Goal: Task Accomplishment & Management: Use online tool/utility

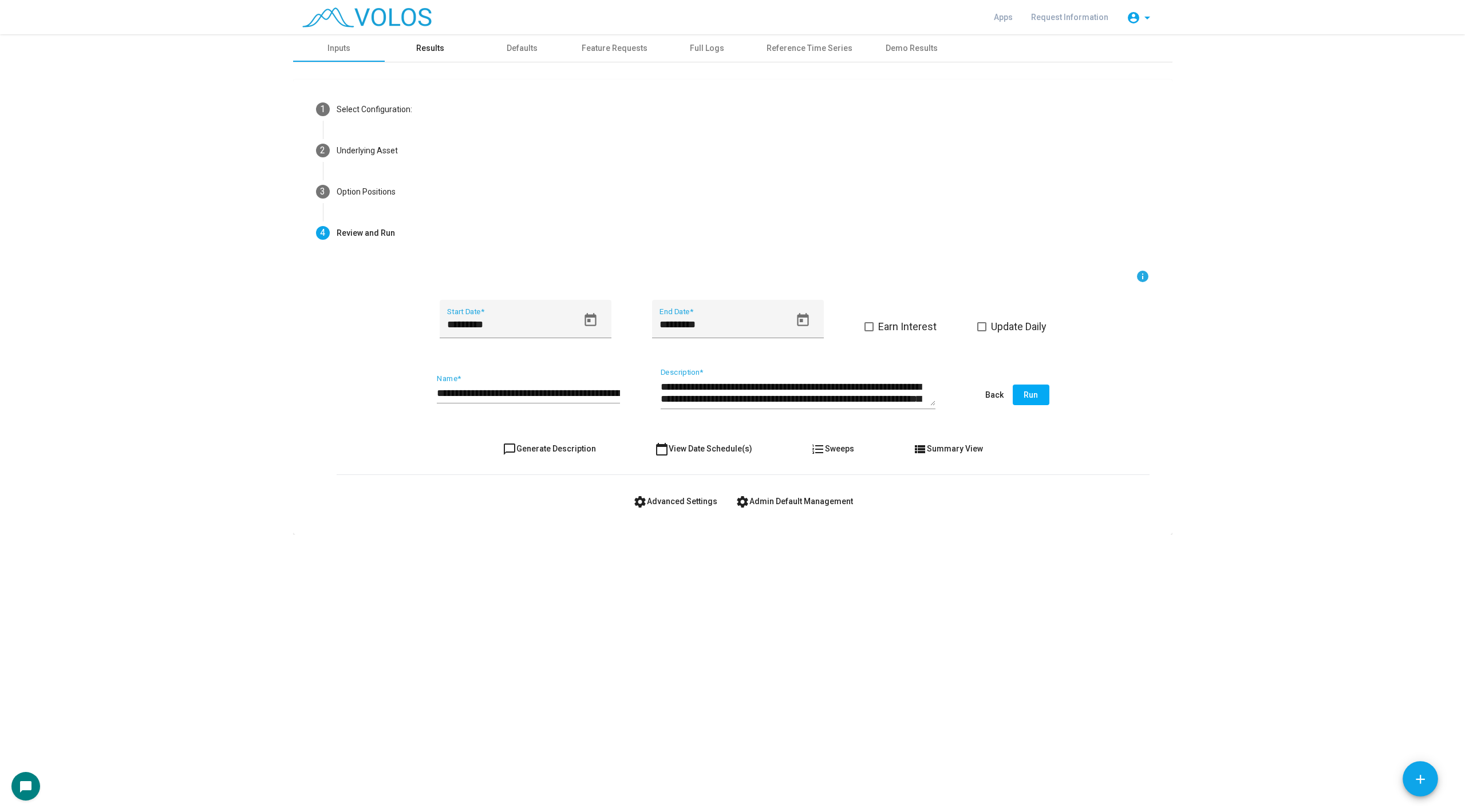
click at [433, 52] on div "Results" at bounding box center [430, 48] width 28 height 12
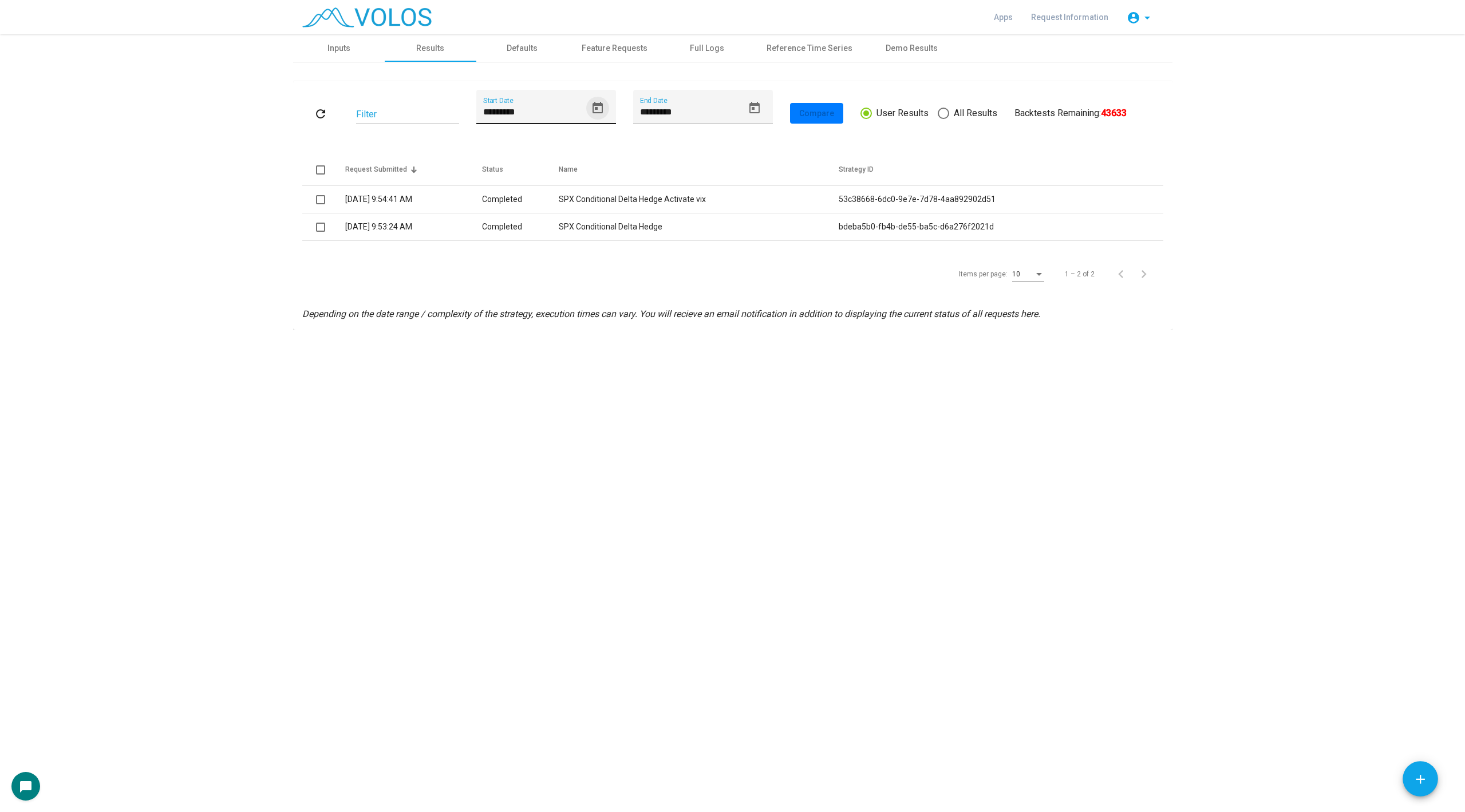
click at [597, 111] on icon "Open calendar" at bounding box center [598, 108] width 14 height 14
click at [662, 364] on div at bounding box center [732, 406] width 1465 height 812
click at [601, 124] on div "********* Start Date" at bounding box center [546, 113] width 140 height 47
click at [338, 41] on div "Inputs" at bounding box center [339, 48] width 92 height 27
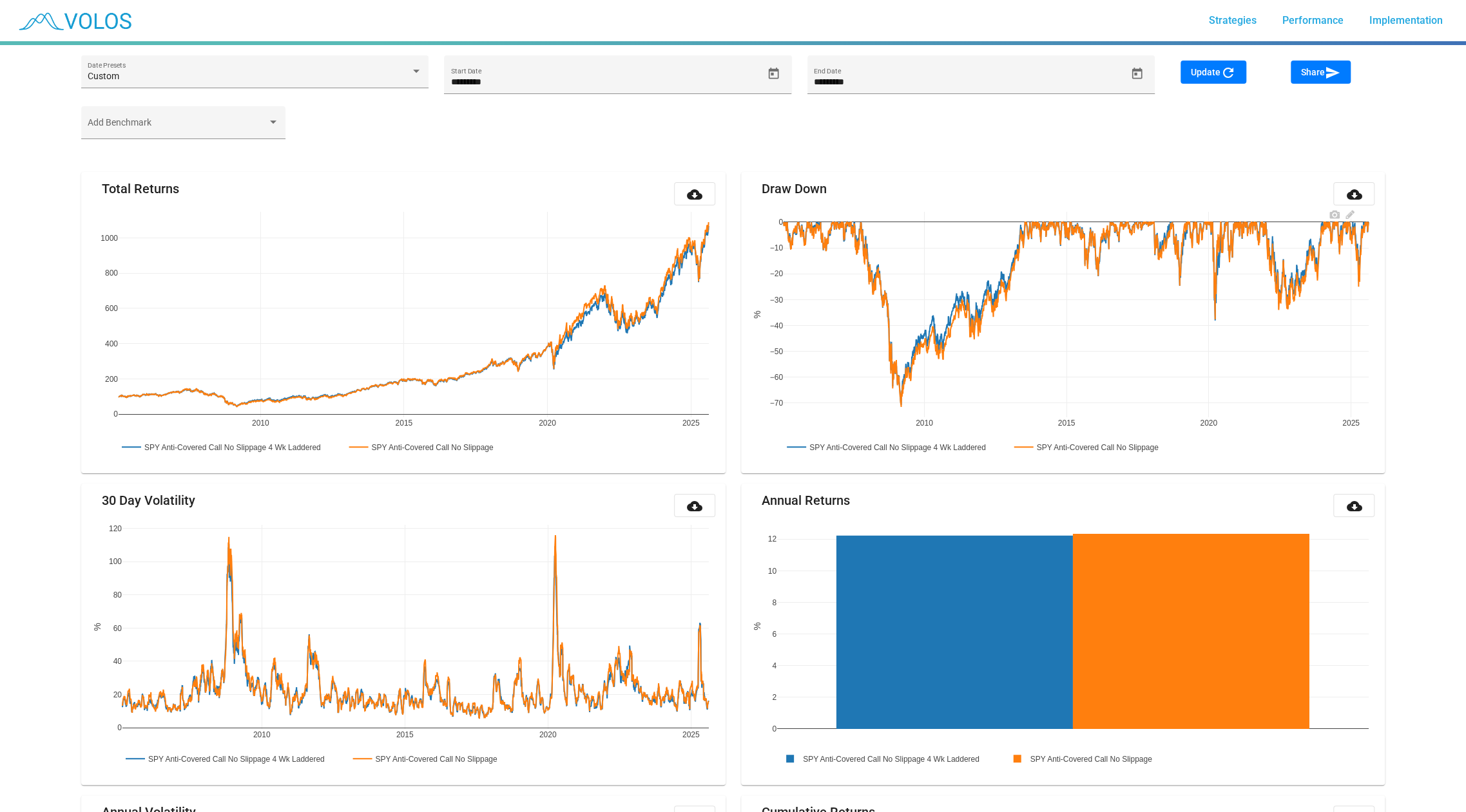
scroll to position [1078, 0]
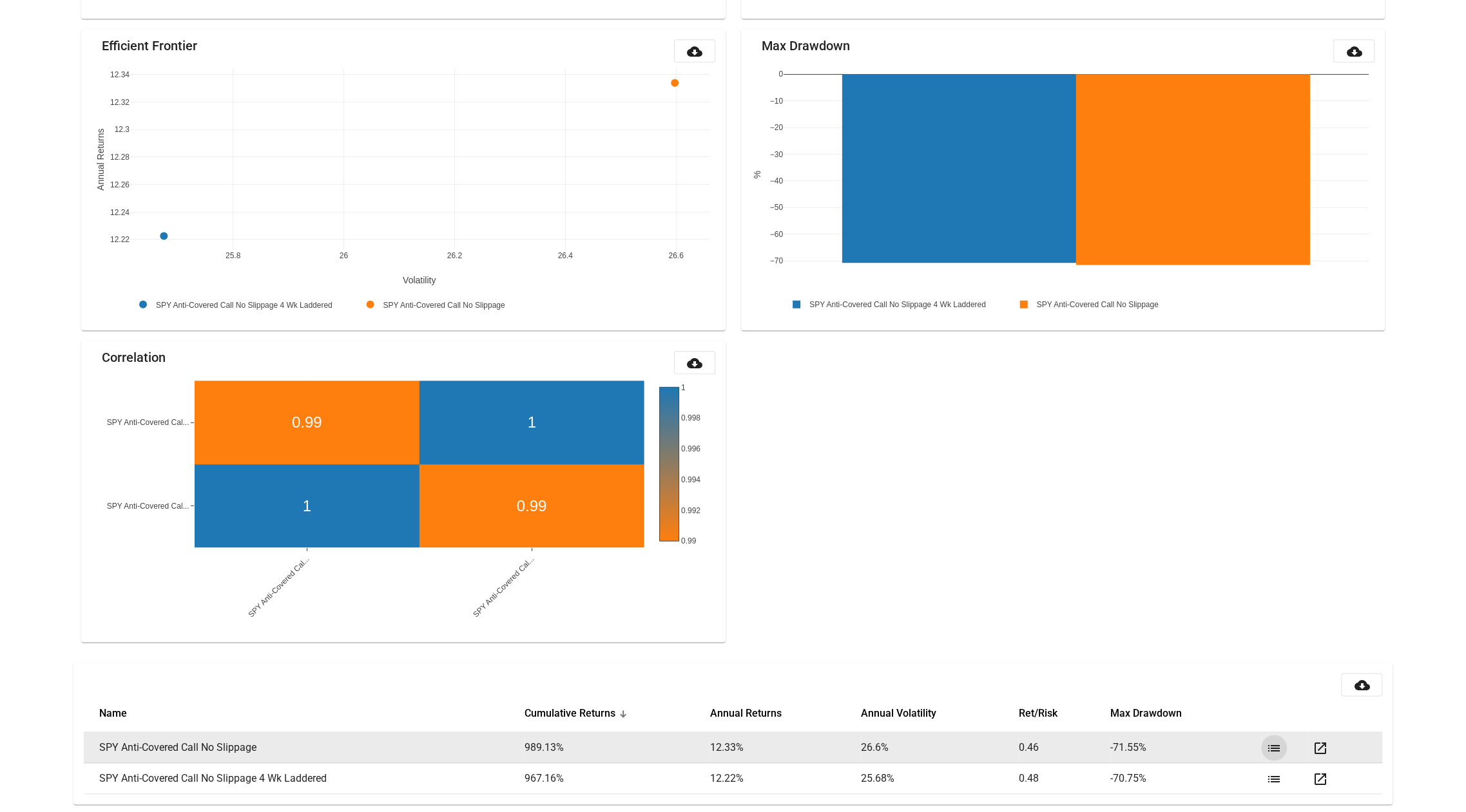
click at [1277, 746] on mat-icon "list" at bounding box center [1274, 748] width 15 height 15
click at [1278, 749] on mat-icon "list" at bounding box center [1274, 748] width 15 height 15
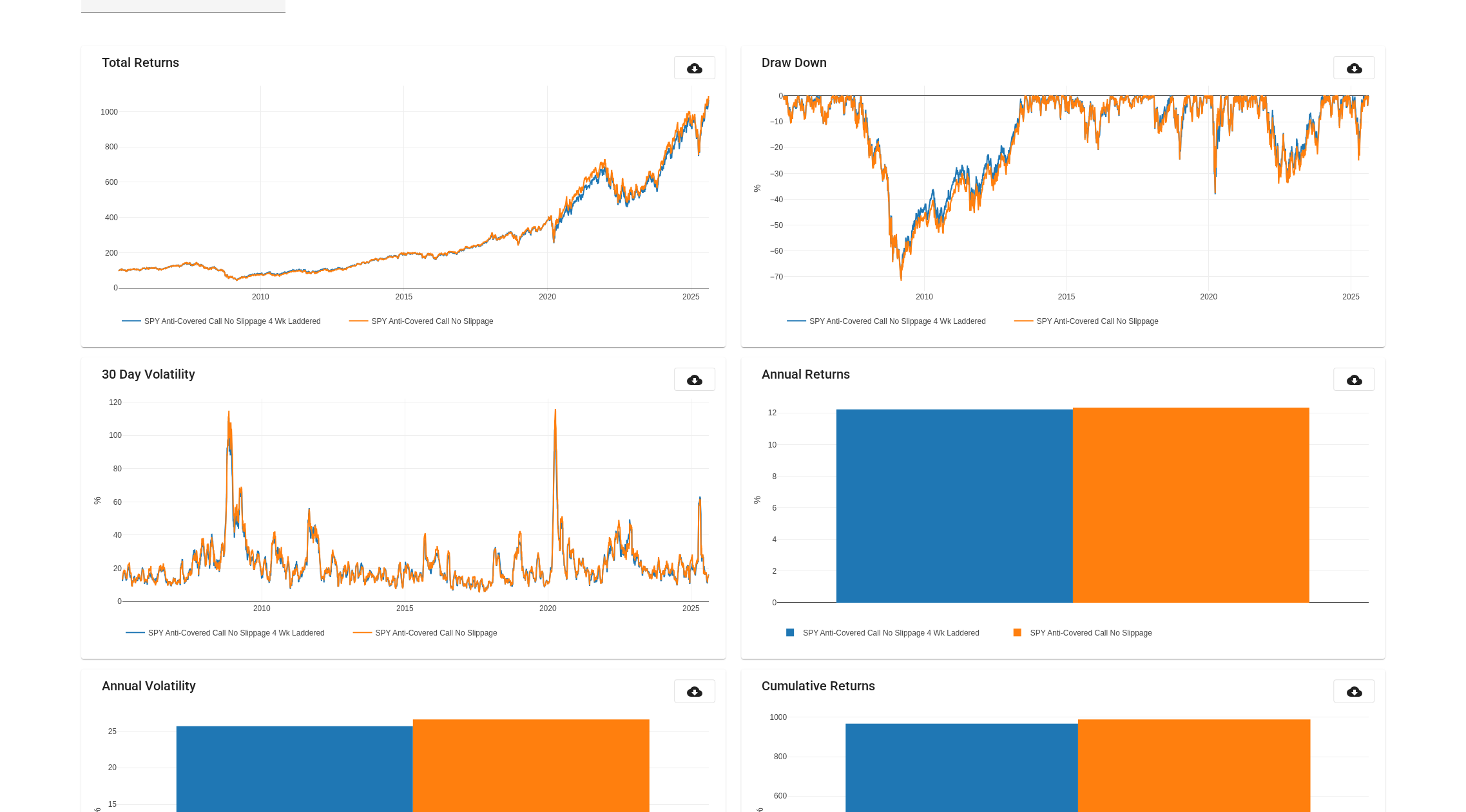
scroll to position [0, 0]
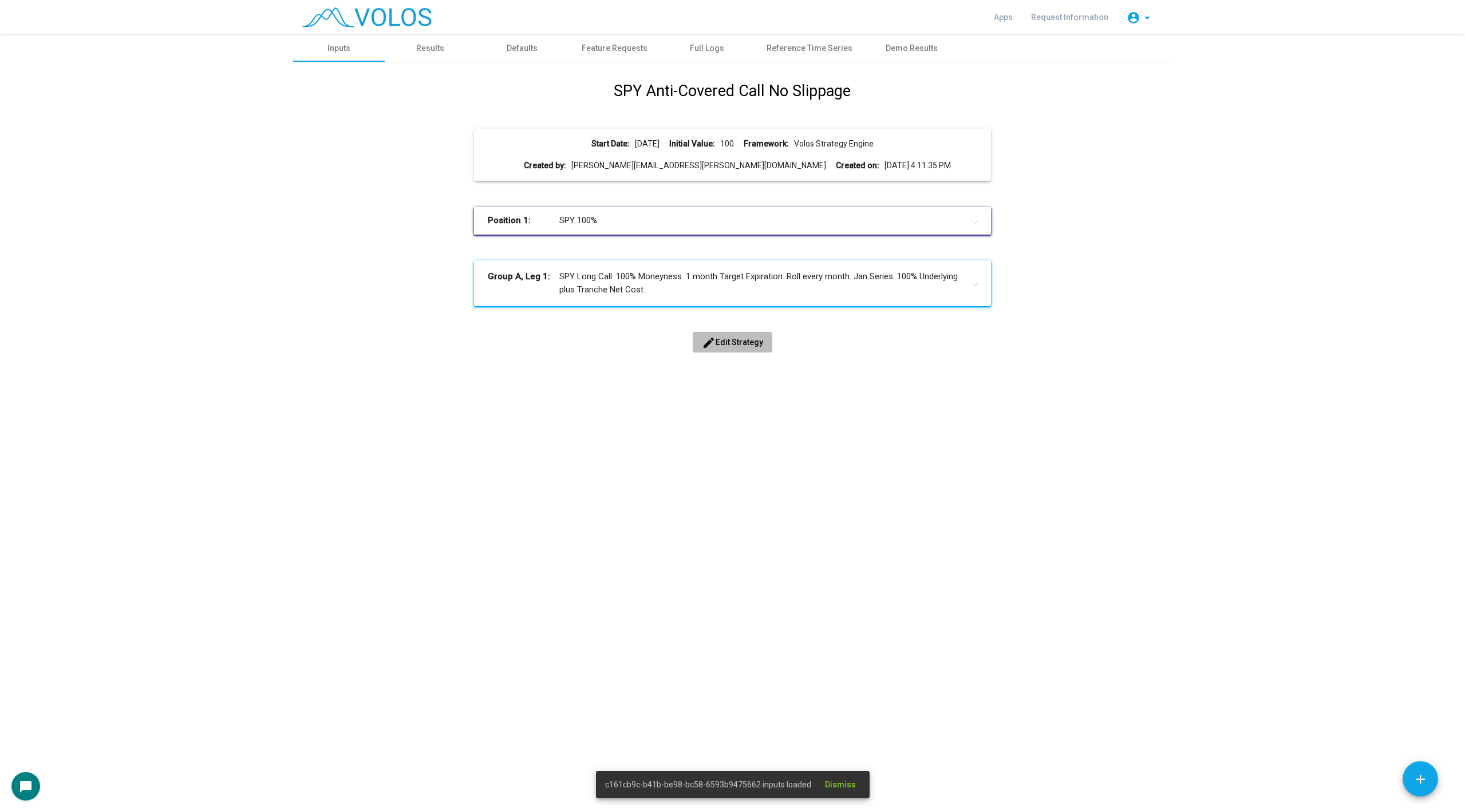
click at [733, 336] on button "edit Edit Strategy" at bounding box center [732, 342] width 79 height 21
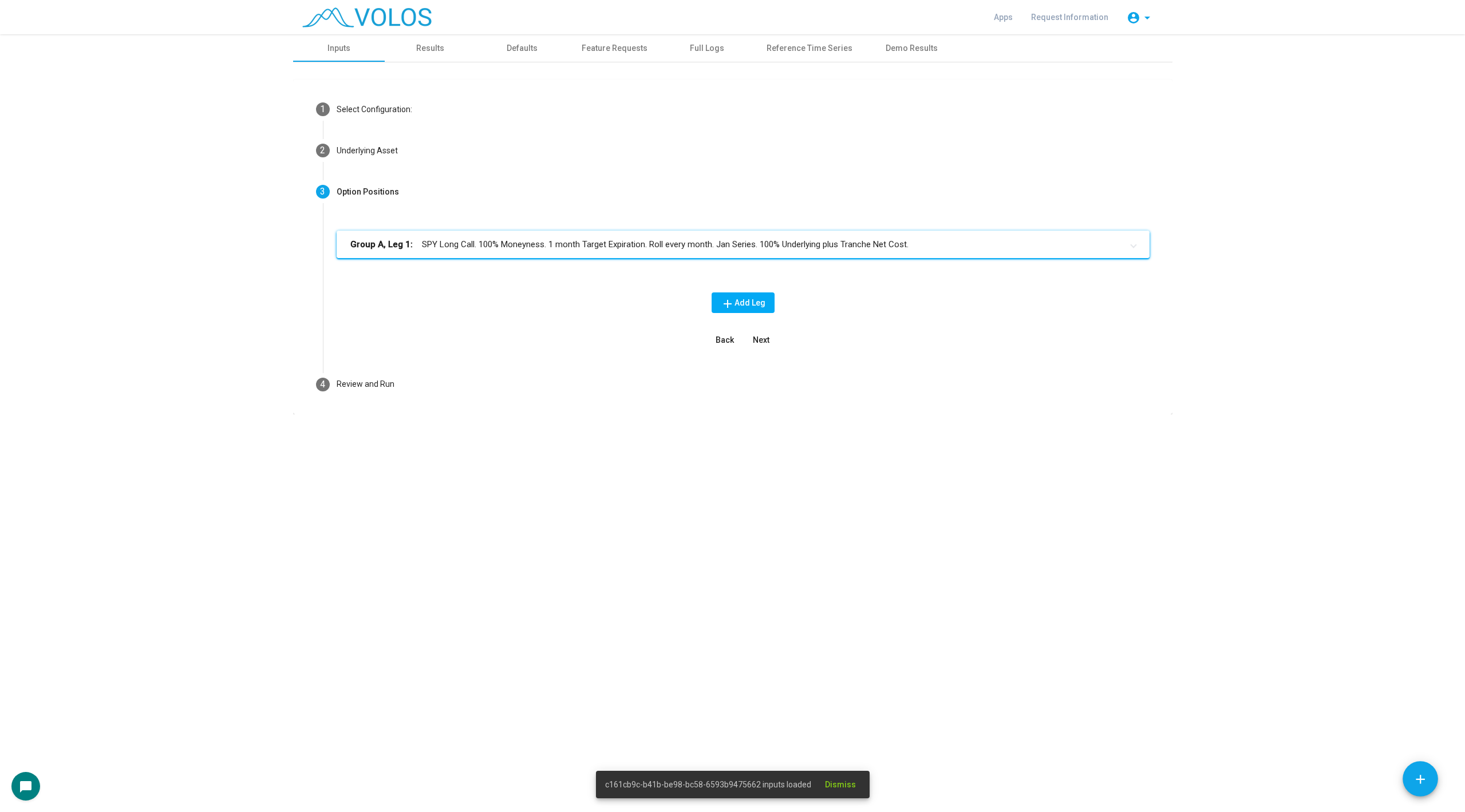
click at [674, 245] on mat-panel-title "Group A, Leg 1: SPY Long Call. 100% Moneyness. 1 month Target Expiration. Roll …" at bounding box center [736, 244] width 772 height 13
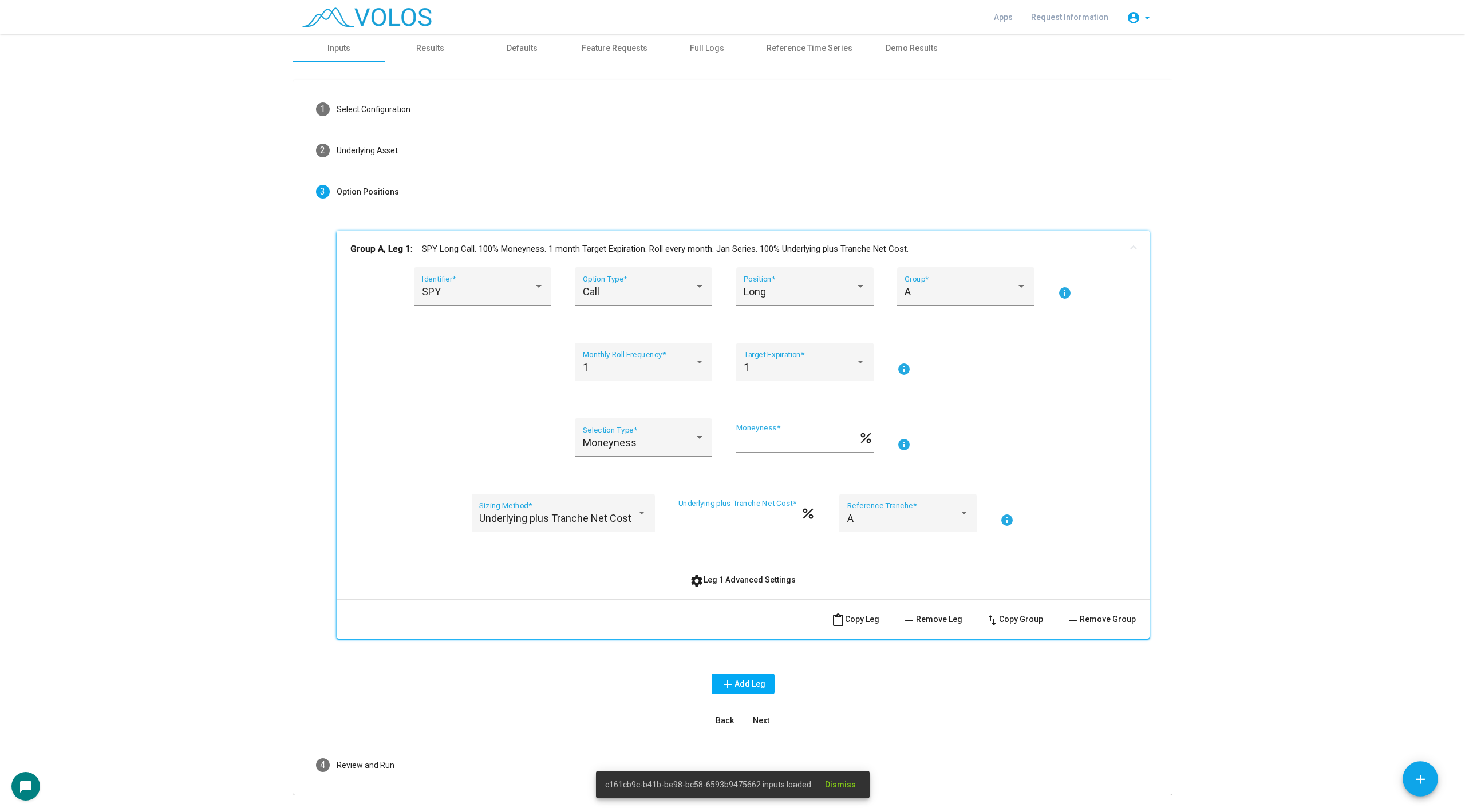
scroll to position [28, 0]
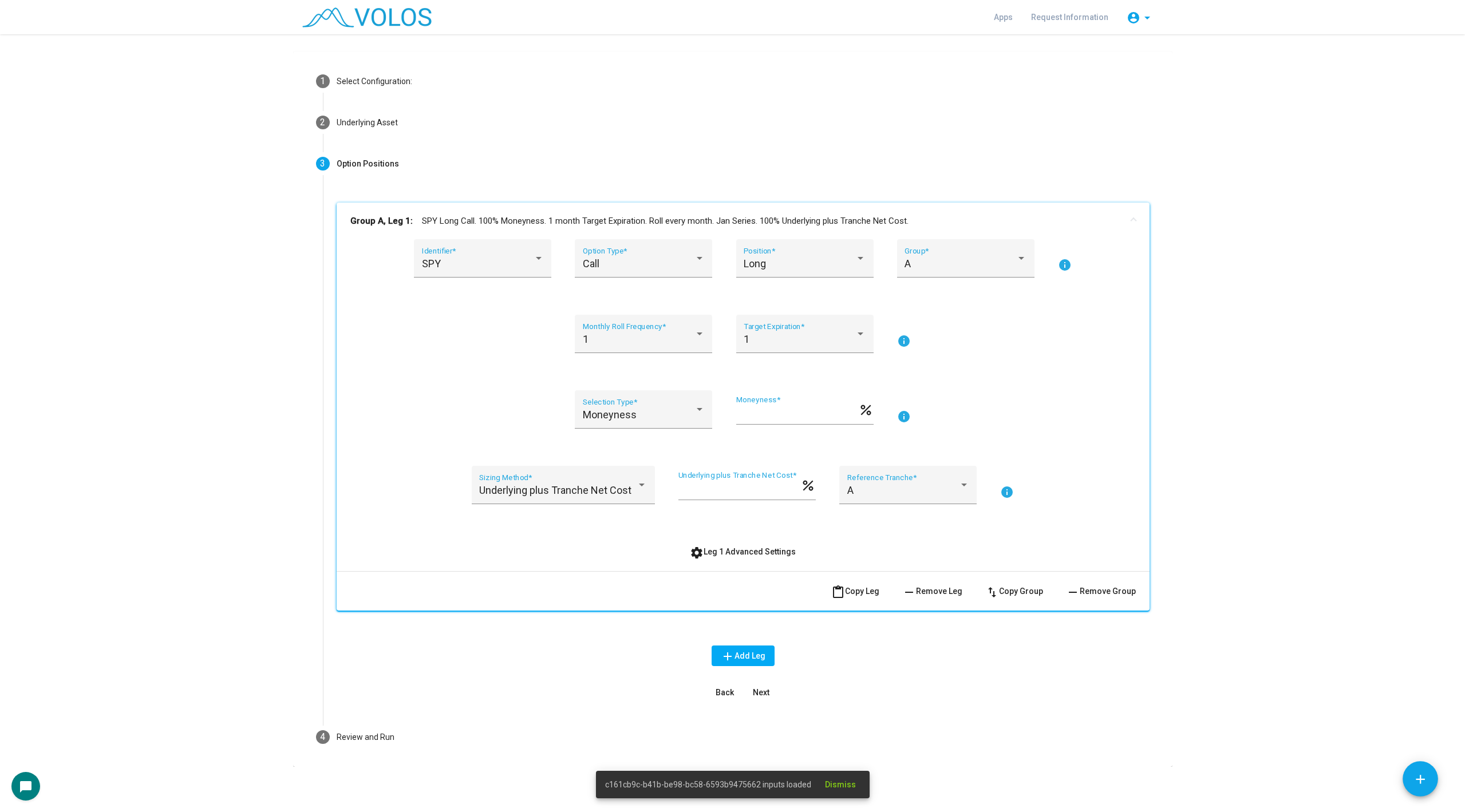
click at [852, 588] on span "content_paste Copy Leg" at bounding box center [855, 591] width 48 height 9
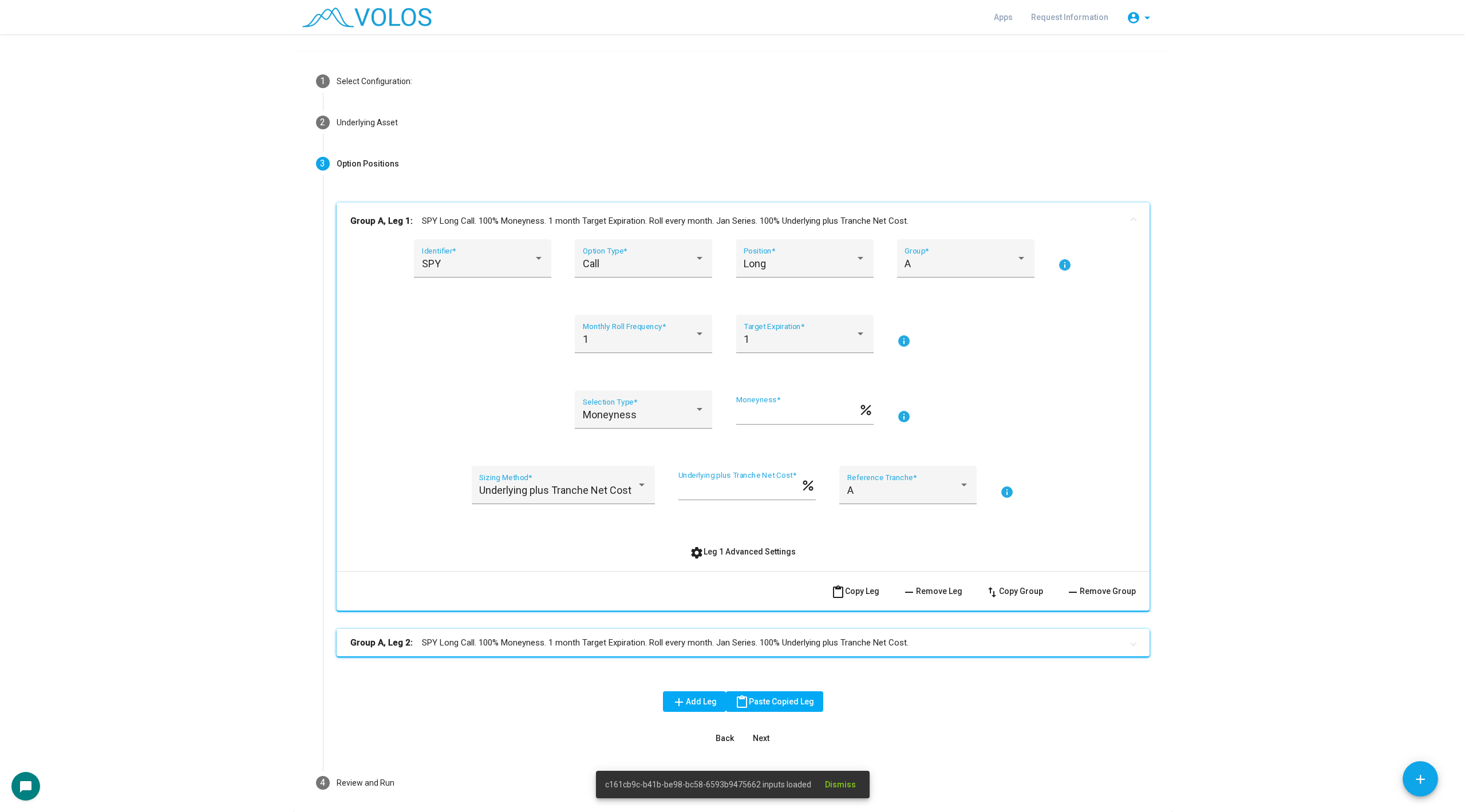
click at [621, 641] on mat-panel-title "Group A, Leg 2: SPY Long Call. 100% Moneyness. 1 month Target Expiration. Roll …" at bounding box center [736, 643] width 772 height 13
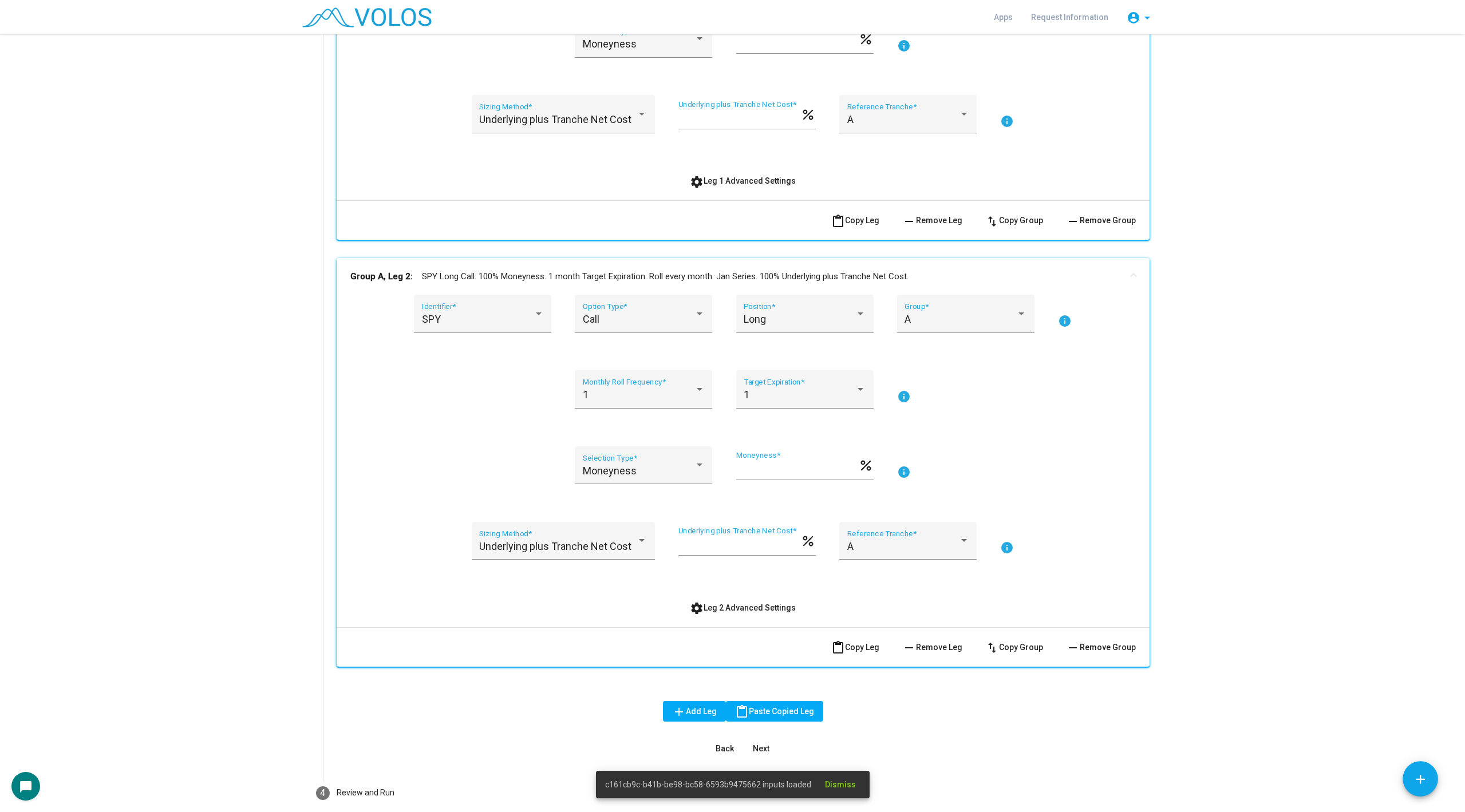
scroll to position [455, 0]
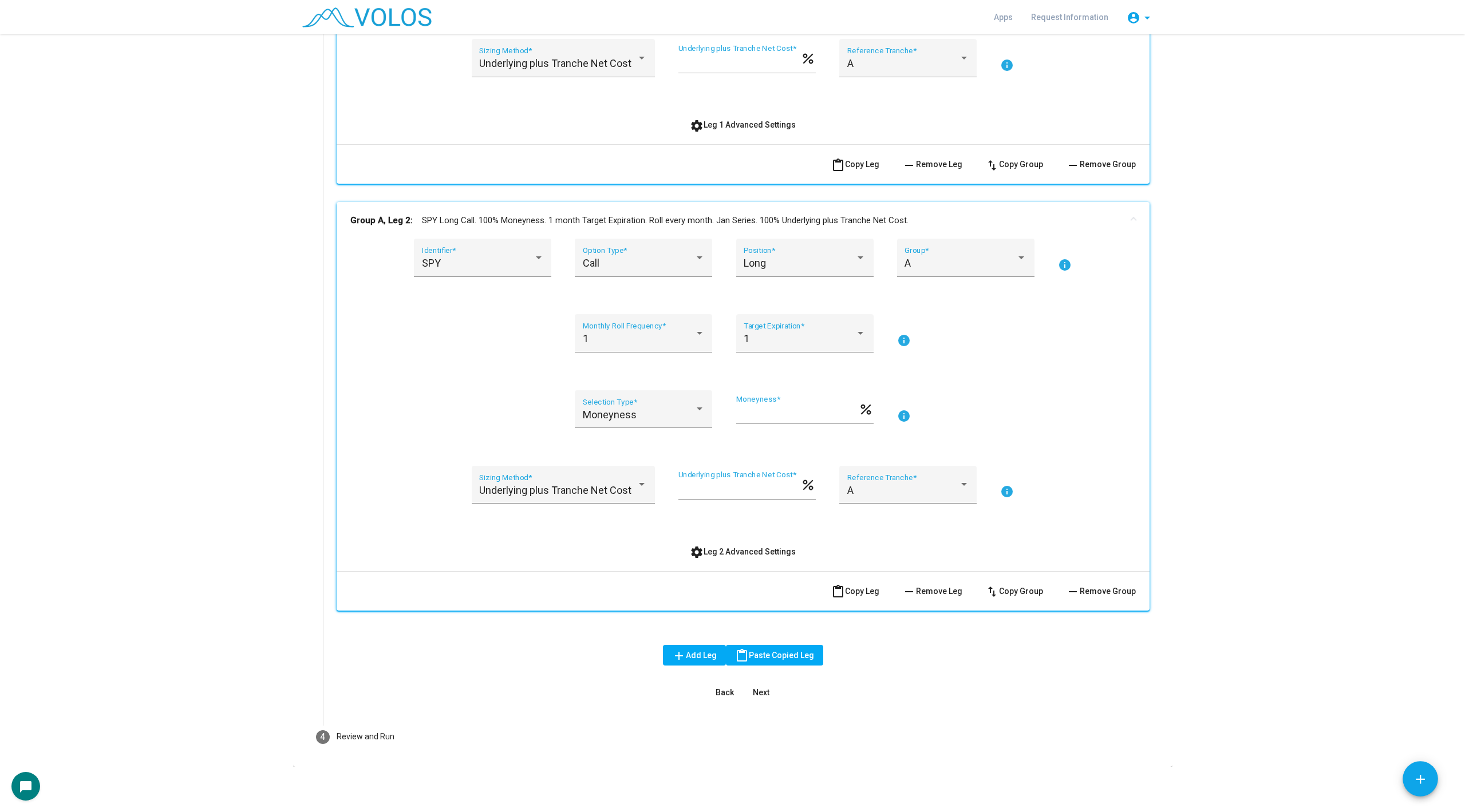
click at [752, 556] on button "settings Leg 2 Advanced Settings" at bounding box center [742, 552] width 124 height 21
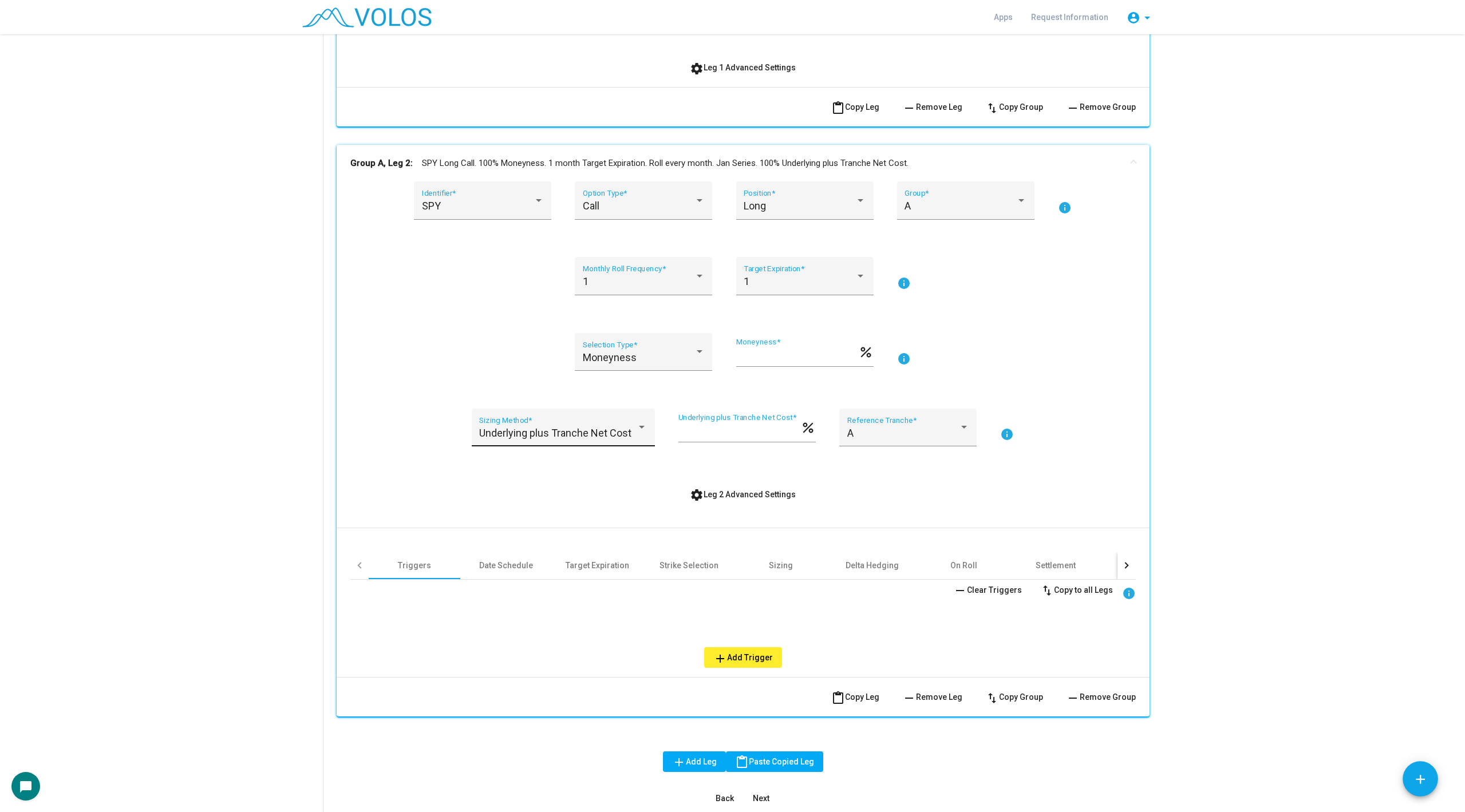
scroll to position [572, 0]
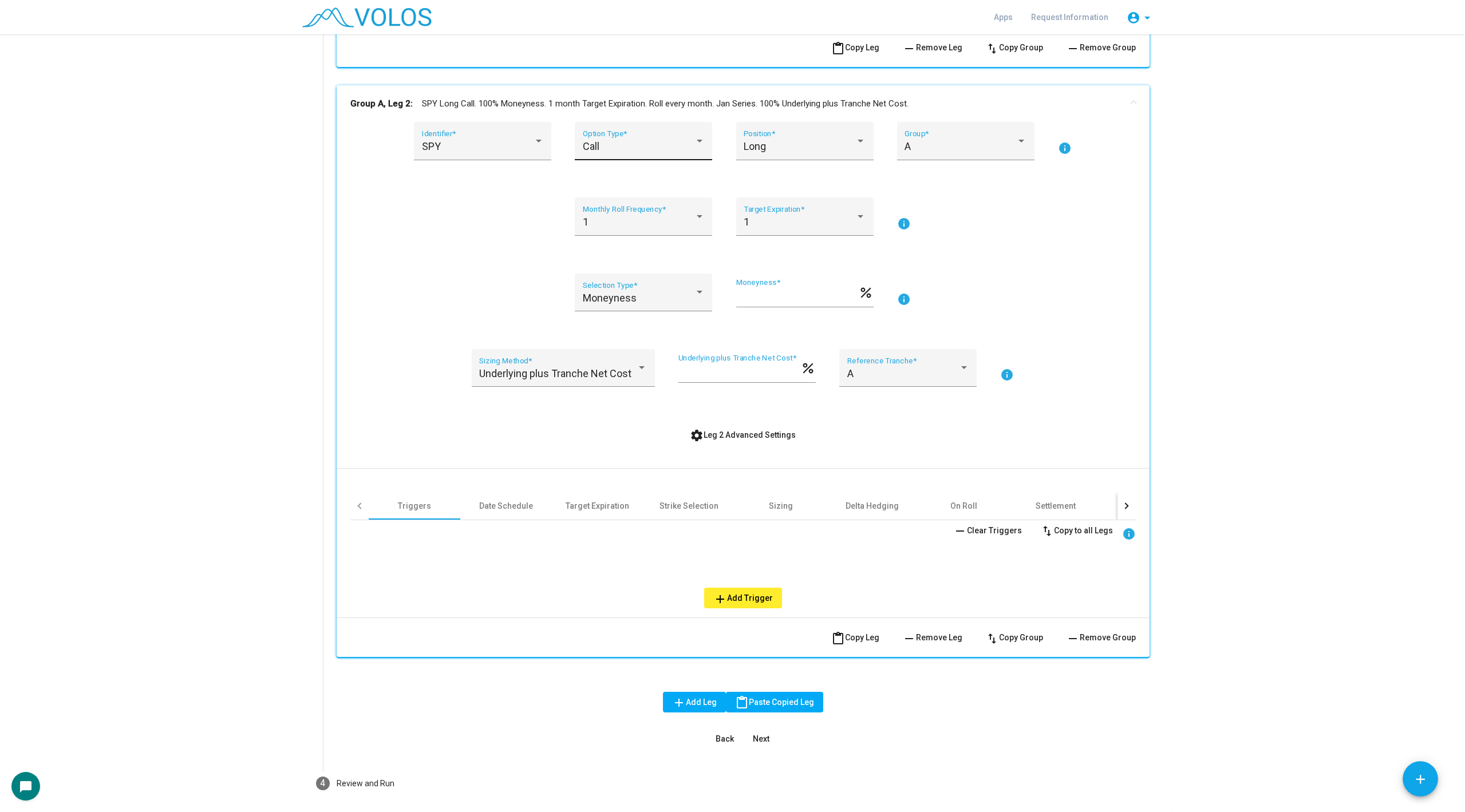
click at [603, 124] on div "Call Option Type *" at bounding box center [644, 141] width 138 height 38
click at [598, 176] on span "Put" at bounding box center [644, 177] width 122 height 31
click at [794, 122] on div "Long Position *" at bounding box center [805, 141] width 138 height 38
click at [781, 175] on span "Short" at bounding box center [804, 177] width 122 height 31
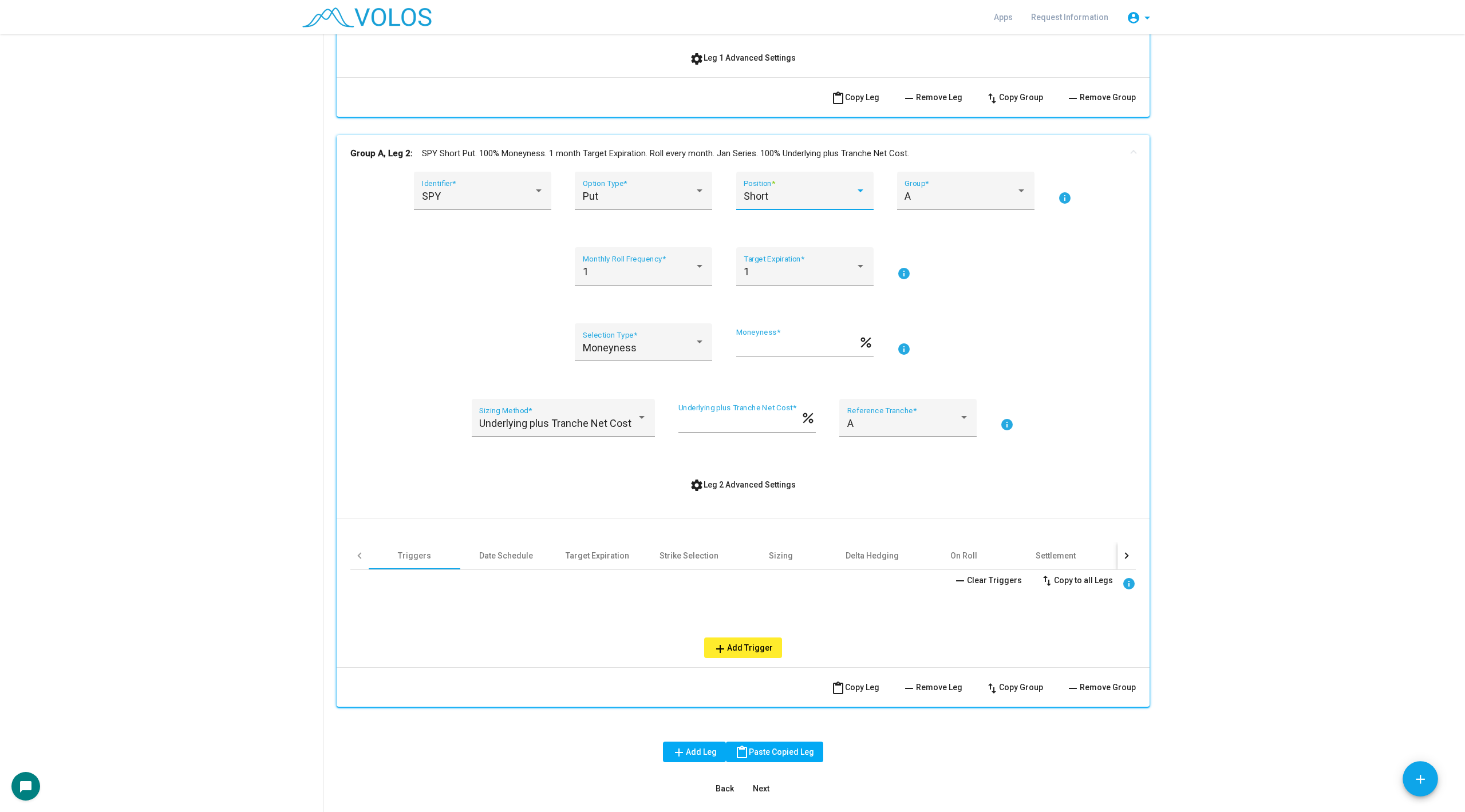
scroll to position [523, 0]
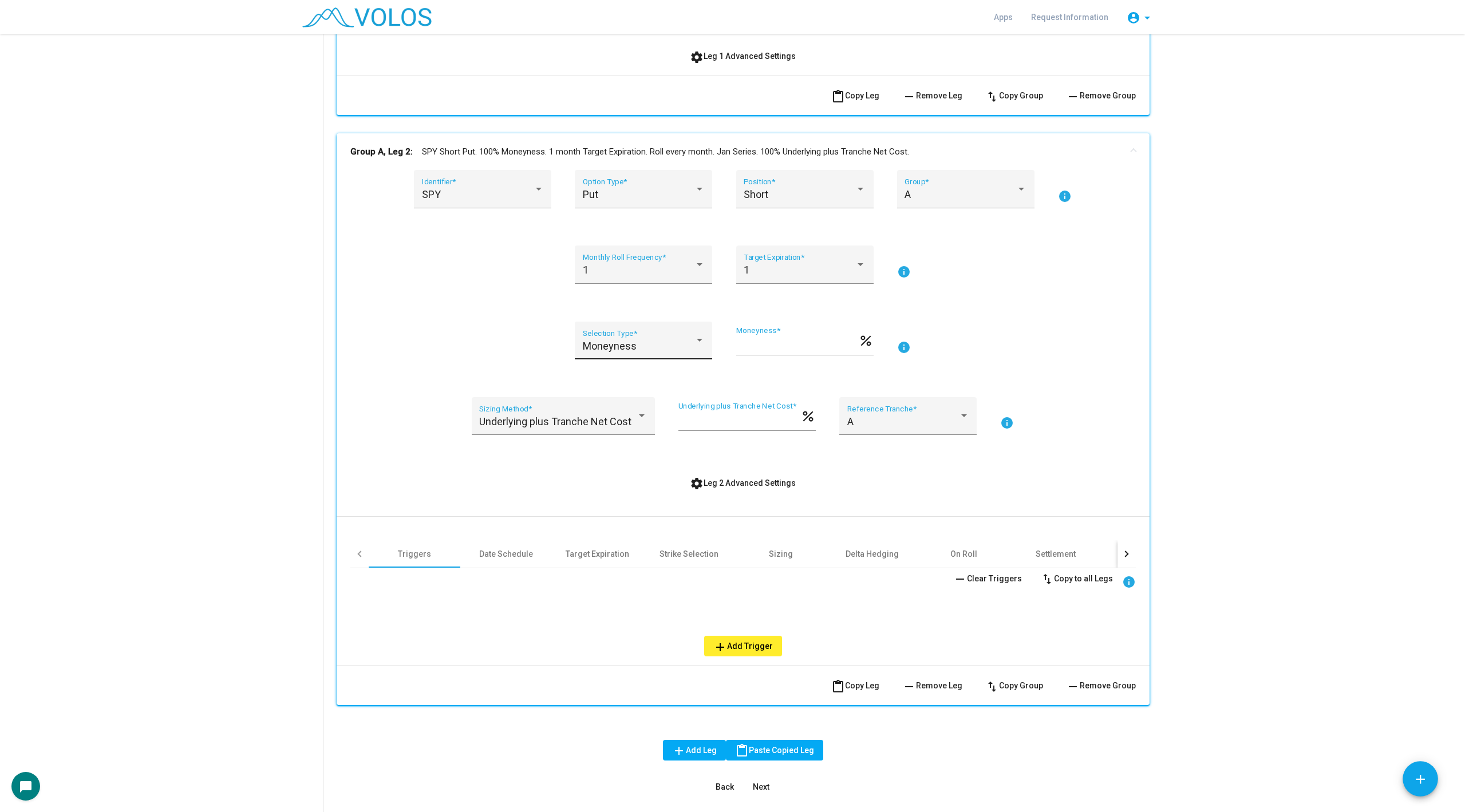
click at [608, 325] on div "Moneyness Selection Type *" at bounding box center [644, 340] width 138 height 38
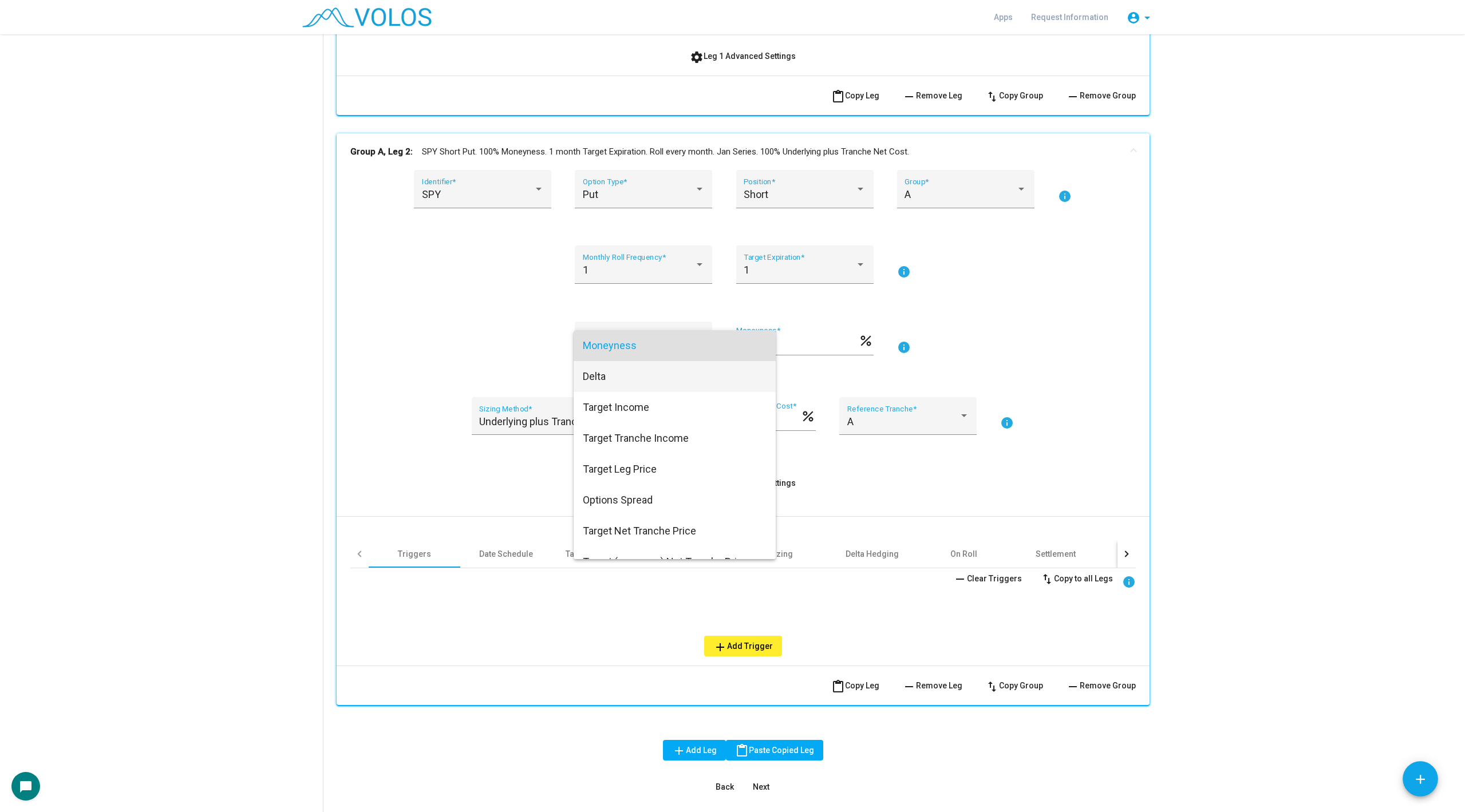
click at [619, 374] on span "Delta" at bounding box center [675, 376] width 184 height 31
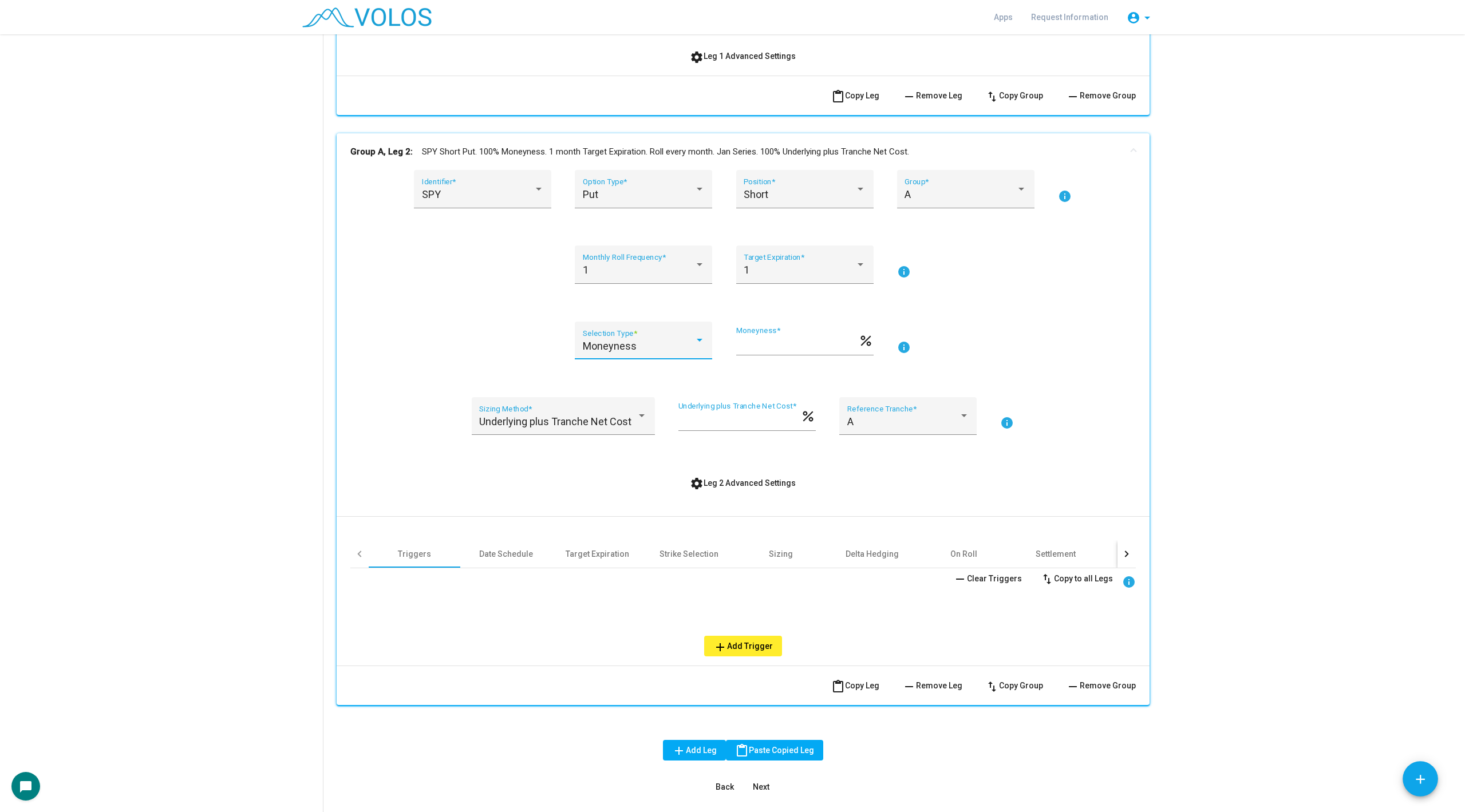
type input "***"
click at [756, 348] on input "***" at bounding box center [805, 345] width 138 height 11
drag, startPoint x: 771, startPoint y: 344, endPoint x: 673, endPoint y: 343, distance: 98.0
click at [673, 344] on div "Delta Selection Type * *** Delta (-1.0 to 1.0) * info" at bounding box center [743, 347] width 786 height 52
type input "***"
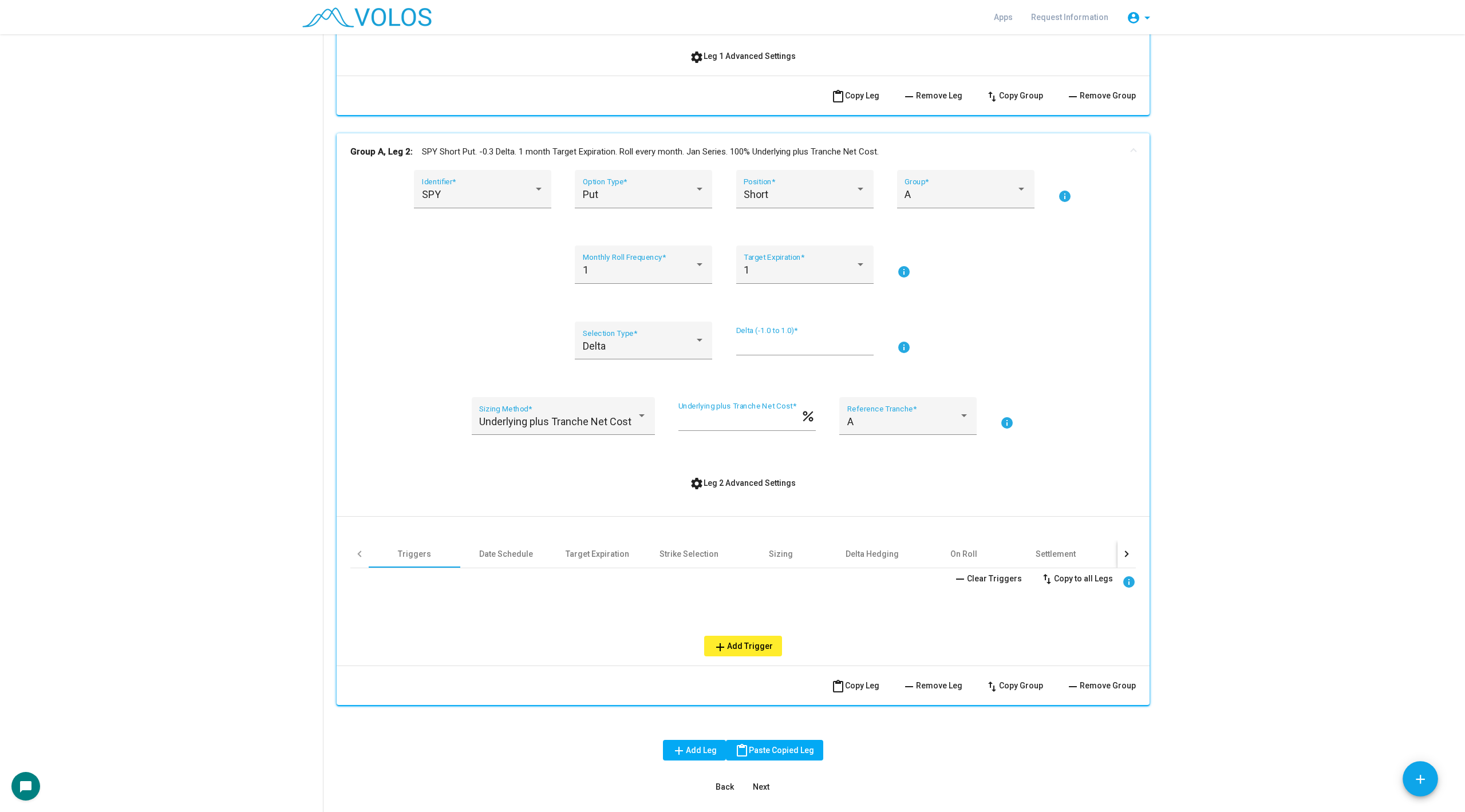
click at [491, 309] on div "SPY Identifier * Put Option Type * Short Position * A Group * info 1 Monthly Ro…" at bounding box center [743, 413] width 786 height 487
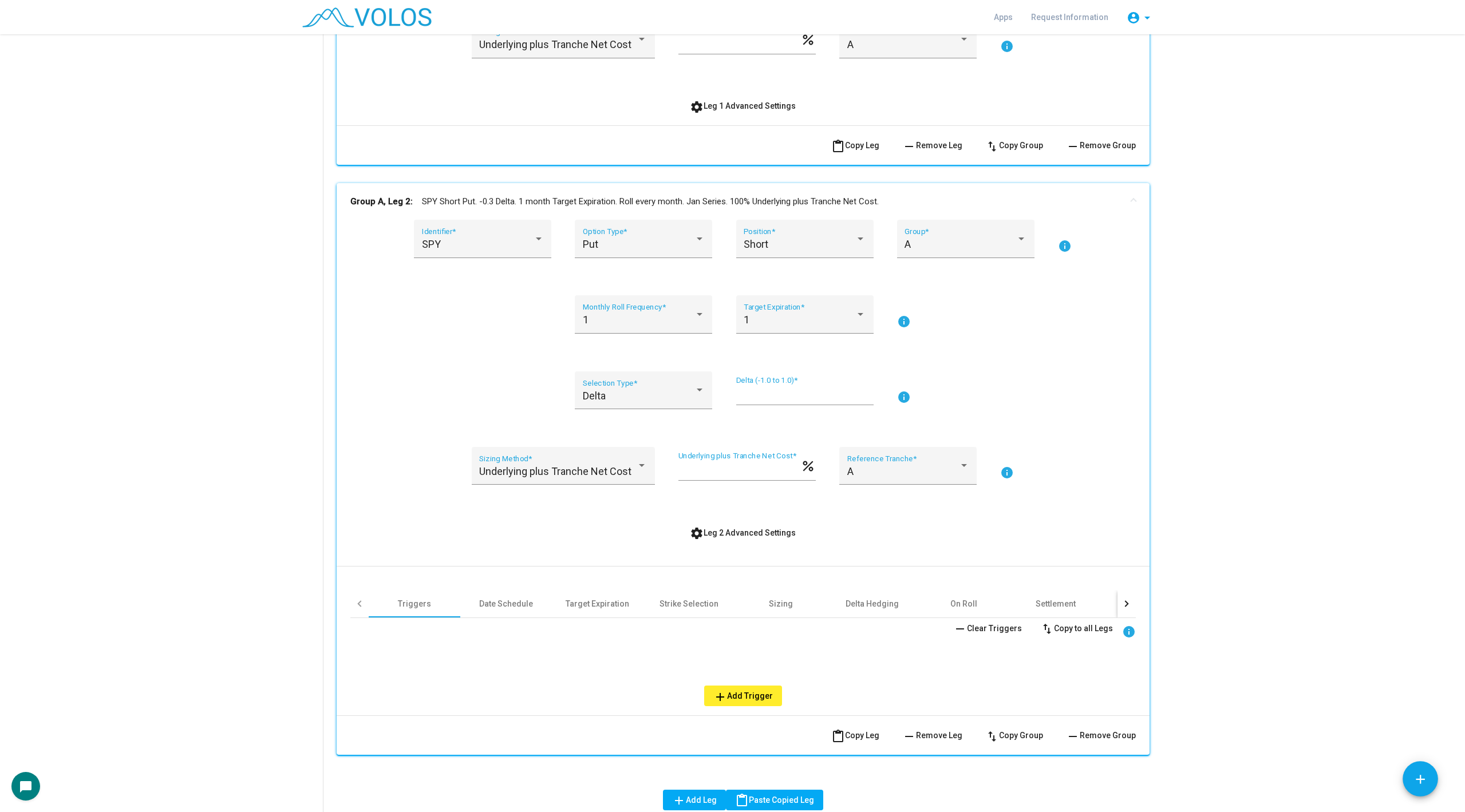
scroll to position [464, 0]
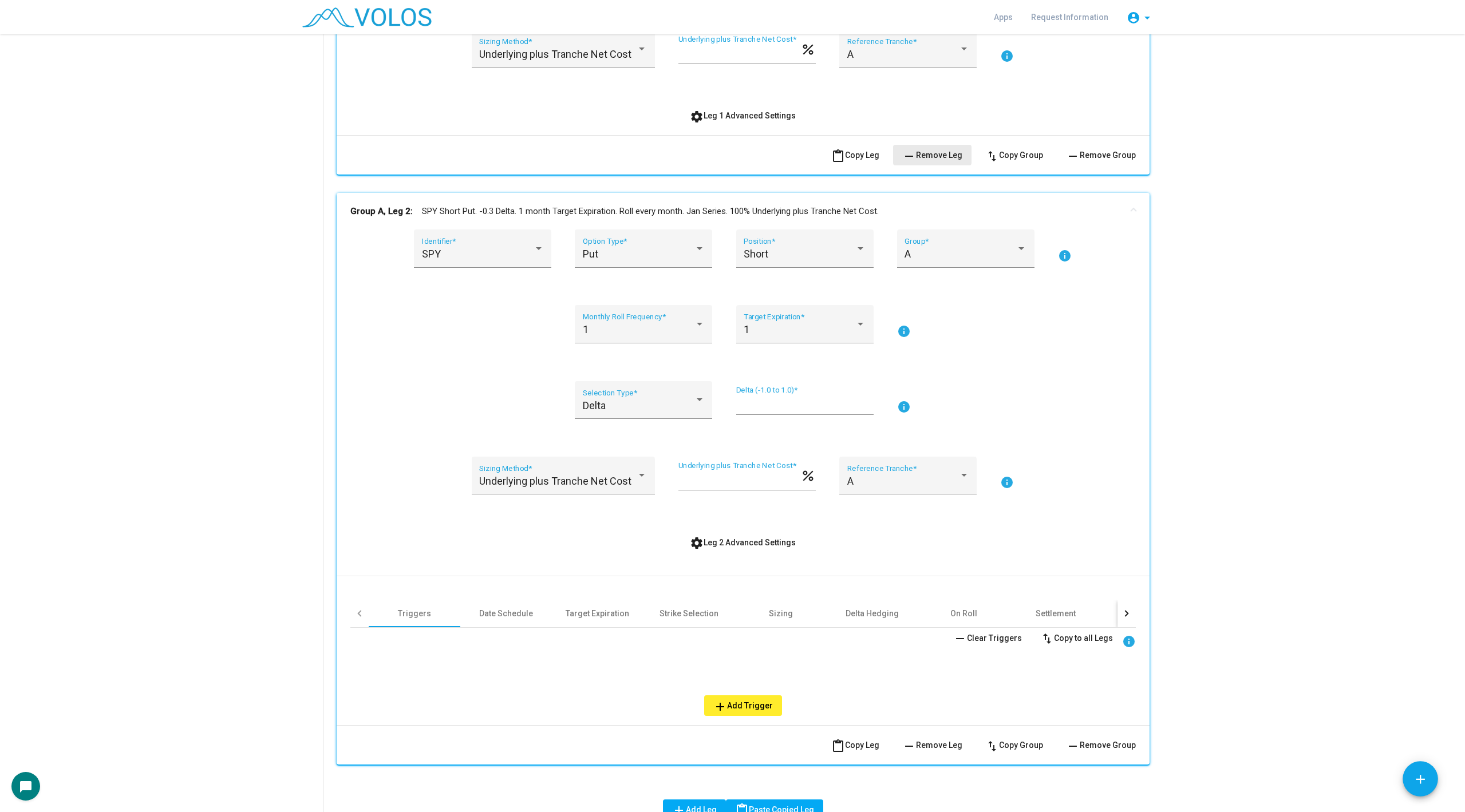
click at [938, 154] on span "remove Remove Leg" at bounding box center [932, 155] width 60 height 9
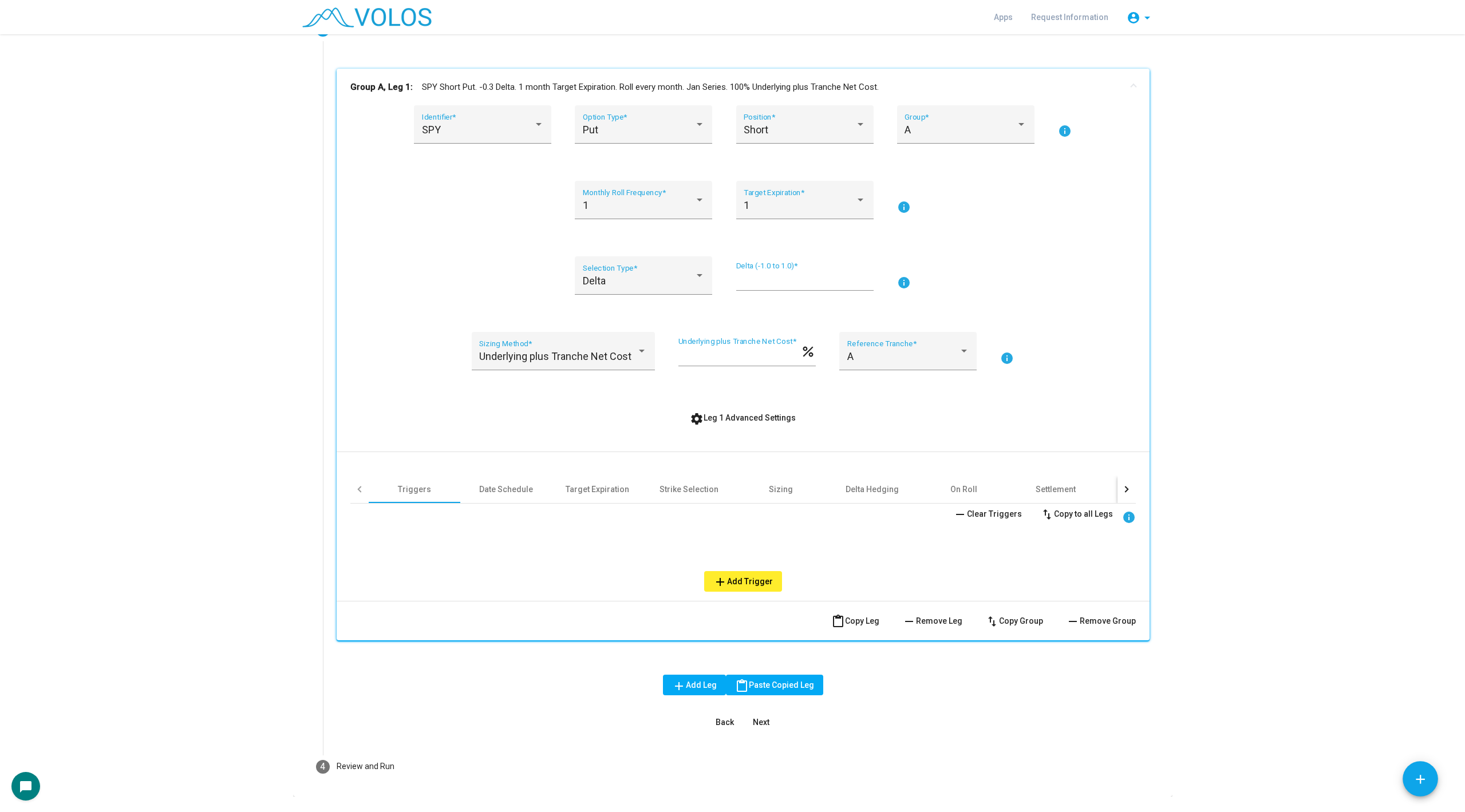
scroll to position [165, 0]
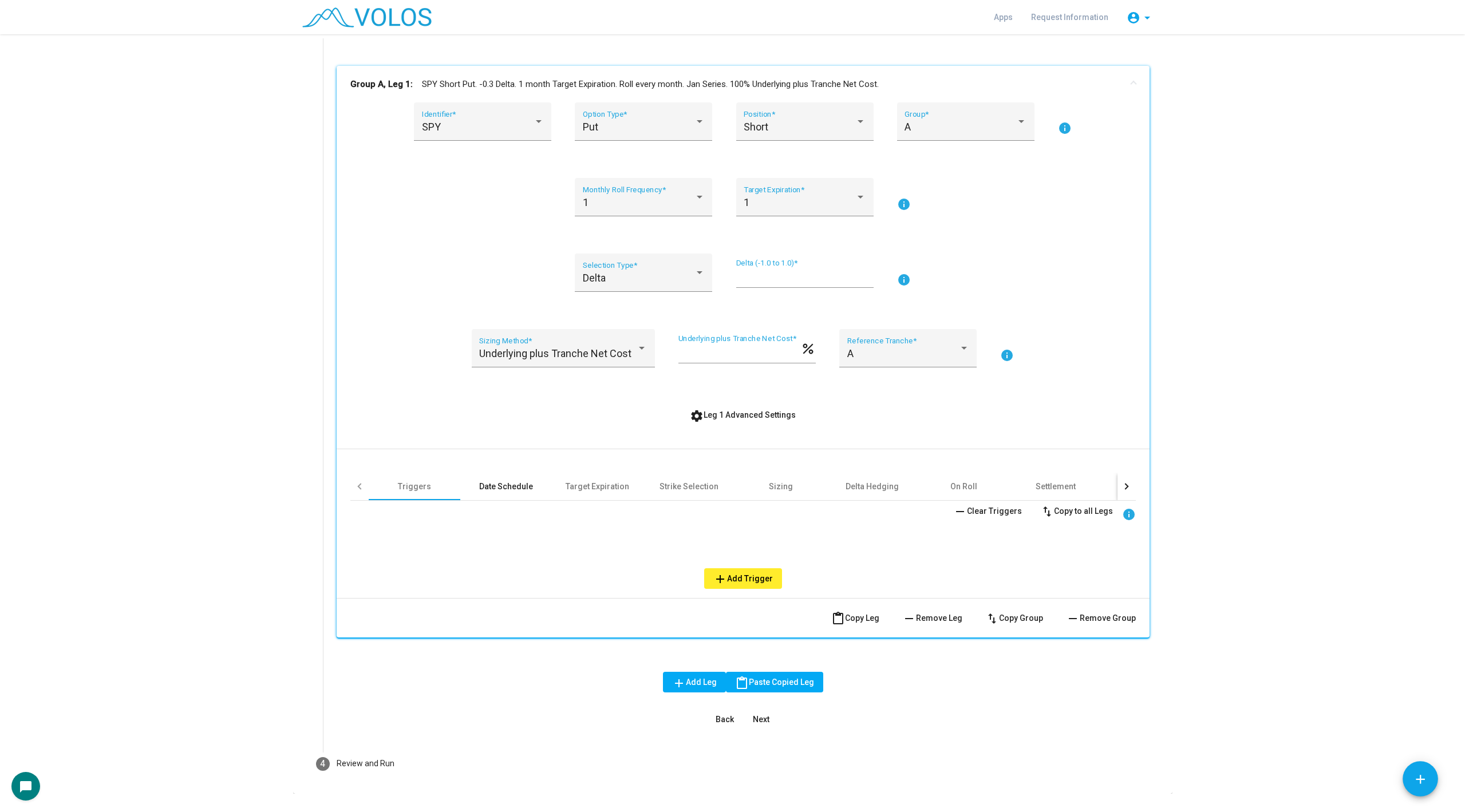
click at [501, 479] on div "Date Schedule" at bounding box center [506, 487] width 92 height 27
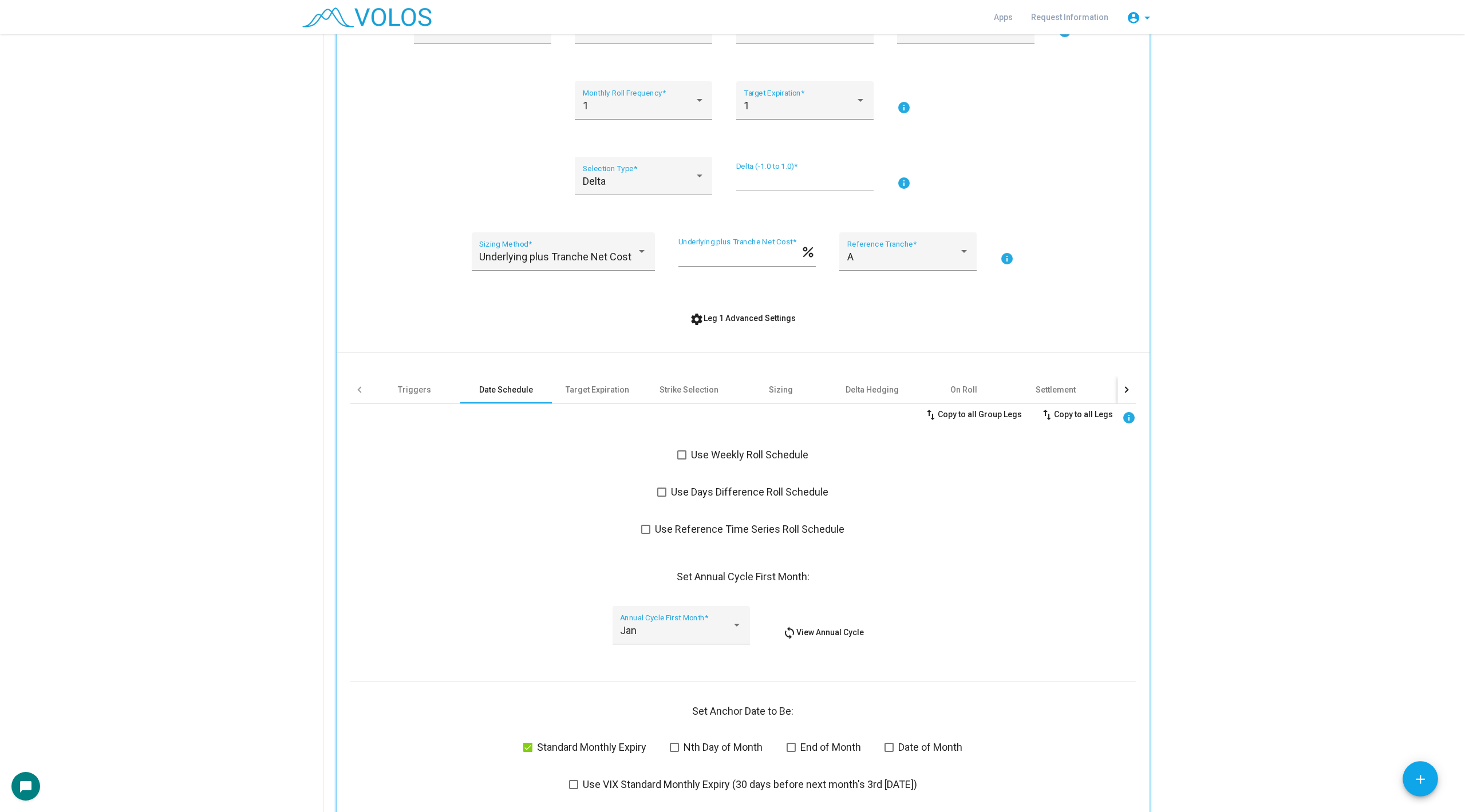
scroll to position [313, 0]
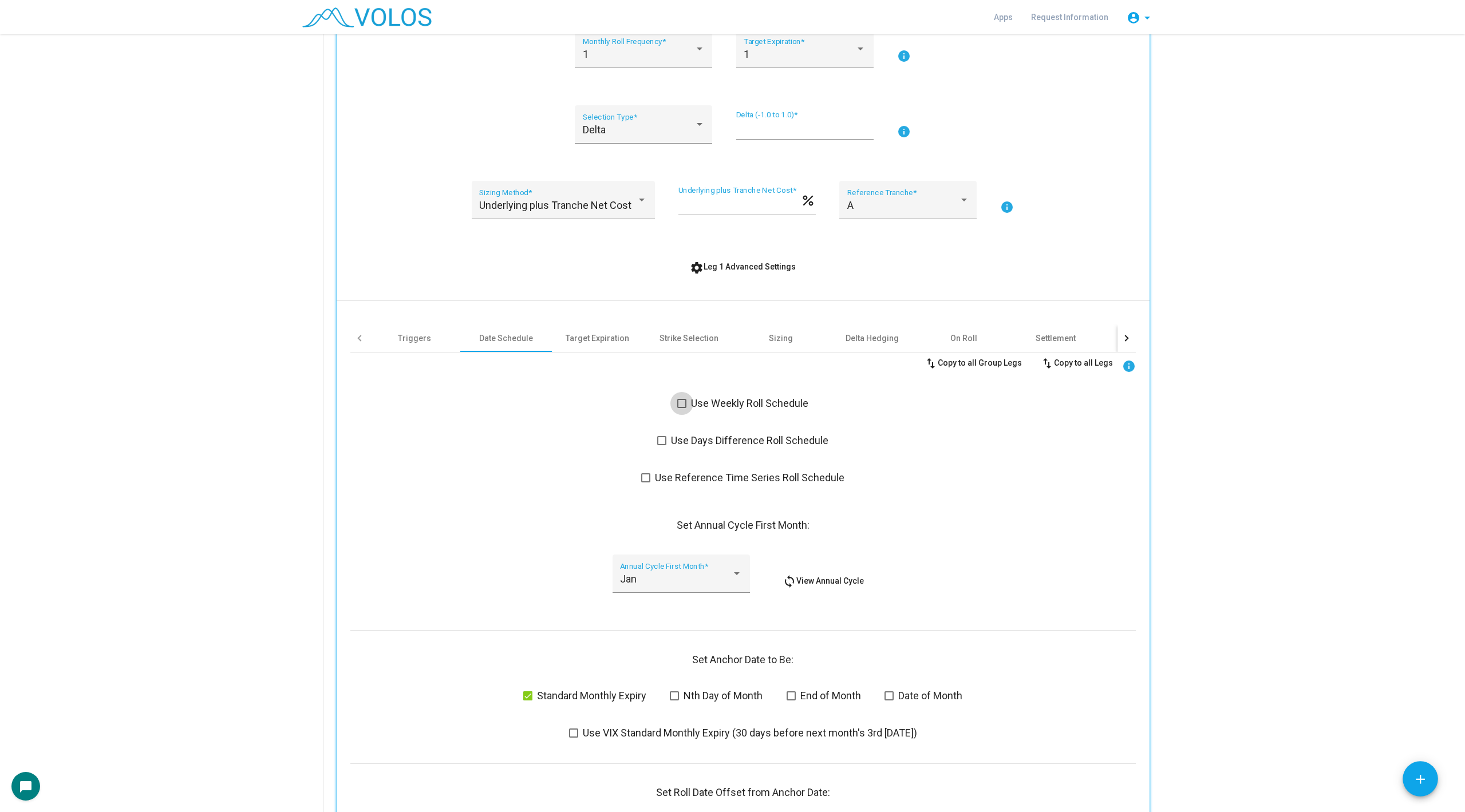
click at [679, 402] on span at bounding box center [682, 404] width 9 height 9
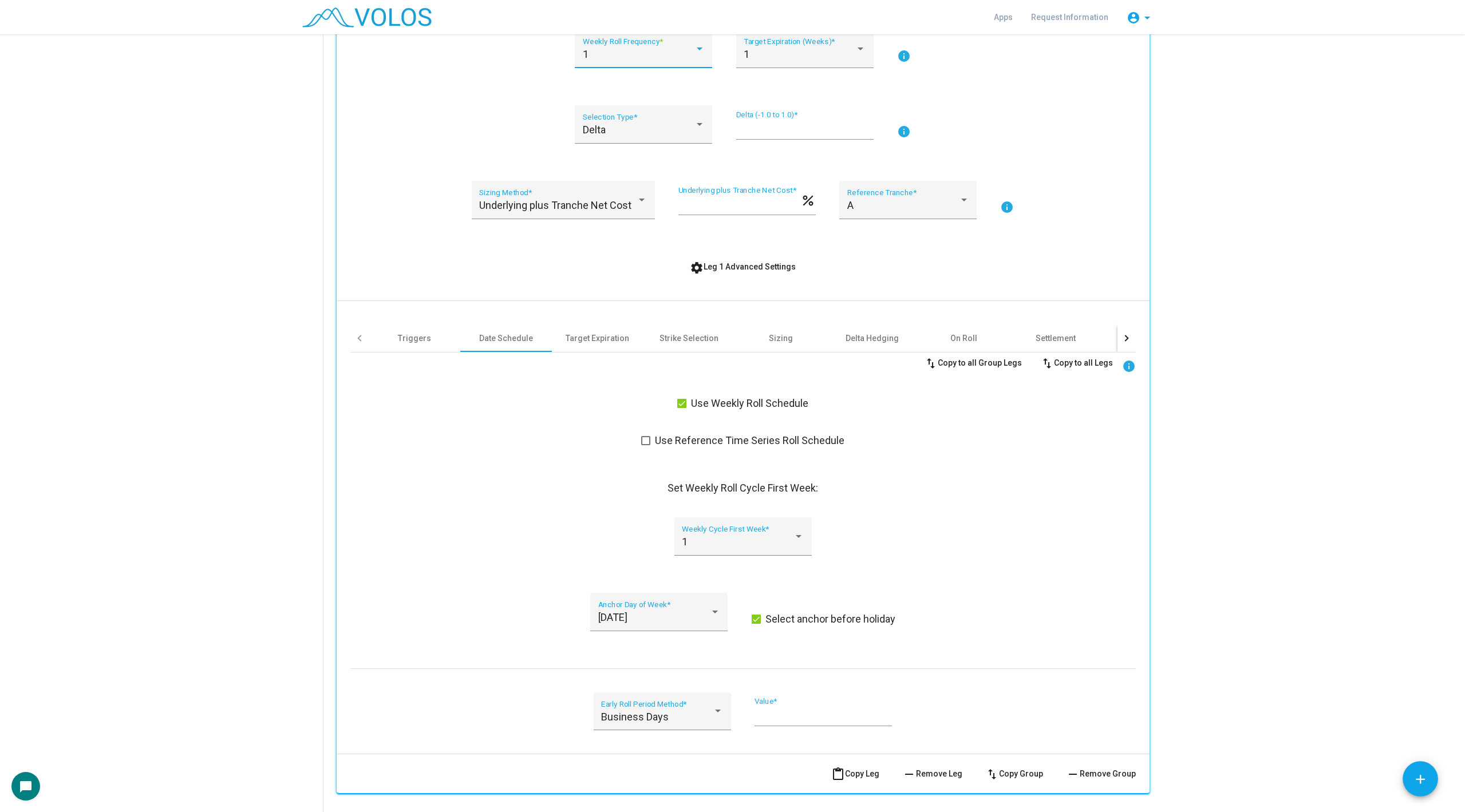
click at [609, 52] on div "1" at bounding box center [639, 54] width 112 height 11
click at [608, 94] on span "2" at bounding box center [644, 84] width 122 height 31
click at [766, 58] on div "1" at bounding box center [799, 54] width 112 height 11
click at [766, 89] on span "2" at bounding box center [804, 84] width 122 height 31
click at [424, 119] on div "Delta Selection Type * *** Delta (-1.0 to 1.0) * info" at bounding box center [743, 131] width 786 height 52
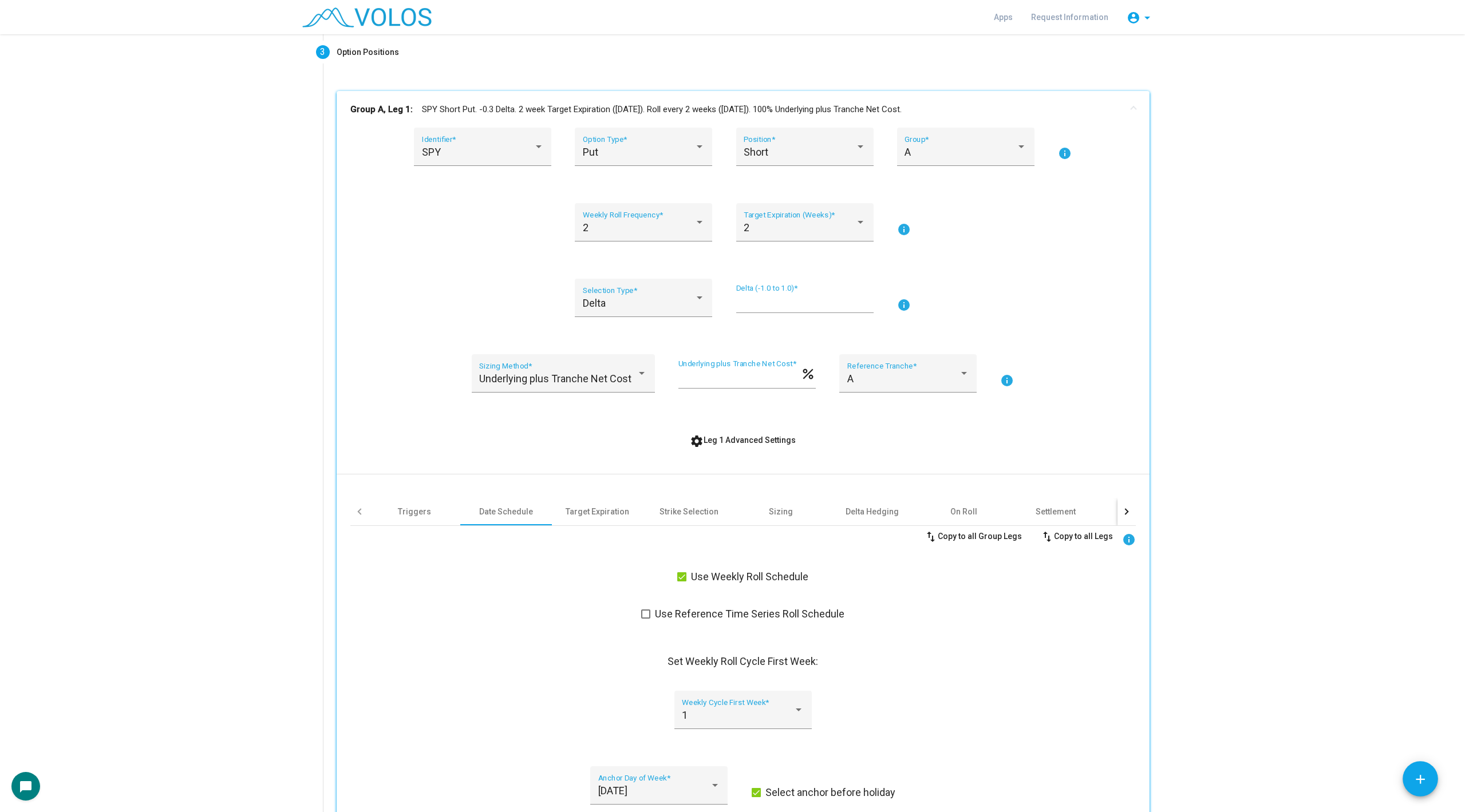
scroll to position [141, 0]
click at [529, 106] on mat-panel-title "Group A, Leg 1: SPY Short Put. -0.3 Delta. 2 week Target Expiration (Friday). R…" at bounding box center [736, 108] width 772 height 13
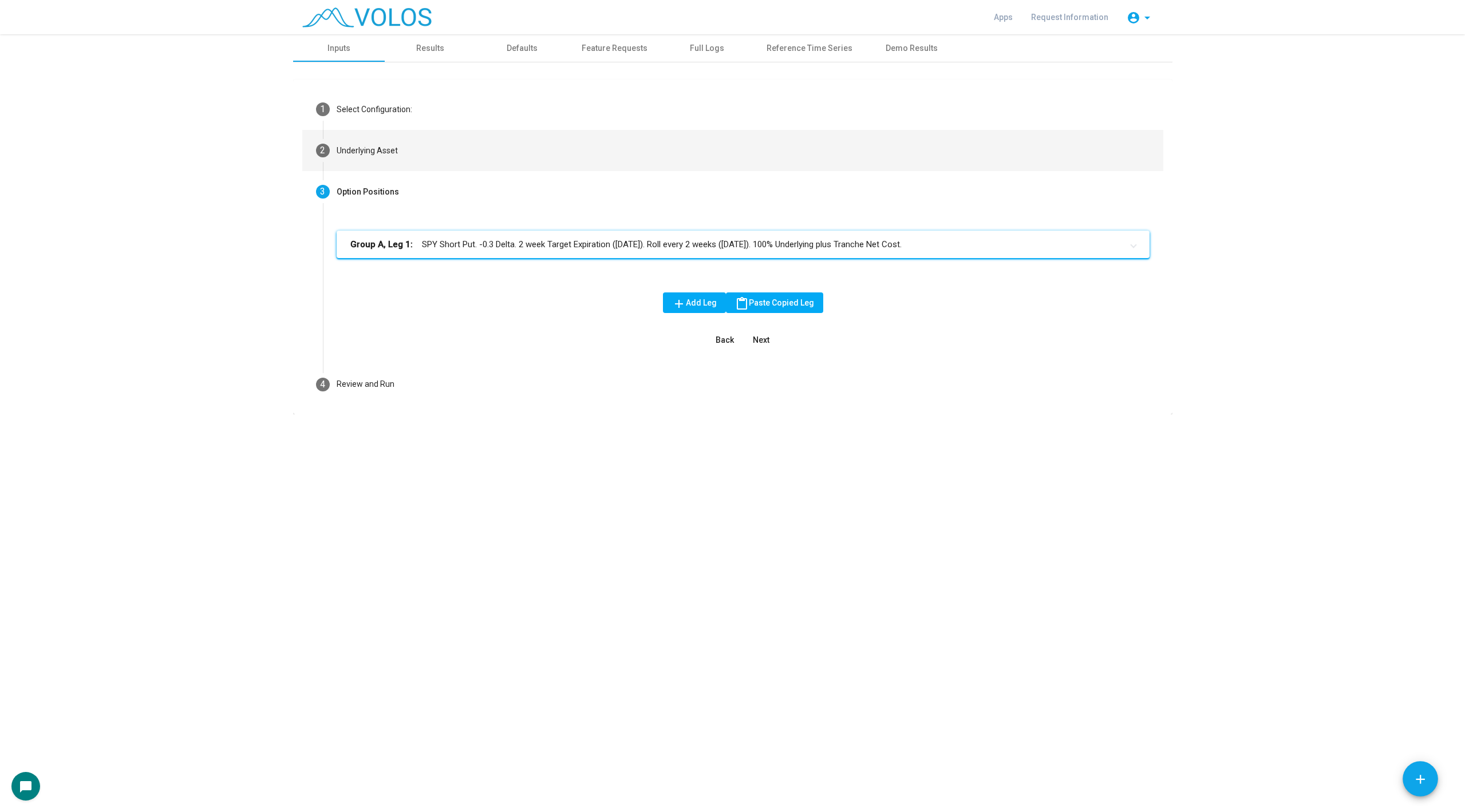
click at [429, 132] on mat-step-header "2 Underlying Asset" at bounding box center [733, 151] width 861 height 41
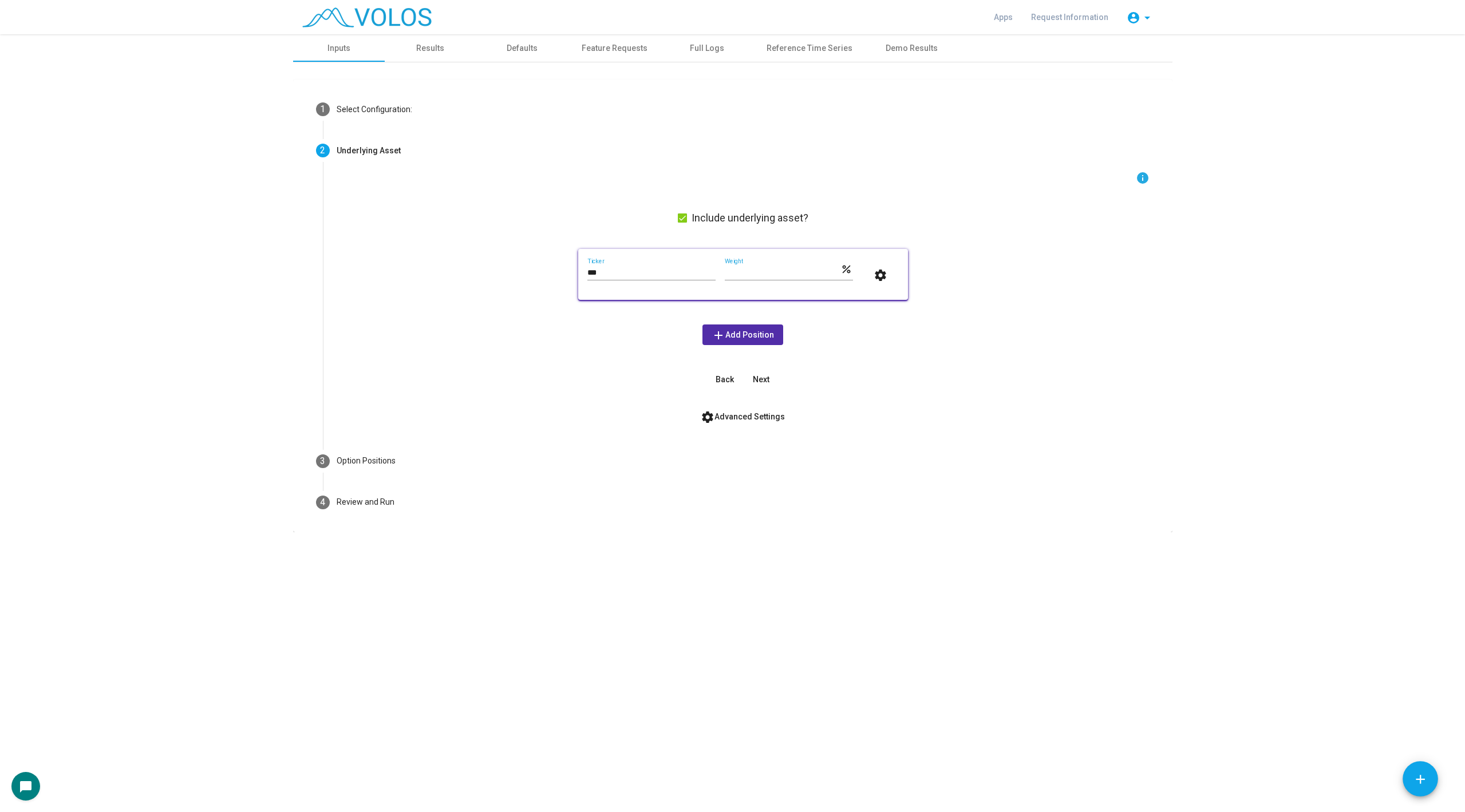
click at [673, 224] on div "info Include underlying asset? *** Ticker *** Weight percent settings add Add P…" at bounding box center [743, 280] width 813 height 219
click at [678, 221] on span at bounding box center [682, 218] width 9 height 9
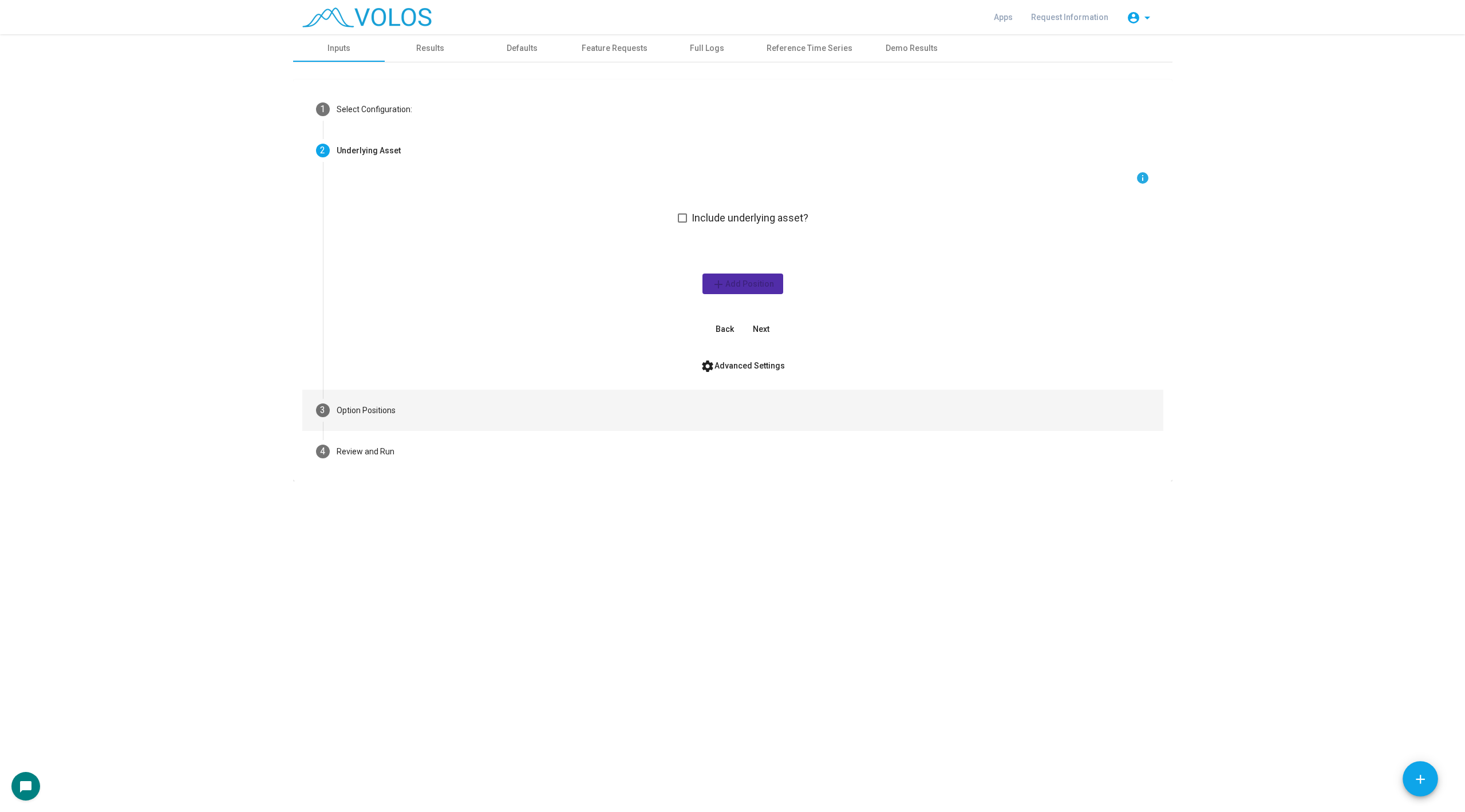
click at [432, 408] on mat-step-header "3 Option Positions" at bounding box center [733, 410] width 861 height 41
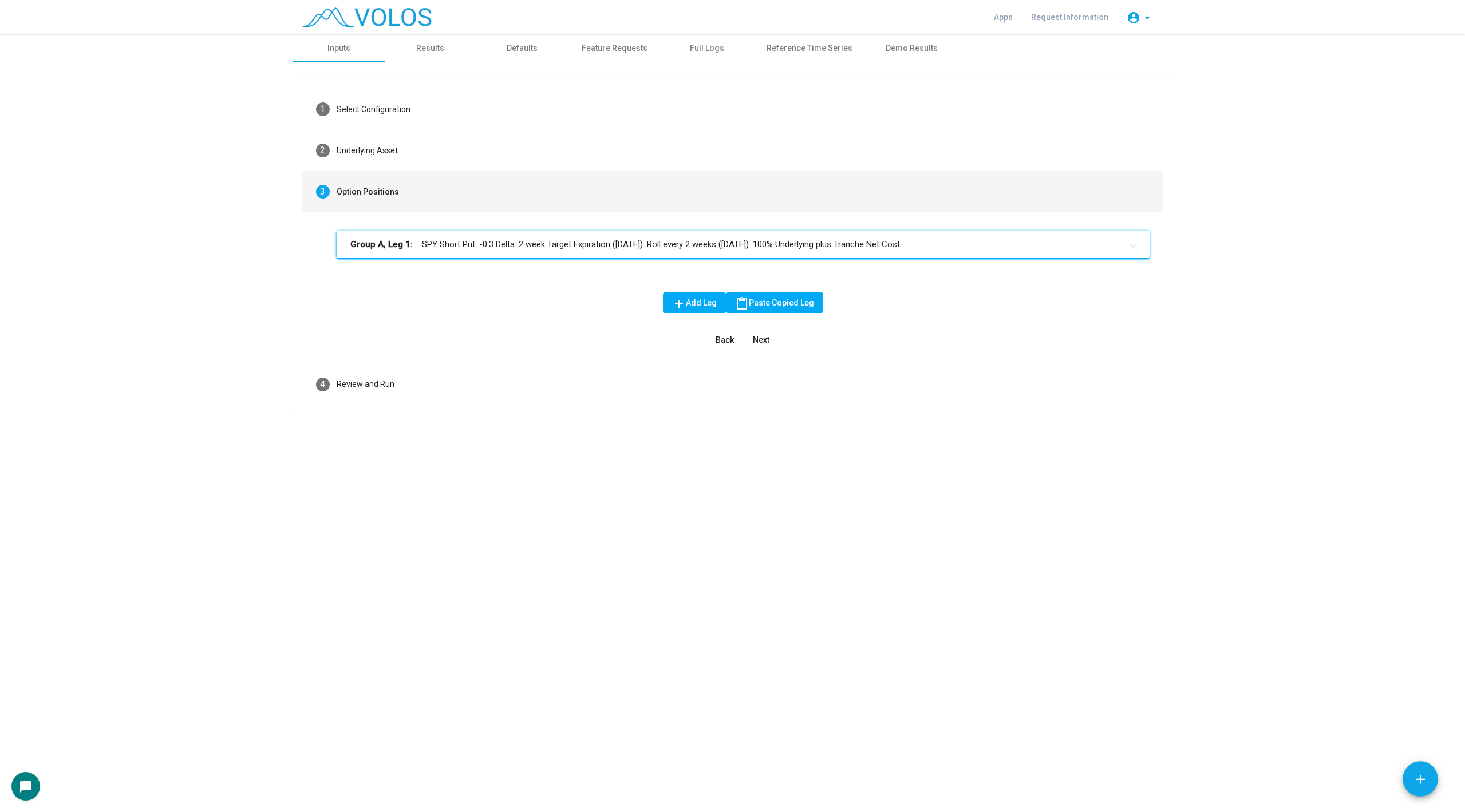
click at [514, 245] on mat-panel-title "Group A, Leg 1: SPY Short Put. -0.3 Delta. 2 week Target Expiration (Friday). R…" at bounding box center [736, 244] width 772 height 13
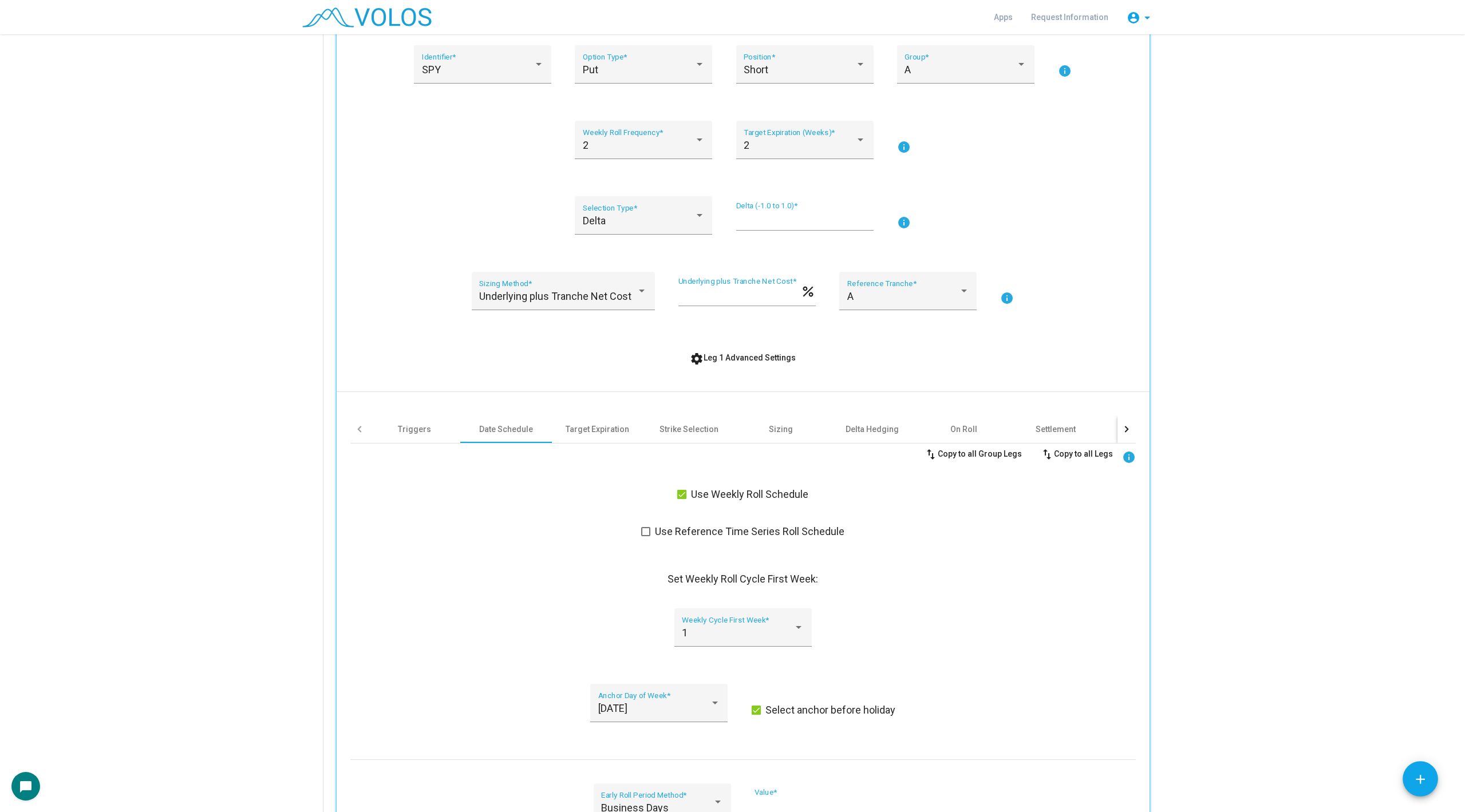
scroll to position [230, 0]
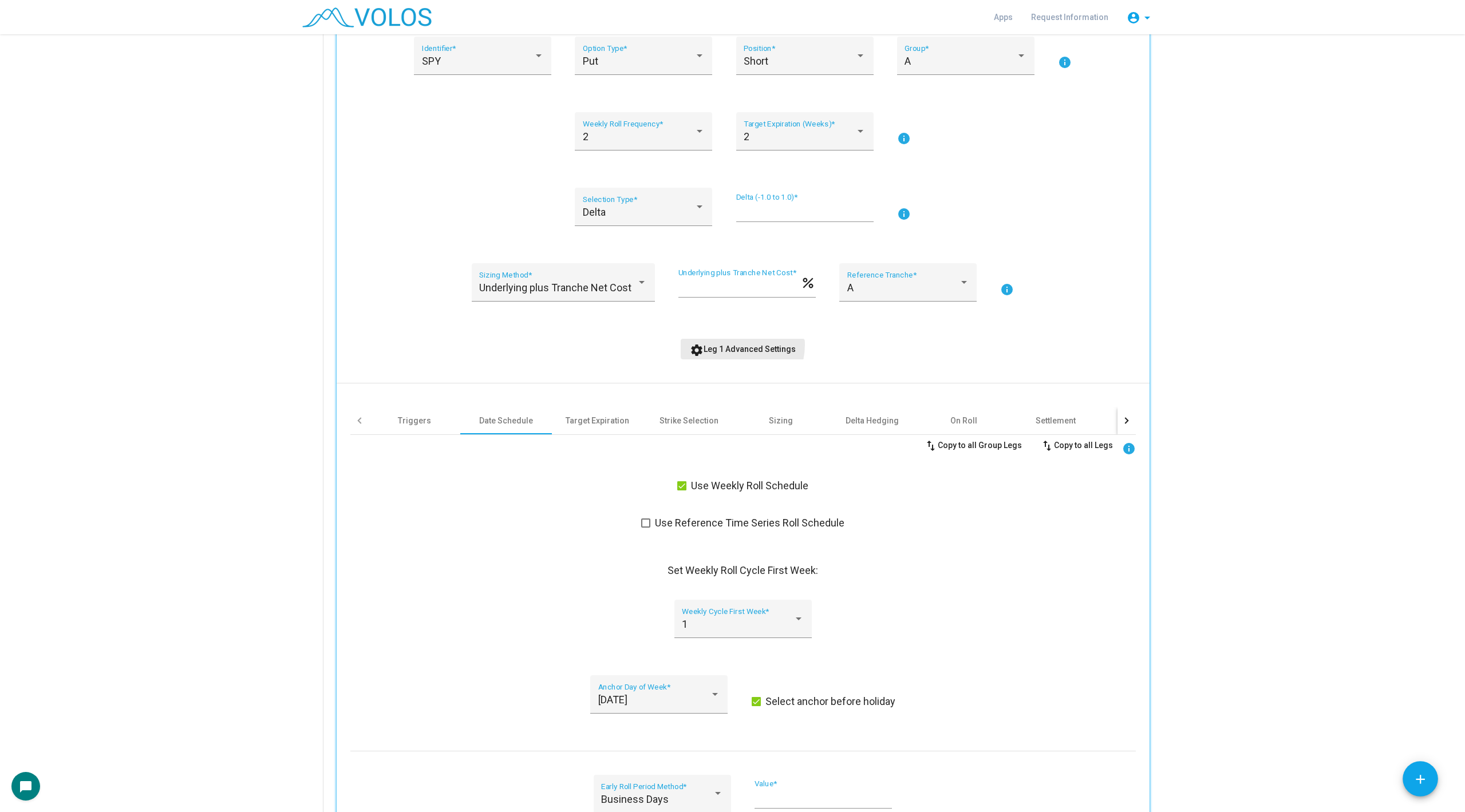
click at [733, 344] on span "settings Leg 1 Advanced Settings" at bounding box center [742, 349] width 106 height 9
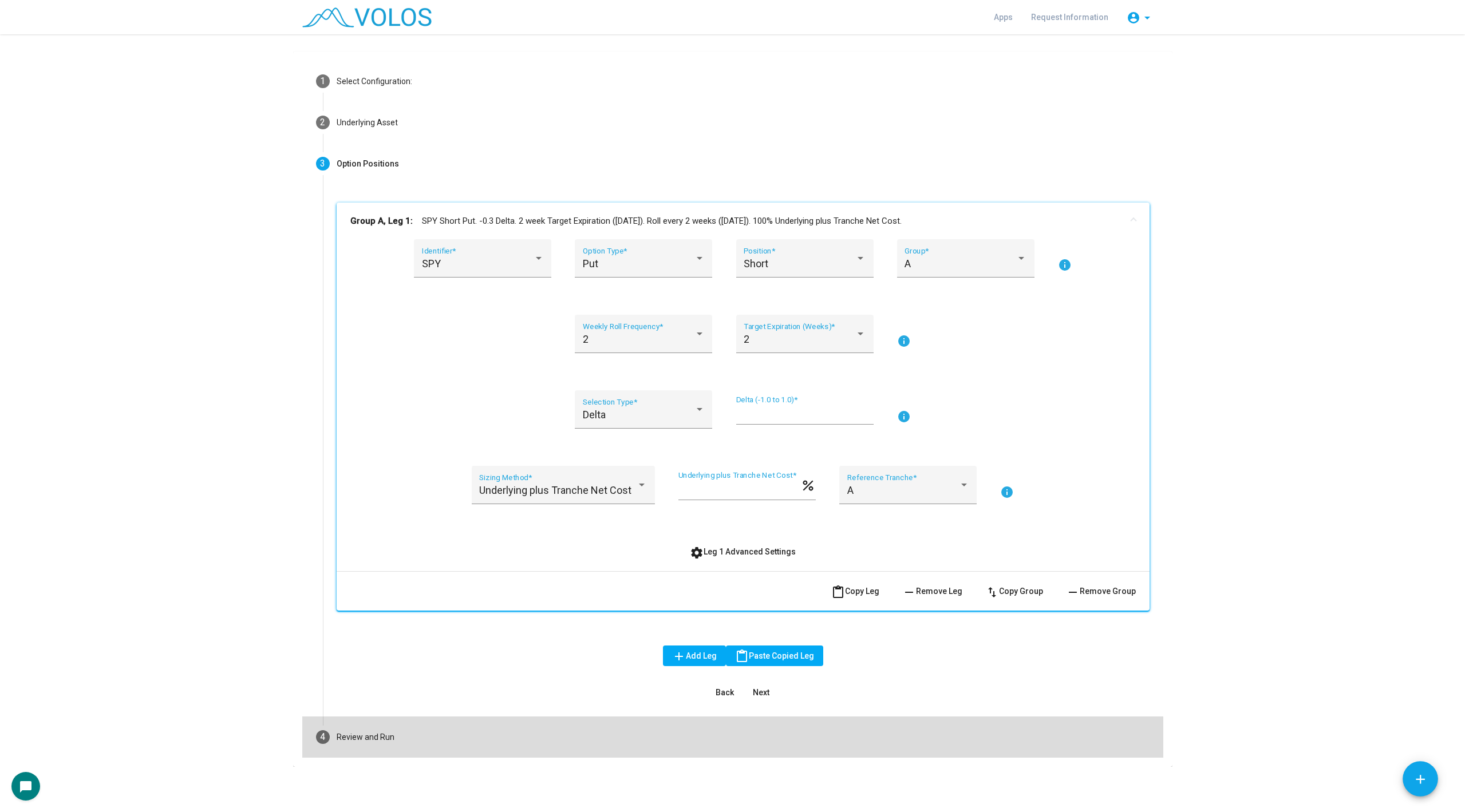
click at [392, 746] on mat-step-header "4 Review and Run" at bounding box center [733, 737] width 861 height 41
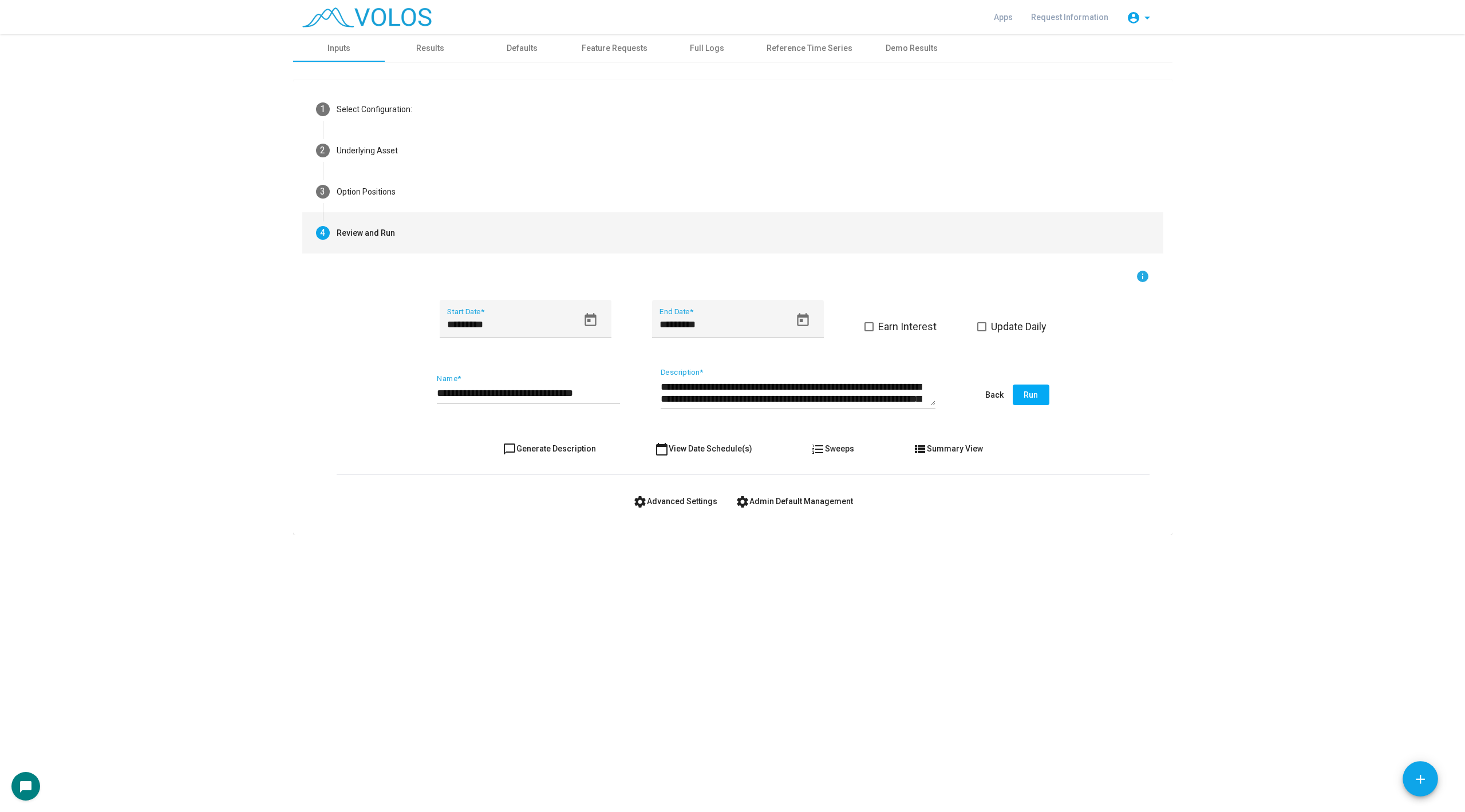
click at [604, 389] on input "**********" at bounding box center [528, 393] width 183 height 11
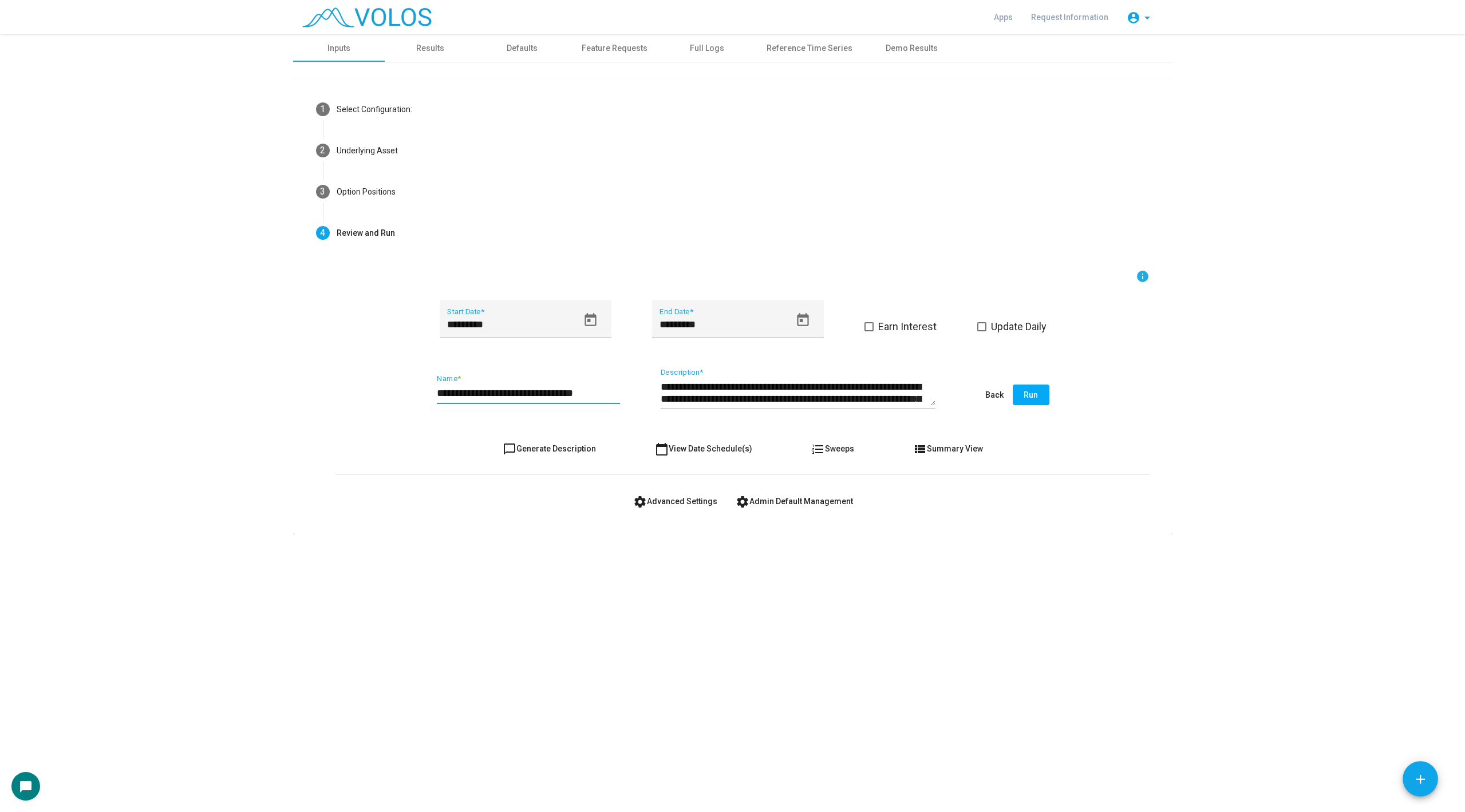
drag, startPoint x: 594, startPoint y: 392, endPoint x: 458, endPoint y: 392, distance: 136.0
click at [458, 392] on input "**********" at bounding box center [528, 393] width 183 height 11
type input "**********"
click at [565, 440] on button "chat_bubble_outline Generate Description" at bounding box center [549, 448] width 112 height 21
type textarea "**********"
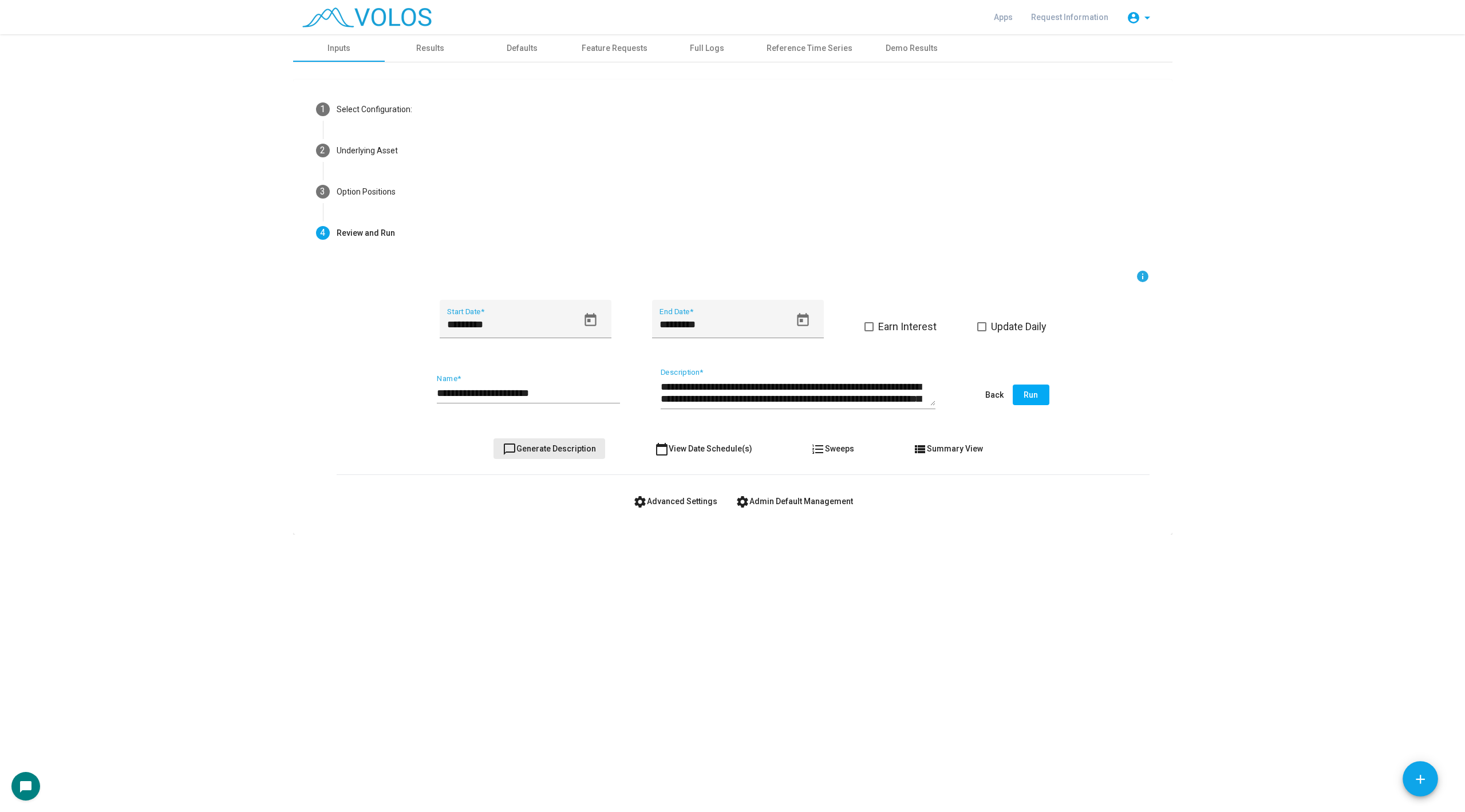
click at [565, 440] on button "chat_bubble_outline Generate Description" at bounding box center [549, 448] width 112 height 21
click at [458, 394] on input "**********" at bounding box center [528, 393] width 183 height 11
type input "**********"
click at [567, 434] on form "**********" at bounding box center [743, 390] width 813 height 242
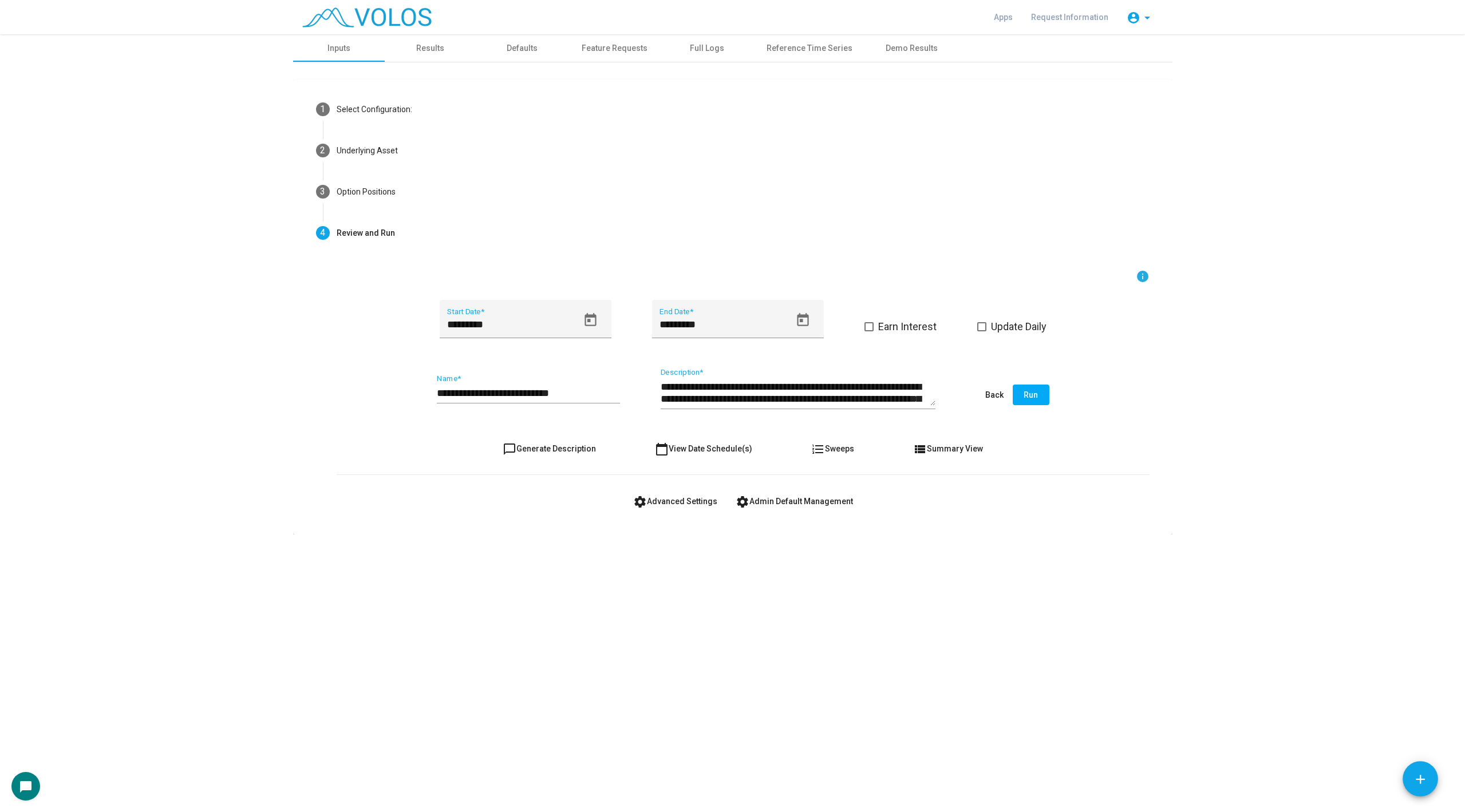
click at [564, 443] on button "chat_bubble_outline Generate Description" at bounding box center [549, 448] width 112 height 21
click at [1034, 399] on span "Run" at bounding box center [1031, 395] width 14 height 9
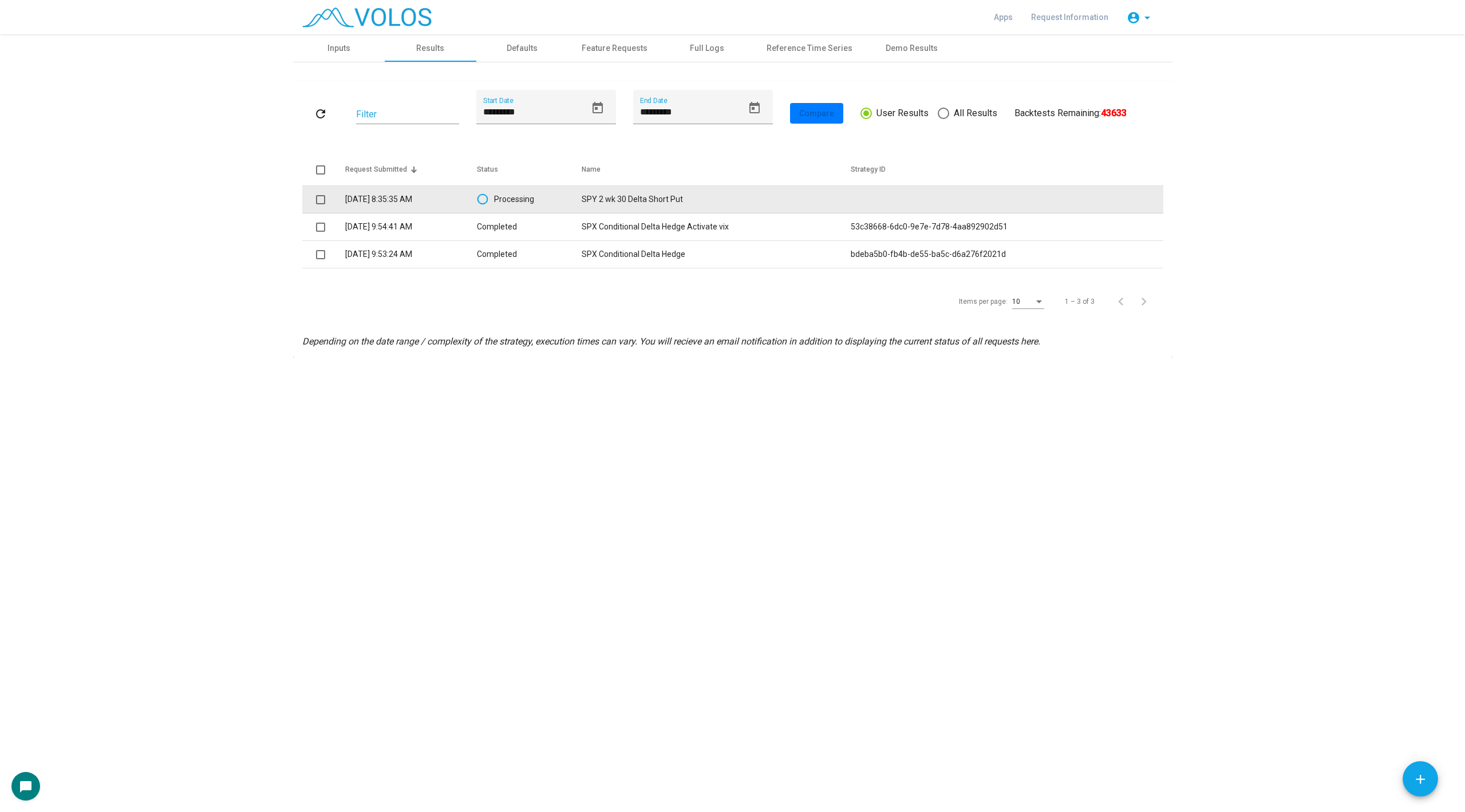
click at [681, 197] on td "SPY 2 wk 30 Delta Short Put" at bounding box center [716, 200] width 269 height 27
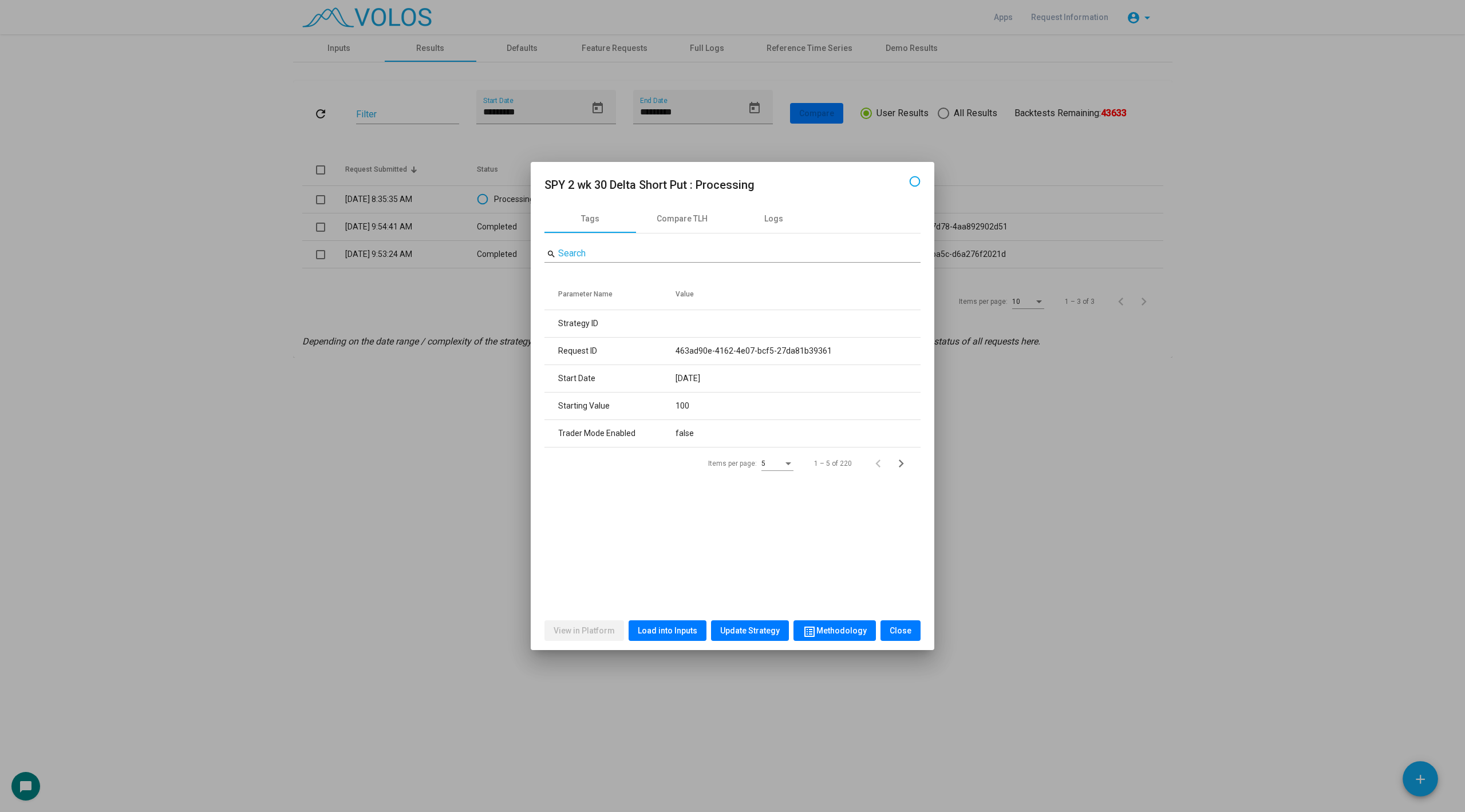
click at [452, 403] on div at bounding box center [732, 406] width 1465 height 812
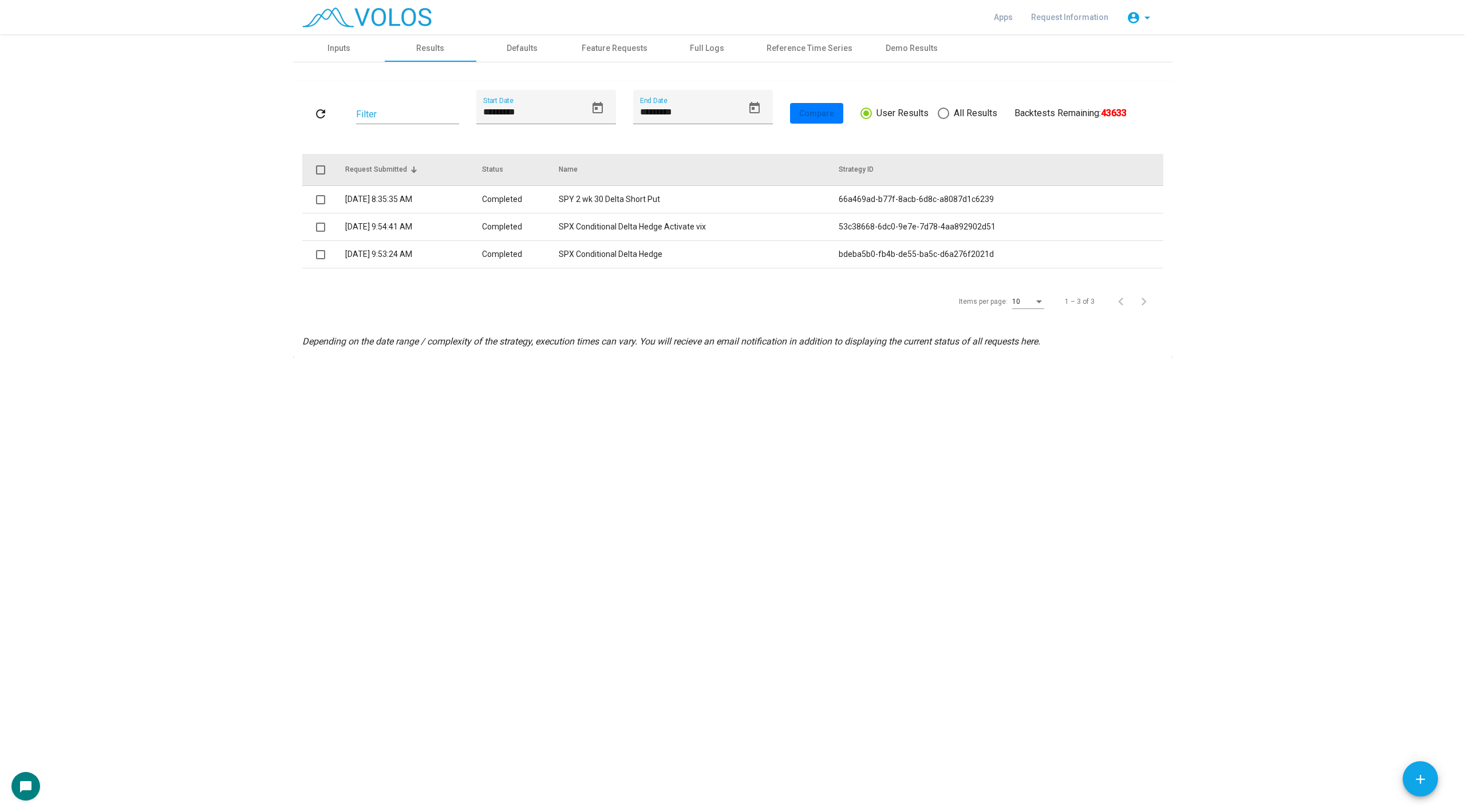
click at [608, 177] on th "Name" at bounding box center [699, 169] width 280 height 32
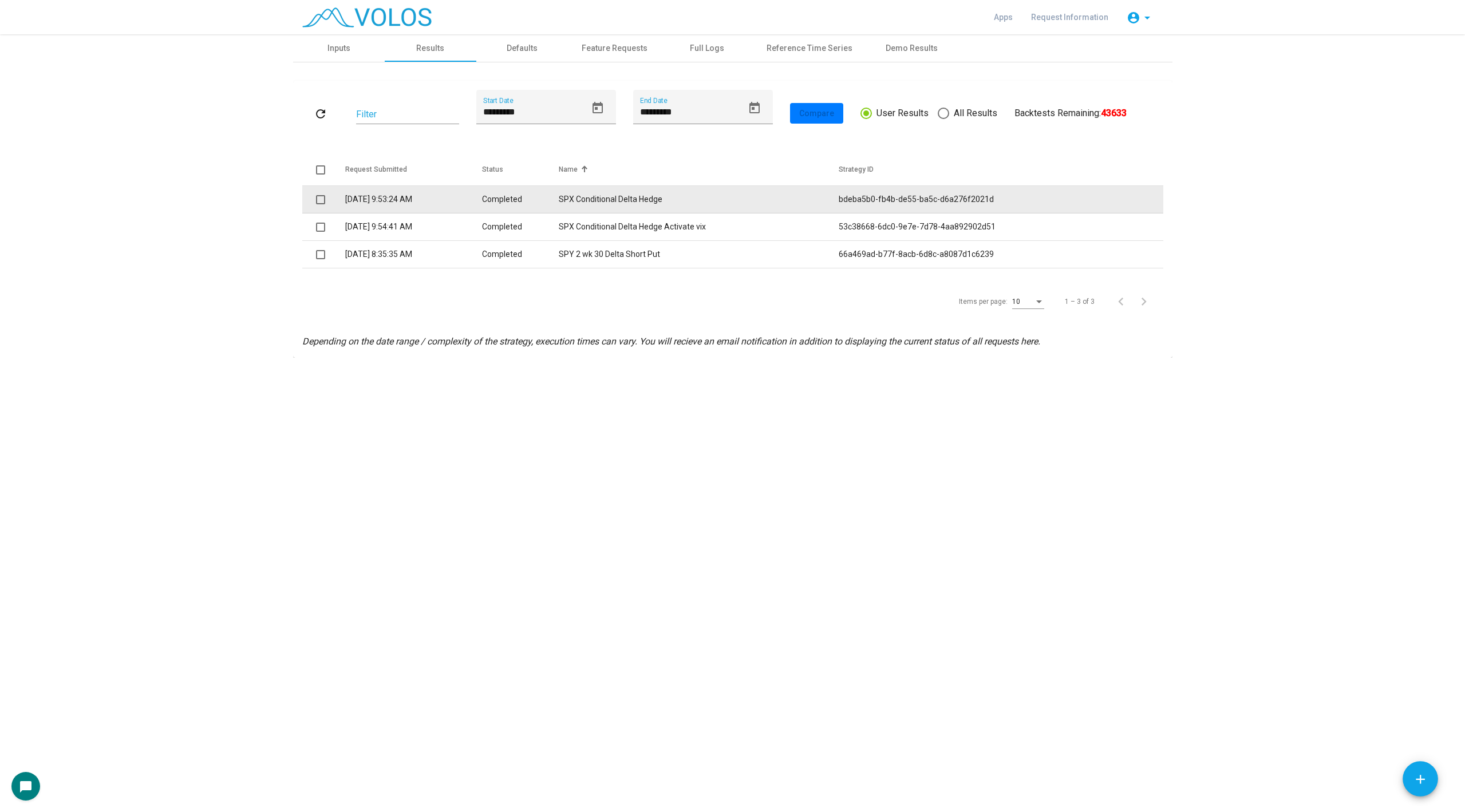
click at [482, 201] on td "[DATE] 9:53:24 AM" at bounding box center [414, 200] width 138 height 27
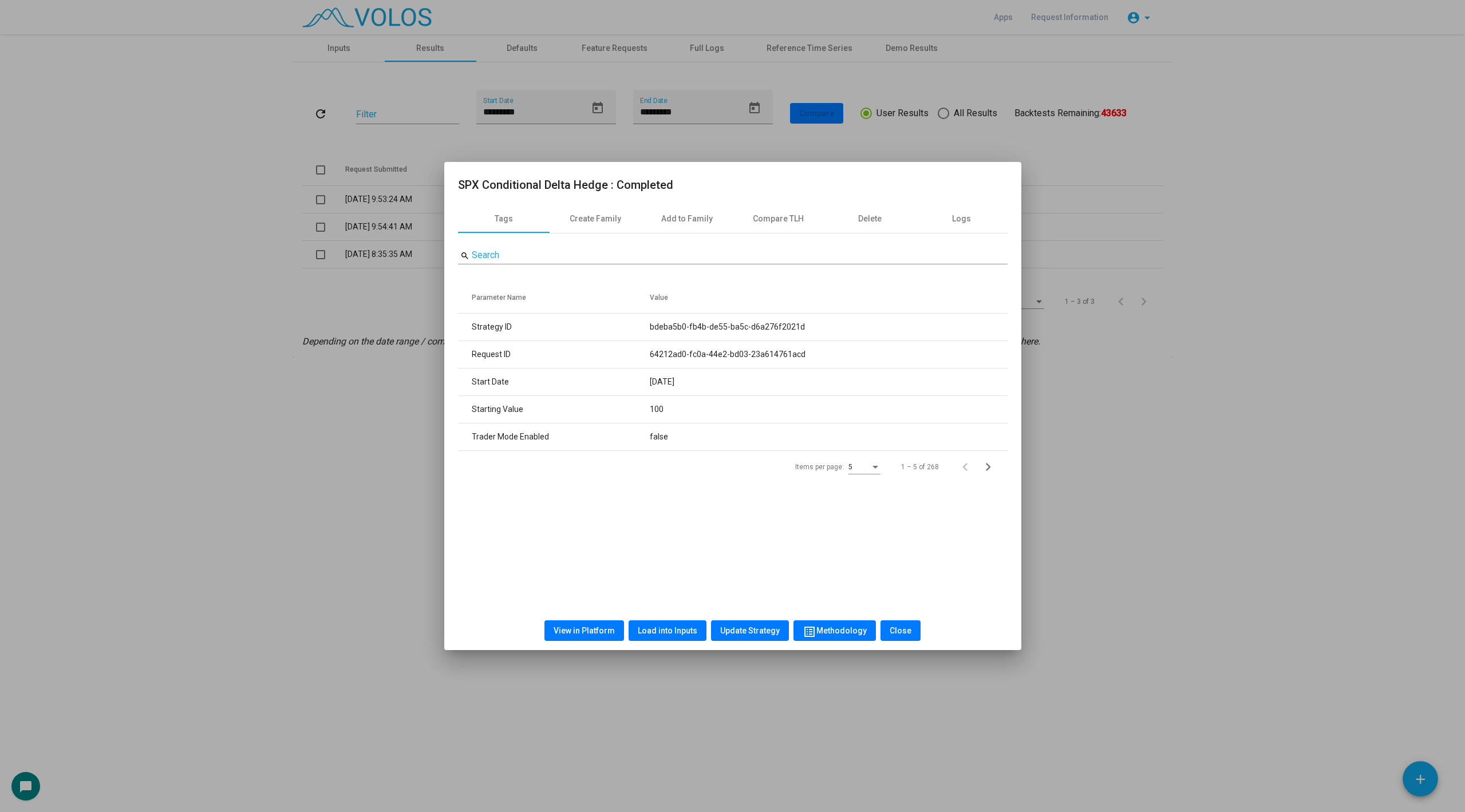
click at [343, 336] on div at bounding box center [732, 406] width 1465 height 812
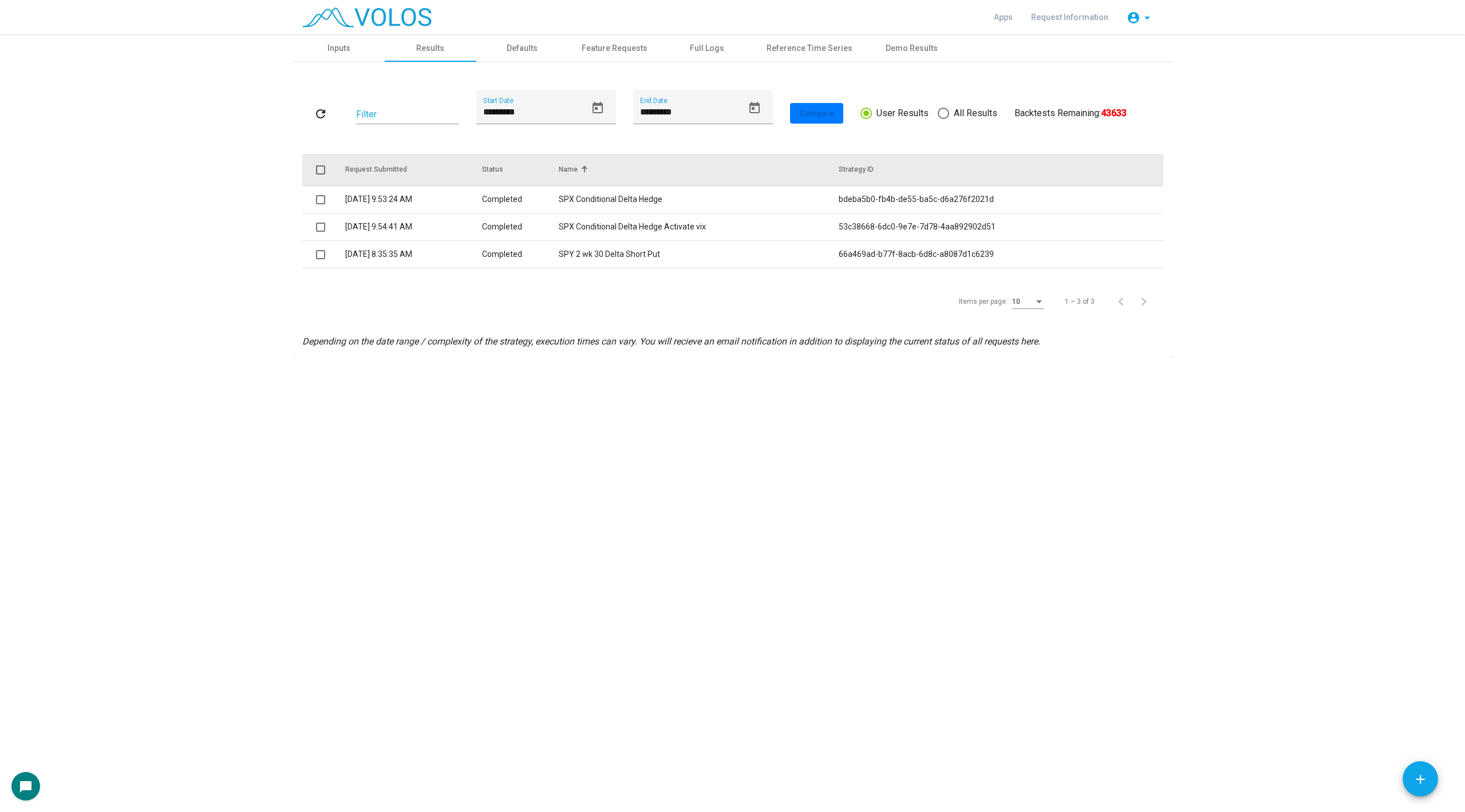
click at [378, 172] on div "Request Submitted" at bounding box center [376, 169] width 62 height 10
click at [383, 169] on div "Request Submitted" at bounding box center [376, 169] width 62 height 10
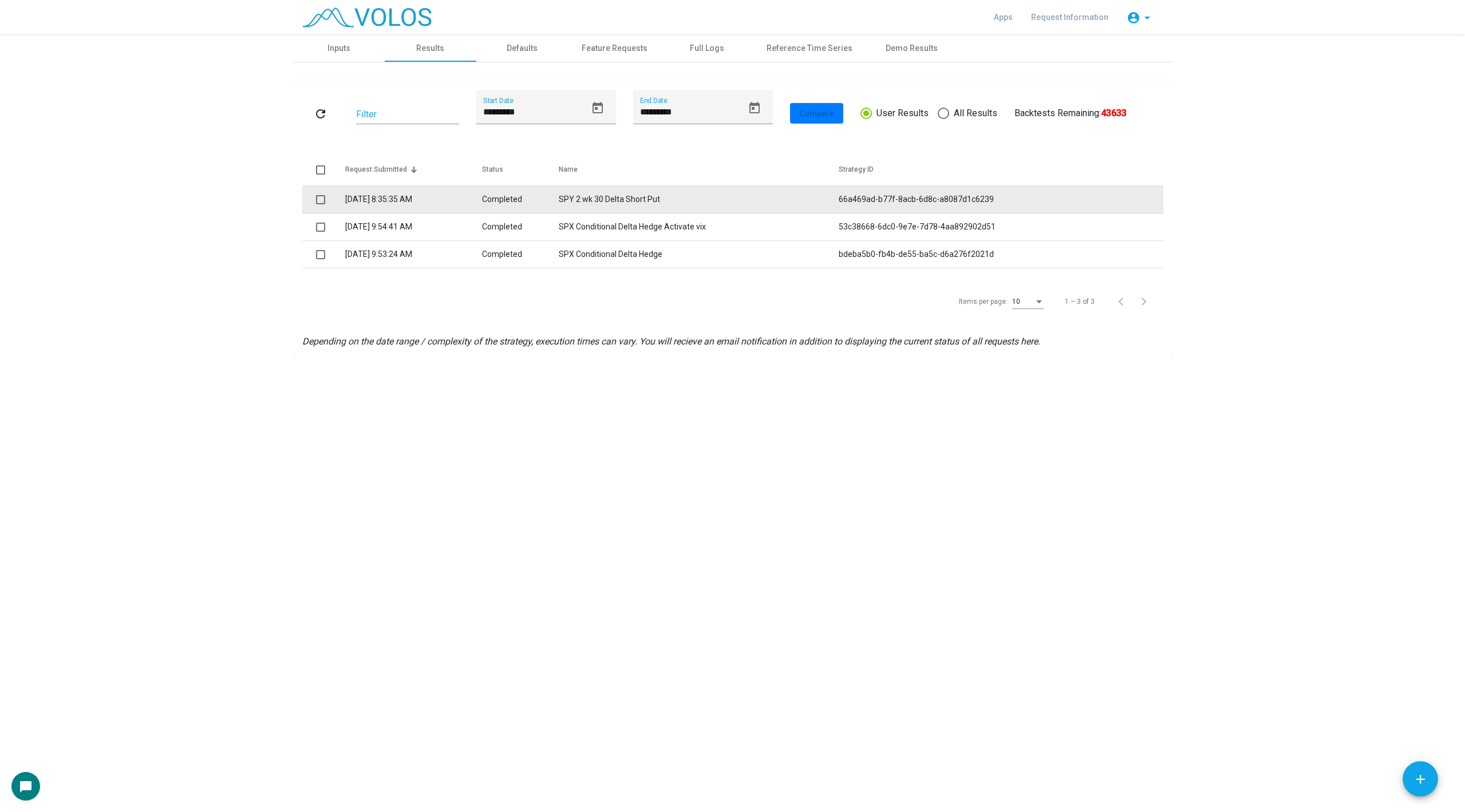
click at [611, 199] on td "SPY 2 wk 30 Delta Short Put" at bounding box center [699, 200] width 280 height 27
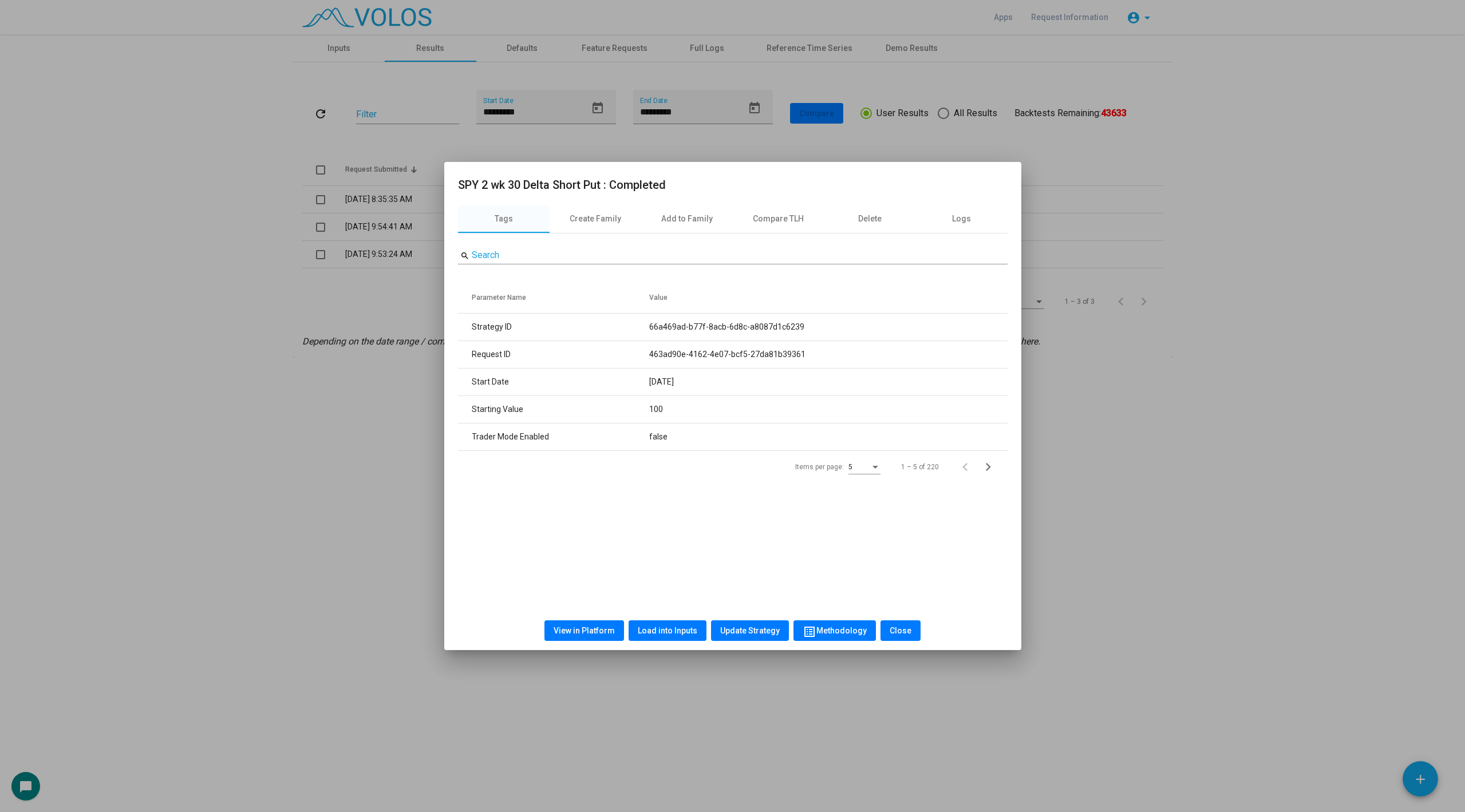
click at [603, 621] on button "View in Platform" at bounding box center [584, 630] width 79 height 21
drag, startPoint x: 484, startPoint y: 565, endPoint x: 948, endPoint y: 630, distance: 468.5
click at [483, 565] on div "Tags Create Family Add to Family Compare TLH Delete Logs search Search Paramete…" at bounding box center [732, 408] width 577 height 406
click at [422, 554] on div at bounding box center [732, 406] width 1465 height 812
click at [374, 534] on div "**********" at bounding box center [732, 423] width 1465 height 778
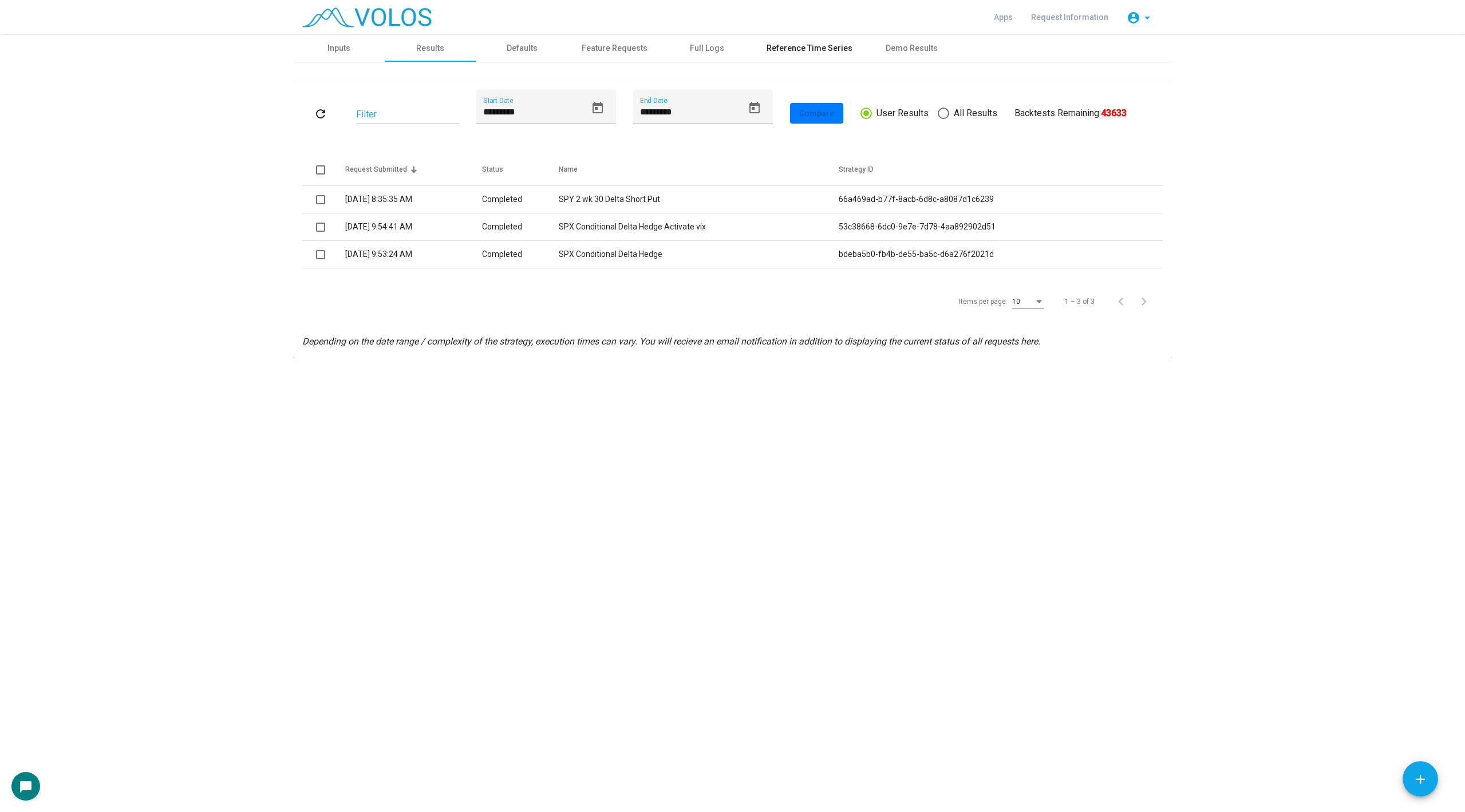
click at [814, 47] on div "Reference Time Series" at bounding box center [809, 48] width 86 height 12
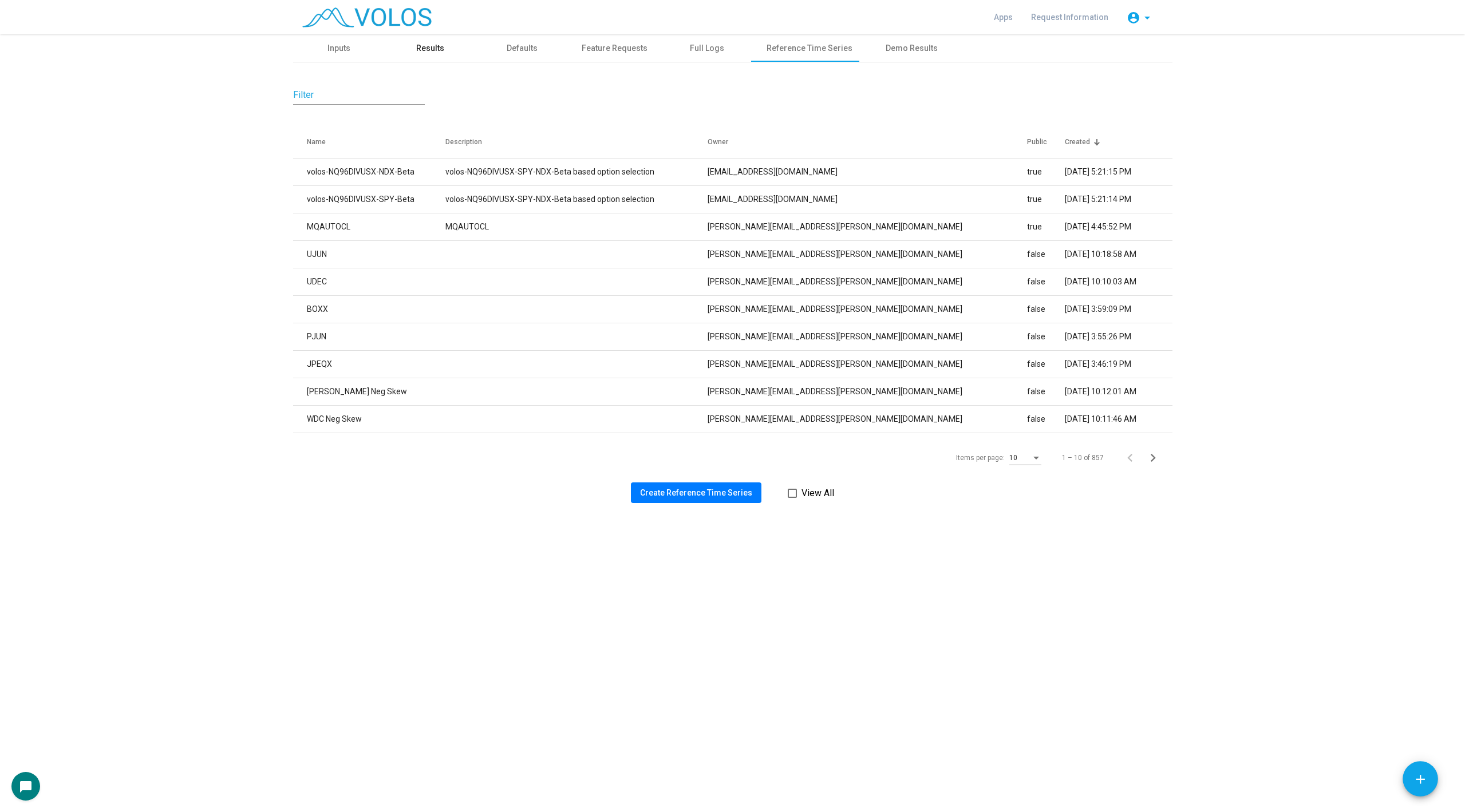
click at [424, 59] on div "Results" at bounding box center [431, 48] width 92 height 27
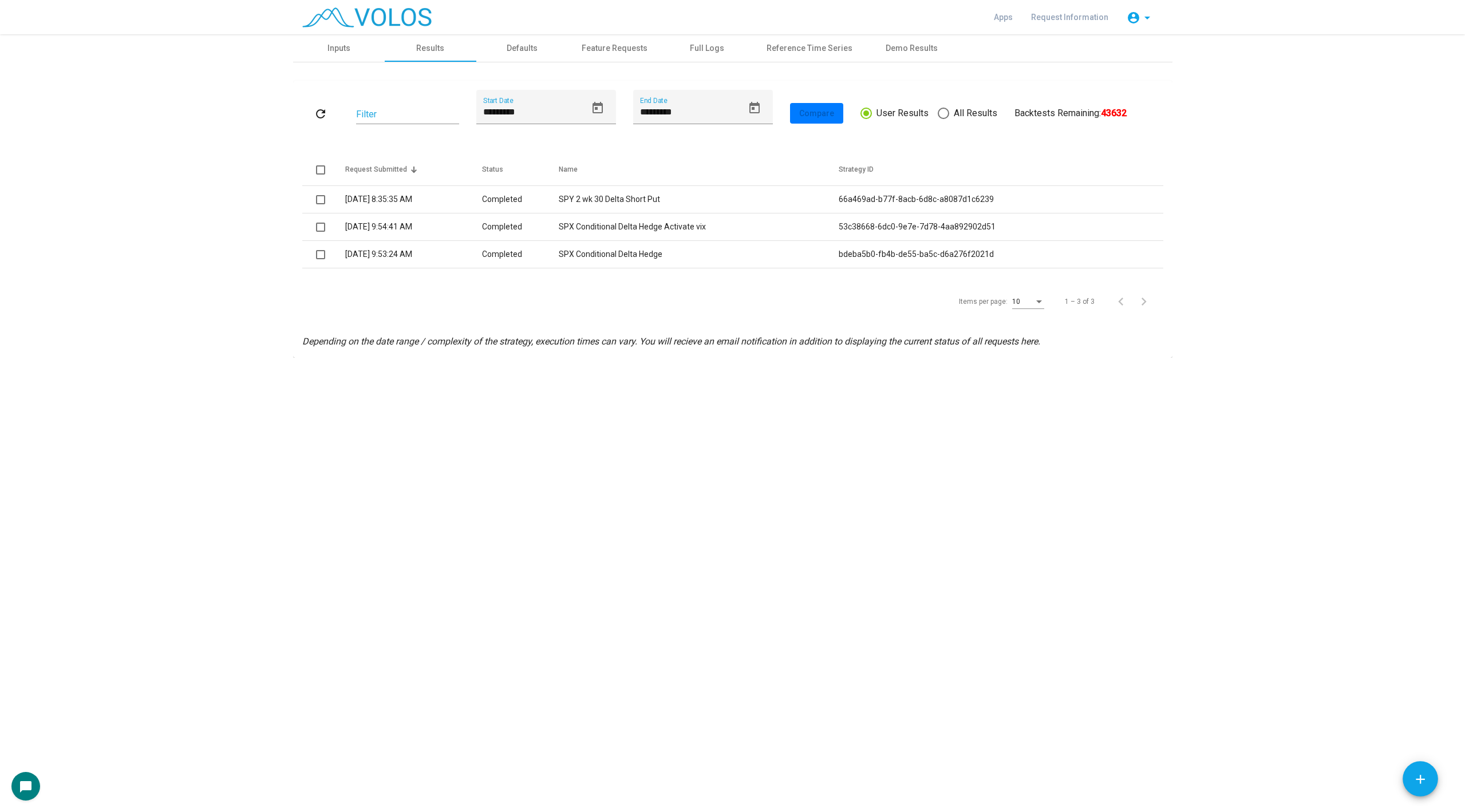
click at [804, 29] on div "Apps Request Information account_circle arrow_drop_down" at bounding box center [732, 17] width 879 height 34
click at [794, 46] on div "Reference Time Series" at bounding box center [809, 48] width 86 height 12
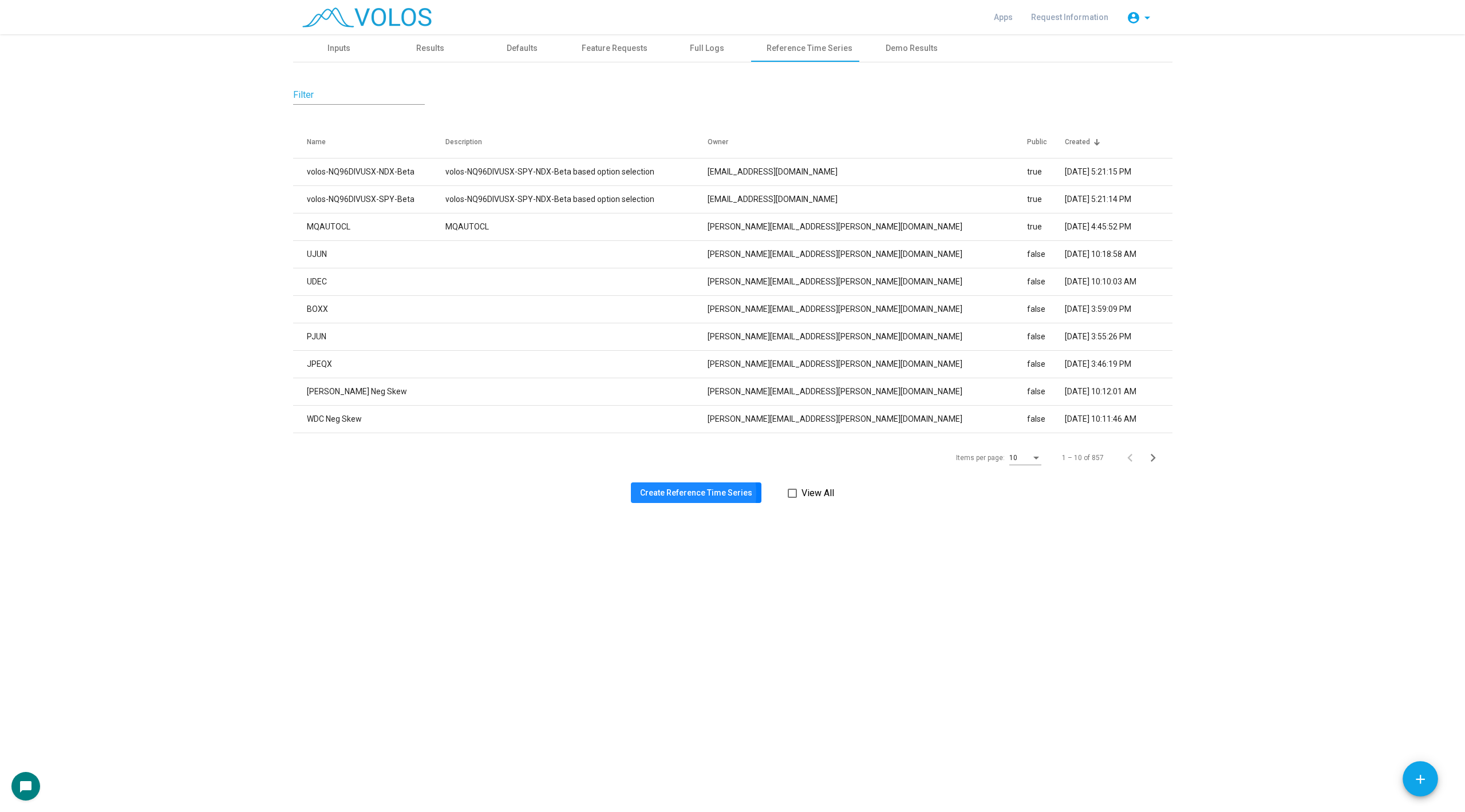
click at [671, 493] on span "Create Reference Time Series" at bounding box center [696, 492] width 112 height 9
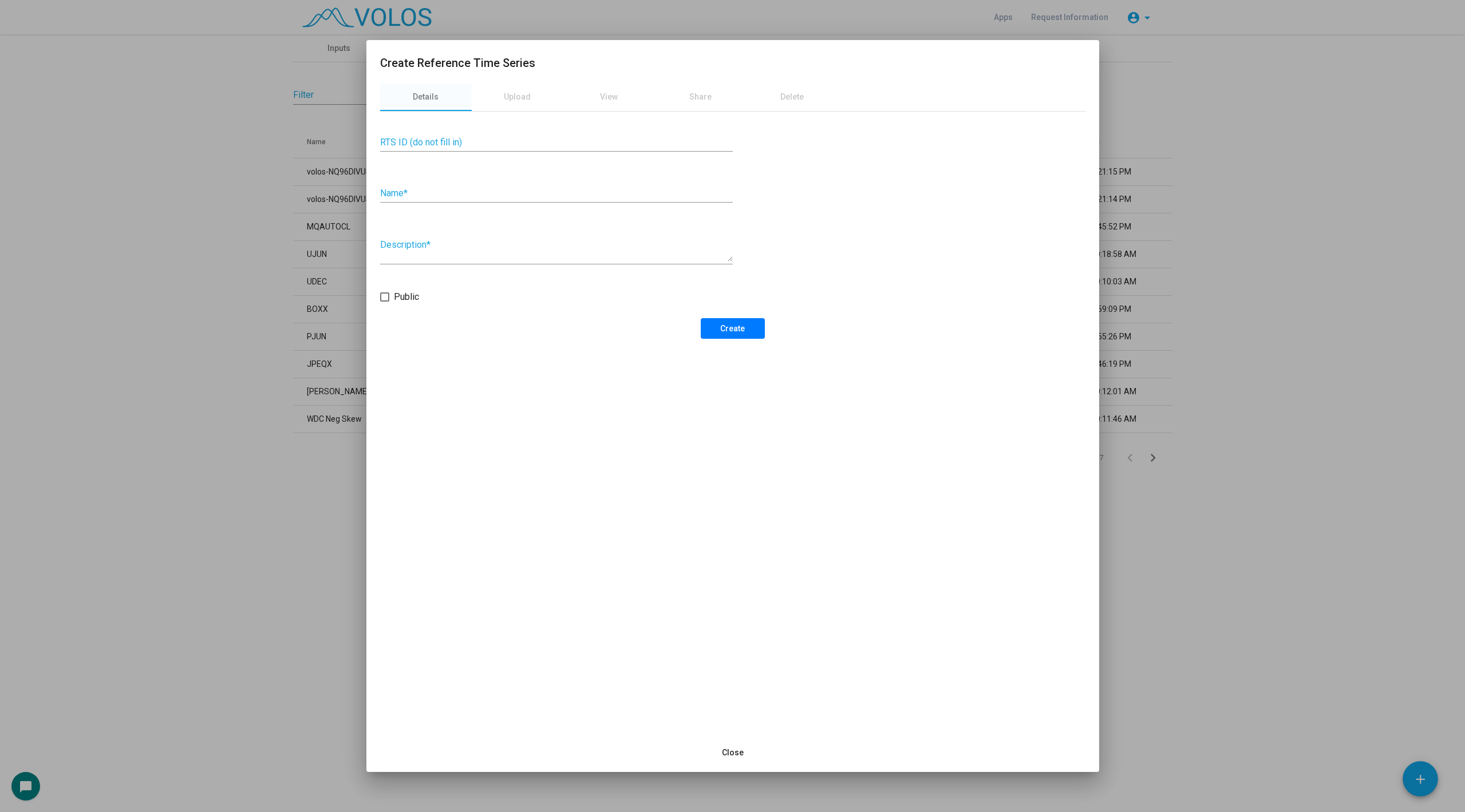
click at [422, 192] on input "Name *" at bounding box center [556, 193] width 352 height 10
type input "**********"
click at [726, 326] on span "Create" at bounding box center [732, 328] width 24 height 9
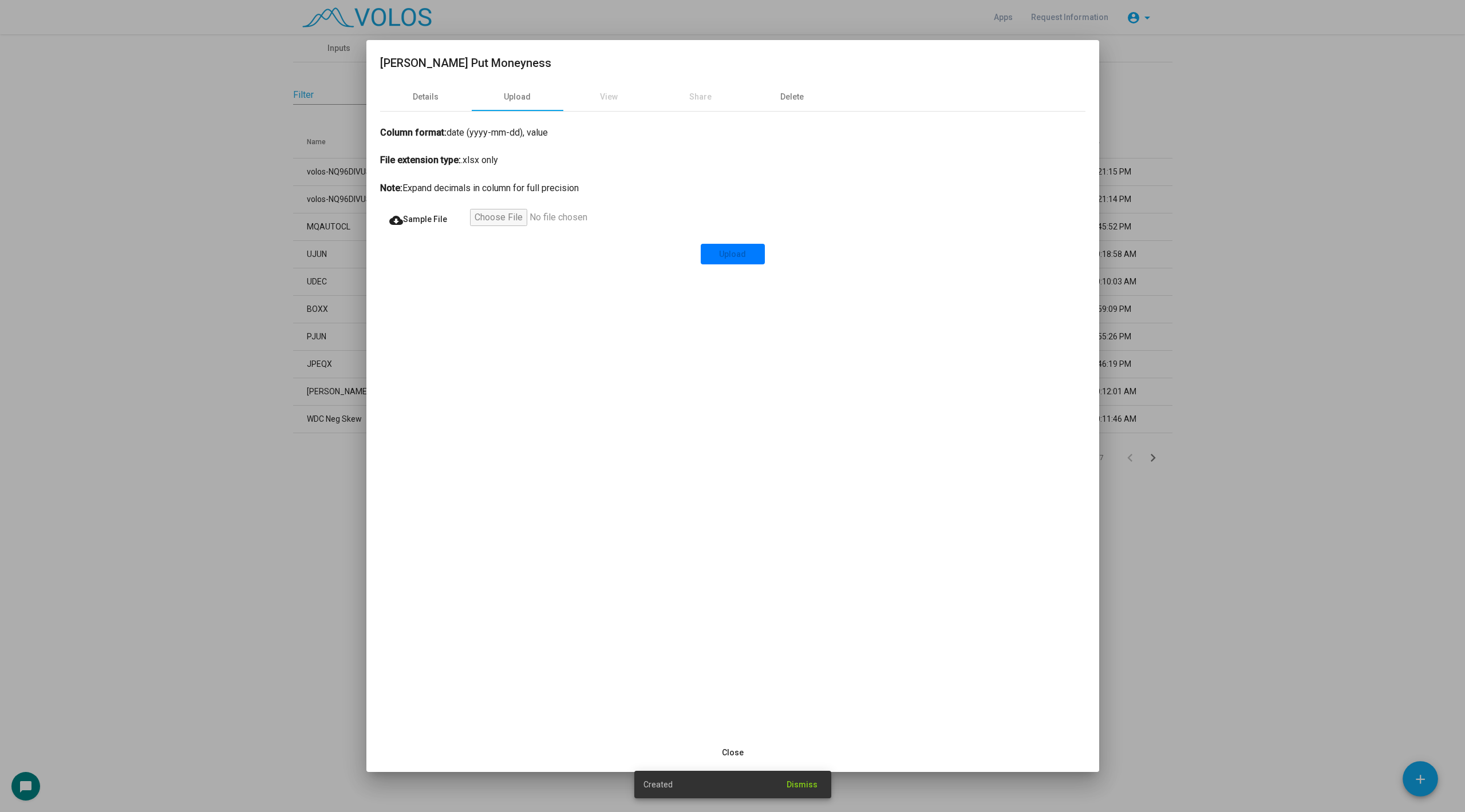
click at [488, 209] on input "file" at bounding box center [540, 219] width 141 height 21
type input "**********"
click at [739, 256] on span "Upload" at bounding box center [732, 254] width 27 height 9
click at [612, 98] on div "View" at bounding box center [609, 97] width 18 height 12
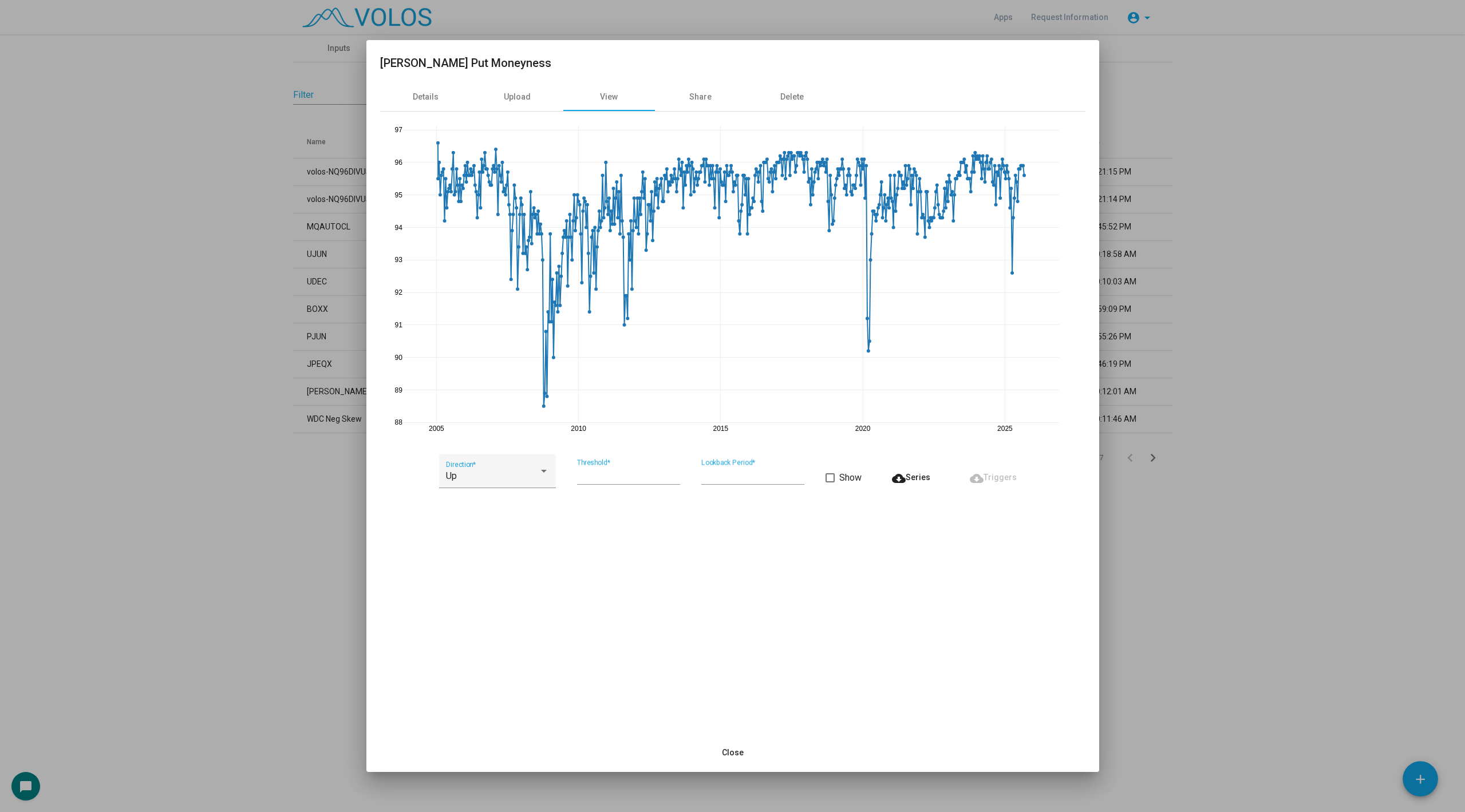
click at [314, 523] on div at bounding box center [732, 406] width 1465 height 812
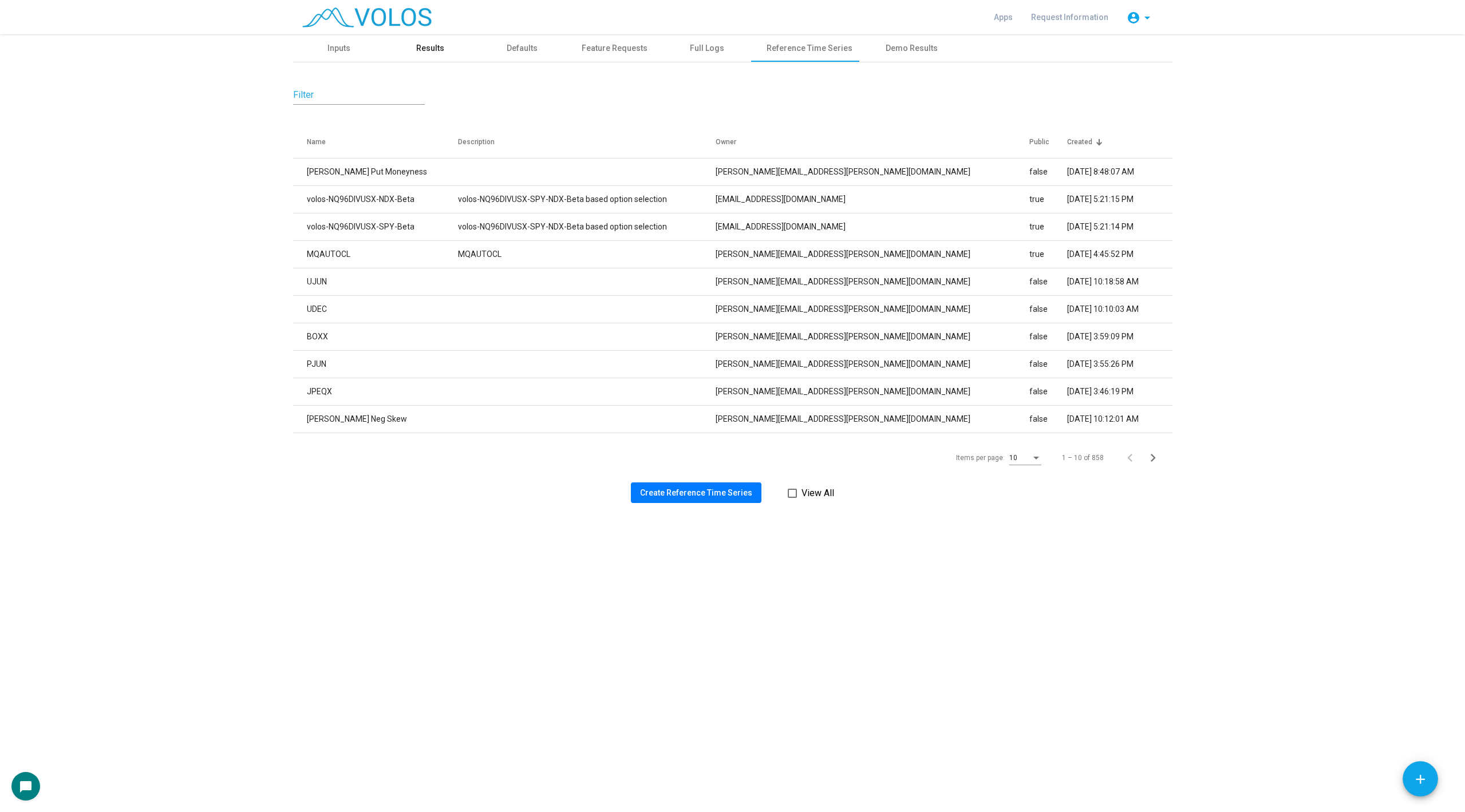
click at [434, 44] on div "Results" at bounding box center [430, 48] width 28 height 12
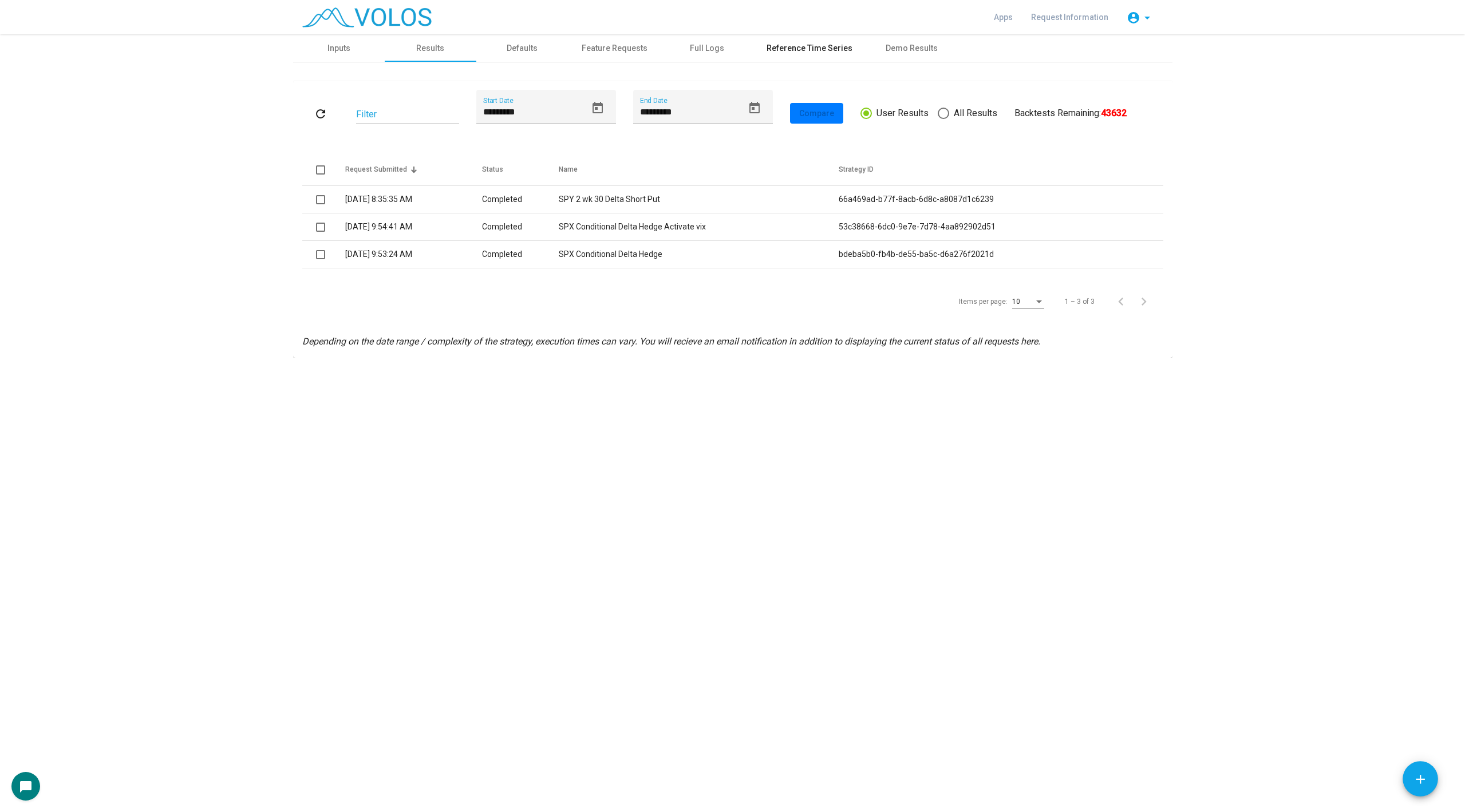
click at [788, 54] on div "Reference Time Series" at bounding box center [809, 48] width 86 height 12
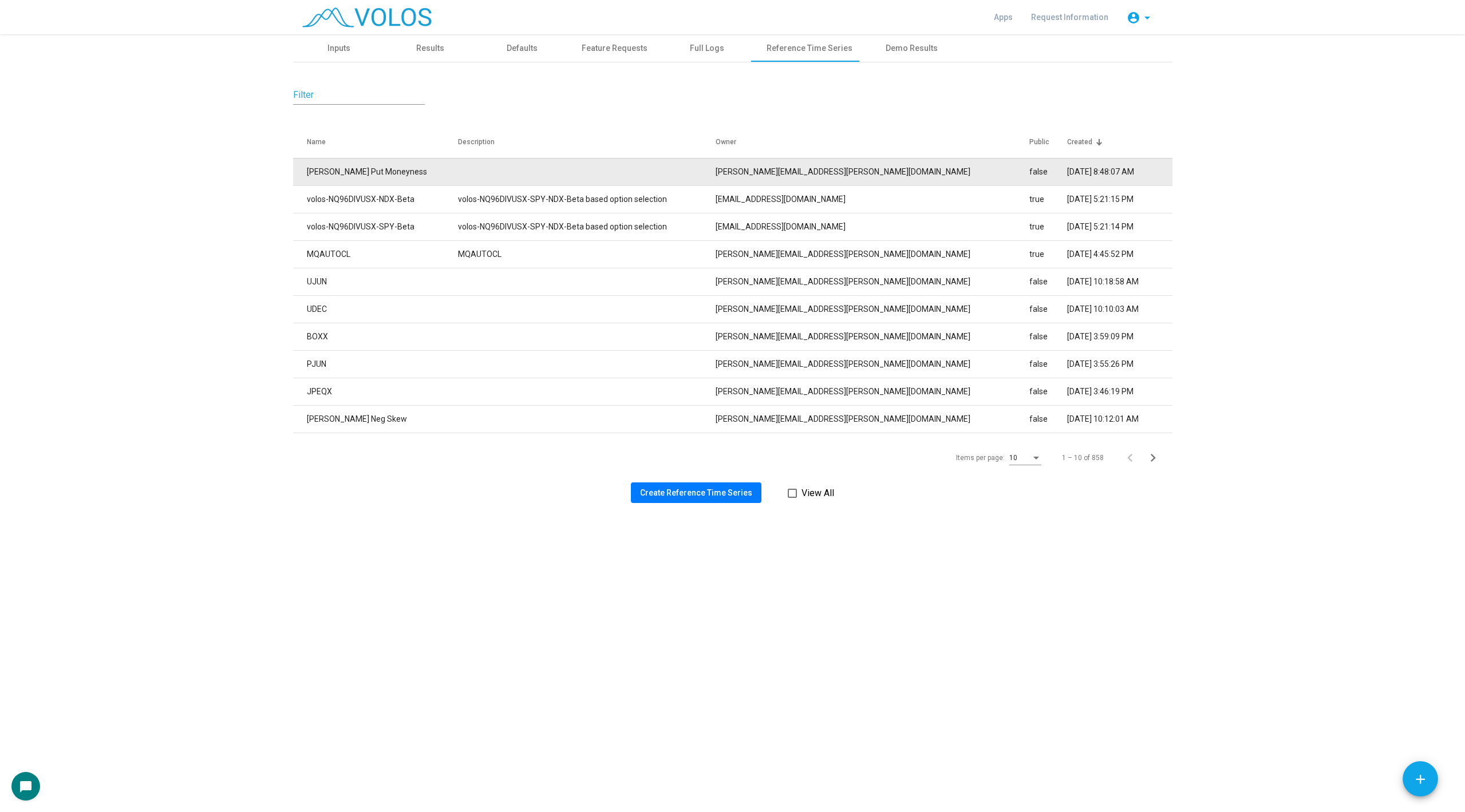
click at [541, 171] on td at bounding box center [587, 172] width 258 height 27
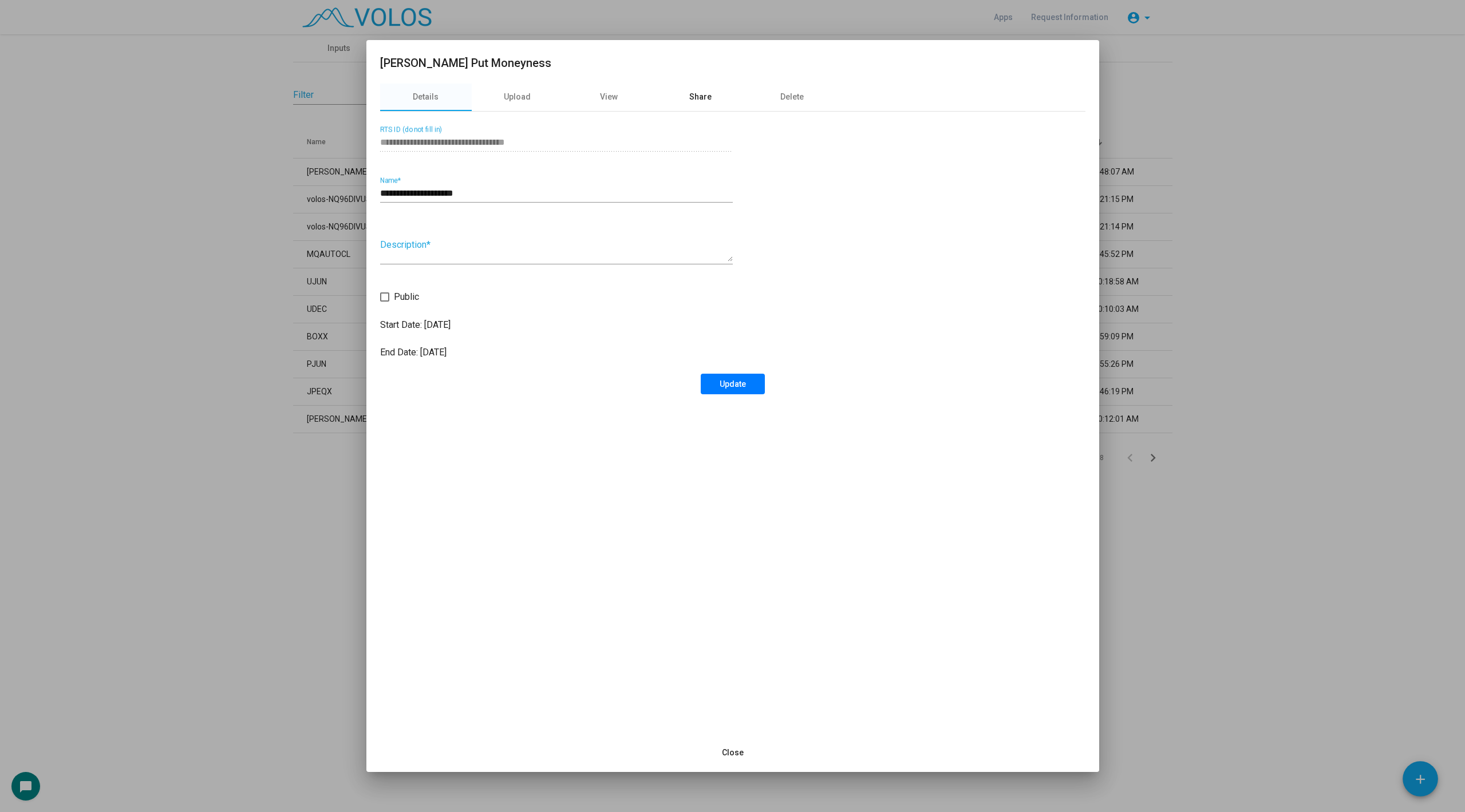
click at [694, 94] on div "Share" at bounding box center [701, 97] width 22 height 12
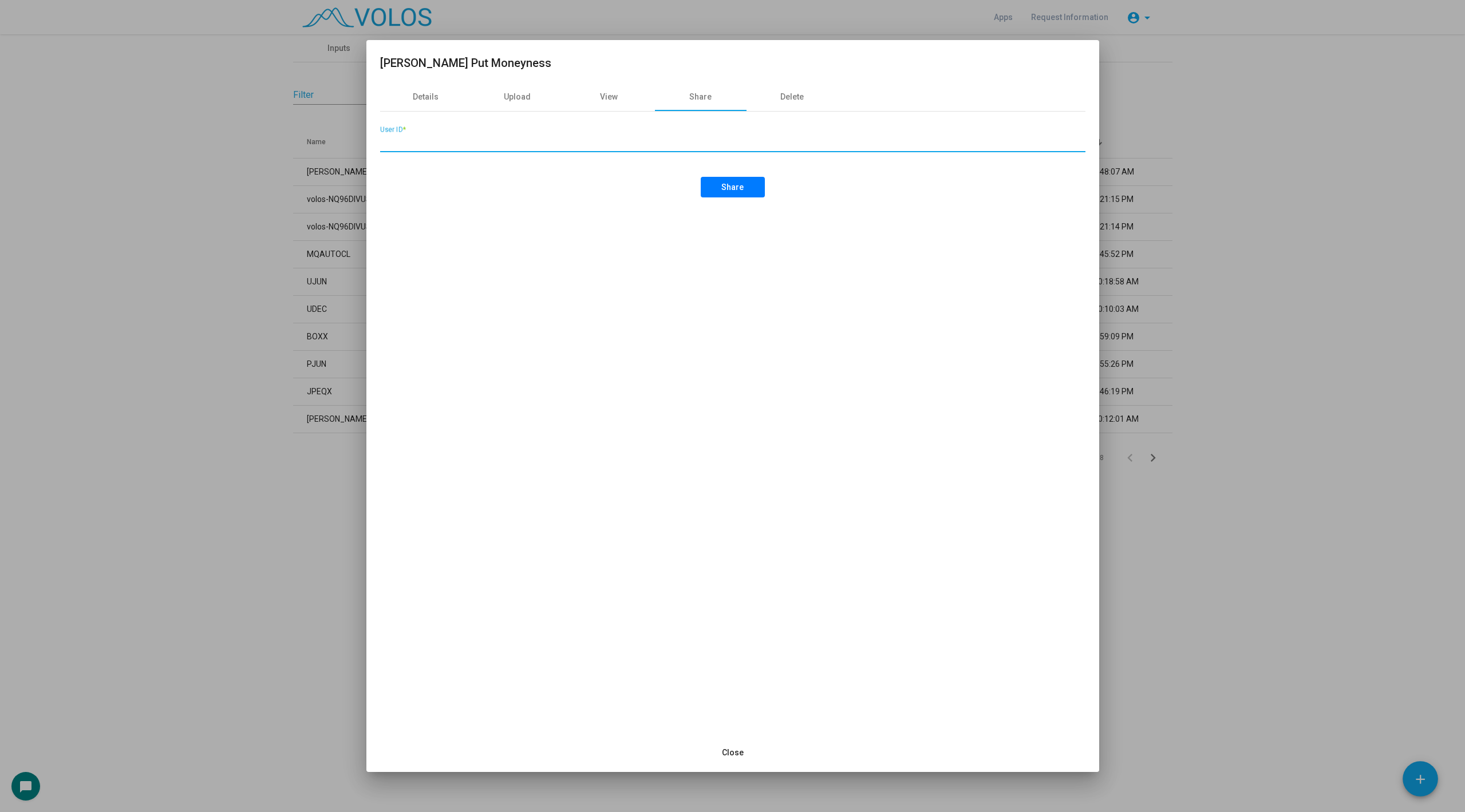
click at [618, 146] on input "User ID *" at bounding box center [732, 142] width 706 height 10
paste input "**********"
type input "**********"
click at [713, 179] on button "Share" at bounding box center [732, 187] width 64 height 21
click at [597, 87] on div "View" at bounding box center [609, 97] width 92 height 27
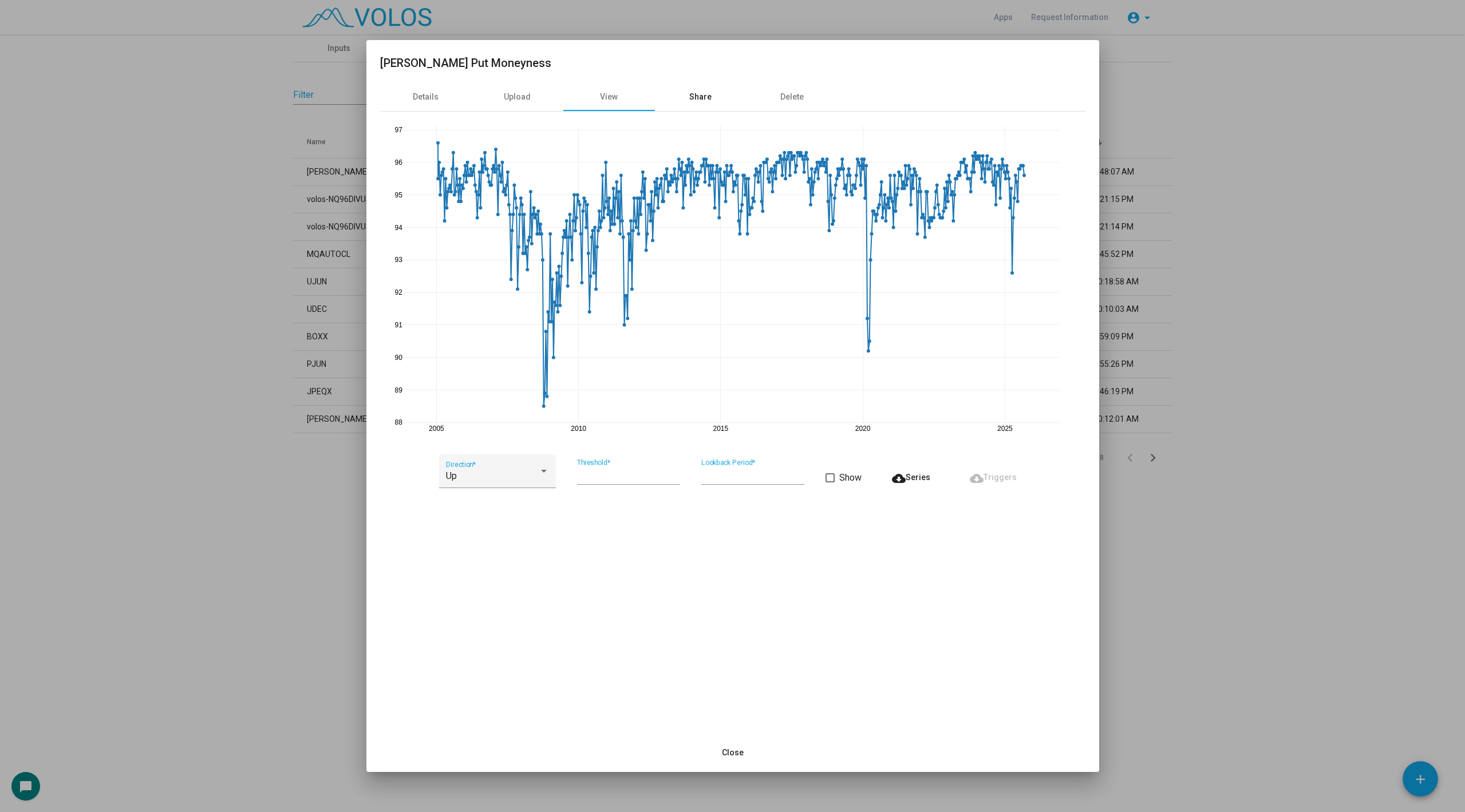
click at [674, 103] on div "Share" at bounding box center [701, 97] width 92 height 27
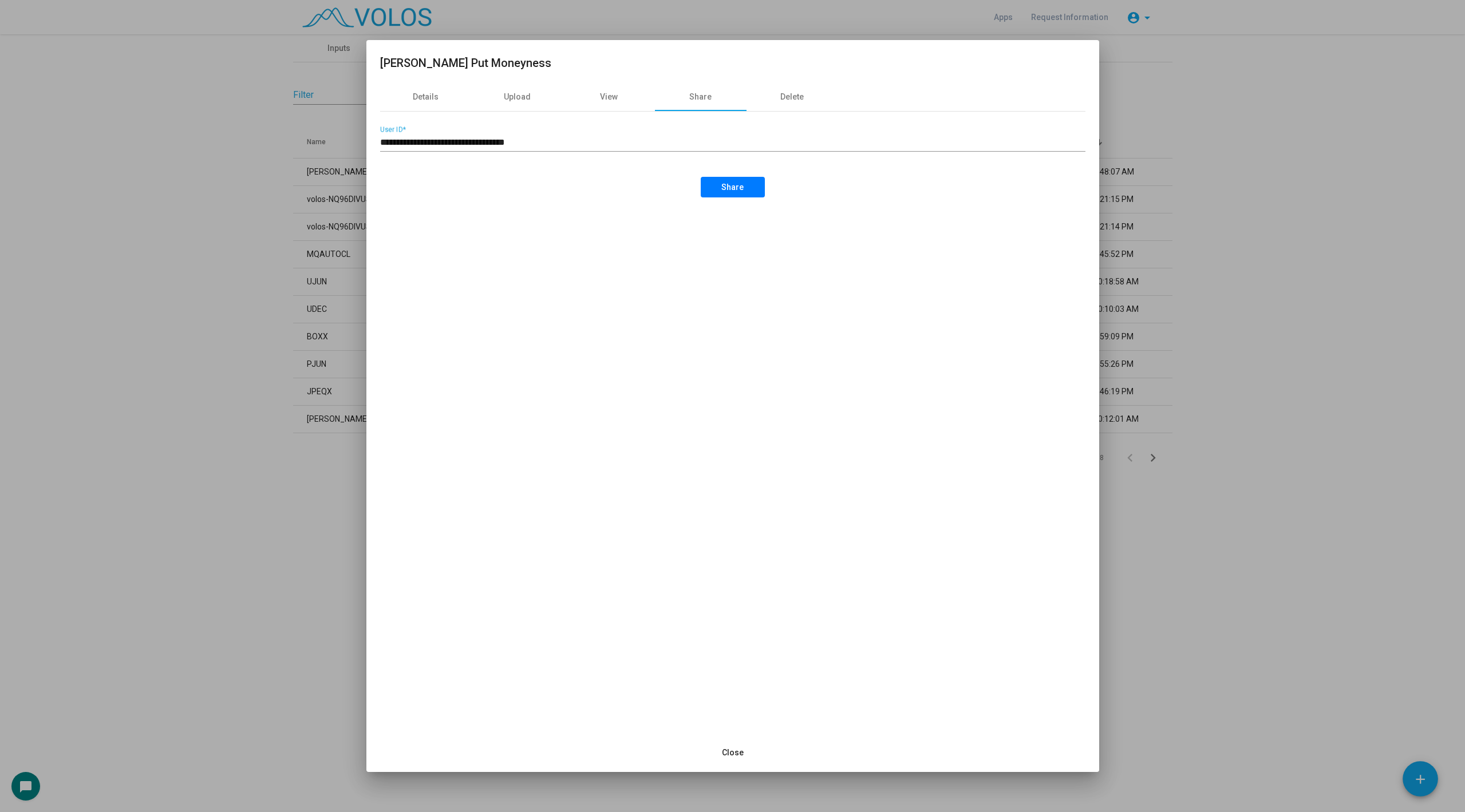
click at [638, 132] on div "**********" at bounding box center [732, 139] width 706 height 26
click at [733, 191] on span "Share" at bounding box center [732, 187] width 22 height 9
drag, startPoint x: 608, startPoint y: 147, endPoint x: 286, endPoint y: 148, distance: 322.0
click at [286, 148] on div "**********" at bounding box center [732, 406] width 1465 height 812
click at [236, 176] on div at bounding box center [732, 406] width 1465 height 812
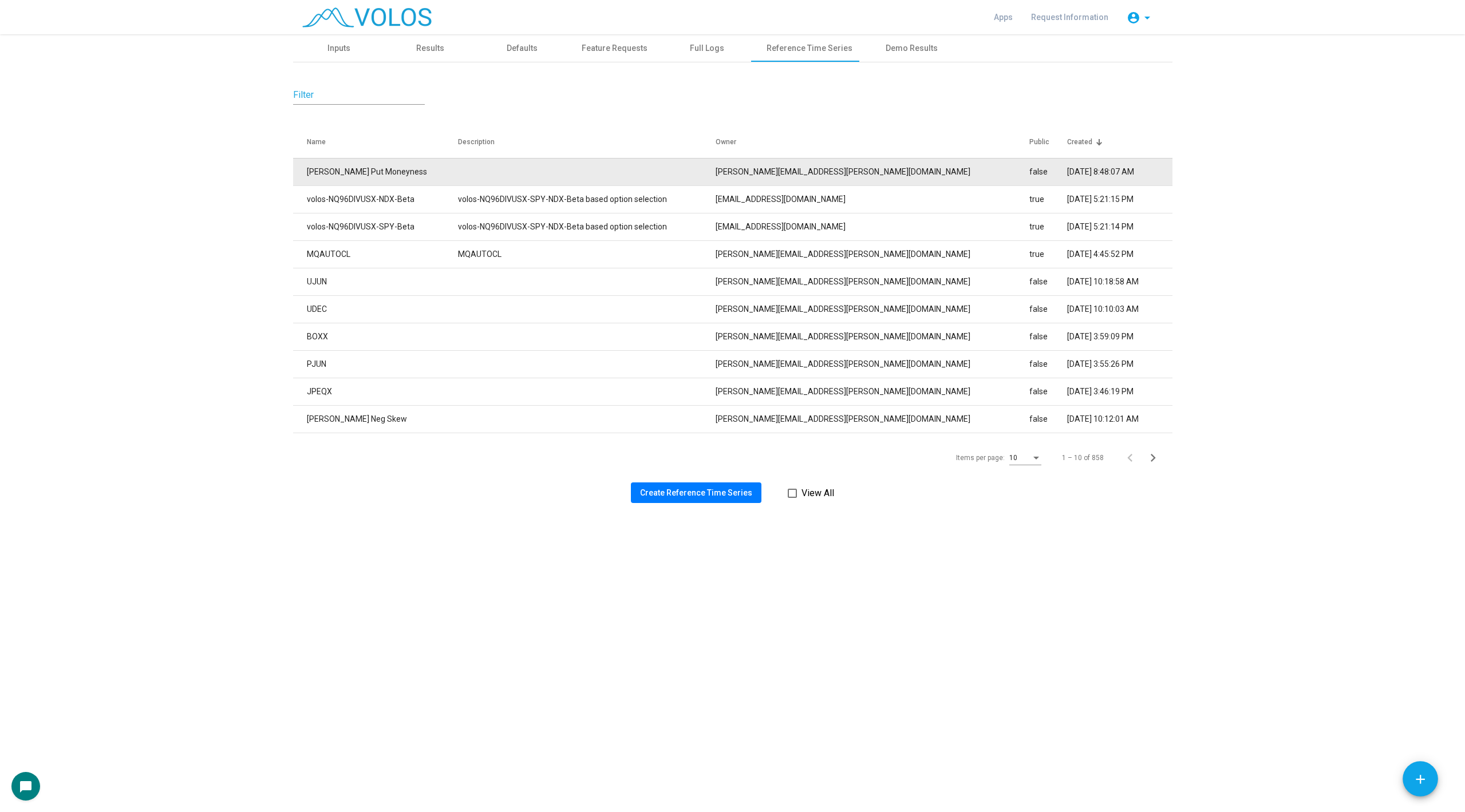
click at [391, 176] on td "[PERSON_NAME] Put Moneyness" at bounding box center [376, 172] width 165 height 27
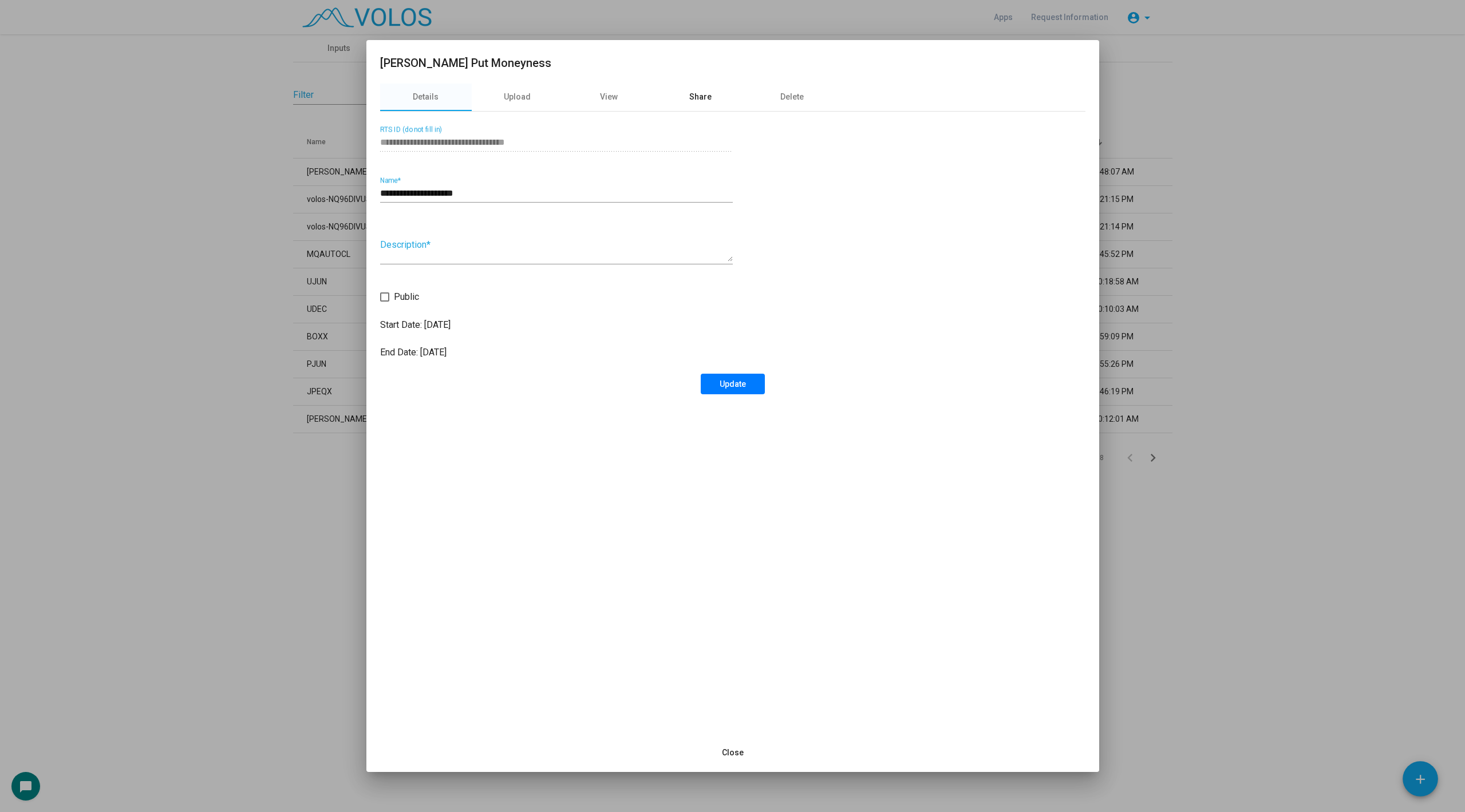
click at [702, 98] on div "Share" at bounding box center [701, 97] width 22 height 12
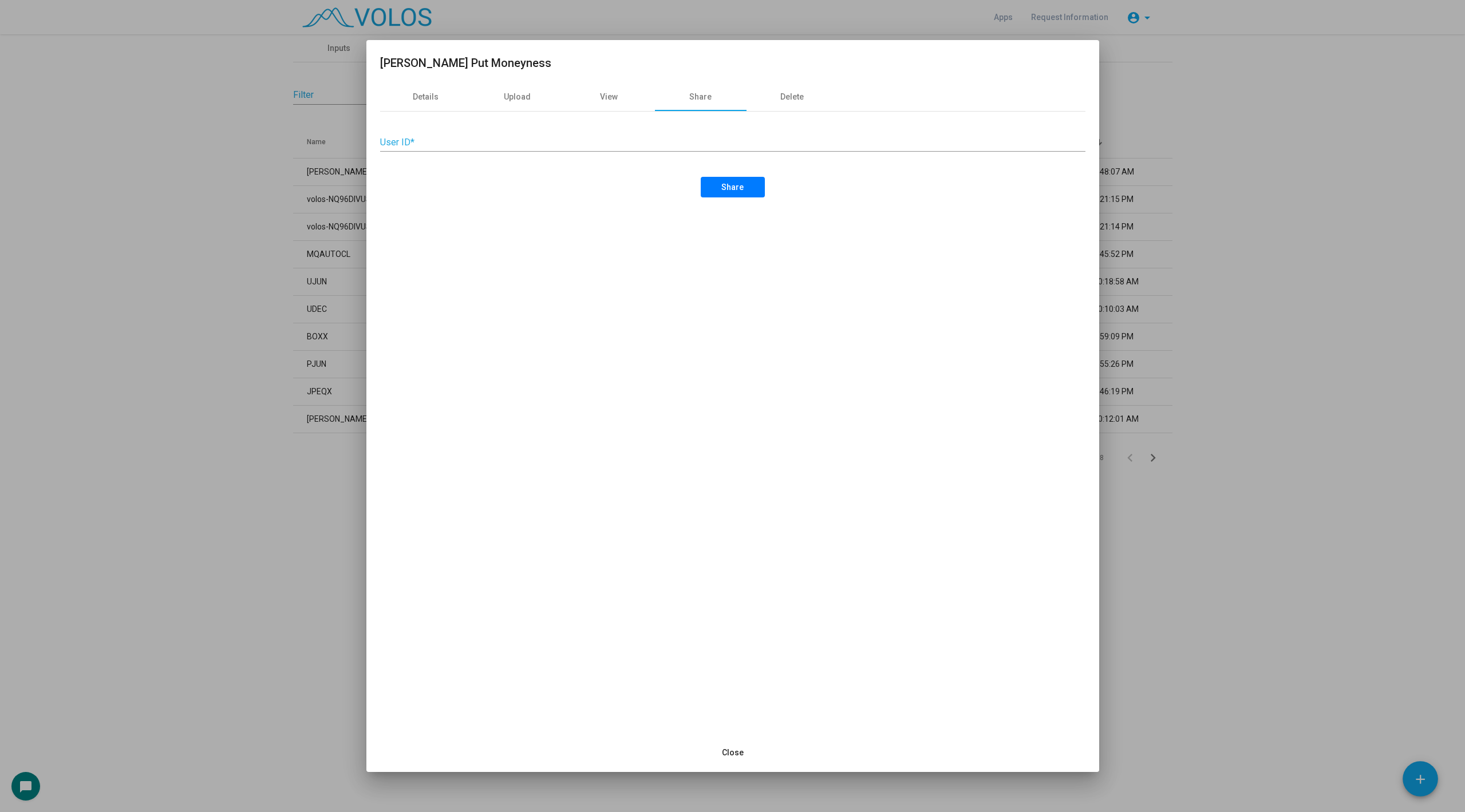
click at [592, 147] on input "User ID *" at bounding box center [732, 142] width 706 height 10
paste input "**********"
type input "**********"
click at [738, 200] on div "**********" at bounding box center [732, 408] width 733 height 650
click at [736, 188] on span "Share" at bounding box center [732, 187] width 22 height 9
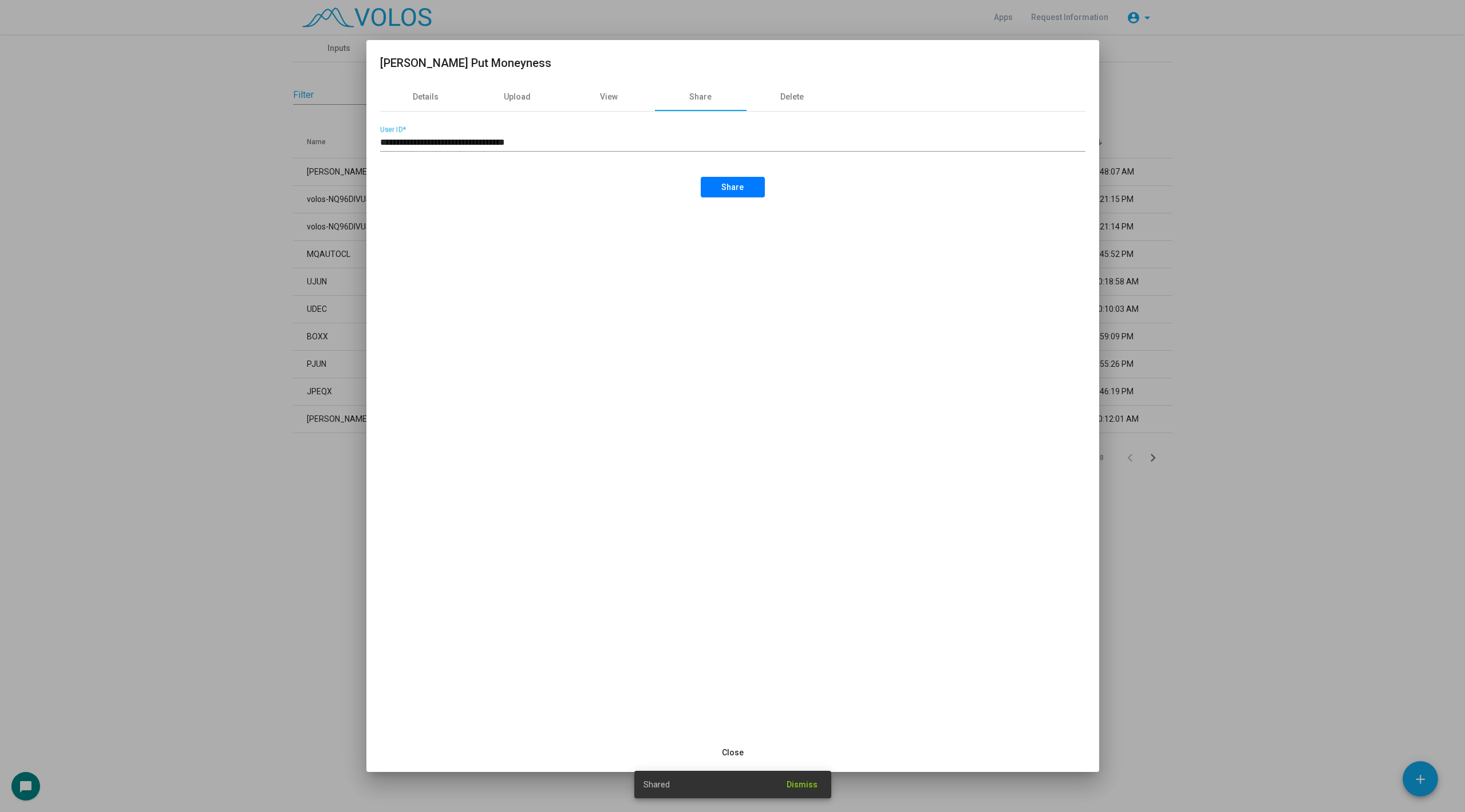
click at [244, 386] on div at bounding box center [732, 406] width 1465 height 812
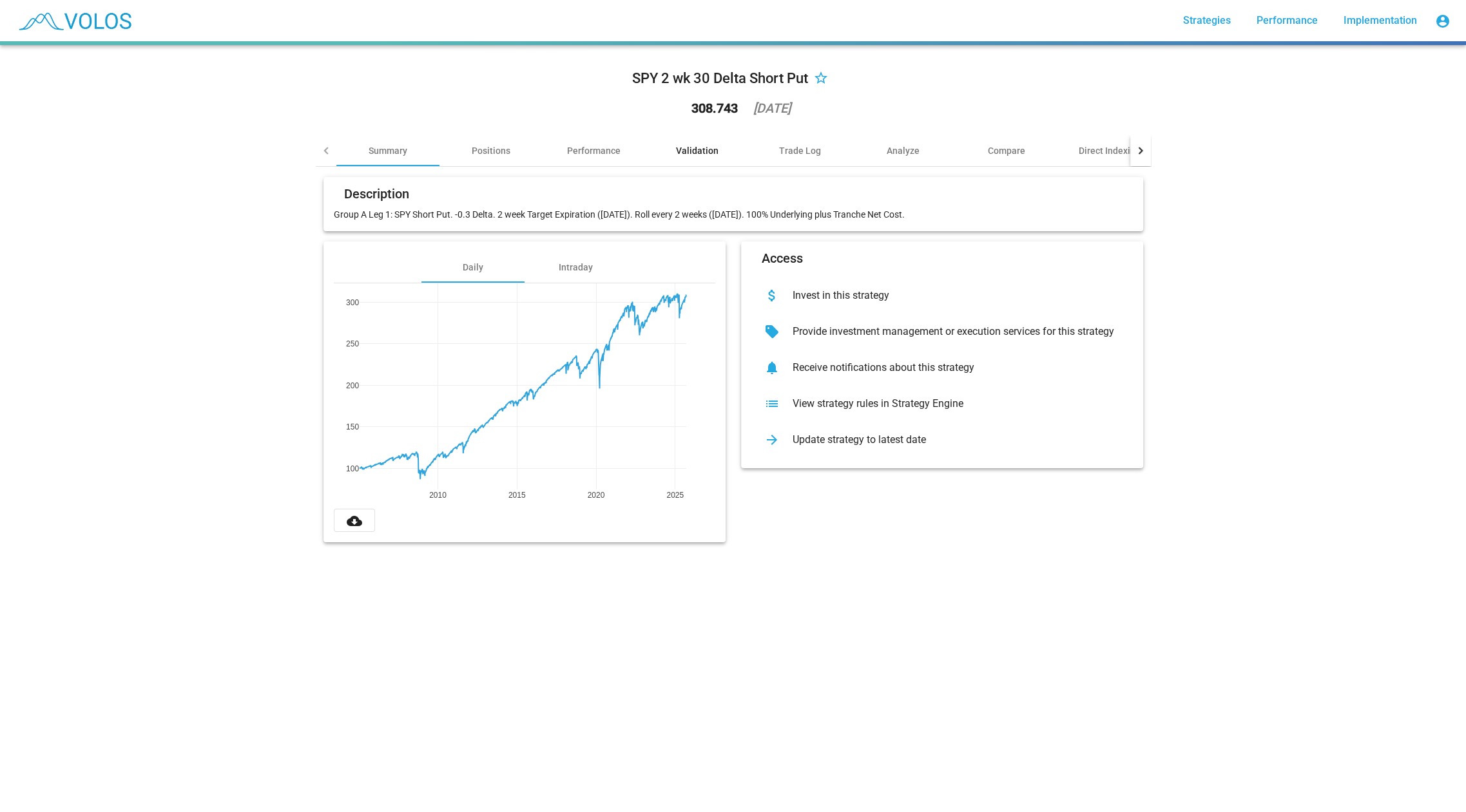
click at [688, 150] on div "Validation" at bounding box center [697, 150] width 42 height 13
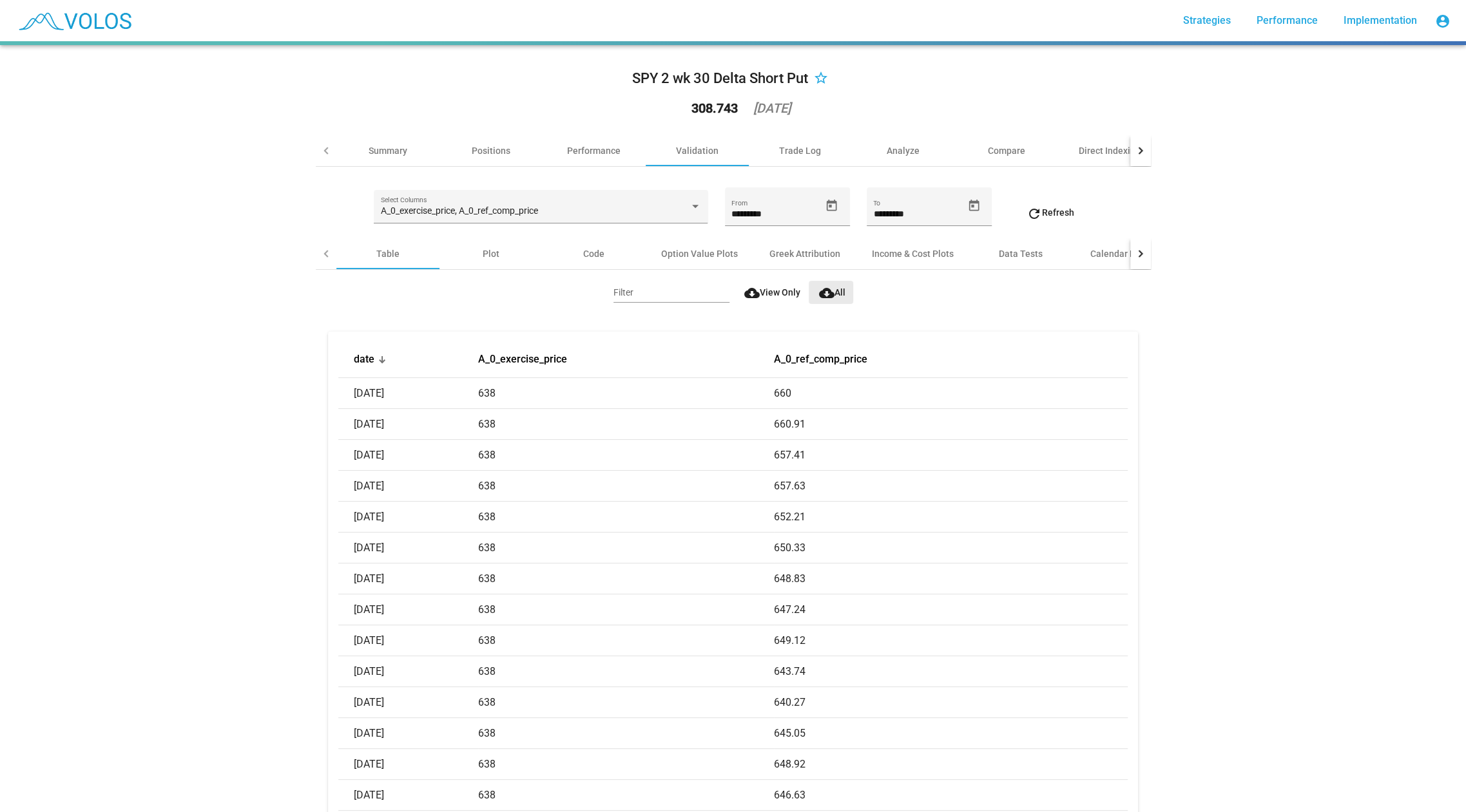
click at [841, 293] on span "cloud_download All" at bounding box center [832, 292] width 27 height 11
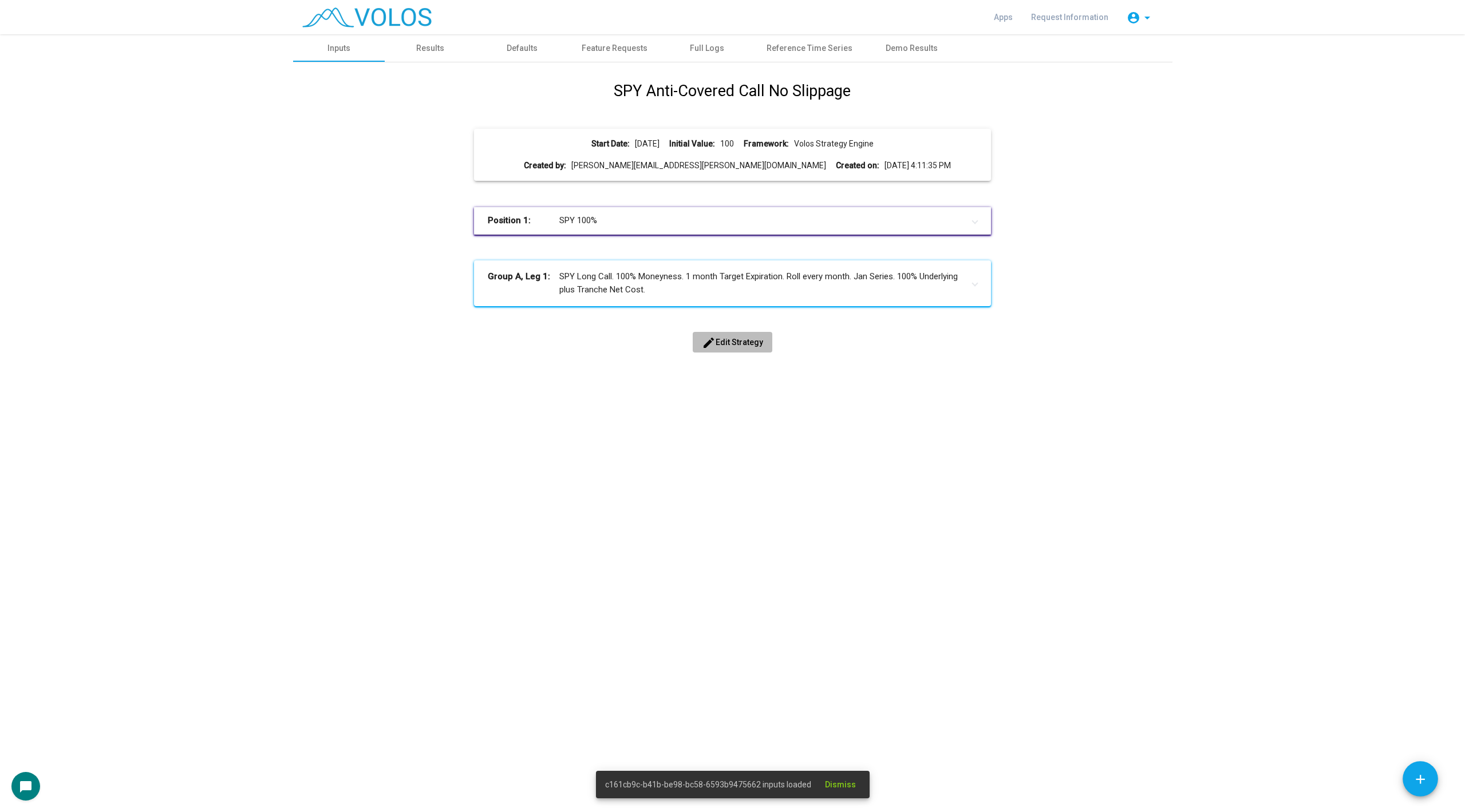
click at [731, 345] on span "edit Edit Strategy" at bounding box center [732, 342] width 61 height 9
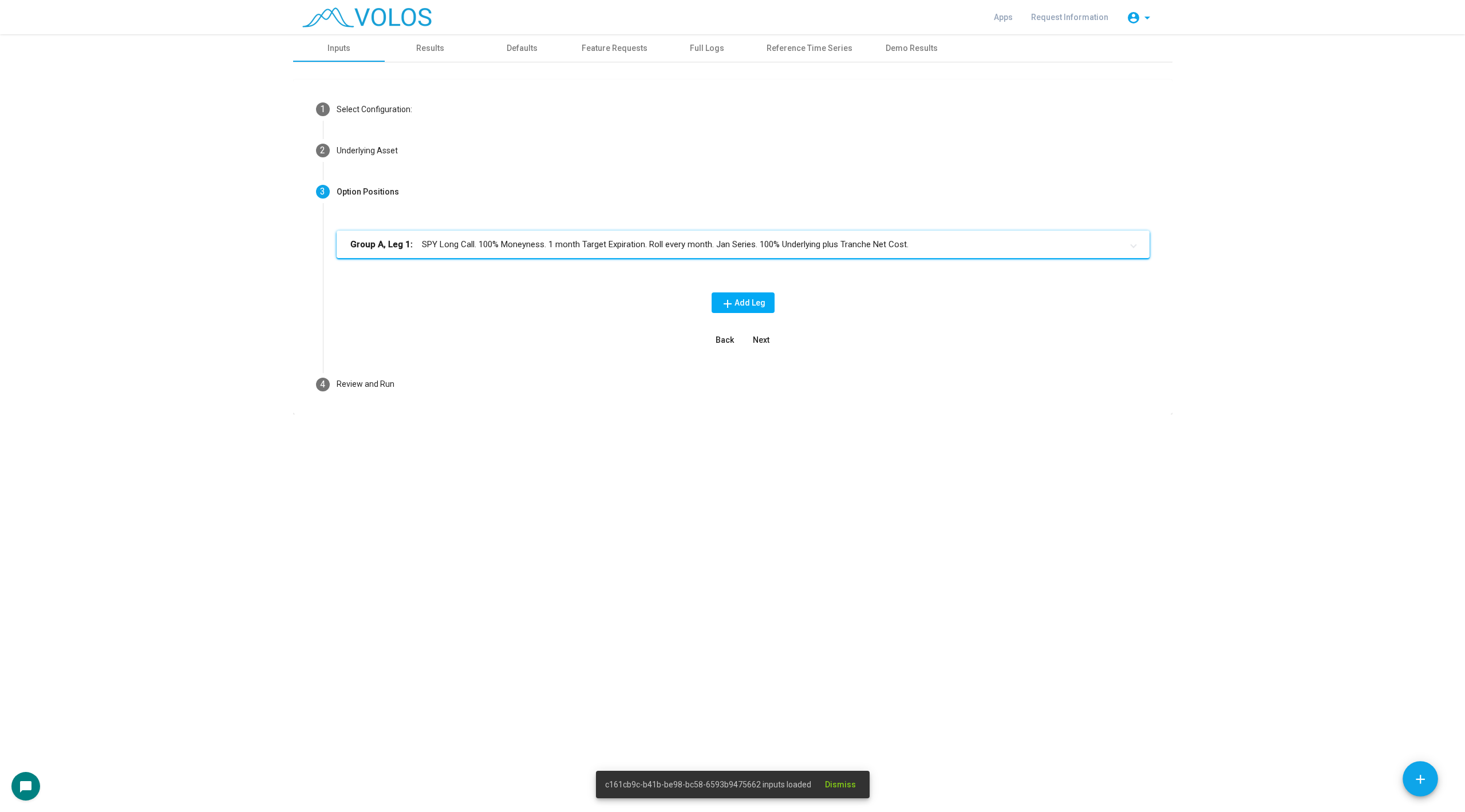
click at [774, 254] on mat-expansion-panel-header "Group A, Leg 1: SPY Long Call. 100% Moneyness. 1 month Target Expiration. Roll …" at bounding box center [743, 244] width 813 height 27
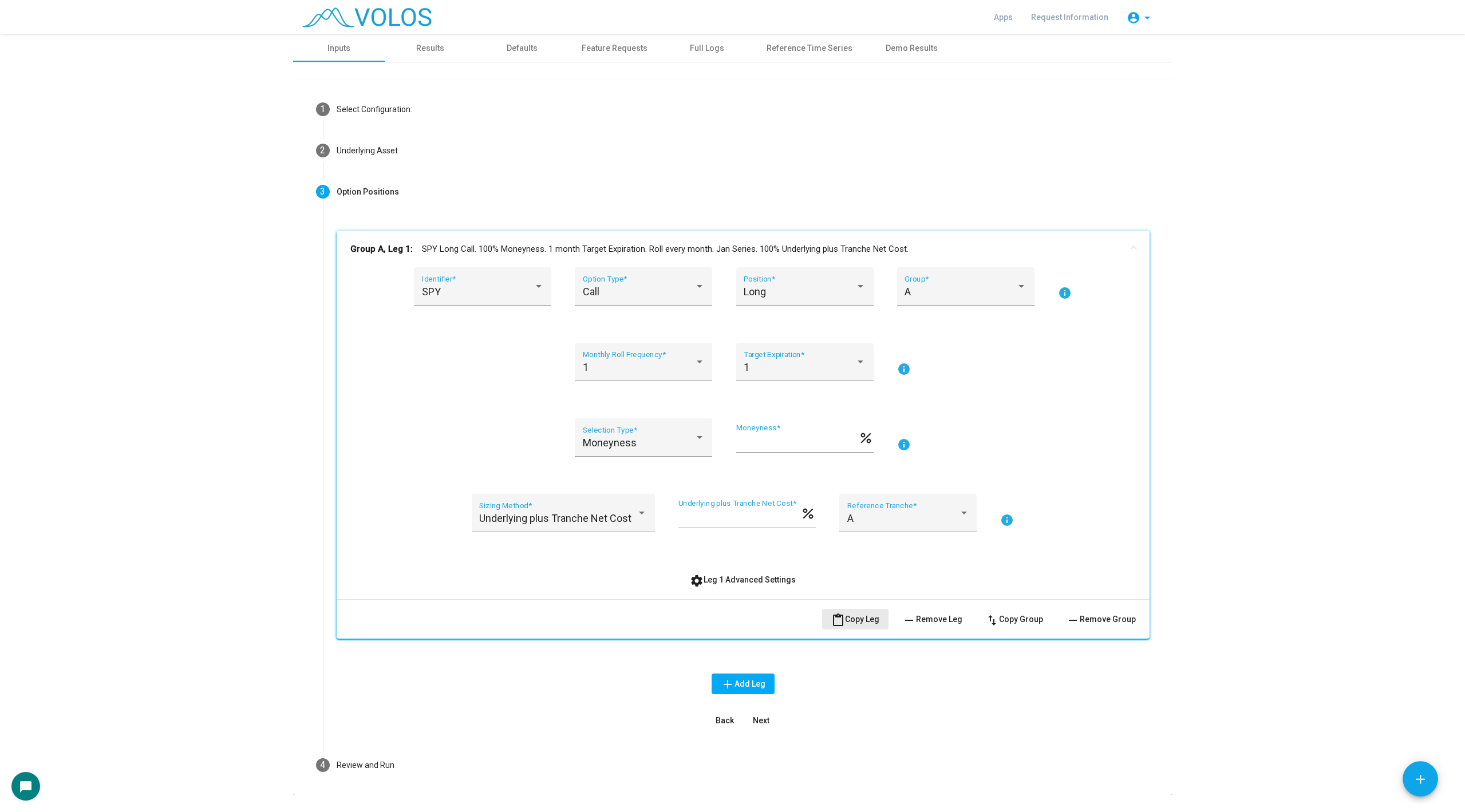
click at [843, 614] on mat-icon "content_paste" at bounding box center [838, 620] width 14 height 14
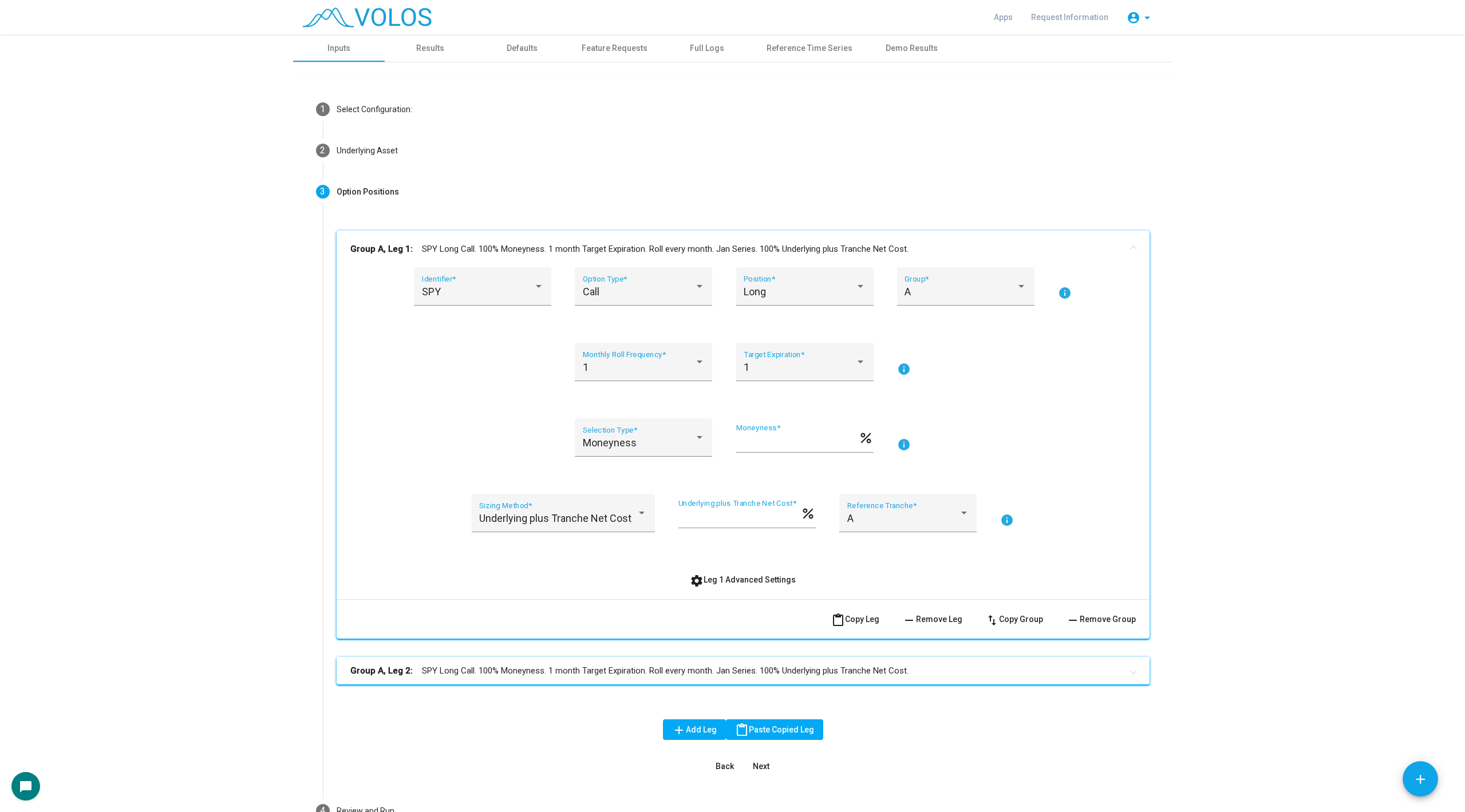
click at [588, 665] on mat-panel-title "Group A, Leg 2: SPY Long Call. 100% Moneyness. 1 month Target Expiration. Roll …" at bounding box center [736, 671] width 772 height 13
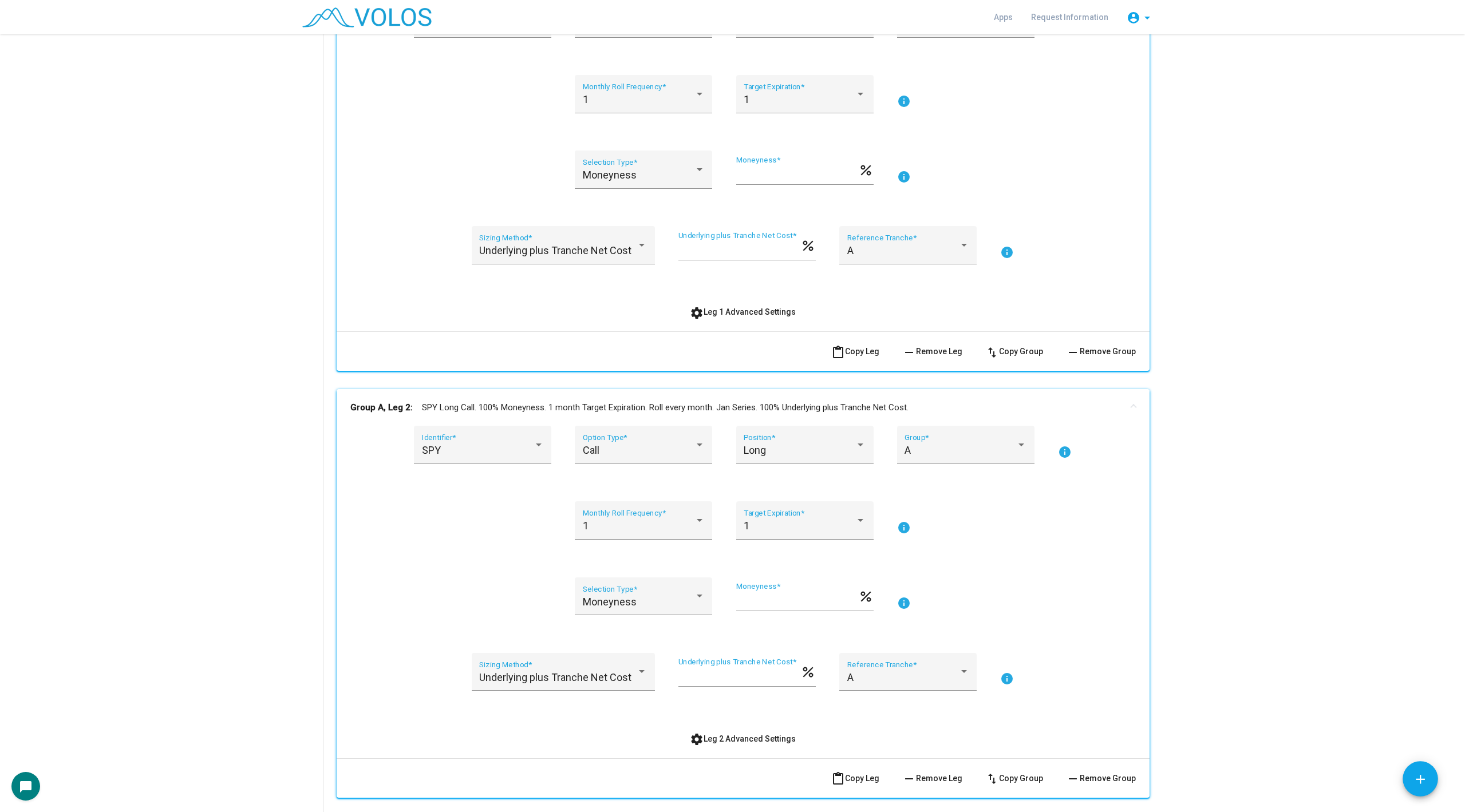
scroll to position [455, 0]
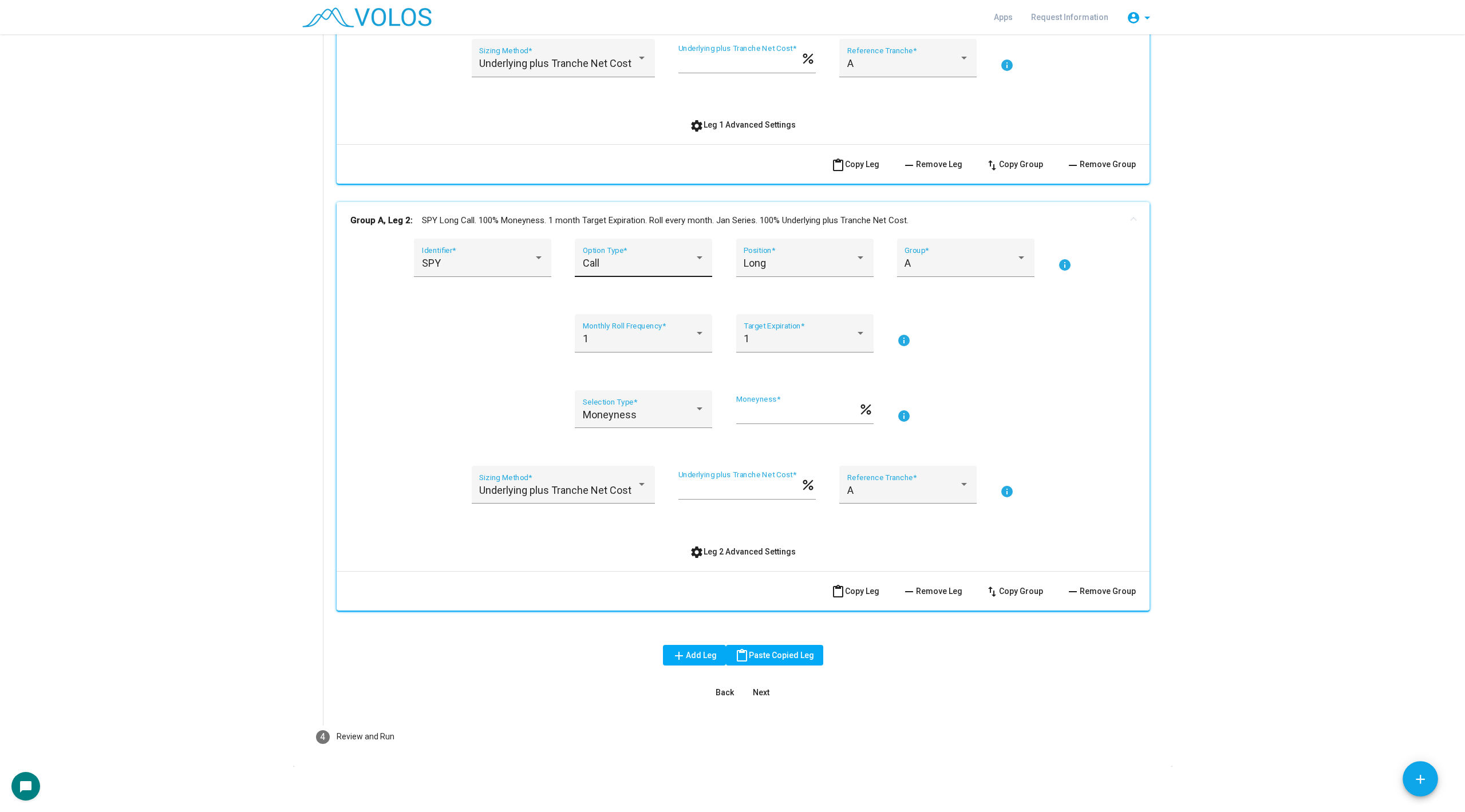
click at [618, 273] on div "Call Option Type *" at bounding box center [644, 262] width 122 height 31
click at [622, 289] on span "Put" at bounding box center [644, 294] width 122 height 31
click at [769, 261] on div "Long" at bounding box center [799, 263] width 112 height 11
click at [768, 289] on span "Short" at bounding box center [804, 294] width 122 height 31
click at [434, 375] on div "SPY Identifier * Put Option Type * Short Position * A Group * info 1 Monthly Ro…" at bounding box center [743, 400] width 786 height 323
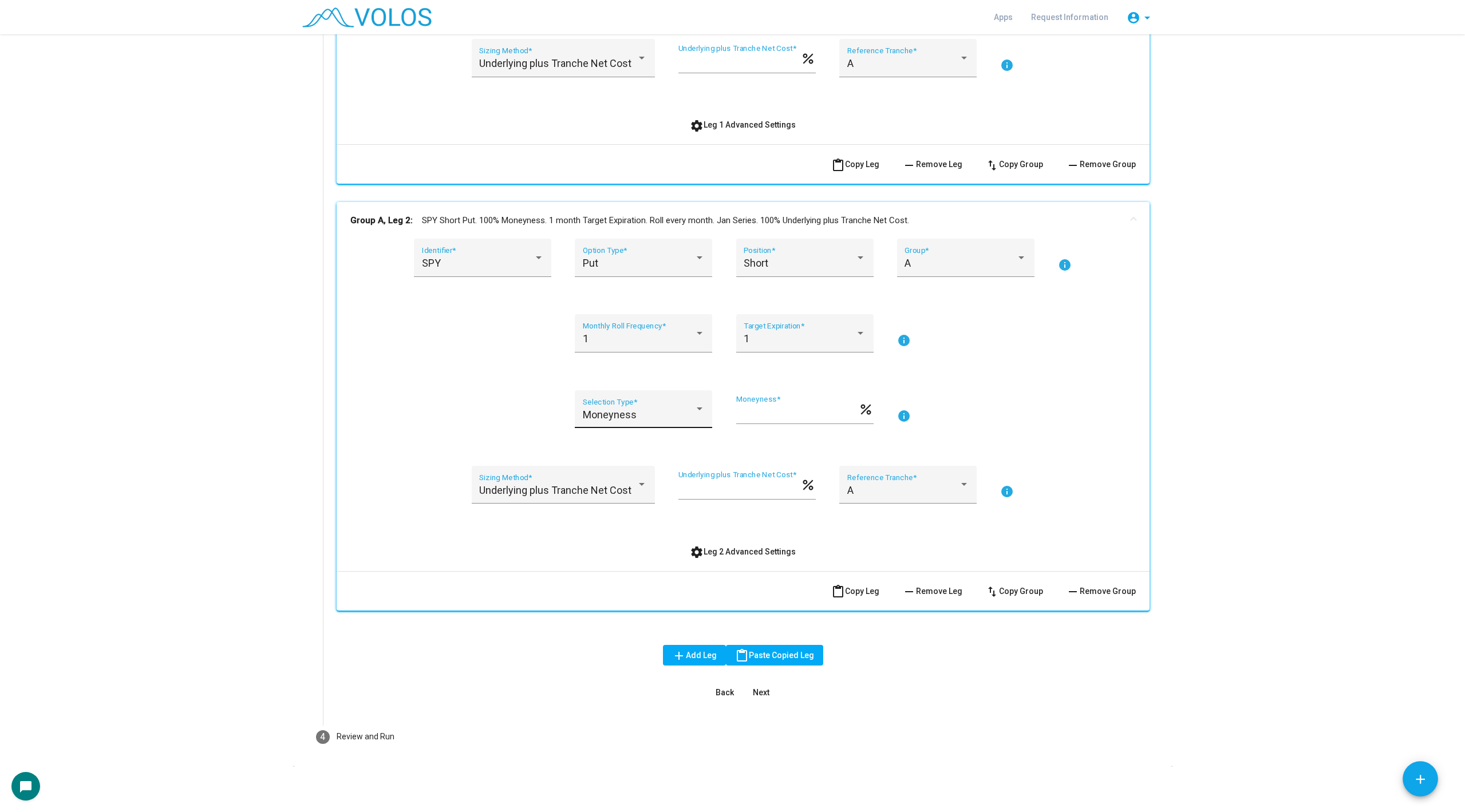
click at [646, 409] on div "Moneyness" at bounding box center [639, 415] width 112 height 11
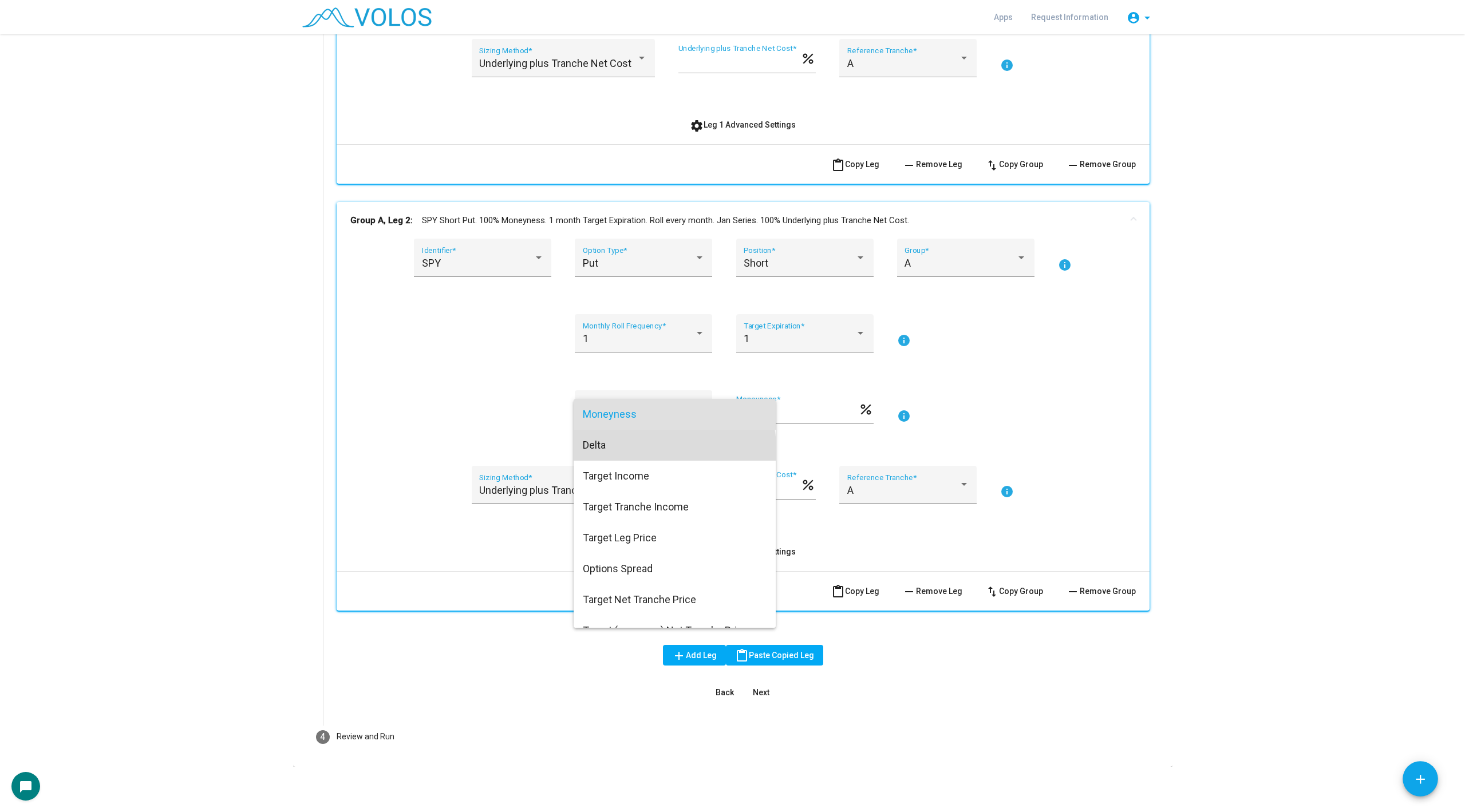
click at [633, 450] on span "Delta" at bounding box center [675, 445] width 184 height 31
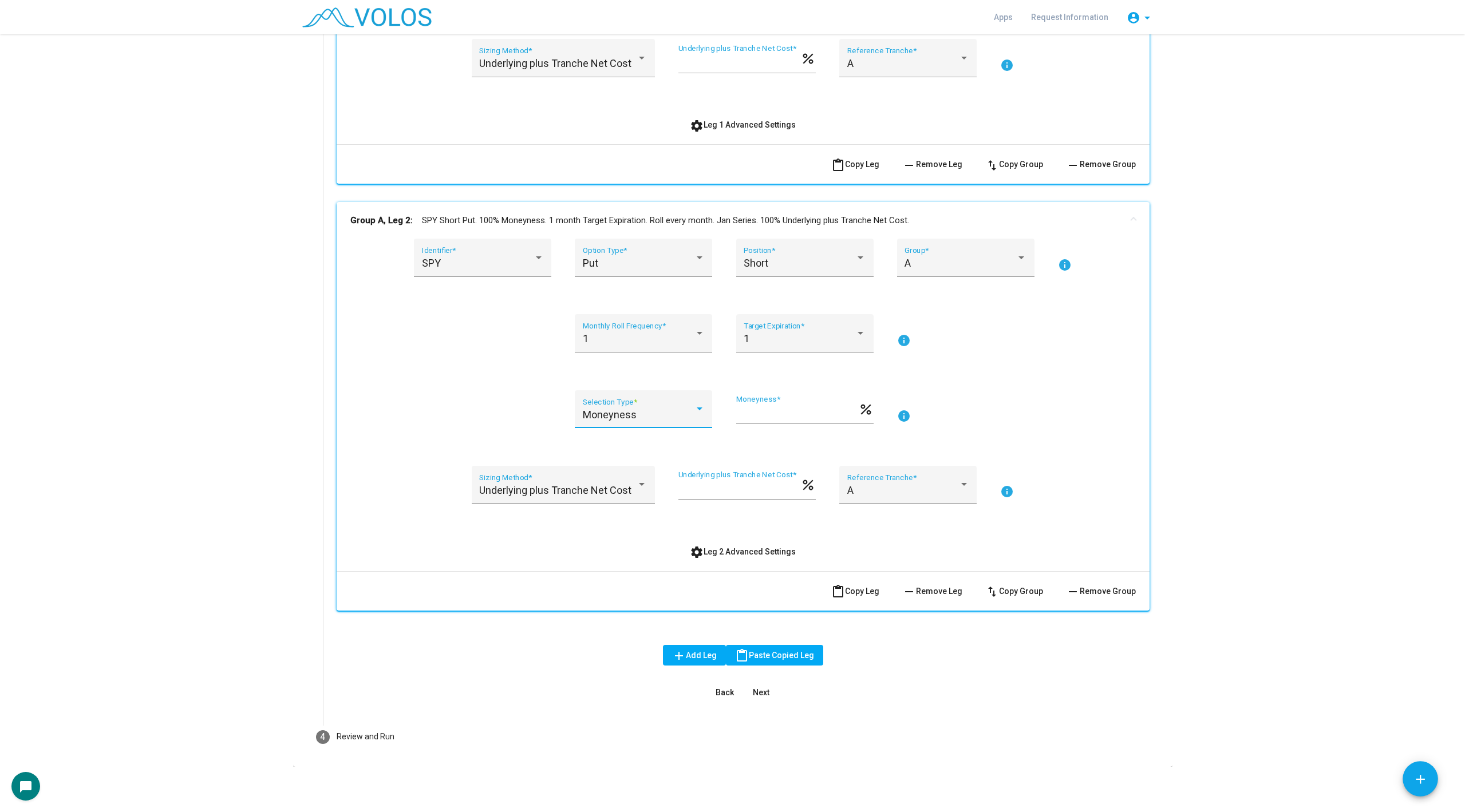
type input "***"
drag, startPoint x: 758, startPoint y: 419, endPoint x: 700, endPoint y: 419, distance: 58.0
click at [700, 419] on div "Delta Selection Type * *** Delta (-1.0 to 1.0) * info" at bounding box center [743, 416] width 786 height 52
type input "***"
click at [456, 390] on div "Delta Selection Type * *** Delta (-1.0 to 1.0) * info" at bounding box center [743, 416] width 786 height 52
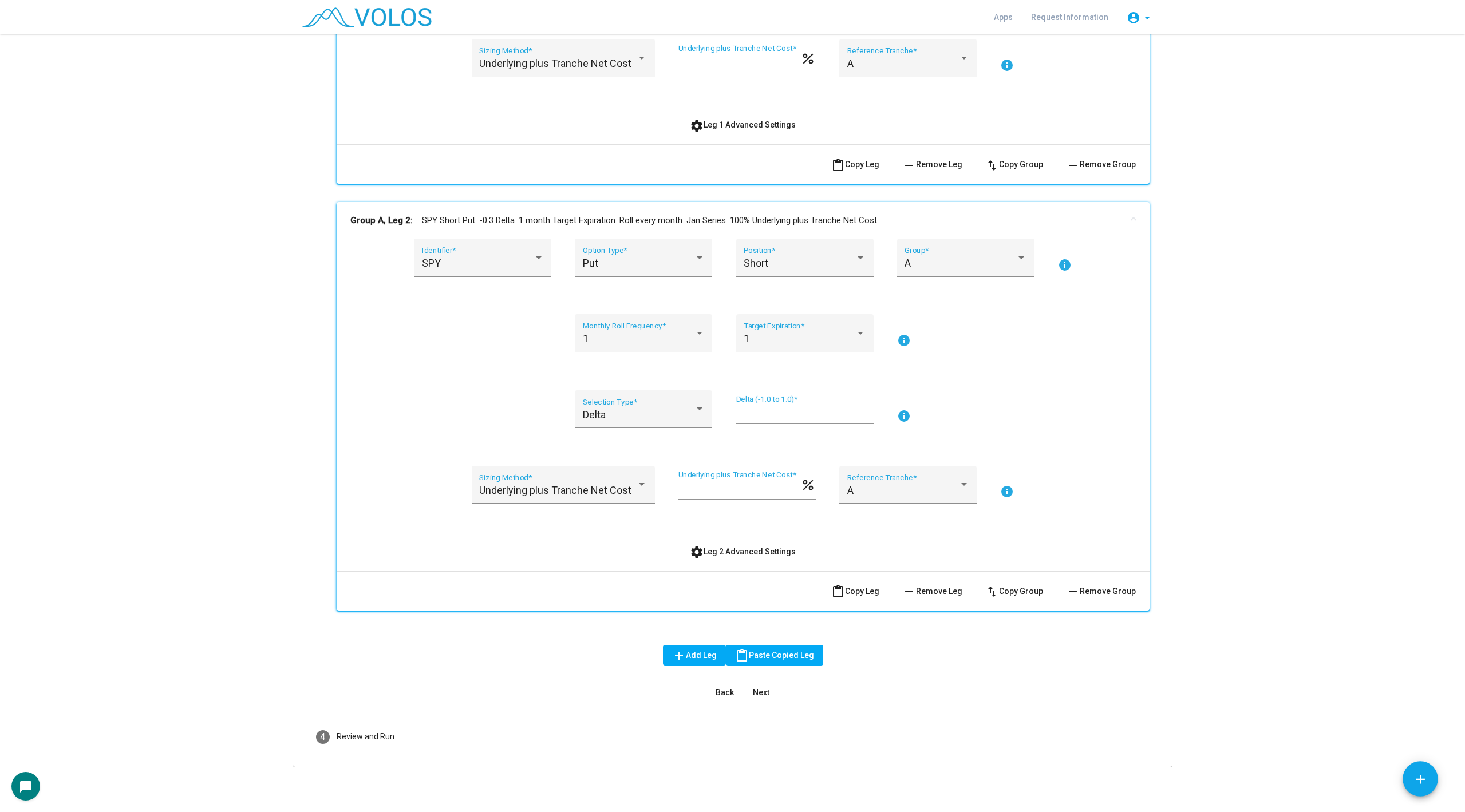
click at [841, 595] on mat-icon "content_paste" at bounding box center [838, 592] width 14 height 14
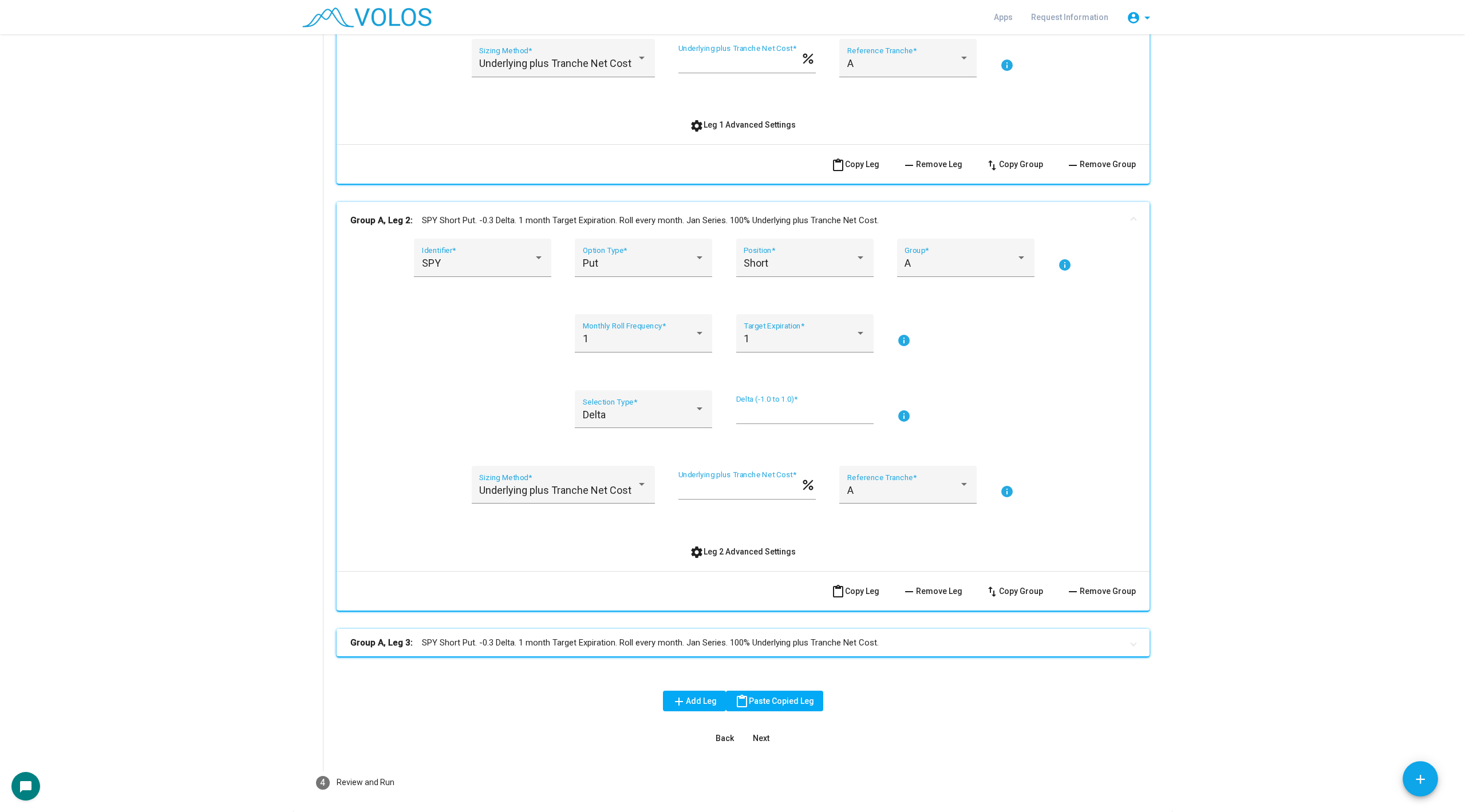
click at [672, 638] on mat-panel-title "Group A, Leg 3: SPY Short Put. -0.3 Delta. 1 month Target Expiration. Roll ever…" at bounding box center [736, 643] width 772 height 13
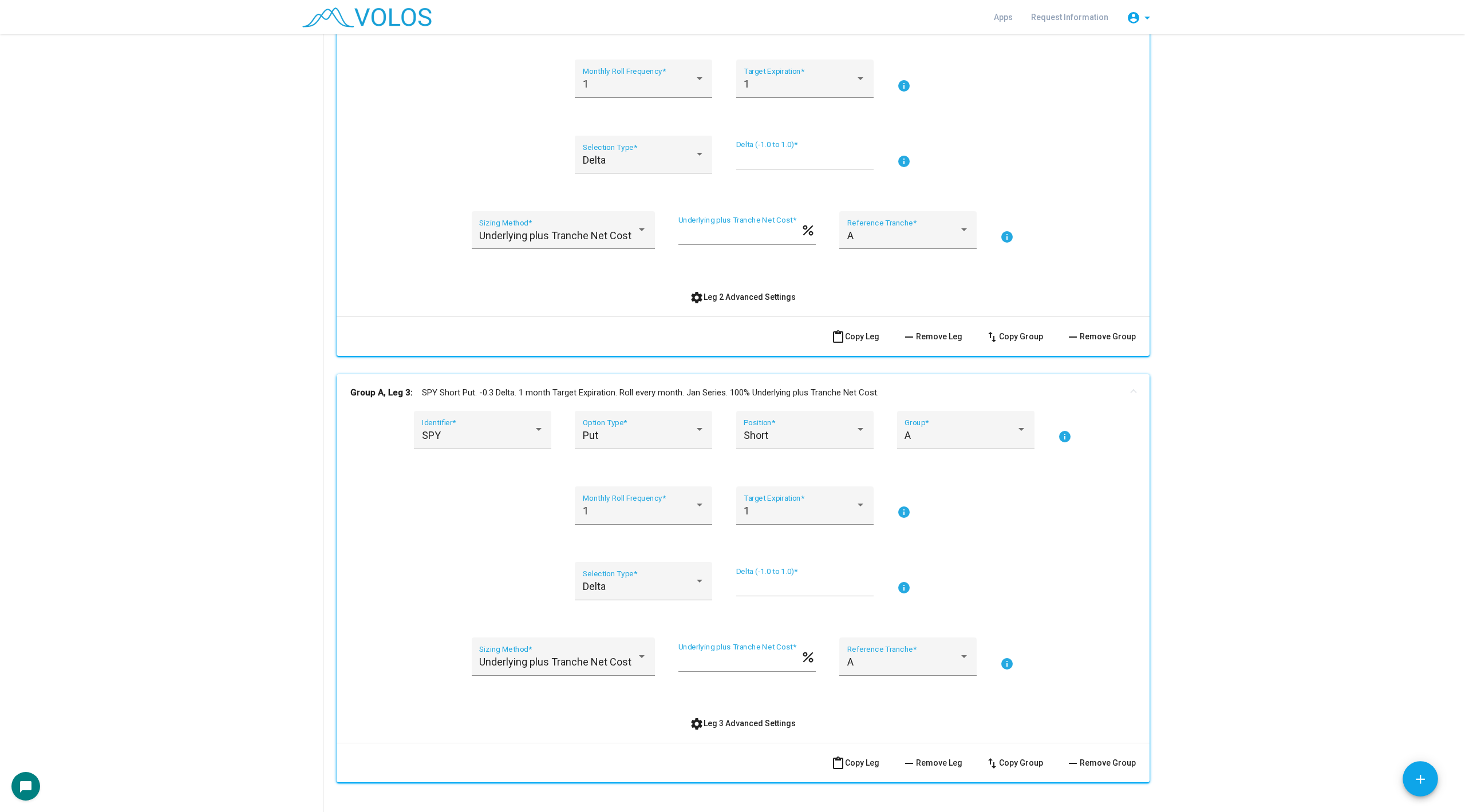
scroll to position [881, 0]
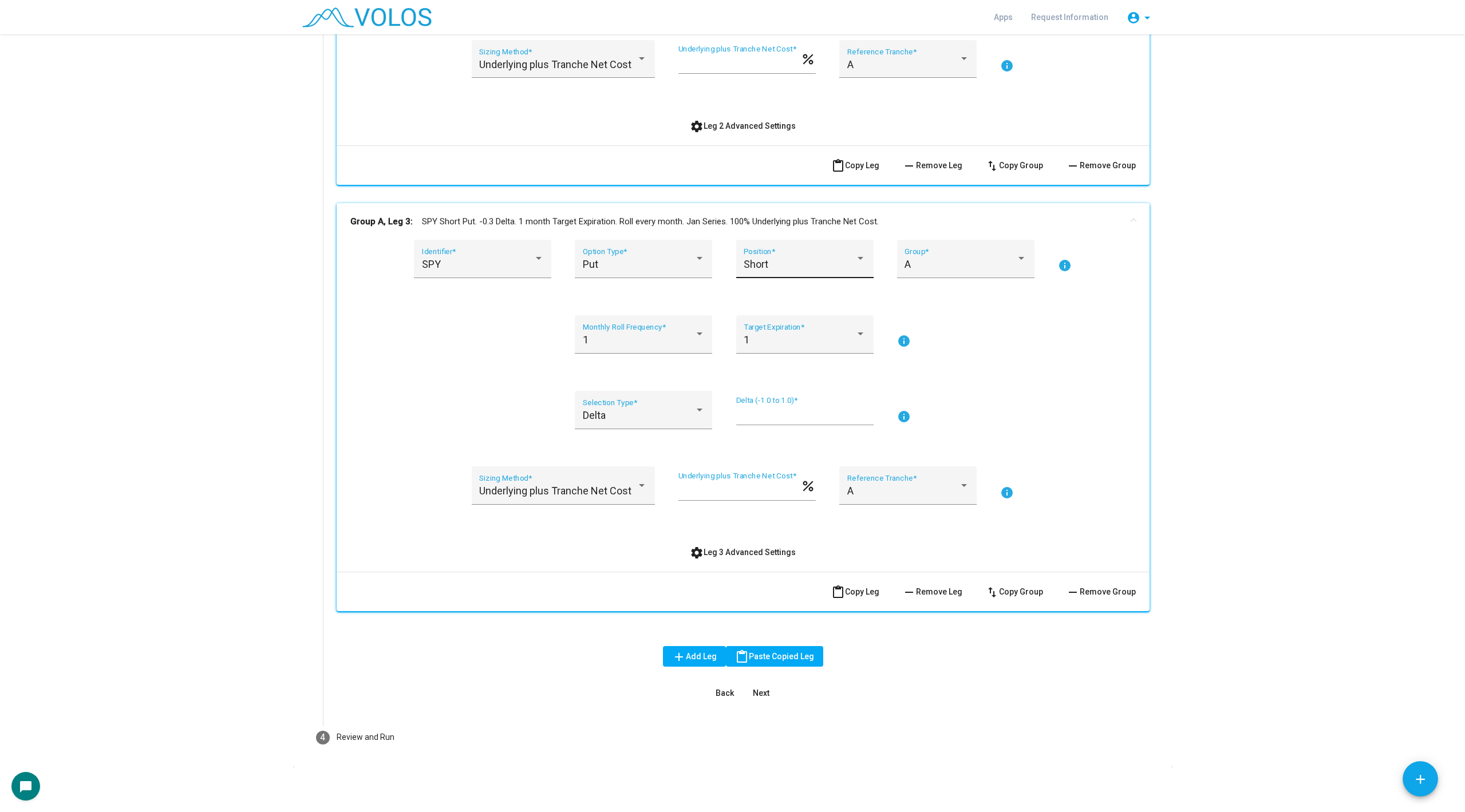
click at [768, 260] on span "Short" at bounding box center [756, 264] width 24 height 12
click at [771, 229] on span "Long" at bounding box center [804, 232] width 122 height 31
click at [727, 554] on span "settings Leg 3 Advanced Settings" at bounding box center [742, 552] width 106 height 9
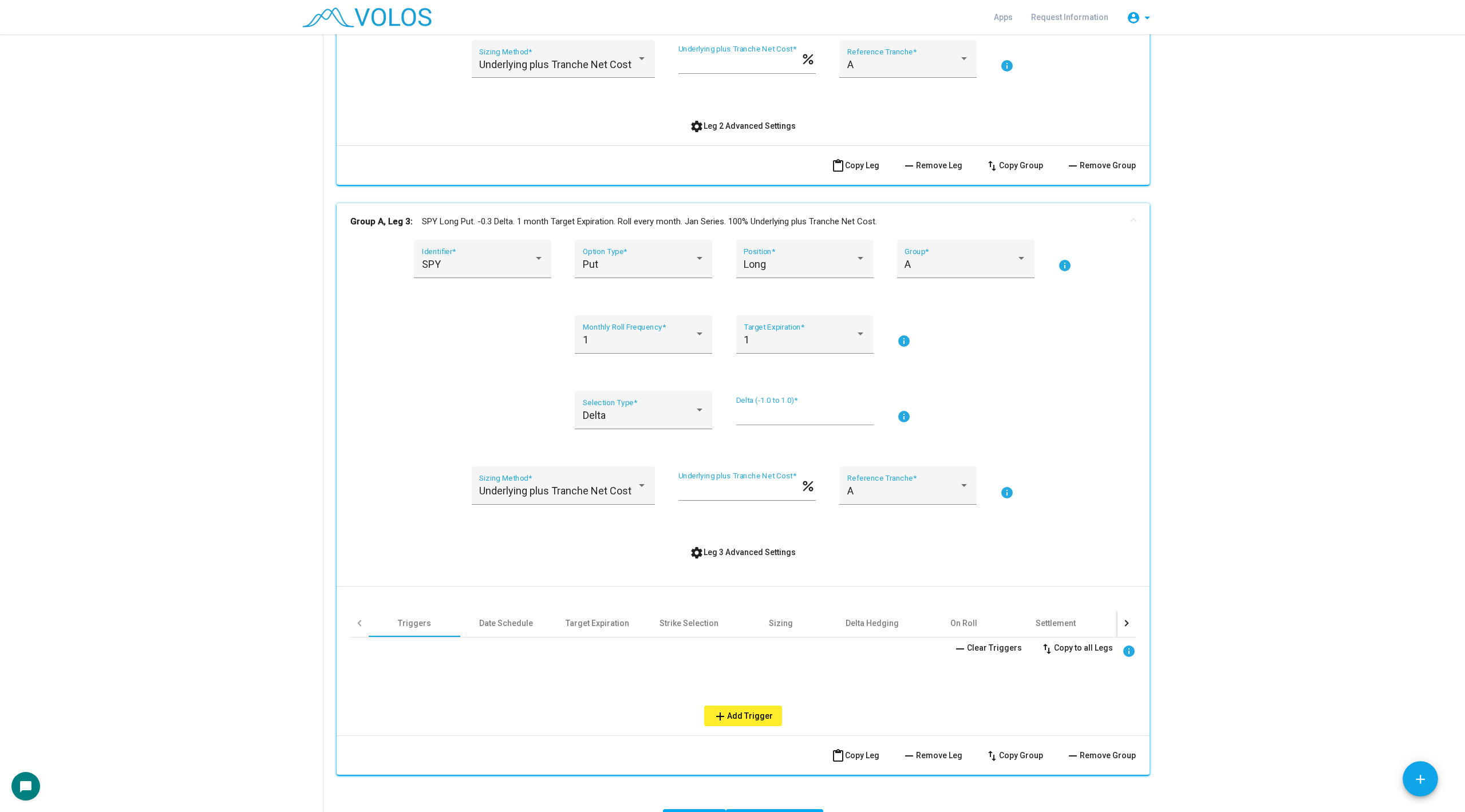
click at [1122, 611] on div at bounding box center [1126, 623] width 18 height 27
click at [901, 617] on div "Other" at bounding box center [898, 623] width 21 height 11
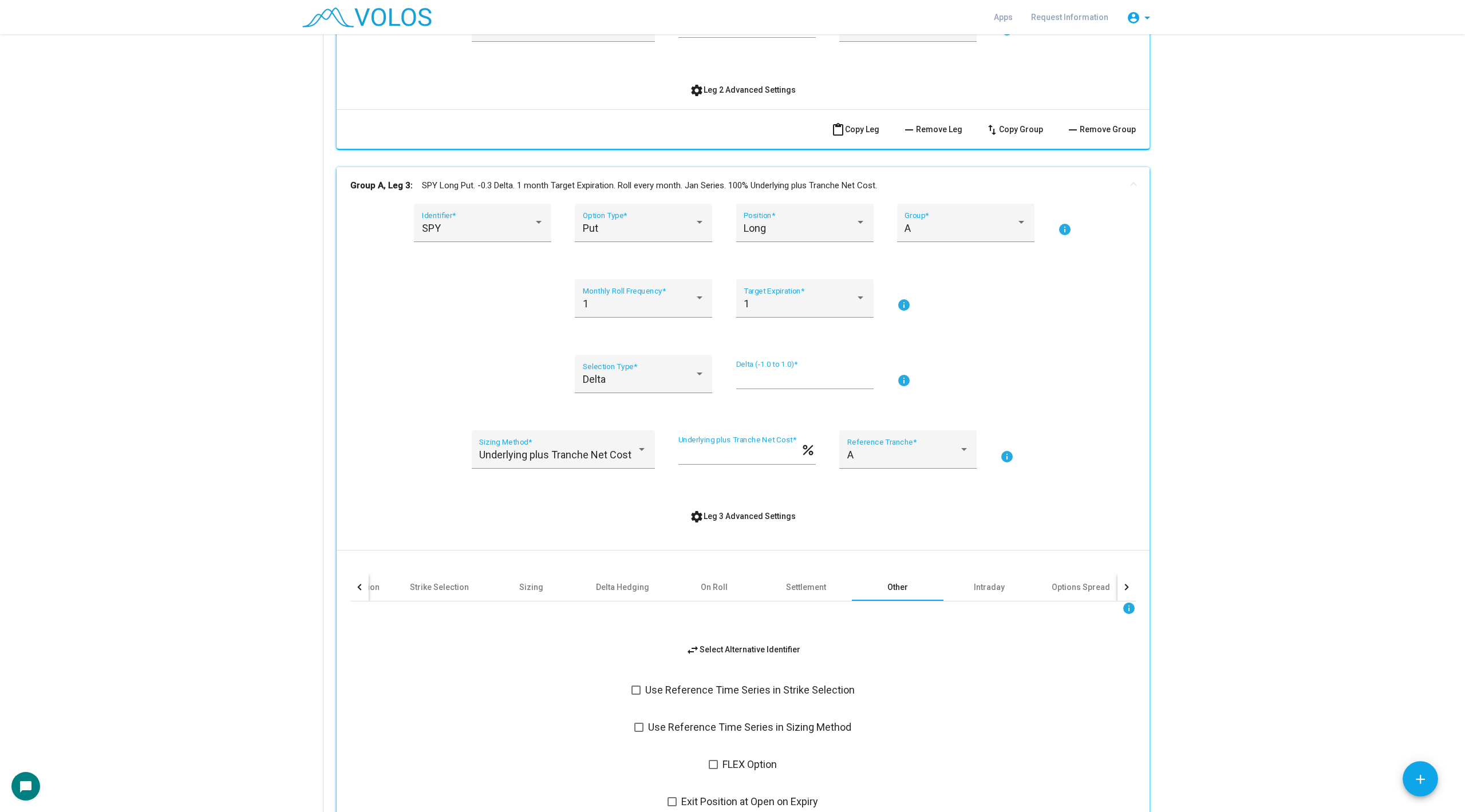
scroll to position [948, 0]
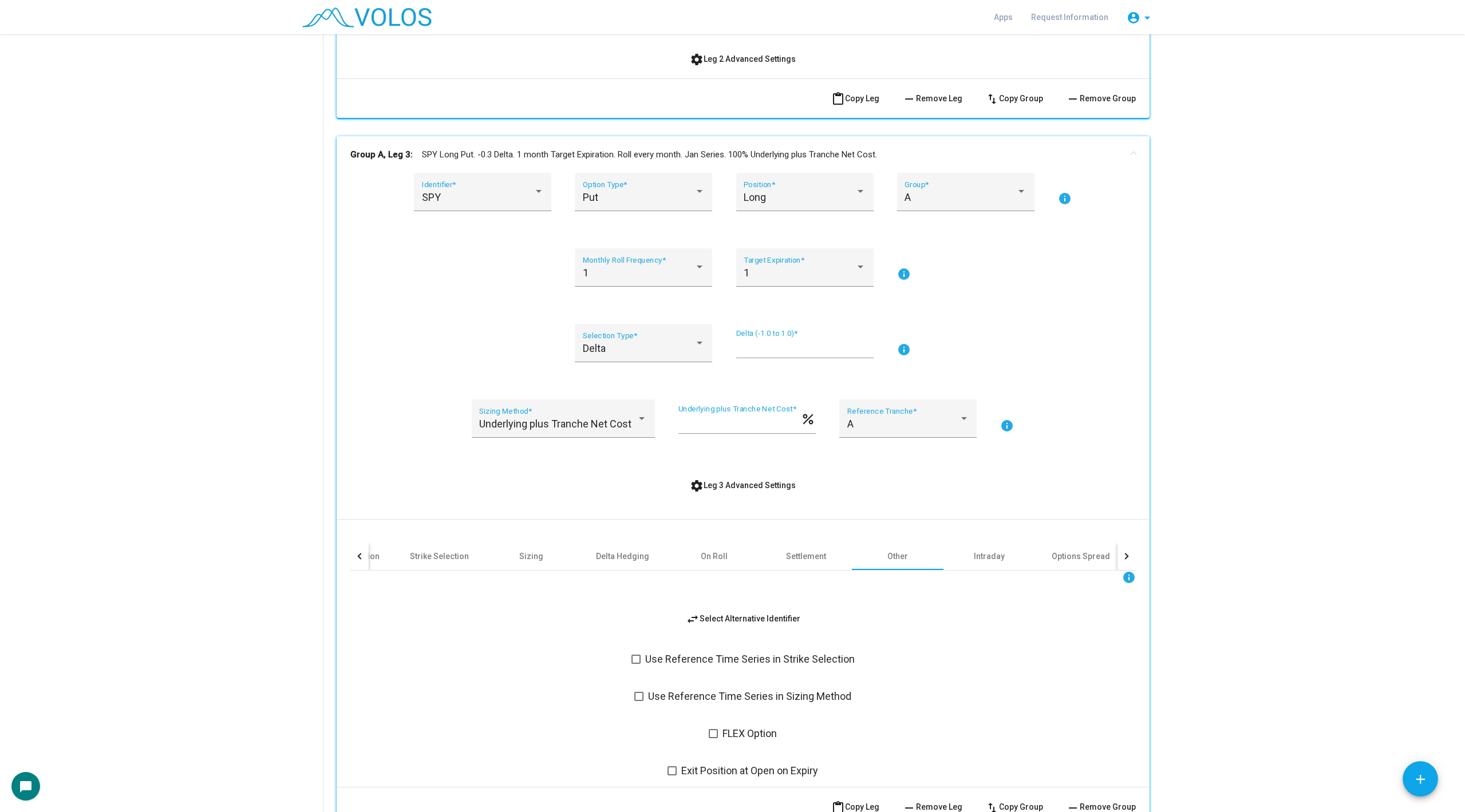
click at [686, 657] on span "Use Reference Time Series in Strike Selection" at bounding box center [749, 659] width 209 height 14
click at [659, 660] on span "Use Reference Time Series in Strike Selection" at bounding box center [749, 659] width 209 height 14
click at [666, 656] on span "Use Reference Time Series in Strike Selection" at bounding box center [749, 659] width 209 height 14
click at [659, 352] on div "Delta" at bounding box center [639, 349] width 112 height 11
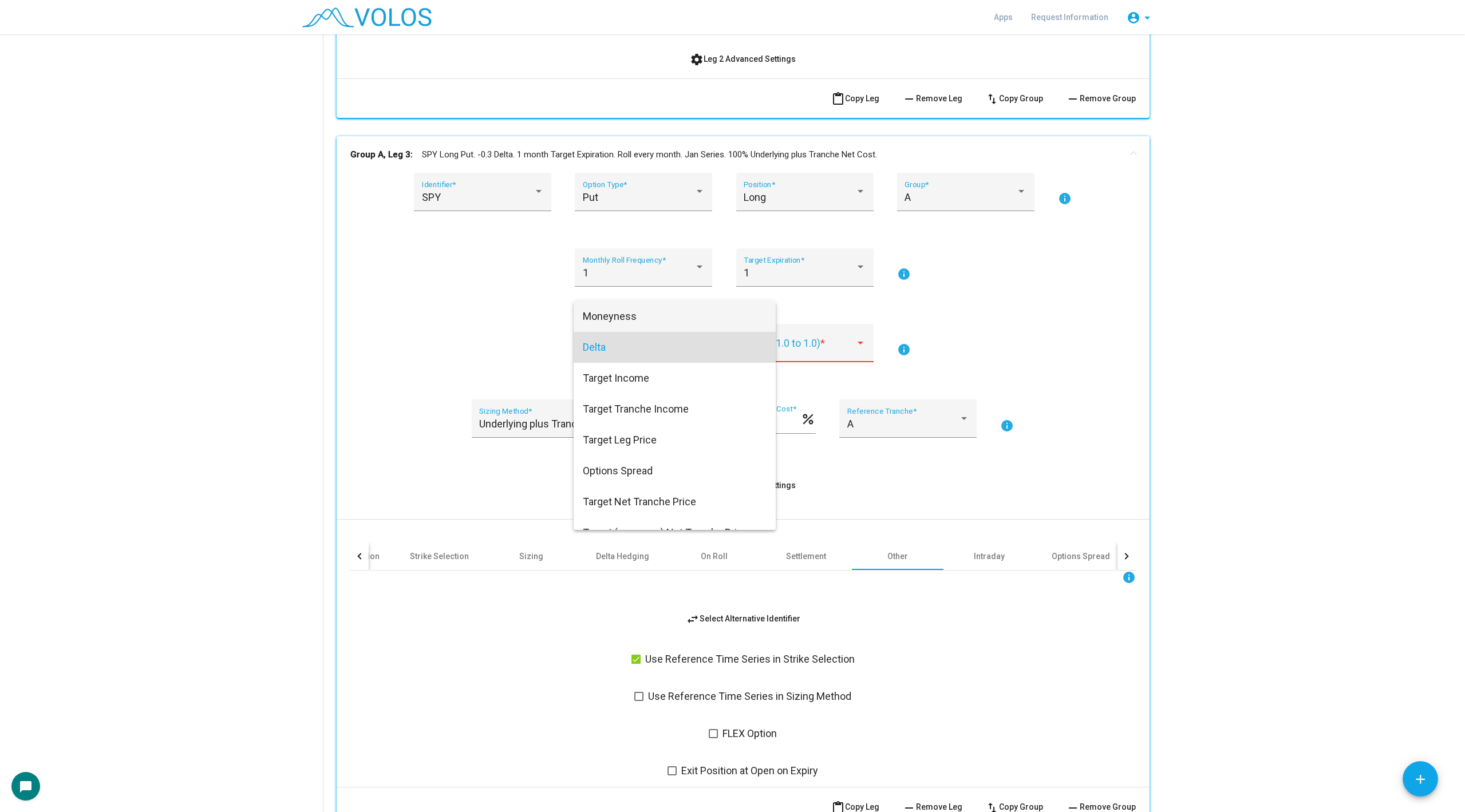
click at [649, 320] on span "Moneyness" at bounding box center [675, 316] width 184 height 31
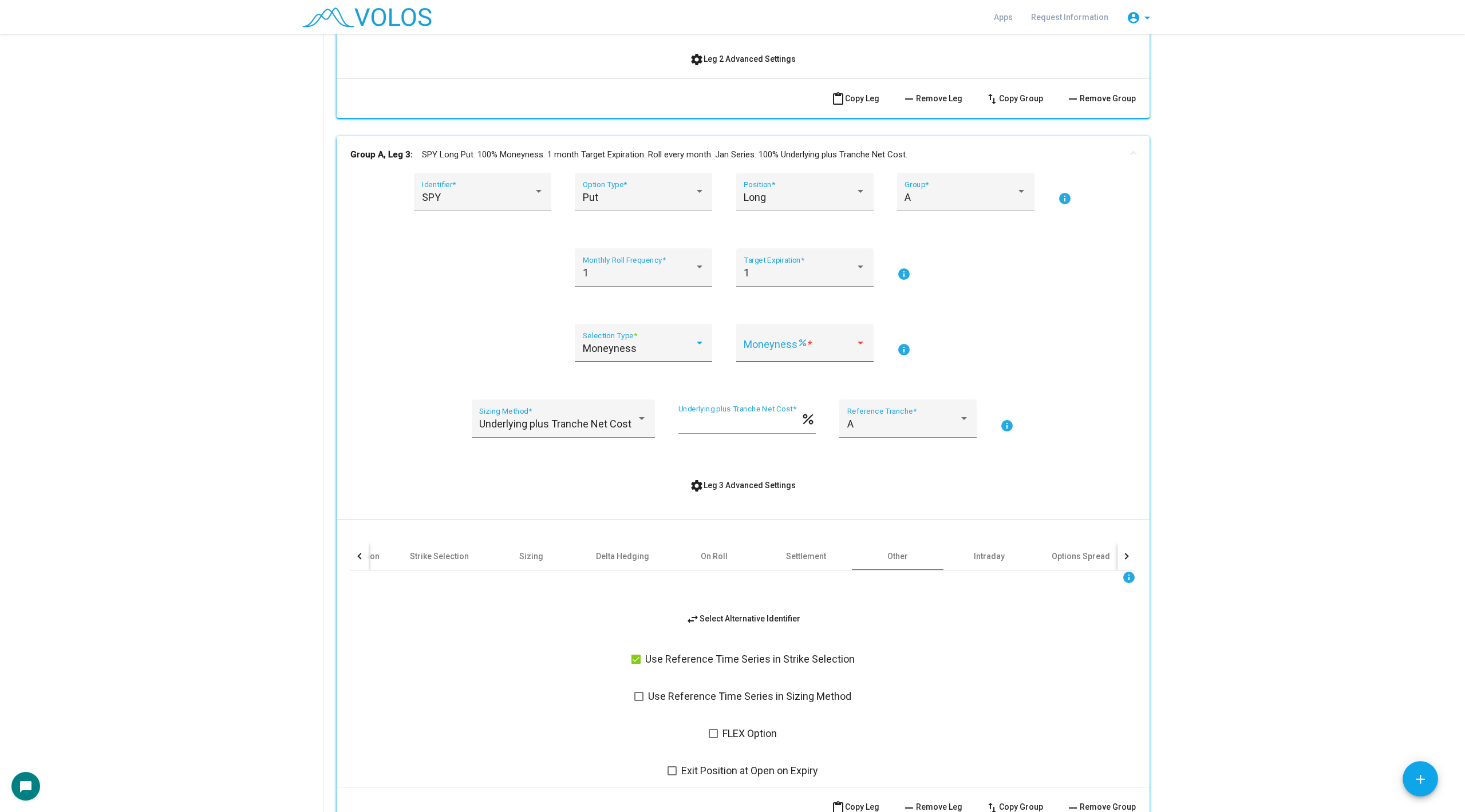
click at [815, 368] on div "Moneyness percent *" at bounding box center [805, 349] width 138 height 52
click at [815, 351] on span at bounding box center [799, 349] width 112 height 11
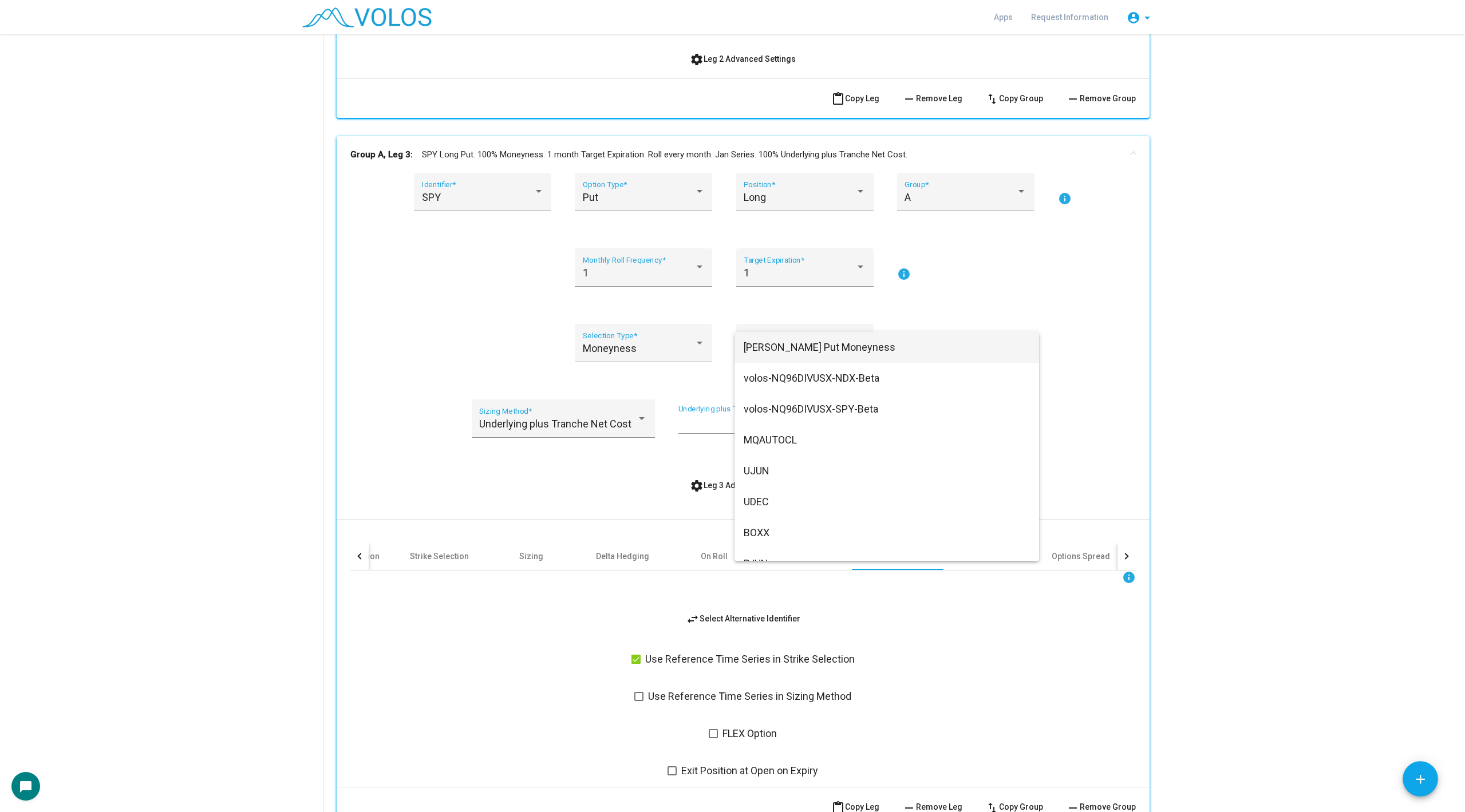
click at [812, 349] on span "[PERSON_NAME] Put Moneyness" at bounding box center [887, 347] width 286 height 31
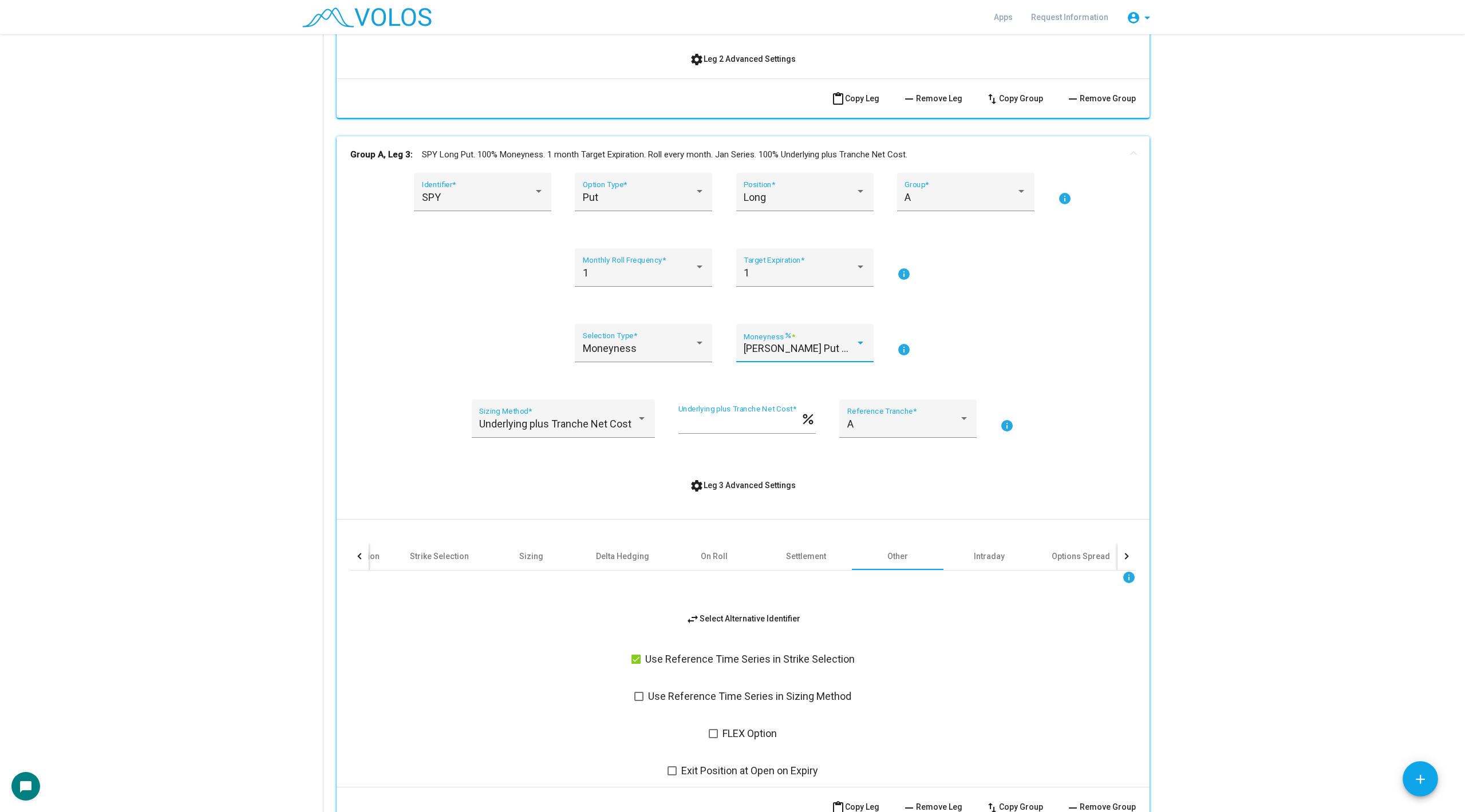
click at [1051, 319] on div "SPY Identifier * Put Option Type * Long Position * A Group * info 1 Monthly Rol…" at bounding box center [743, 475] width 786 height 605
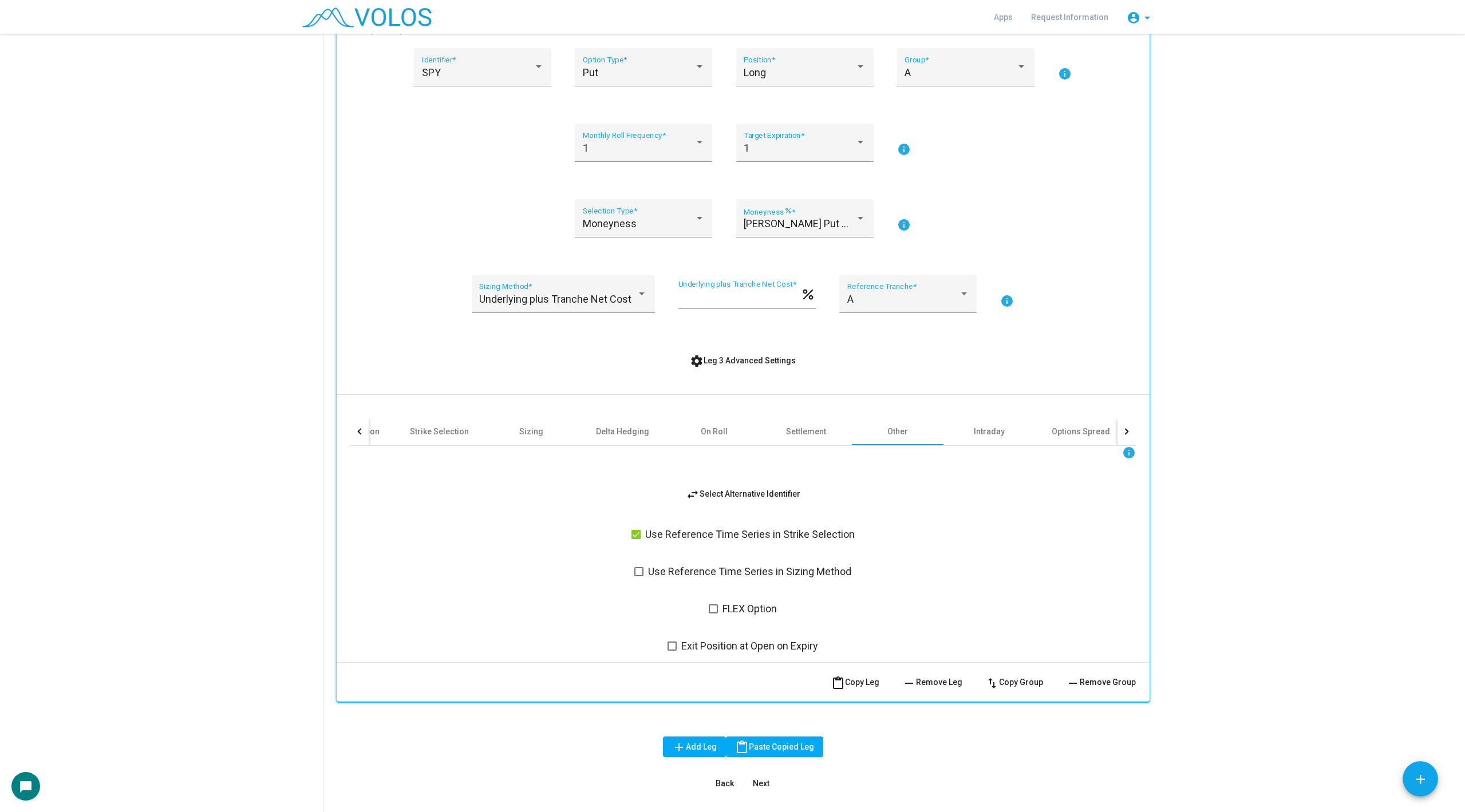
scroll to position [1096, 0]
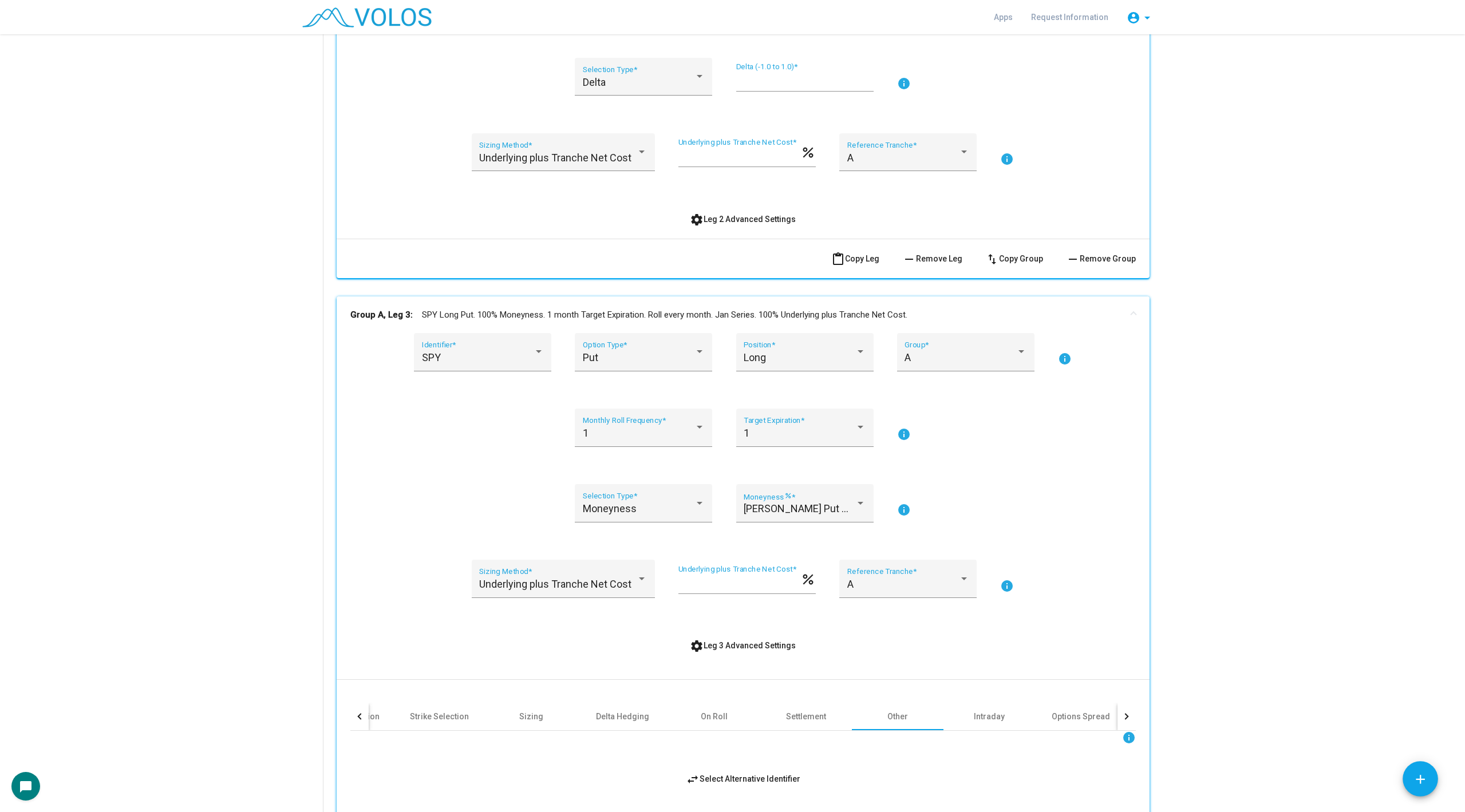
click at [477, 309] on mat-panel-title "Group A, Leg 3: SPY Long Put. 100% Moneyness. 1 month Target Expiration. Roll e…" at bounding box center [736, 315] width 772 height 13
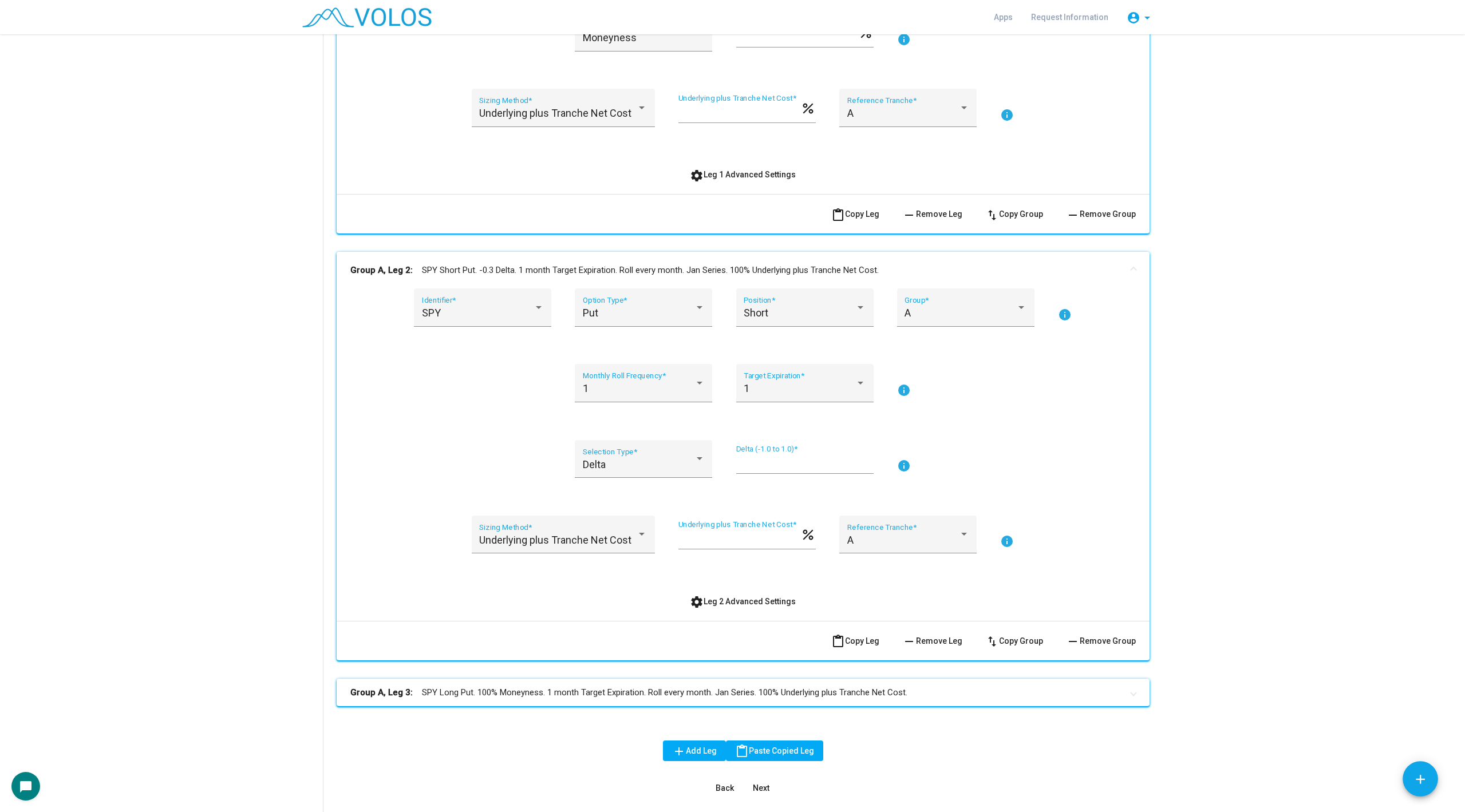
click at [486, 270] on mat-panel-title "Group A, Leg 2: SPY Short Put. -0.3 Delta. 1 month Target Expiration. Roll ever…" at bounding box center [736, 270] width 772 height 13
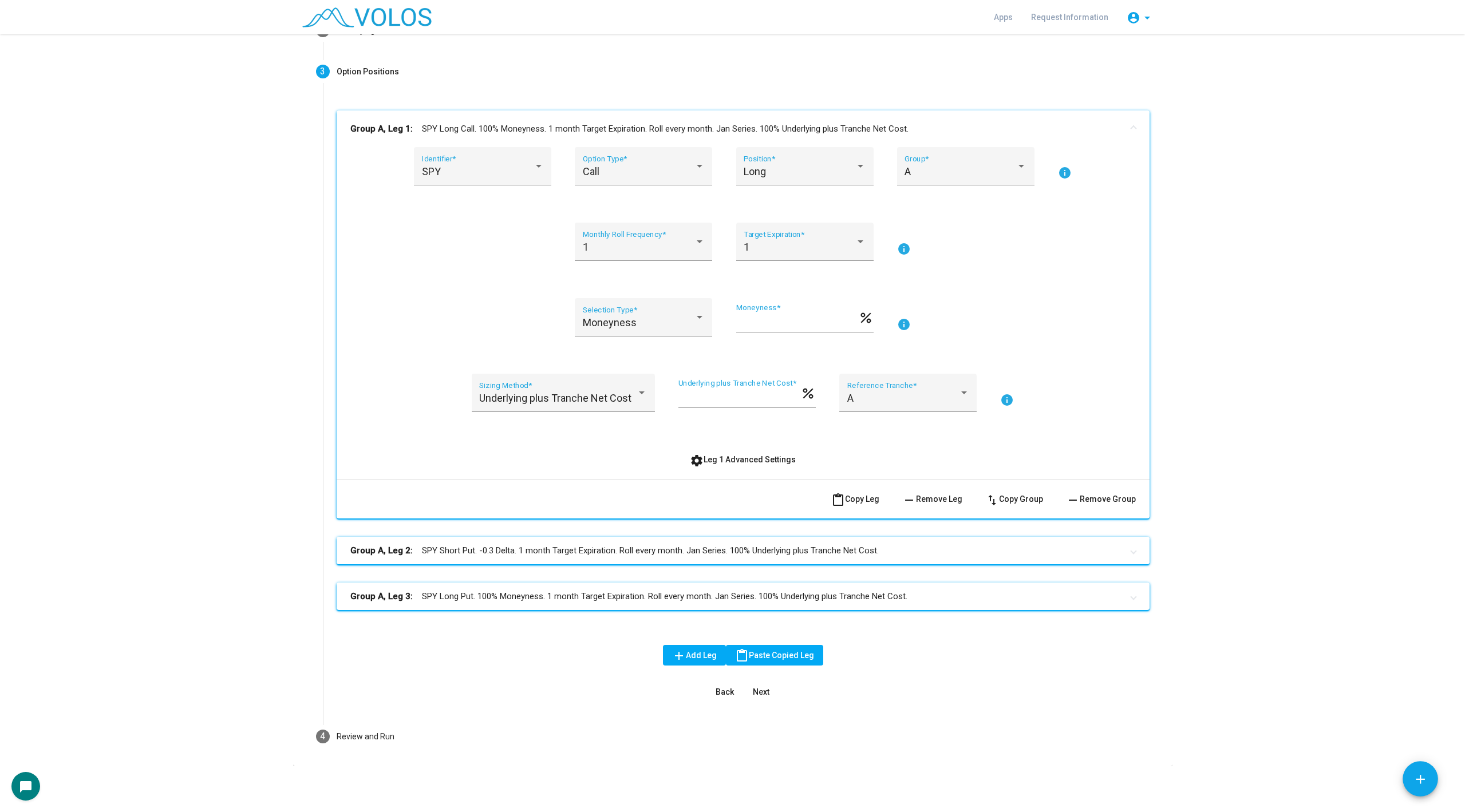
scroll to position [119, 0]
click at [532, 546] on mat-panel-title "Group A, Leg 2: SPY Short Put. -0.3 Delta. 1 month Target Expiration. Roll ever…" at bounding box center [736, 551] width 772 height 13
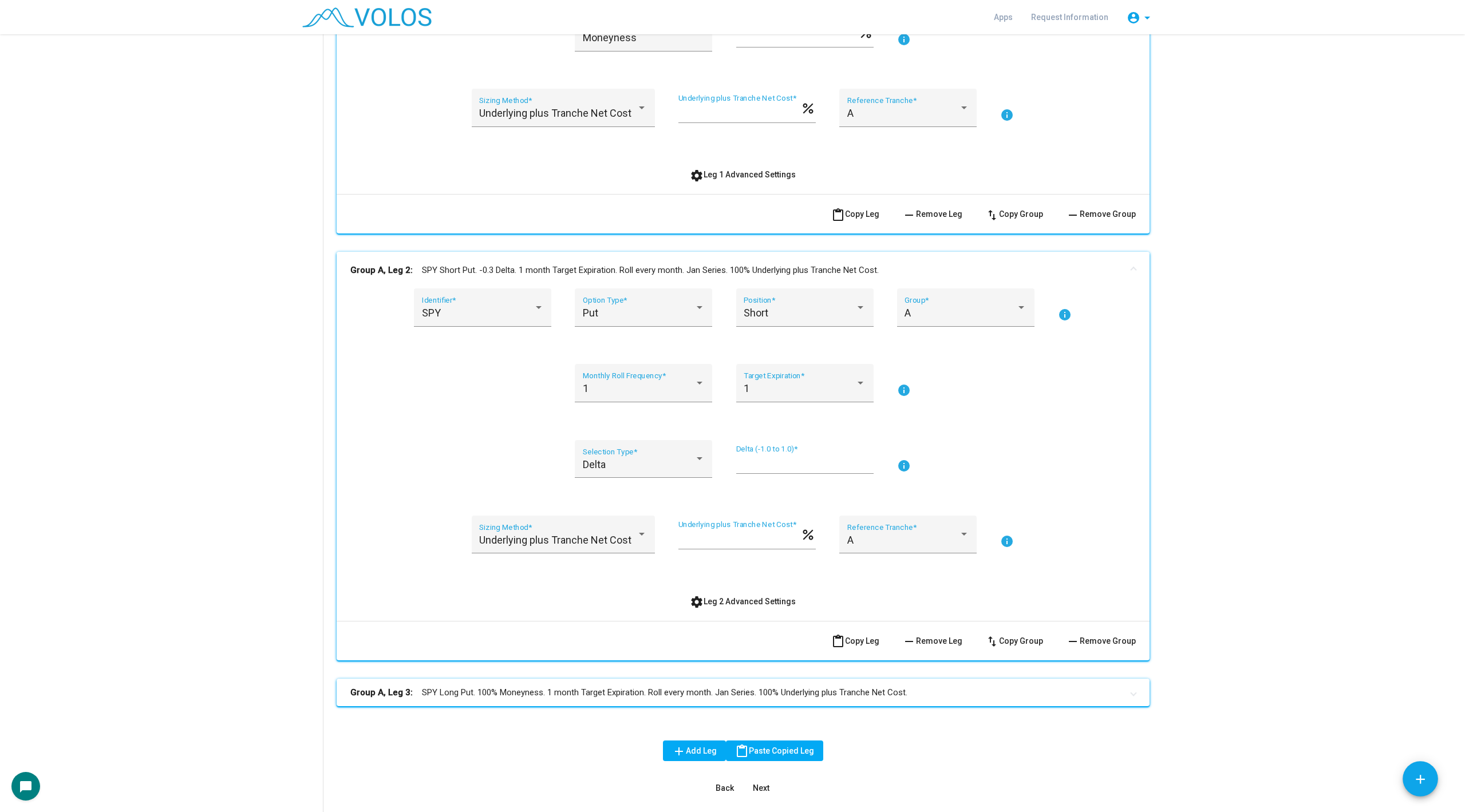
scroll to position [500, 0]
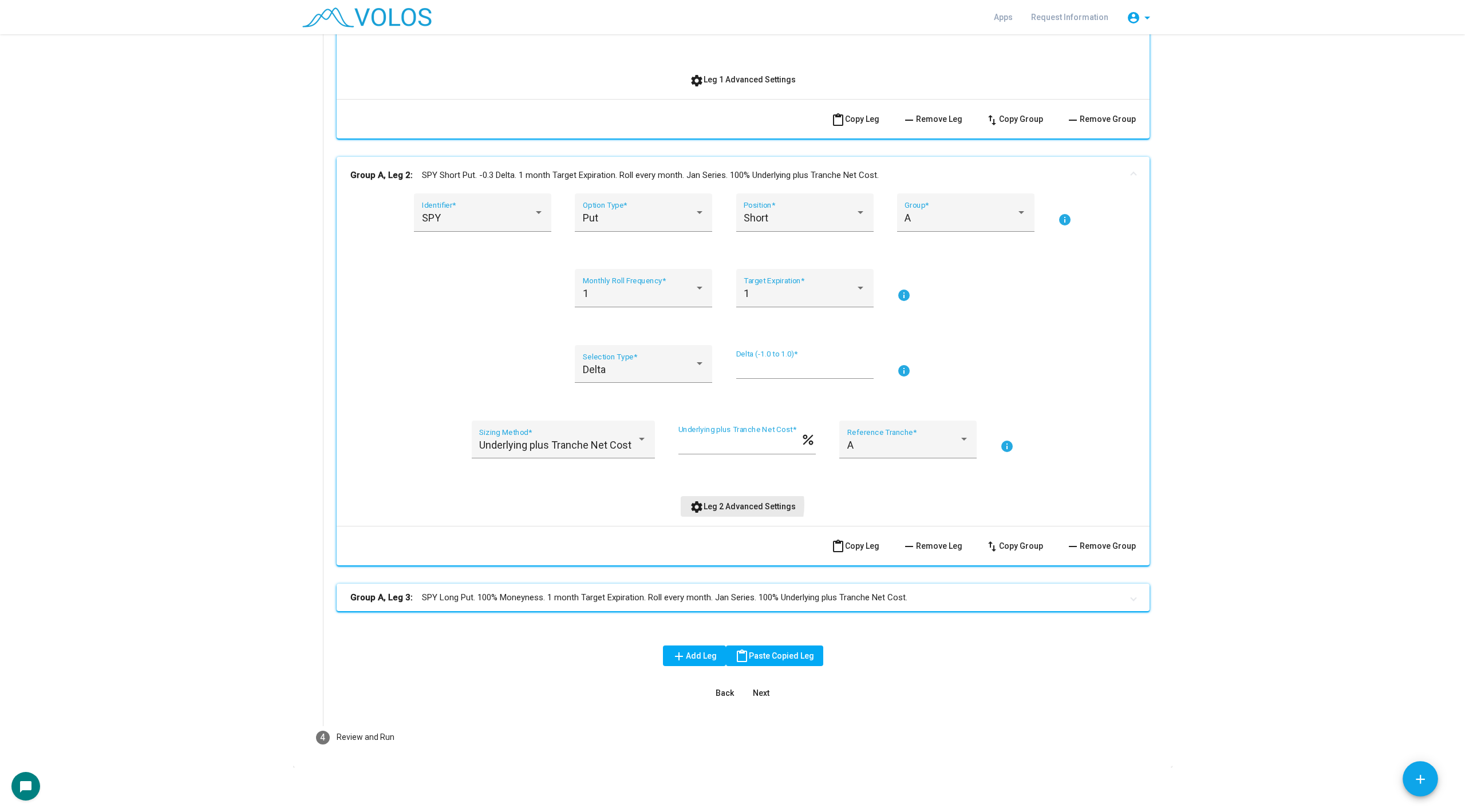
click at [734, 504] on span "settings Leg 2 Advanced Settings" at bounding box center [742, 506] width 106 height 9
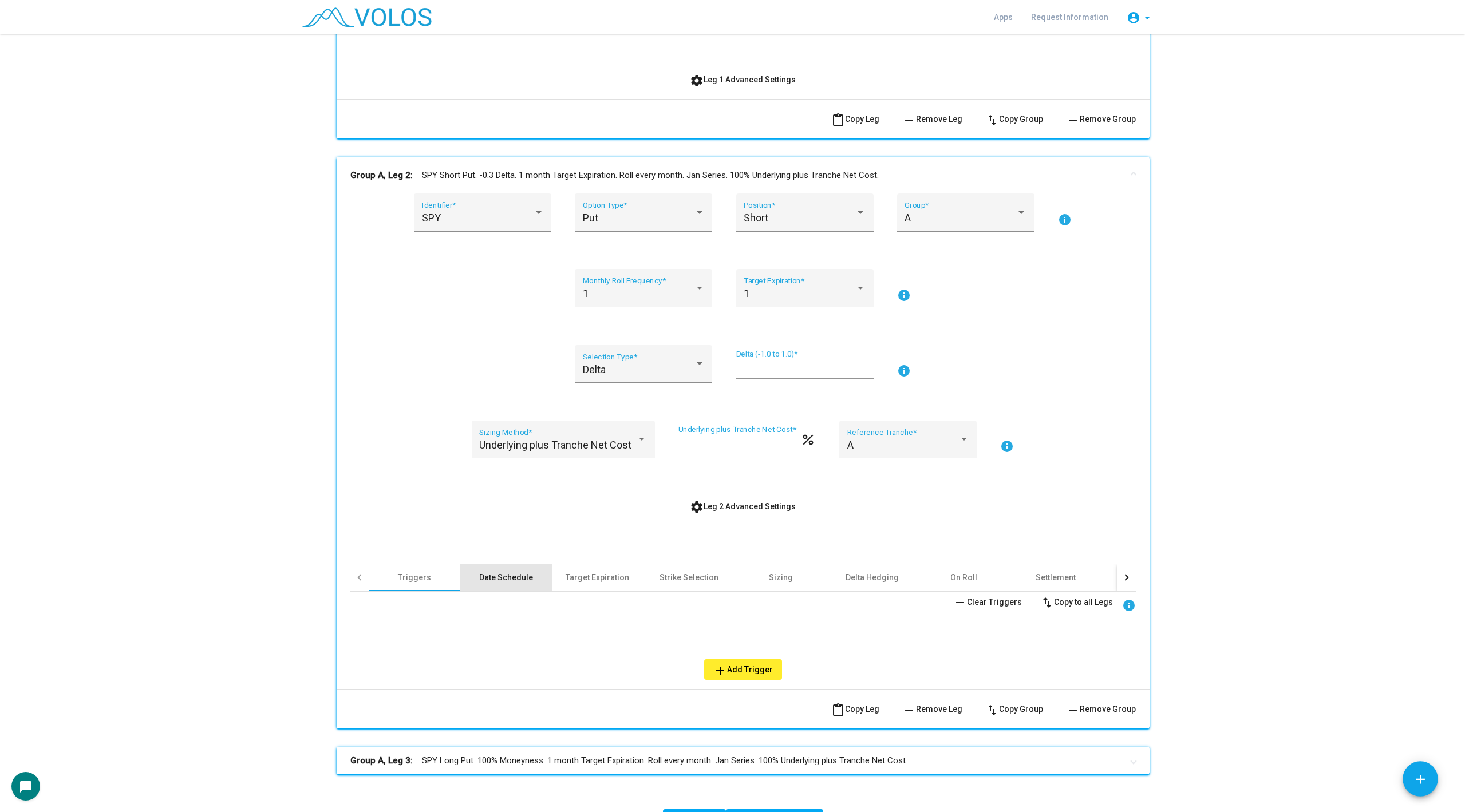
click at [501, 585] on div "Date Schedule" at bounding box center [506, 577] width 92 height 27
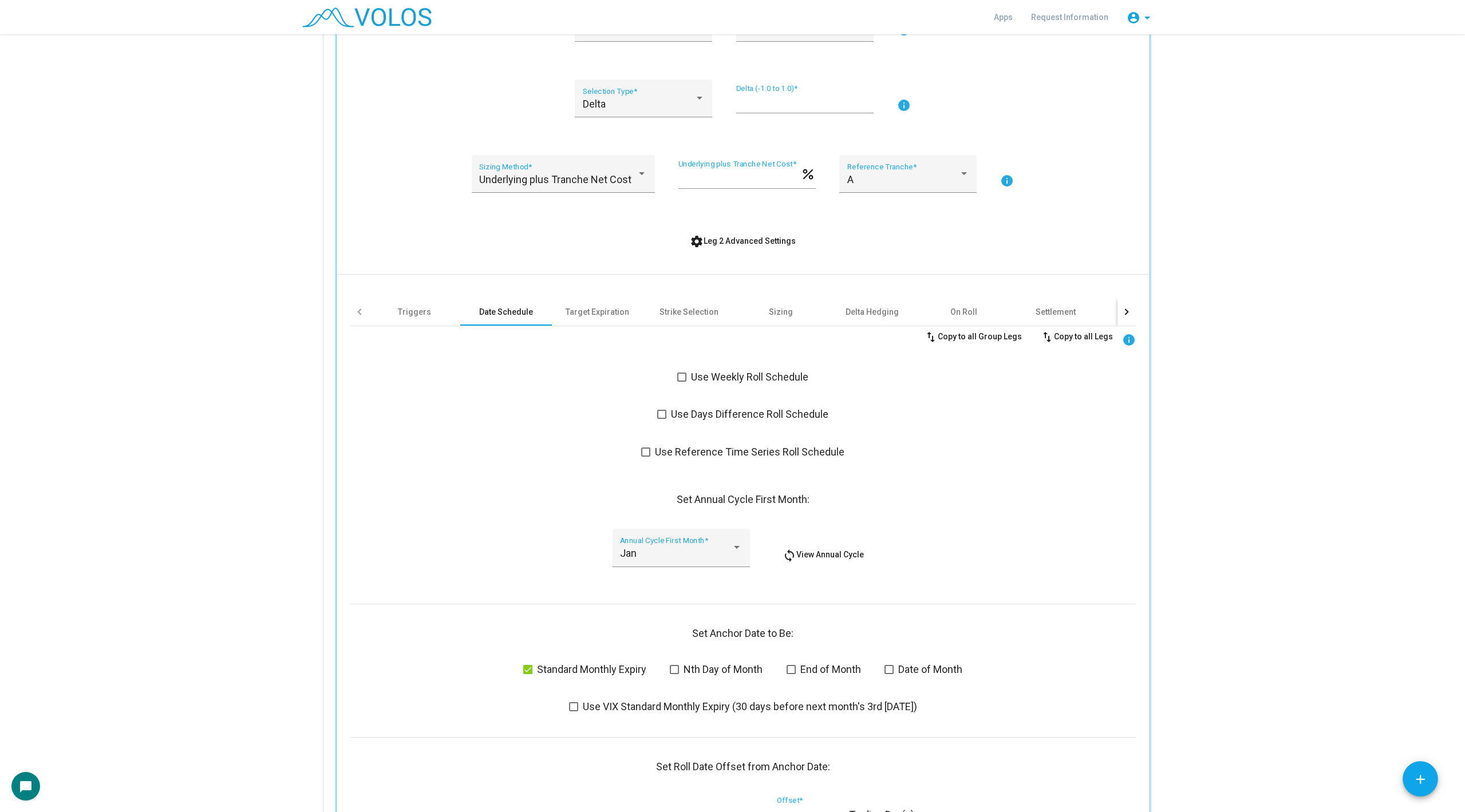
scroll to position [863, 0]
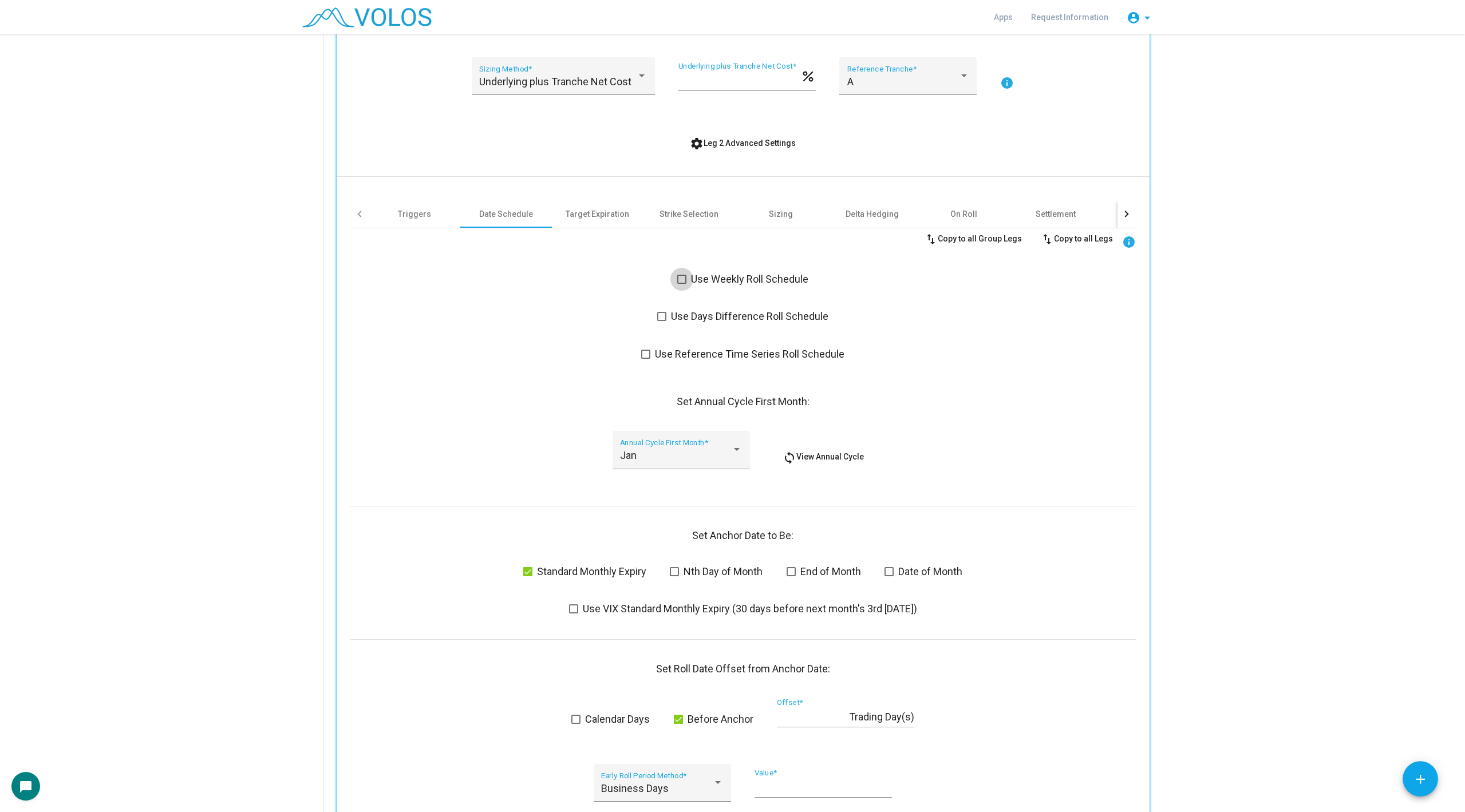
click at [684, 283] on span at bounding box center [682, 279] width 9 height 9
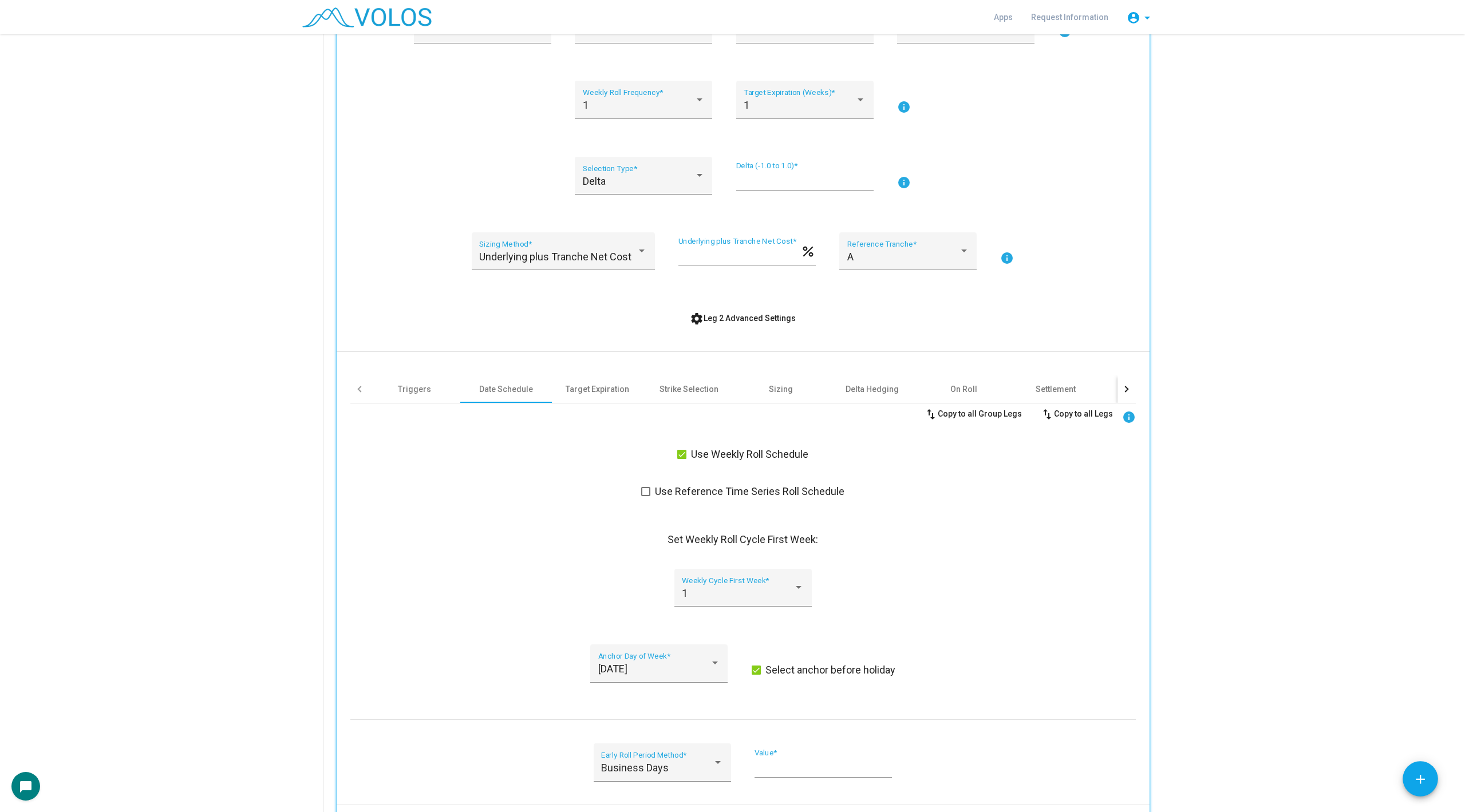
scroll to position [668, 0]
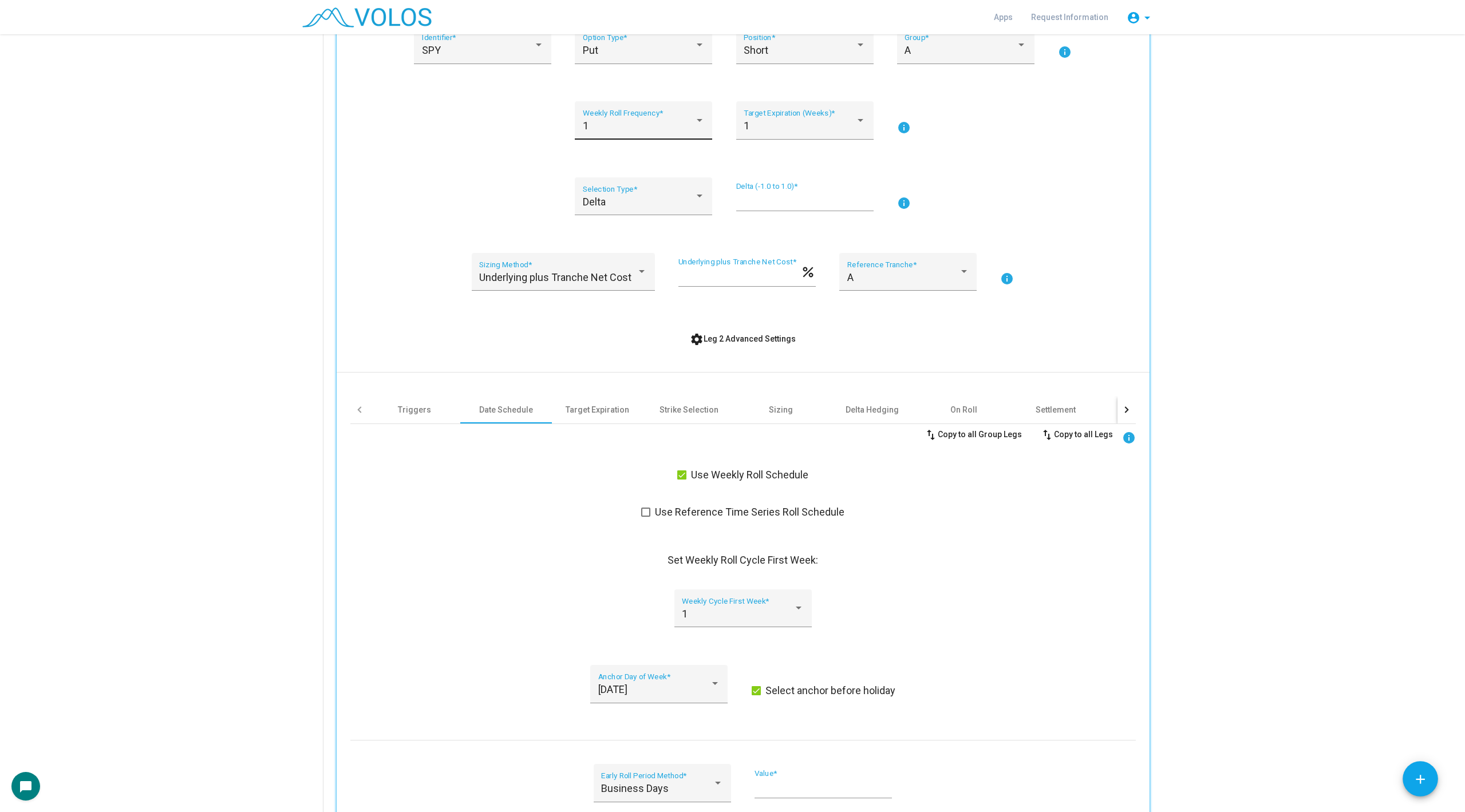
click at [628, 118] on div "1 Weekly Roll Frequency *" at bounding box center [644, 124] width 122 height 31
click at [617, 160] on span "2" at bounding box center [644, 156] width 122 height 31
click at [736, 125] on div "1 Target Expiration (Weeks) *" at bounding box center [805, 120] width 138 height 38
click at [762, 162] on span "2" at bounding box center [804, 156] width 122 height 31
click at [505, 126] on div "2 Weekly Roll Frequency * 2 Target Expiration (Weeks) * info" at bounding box center [743, 127] width 786 height 52
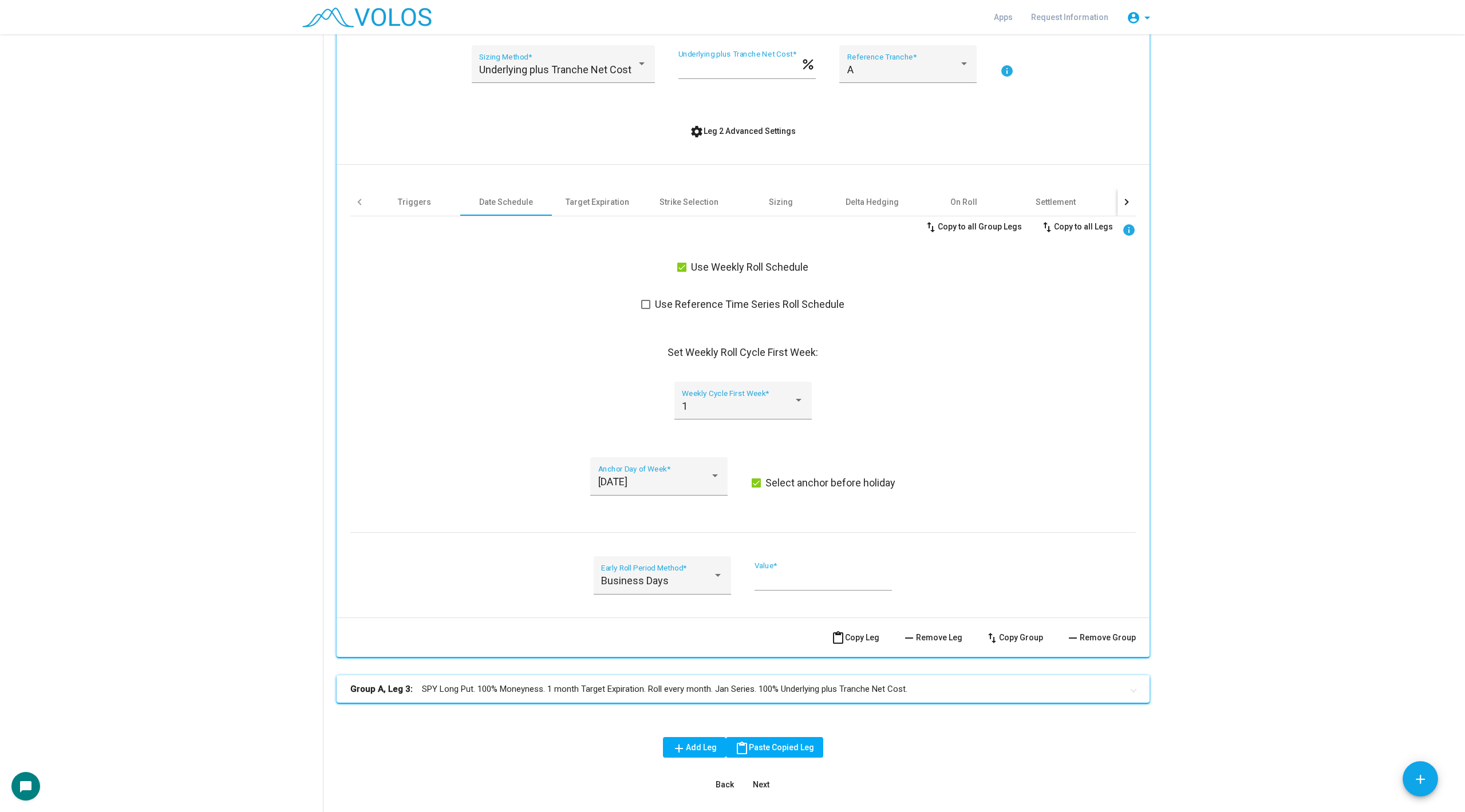
scroll to position [967, 0]
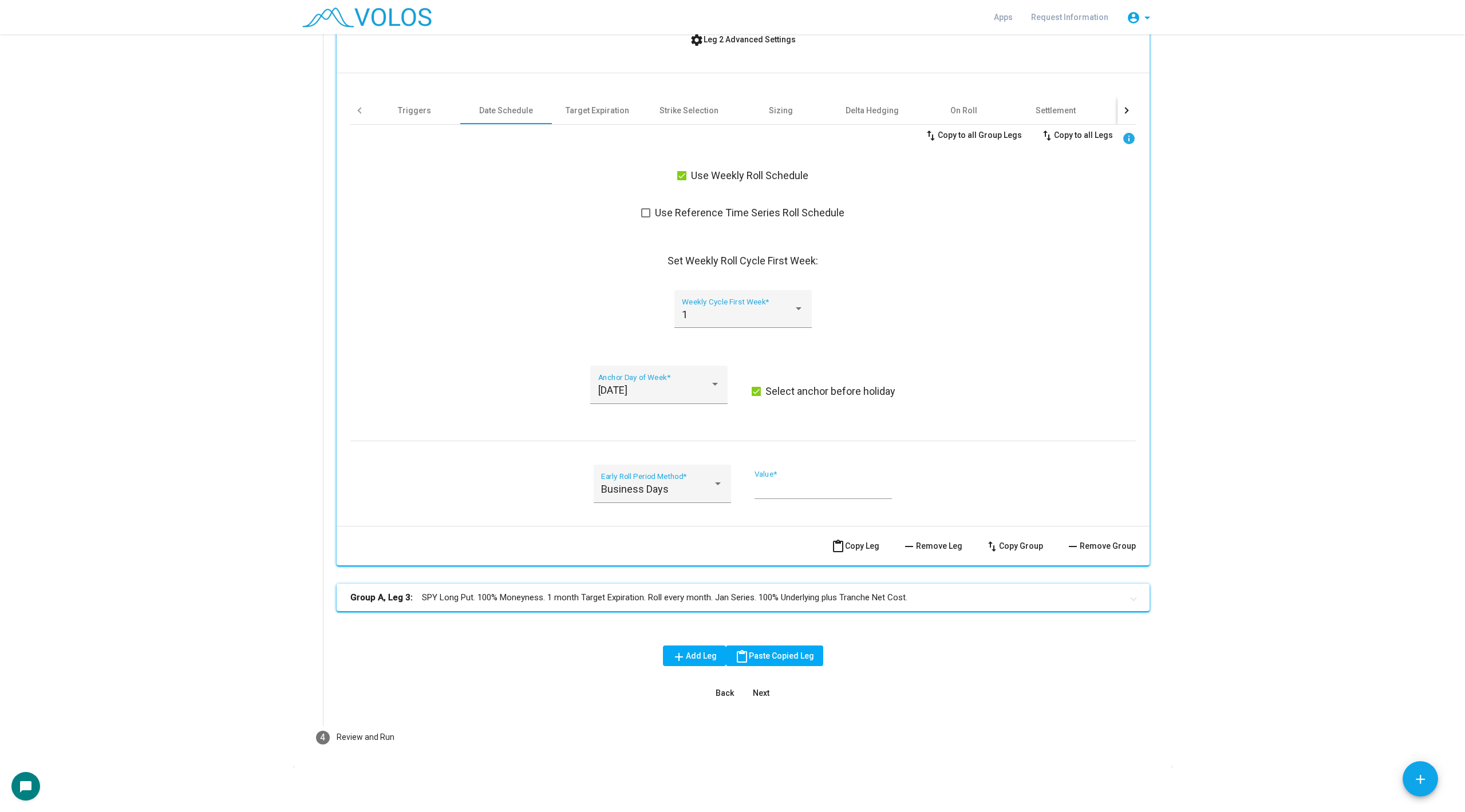
click at [506, 591] on mat-panel-title "Group A, Leg 3: SPY Long Put. 100% Moneyness. 1 month Target Expiration. Roll e…" at bounding box center [736, 597] width 772 height 13
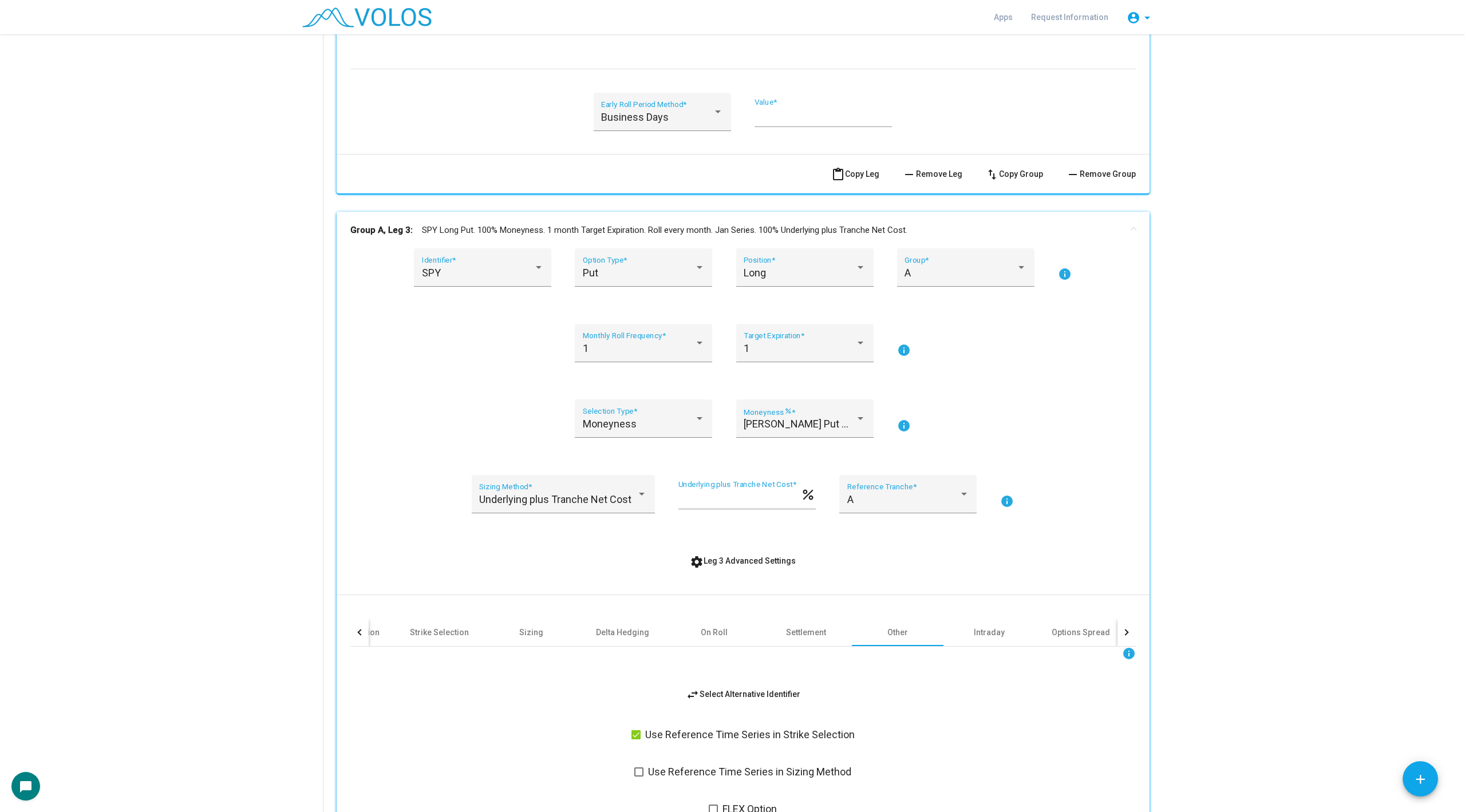
scroll to position [1592, 0]
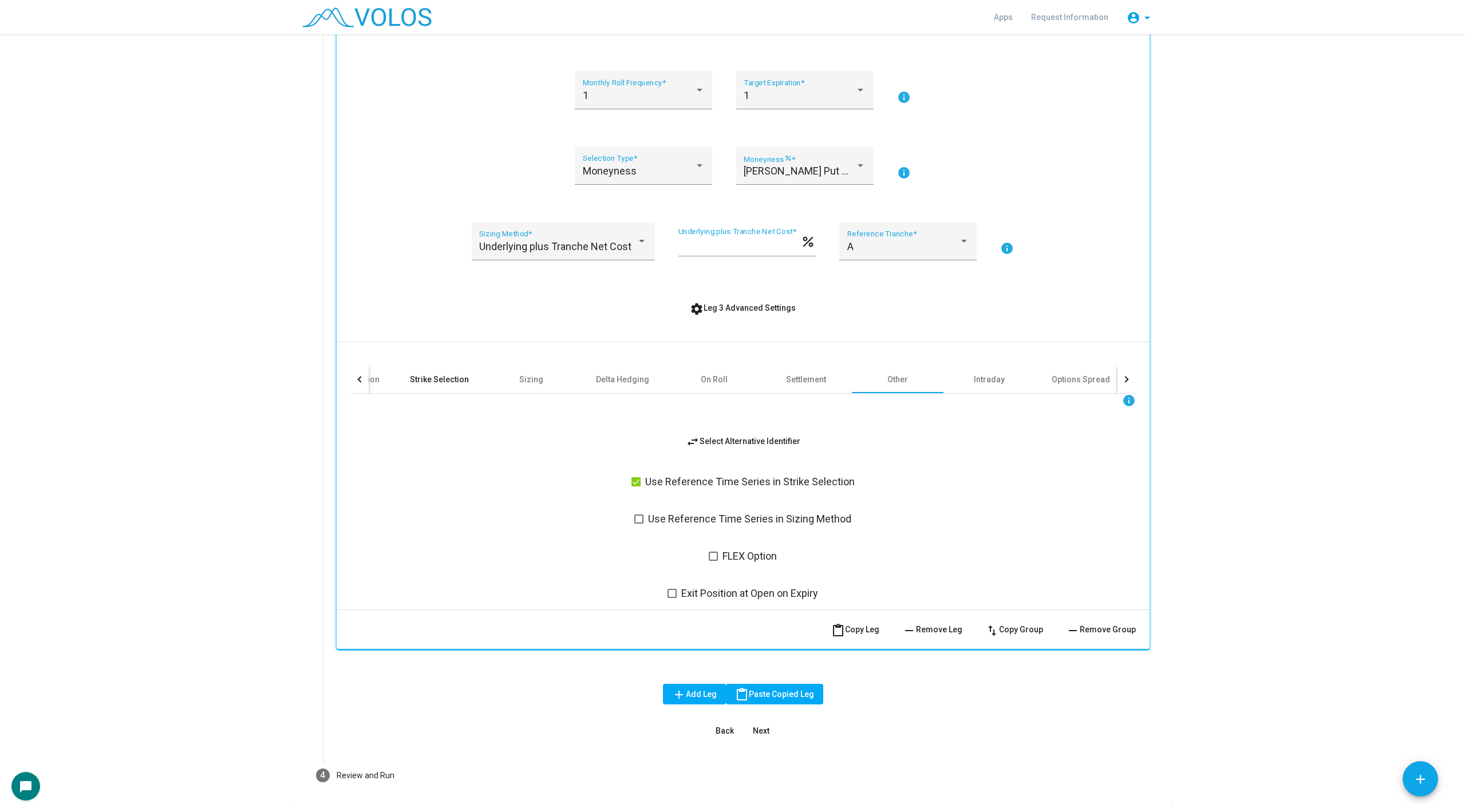
click at [426, 383] on div "Strike Selection" at bounding box center [439, 379] width 59 height 11
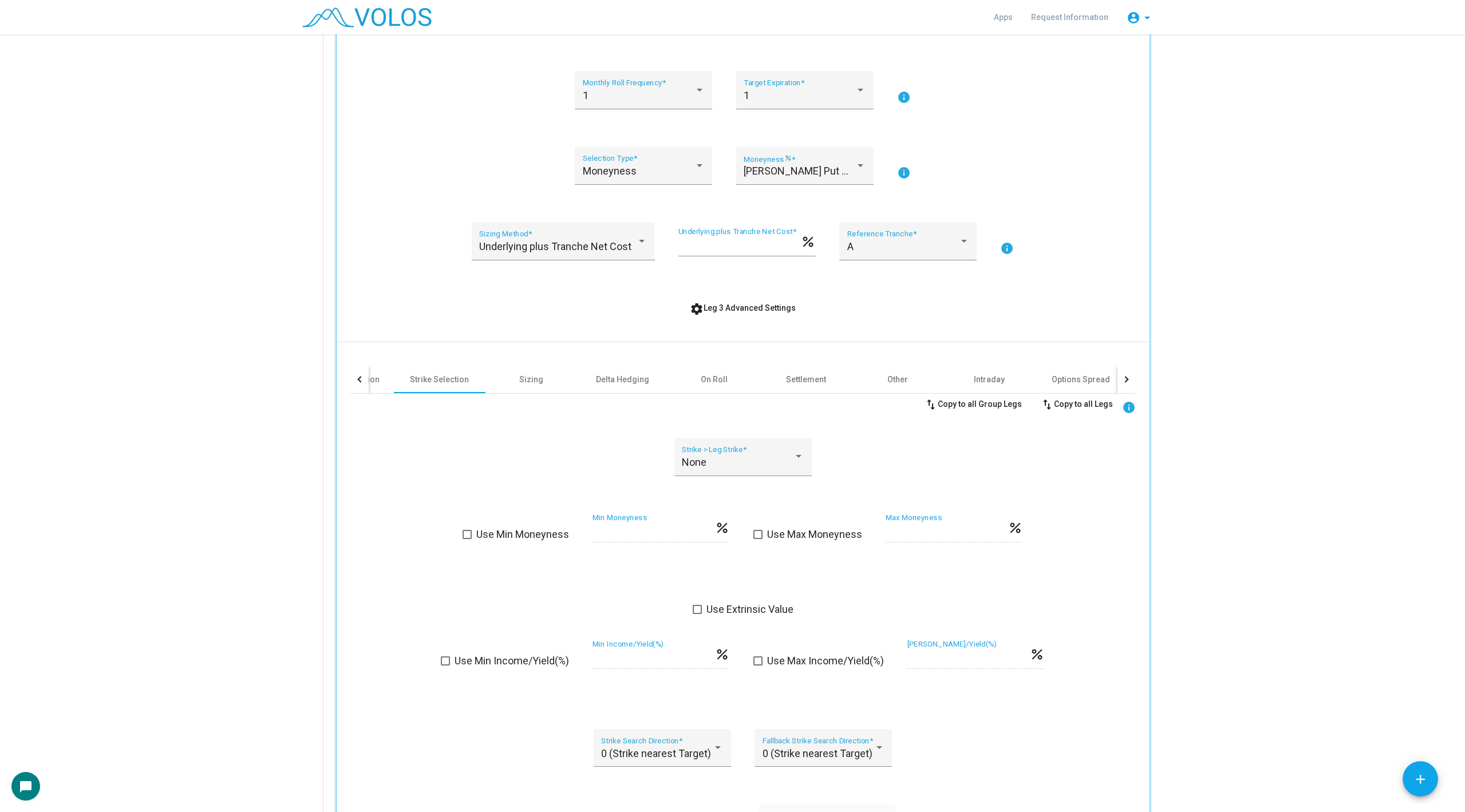
click at [359, 383] on div at bounding box center [359, 379] width 18 height 27
click at [500, 377] on div "Date Schedule" at bounding box center [506, 379] width 54 height 11
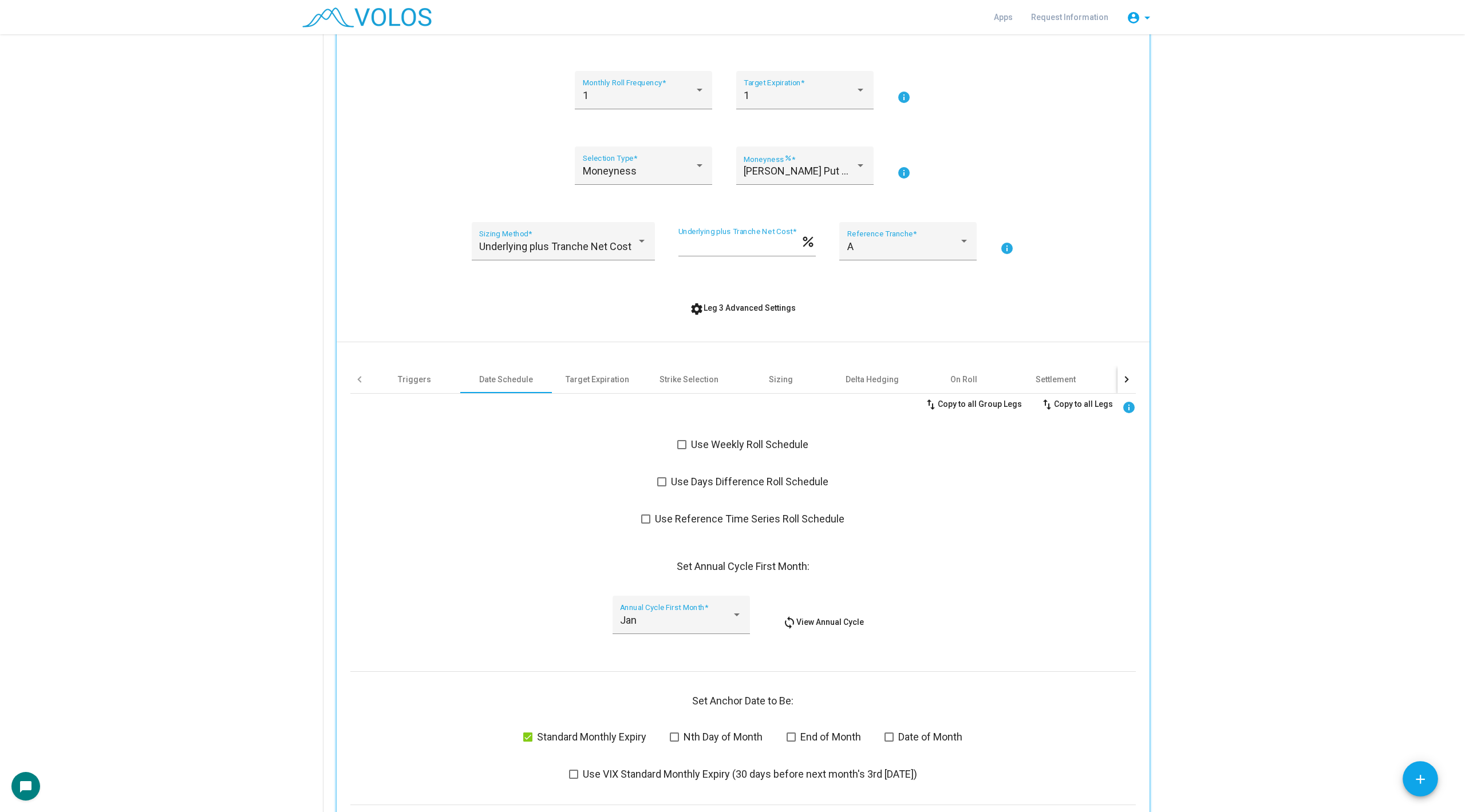
click at [685, 446] on span at bounding box center [682, 444] width 9 height 9
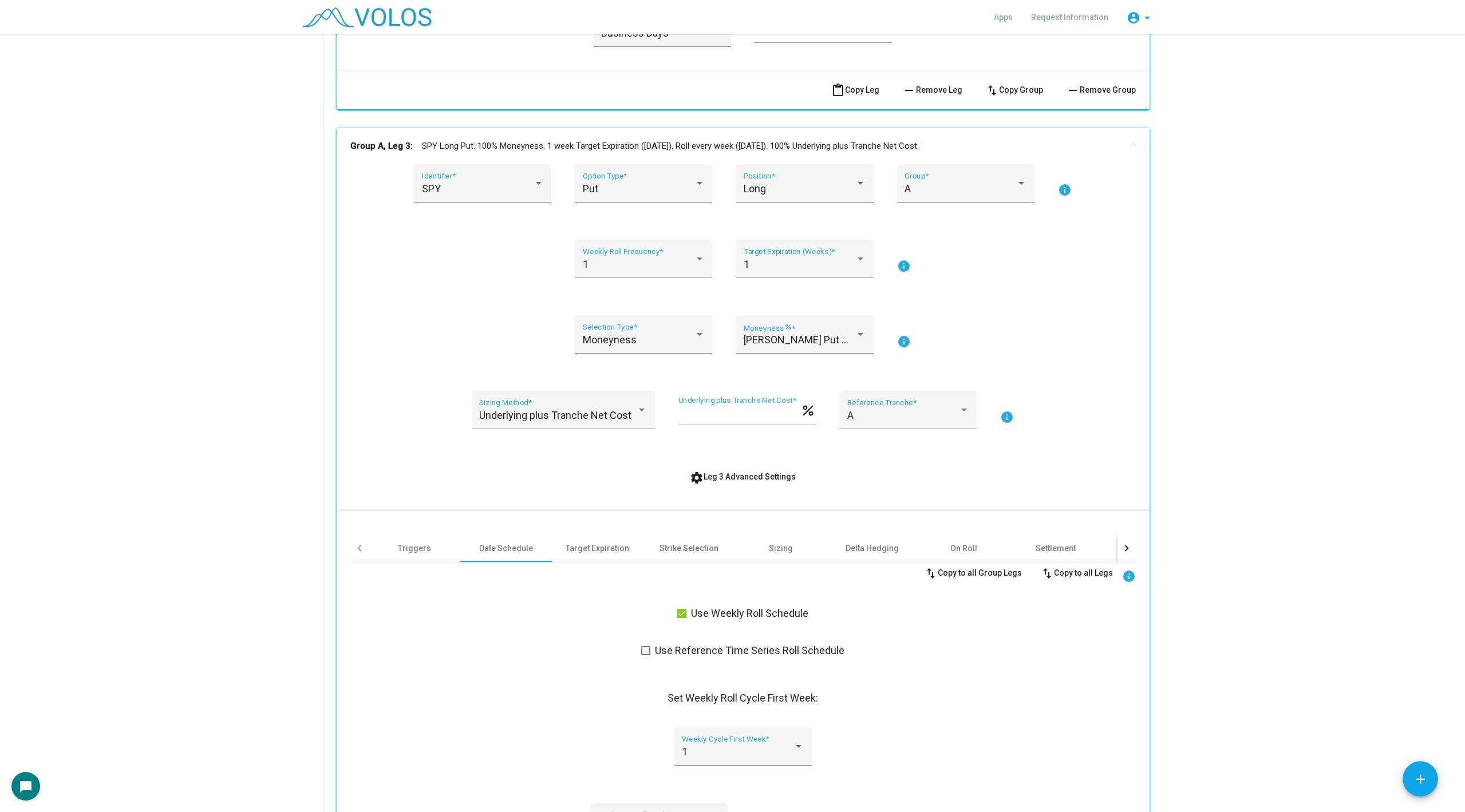
scroll to position [1405, 0]
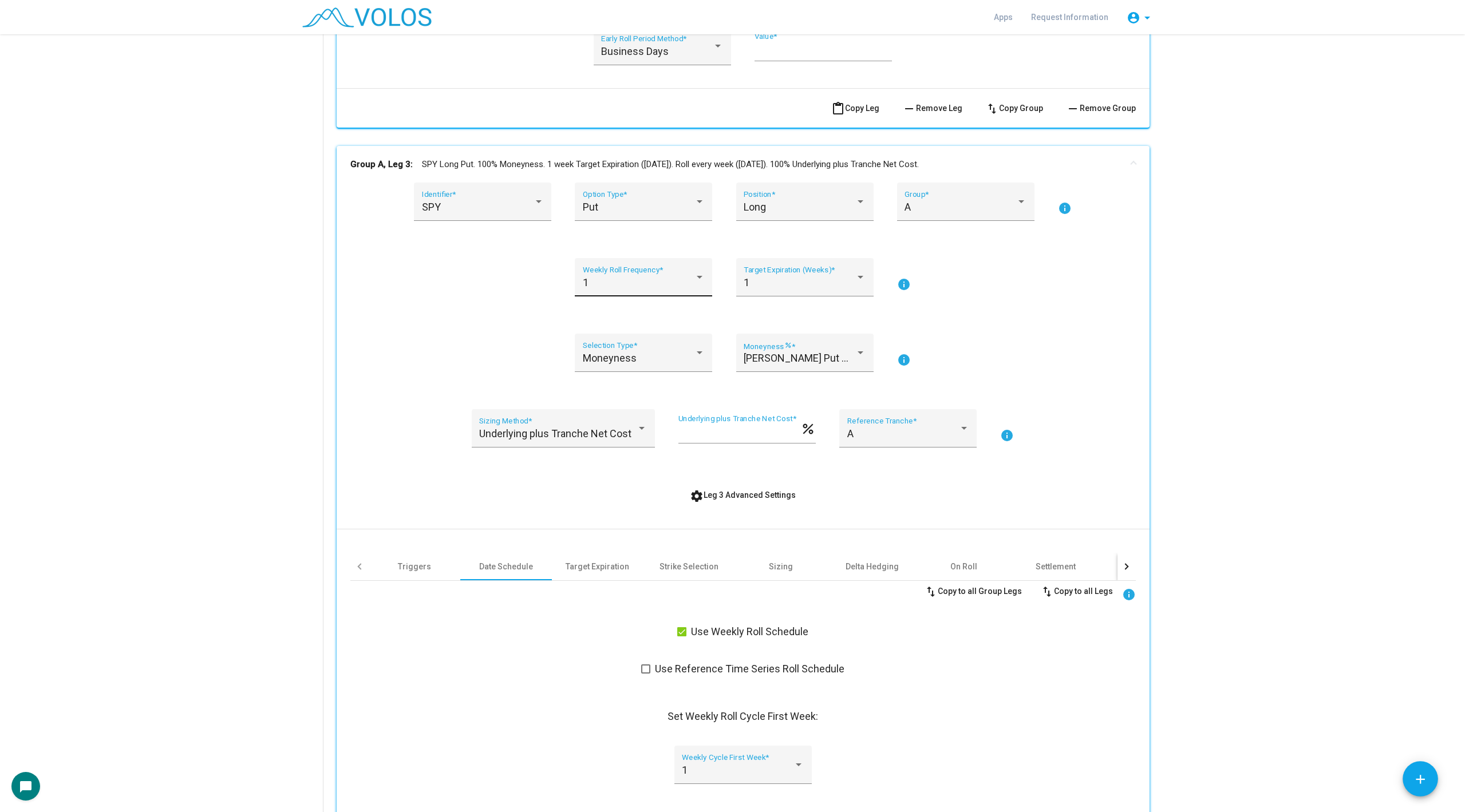
click at [664, 279] on div "1" at bounding box center [639, 282] width 112 height 11
click at [658, 316] on span "2" at bounding box center [644, 312] width 122 height 31
click at [777, 295] on div "1 Target Expiration (Weeks) *" at bounding box center [804, 281] width 122 height 31
click at [774, 319] on span "2" at bounding box center [804, 312] width 122 height 31
click at [1006, 334] on div "Moneyness Selection Type * [PERSON_NAME] Put Moneyness Moneyness percent * info" at bounding box center [743, 359] width 786 height 52
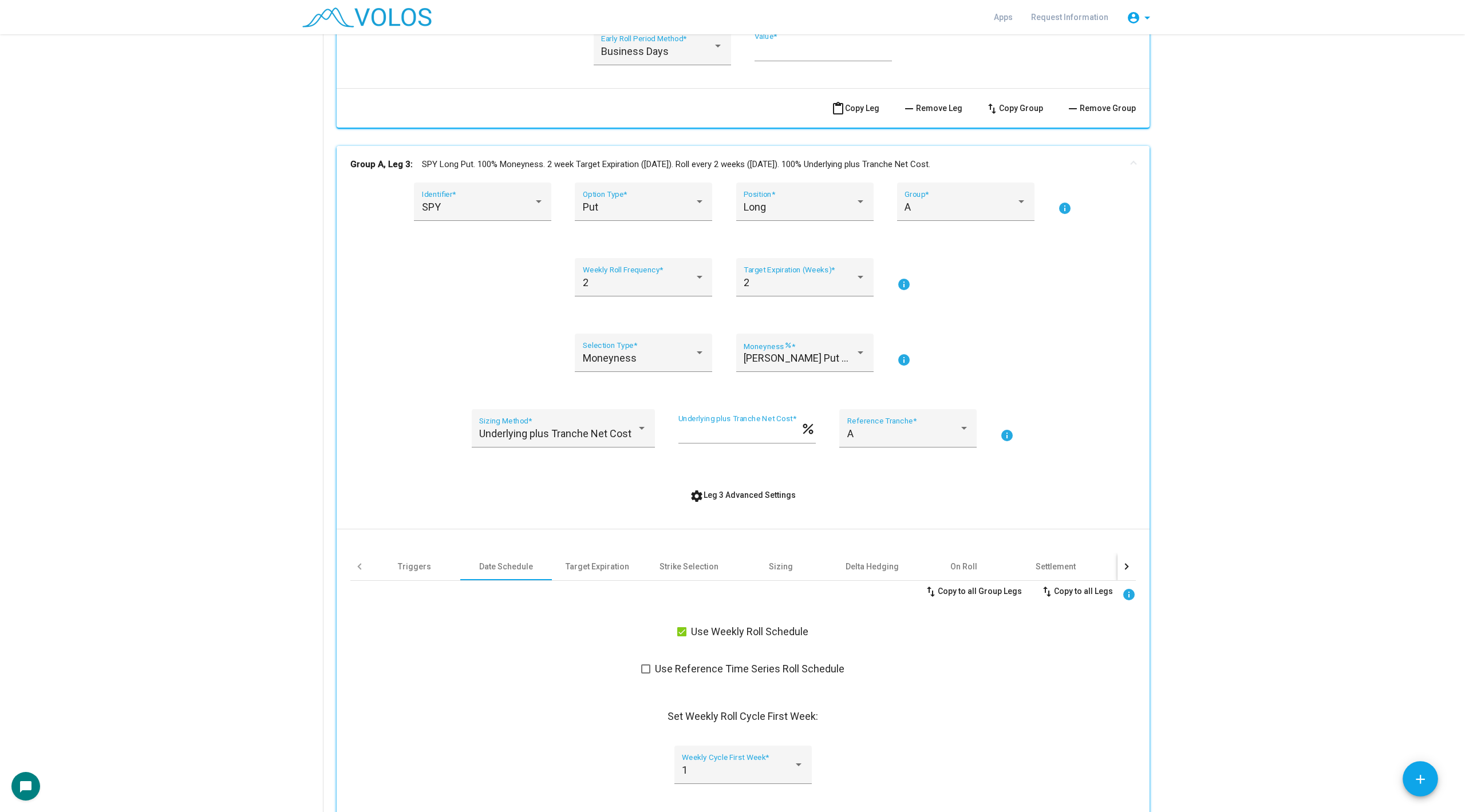
click at [892, 154] on mat-expansion-panel-header "Group A, Leg 3: SPY Long Put. 100% Moneyness. 2 week Target Expiration ([DATE])…" at bounding box center [743, 164] width 813 height 37
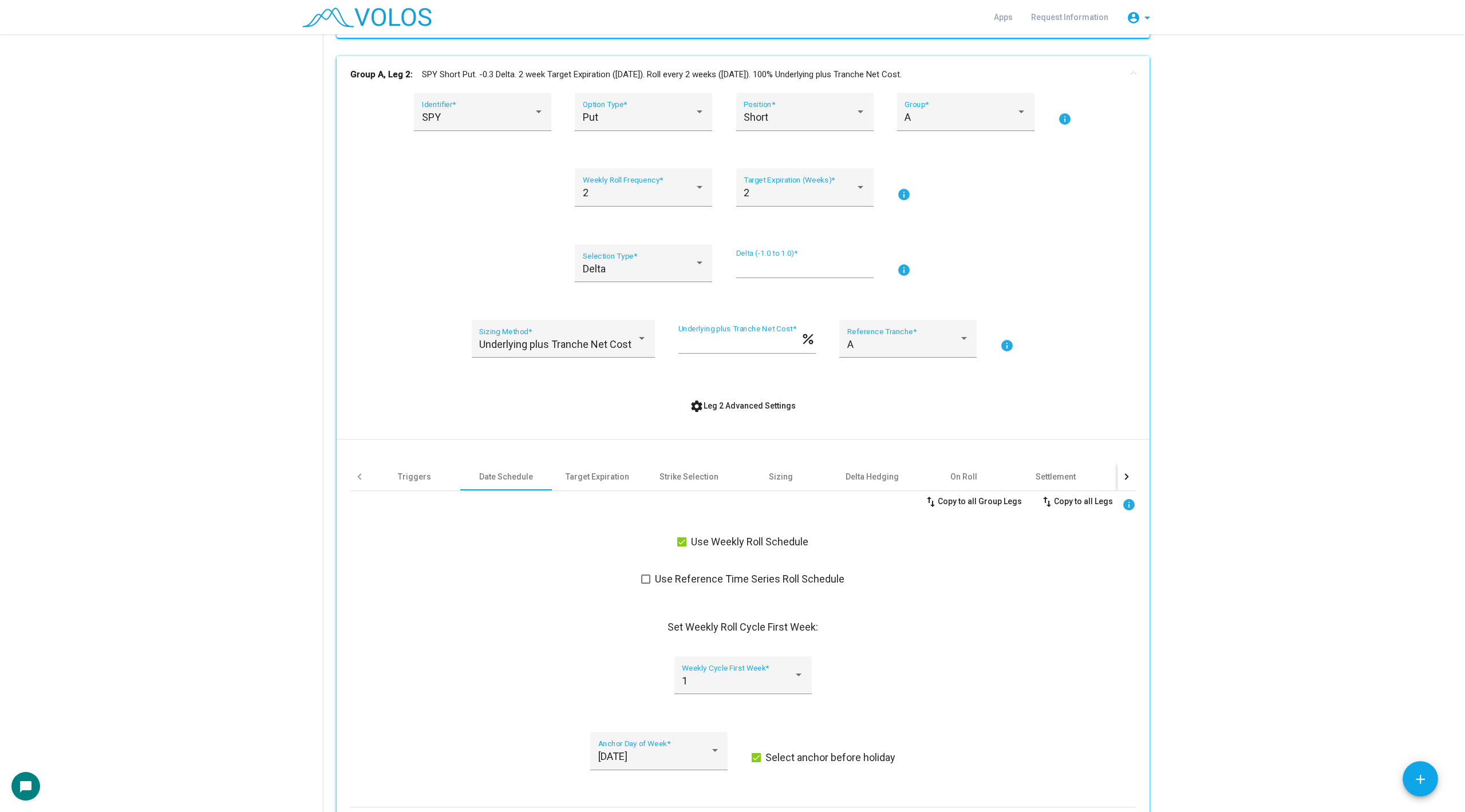
click at [741, 79] on mat-panel-title "Group A, Leg 2: SPY Short Put. -0.3 Delta. 2 week Target Expiration ([DATE]). R…" at bounding box center [736, 74] width 772 height 13
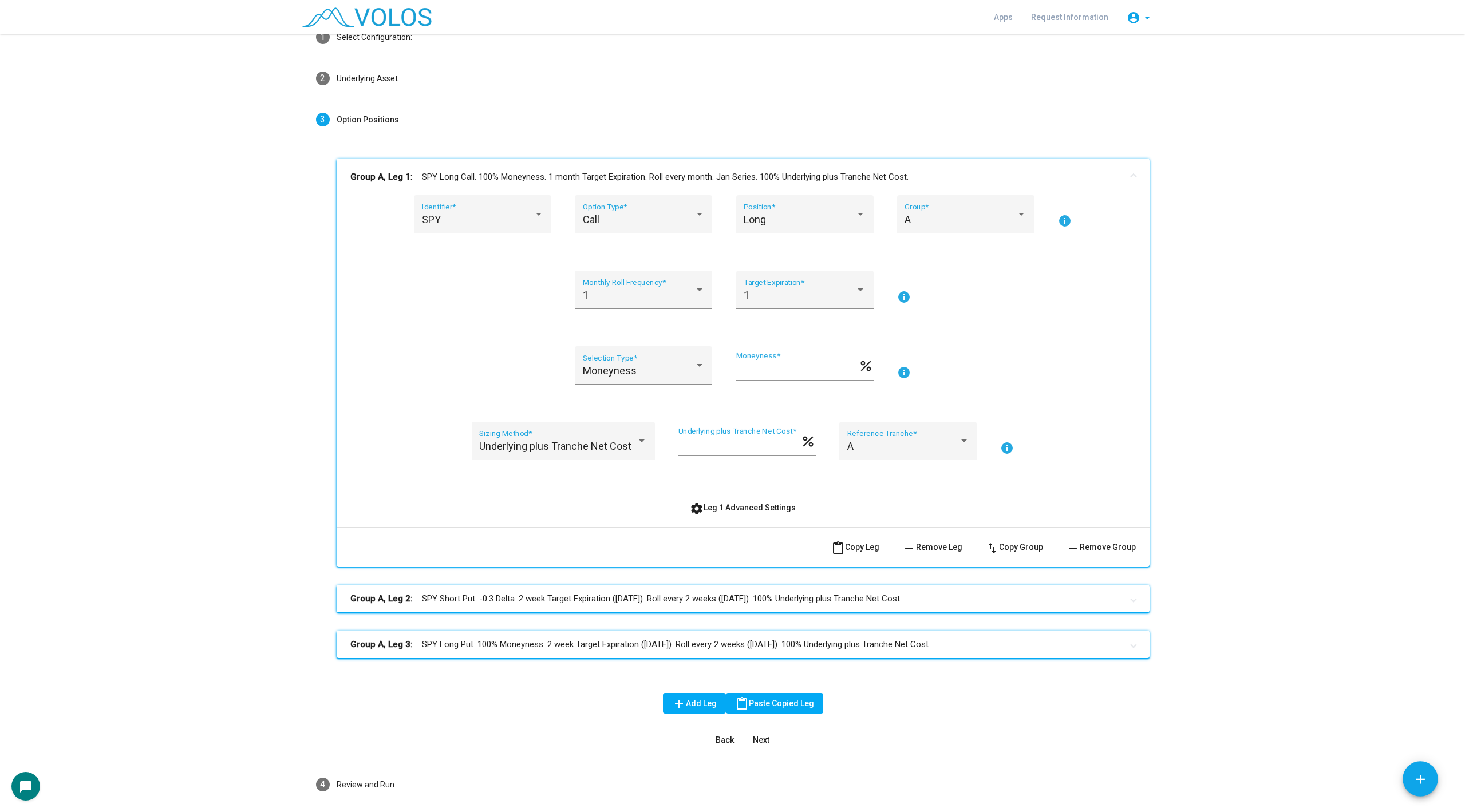
scroll to position [54, 0]
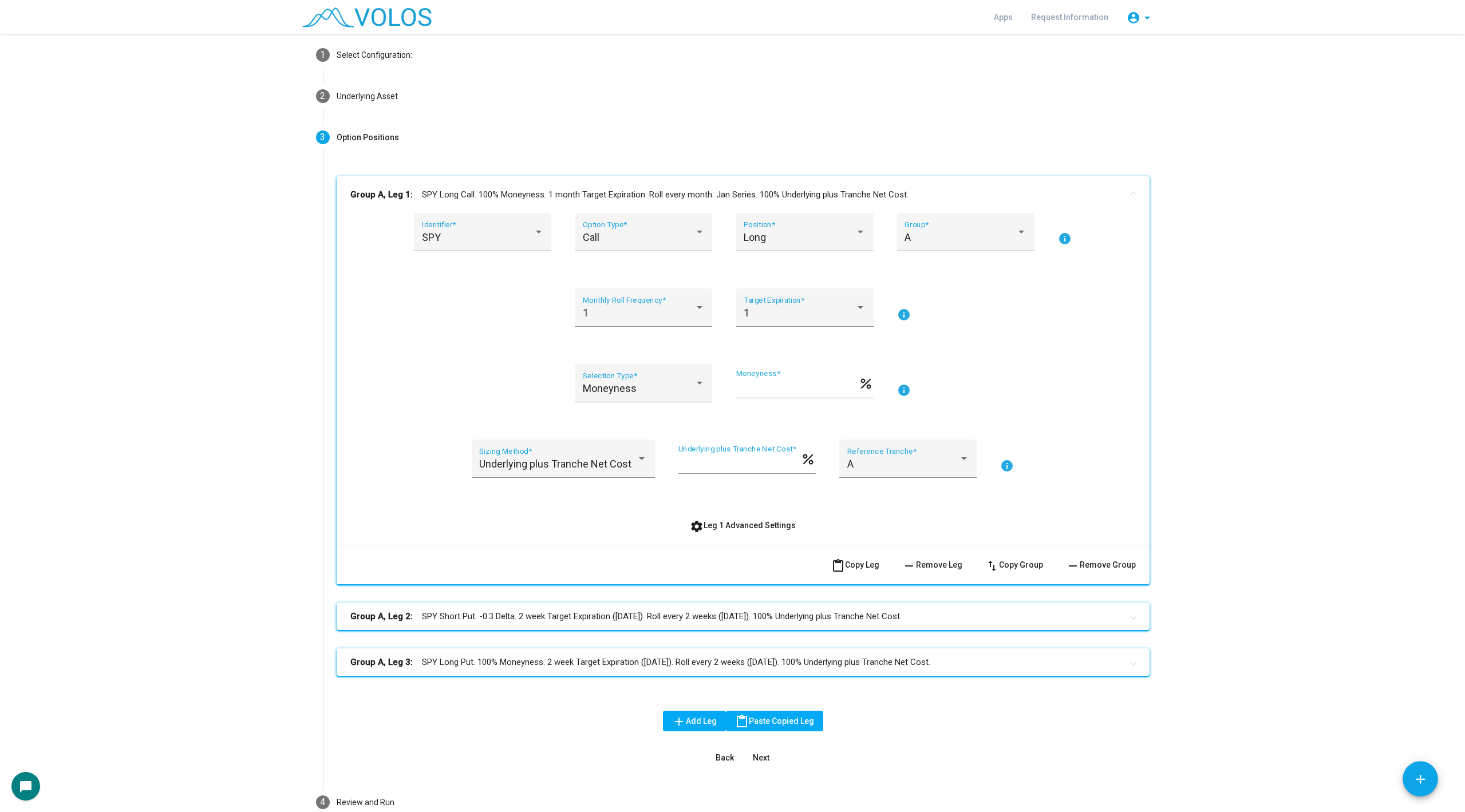
click at [714, 620] on mat-panel-title "Group A, Leg 2: SPY Short Put. -0.3 Delta. 2 week Target Expiration ([DATE]). R…" at bounding box center [736, 616] width 772 height 13
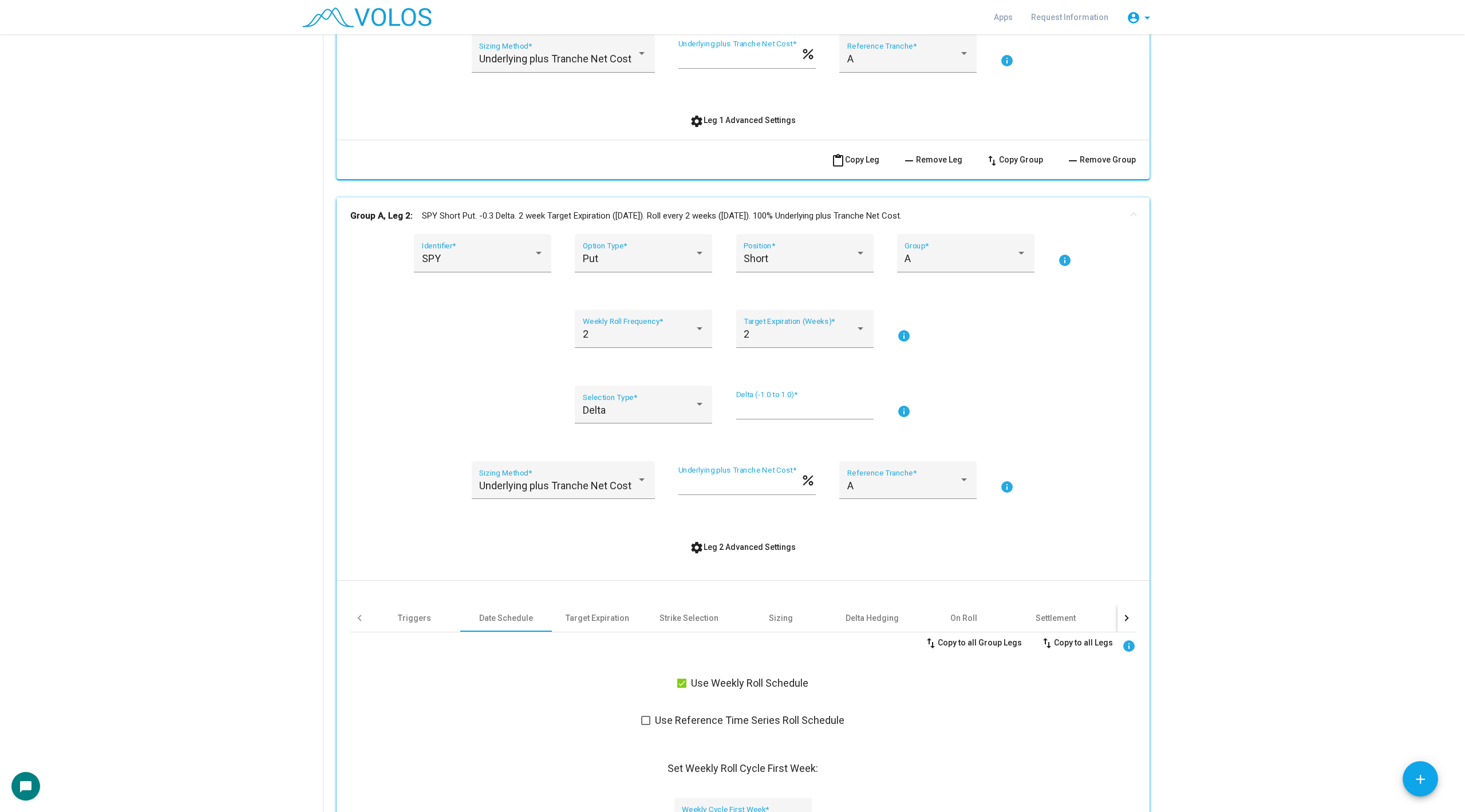
scroll to position [465, 0]
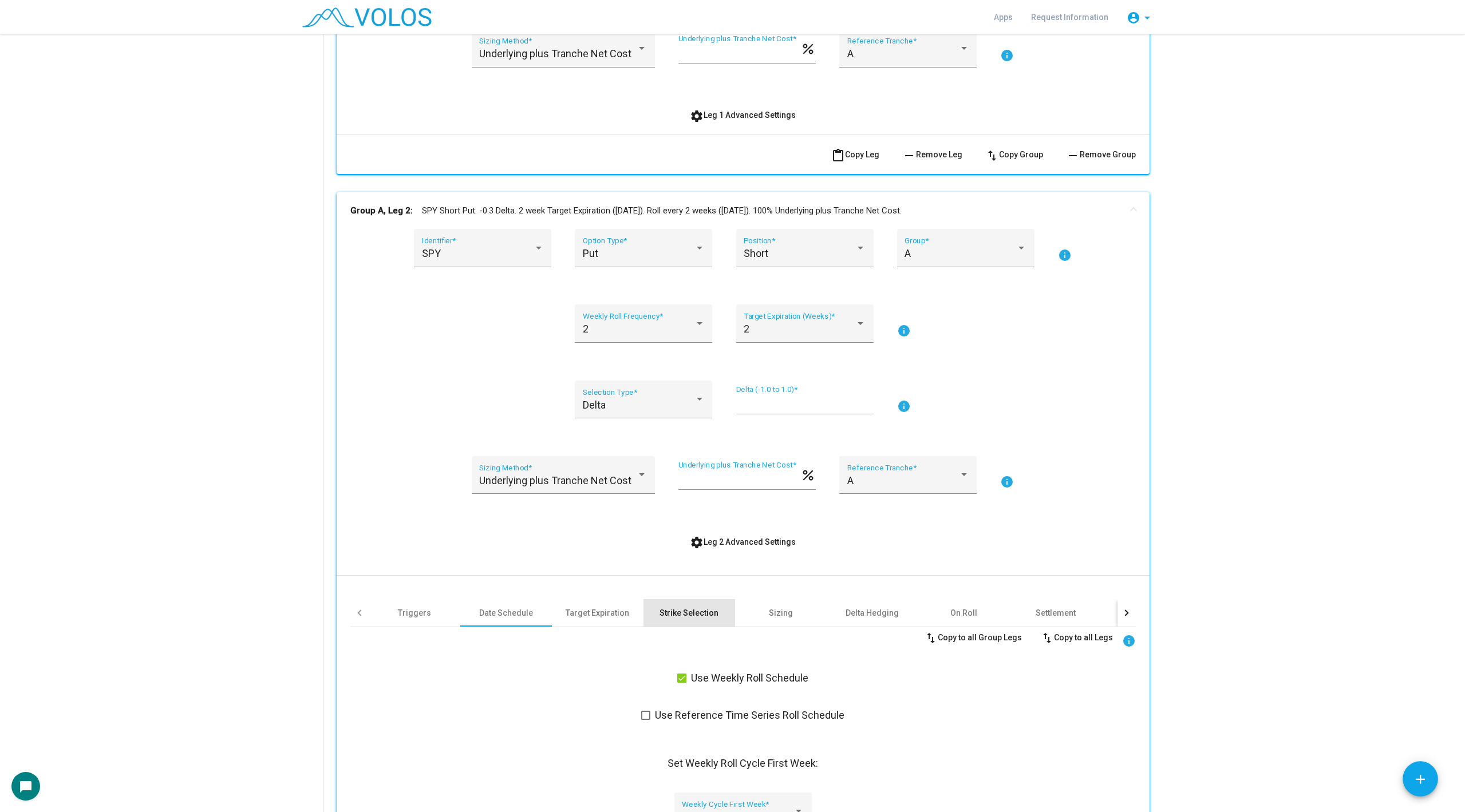
click at [712, 613] on div "Strike Selection" at bounding box center [689, 613] width 59 height 11
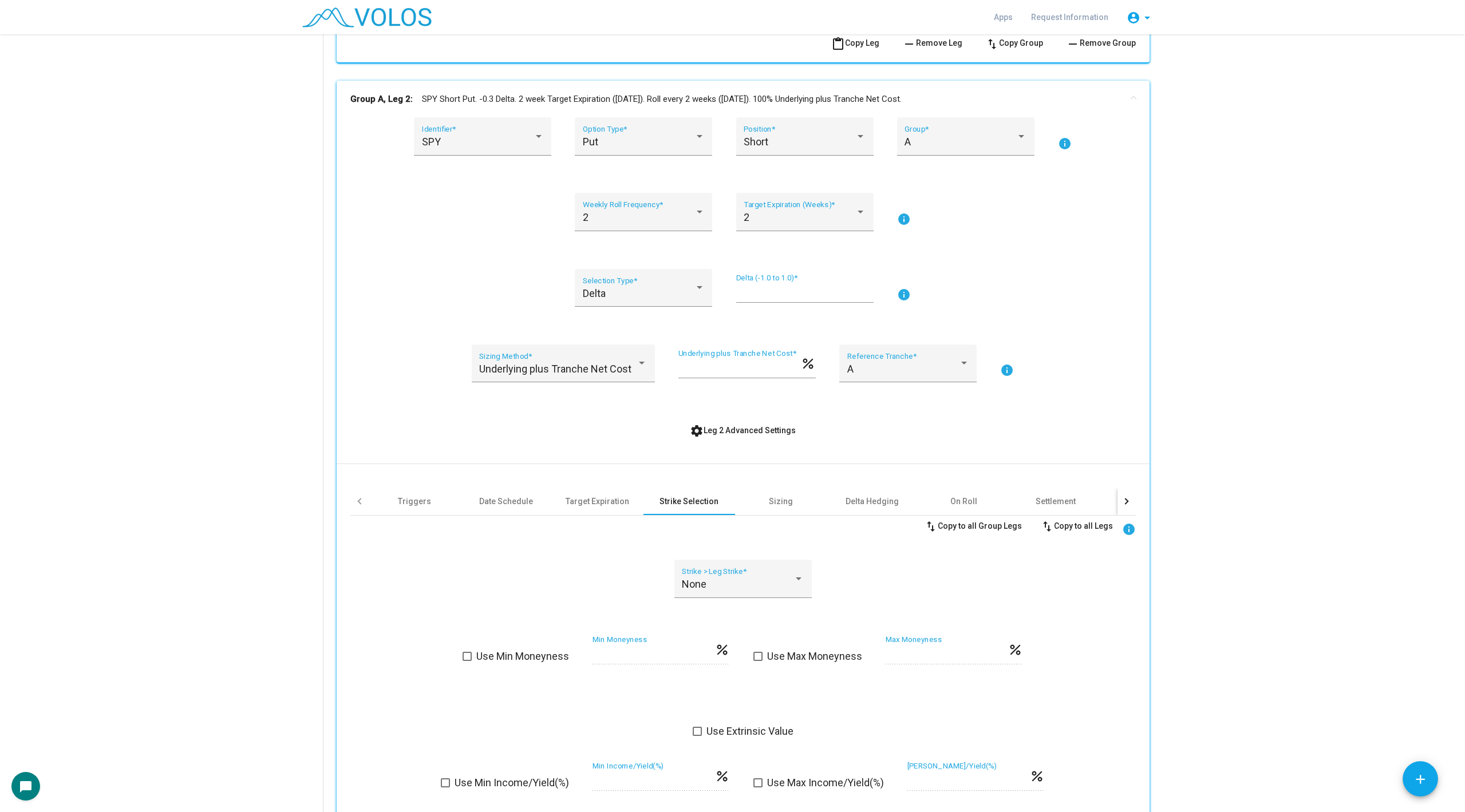
scroll to position [631, 0]
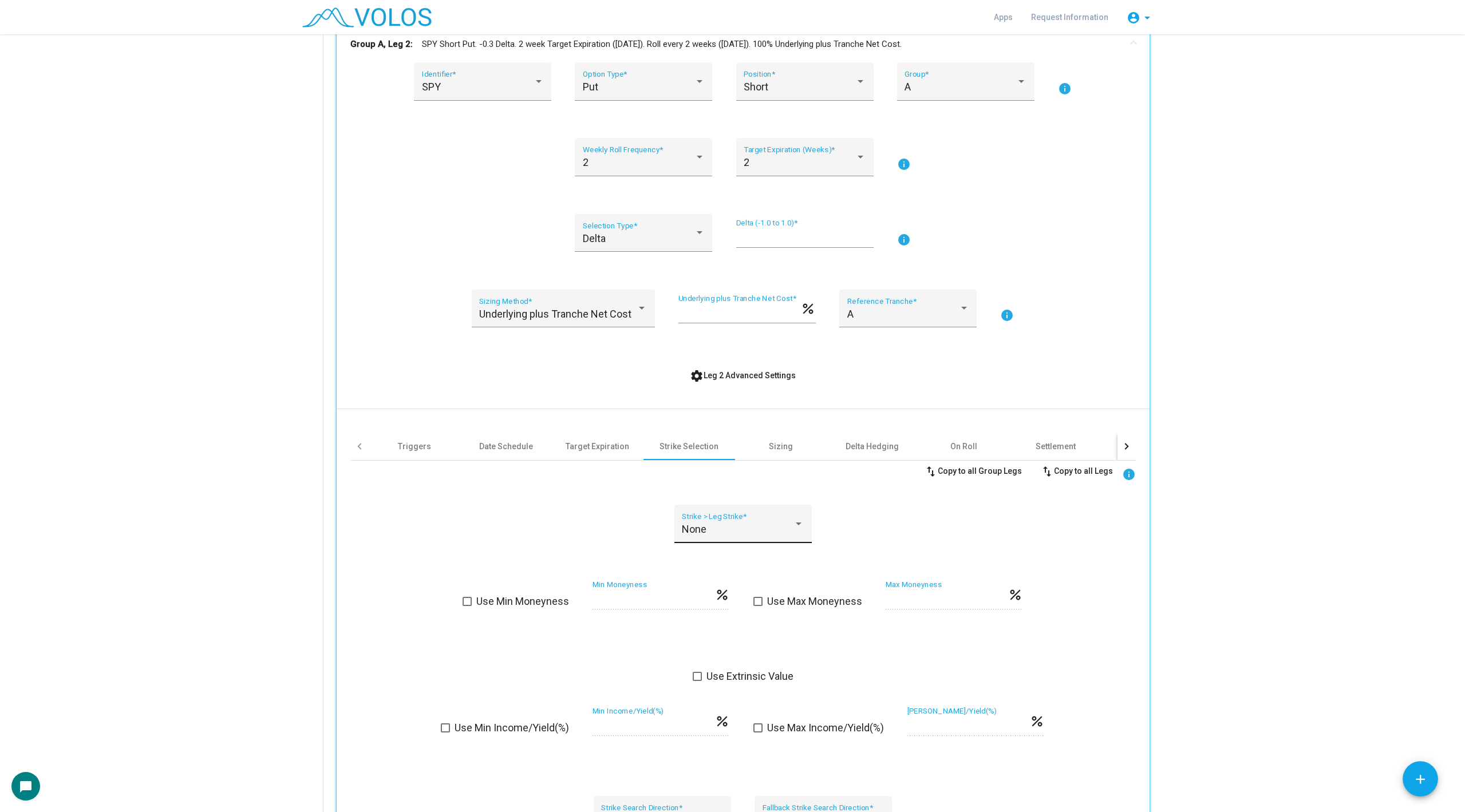
click at [727, 523] on div "None" at bounding box center [738, 529] width 112 height 11
click at [740, 598] on span "3" at bounding box center [742, 590] width 122 height 31
click at [596, 545] on div "3 Strike > Leg Strike *" at bounding box center [743, 530] width 786 height 52
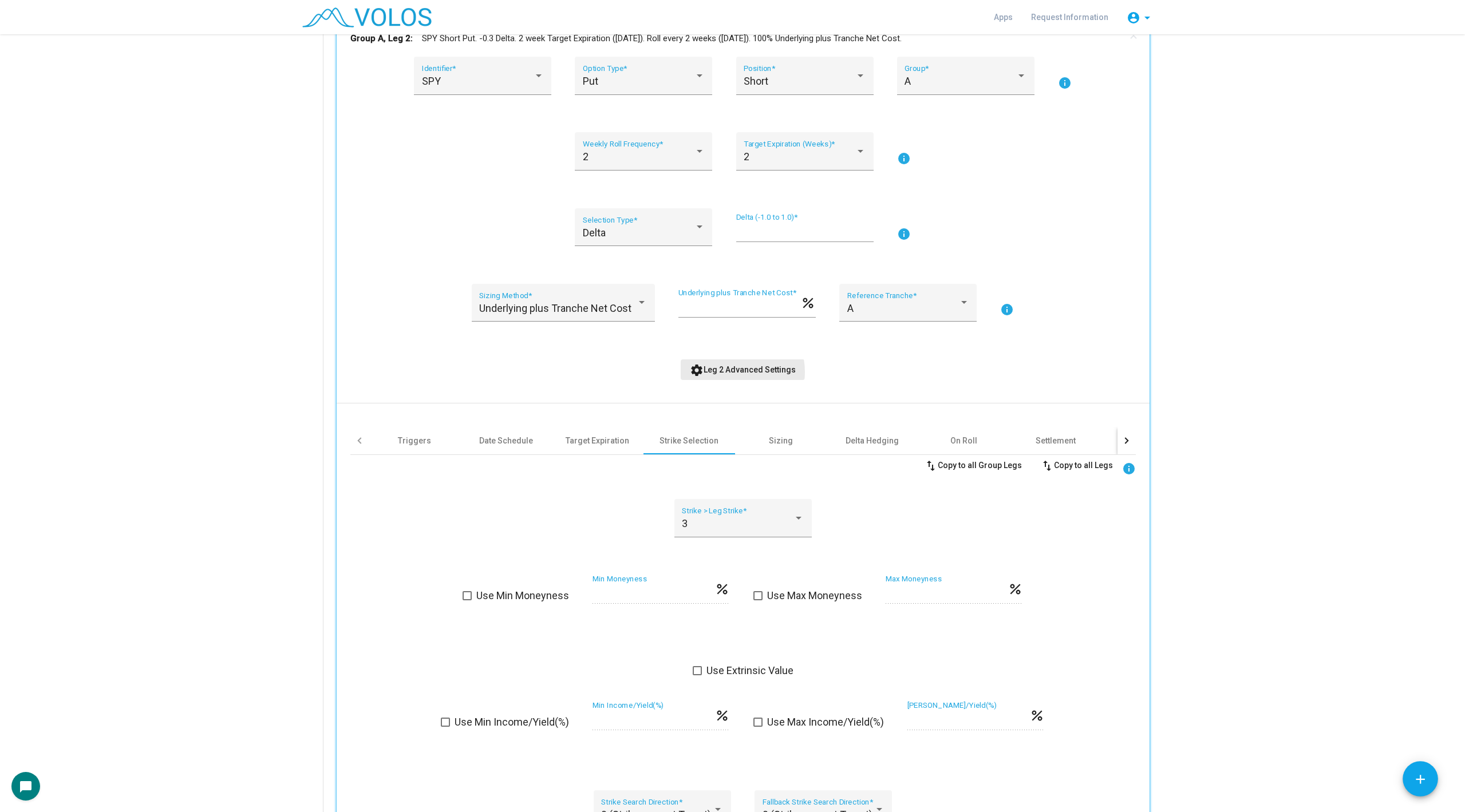
click at [732, 372] on span "settings Leg 2 Advanced Settings" at bounding box center [742, 369] width 106 height 9
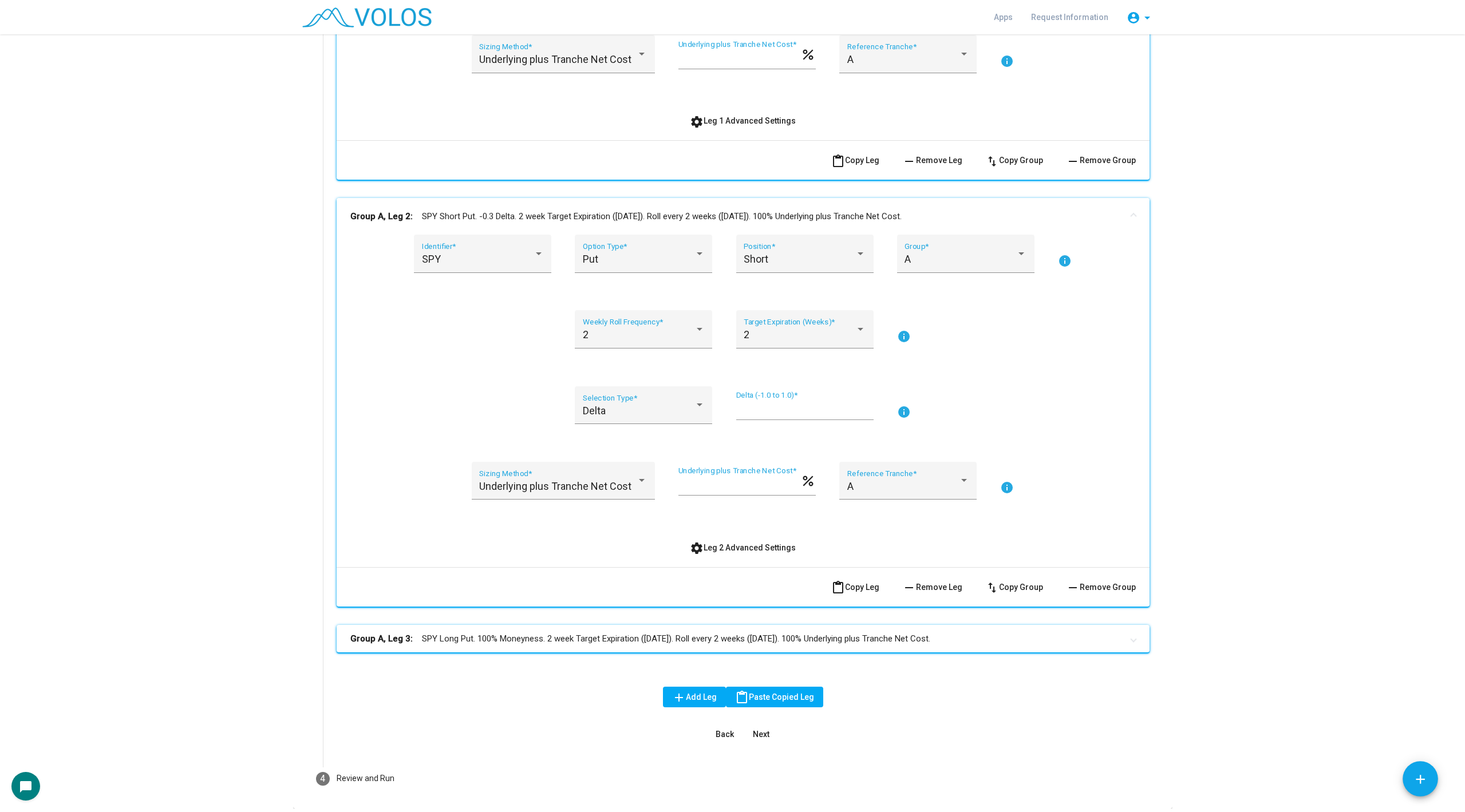
click at [491, 207] on mat-expansion-panel-header "Group A, Leg 2: SPY Short Put. -0.3 Delta. 2 week Target Expiration ([DATE]). R…" at bounding box center [743, 216] width 813 height 37
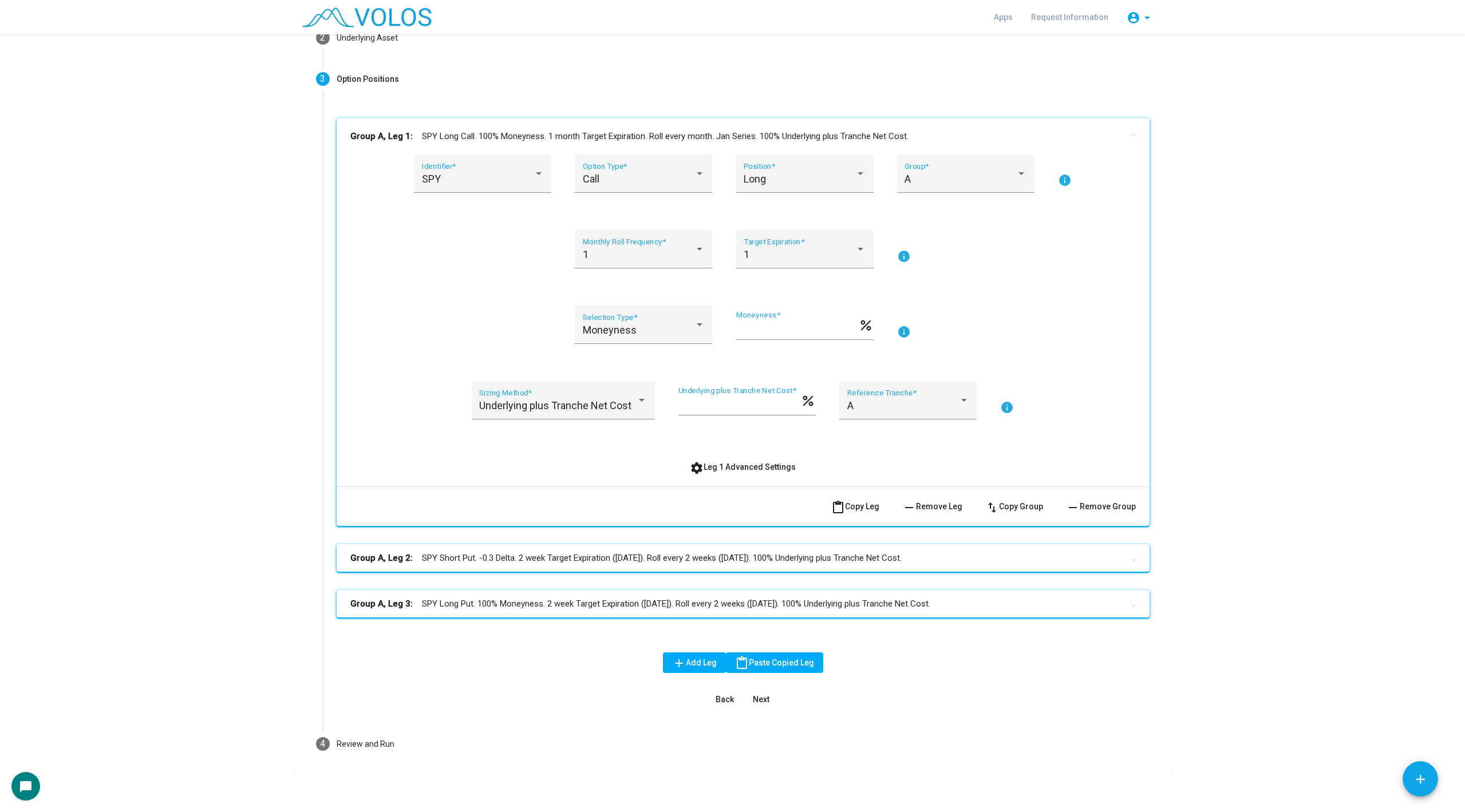
scroll to position [118, 0]
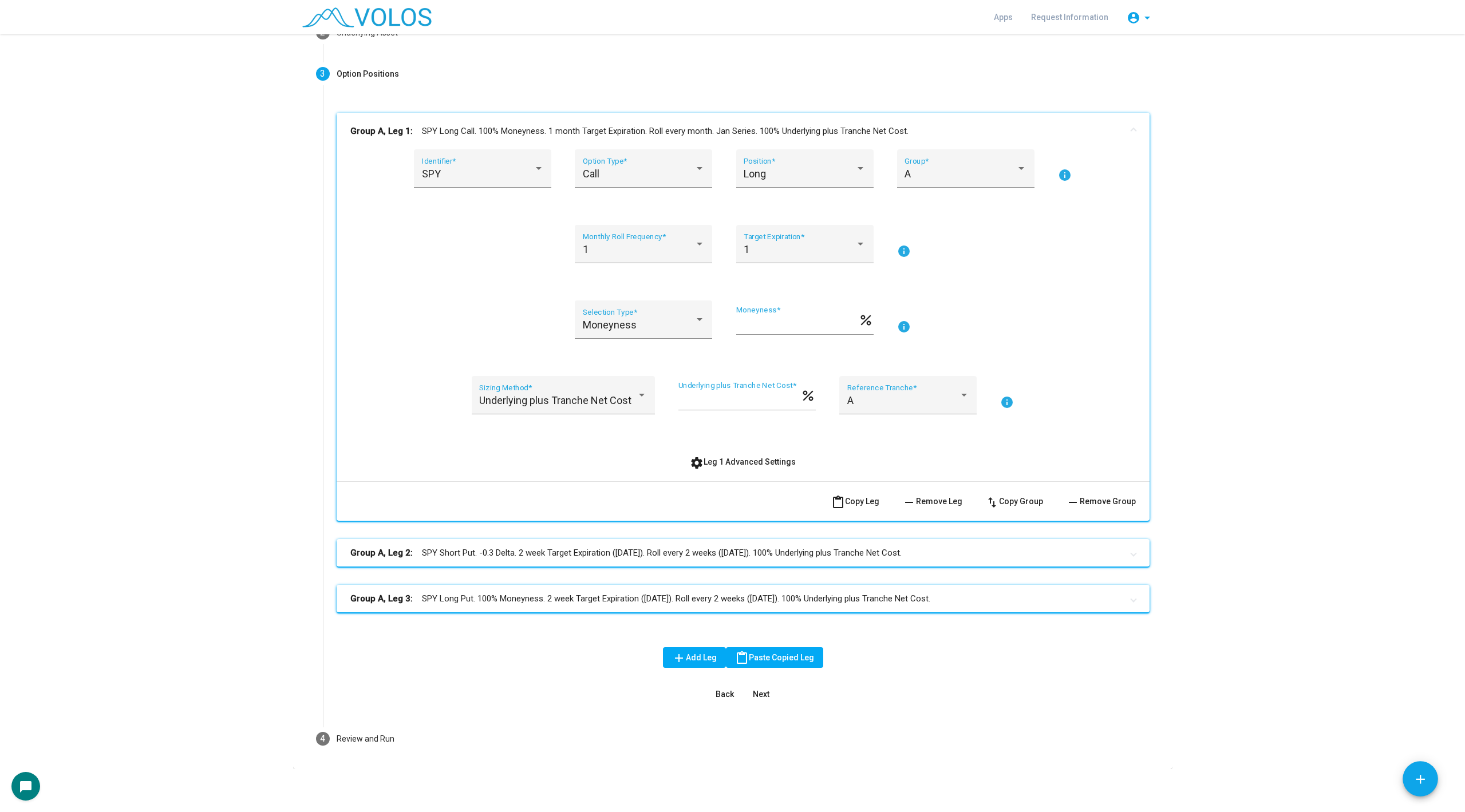
click at [496, 134] on mat-panel-title "Group A, Leg 1: SPY Long Call. 100% Moneyness. 1 month Target Expiration. Roll …" at bounding box center [736, 131] width 772 height 13
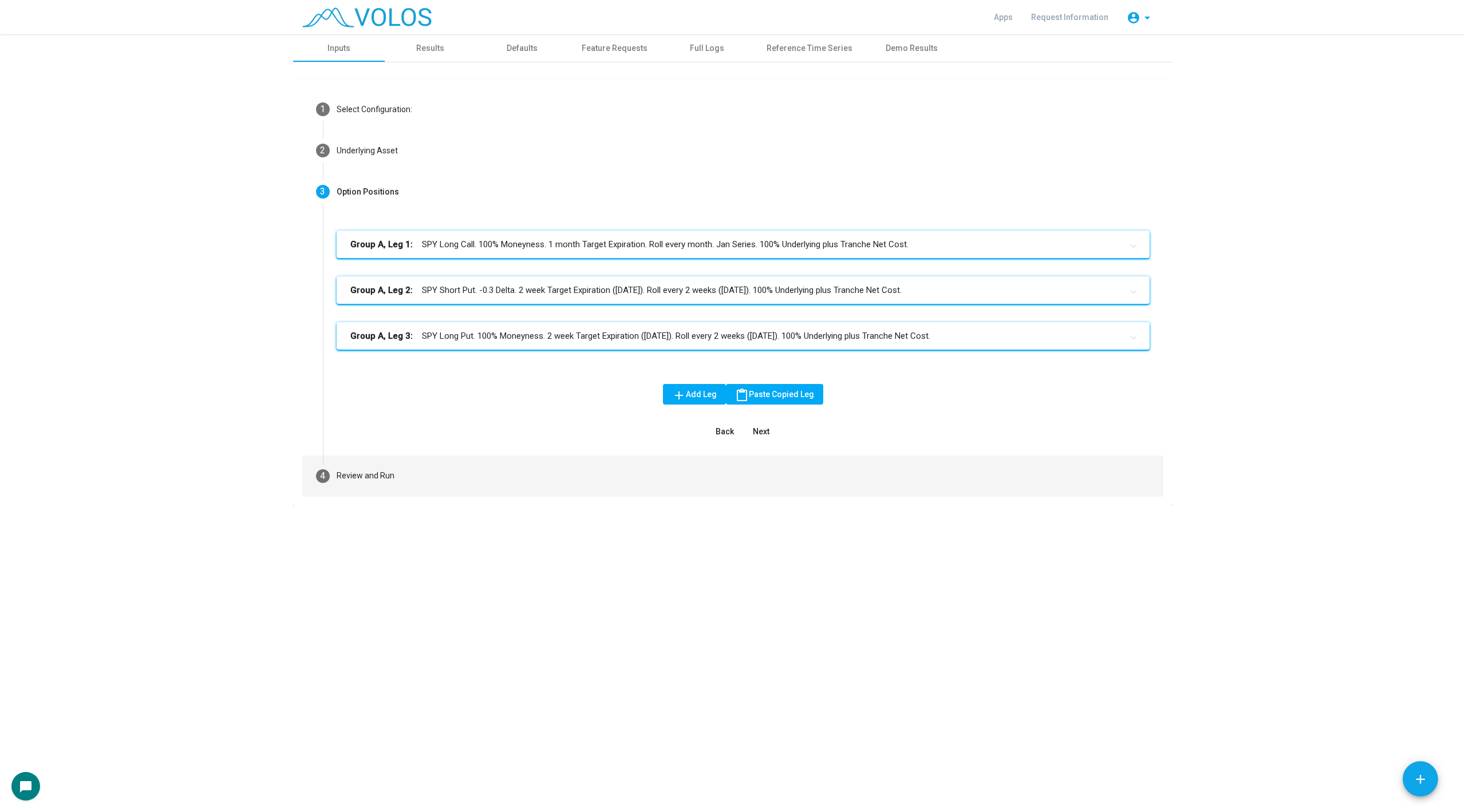
click at [405, 479] on mat-step-header "4 Review and Run" at bounding box center [733, 476] width 861 height 41
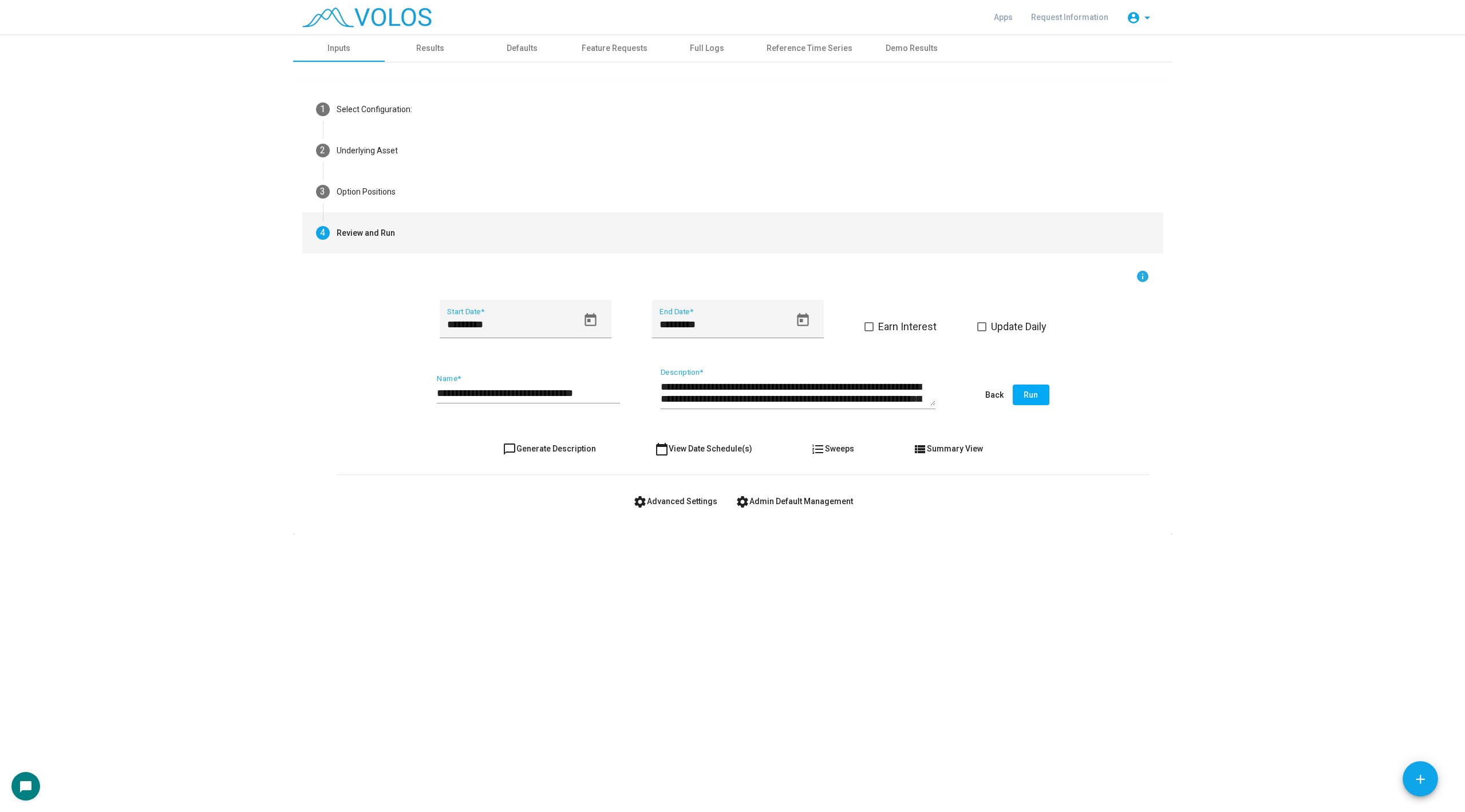
click at [555, 450] on span "chat_bubble_outline Generate Description" at bounding box center [549, 448] width 93 height 9
type textarea "**********"
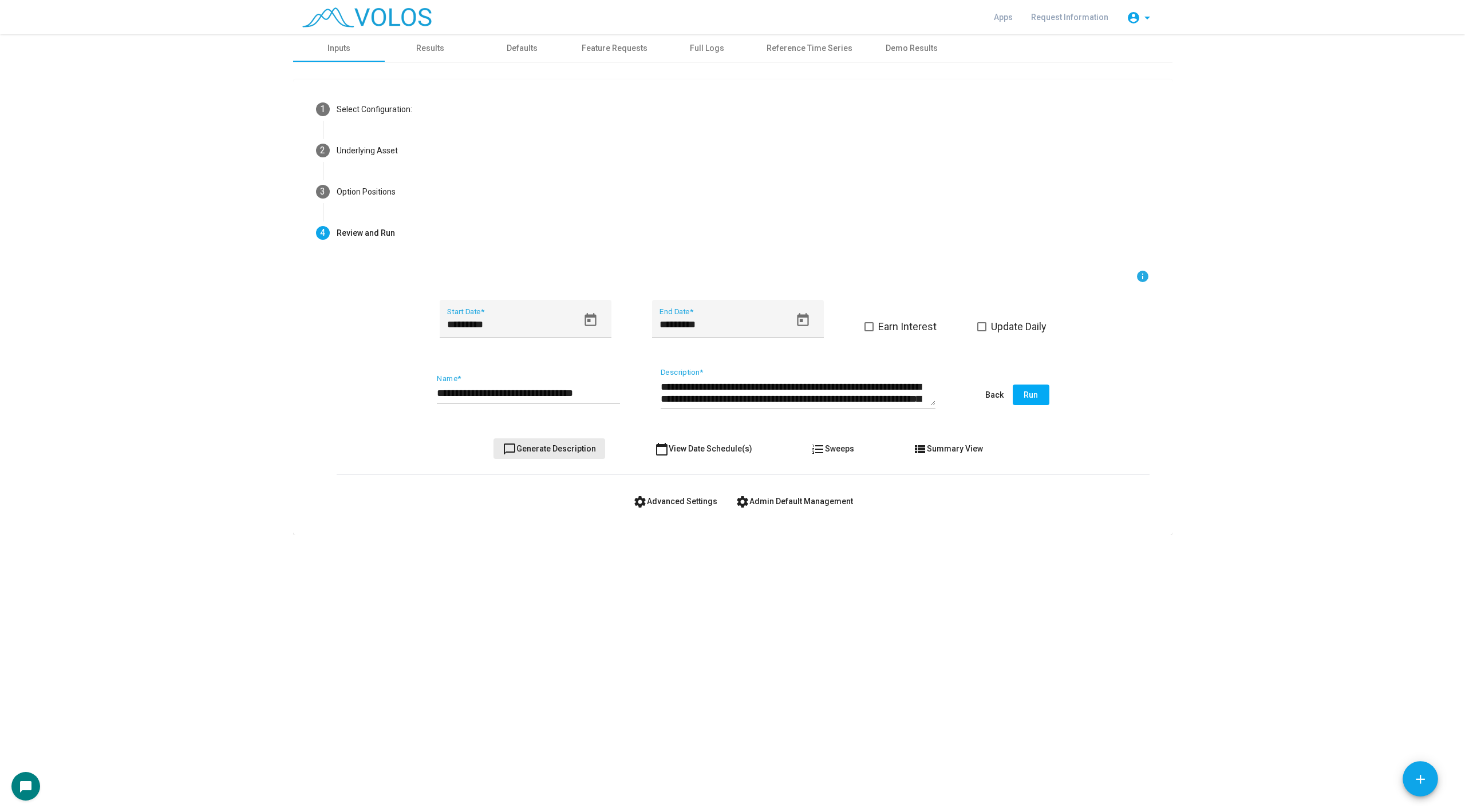
click at [555, 450] on span "chat_bubble_outline Generate Description" at bounding box center [549, 448] width 93 height 9
drag, startPoint x: 604, startPoint y: 390, endPoint x: 540, endPoint y: 390, distance: 64.0
click at [540, 390] on input "**********" at bounding box center [528, 393] width 183 height 11
click at [656, 491] on button "settings Advanced Settings" at bounding box center [676, 501] width 102 height 21
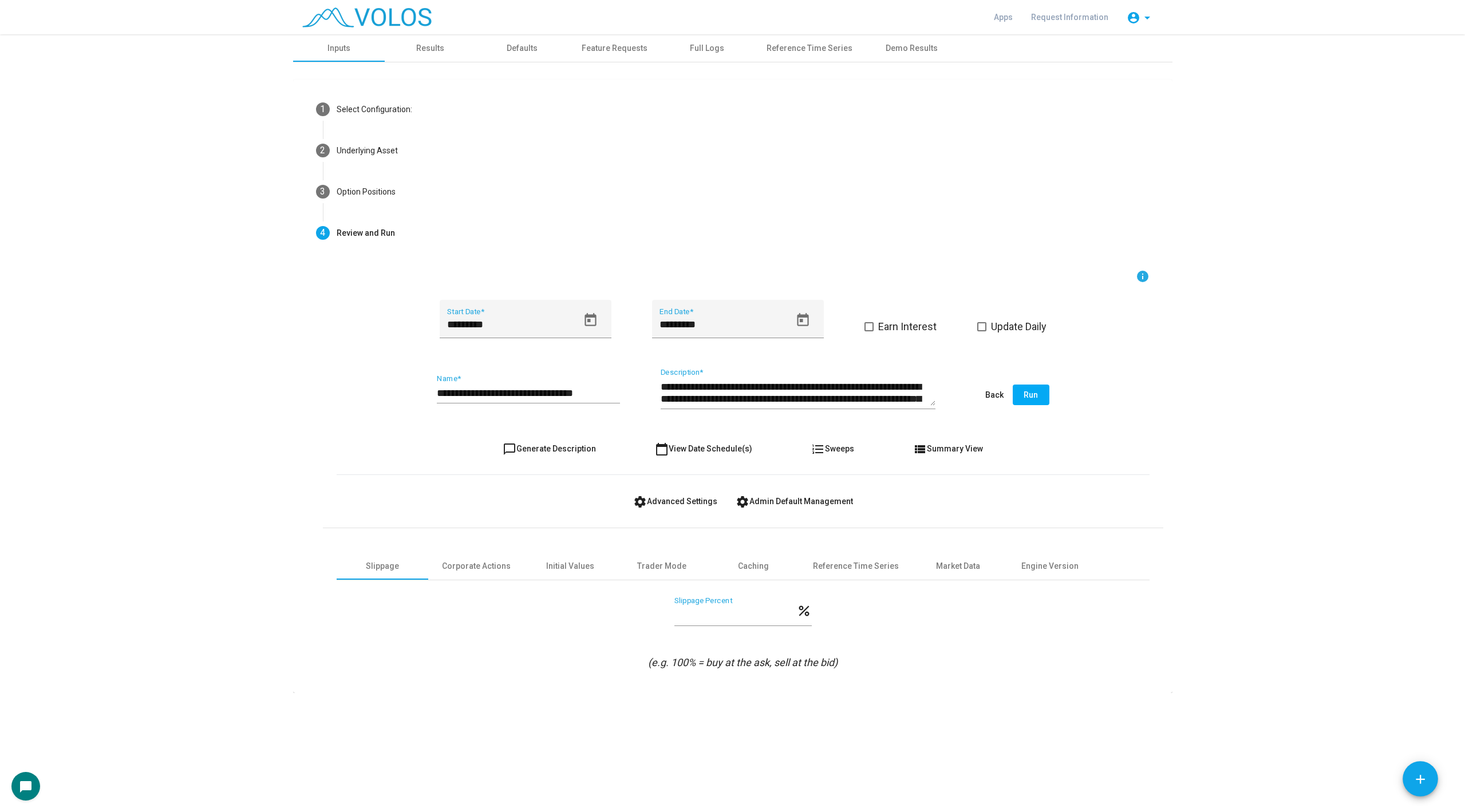
click at [607, 397] on input "**********" at bounding box center [528, 393] width 183 height 11
drag, startPoint x: 607, startPoint y: 397, endPoint x: 544, endPoint y: 397, distance: 63.0
click at [544, 397] on input "**********" at bounding box center [528, 393] width 183 height 11
click at [597, 389] on input "**********" at bounding box center [528, 393] width 183 height 11
click at [538, 391] on input "**********" at bounding box center [528, 393] width 183 height 11
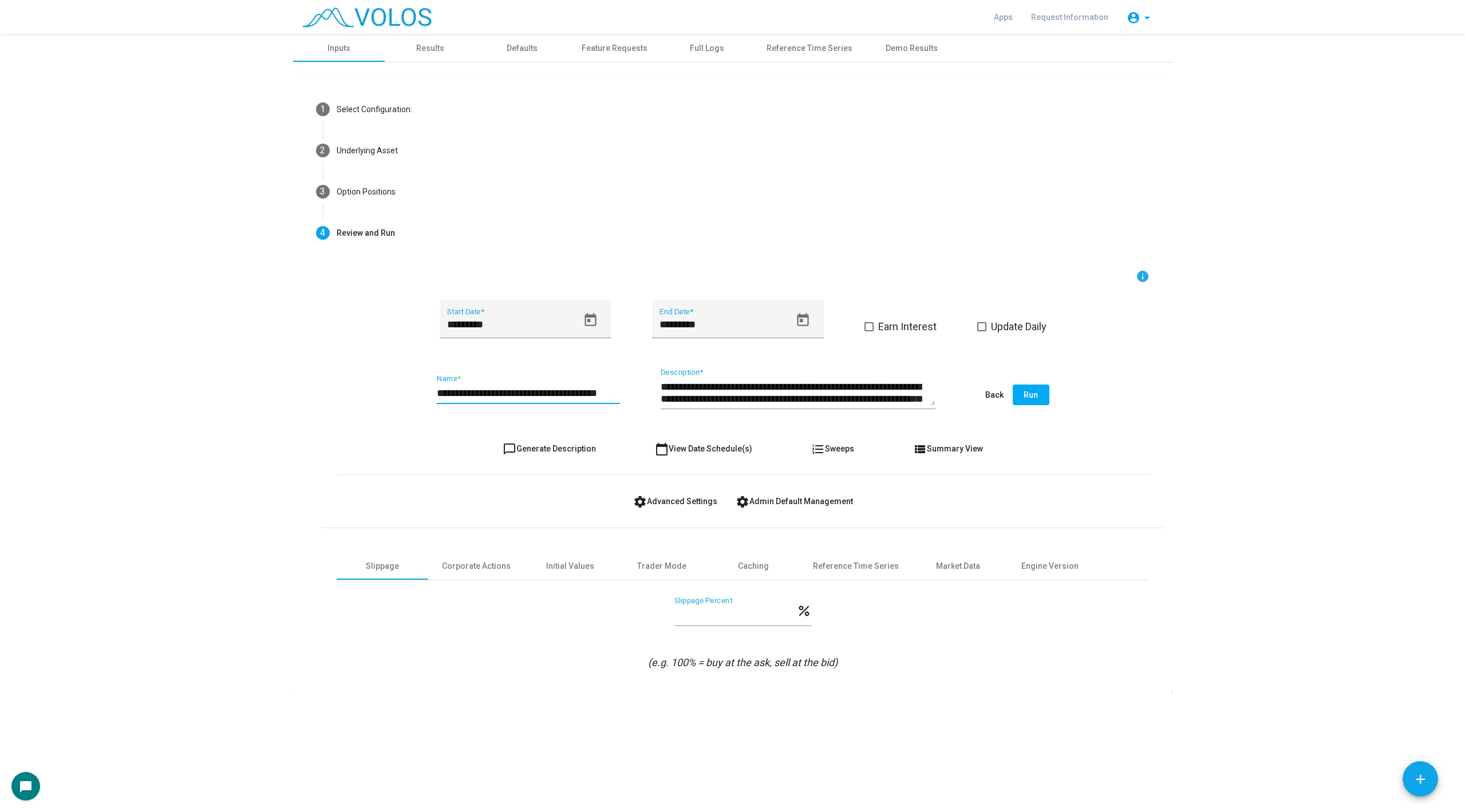
click at [547, 392] on input "**********" at bounding box center [528, 393] width 183 height 11
type input "**********"
click at [556, 447] on span "chat_bubble_outline Generate Description" at bounding box center [549, 448] width 93 height 9
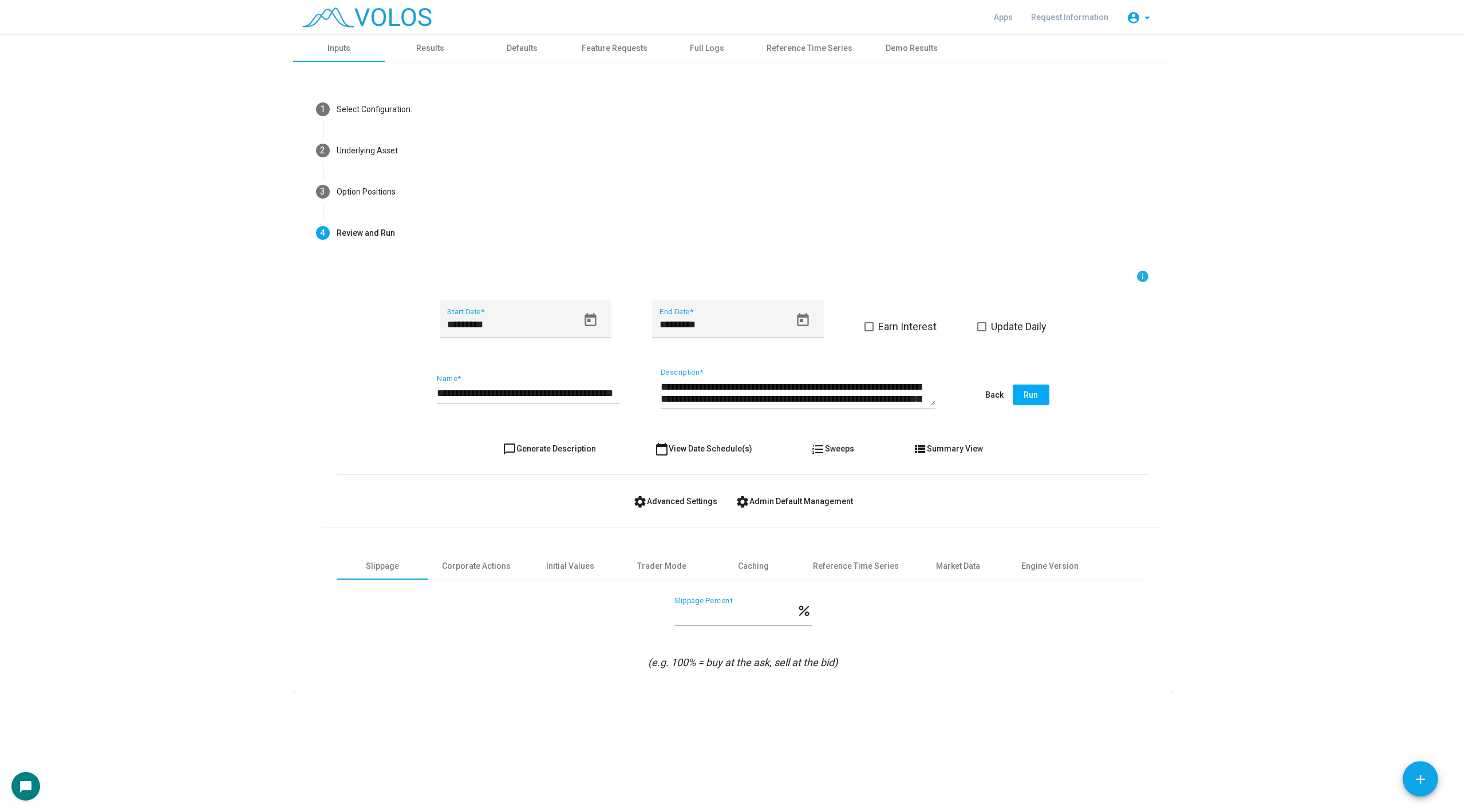
click at [556, 447] on span "chat_bubble_outline Generate Description" at bounding box center [549, 448] width 93 height 9
drag, startPoint x: 562, startPoint y: 392, endPoint x: 788, endPoint y: 413, distance: 227.0
click at [786, 414] on div "**********" at bounding box center [743, 395] width 813 height 54
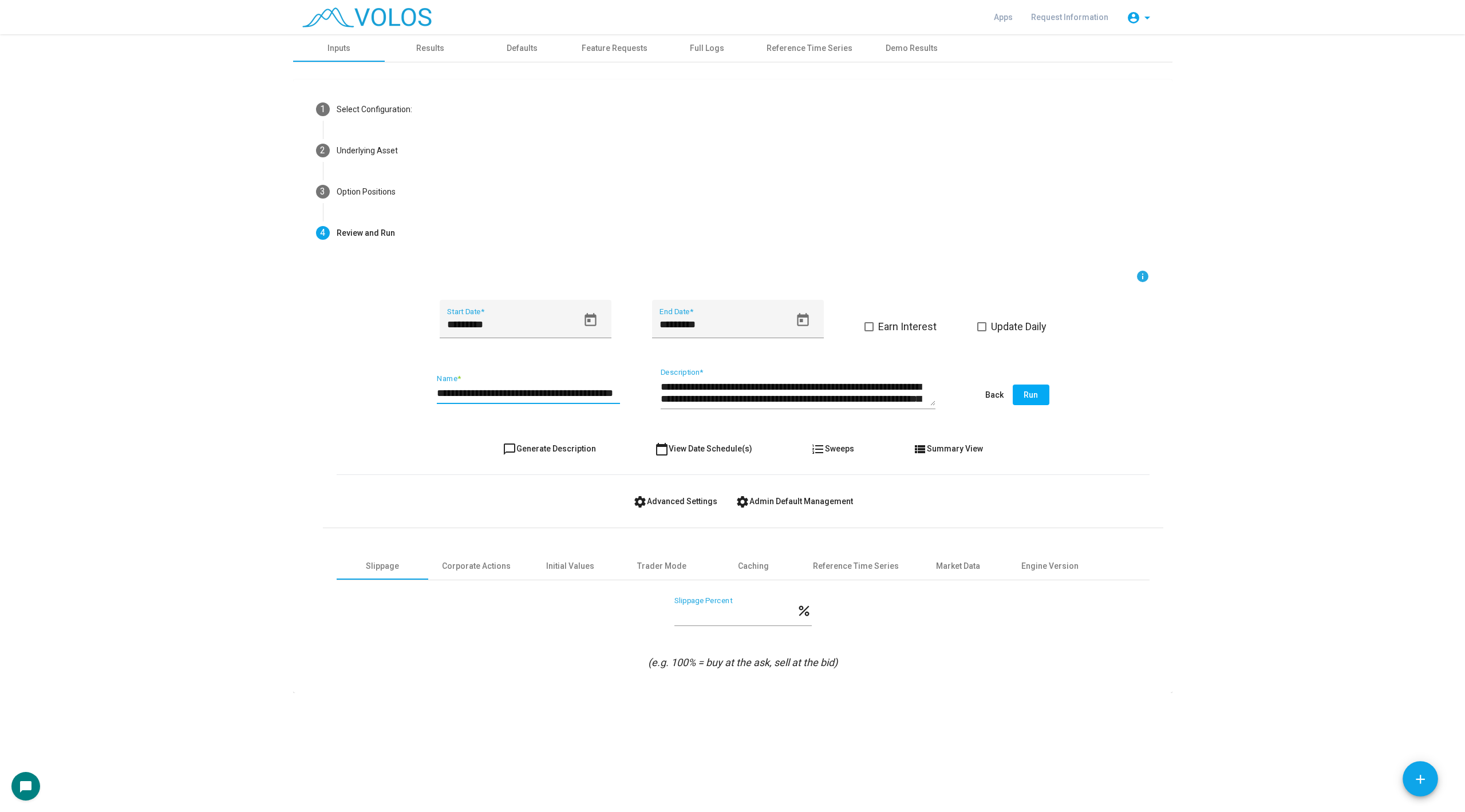
click at [548, 453] on button "chat_bubble_outline Generate Description" at bounding box center [549, 448] width 112 height 21
click at [1039, 400] on button "Run" at bounding box center [1031, 395] width 37 height 21
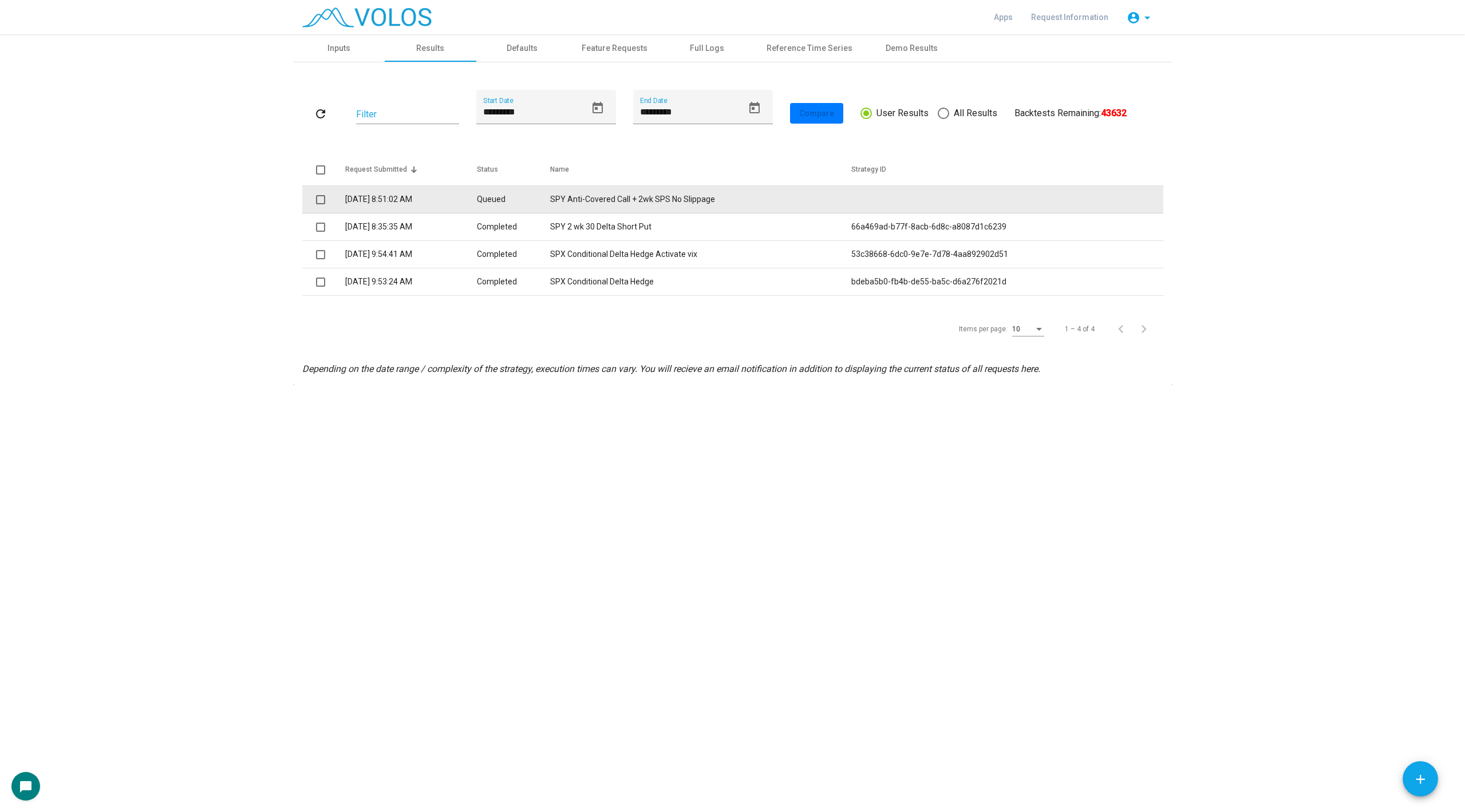
click at [612, 194] on td "SPY Anti-Covered Call + 2wk SPS No Slippage" at bounding box center [701, 200] width 301 height 27
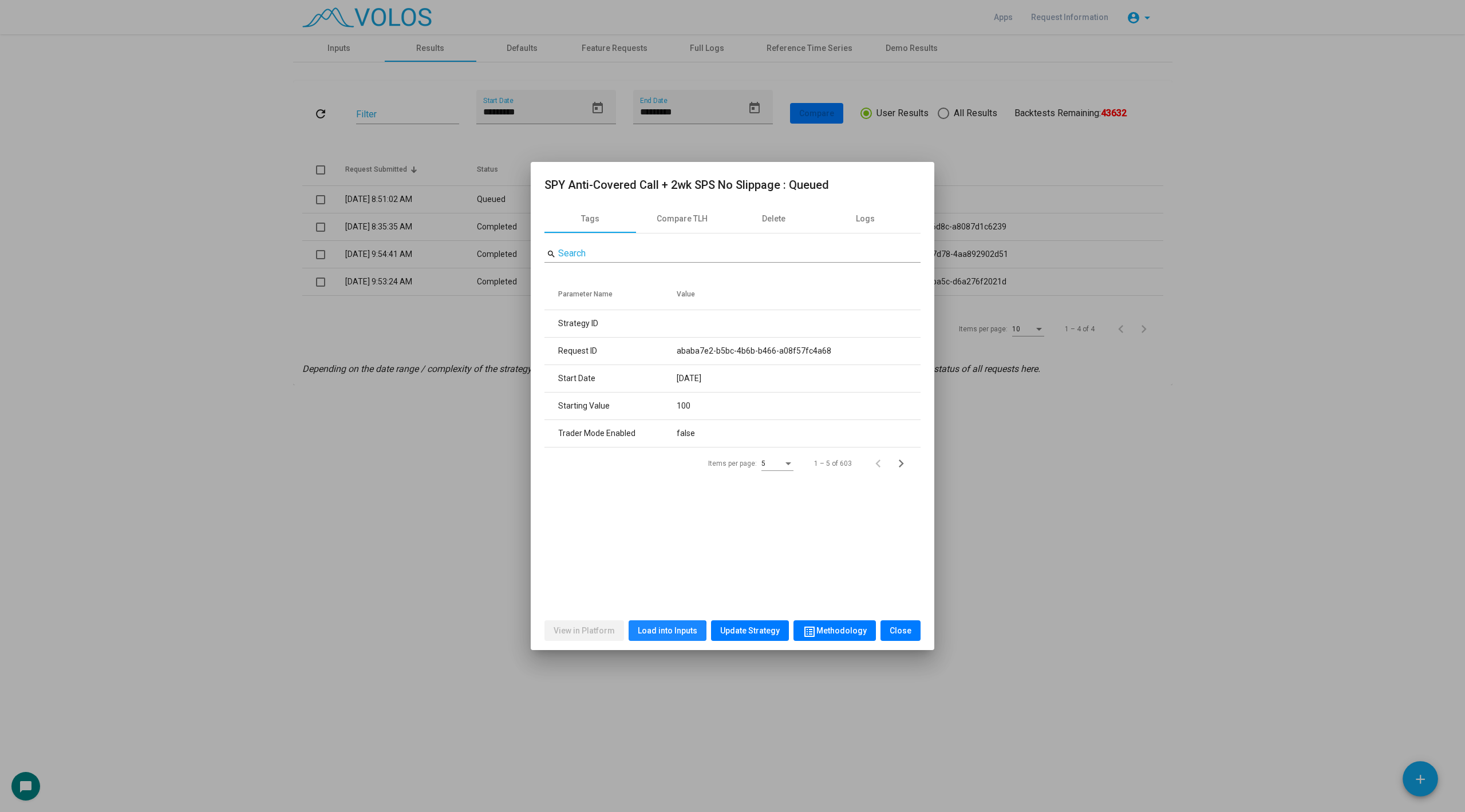
click at [668, 635] on span "Load into Inputs" at bounding box center [668, 630] width 59 height 9
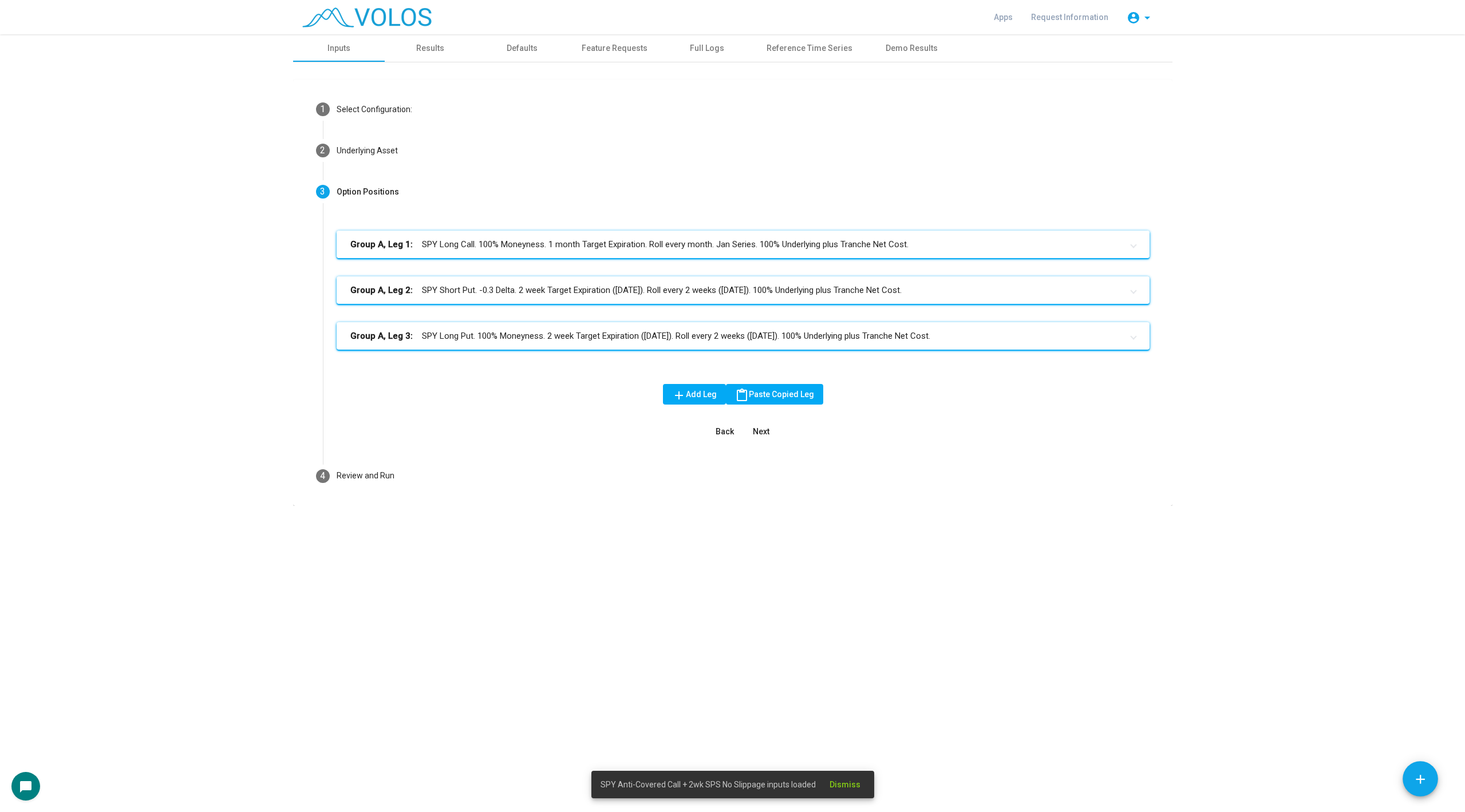
click at [549, 244] on mat-panel-title "Group A, Leg 1: SPY Long Call. 100% Moneyness. 1 month Target Expiration. Roll …" at bounding box center [736, 244] width 772 height 13
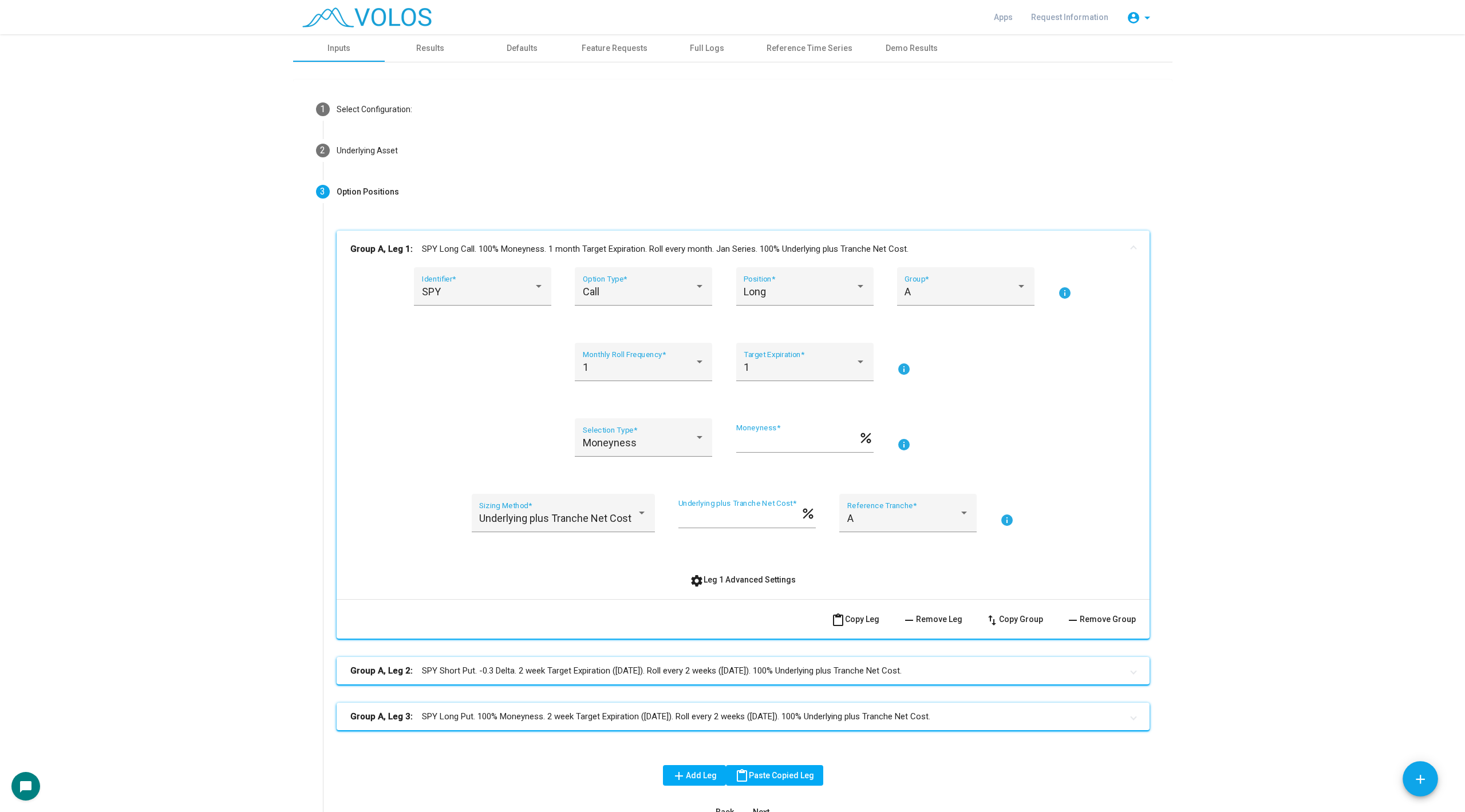
click at [748, 575] on span "settings Leg 1 Advanced Settings" at bounding box center [742, 580] width 106 height 9
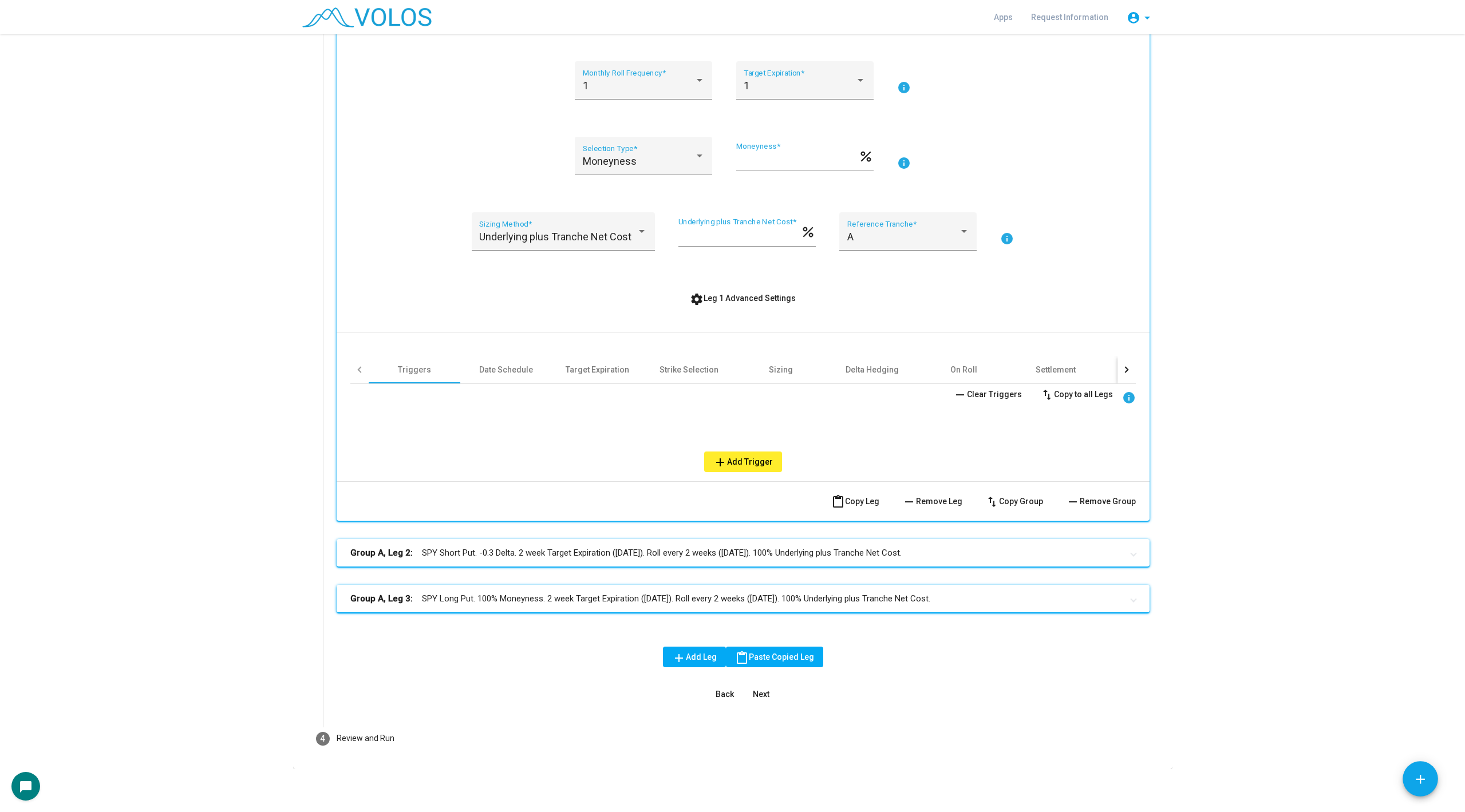
scroll to position [283, 0]
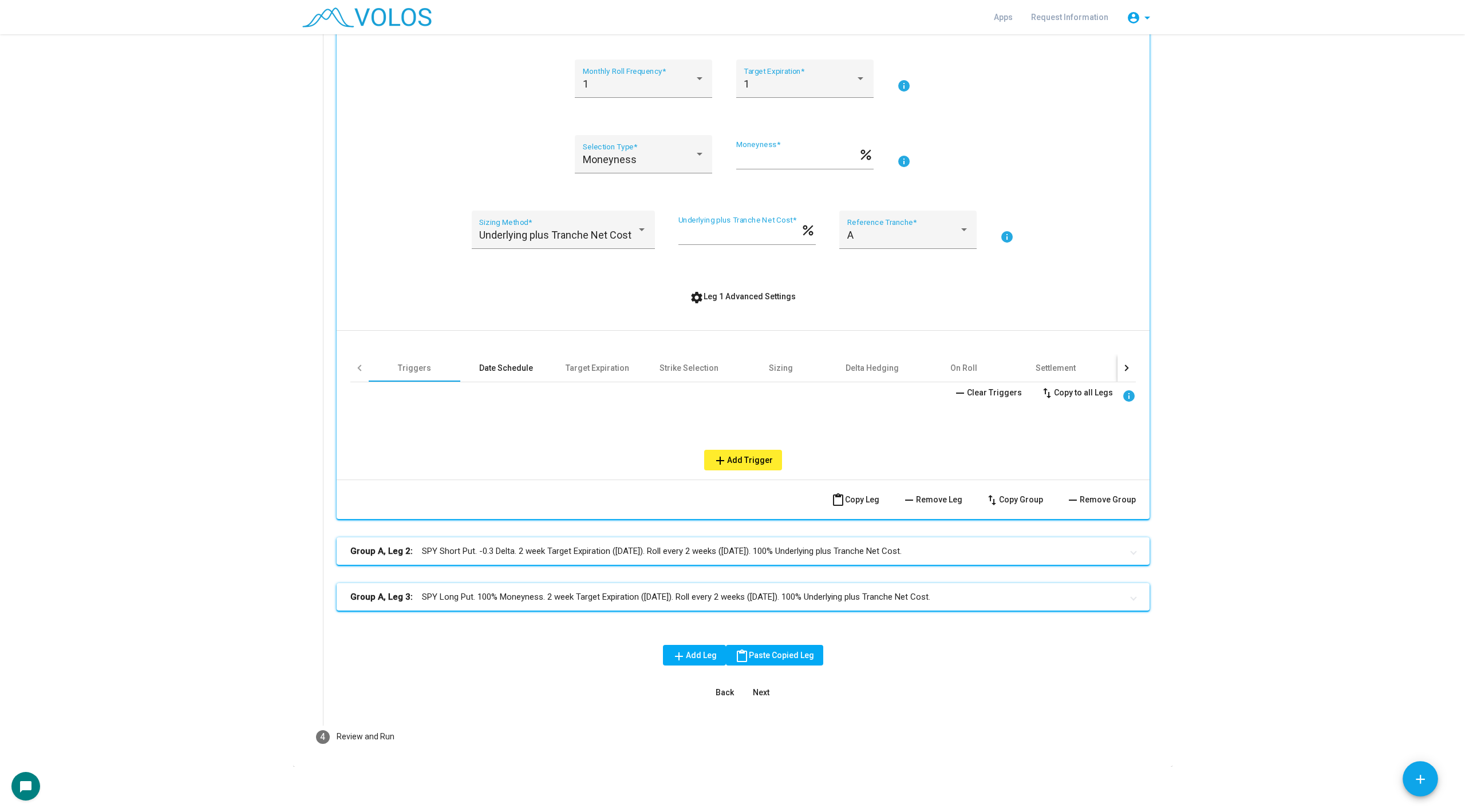
click at [494, 360] on div "Date Schedule" at bounding box center [506, 368] width 92 height 27
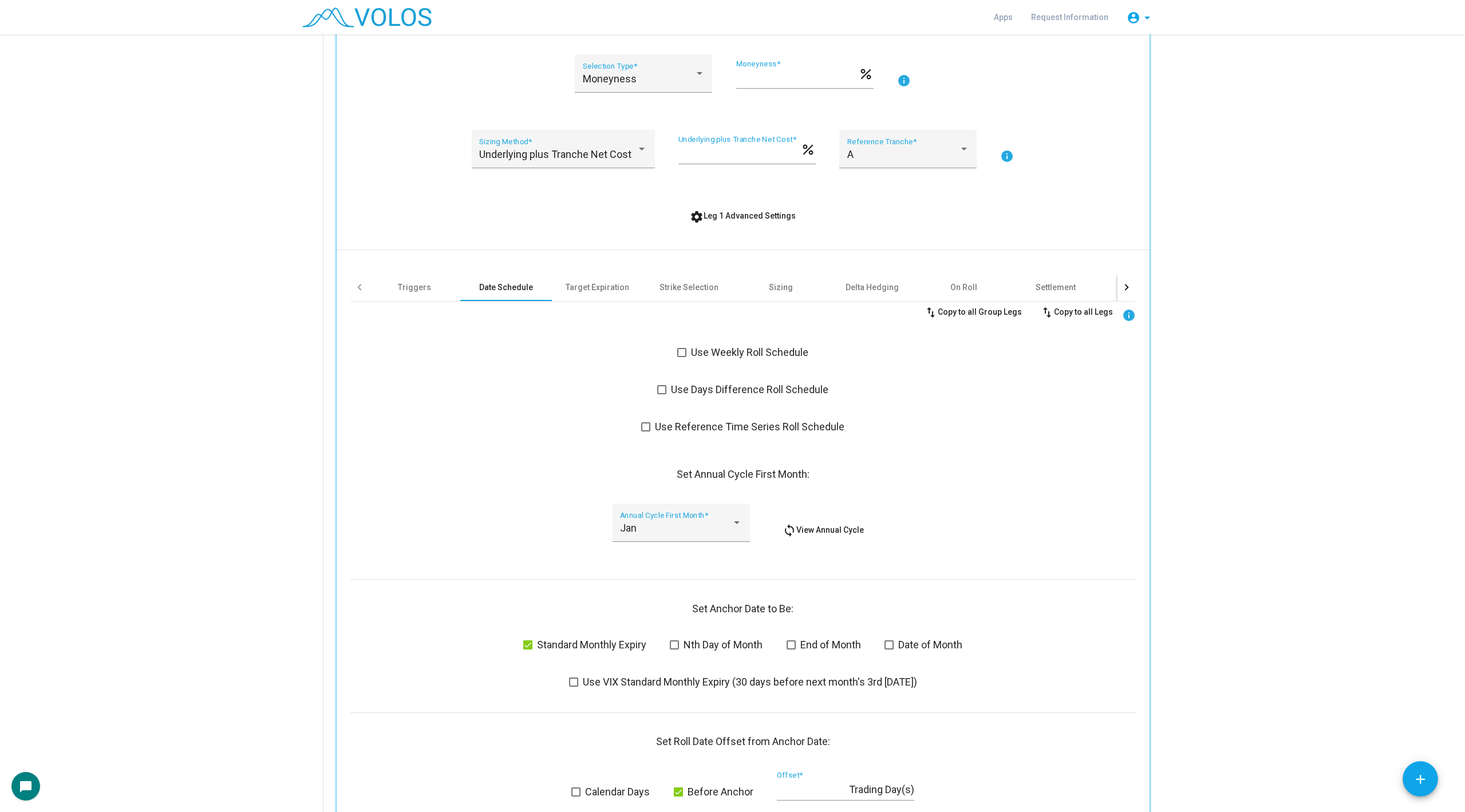
scroll to position [363, 0]
click at [681, 350] on span at bounding box center [682, 354] width 9 height 9
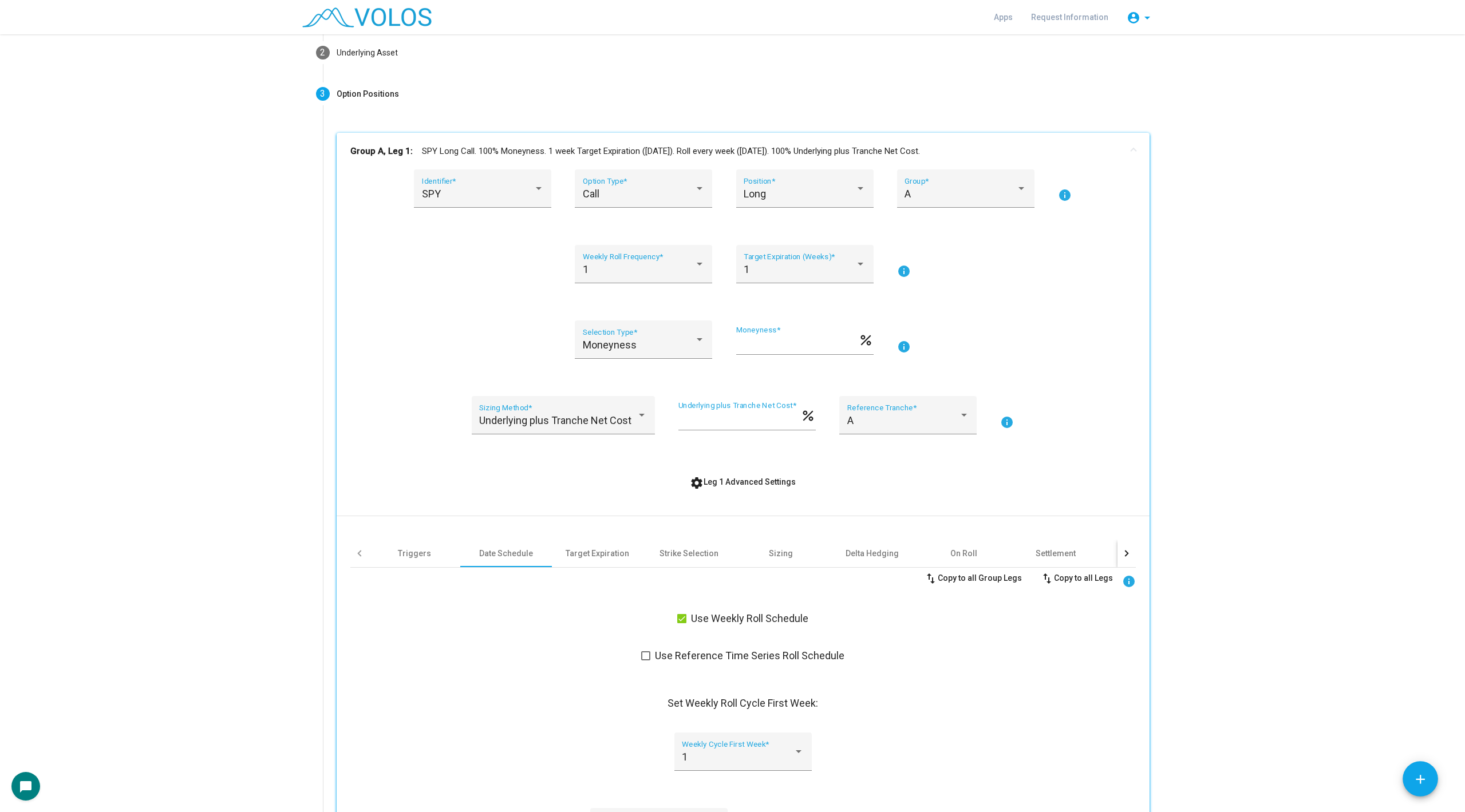
scroll to position [62, 0]
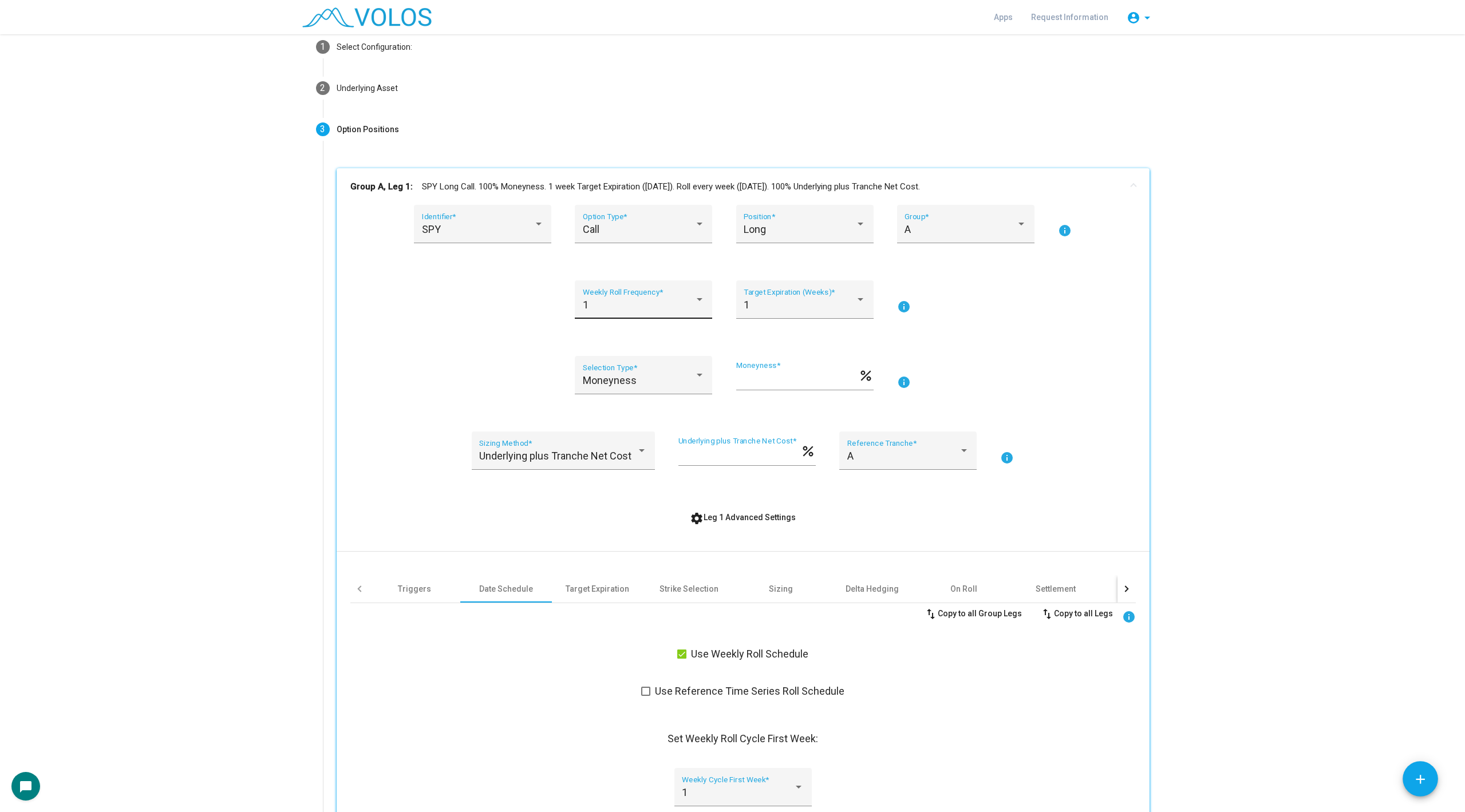
click at [651, 294] on div "1 Weekly Roll Frequency *" at bounding box center [644, 304] width 122 height 31
click at [651, 391] on span "4" at bounding box center [644, 397] width 122 height 31
click at [812, 315] on div "Target Expiration (Weeks) *" at bounding box center [804, 304] width 122 height 31
click at [817, 342] on span "4" at bounding box center [804, 335] width 122 height 31
click at [1031, 358] on div "Moneyness Selection Type * *** Moneyness * percent info" at bounding box center [743, 382] width 786 height 52
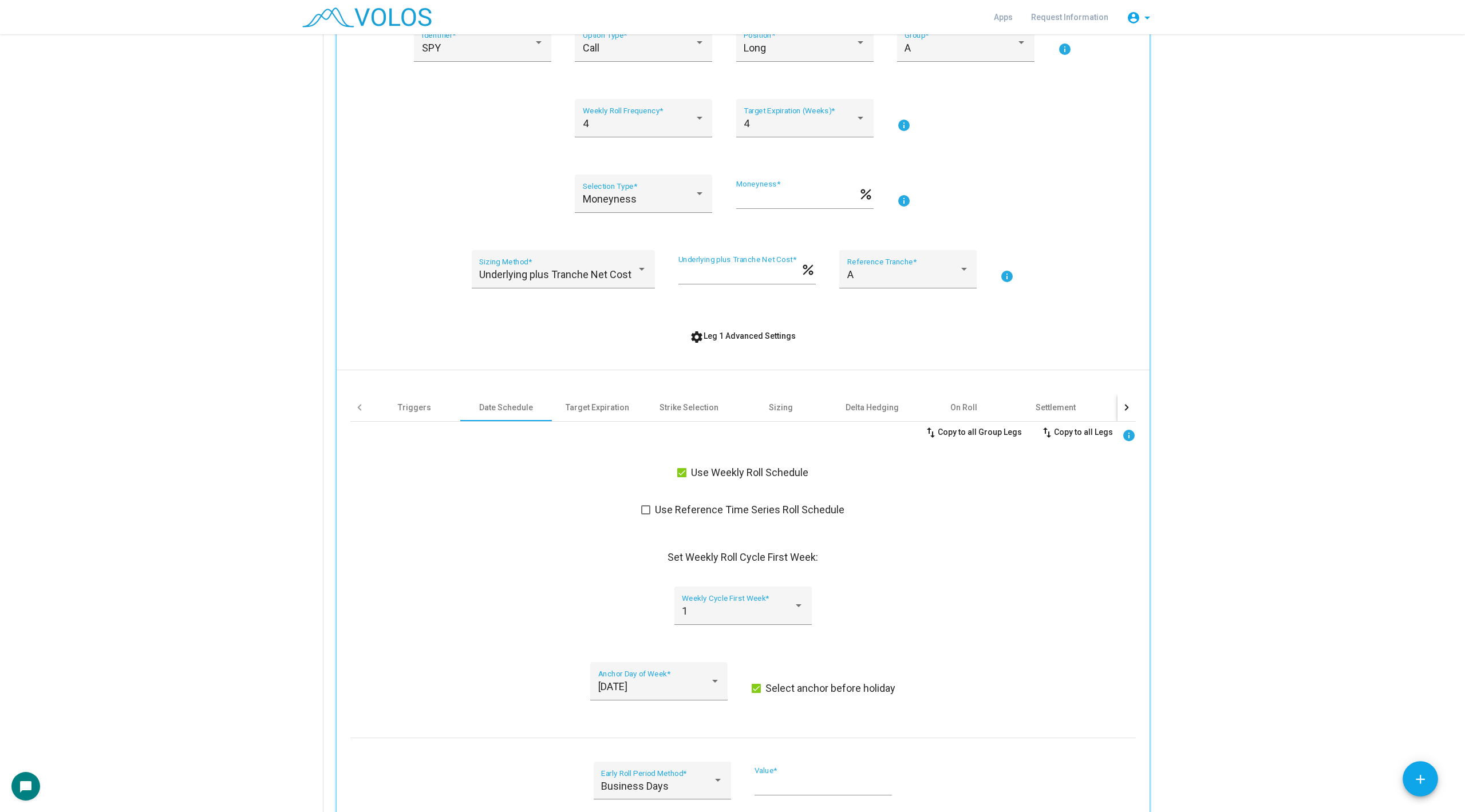
scroll to position [393, 0]
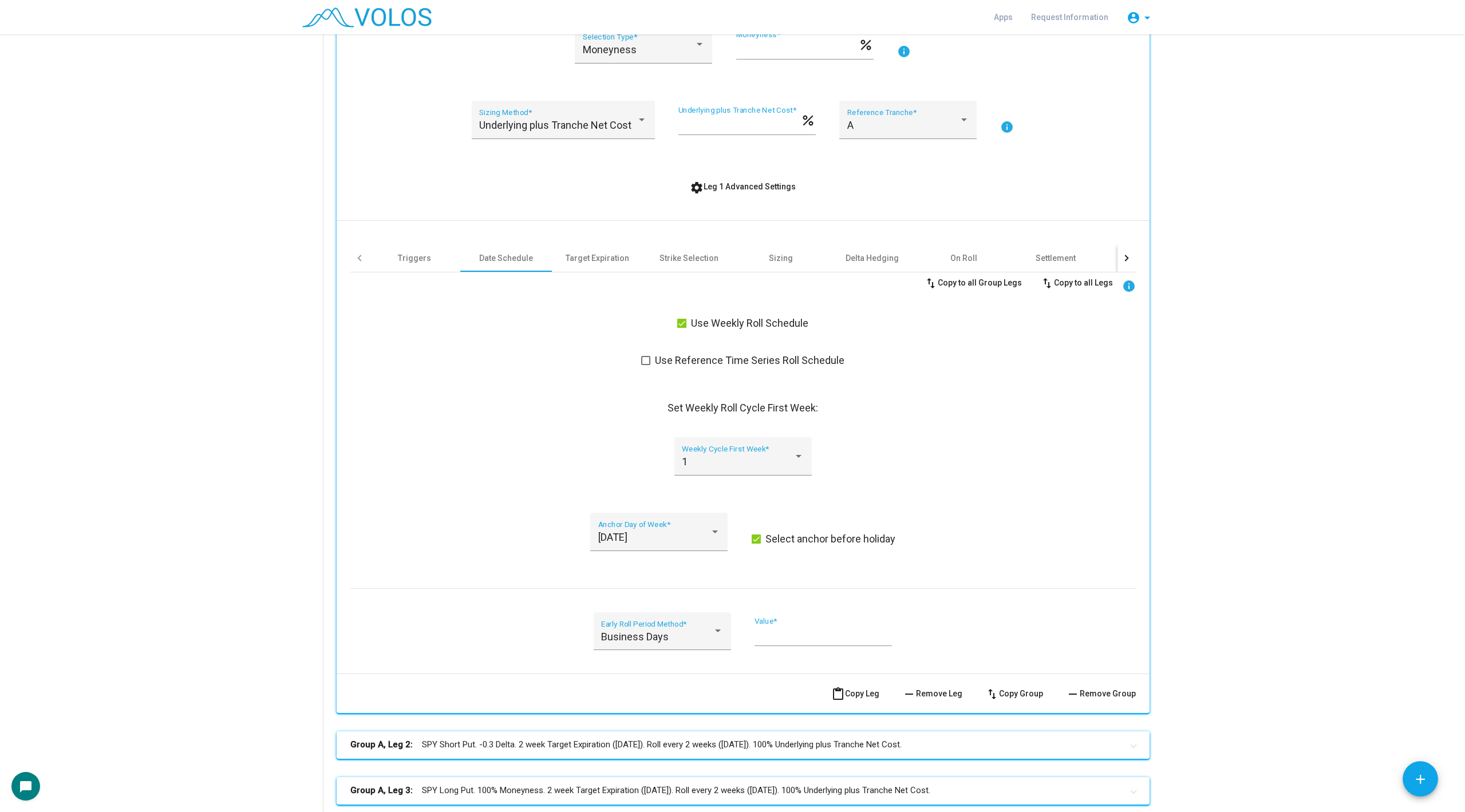
click at [733, 186] on span "settings Leg 1 Advanced Settings" at bounding box center [742, 186] width 106 height 9
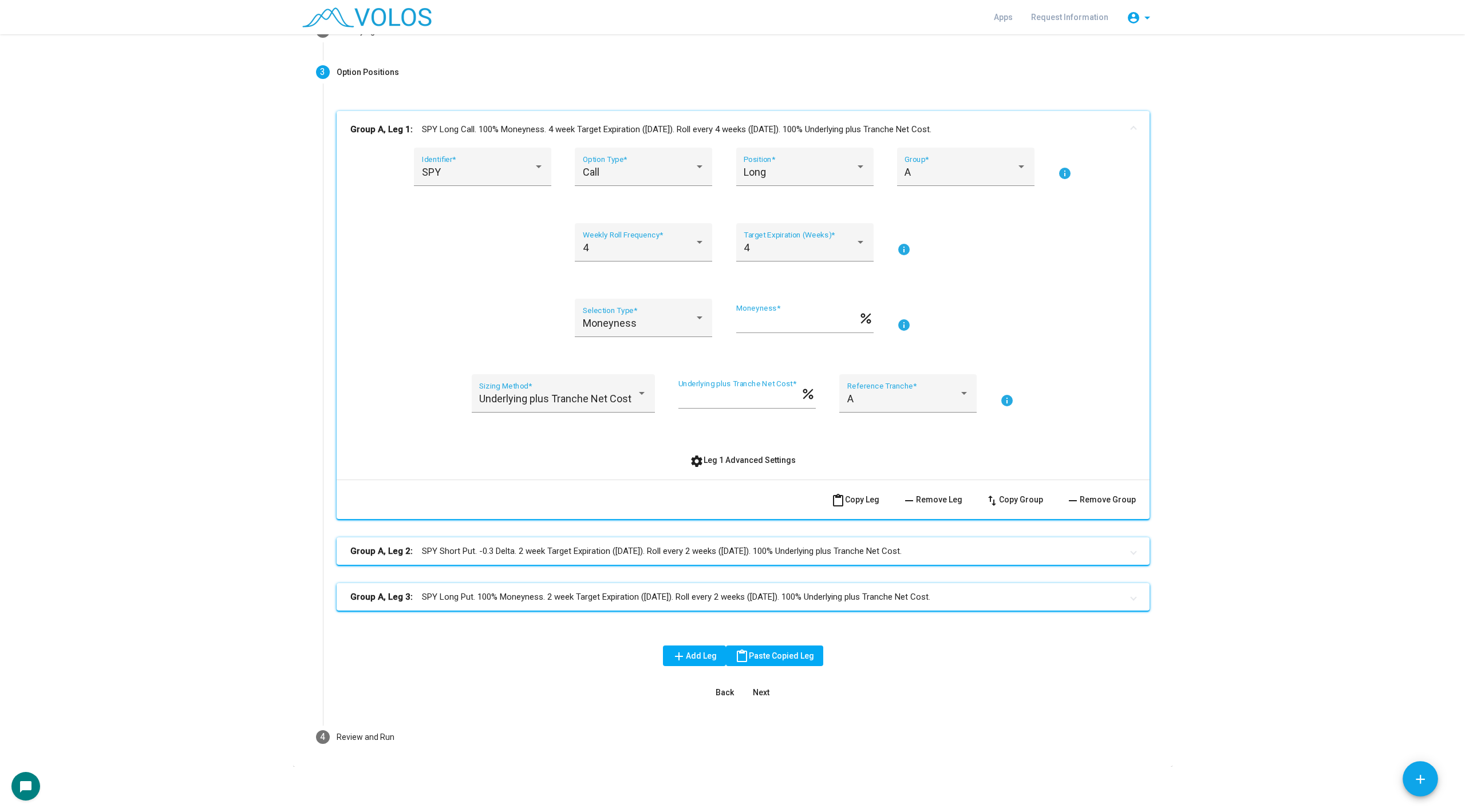
click at [866, 501] on span "content_paste Copy Leg" at bounding box center [855, 499] width 48 height 9
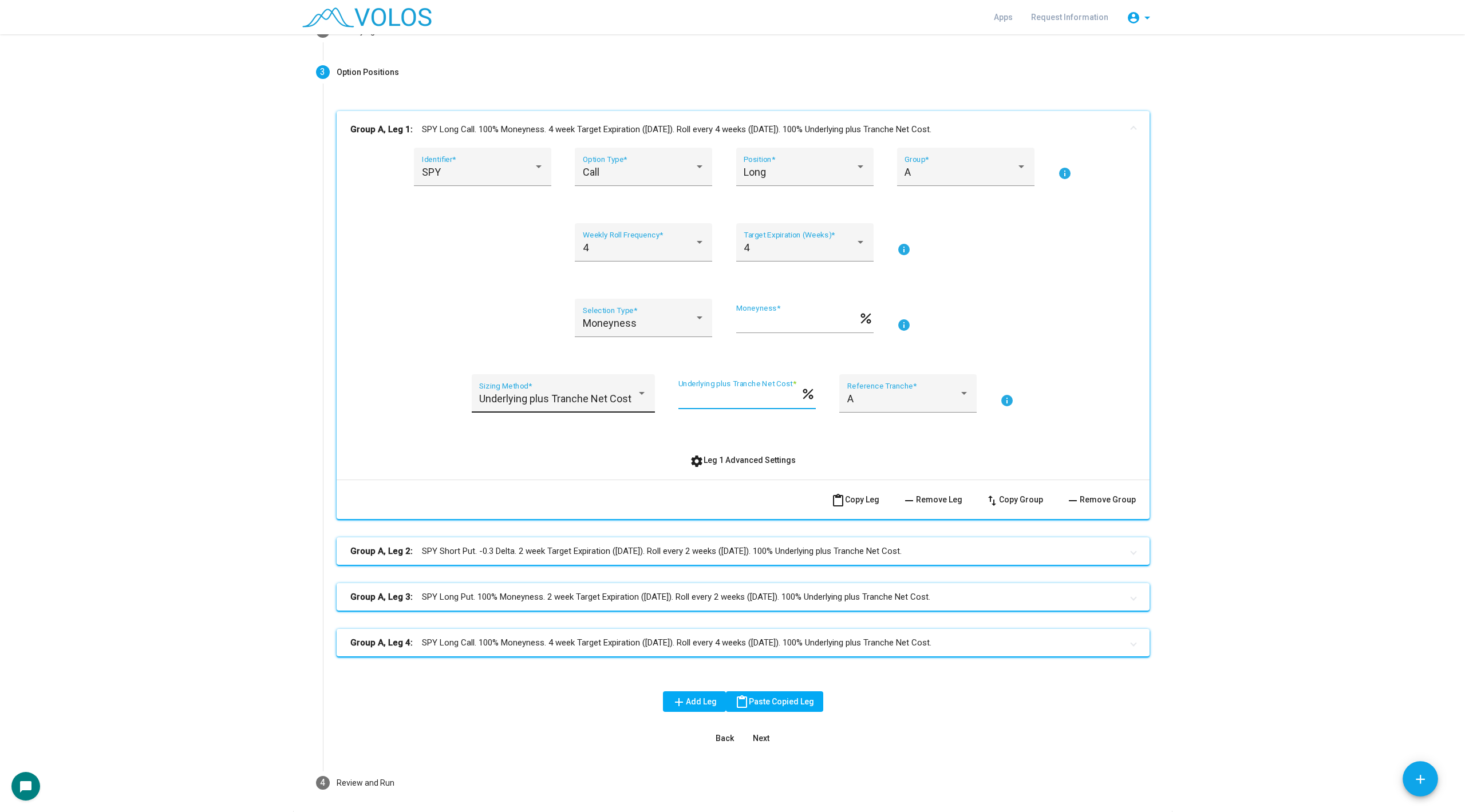
drag, startPoint x: 720, startPoint y: 398, endPoint x: 632, endPoint y: 387, distance: 88.7
click at [632, 387] on div "Underlying plus Tranche Net Cost Sizing Method * *** Underlying plus Tranche Ne…" at bounding box center [743, 400] width 786 height 52
drag, startPoint x: 699, startPoint y: 398, endPoint x: 666, endPoint y: 397, distance: 33.0
click at [666, 397] on div "Underlying plus Tranche Net Cost Sizing Method * *** Underlying plus Tranche Ne…" at bounding box center [743, 400] width 786 height 52
type input "**"
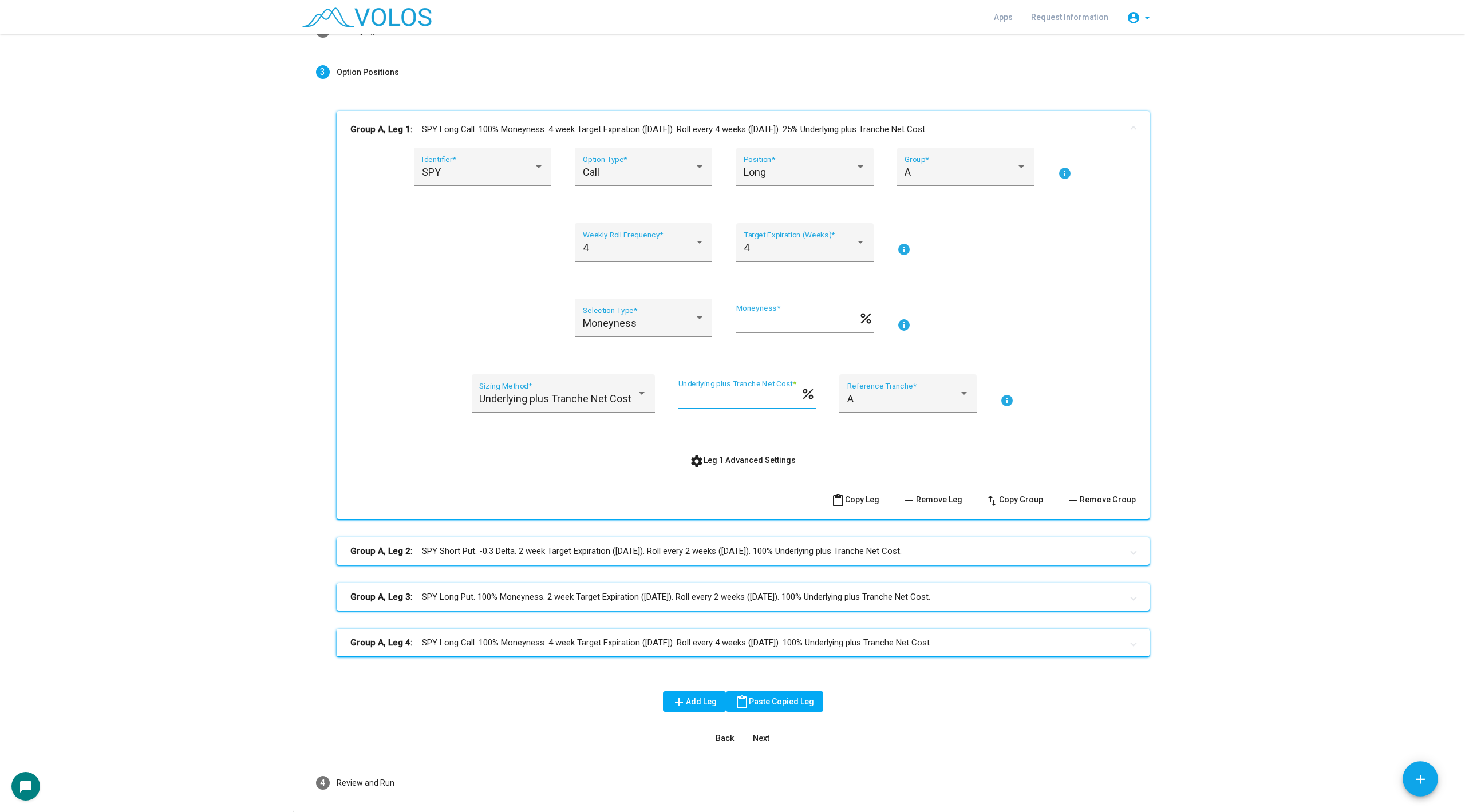
click at [1068, 291] on div "SPY Identifier * Call Option Type * Long Position * A Group * info 4 Weekly Rol…" at bounding box center [743, 309] width 786 height 323
click at [711, 634] on mat-expansion-panel-header "Group A, Leg 4: SPY Long Call. 100% Moneyness. 4 week Target Expiration (Friday…" at bounding box center [743, 643] width 813 height 27
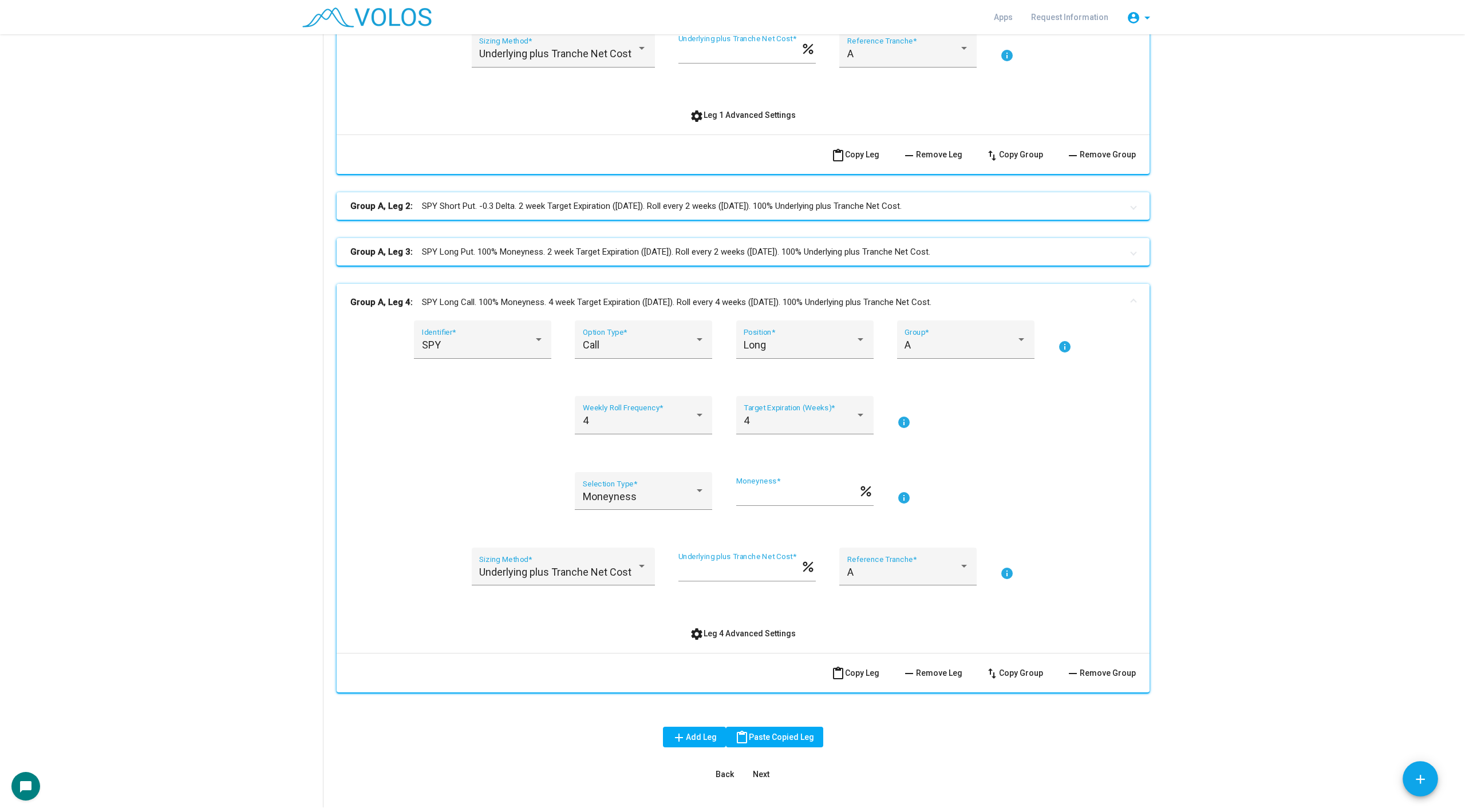
scroll to position [546, 0]
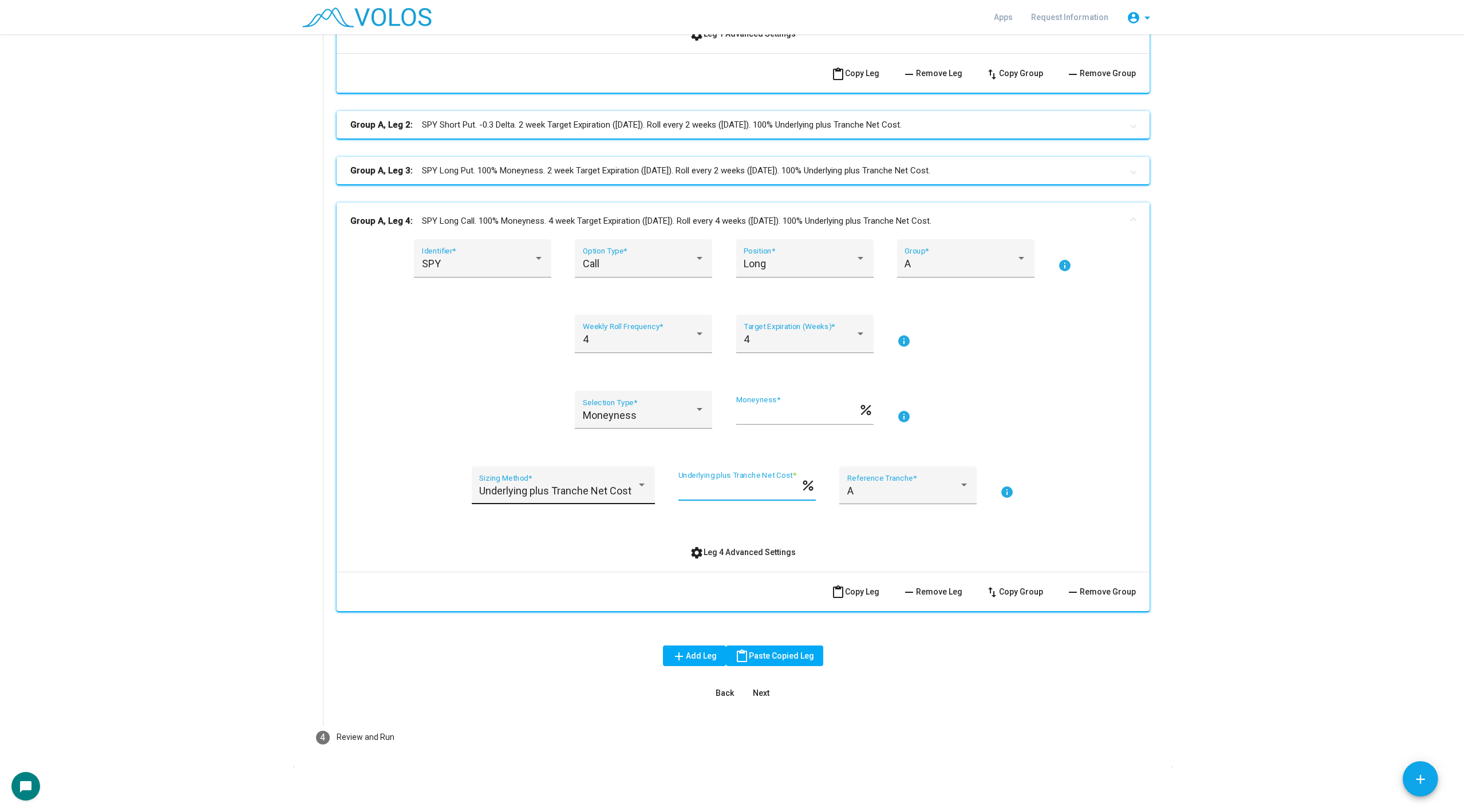
drag, startPoint x: 706, startPoint y: 489, endPoint x: 649, endPoint y: 489, distance: 57.0
click at [649, 489] on div "Underlying plus Tranche Net Cost Sizing Method * *** Underlying plus Tranche Ne…" at bounding box center [743, 492] width 786 height 52
type input "**"
click at [732, 548] on span "settings Leg 4 Advanced Settings" at bounding box center [742, 552] width 106 height 9
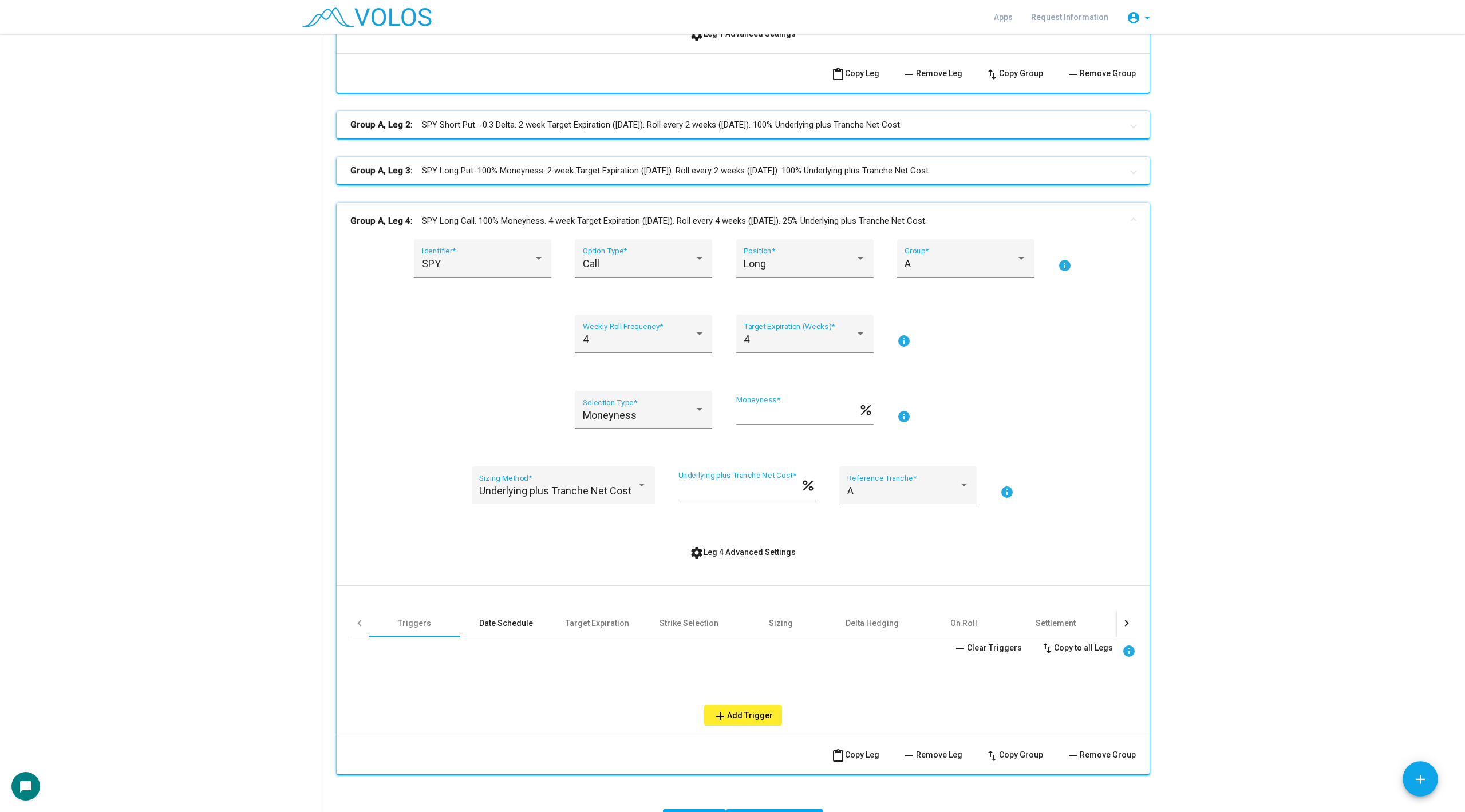
click at [500, 619] on div "Date Schedule" at bounding box center [506, 623] width 54 height 11
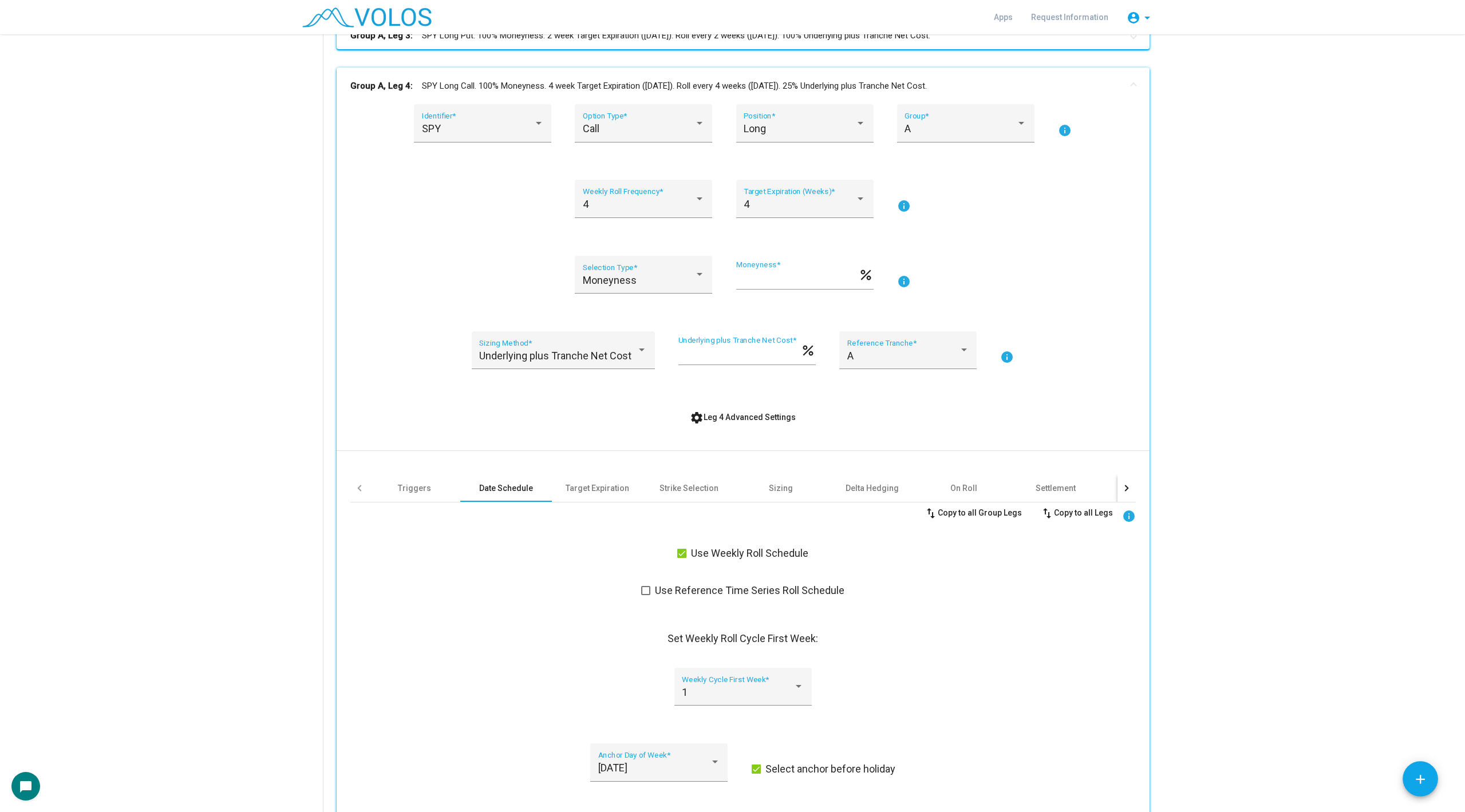
scroll to position [769, 0]
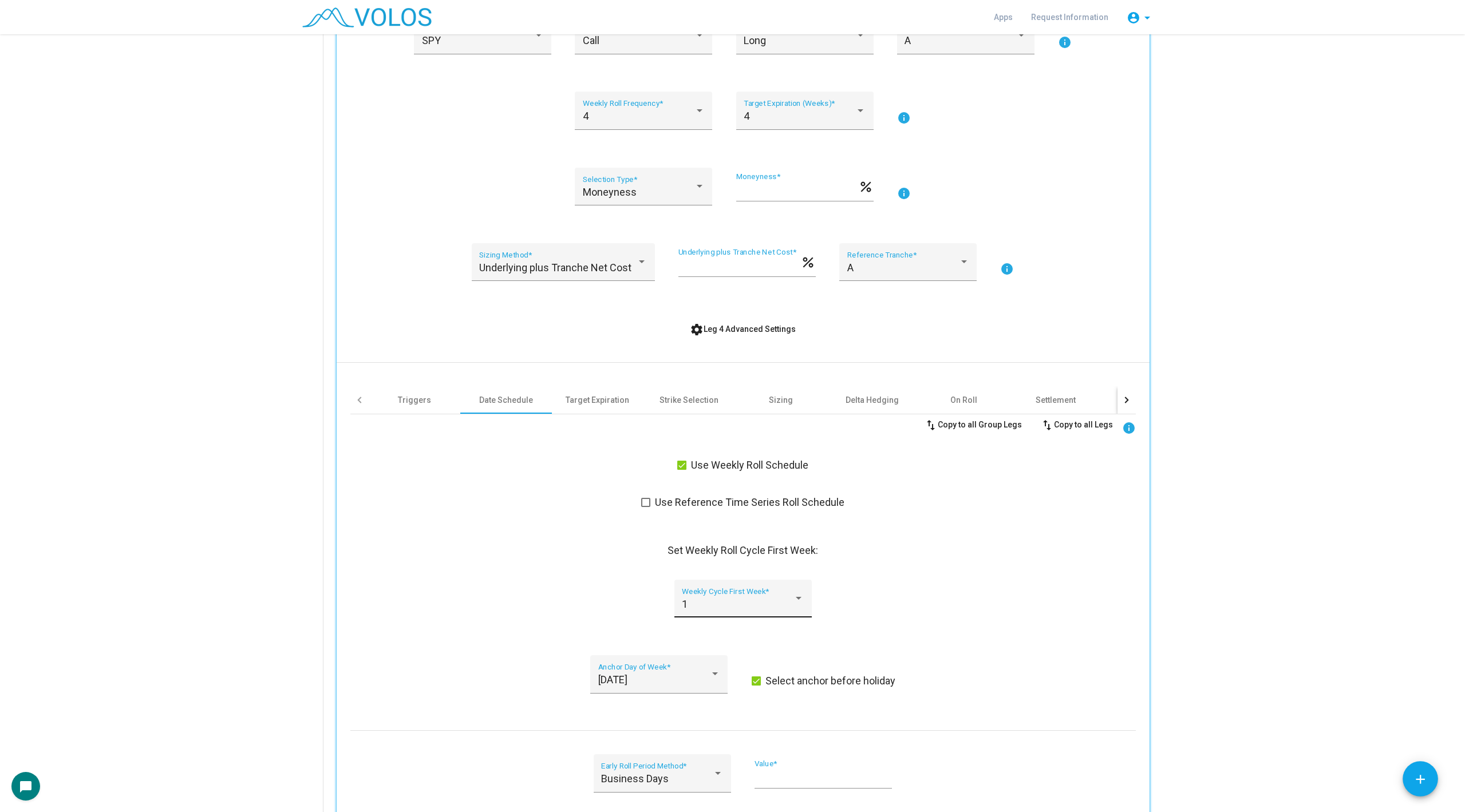
click at [724, 595] on div "1 Weekly Cycle First Week *" at bounding box center [742, 602] width 122 height 31
click at [724, 631] on span "2" at bounding box center [742, 633] width 122 height 31
click at [533, 596] on div "2 Weekly Cycle First Week *" at bounding box center [743, 605] width 786 height 52
click at [732, 329] on span "settings Leg 4 Advanced Settings" at bounding box center [742, 329] width 106 height 9
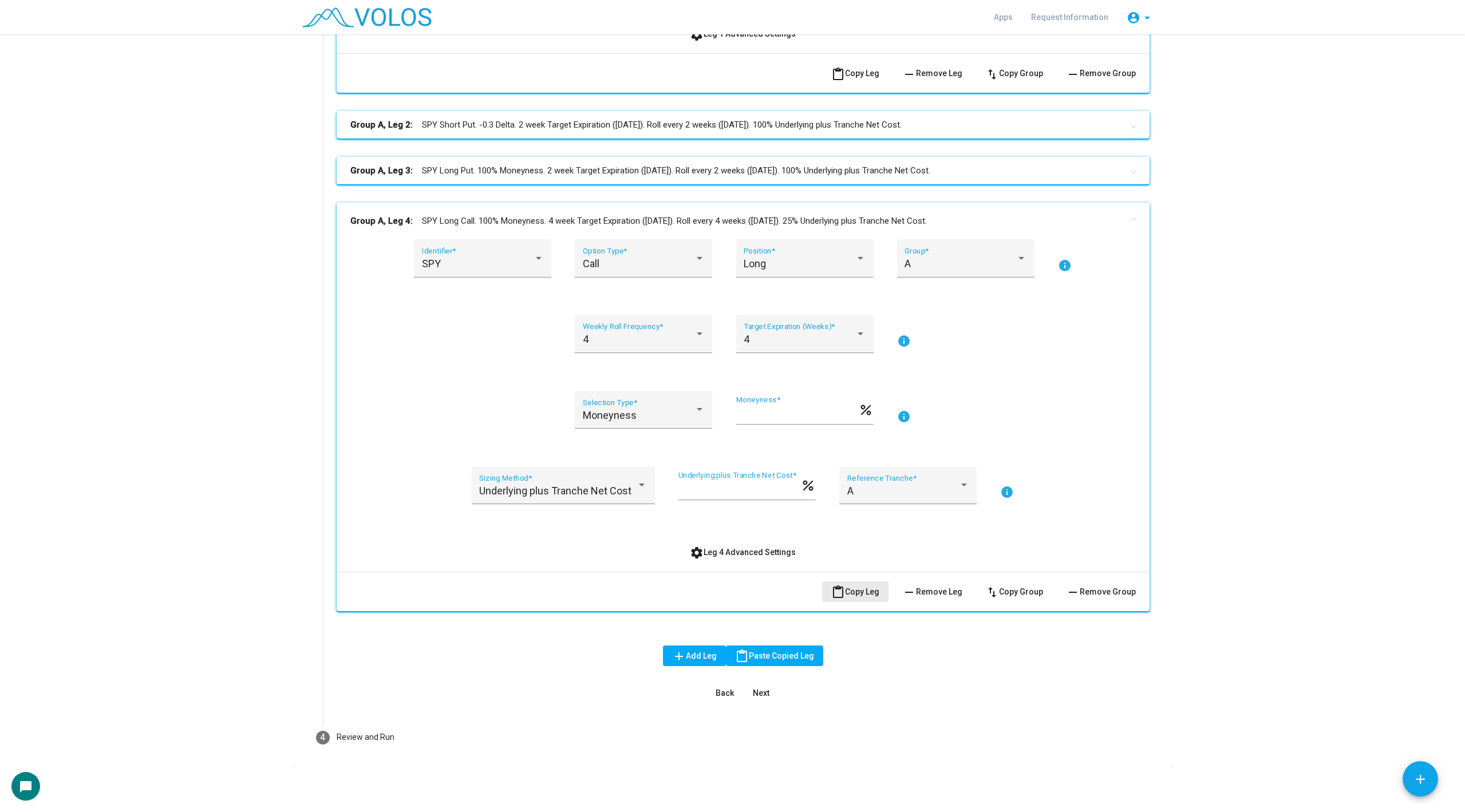
click at [871, 588] on span "content_paste Copy Leg" at bounding box center [855, 592] width 48 height 9
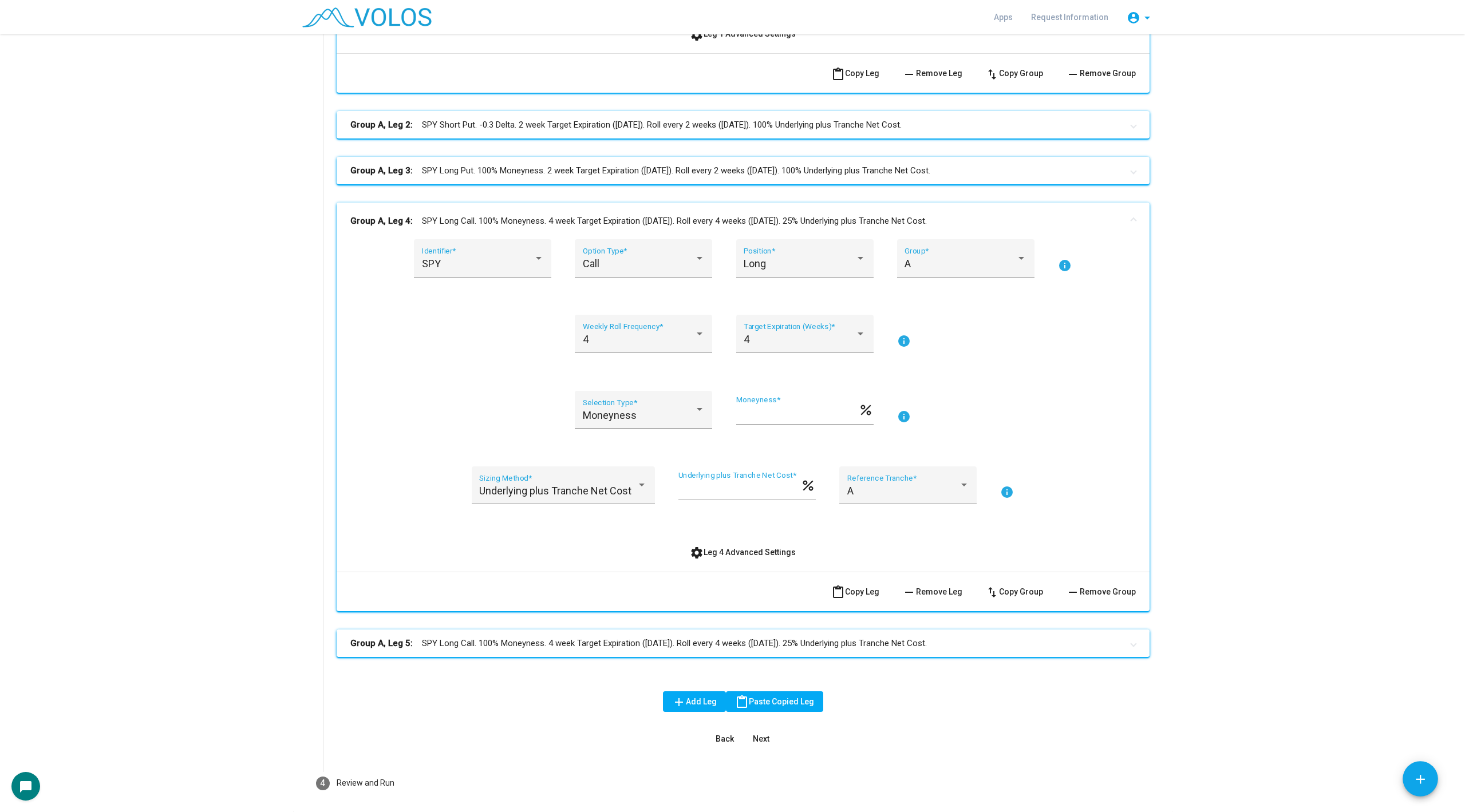
click at [778, 640] on mat-panel-title "Group A, Leg 5: SPY Long Call. 100% Moneyness. 4 week Target Expiration ([DATE]…" at bounding box center [736, 643] width 772 height 13
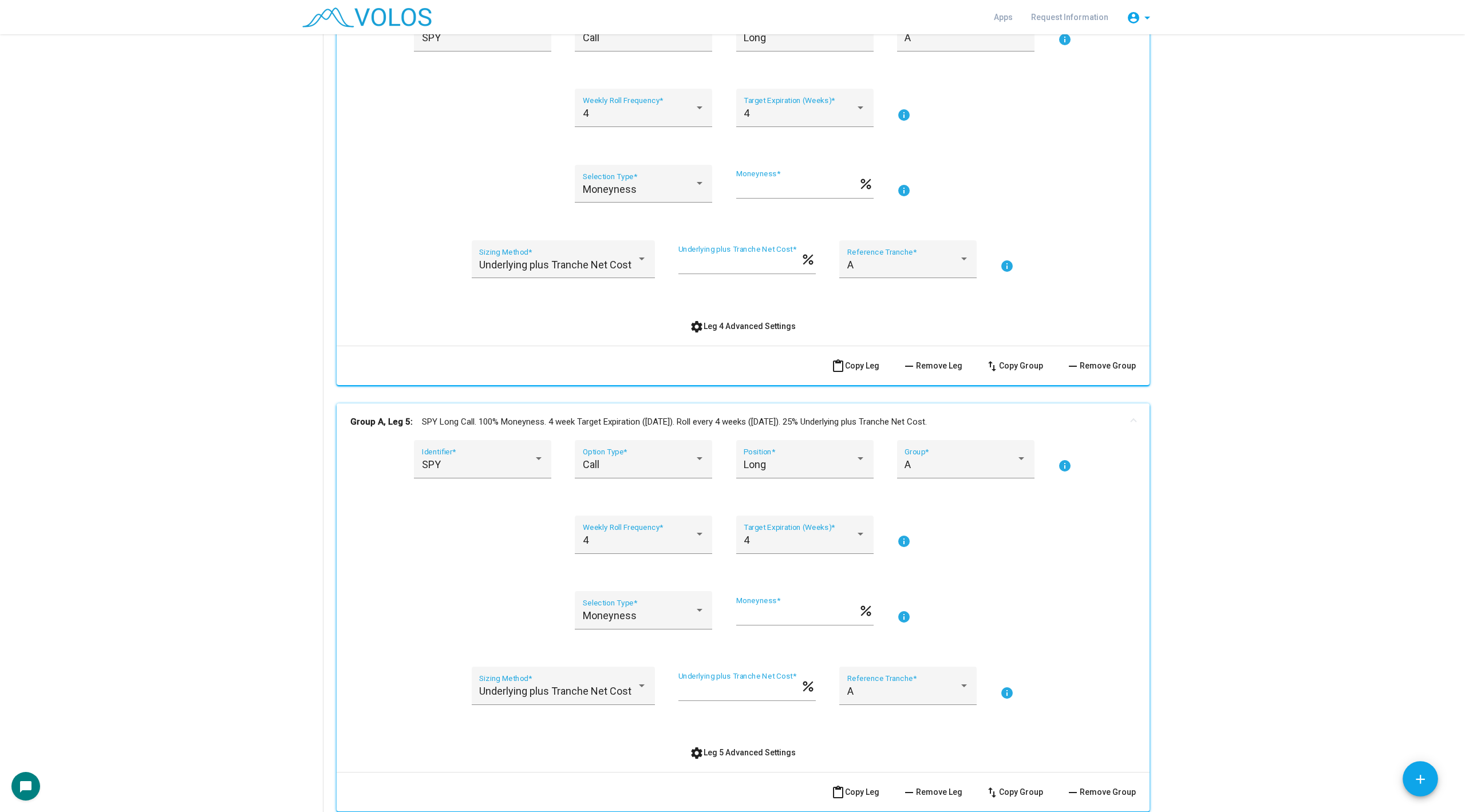
scroll to position [972, 0]
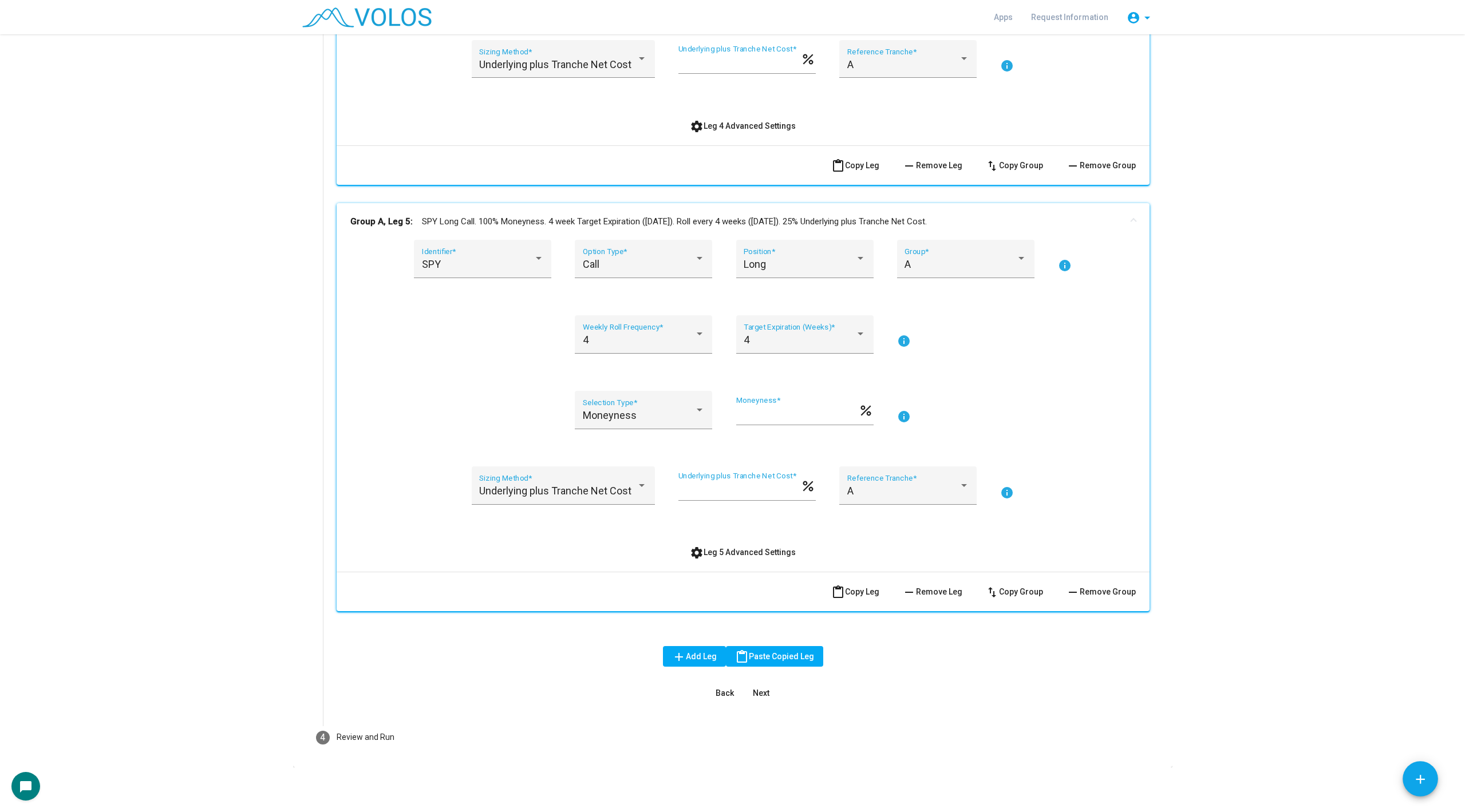
click at [716, 563] on div "SPY Identifier * Call Option Type * Long Position * A Group * info 4 Weekly Rol…" at bounding box center [743, 405] width 813 height 332
click at [708, 561] on button "settings Leg 5 Advanced Settings" at bounding box center [742, 552] width 124 height 21
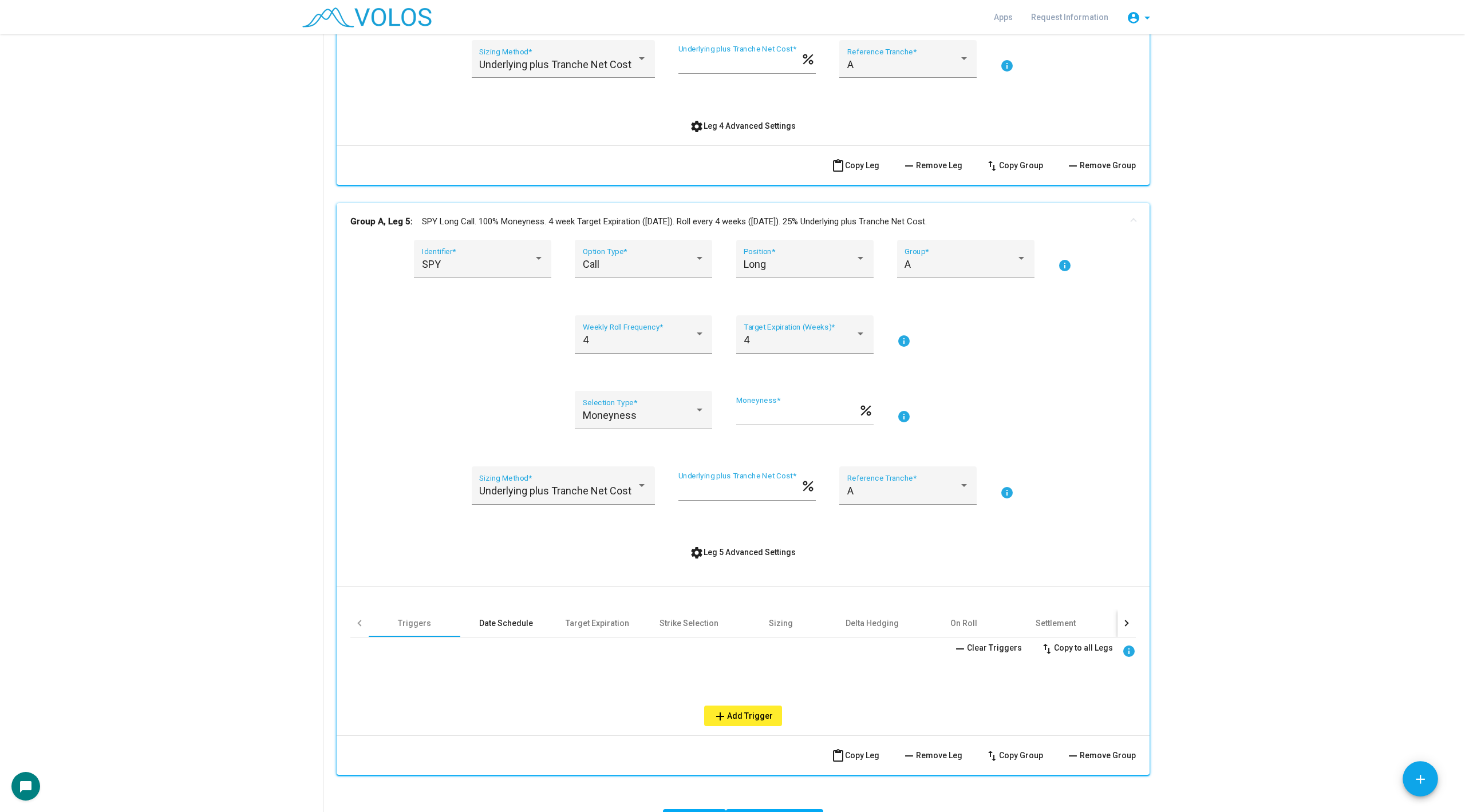
click at [513, 626] on div "Date Schedule" at bounding box center [506, 623] width 54 height 11
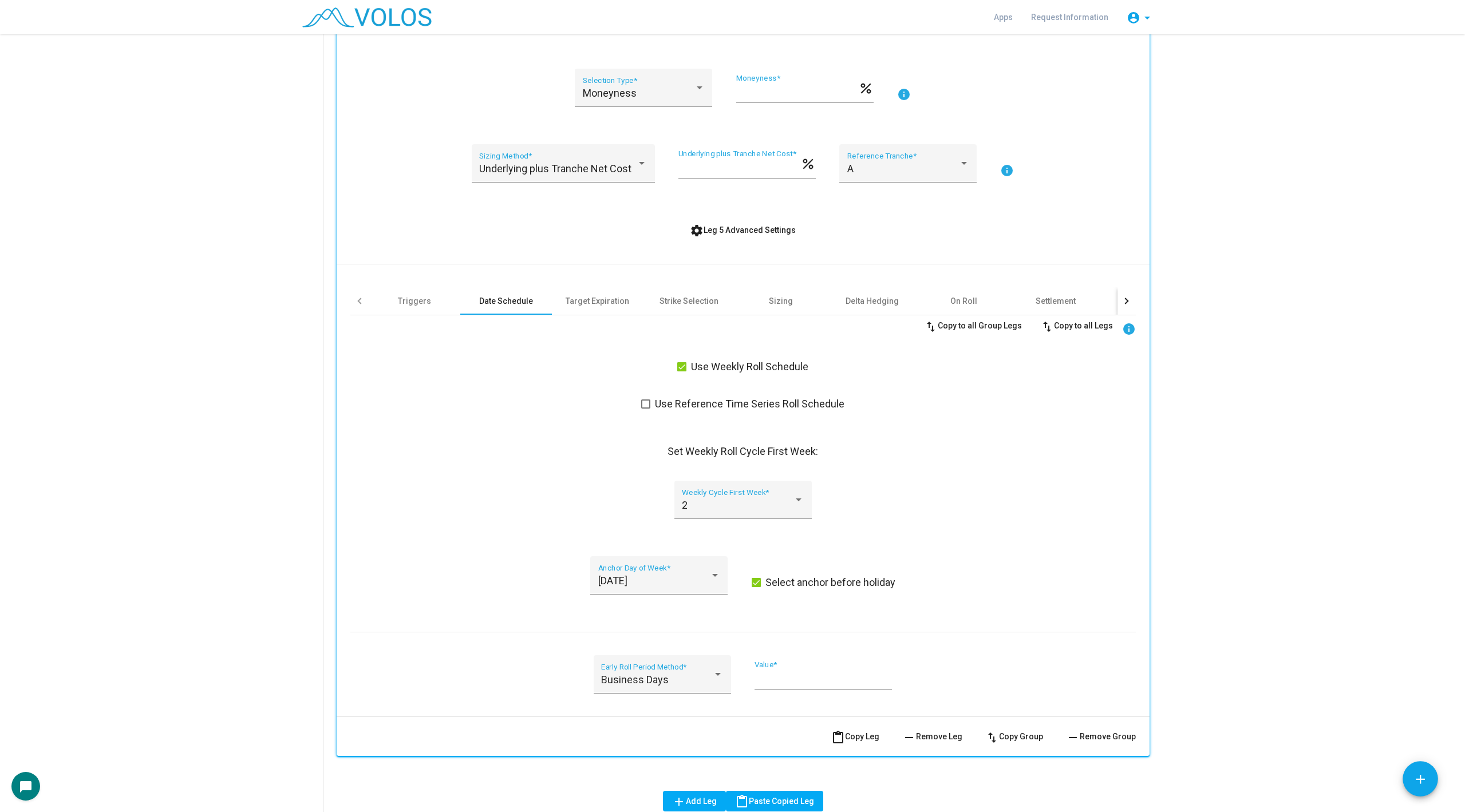
scroll to position [1297, 0]
click at [727, 508] on div "2 Weekly Cycle First Week *" at bounding box center [742, 502] width 122 height 31
click at [726, 536] on span "3" at bounding box center [742, 532] width 122 height 31
click at [701, 230] on mat-icon "settings" at bounding box center [697, 229] width 14 height 14
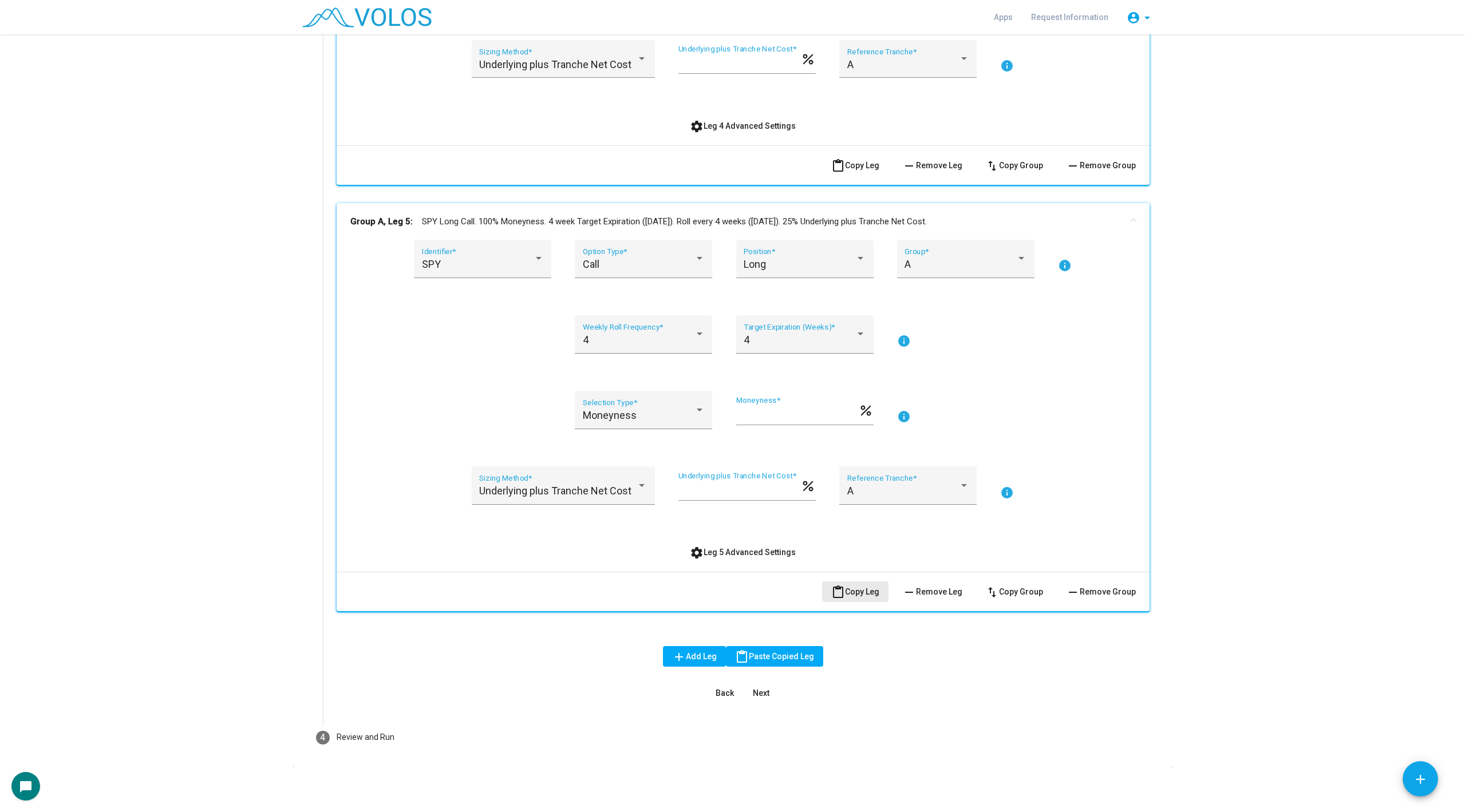
click at [856, 597] on button "content_paste Copy Leg" at bounding box center [855, 592] width 66 height 21
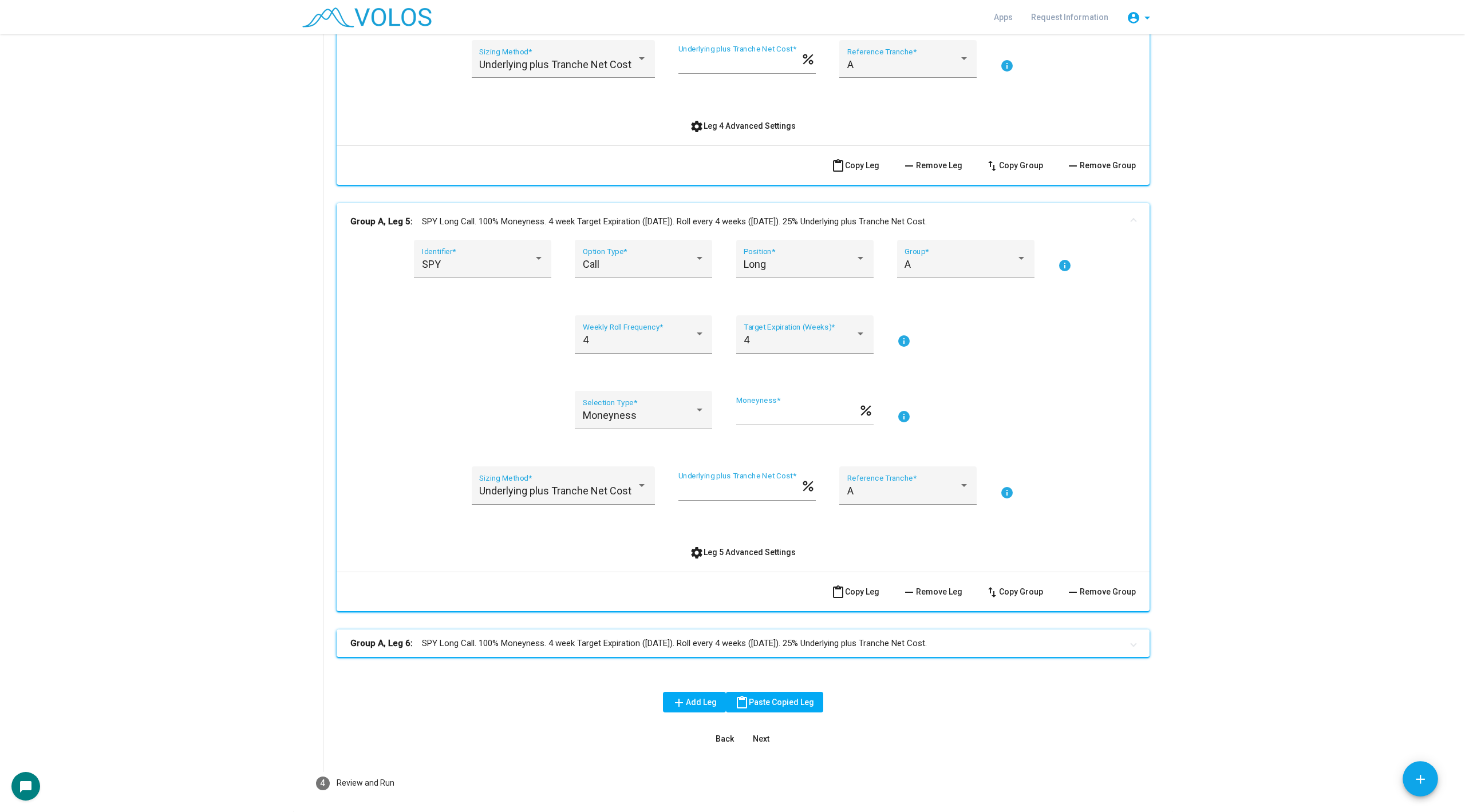
click at [747, 645] on mat-panel-title "Group A, Leg 6: SPY Long Call. 100% Moneyness. 4 week Target Expiration ([DATE]…" at bounding box center [736, 643] width 772 height 13
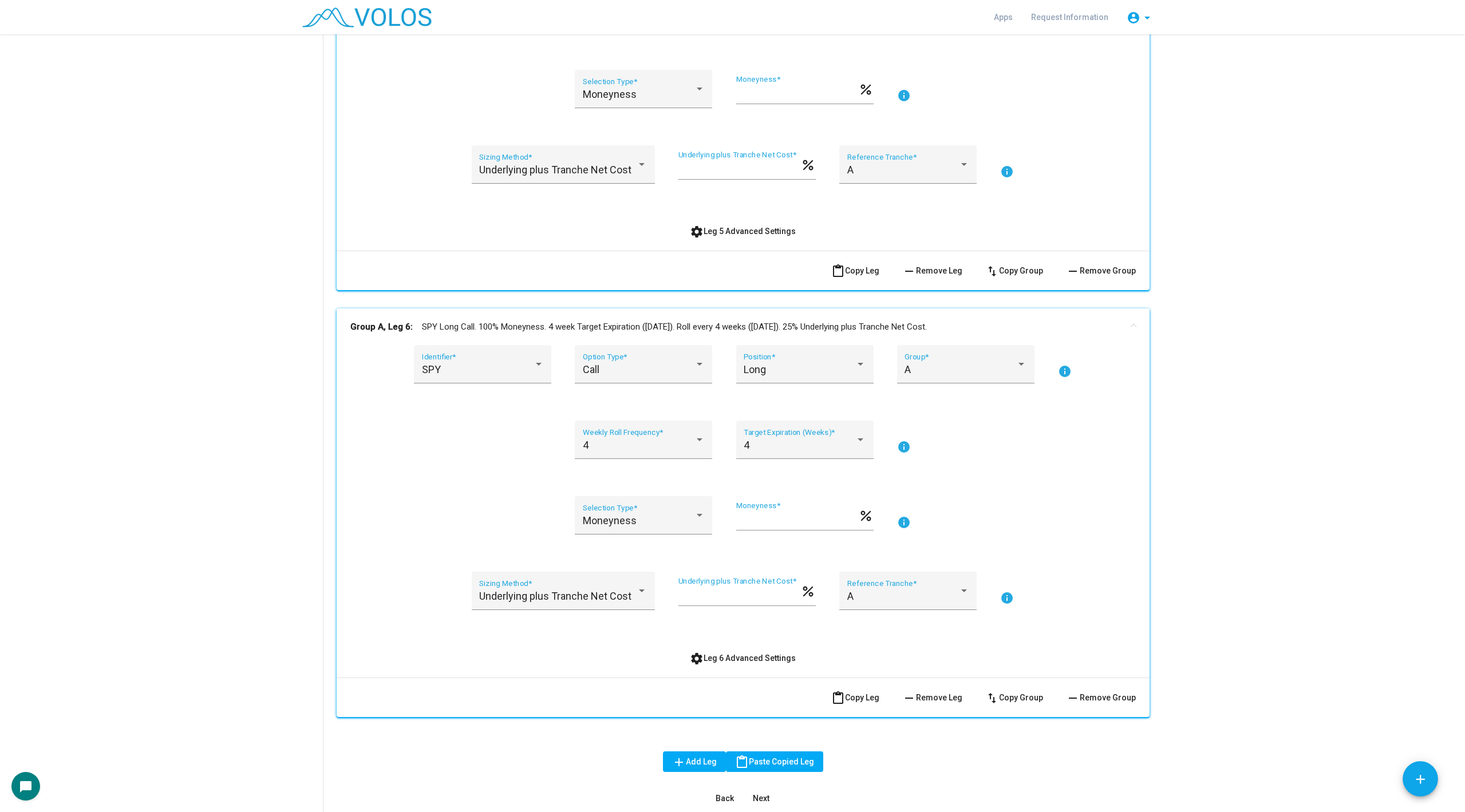
scroll to position [1375, 0]
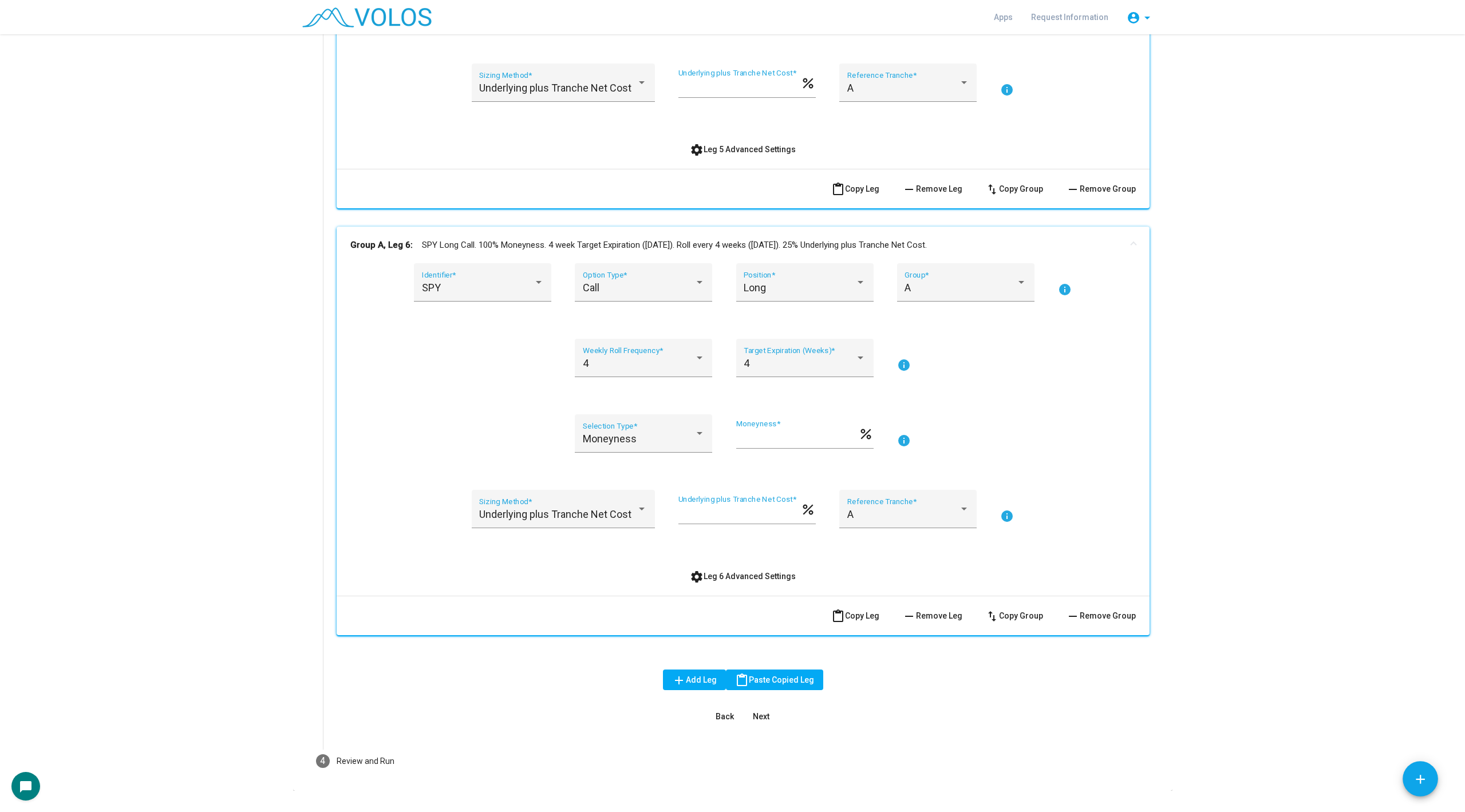
click at [714, 569] on button "settings Leg 6 Advanced Settings" at bounding box center [742, 576] width 124 height 21
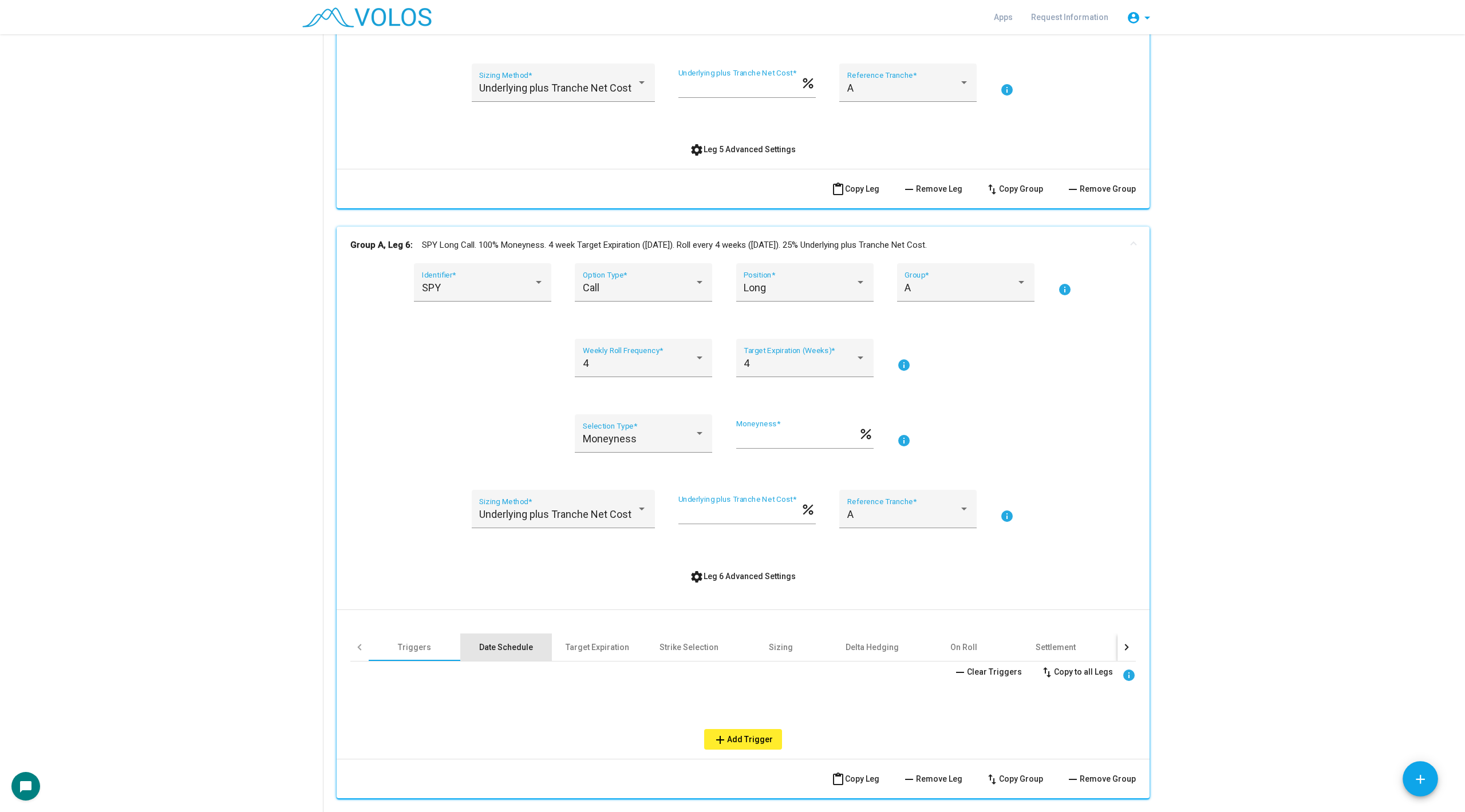
click at [508, 645] on div "Date Schedule" at bounding box center [506, 647] width 54 height 11
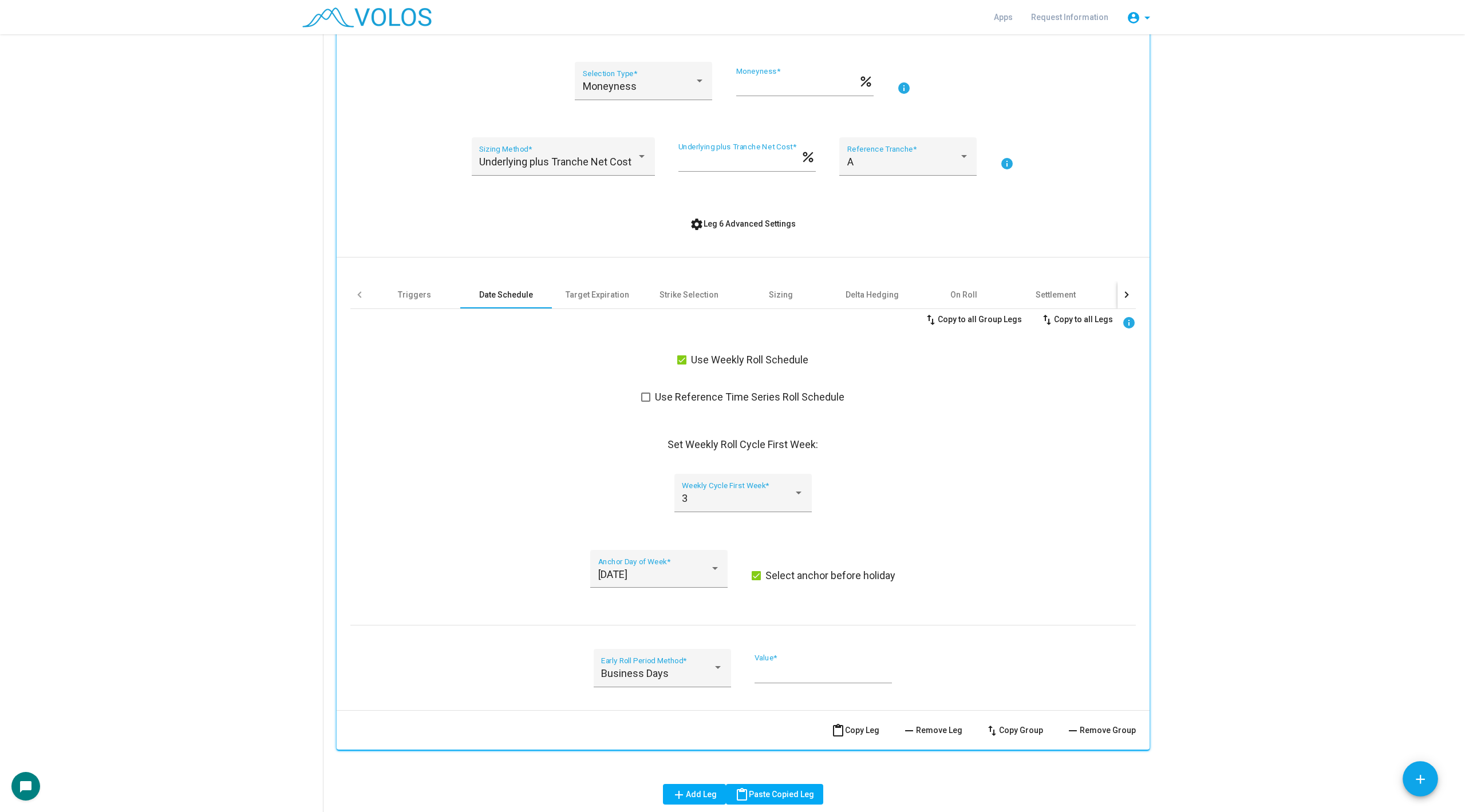
scroll to position [1751, 0]
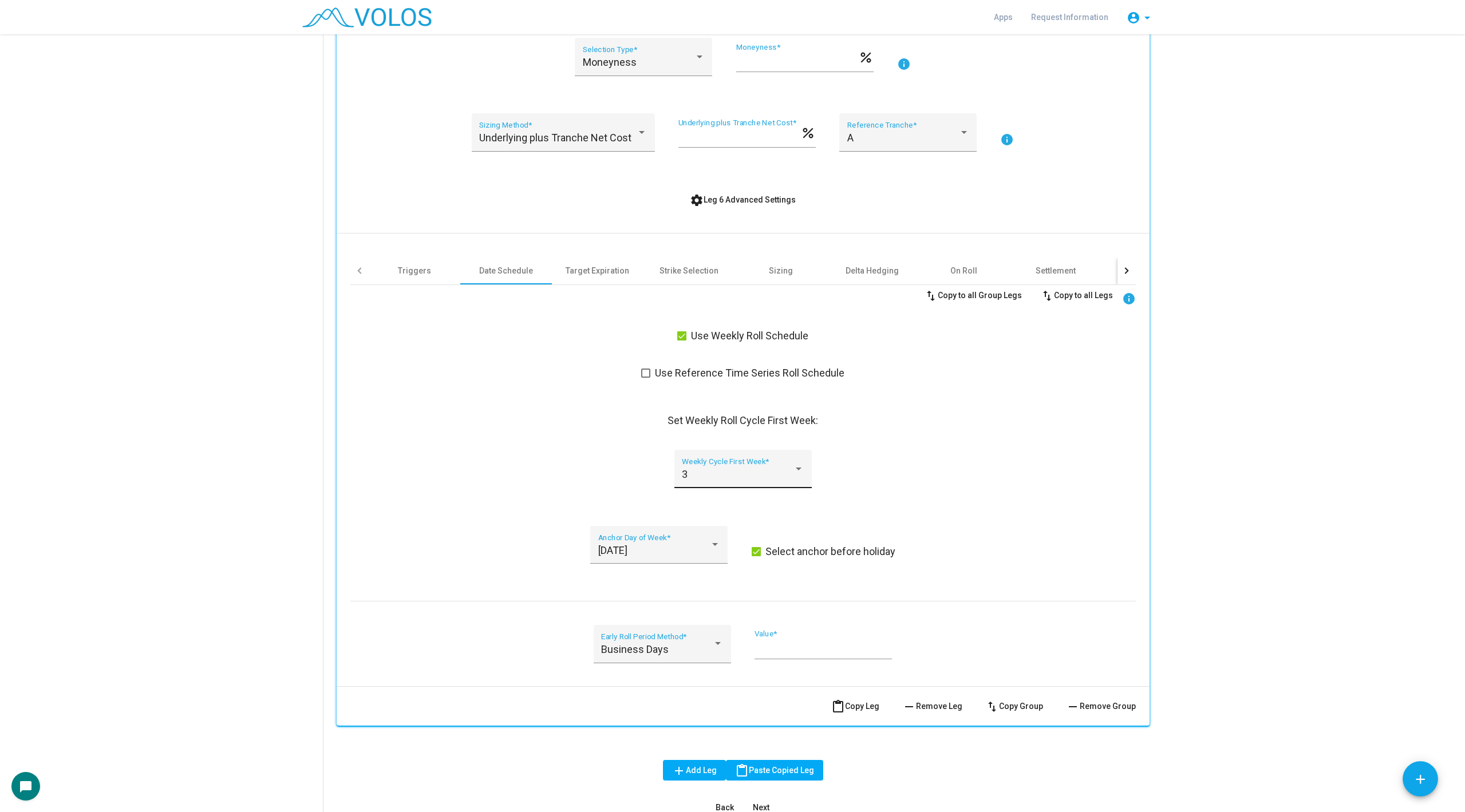
click at [709, 473] on div "3" at bounding box center [738, 474] width 112 height 11
click at [712, 498] on span "4" at bounding box center [742, 504] width 122 height 31
click at [742, 187] on div "SPY Identifier * Call Option Type * Long Position * A Group * info 4 Weekly Rol…" at bounding box center [743, 282] width 786 height 790
click at [740, 196] on span "settings Leg 6 Advanced Settings" at bounding box center [742, 199] width 106 height 9
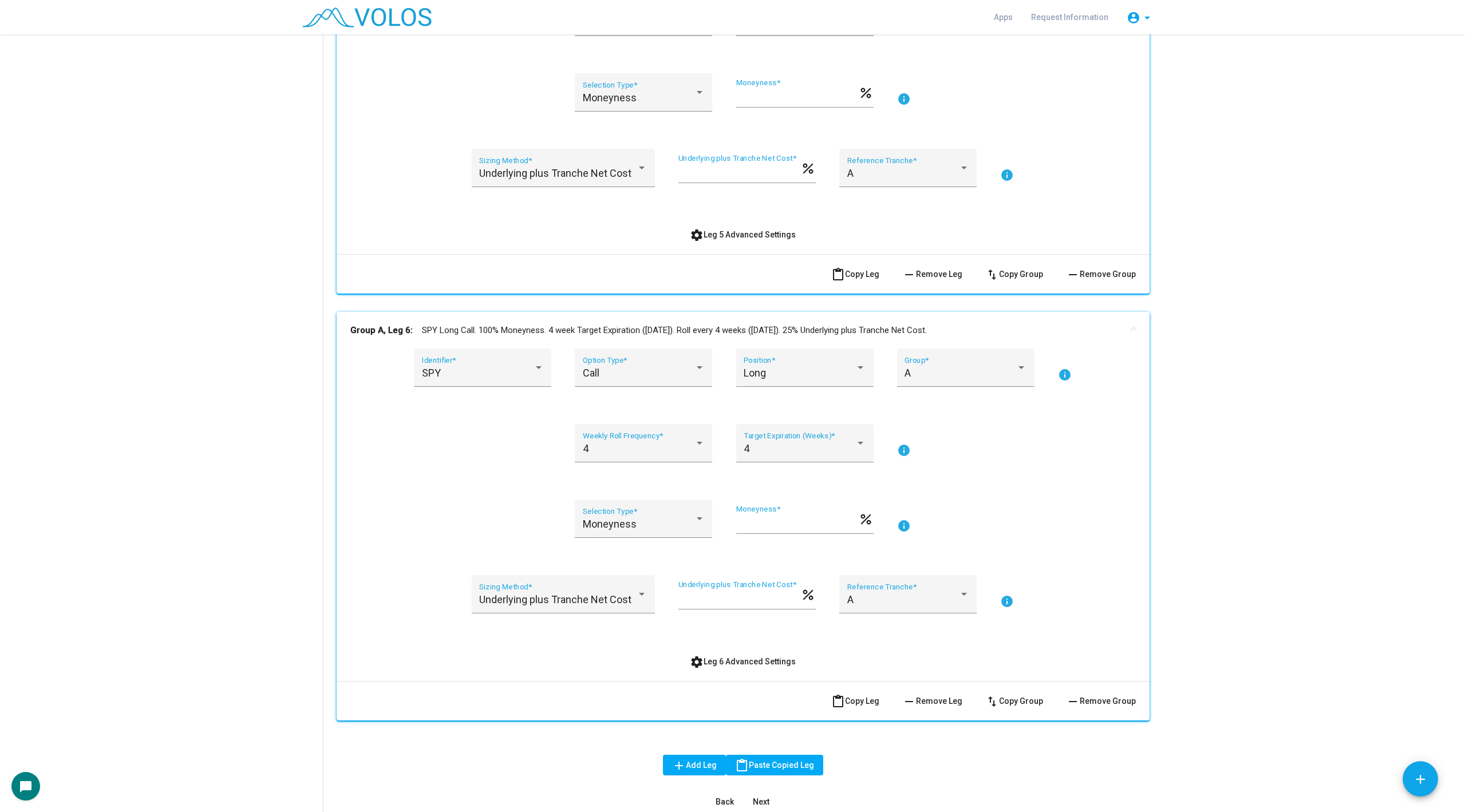
click at [738, 322] on mat-expansion-panel-header "Group A, Leg 6: SPY Long Call. 100% Moneyness. 4 week Target Expiration ([DATE]…" at bounding box center [743, 330] width 813 height 37
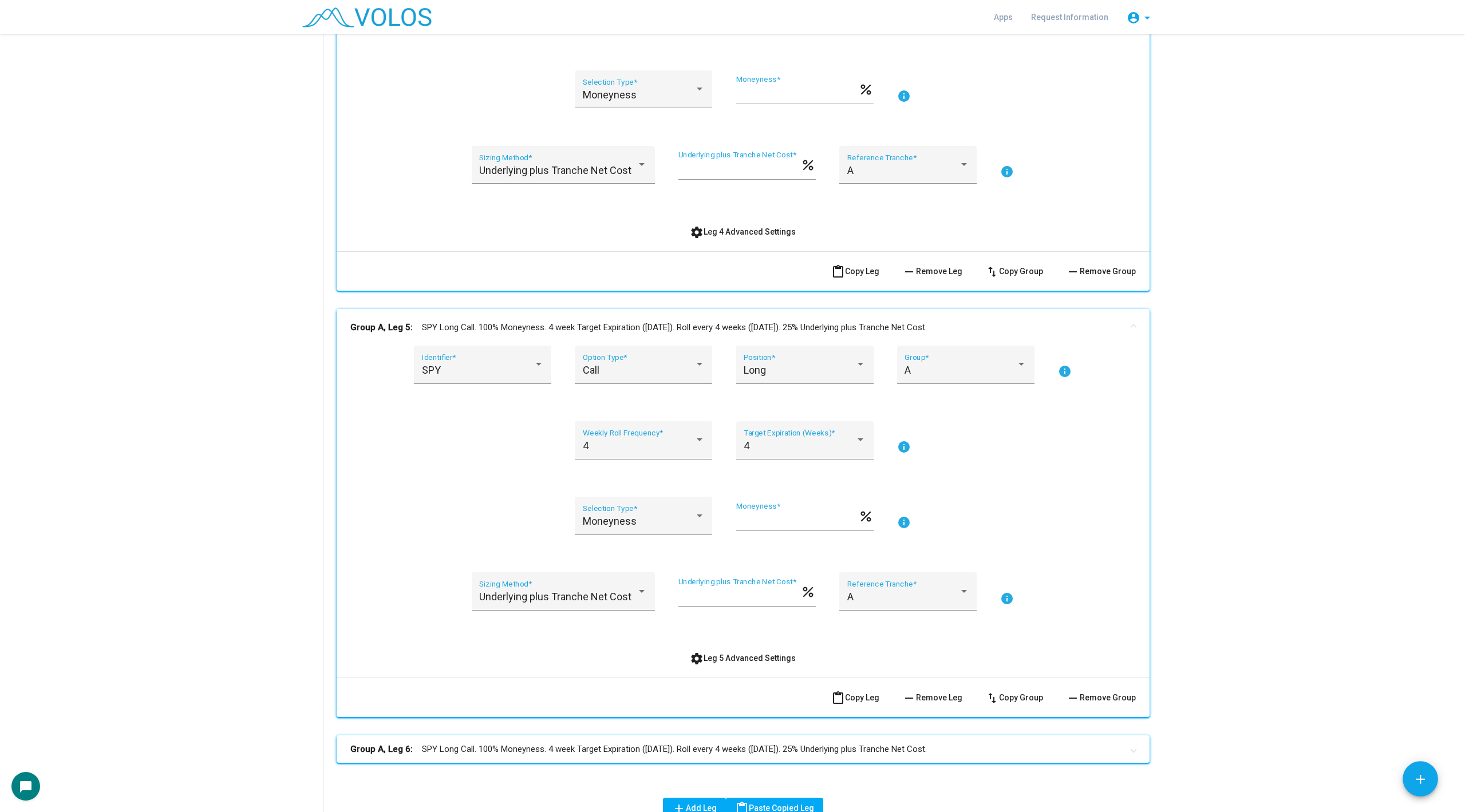
click at [734, 317] on mat-expansion-panel-header "Group A, Leg 5: SPY Long Call. 100% Moneyness. 4 week Target Expiration ([DATE]…" at bounding box center [743, 327] width 813 height 37
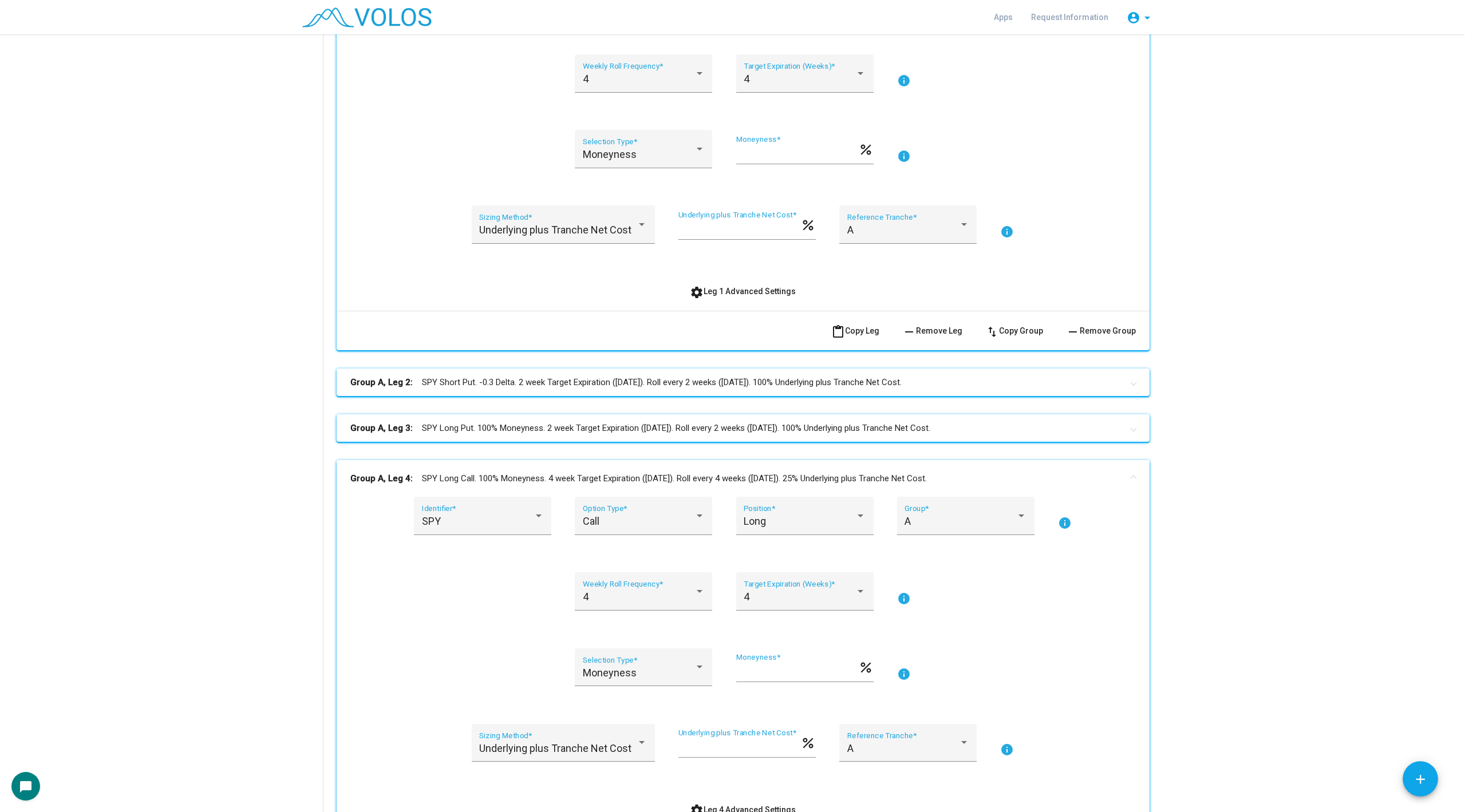
click at [761, 477] on mat-panel-title "Group A, Leg 4: SPY Long Call. 100% Moneyness. 4 week Target Expiration ([DATE]…" at bounding box center [736, 478] width 772 height 13
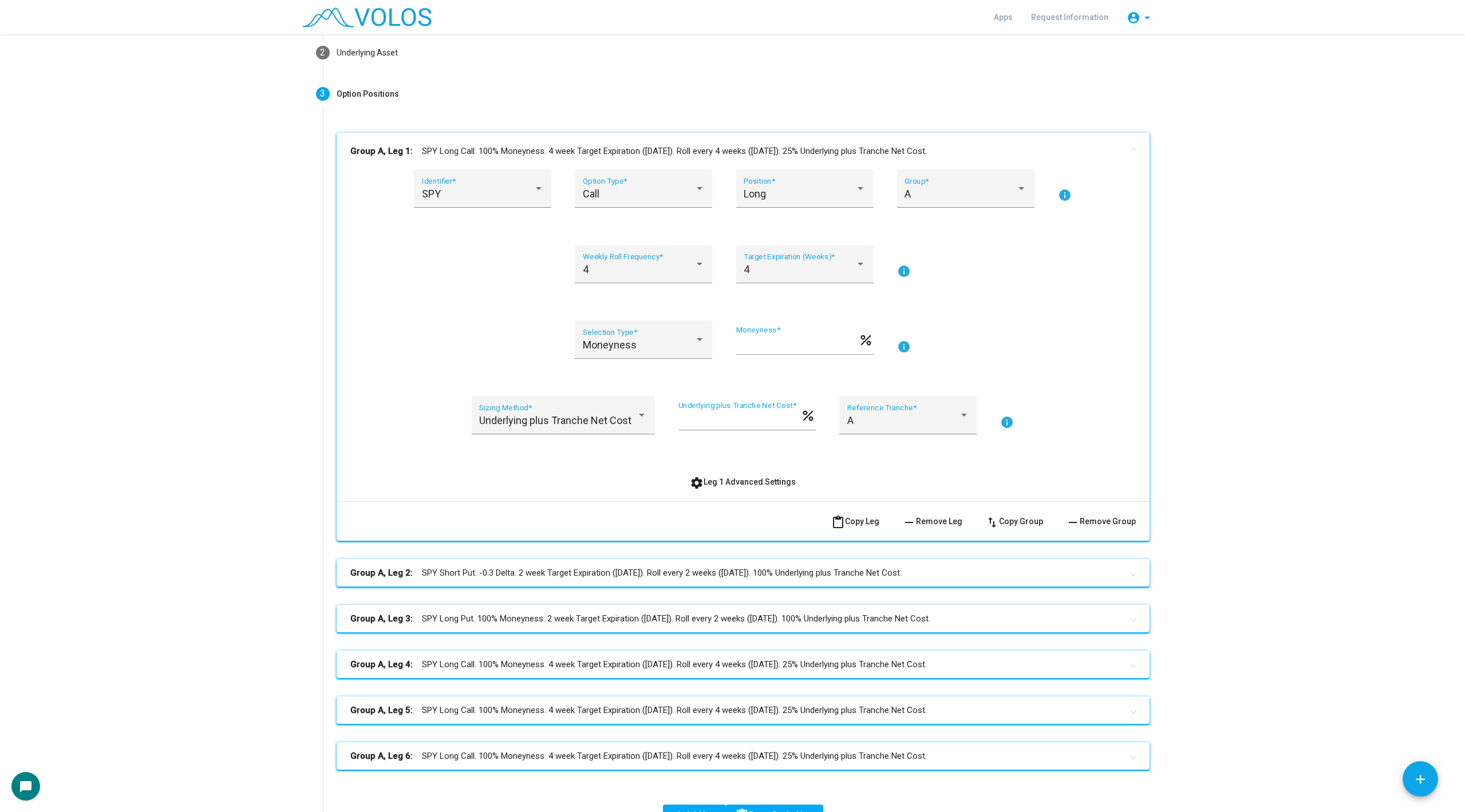
scroll to position [0, 0]
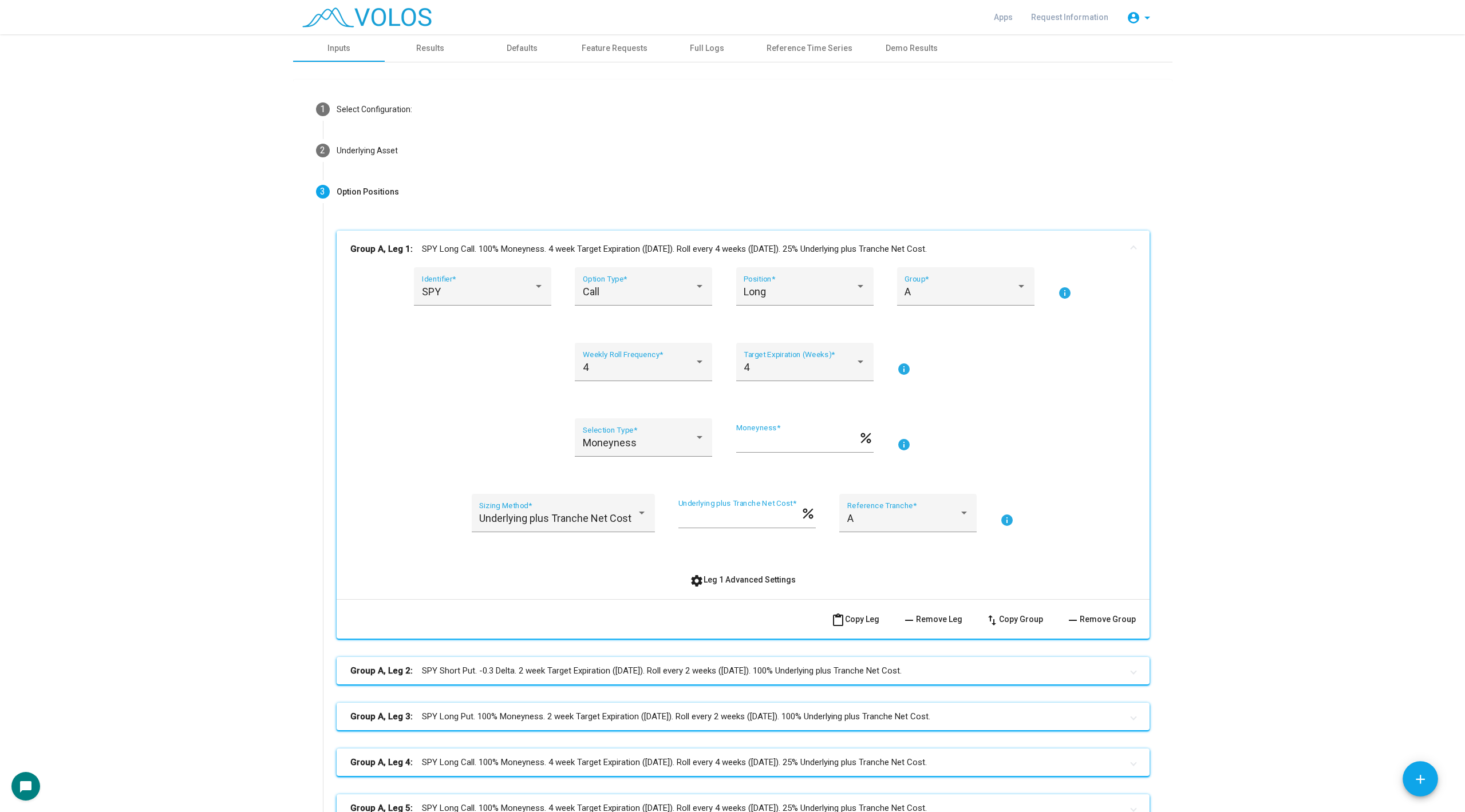
click at [709, 246] on mat-panel-title "Group A, Leg 1: SPY Long Call. 100% Moneyness. 4 week Target Expiration ([DATE]…" at bounding box center [736, 249] width 772 height 13
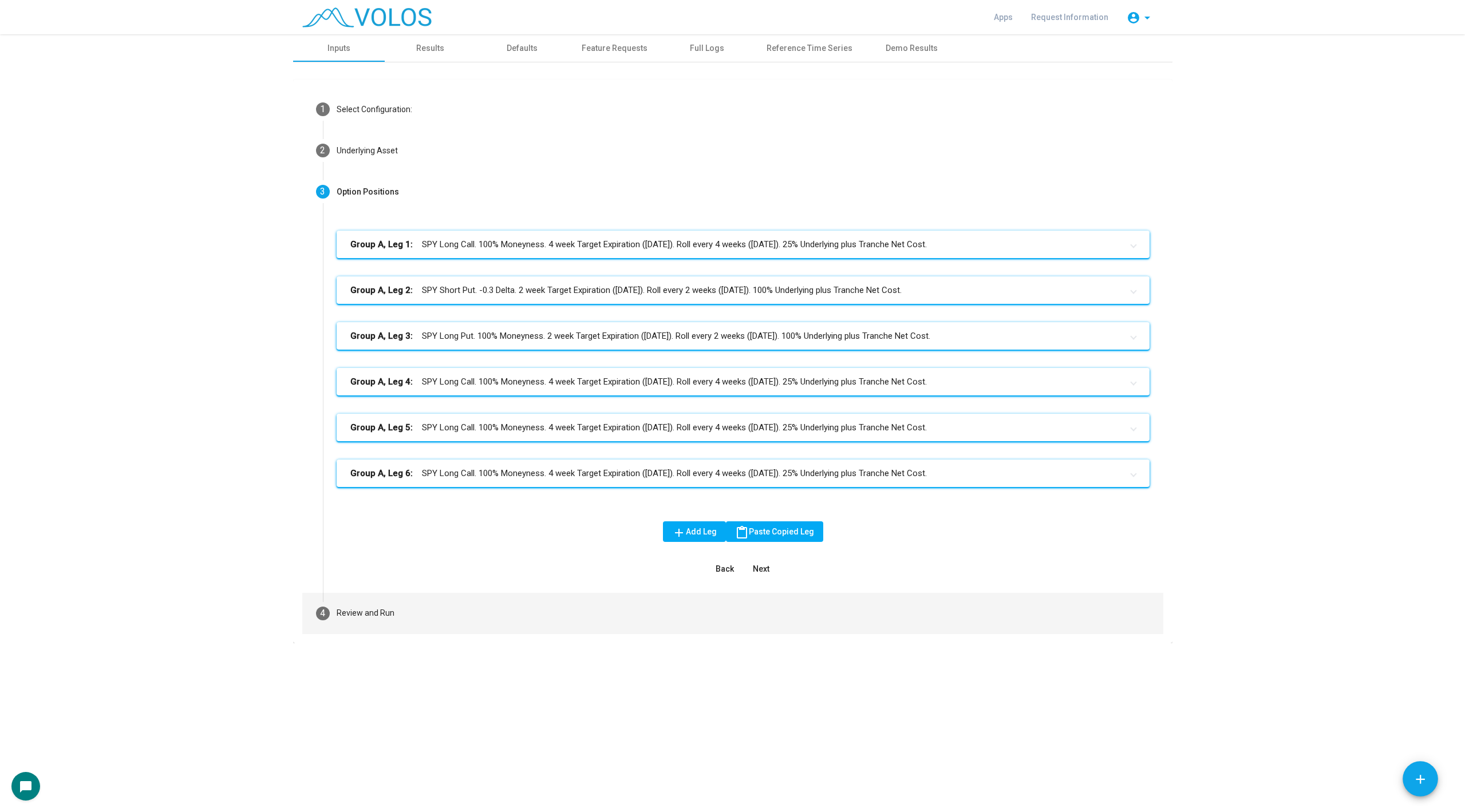
click at [509, 613] on mat-step-header "4 Review and Run" at bounding box center [733, 613] width 861 height 41
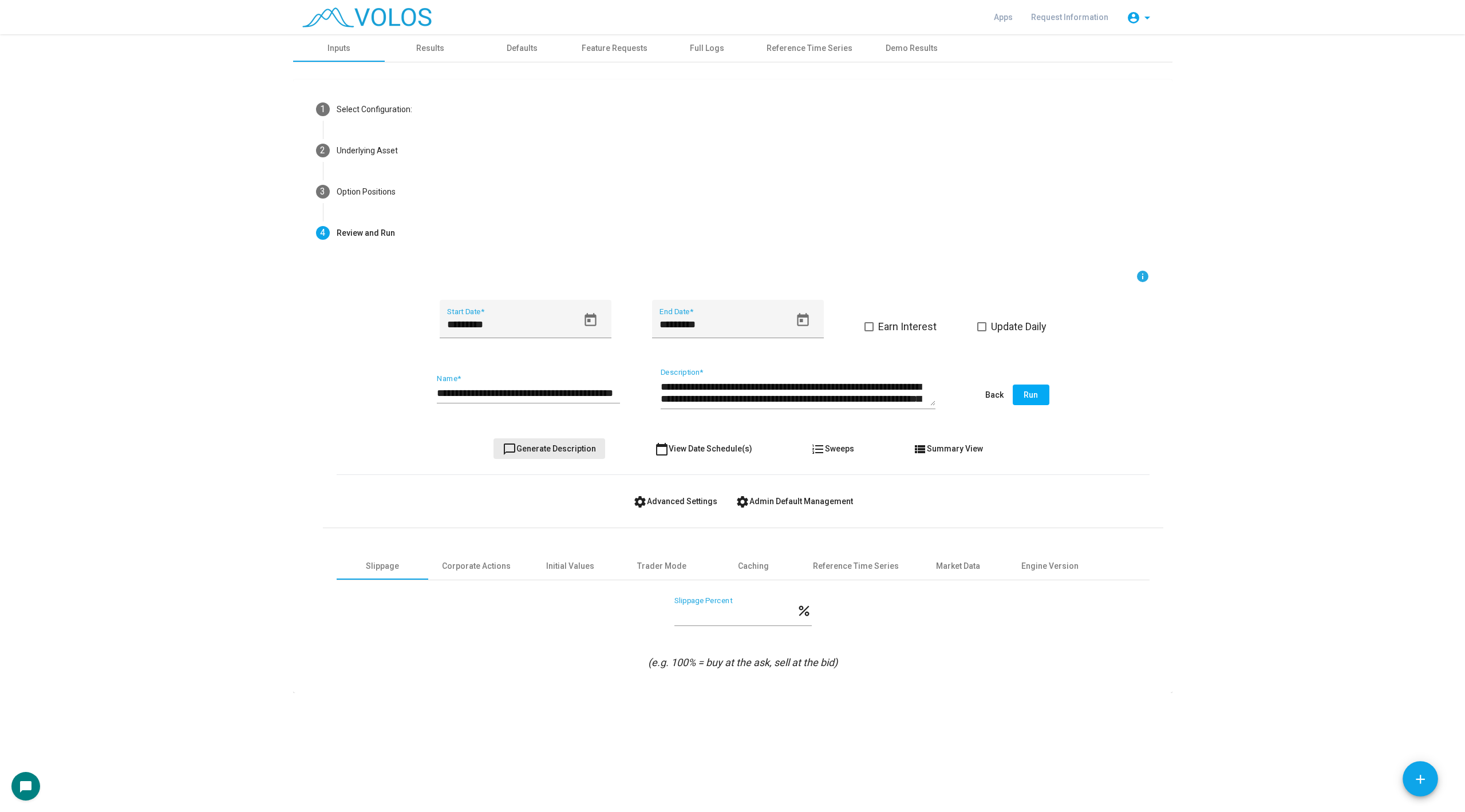
click at [558, 447] on span "chat_bubble_outline Generate Description" at bounding box center [549, 448] width 93 height 9
type textarea "**********"
click at [558, 447] on span "chat_bubble_outline Generate Description" at bounding box center [549, 448] width 93 height 9
click at [548, 455] on button "chat_bubble_outline Generate Description" at bounding box center [549, 448] width 112 height 21
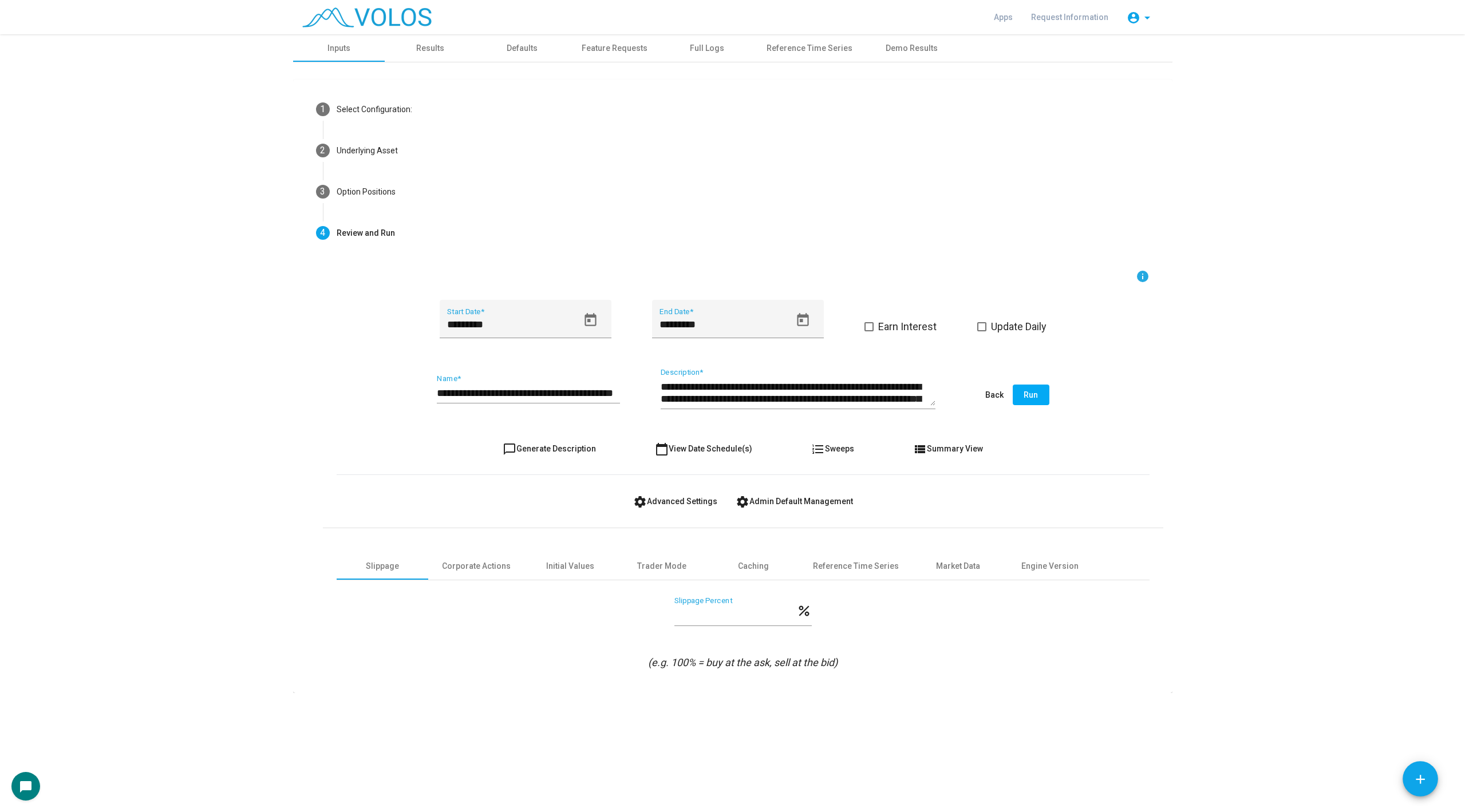
click at [459, 392] on input "**********" at bounding box center [528, 393] width 183 height 11
type input "**********"
click at [556, 444] on span "chat_bubble_outline Generate Description" at bounding box center [549, 448] width 93 height 9
drag, startPoint x: 571, startPoint y: 389, endPoint x: 727, endPoint y: 404, distance: 156.7
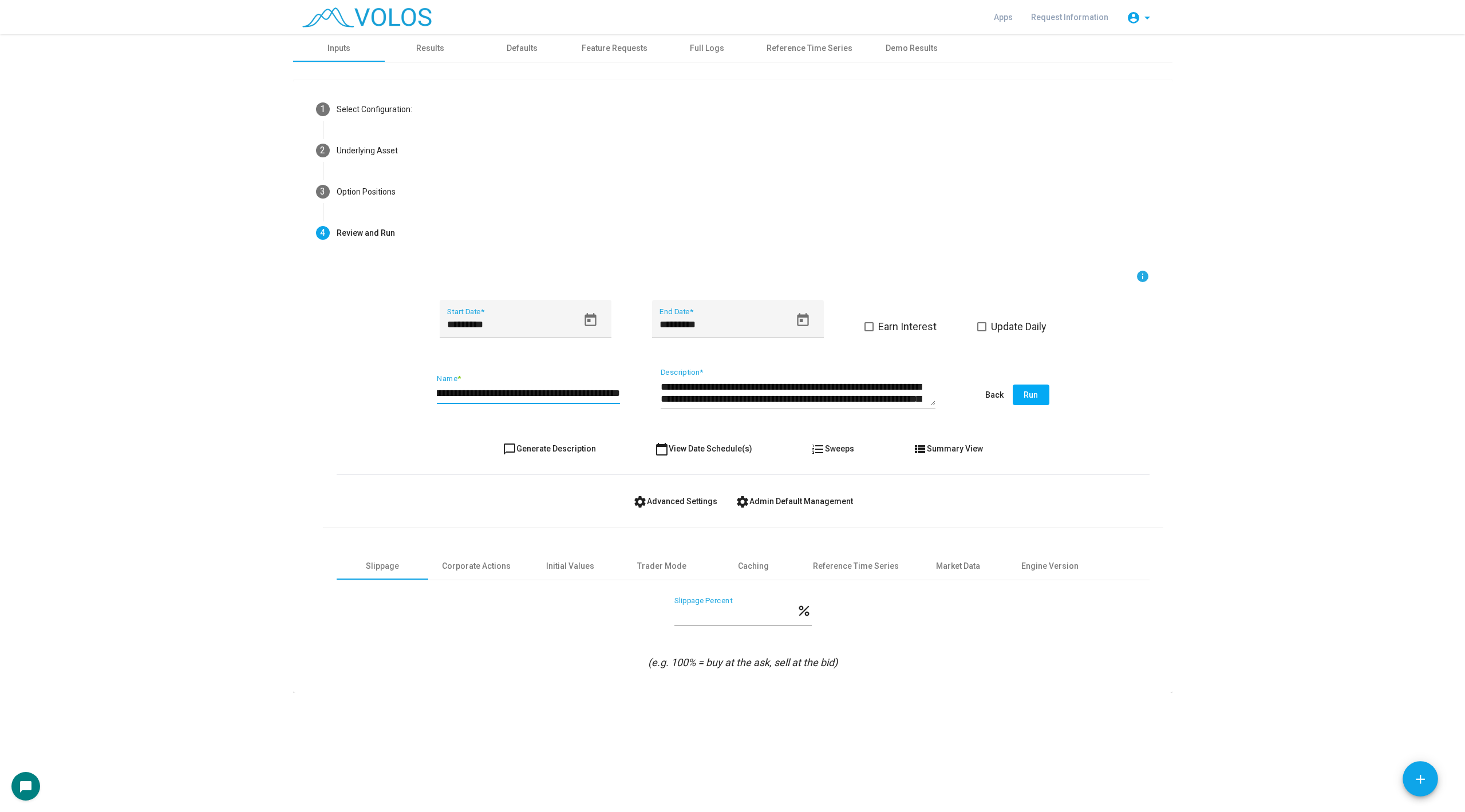
click at [726, 404] on div "**********" at bounding box center [743, 395] width 813 height 54
click at [563, 448] on span "chat_bubble_outline Generate Description" at bounding box center [549, 448] width 93 height 9
click at [1039, 397] on button "Run" at bounding box center [1031, 395] width 37 height 21
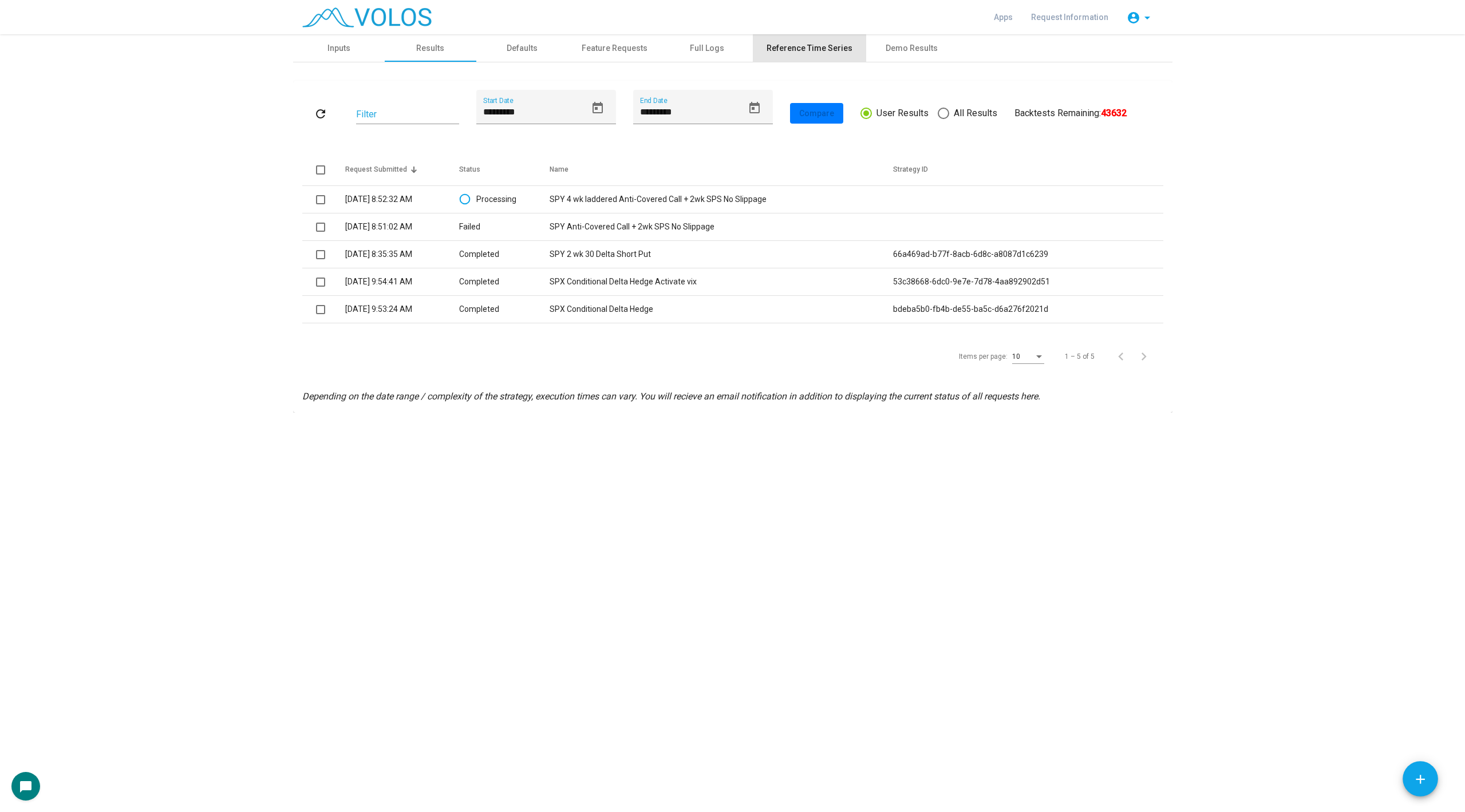
click at [814, 51] on div "Reference Time Series" at bounding box center [809, 48] width 86 height 12
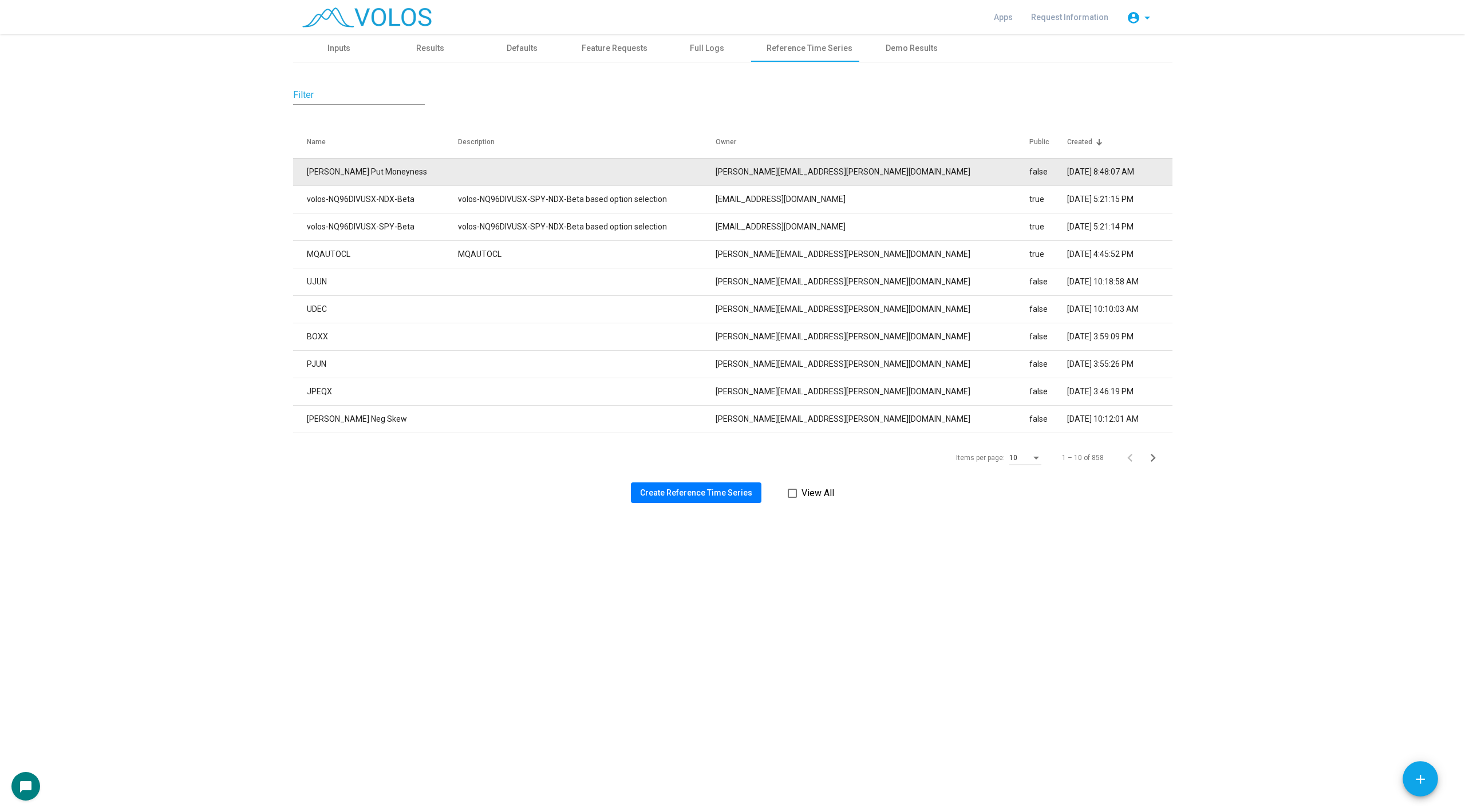
click at [519, 172] on td at bounding box center [587, 172] width 258 height 27
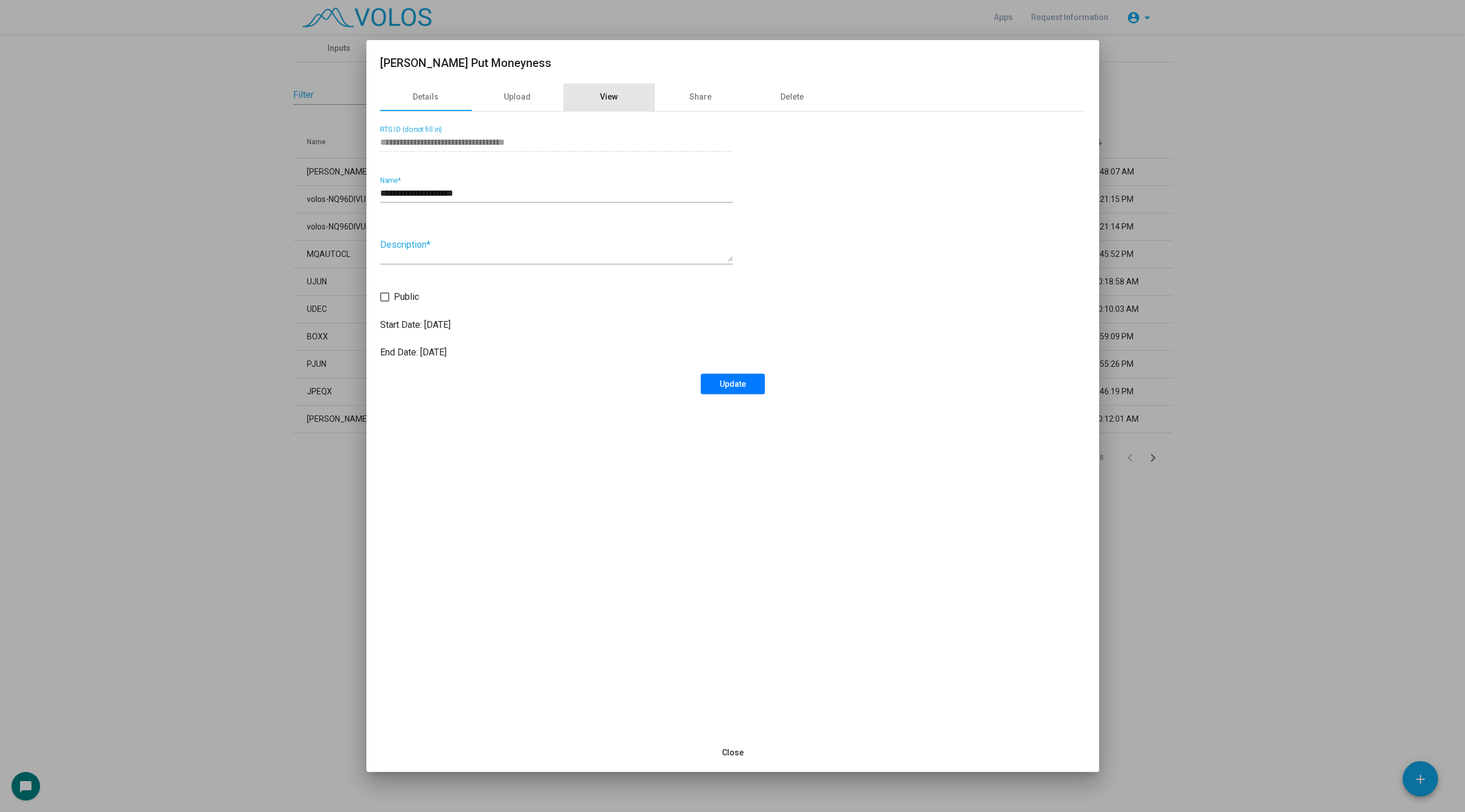
click at [611, 102] on div "View" at bounding box center [609, 97] width 18 height 12
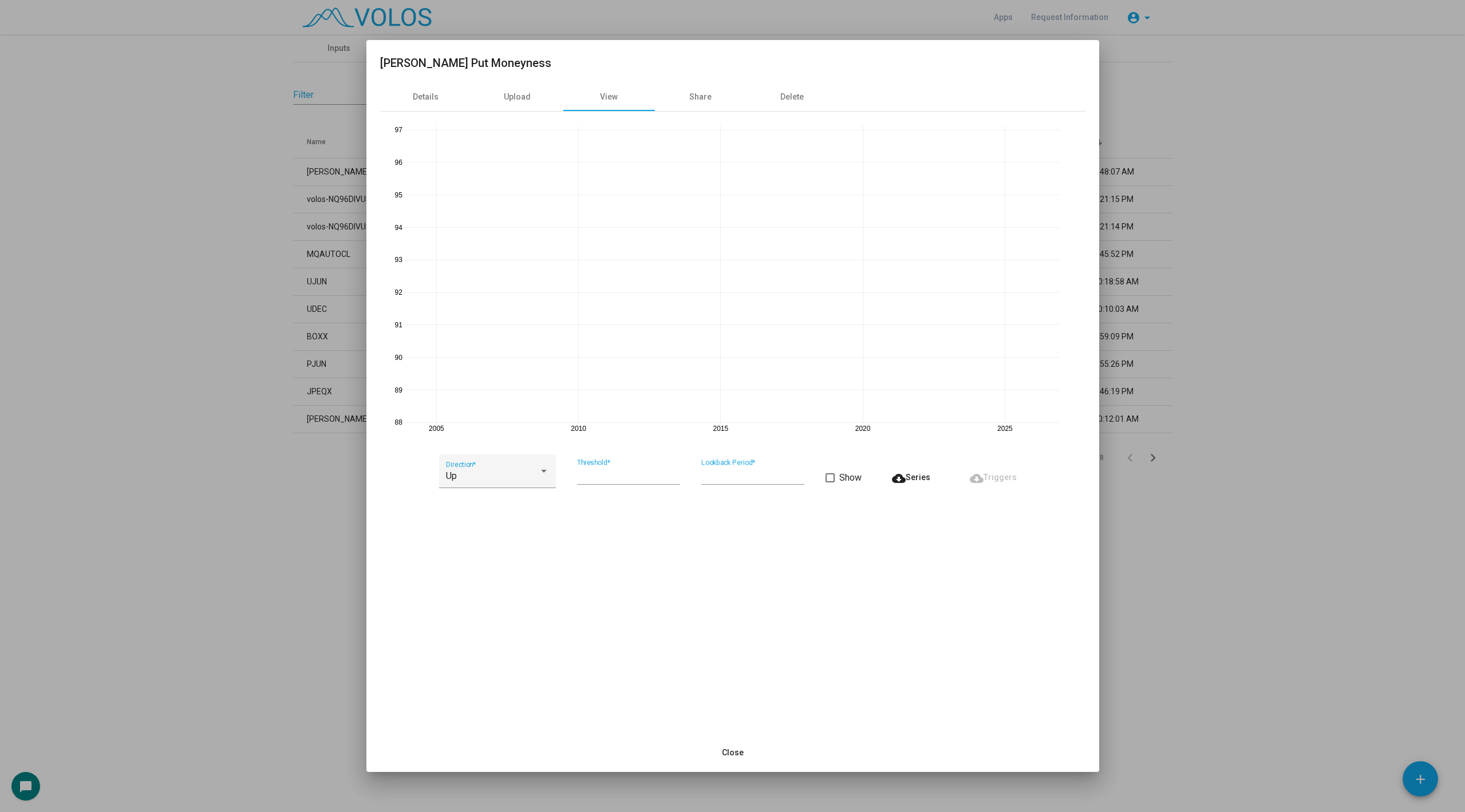
click at [208, 265] on div at bounding box center [732, 406] width 1465 height 812
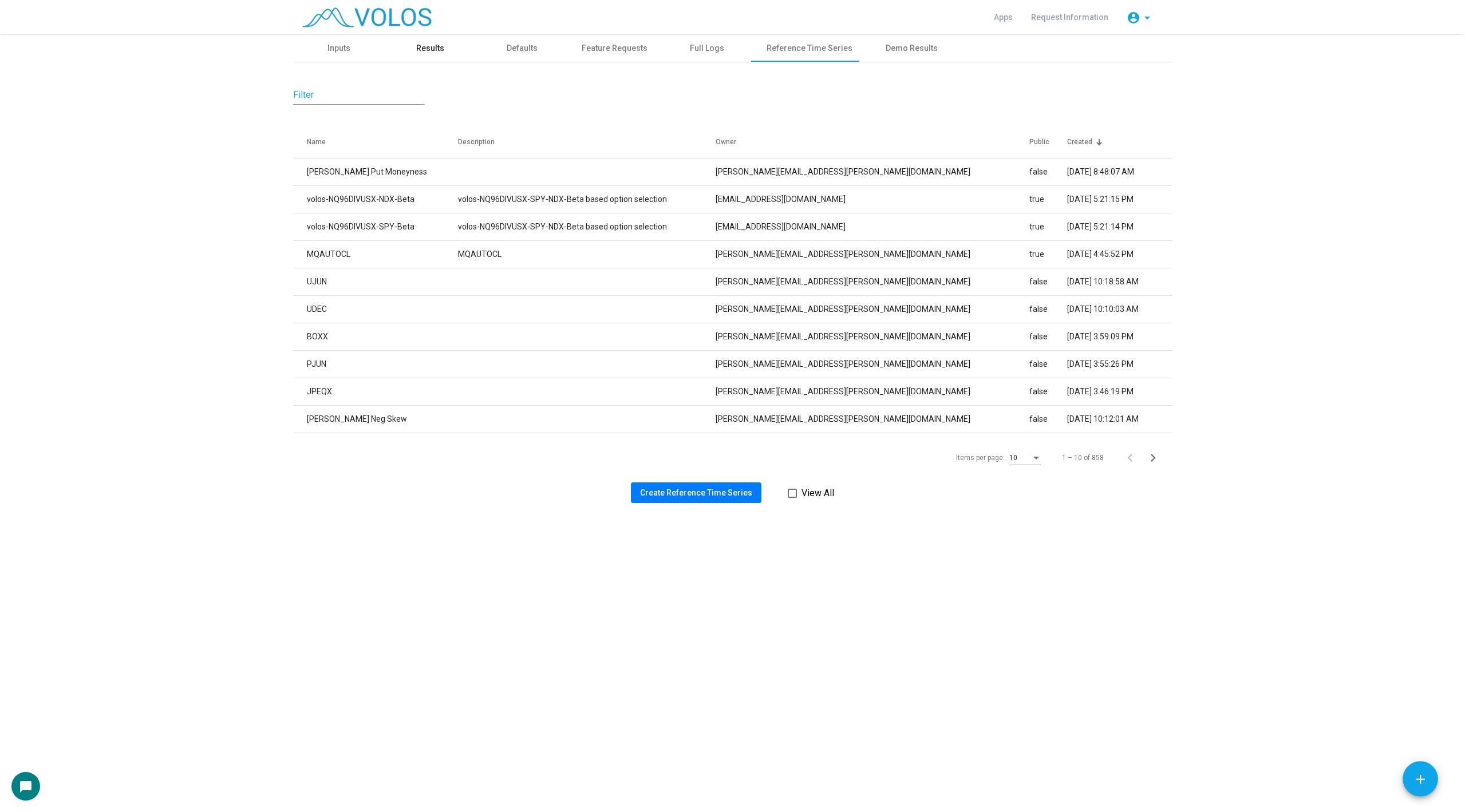
click at [471, 51] on div "Results" at bounding box center [431, 48] width 92 height 27
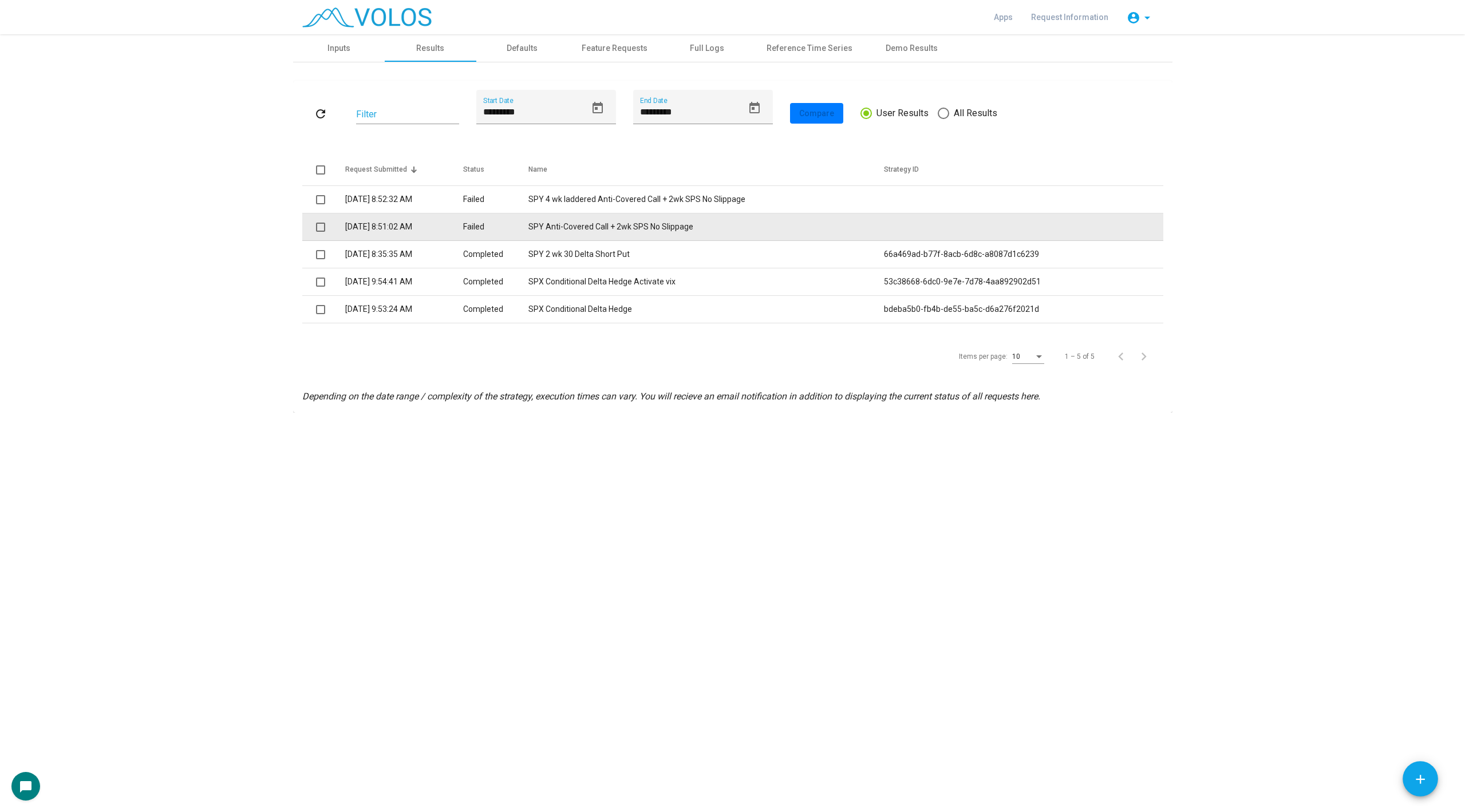
click at [604, 229] on td "SPY Anti-Covered Call + 2wk SPS No Slippage" at bounding box center [706, 227] width 355 height 27
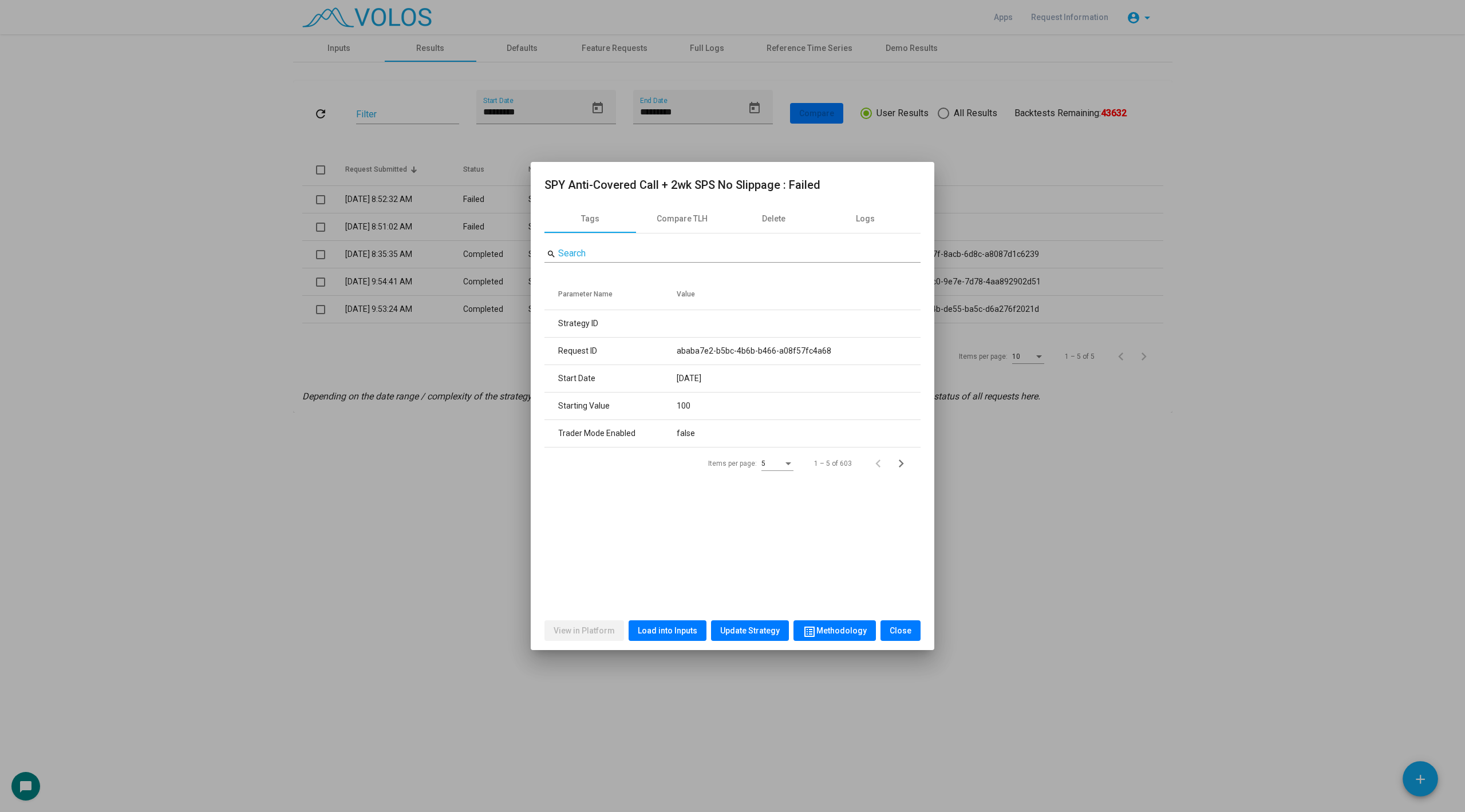
click at [401, 445] on div at bounding box center [732, 406] width 1465 height 812
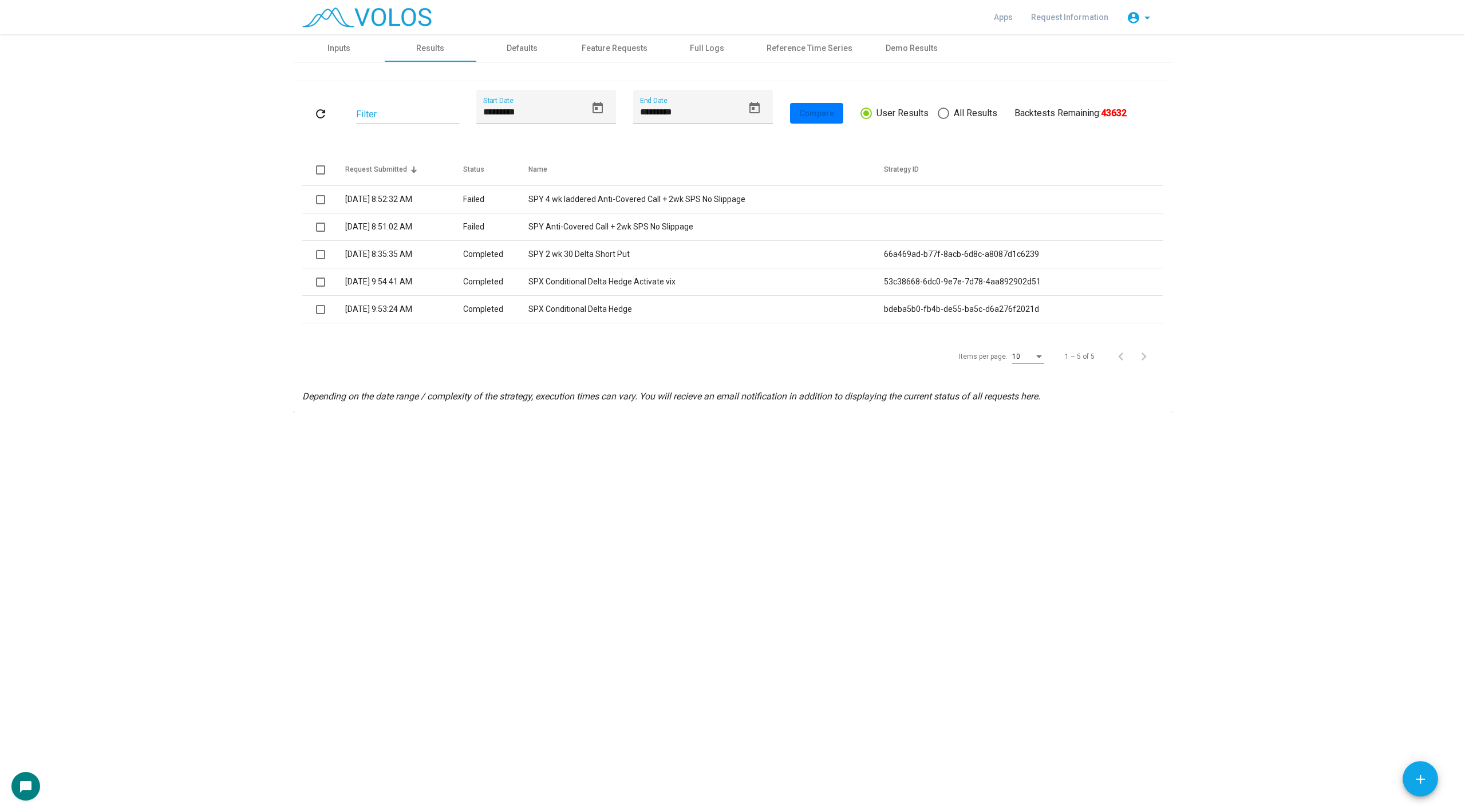
click at [789, 65] on div "refresh Filter ********* Start Date ********* End Date Compare User Results All…" at bounding box center [732, 237] width 879 height 350
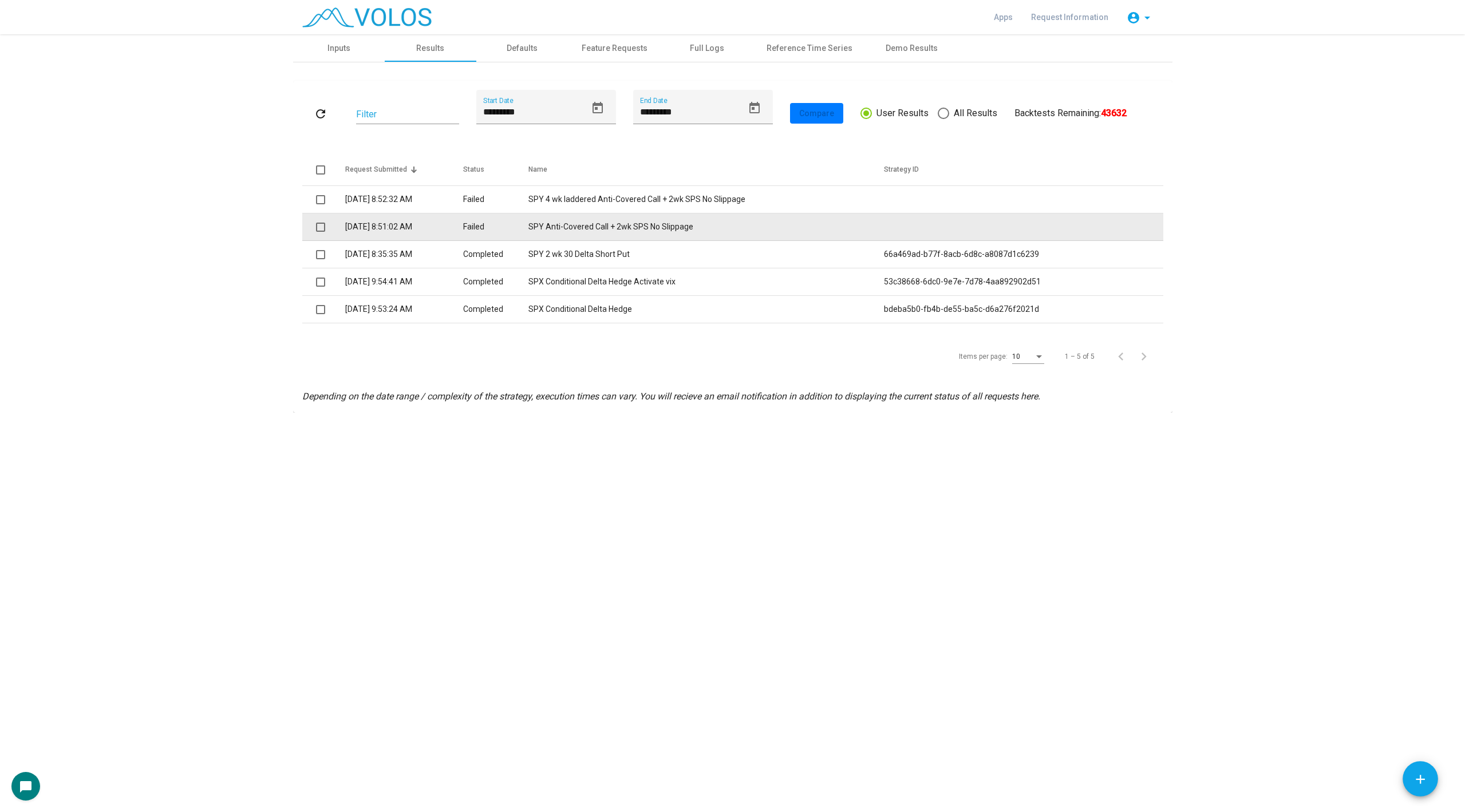
click at [654, 235] on td "SPY Anti-Covered Call + 2wk SPS No Slippage" at bounding box center [706, 227] width 355 height 27
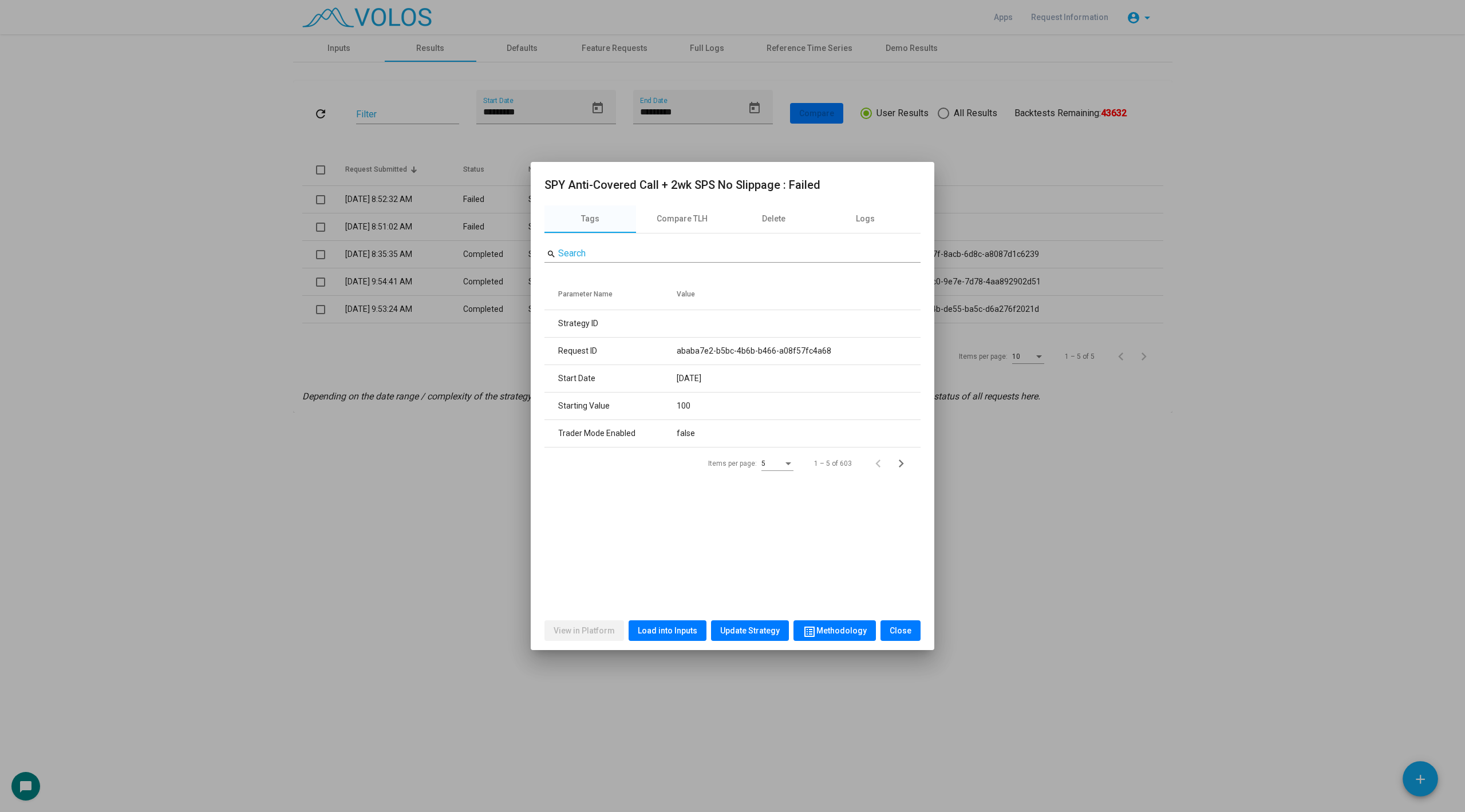
click at [679, 611] on div "View in Platform Load into Inputs Update Strategy list_alt Methodology Close" at bounding box center [732, 630] width 376 height 39
click at [678, 633] on span "Load into Inputs" at bounding box center [668, 630] width 59 height 9
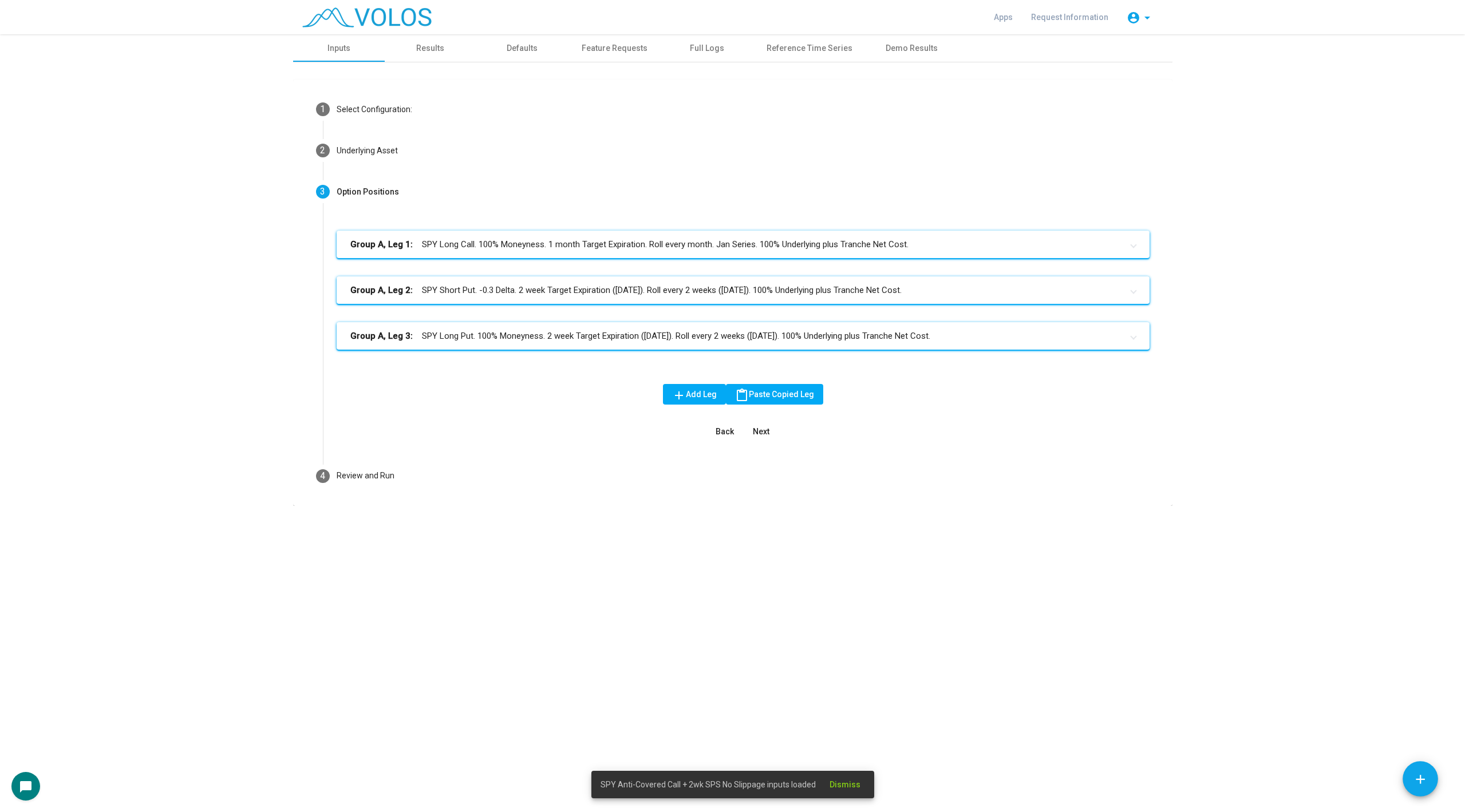
click at [583, 365] on div "Group A, Leg 1: SPY Long Call. 100% Moneyness. 1 month Target Expiration. Roll …" at bounding box center [743, 299] width 813 height 137
click at [585, 338] on mat-panel-title "Group A, Leg 3: SPY Long Put. 100% Moneyness. 2 week Target Expiration ([DATE])…" at bounding box center [736, 336] width 772 height 13
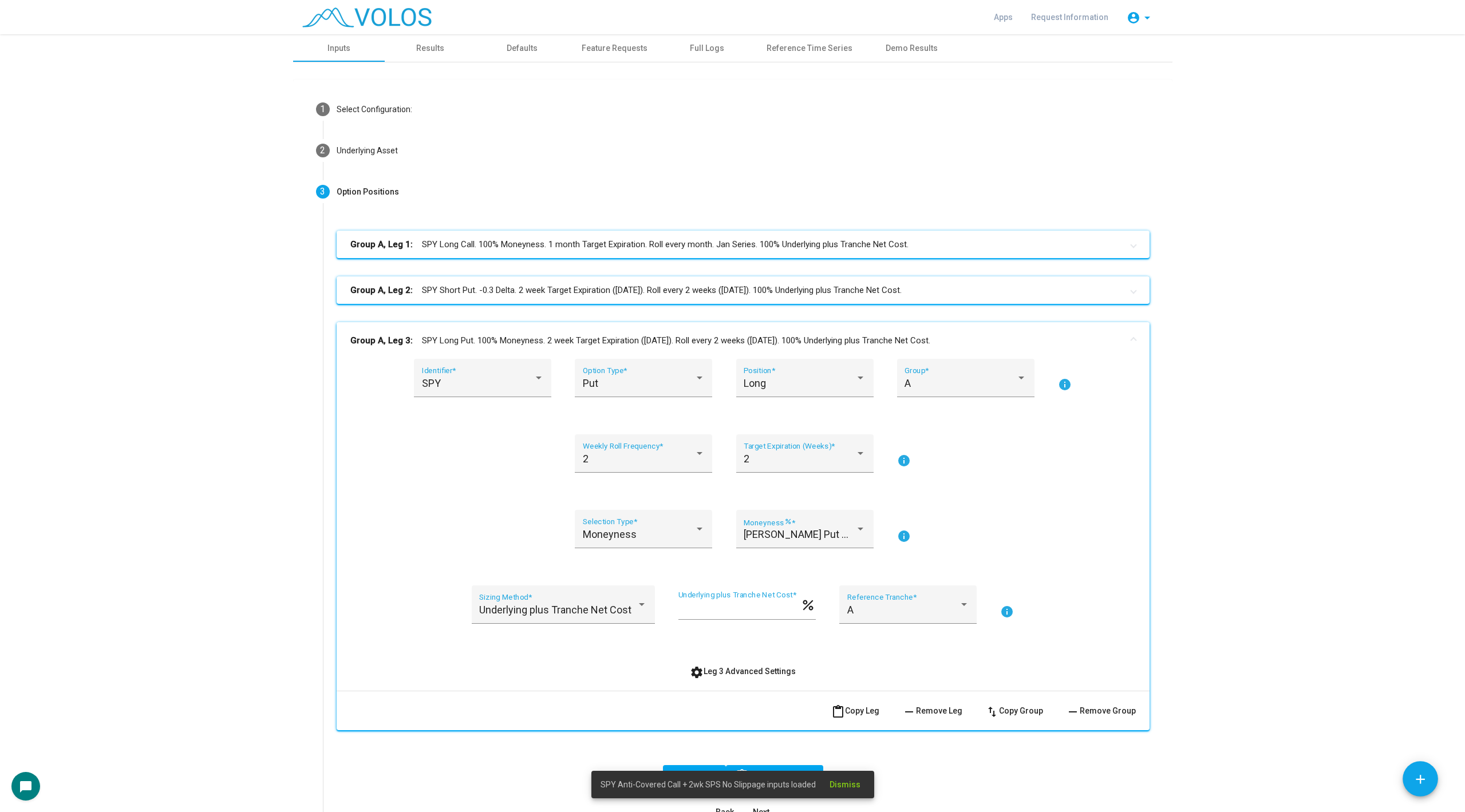
scroll to position [119, 0]
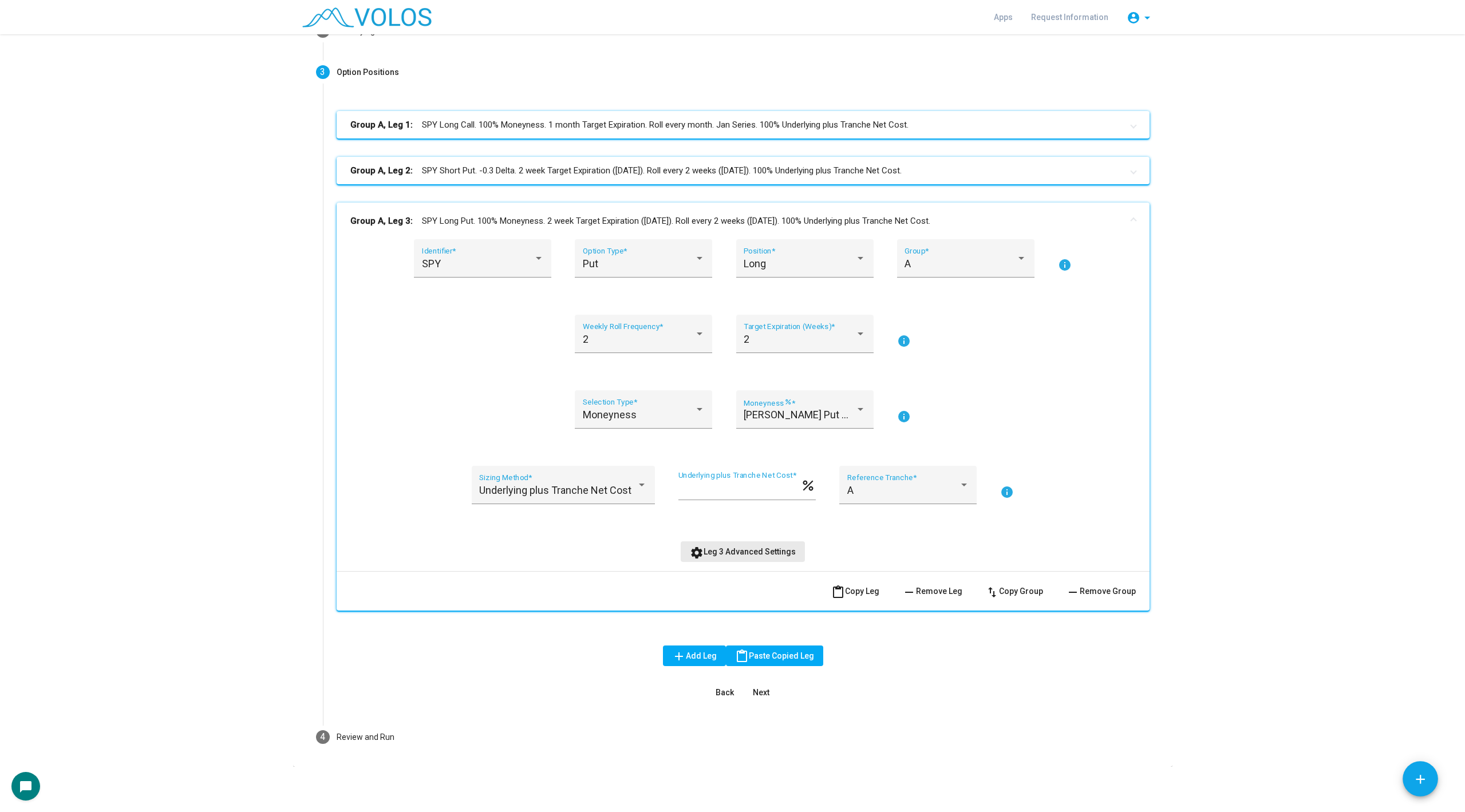
click at [761, 550] on span "settings Leg 3 Advanced Settings" at bounding box center [742, 552] width 106 height 9
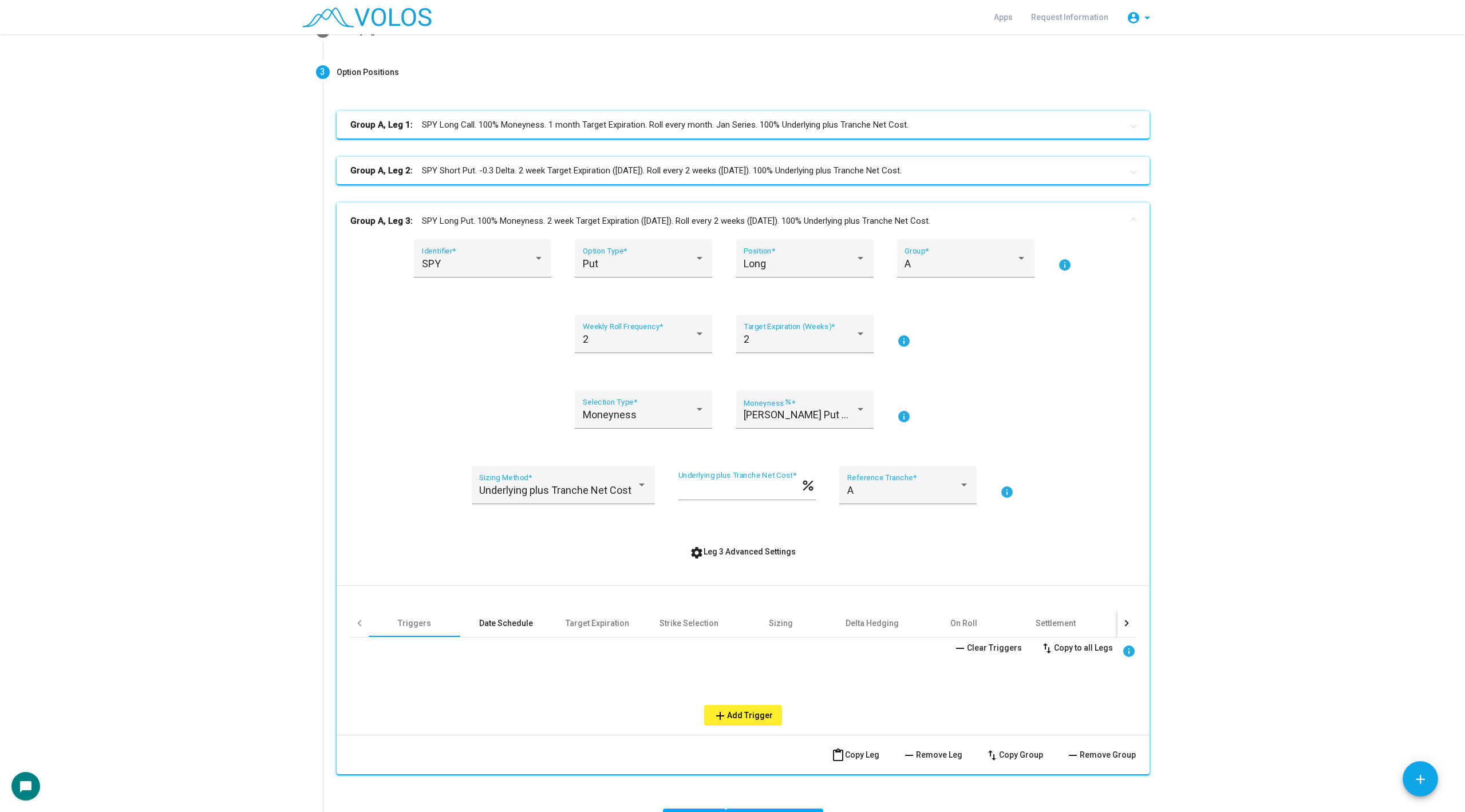
click at [524, 636] on div "Date Schedule" at bounding box center [506, 623] width 92 height 27
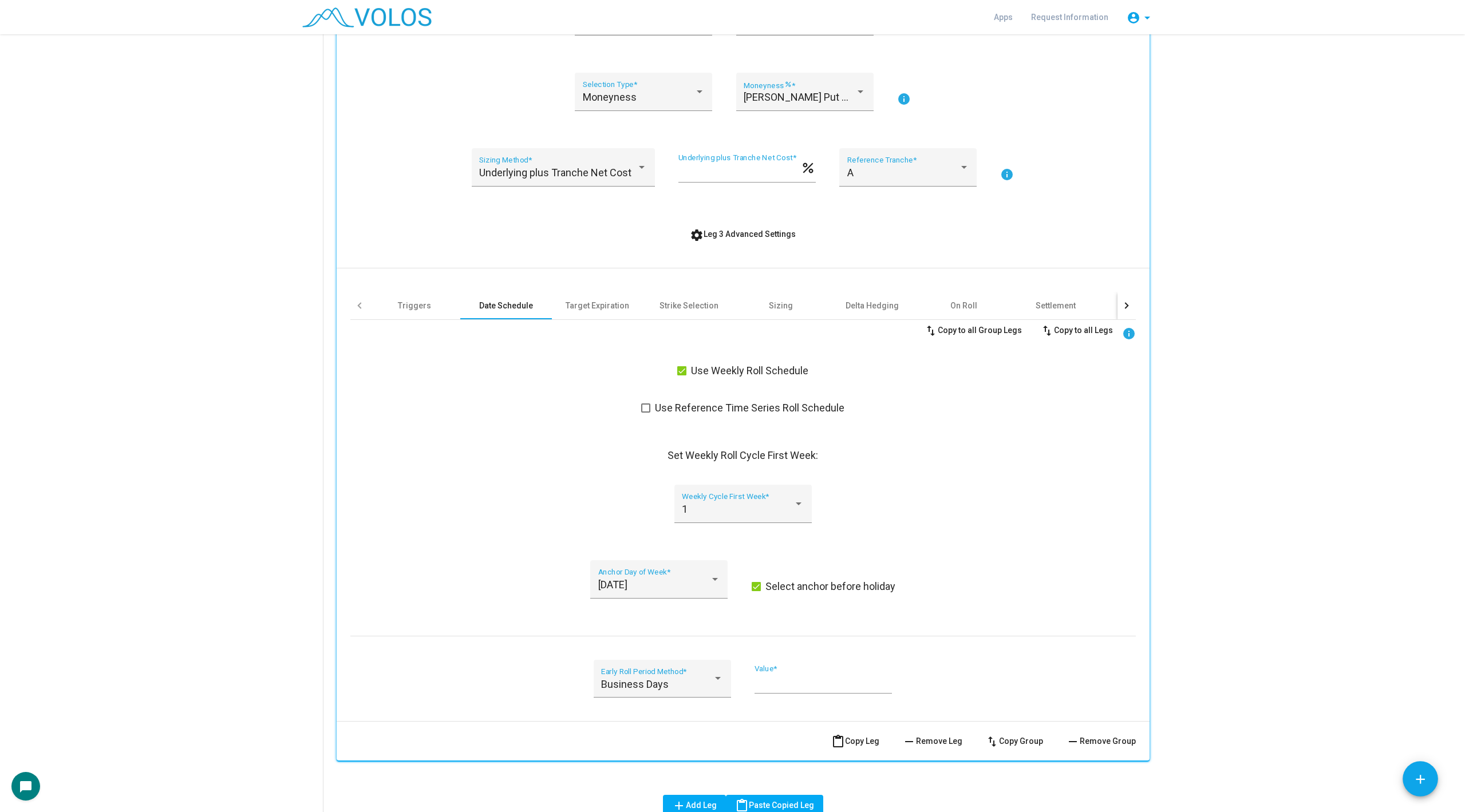
scroll to position [436, 0]
click at [615, 309] on div "Target Expiration" at bounding box center [598, 307] width 64 height 11
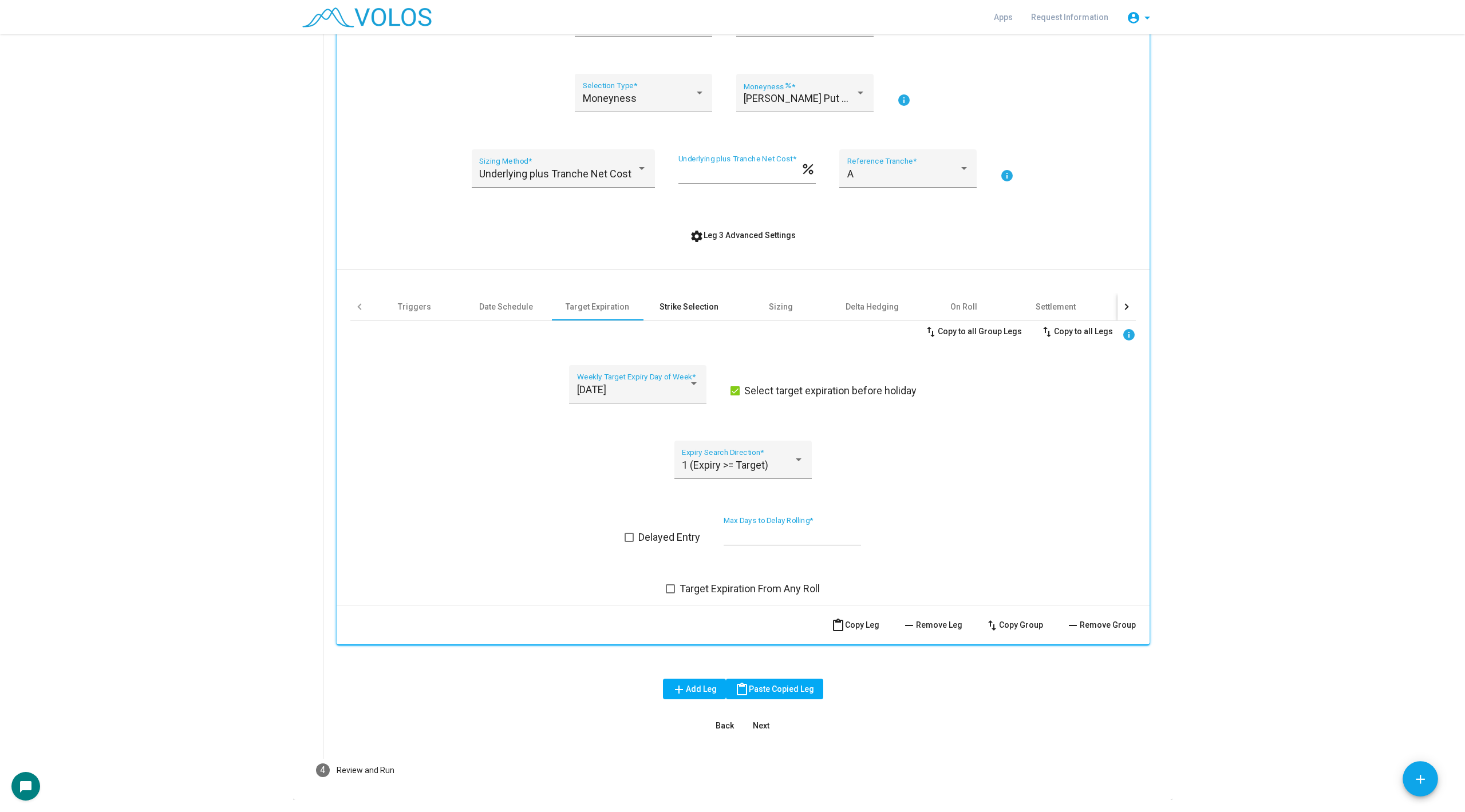
click at [699, 307] on div "Strike Selection" at bounding box center [689, 307] width 59 height 11
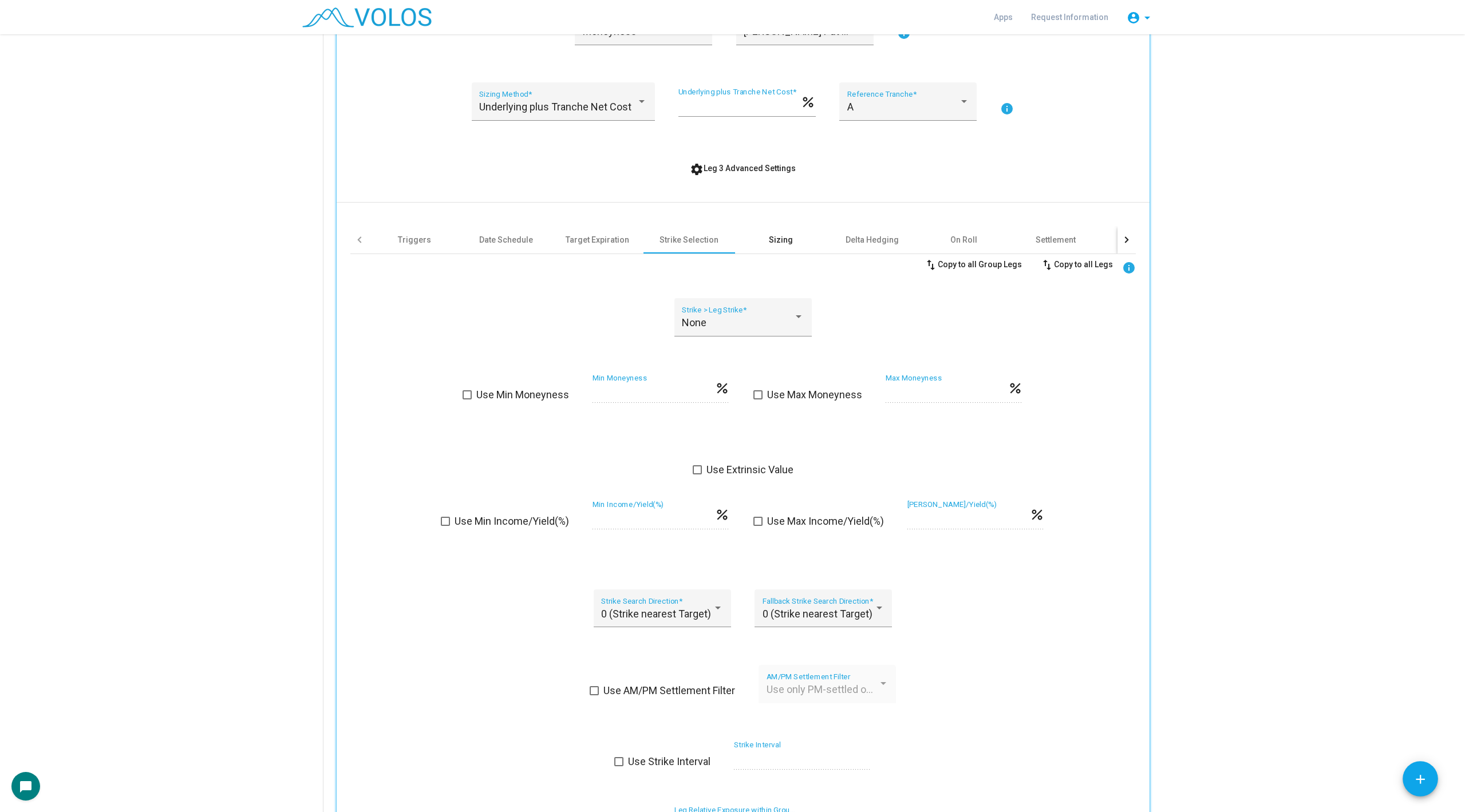
click at [798, 230] on div "Sizing" at bounding box center [781, 240] width 92 height 27
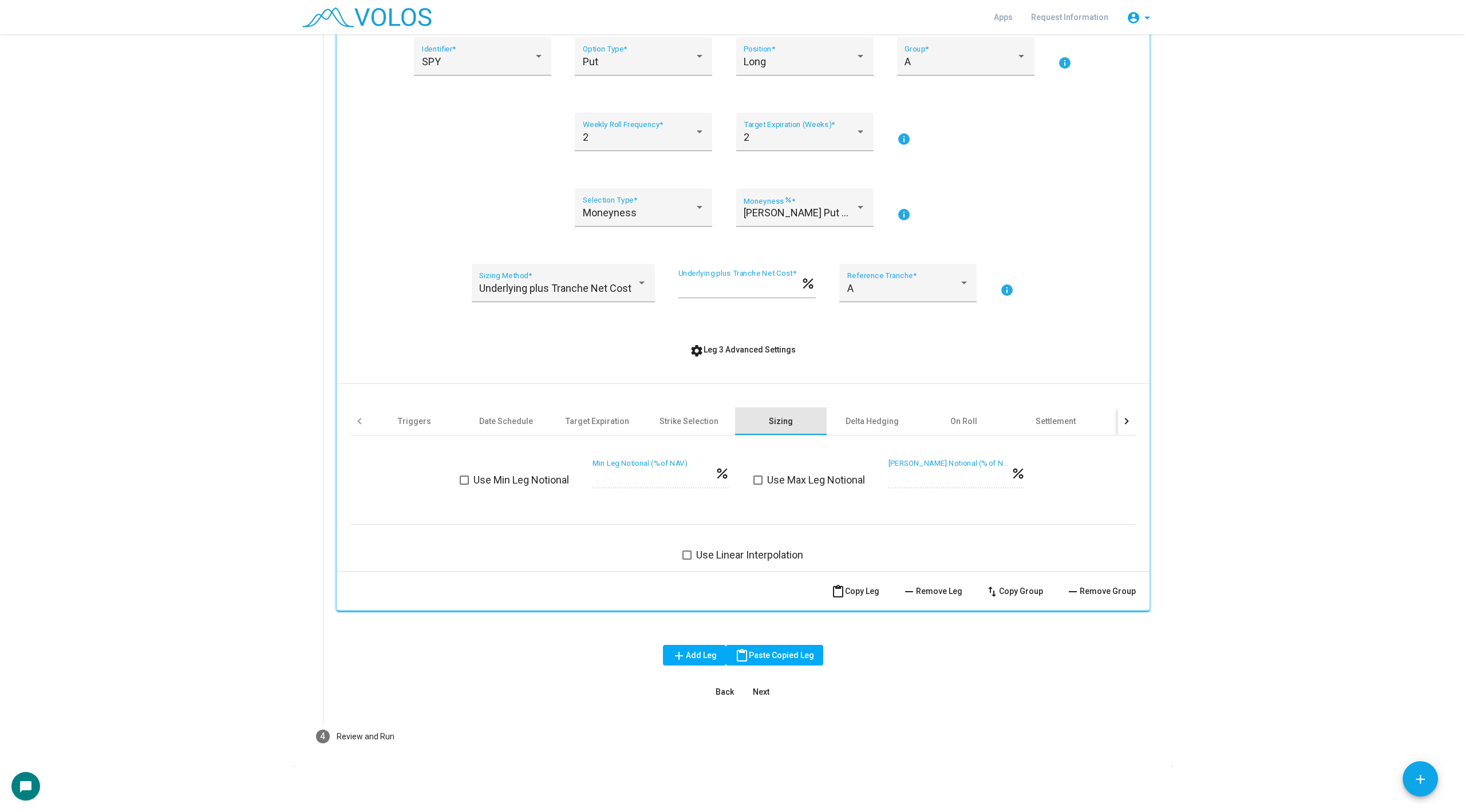
scroll to position [321, 0]
click at [851, 413] on div "Delta Hedging" at bounding box center [872, 422] width 92 height 27
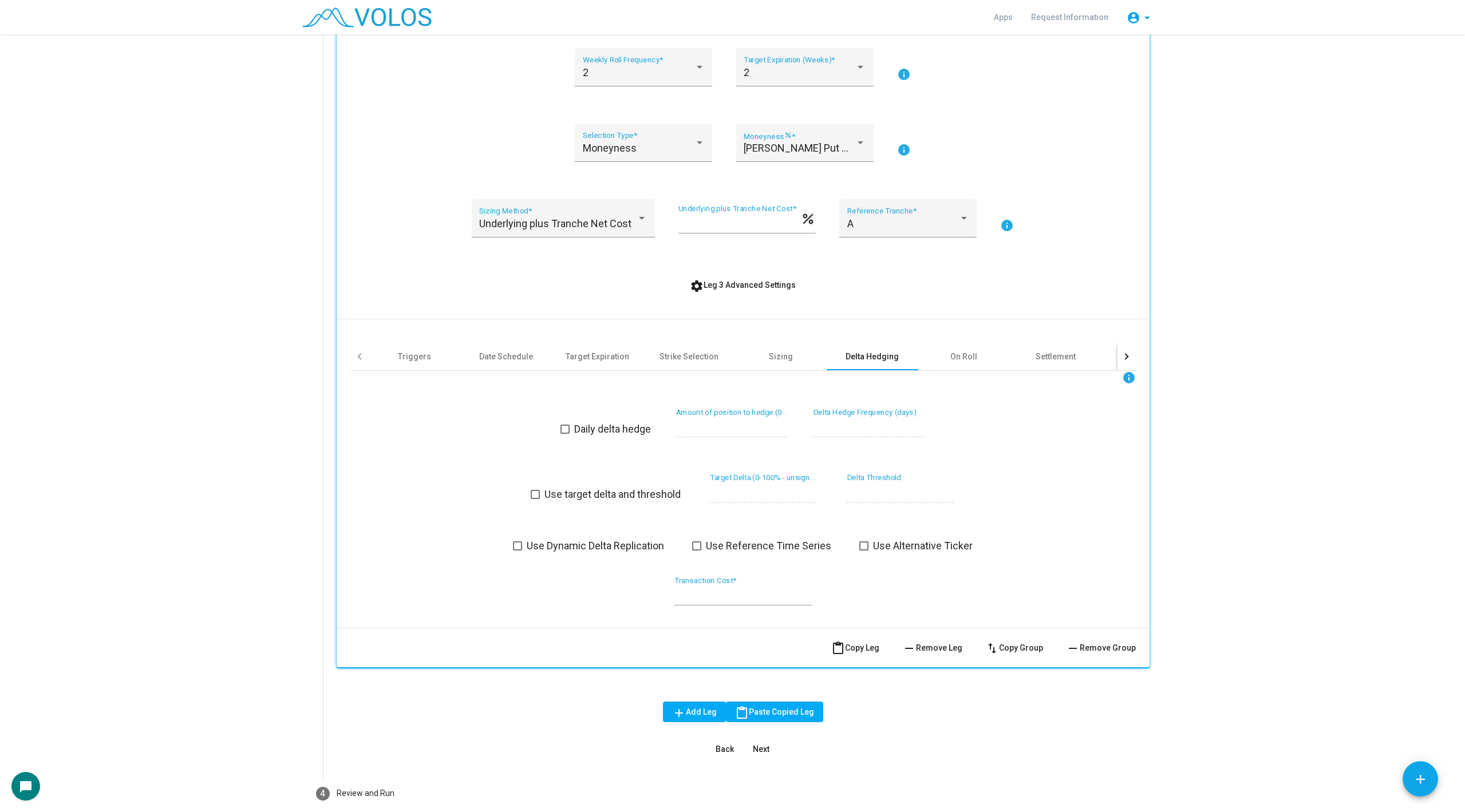
scroll to position [394, 0]
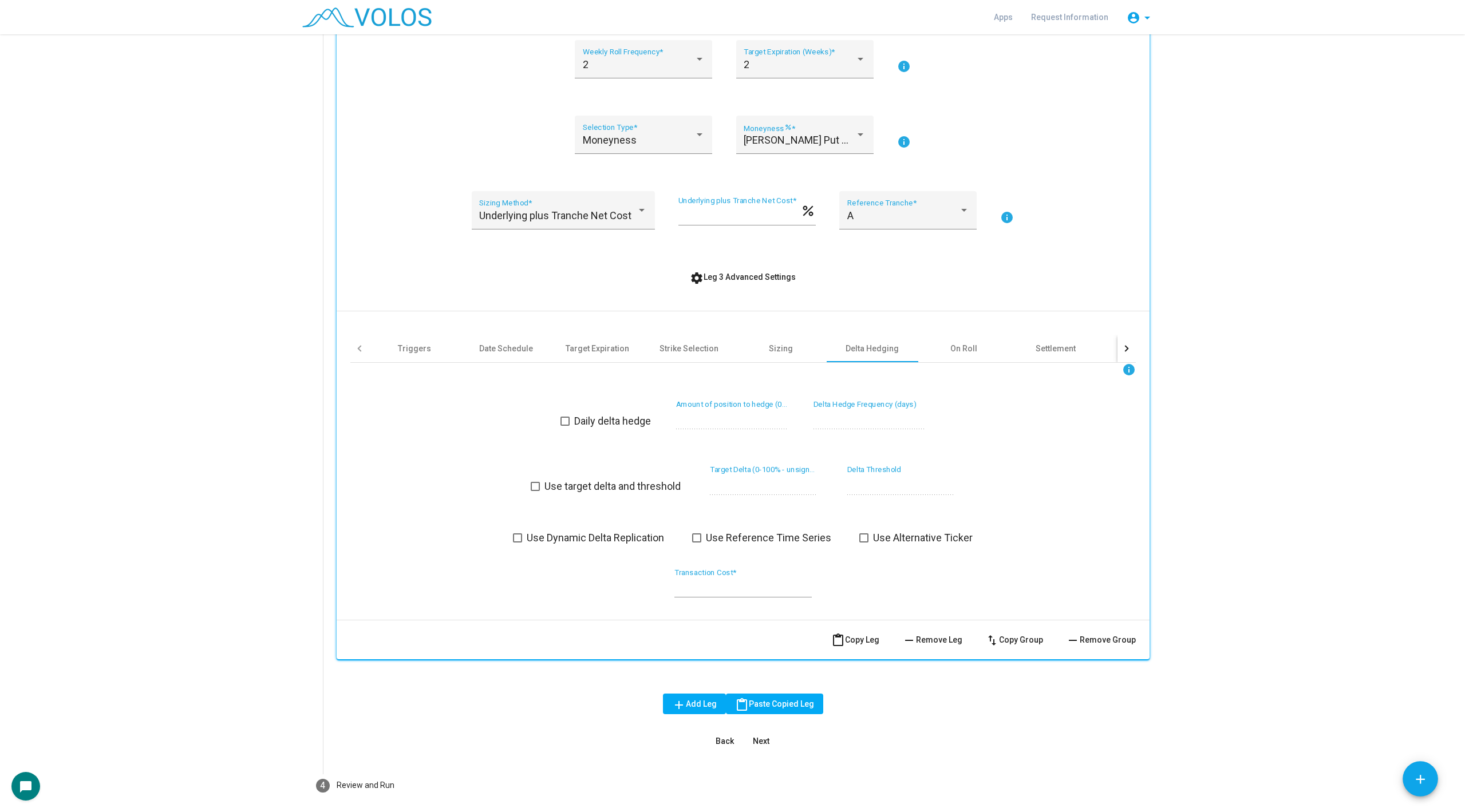
click at [973, 364] on div "info" at bounding box center [743, 370] width 786 height 14
click at [972, 339] on div "On Roll" at bounding box center [964, 349] width 92 height 27
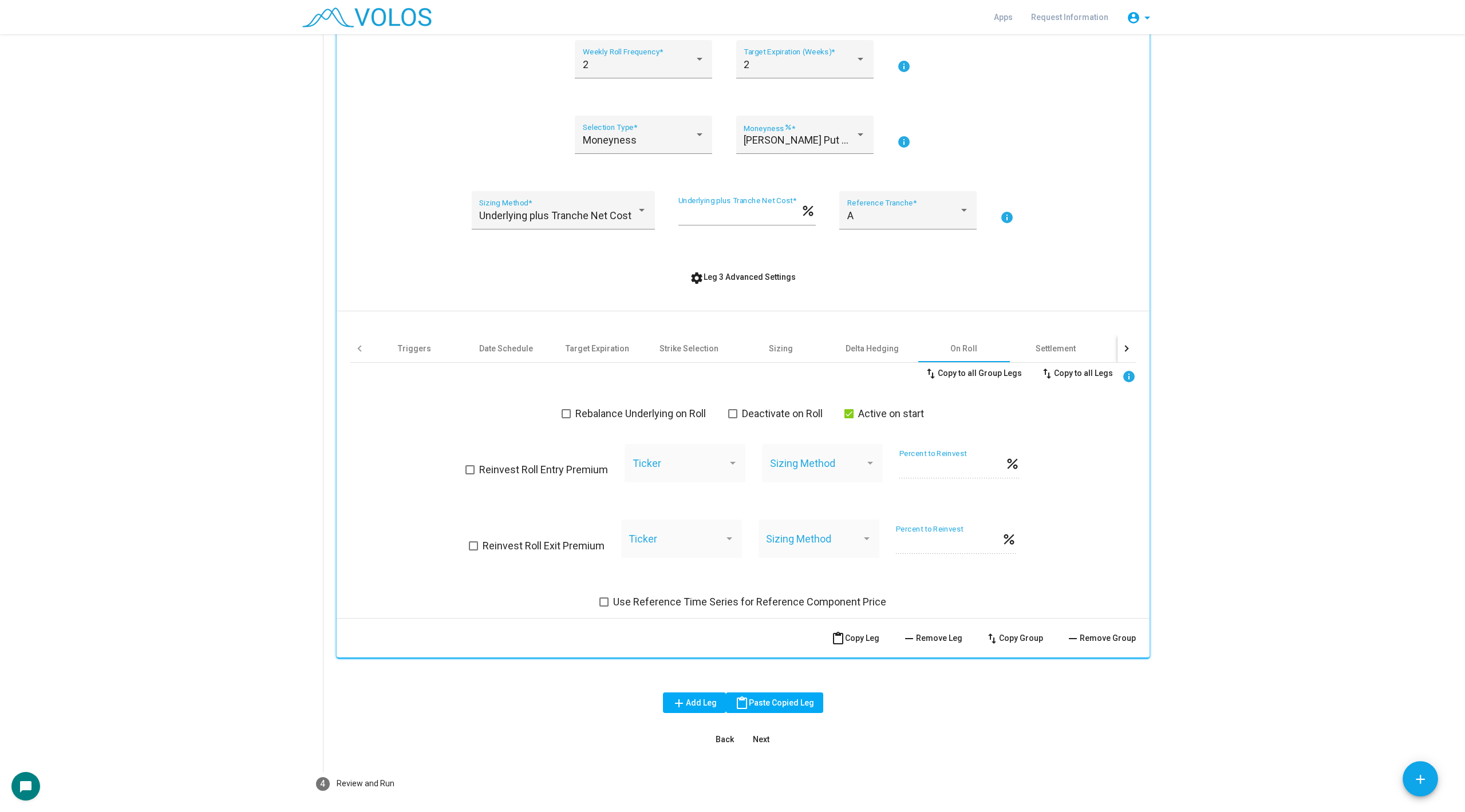
click at [1123, 348] on div at bounding box center [1125, 348] width 6 height 6
click at [782, 335] on div "Settlement" at bounding box center [806, 349] width 92 height 27
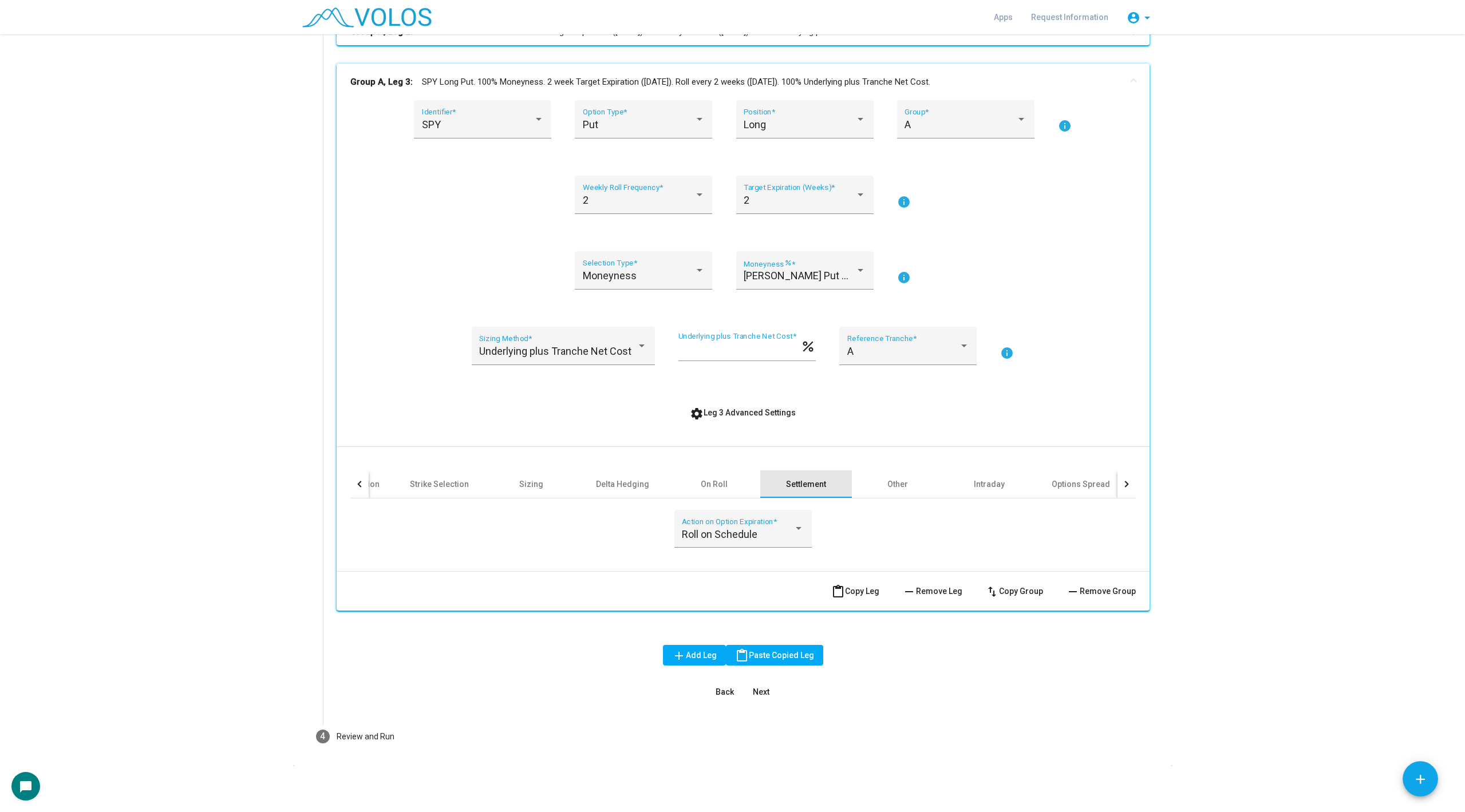
scroll to position [258, 0]
click at [907, 488] on div "Other" at bounding box center [898, 485] width 21 height 11
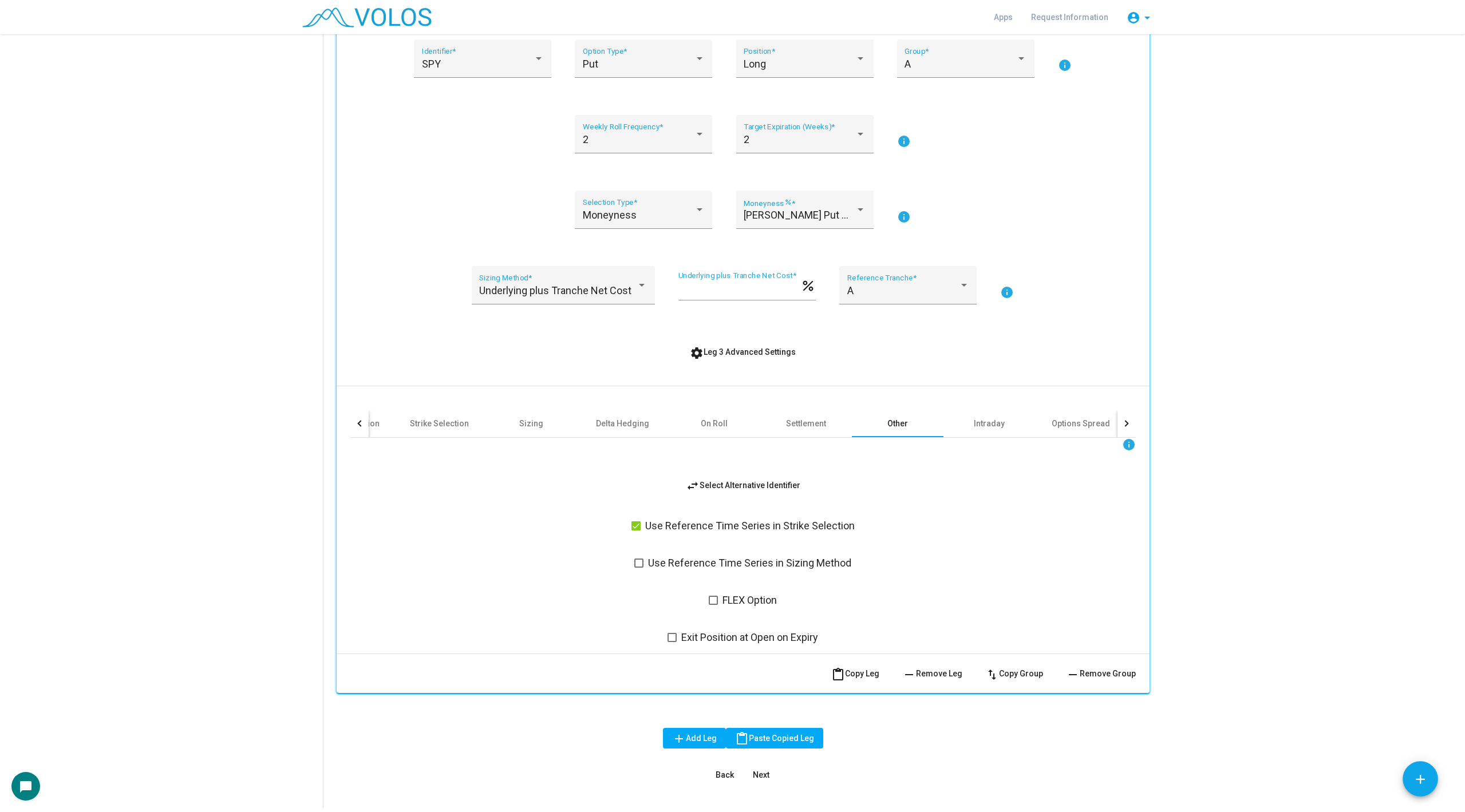
scroll to position [323, 0]
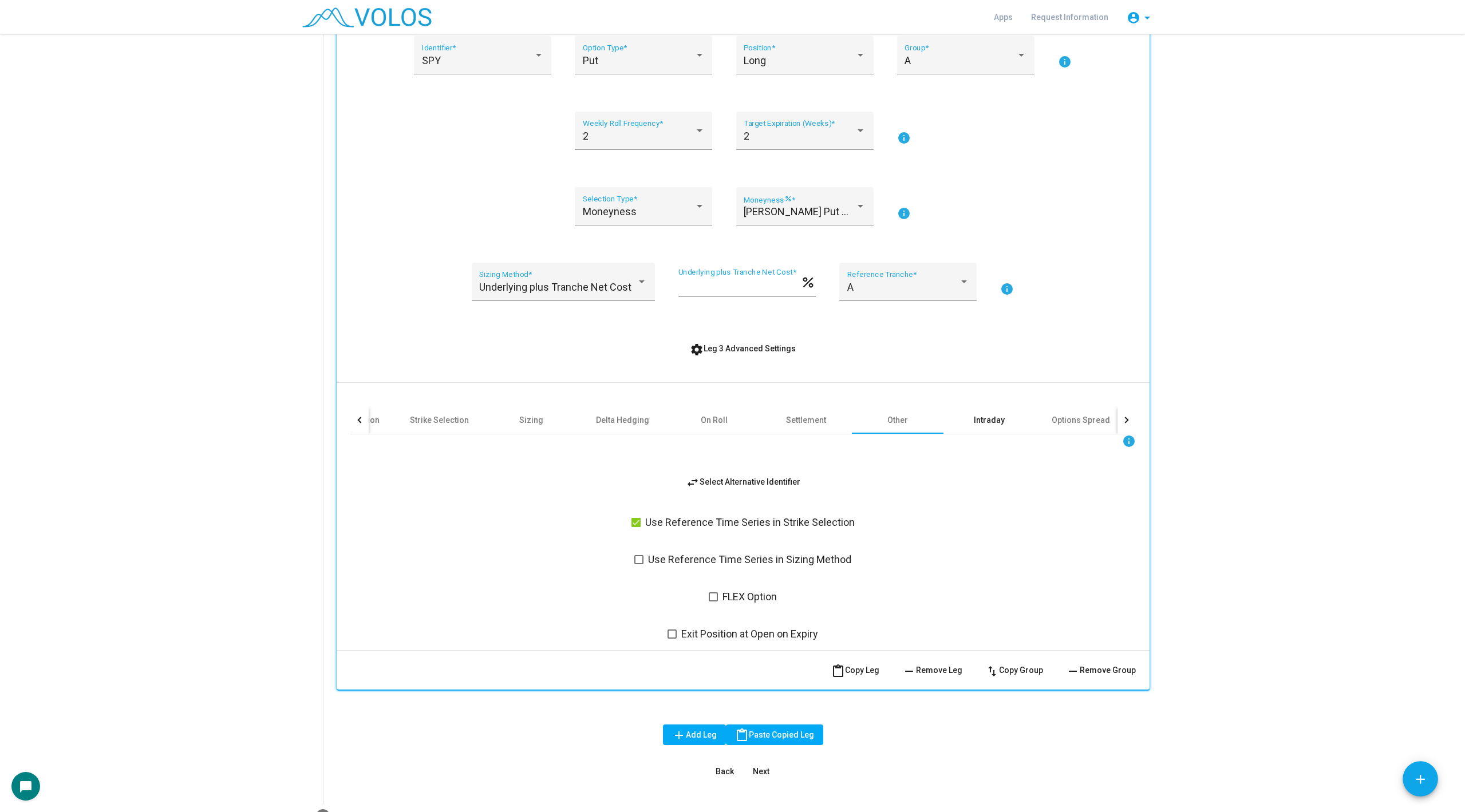
click at [985, 418] on div "Intraday" at bounding box center [989, 420] width 31 height 11
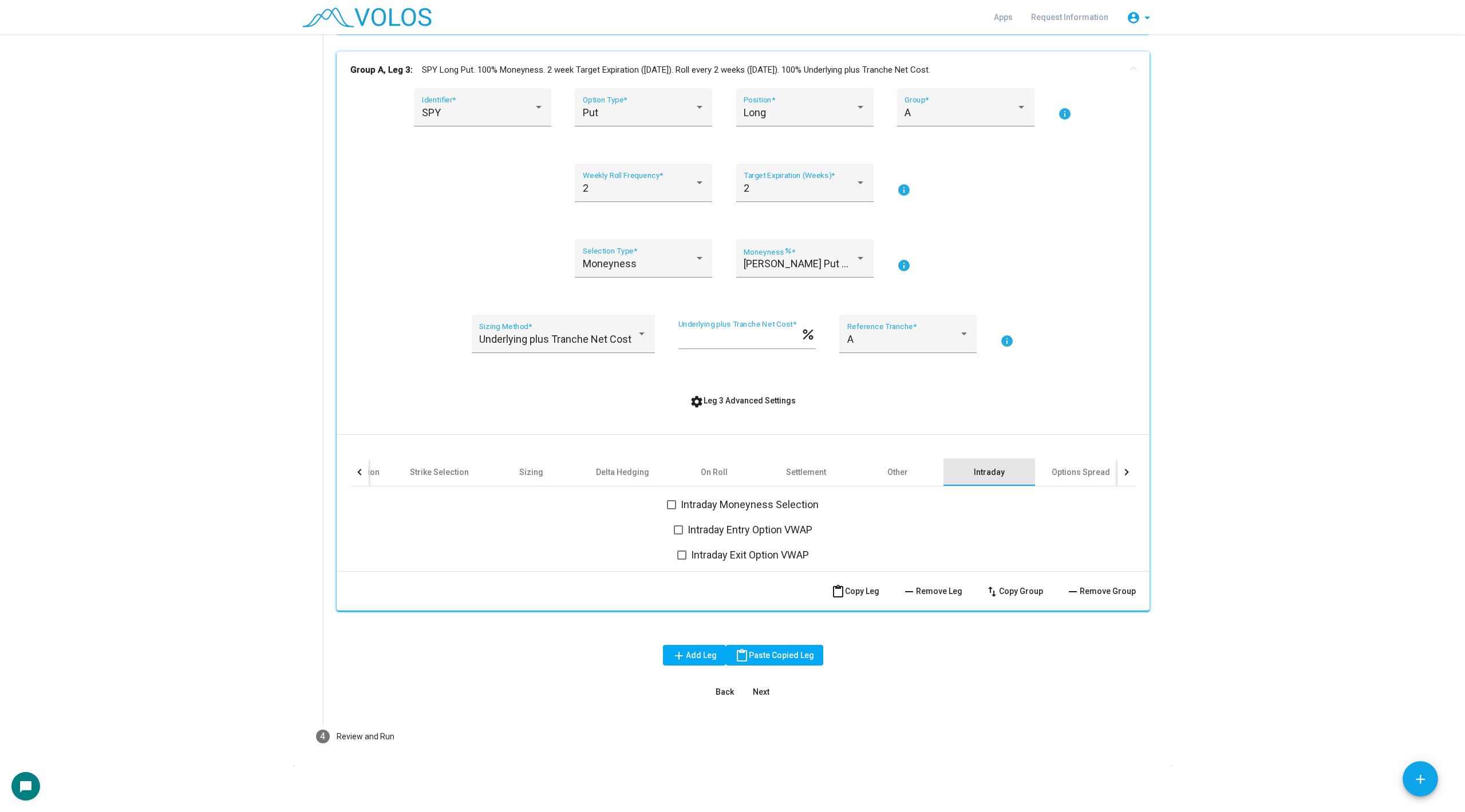
scroll to position [270, 0]
click at [1092, 463] on div "Options Spread" at bounding box center [1081, 473] width 92 height 27
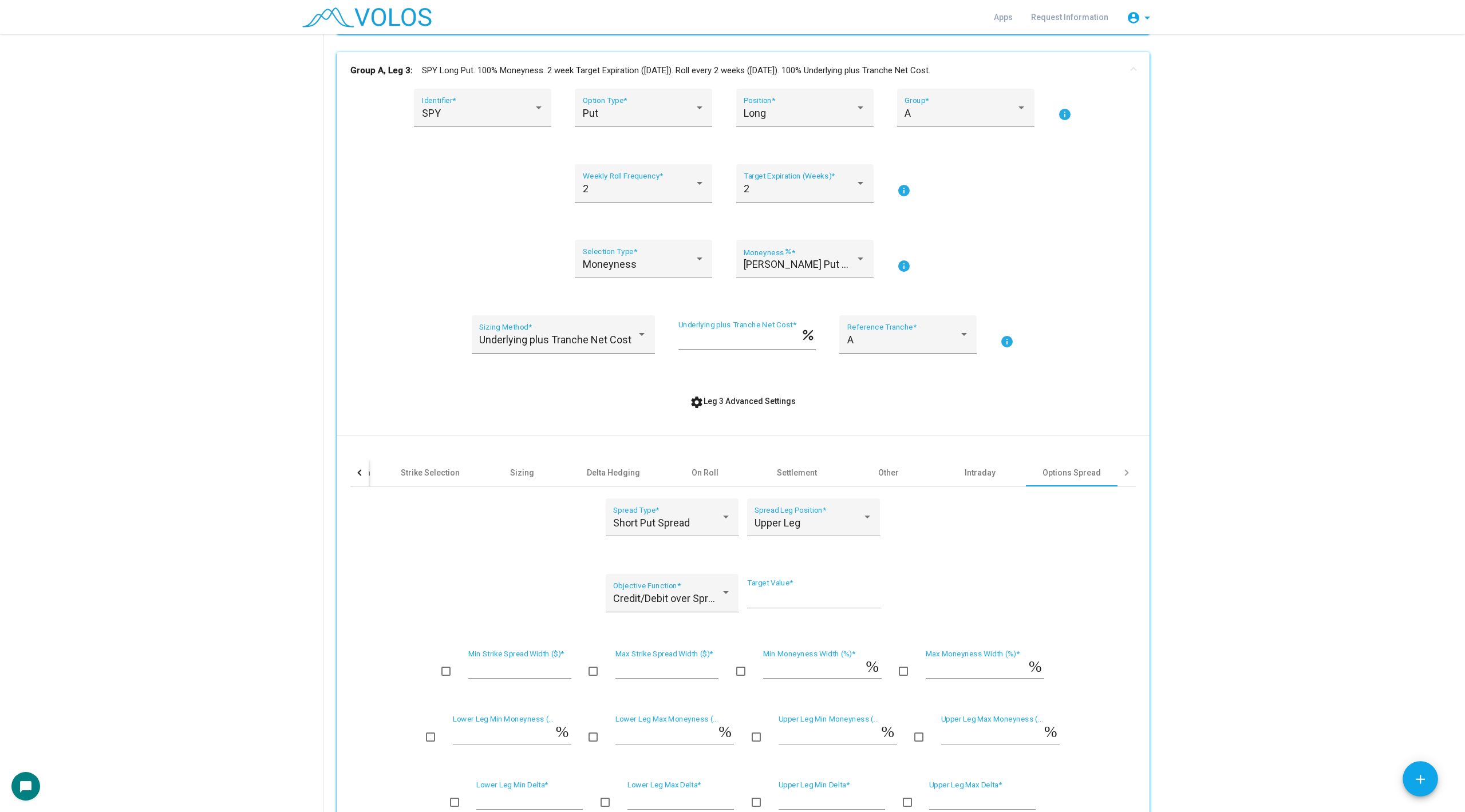
click at [1129, 476] on div at bounding box center [1126, 473] width 18 height 27
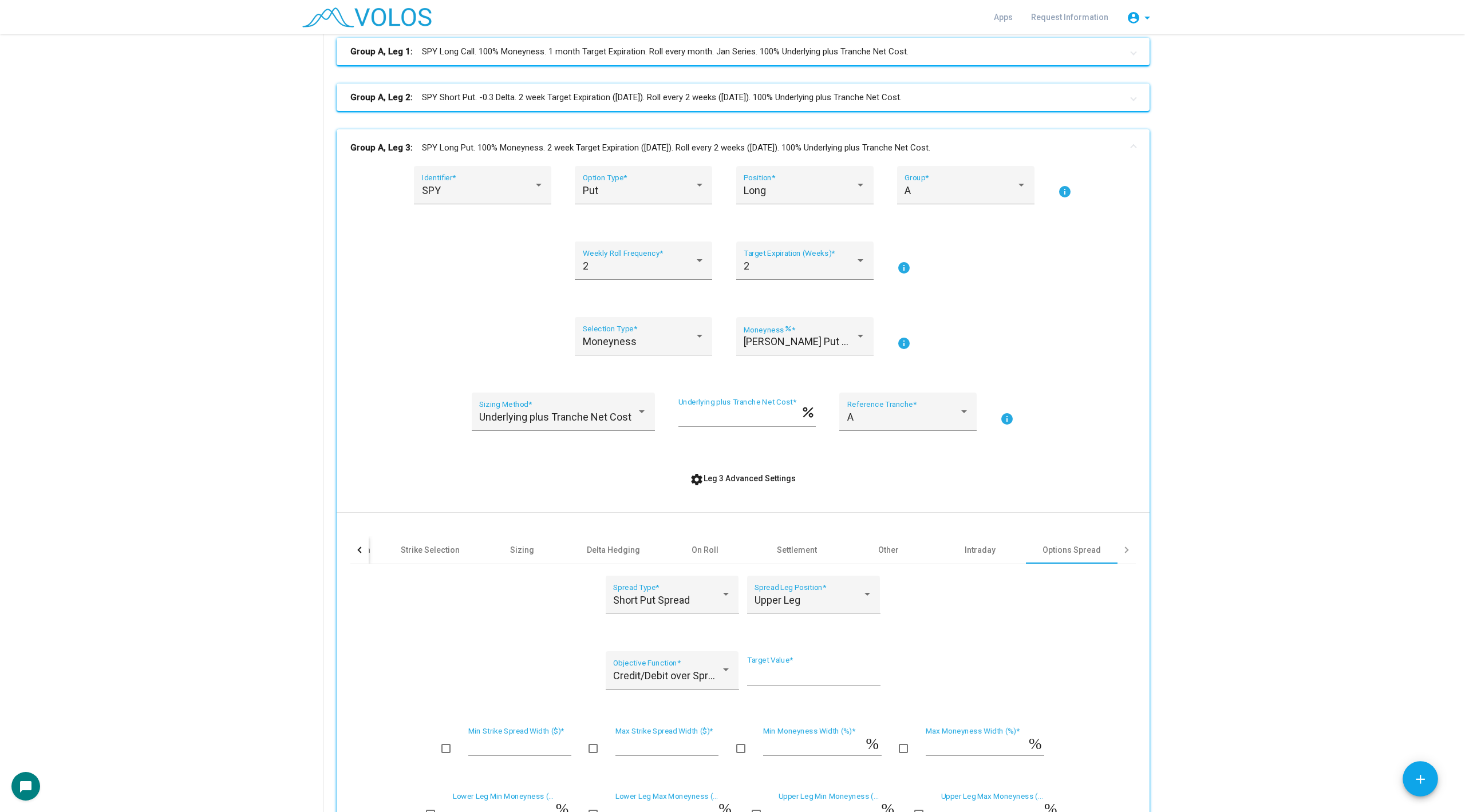
scroll to position [27, 0]
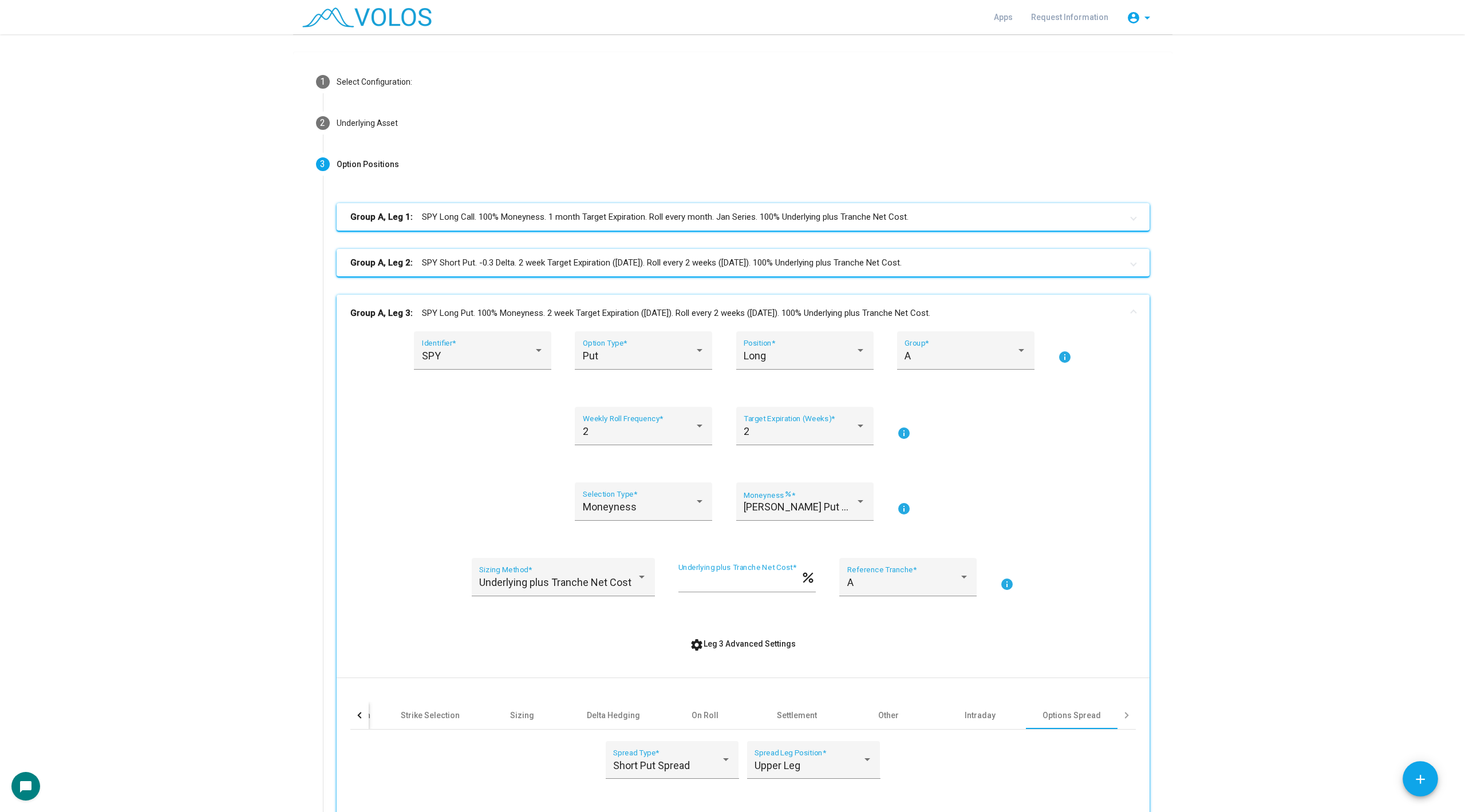
click at [481, 310] on mat-panel-title "Group A, Leg 3: SPY Long Put. 100% Moneyness. 2 week Target Expiration ([DATE])…" at bounding box center [736, 313] width 772 height 13
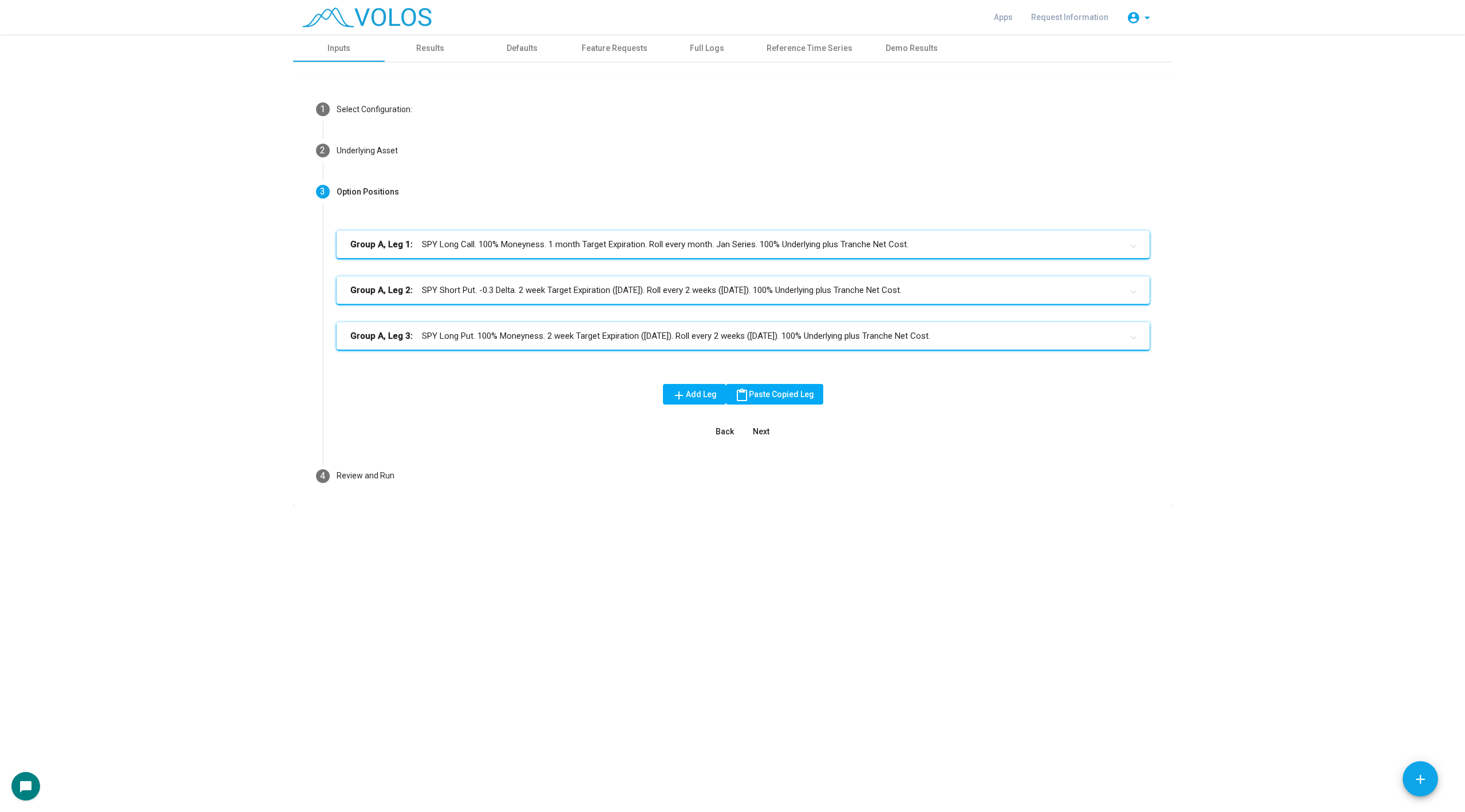
scroll to position [0, 0]
click at [430, 37] on div "Results" at bounding box center [431, 48] width 92 height 27
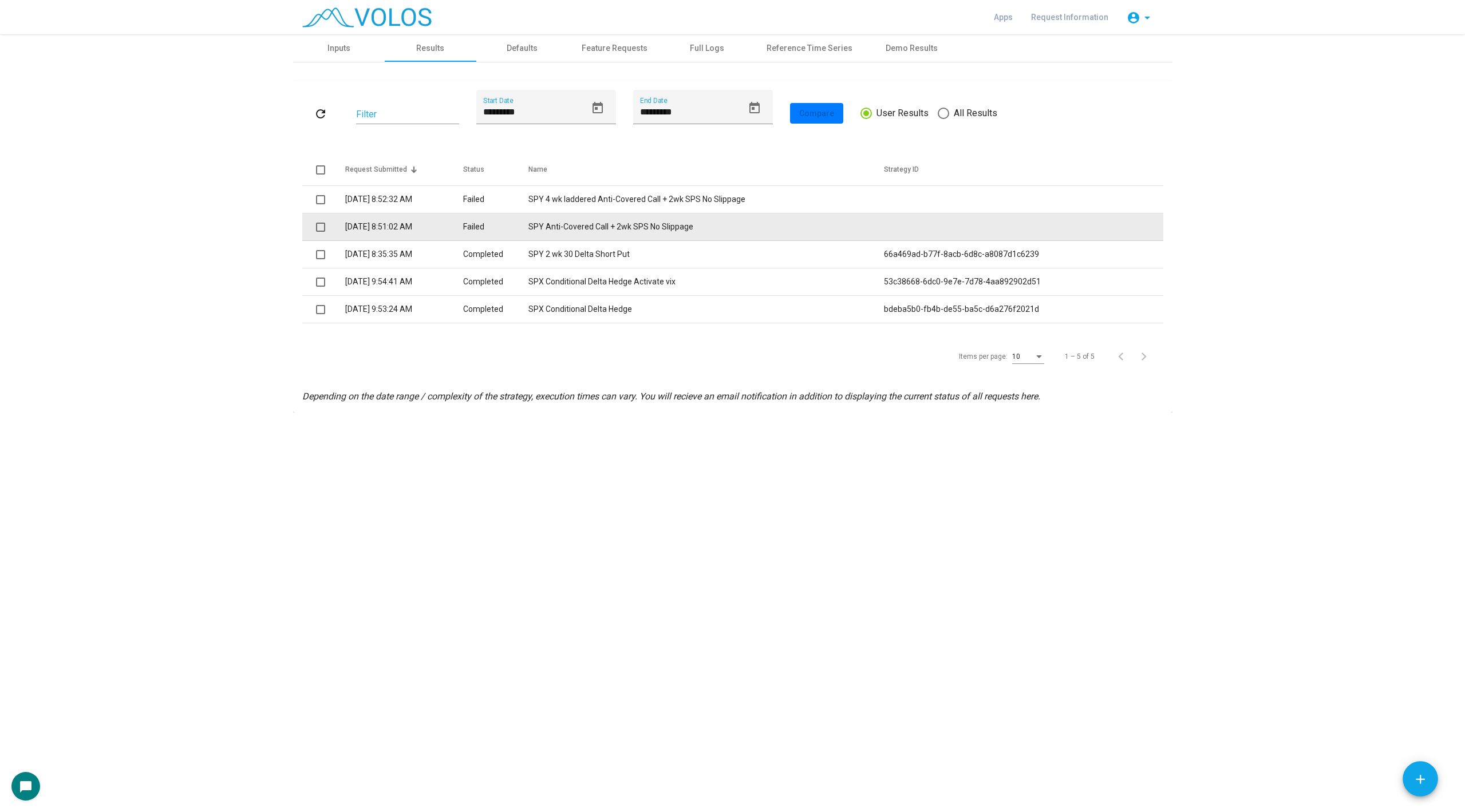
click at [501, 224] on td "Failed" at bounding box center [496, 227] width 66 height 27
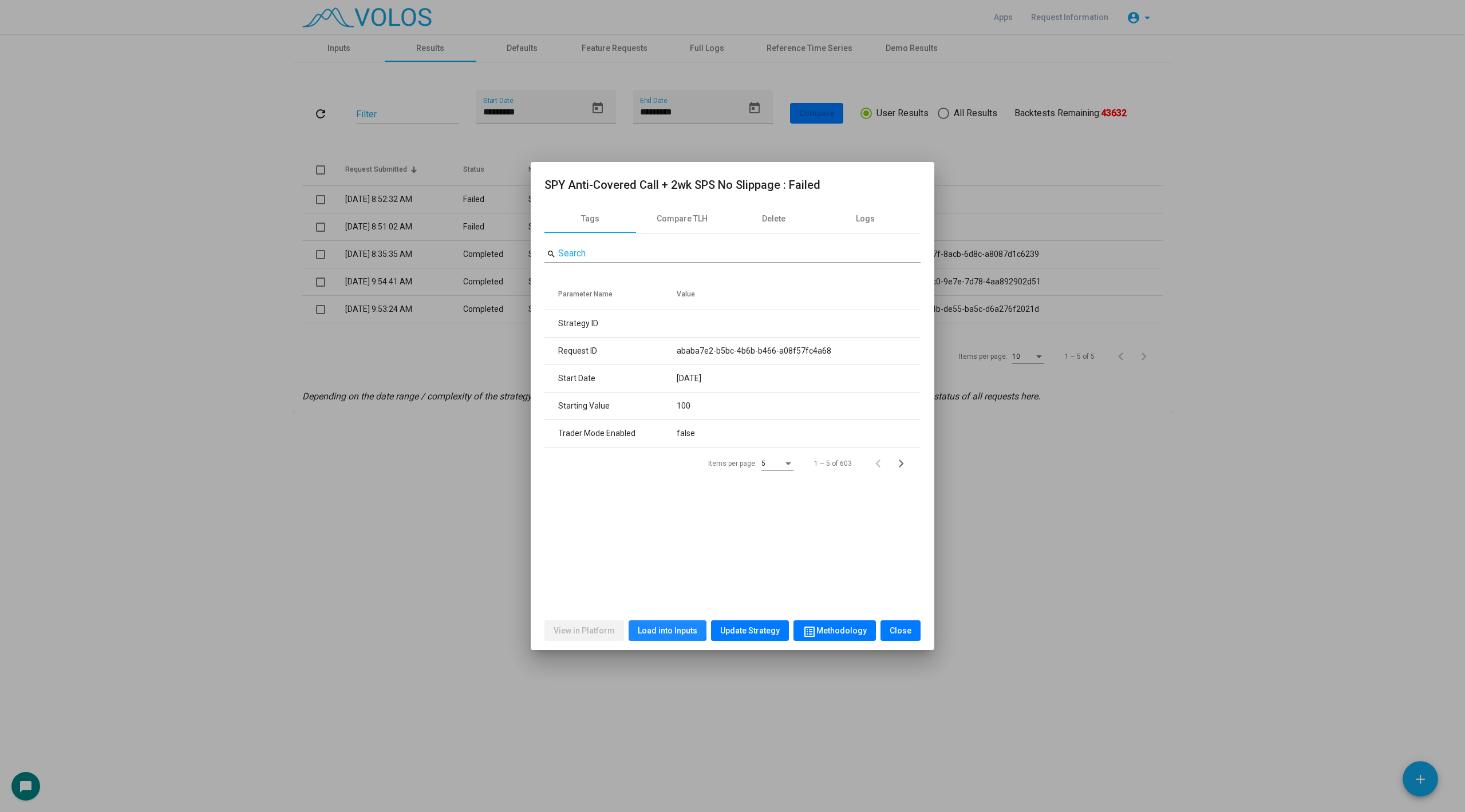
click at [662, 629] on span "Load into Inputs" at bounding box center [668, 630] width 59 height 9
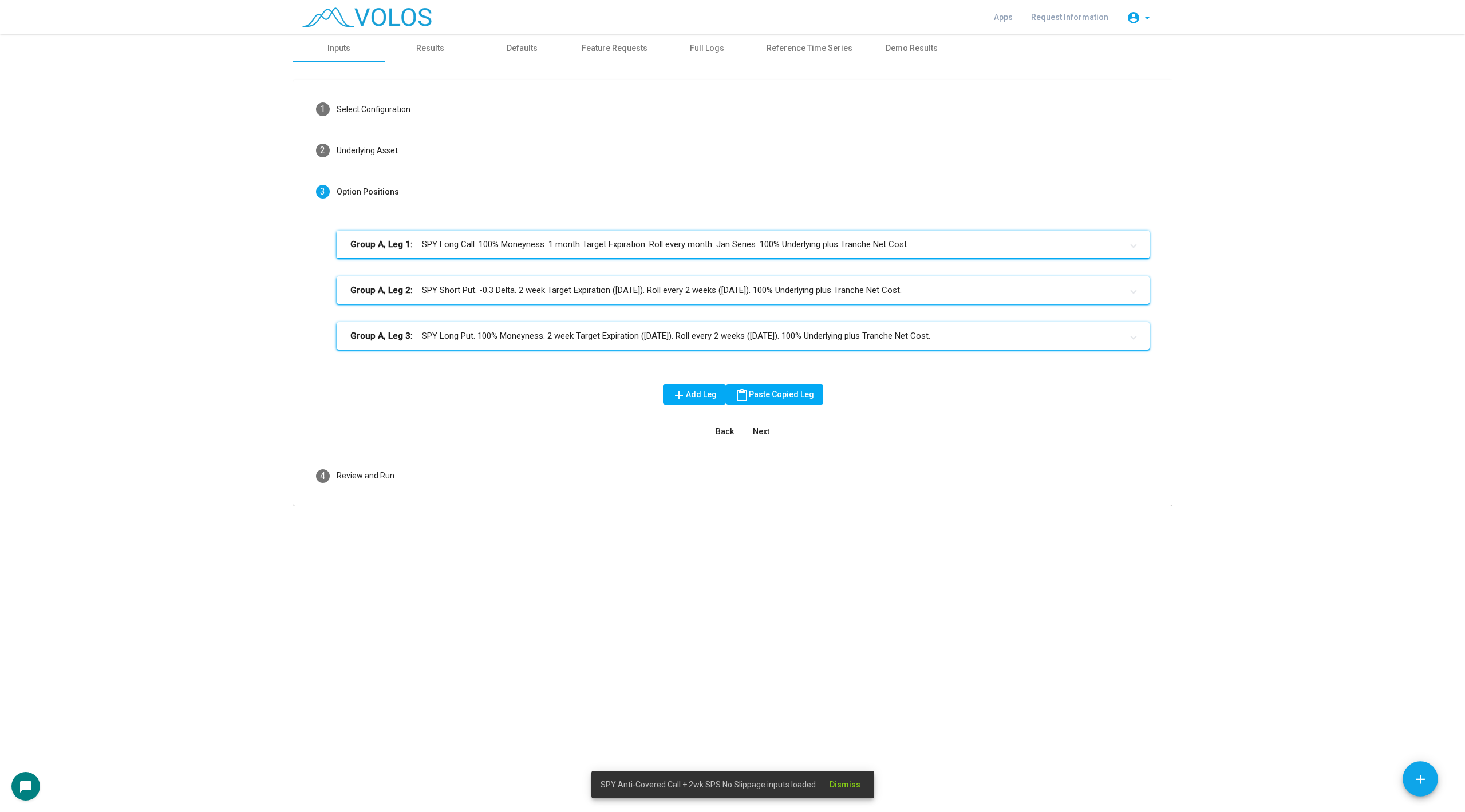
click at [500, 292] on mat-panel-title "Group A, Leg 2: SPY Short Put. -0.3 Delta. 2 week Target Expiration ([DATE]). R…" at bounding box center [736, 290] width 772 height 13
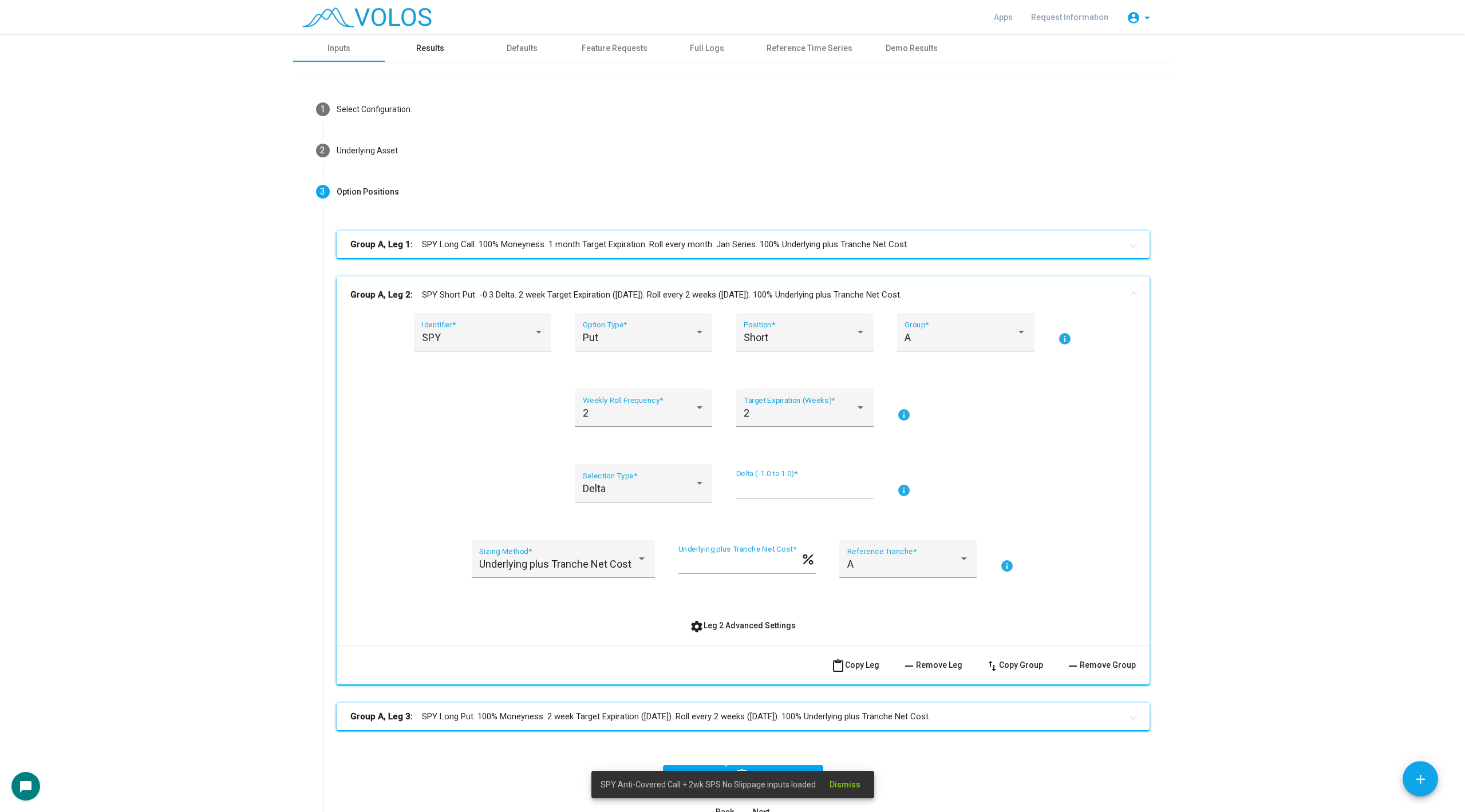
click at [432, 42] on div "Results" at bounding box center [430, 48] width 28 height 12
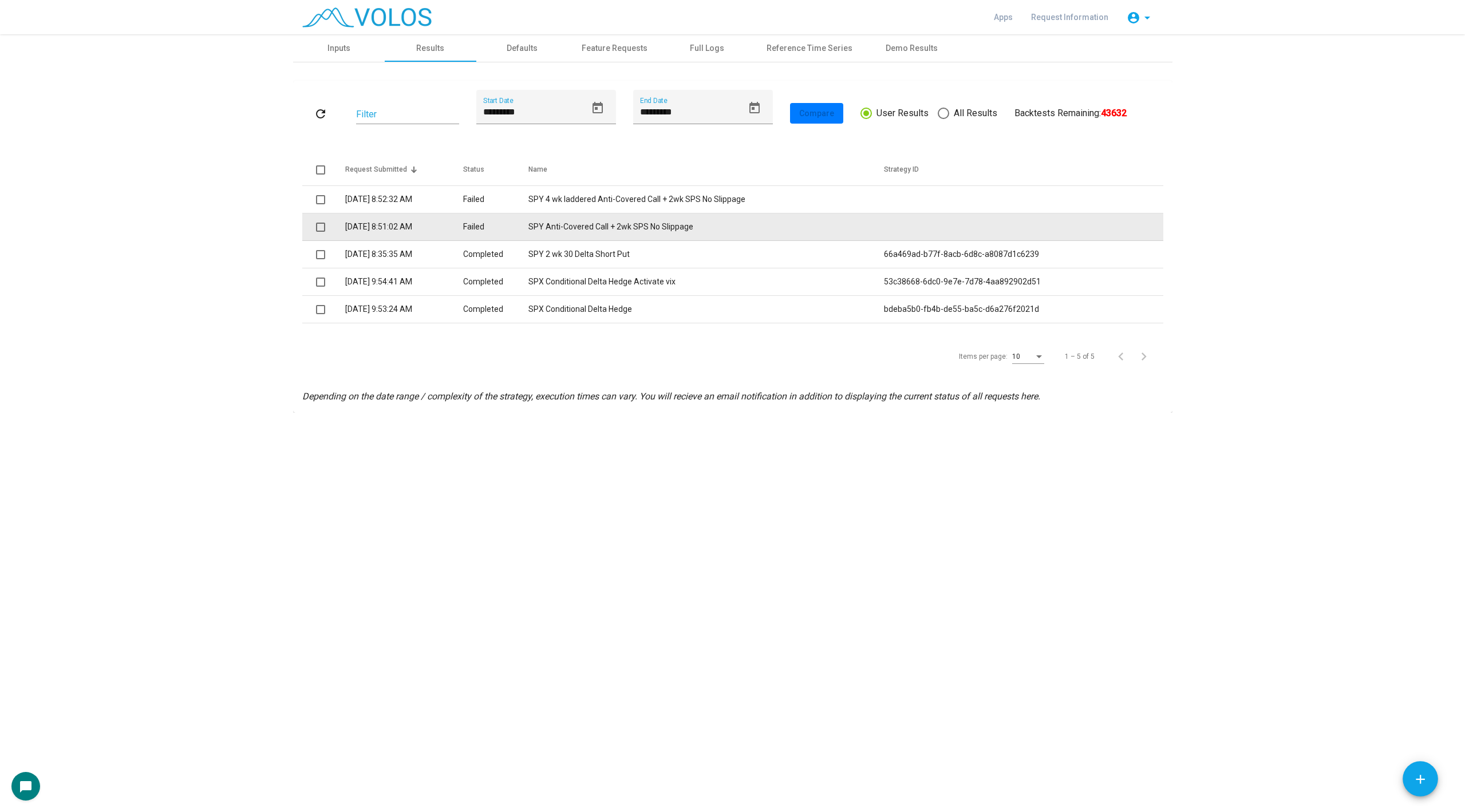
click at [590, 229] on td "SPY Anti-Covered Call + 2wk SPS No Slippage" at bounding box center [706, 227] width 355 height 27
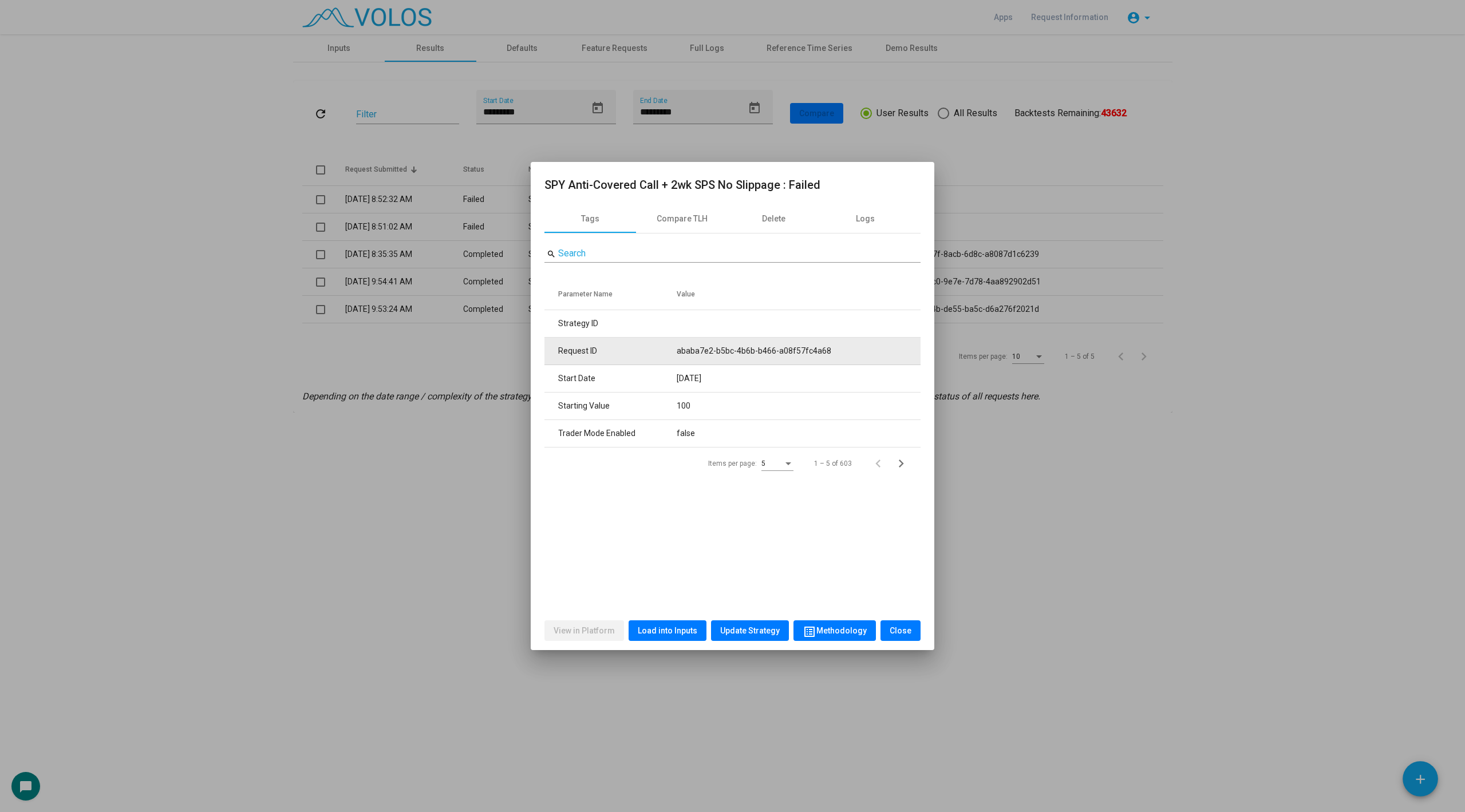
drag, startPoint x: 681, startPoint y: 354, endPoint x: 863, endPoint y: 359, distance: 182.1
click at [863, 359] on td "ababa7e2-b5bc-4b6b-b466-a08f57fc4a68" at bounding box center [799, 351] width 244 height 27
copy td "ababa7e2-b5bc-4b6b-b466-a08f57fc4a68"
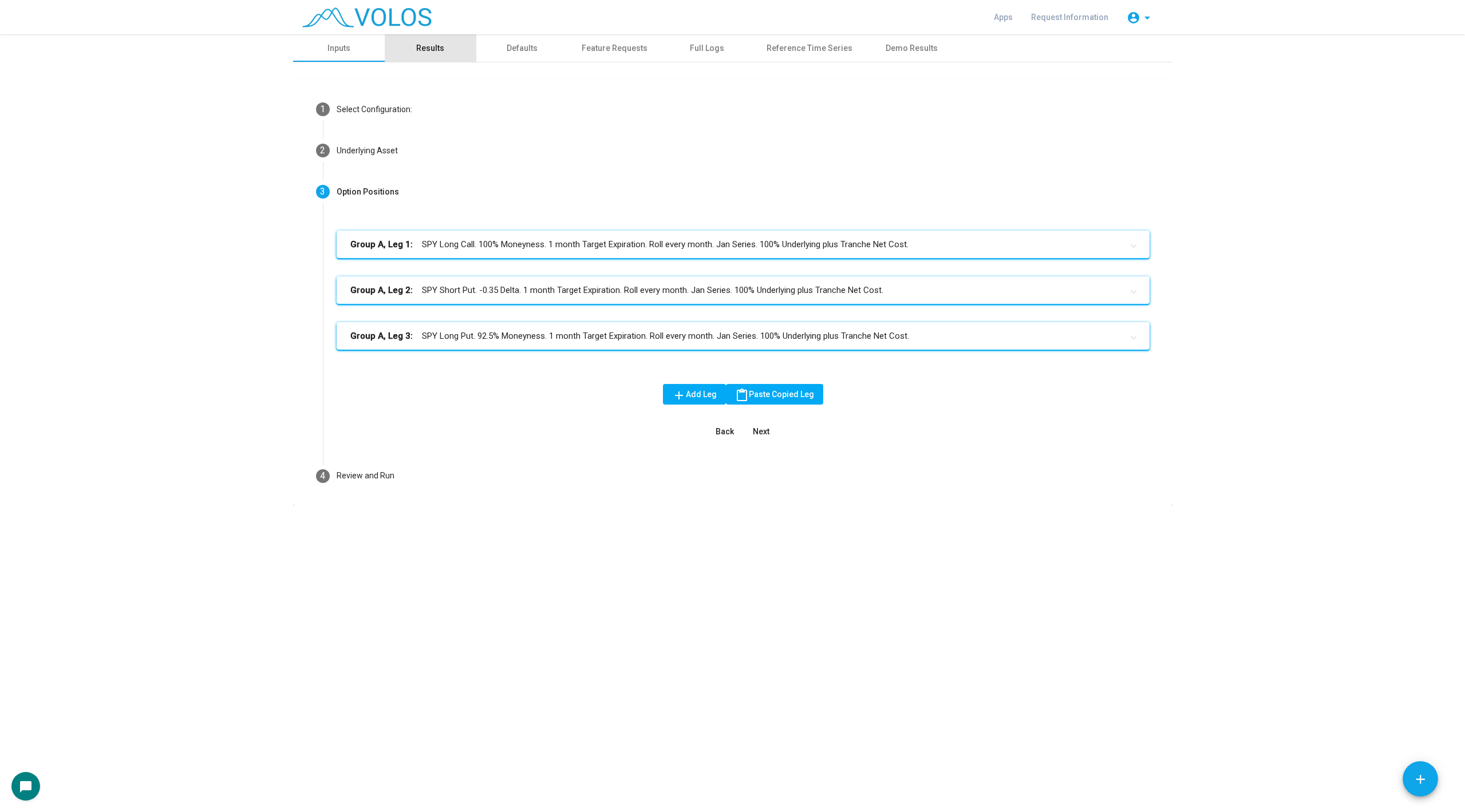
click at [415, 52] on div "Results" at bounding box center [431, 48] width 92 height 27
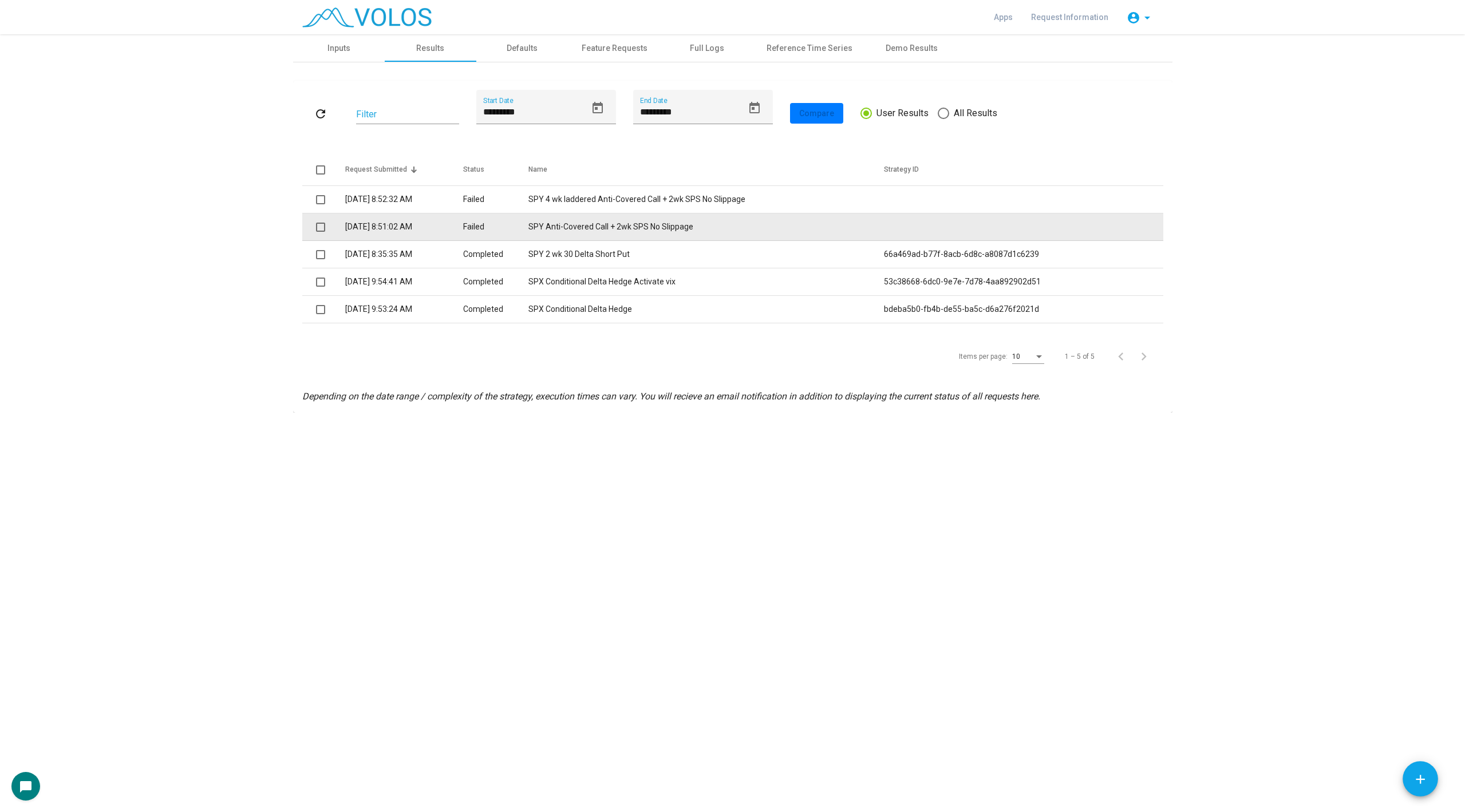
click at [609, 224] on td "SPY Anti-Covered Call + 2wk SPS No Slippage" at bounding box center [706, 227] width 355 height 27
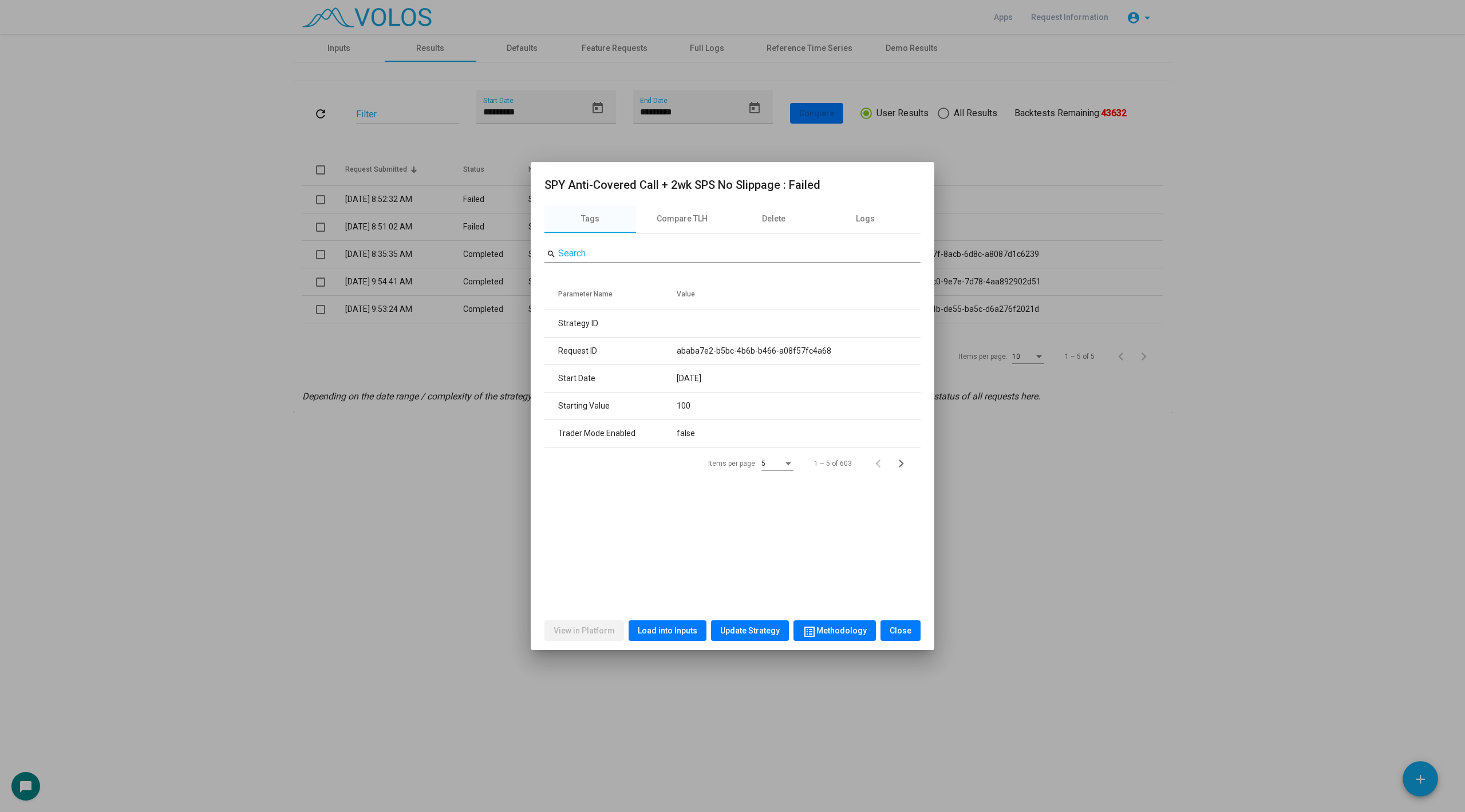
click at [662, 628] on span "Load into Inputs" at bounding box center [668, 630] width 59 height 9
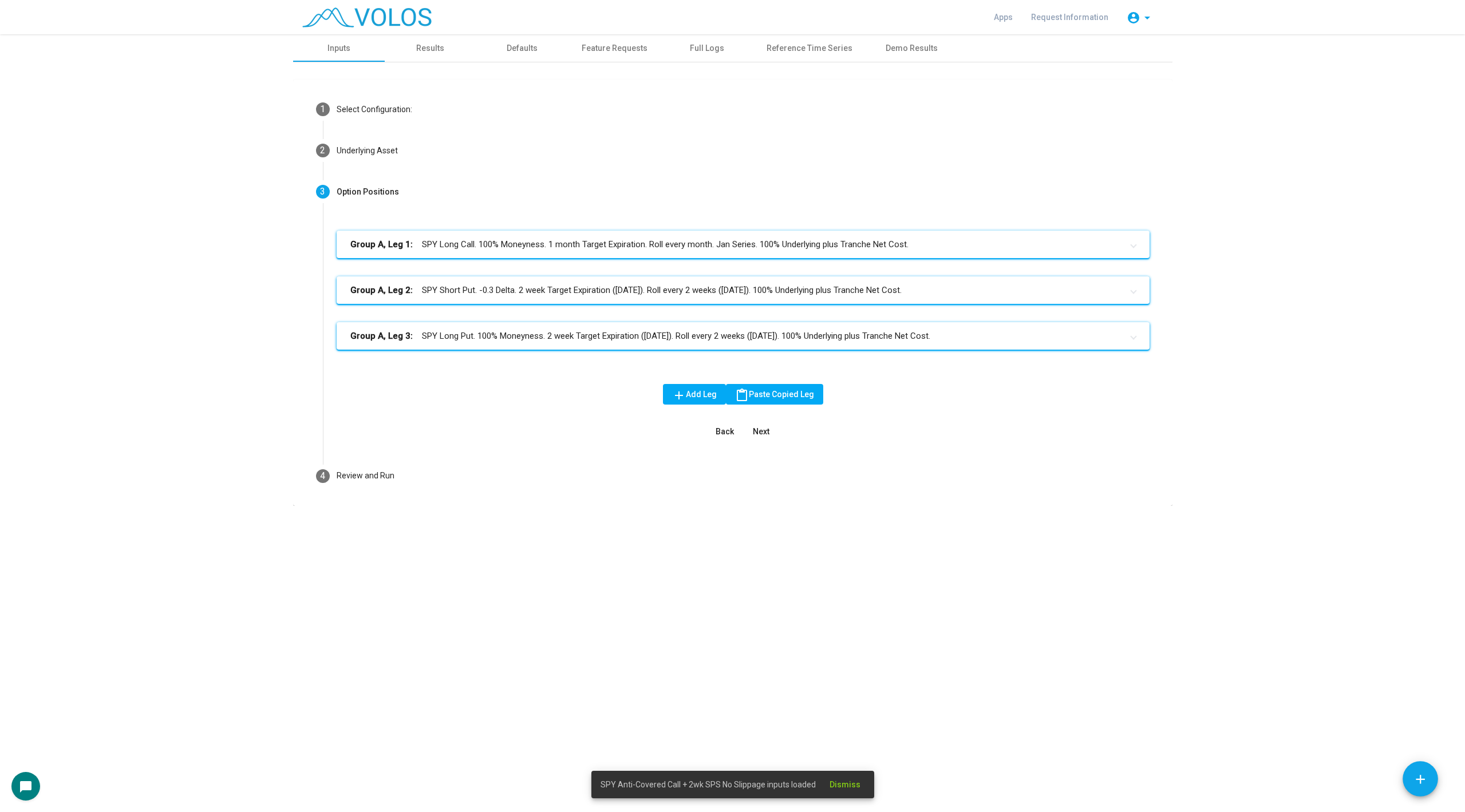
click at [513, 354] on div "Group A, Leg 1: SPY Long Call. 100% Moneyness. 1 month Target Expiration. Roll …" at bounding box center [743, 299] width 813 height 137
click at [515, 340] on mat-panel-title "Group A, Leg 3: SPY Long Put. 100% Moneyness. 2 week Target Expiration ([DATE])…" at bounding box center [736, 336] width 772 height 13
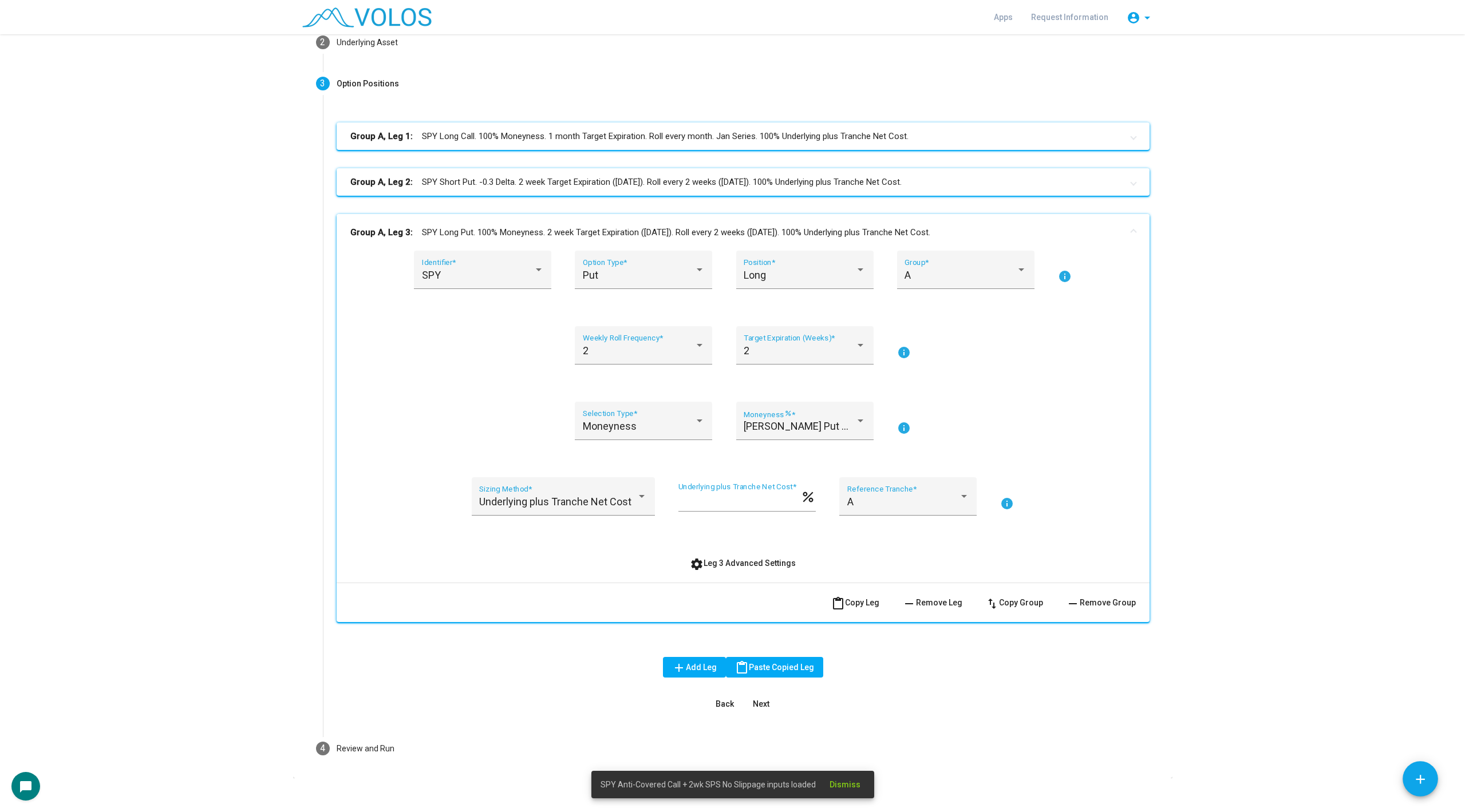
scroll to position [119, 0]
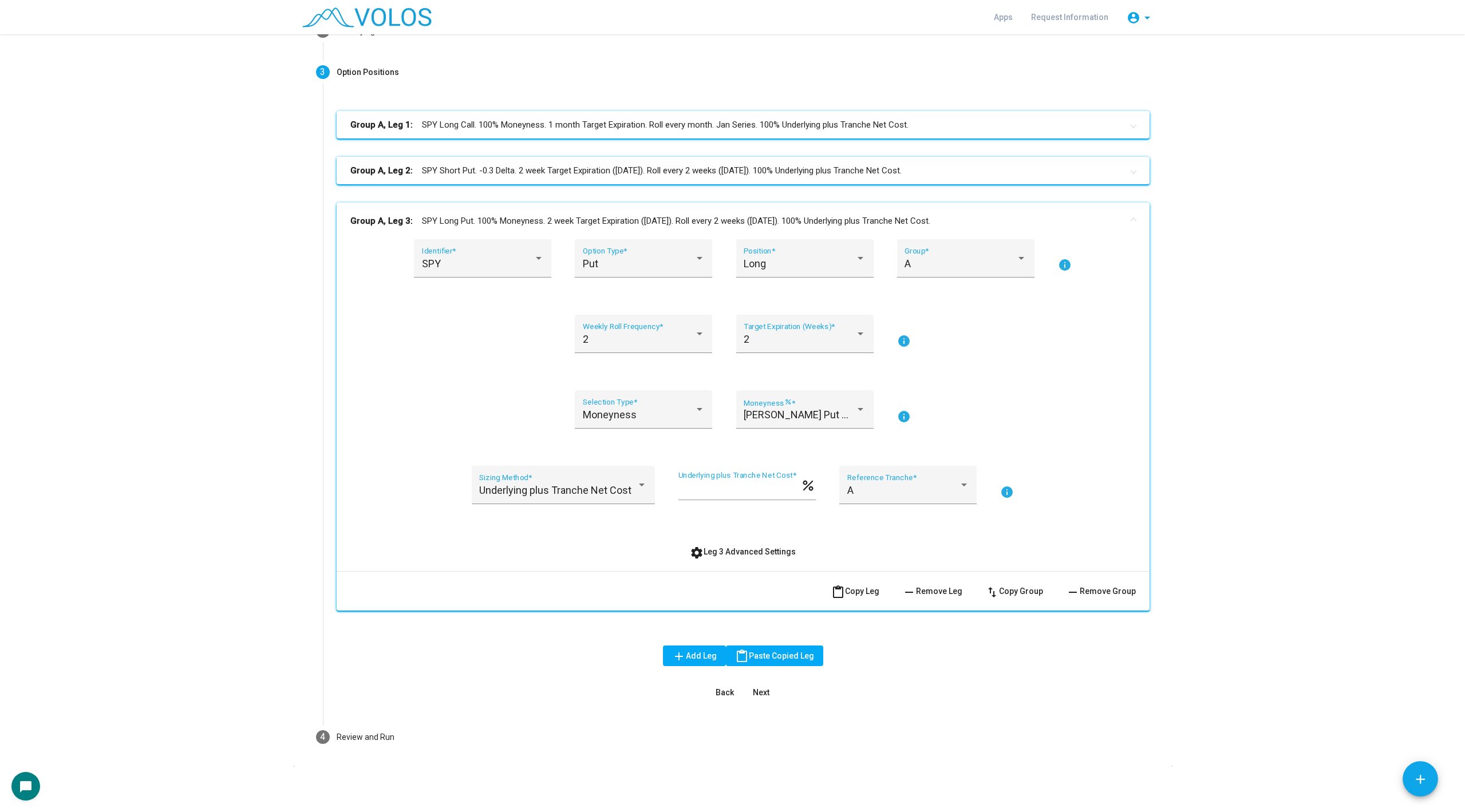
click at [588, 168] on mat-panel-title "Group A, Leg 2: SPY Short Put. -0.3 Delta. 2 week Target Expiration ([DATE]). R…" at bounding box center [736, 171] width 772 height 13
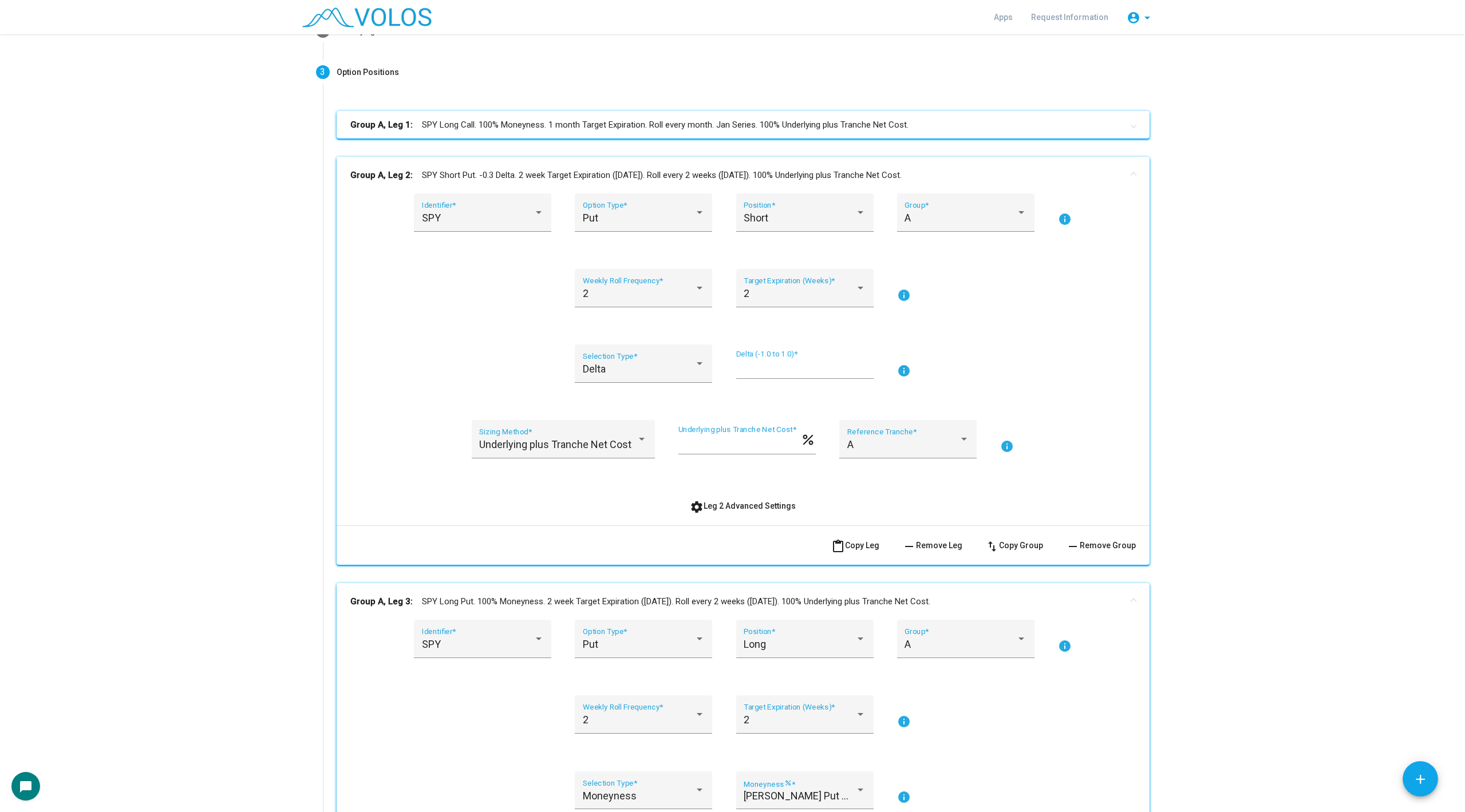
click at [582, 165] on mat-expansion-panel-header "Group A, Leg 2: SPY Short Put. -0.3 Delta. 2 week Target Expiration ([DATE]). R…" at bounding box center [743, 175] width 813 height 37
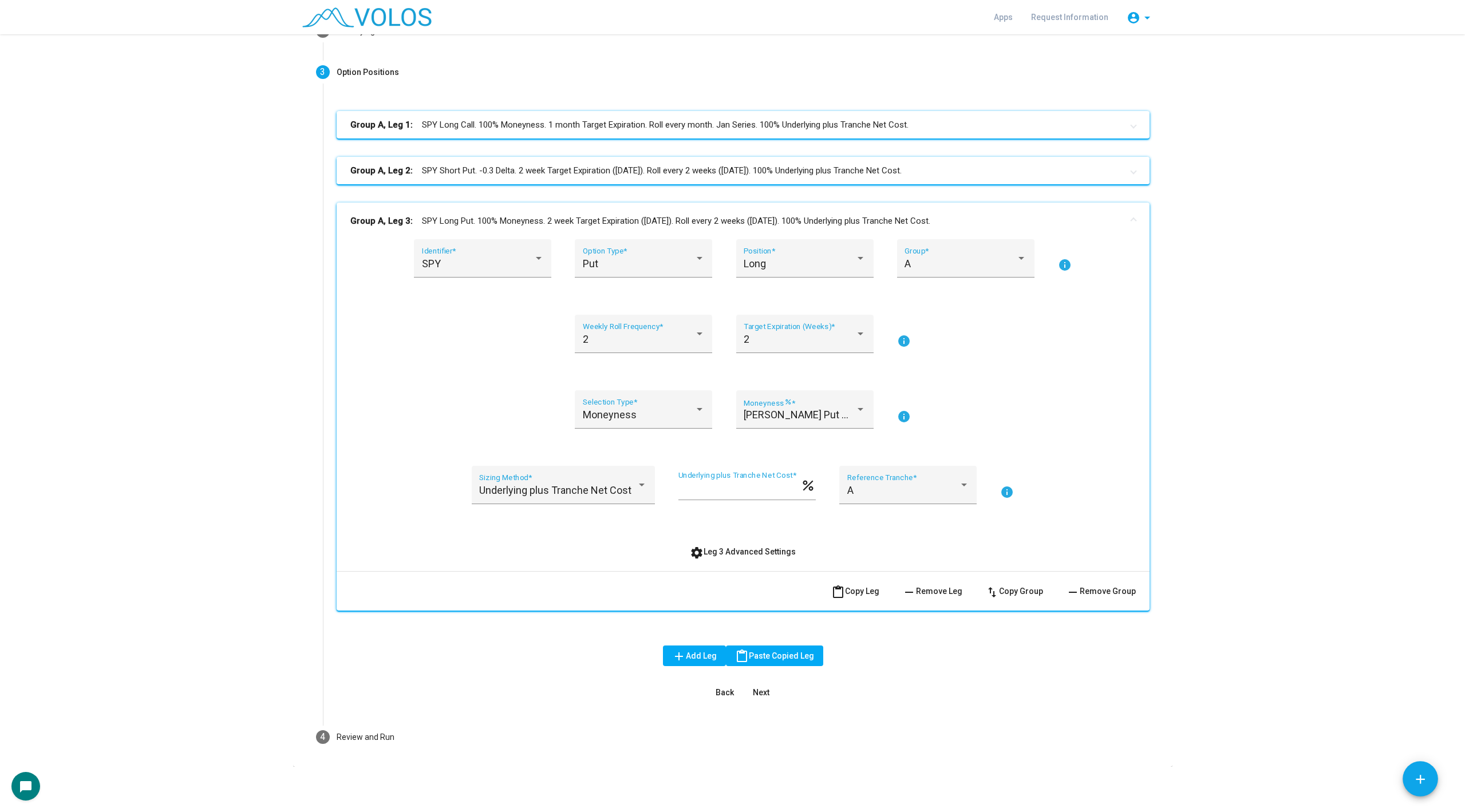
click at [582, 172] on mat-panel-title "Group A, Leg 2: SPY Short Put. -0.3 Delta. 2 week Target Expiration ([DATE]). R…" at bounding box center [736, 171] width 772 height 13
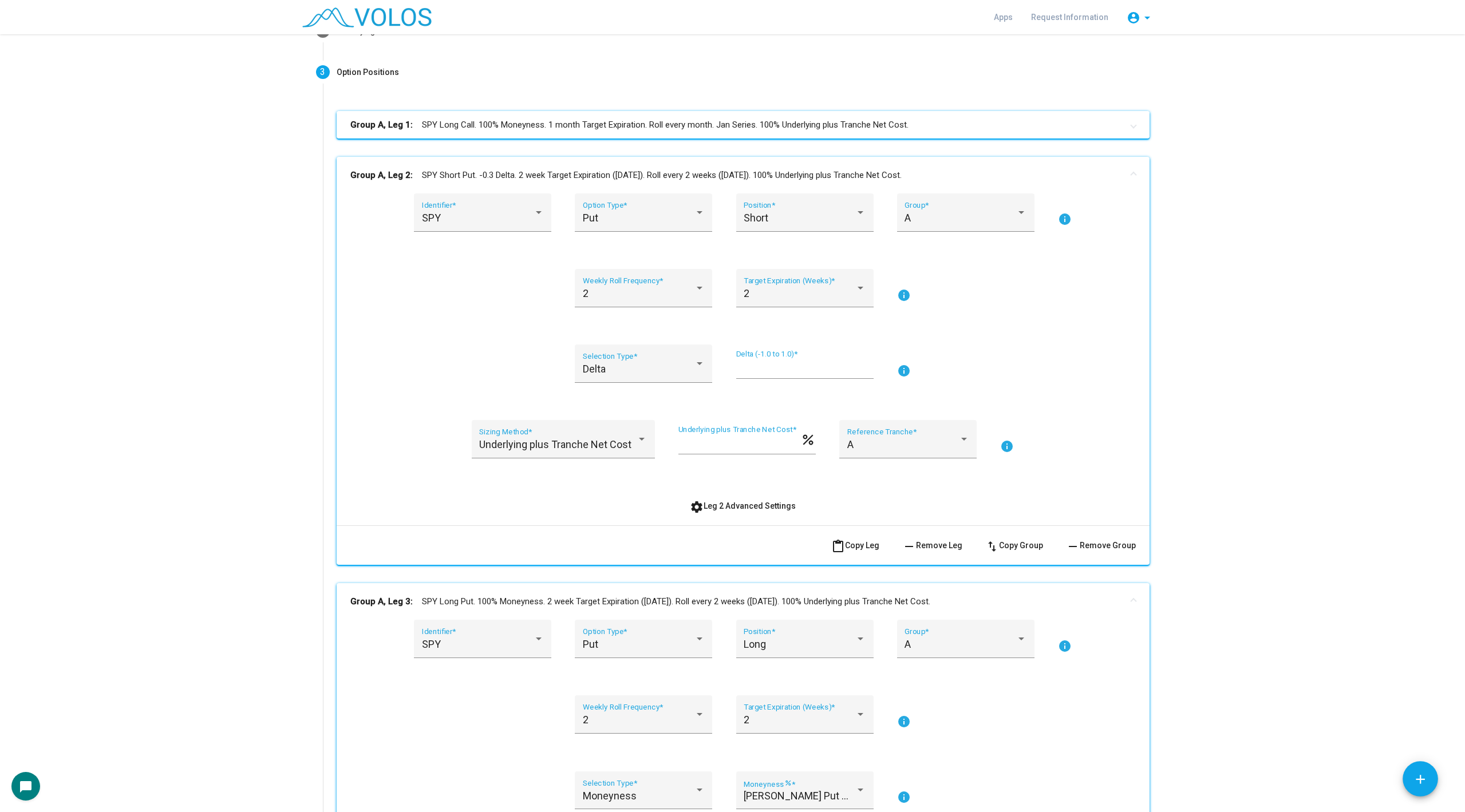
click at [574, 125] on mat-panel-title "Group A, Leg 1: SPY Long Call. 100% Moneyness. 1 month Target Expiration. Roll …" at bounding box center [736, 125] width 772 height 13
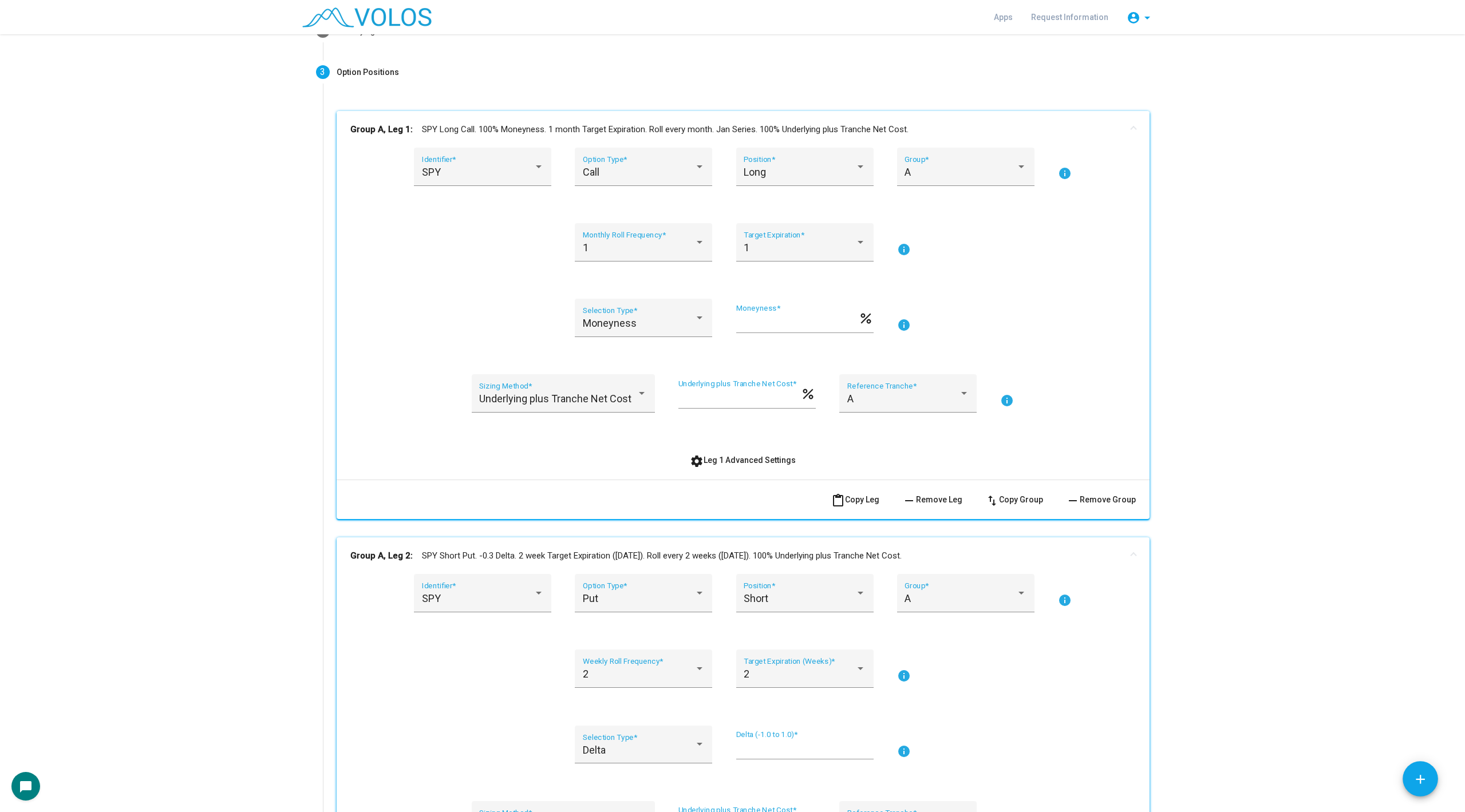
scroll to position [0, 0]
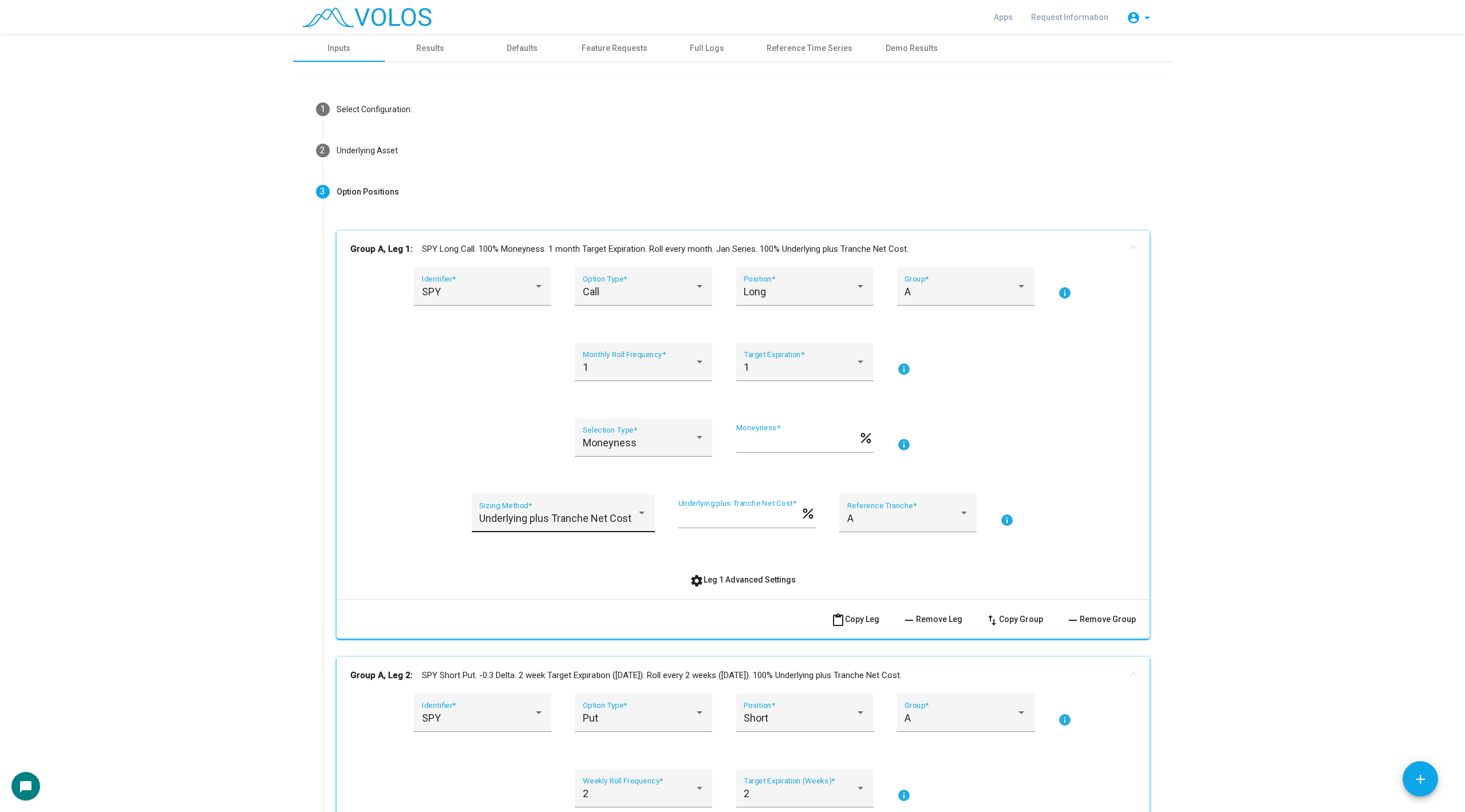
click at [597, 517] on span "Underlying plus Tranche Net Cost" at bounding box center [556, 518] width 152 height 12
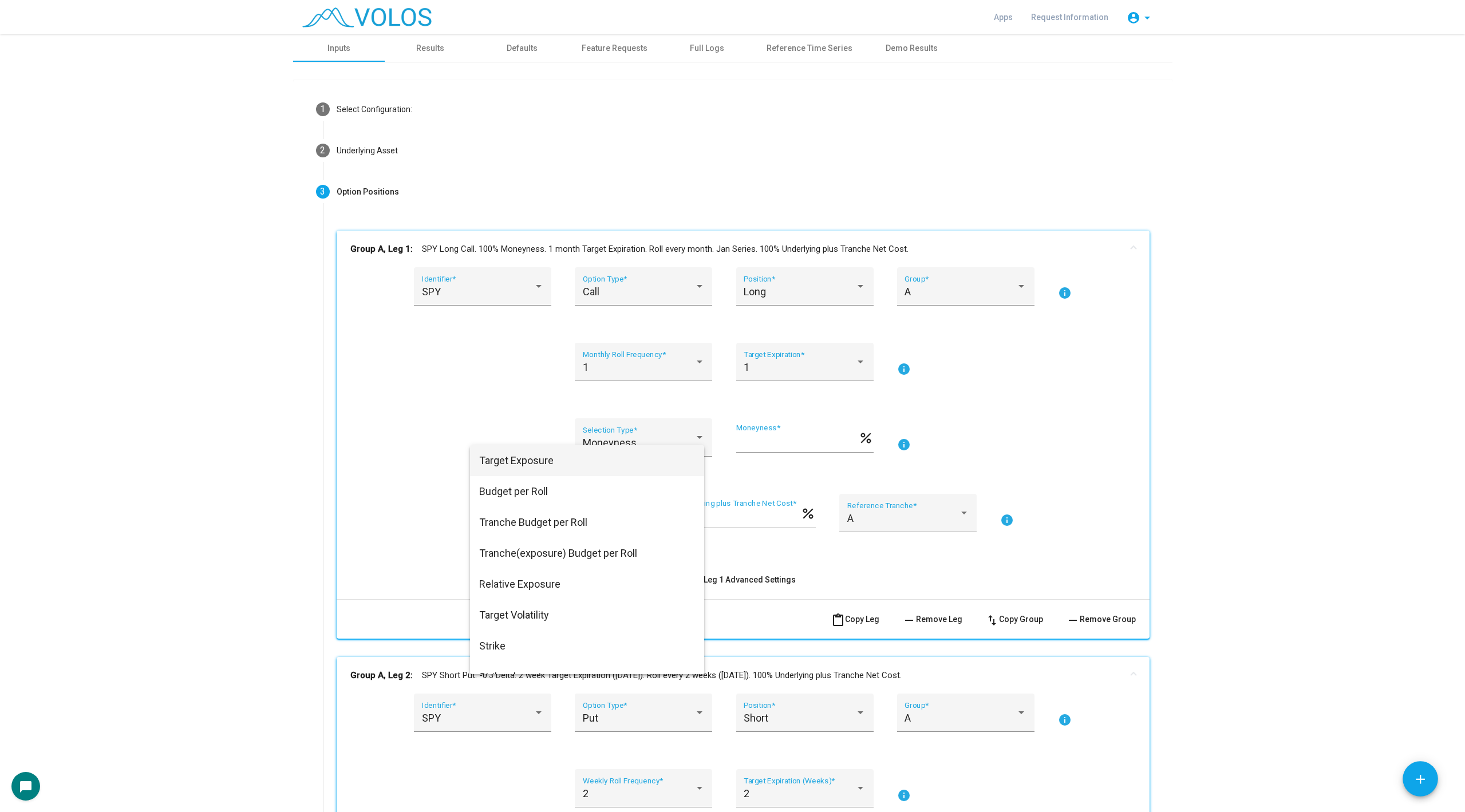
click at [577, 460] on span "Target Exposure" at bounding box center [587, 460] width 216 height 31
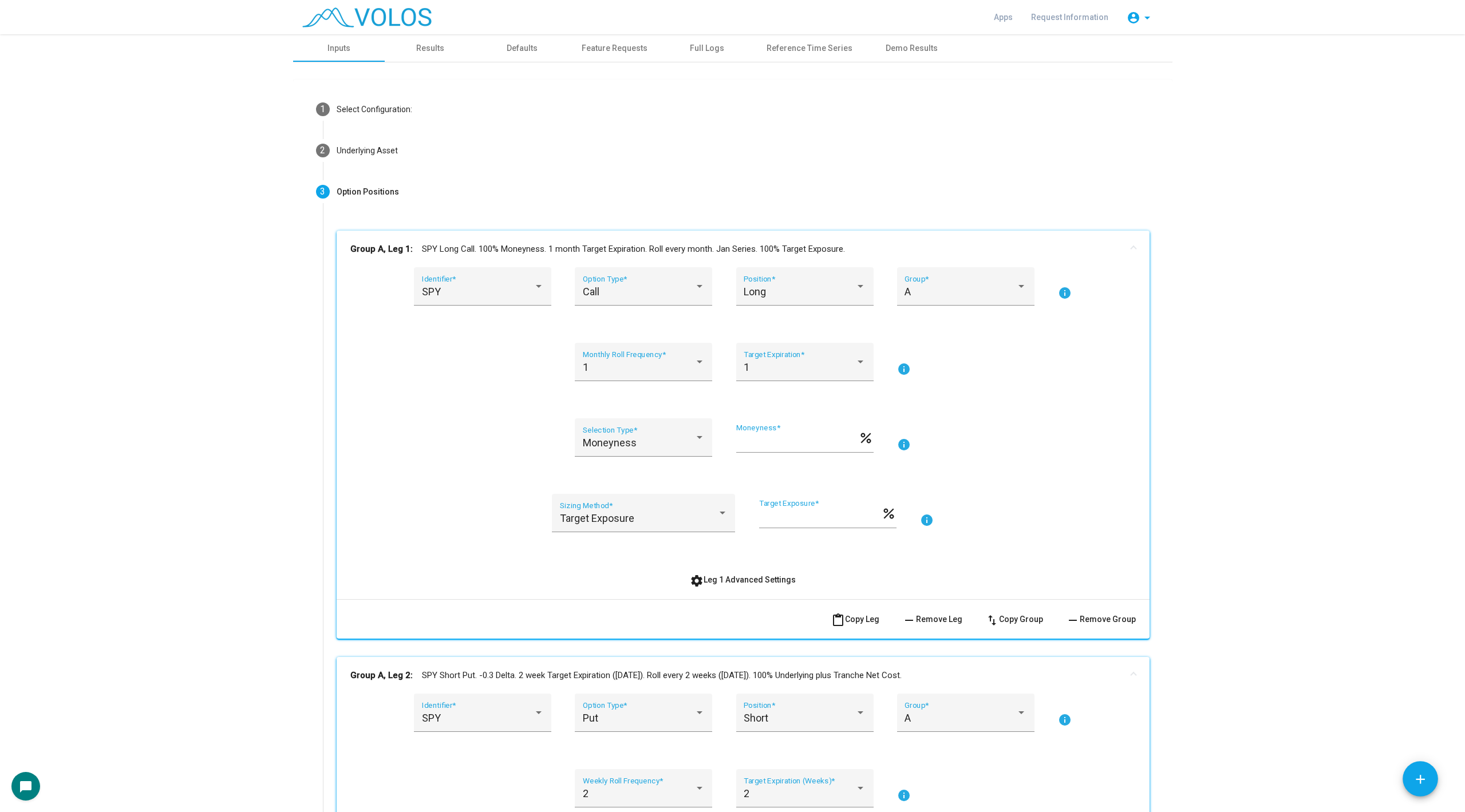
click at [486, 501] on div "Target Exposure Sizing Method * *** Target Exposure * percent info" at bounding box center [743, 520] width 786 height 52
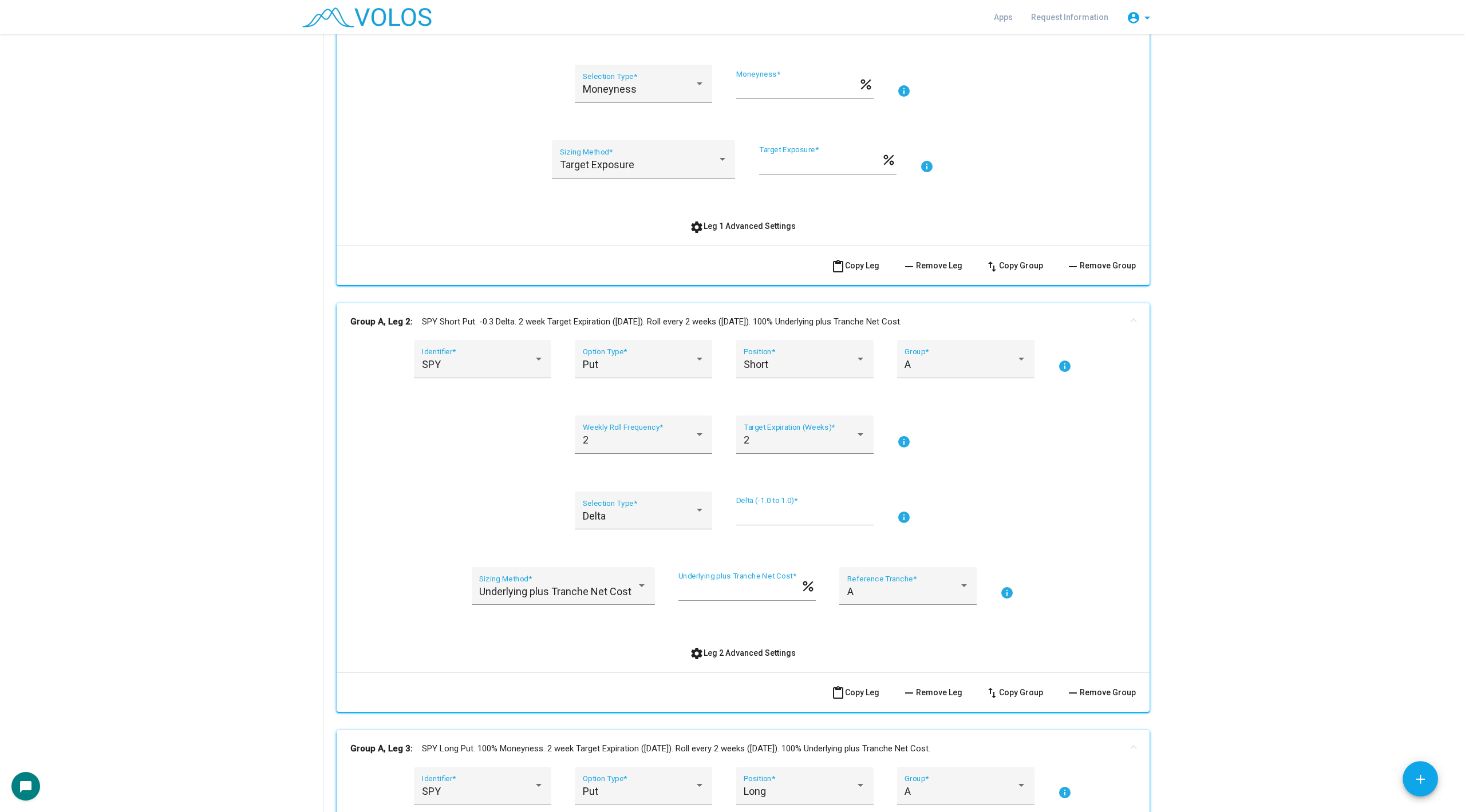
scroll to position [390, 0]
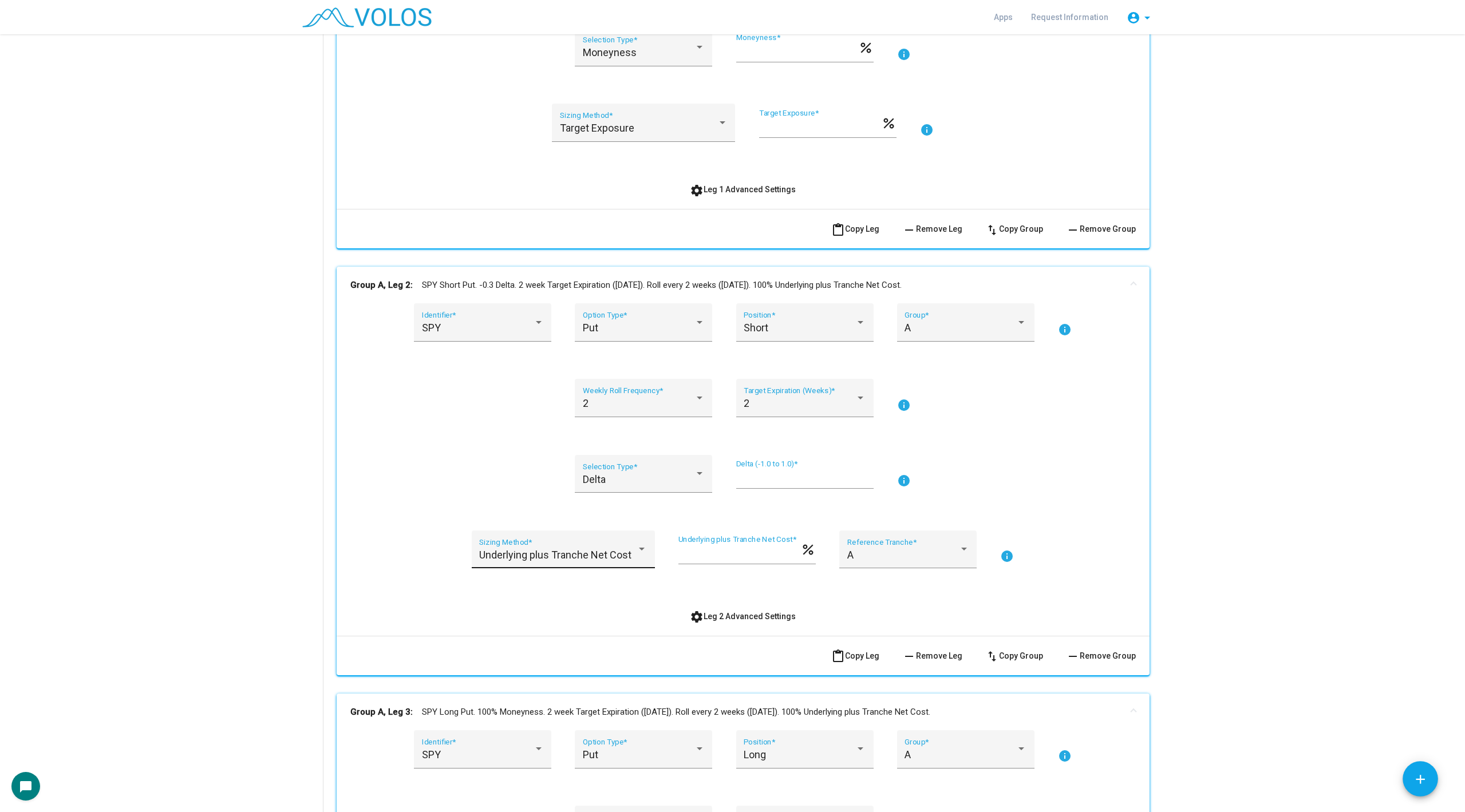
click at [524, 536] on div "Underlying plus Tranche Net Cost Sizing Method *" at bounding box center [563, 549] width 183 height 38
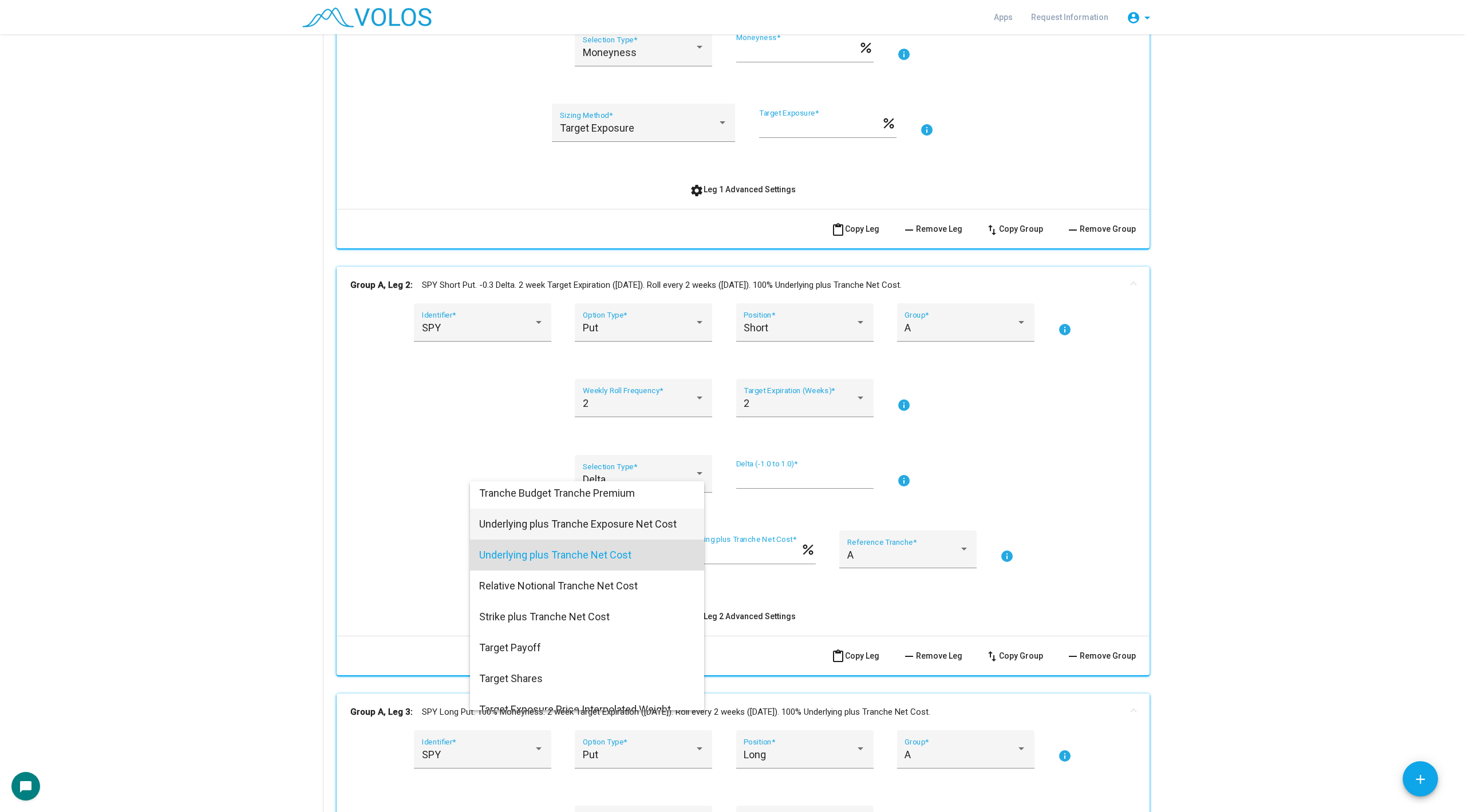
scroll to position [0, 0]
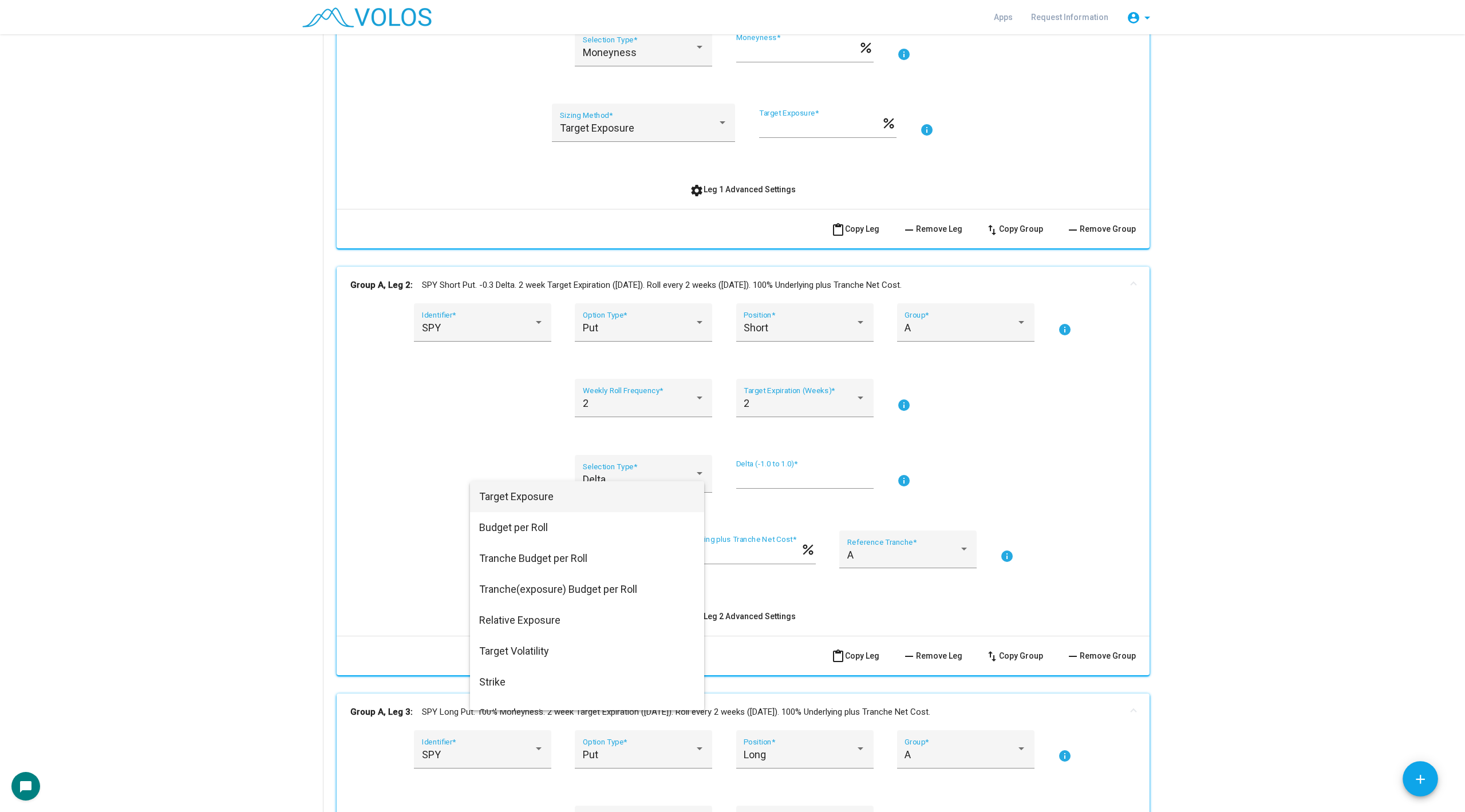
click at [528, 497] on span "Target Exposure" at bounding box center [587, 496] width 216 height 31
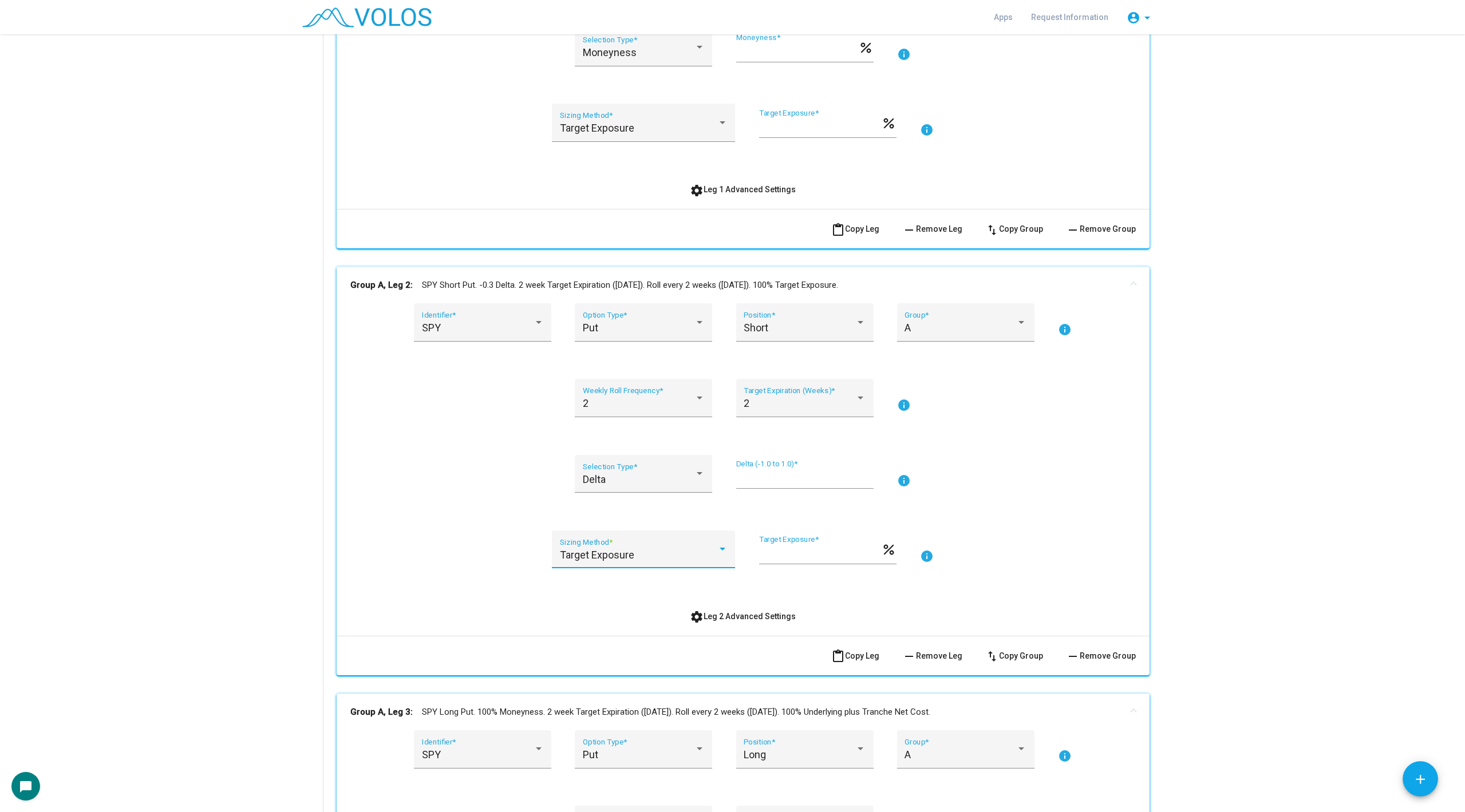
click at [448, 525] on div "SPY Identifier * Put Option Type * Short Position * A Group * info 2 Weekly Rol…" at bounding box center [743, 465] width 786 height 323
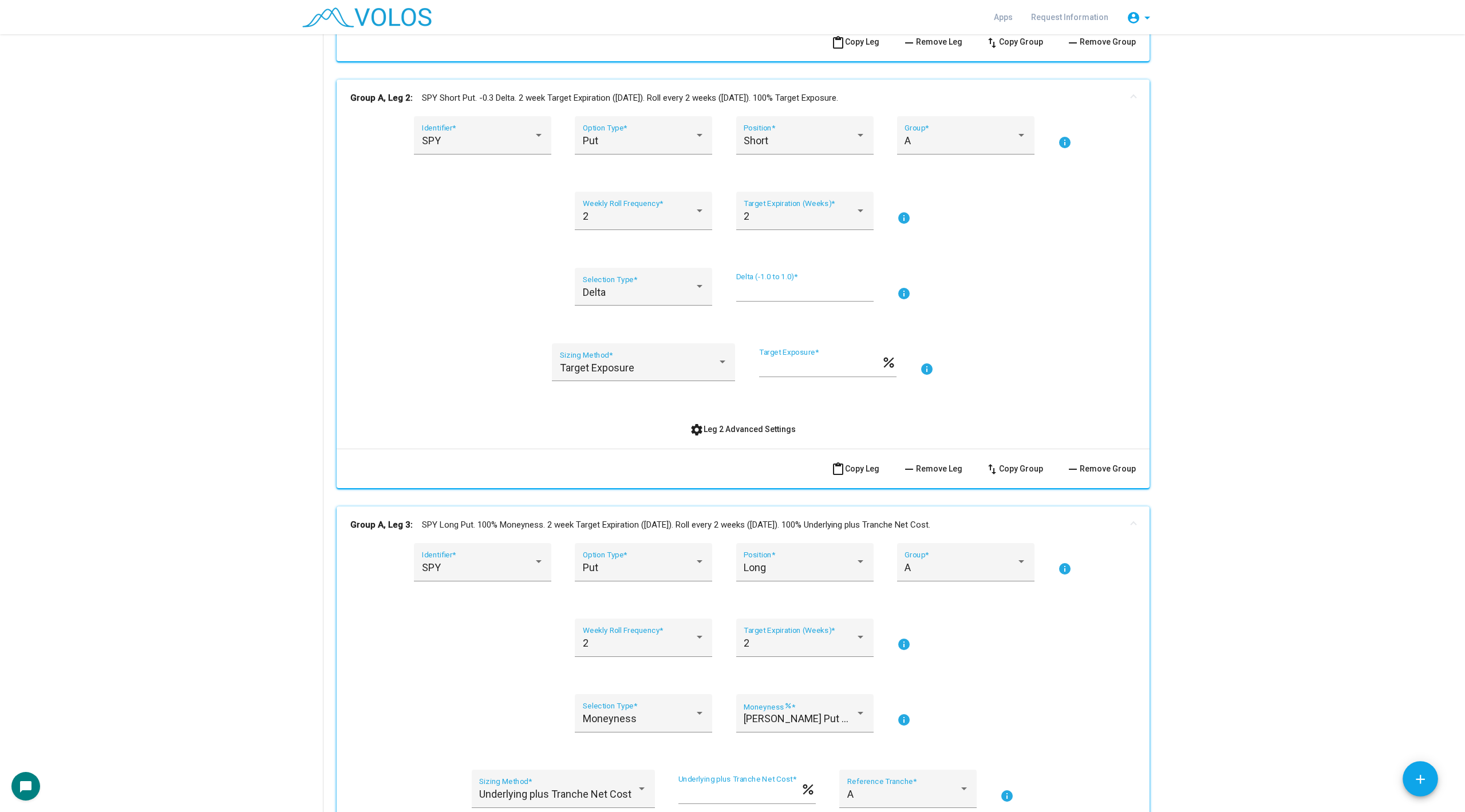
scroll to position [785, 0]
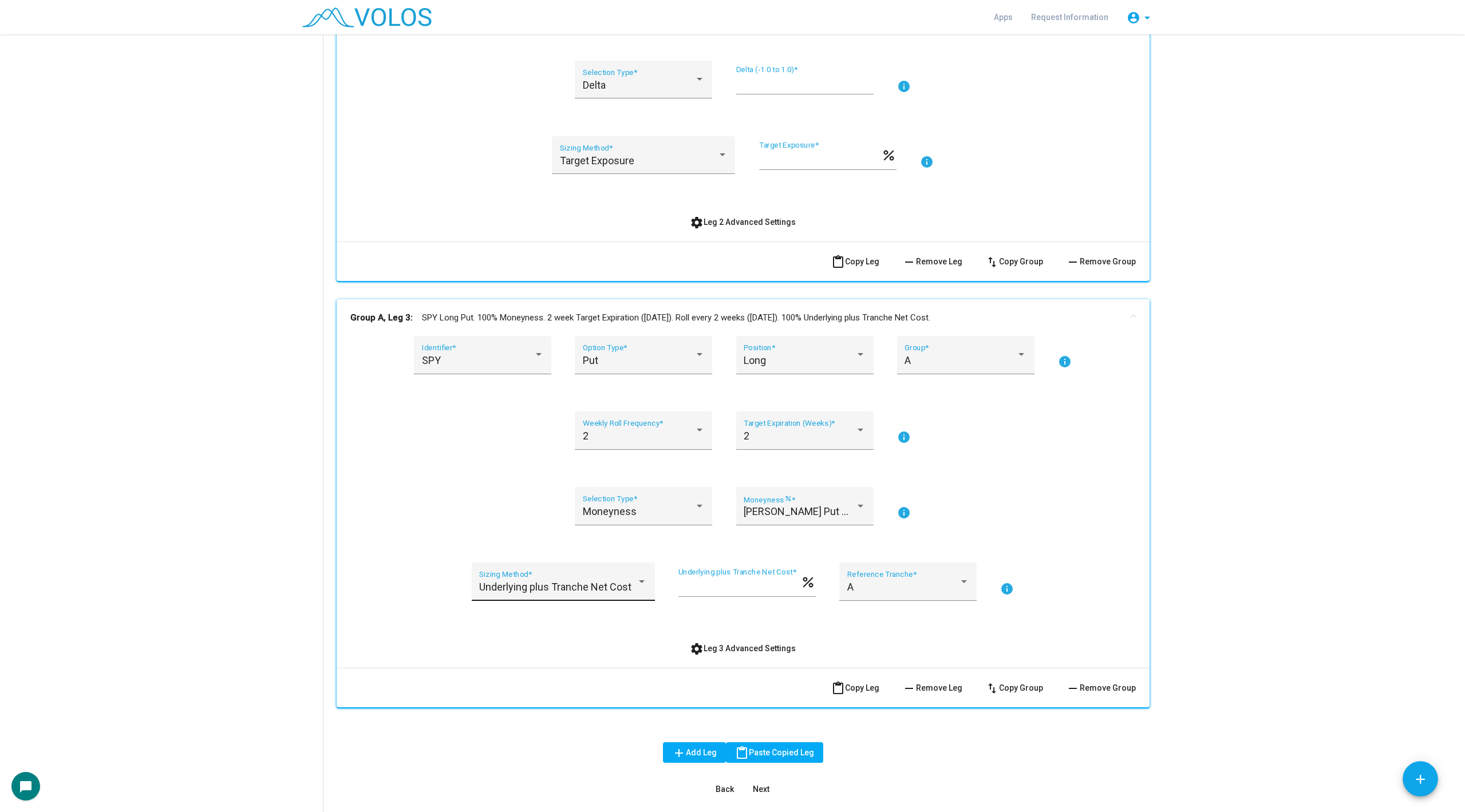
click at [546, 591] on span "Underlying plus Tranche Net Cost" at bounding box center [556, 587] width 152 height 12
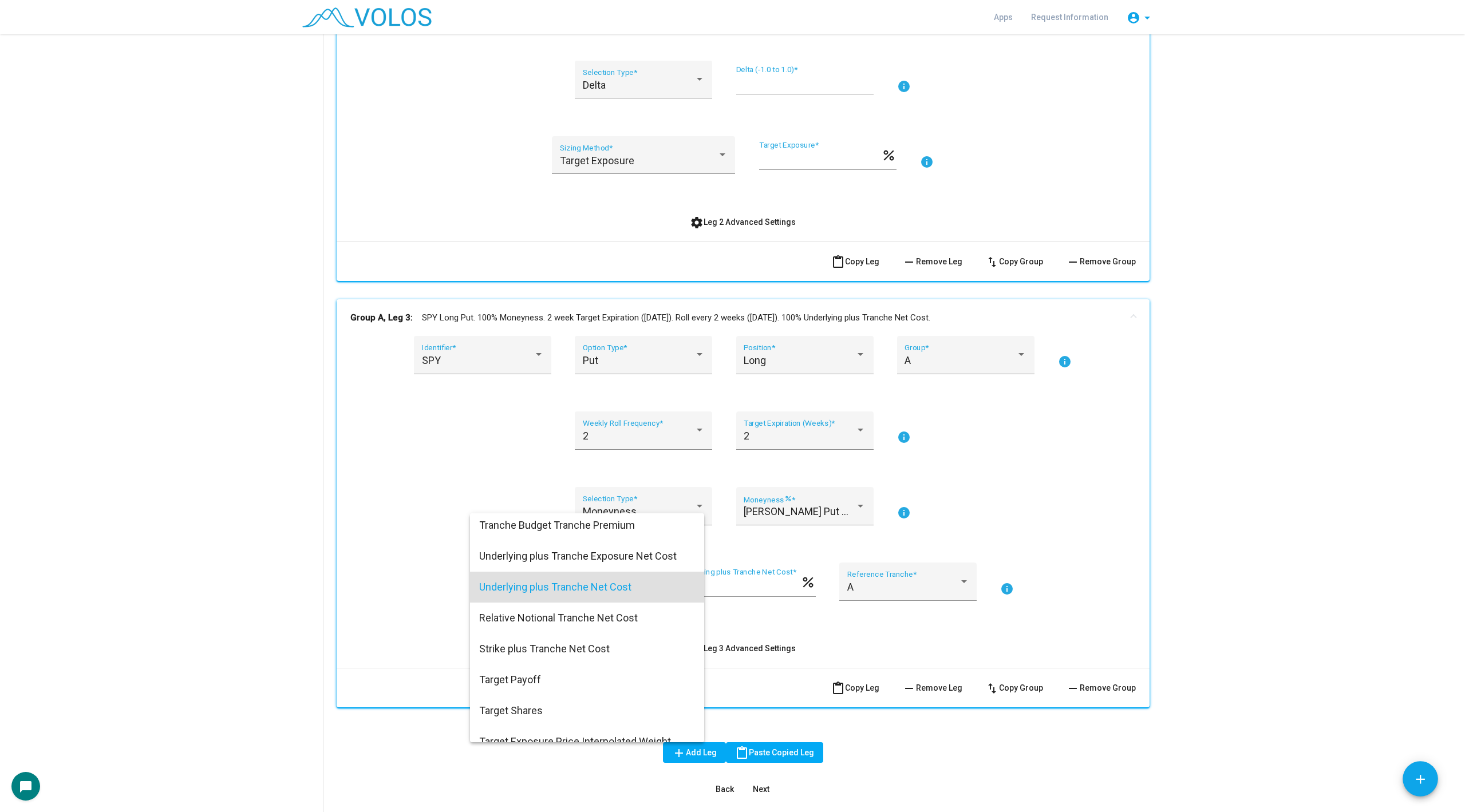
scroll to position [0, 0]
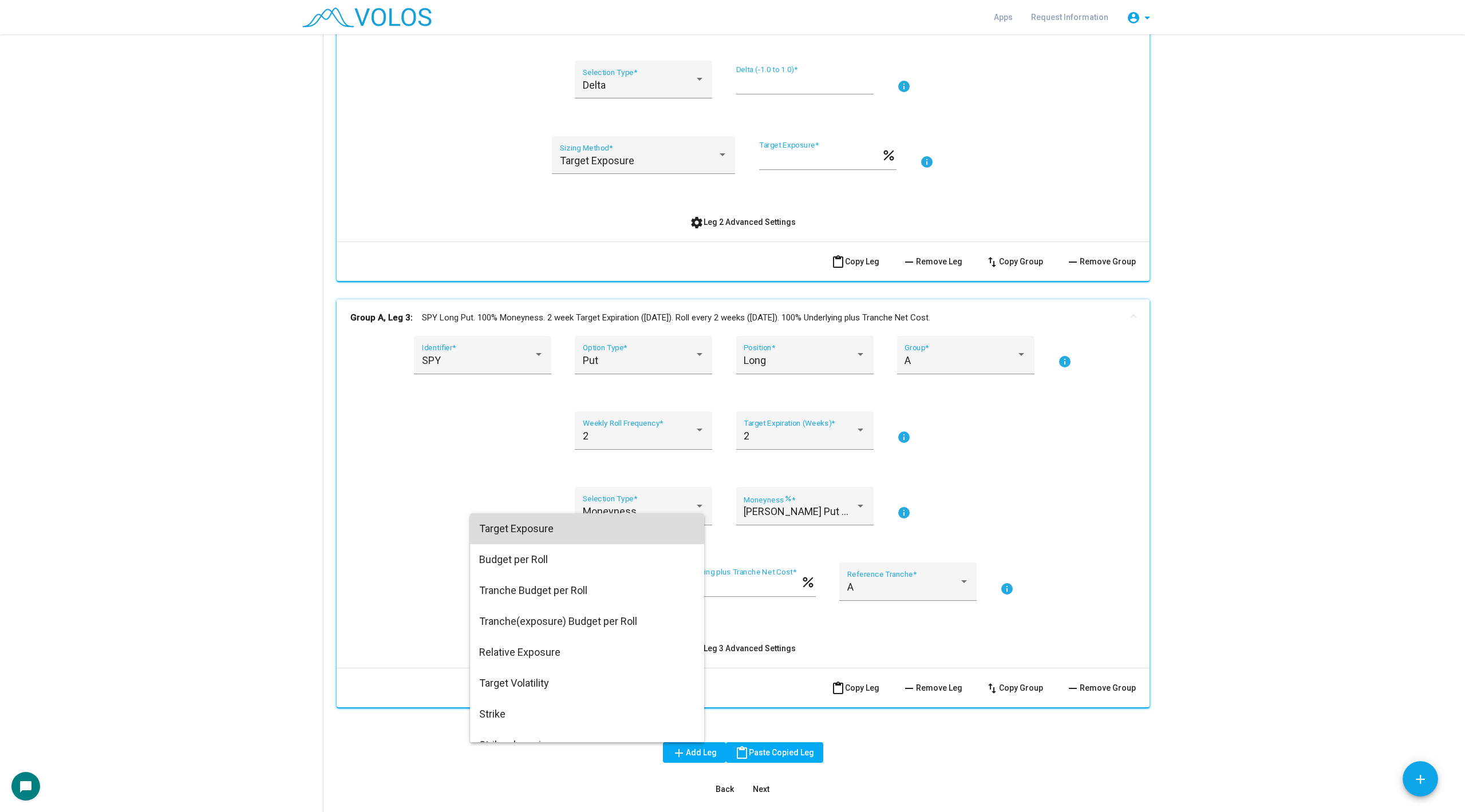
click at [545, 528] on span "Target Exposure" at bounding box center [587, 528] width 216 height 31
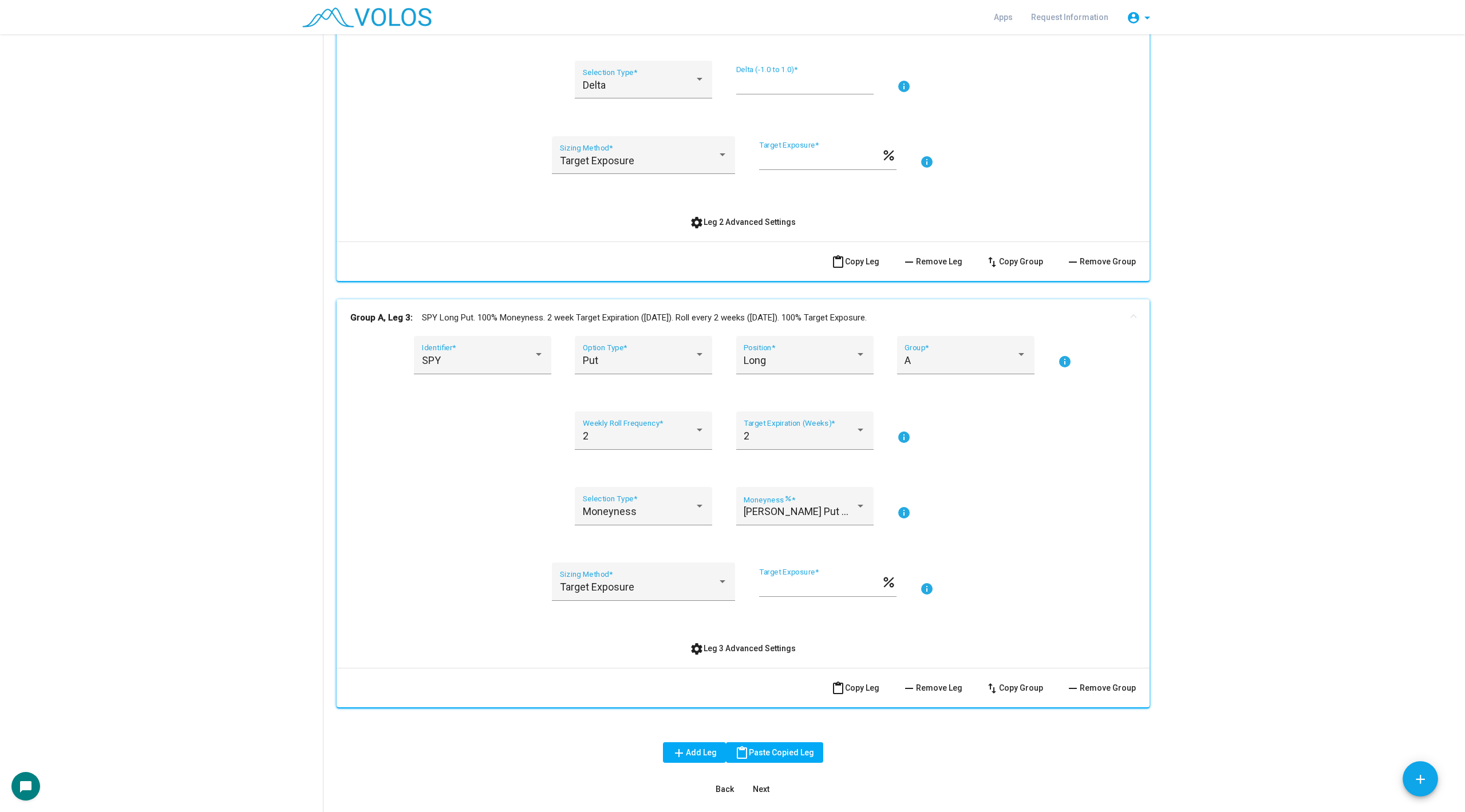
click at [482, 517] on div "Moneyness Selection Type * [PERSON_NAME] Put Moneyness Moneyness percent * info" at bounding box center [743, 513] width 786 height 52
click at [707, 306] on mat-expansion-panel-header "Group A, Leg 3: SPY Long Put. 100% Moneyness. 2 week Target Expiration ([DATE])…" at bounding box center [743, 317] width 813 height 37
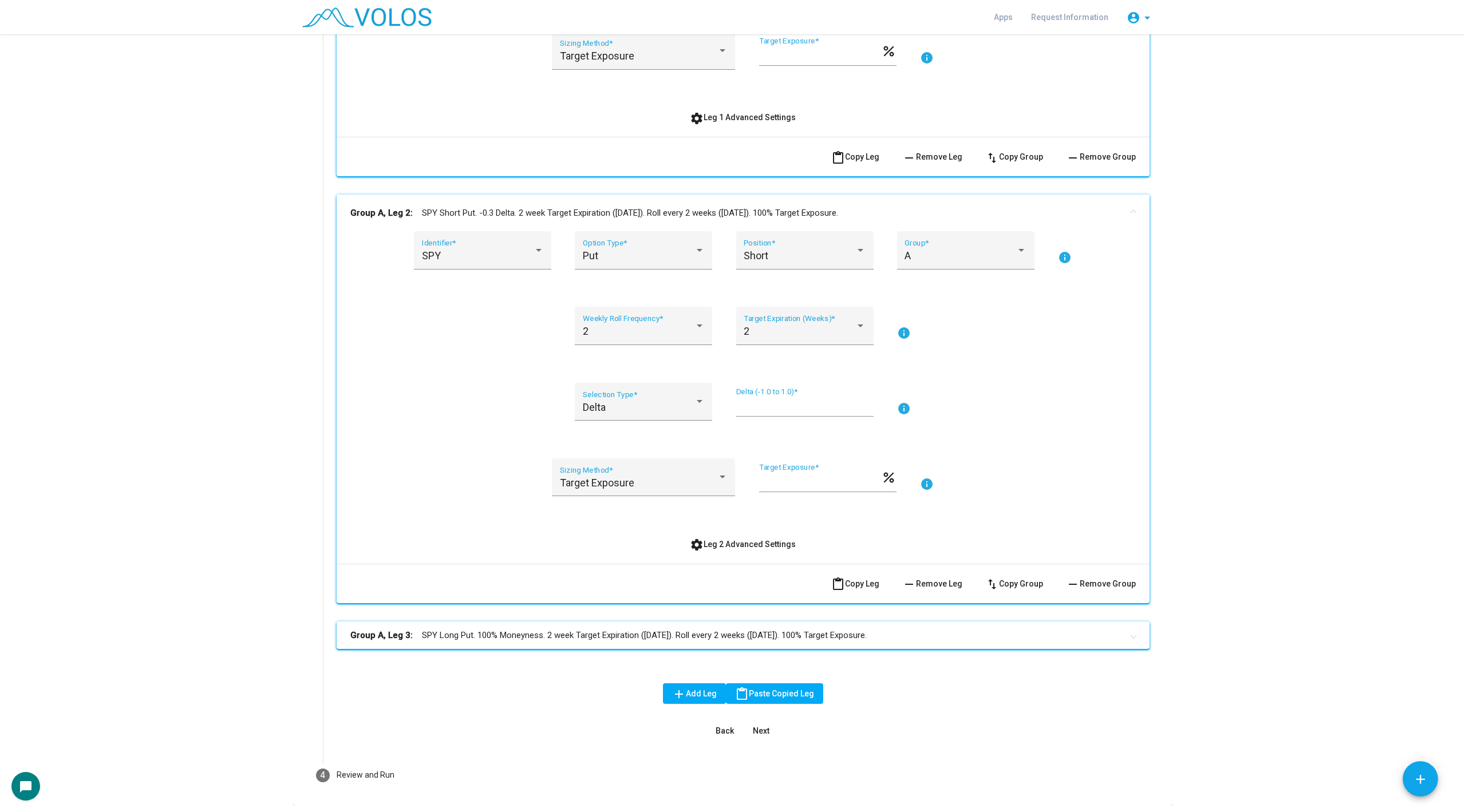
click at [674, 213] on mat-panel-title "Group A, Leg 2: SPY Short Put. -0.3 Delta. 2 week Target Expiration ([DATE]). R…" at bounding box center [736, 213] width 772 height 13
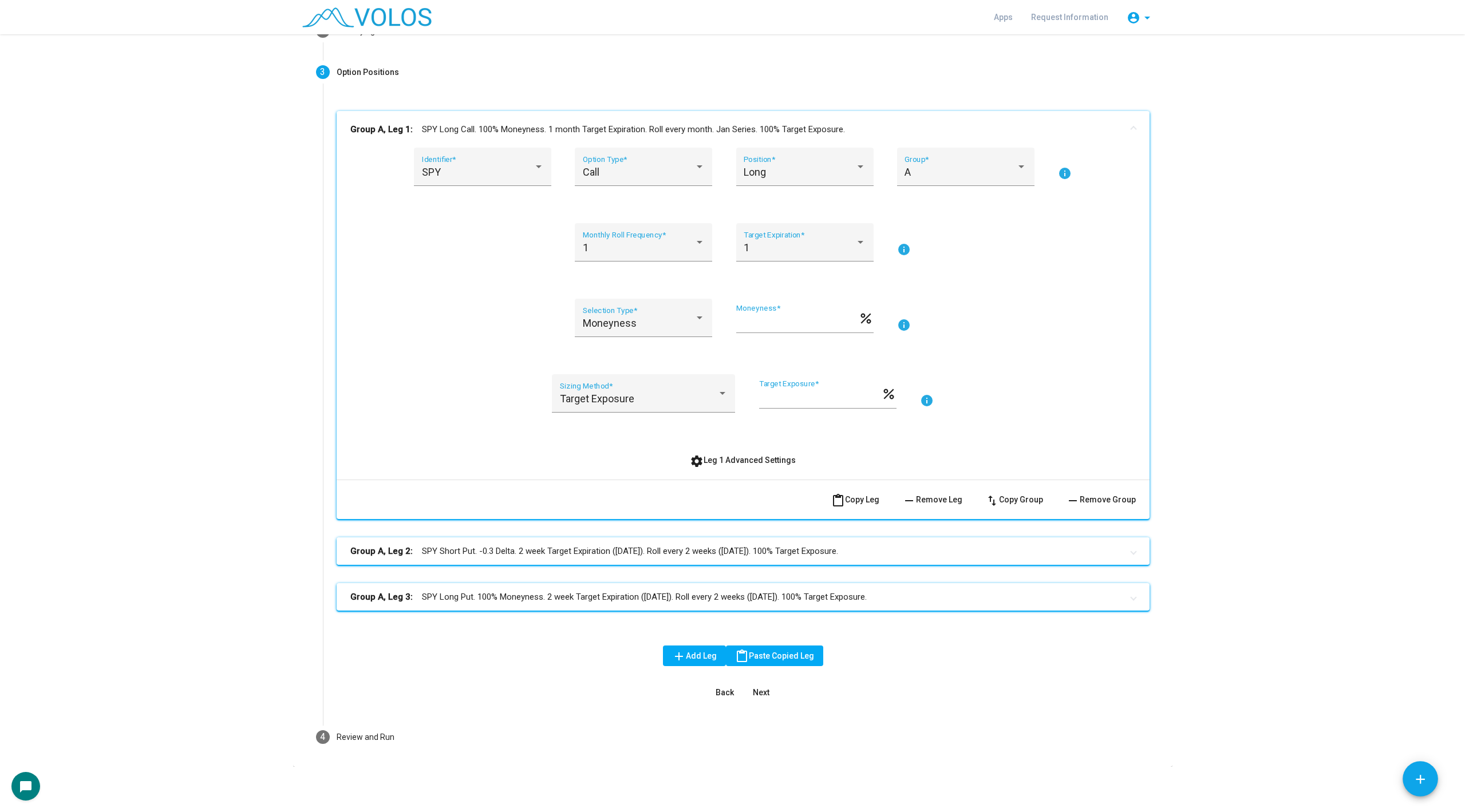
scroll to position [98, 0]
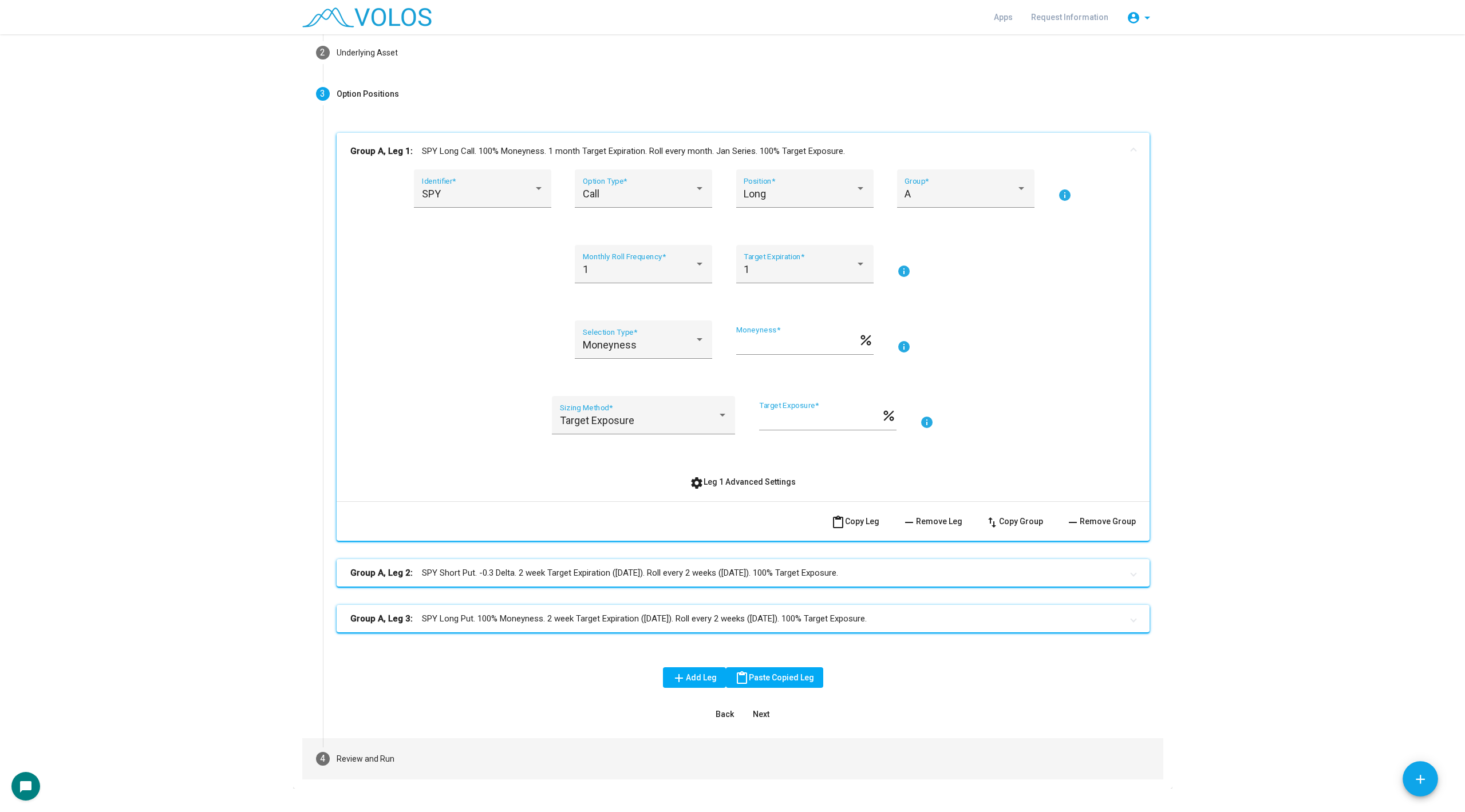
click at [390, 748] on mat-step-header "4 Review and Run" at bounding box center [733, 759] width 861 height 41
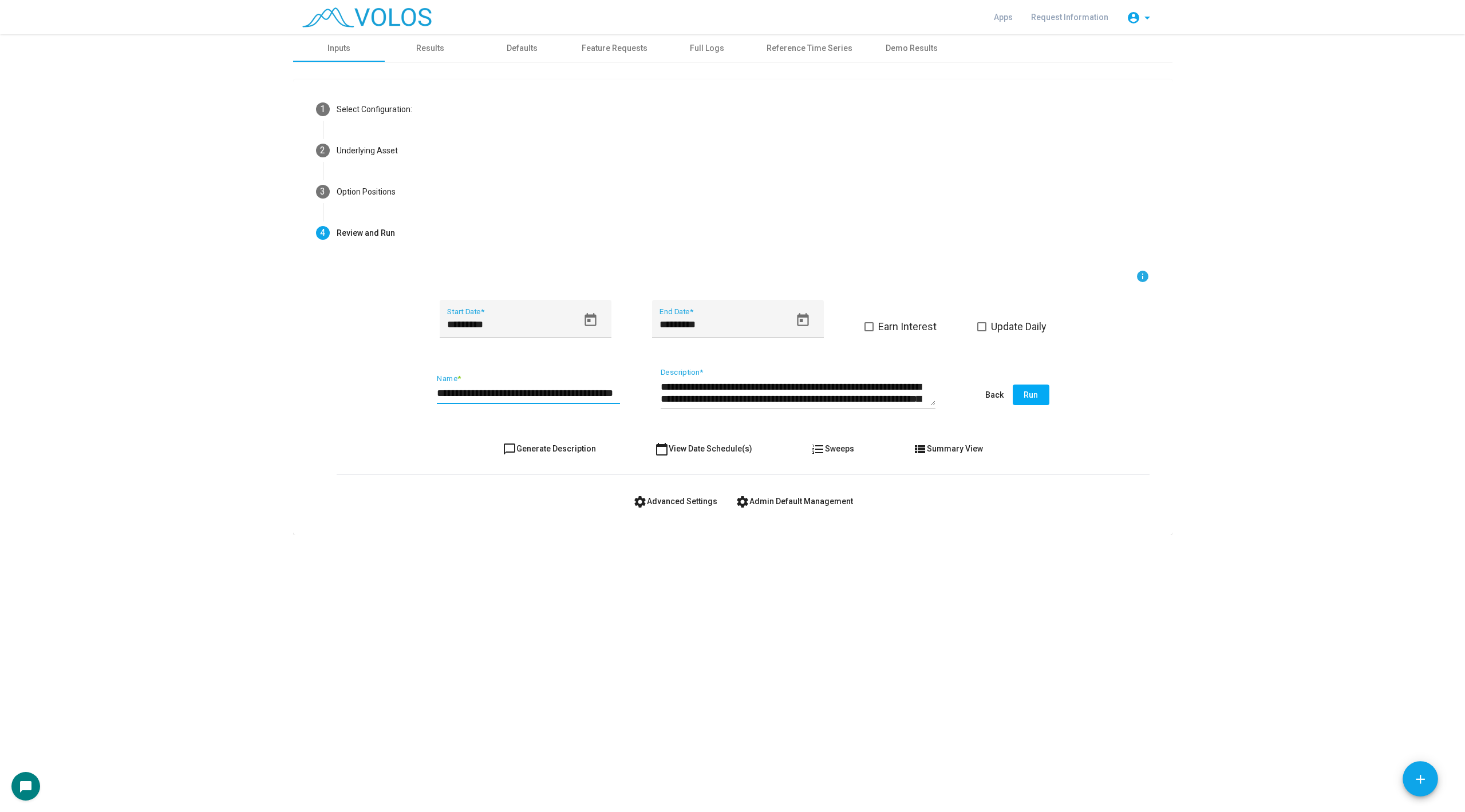
scroll to position [0, 28]
drag, startPoint x: 592, startPoint y: 394, endPoint x: 658, endPoint y: 398, distance: 66.1
click at [658, 398] on div "**********" at bounding box center [743, 395] width 813 height 54
click at [618, 392] on input "**********" at bounding box center [528, 393] width 183 height 11
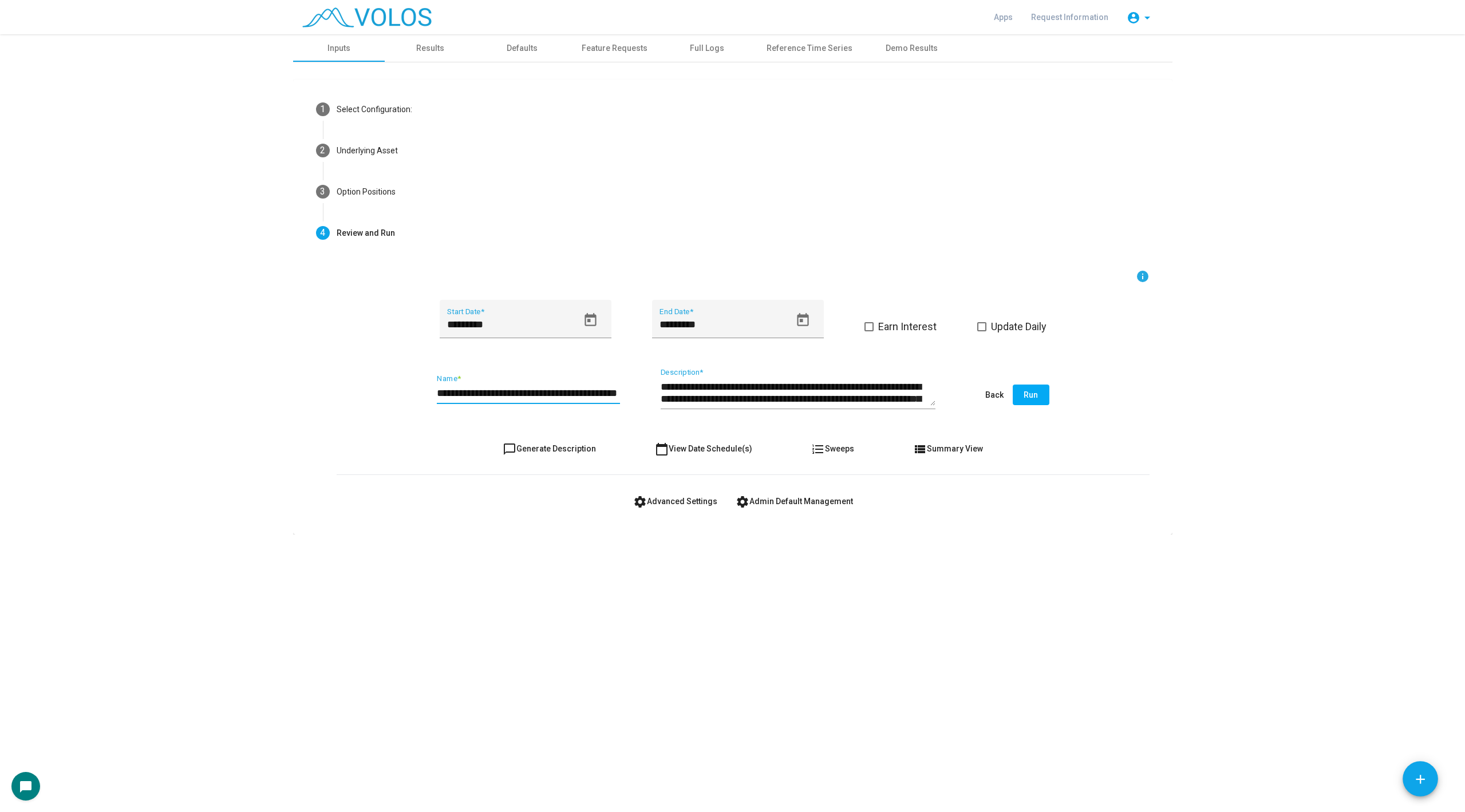
type input "**********"
click at [1025, 390] on span "Run" at bounding box center [1031, 395] width 14 height 9
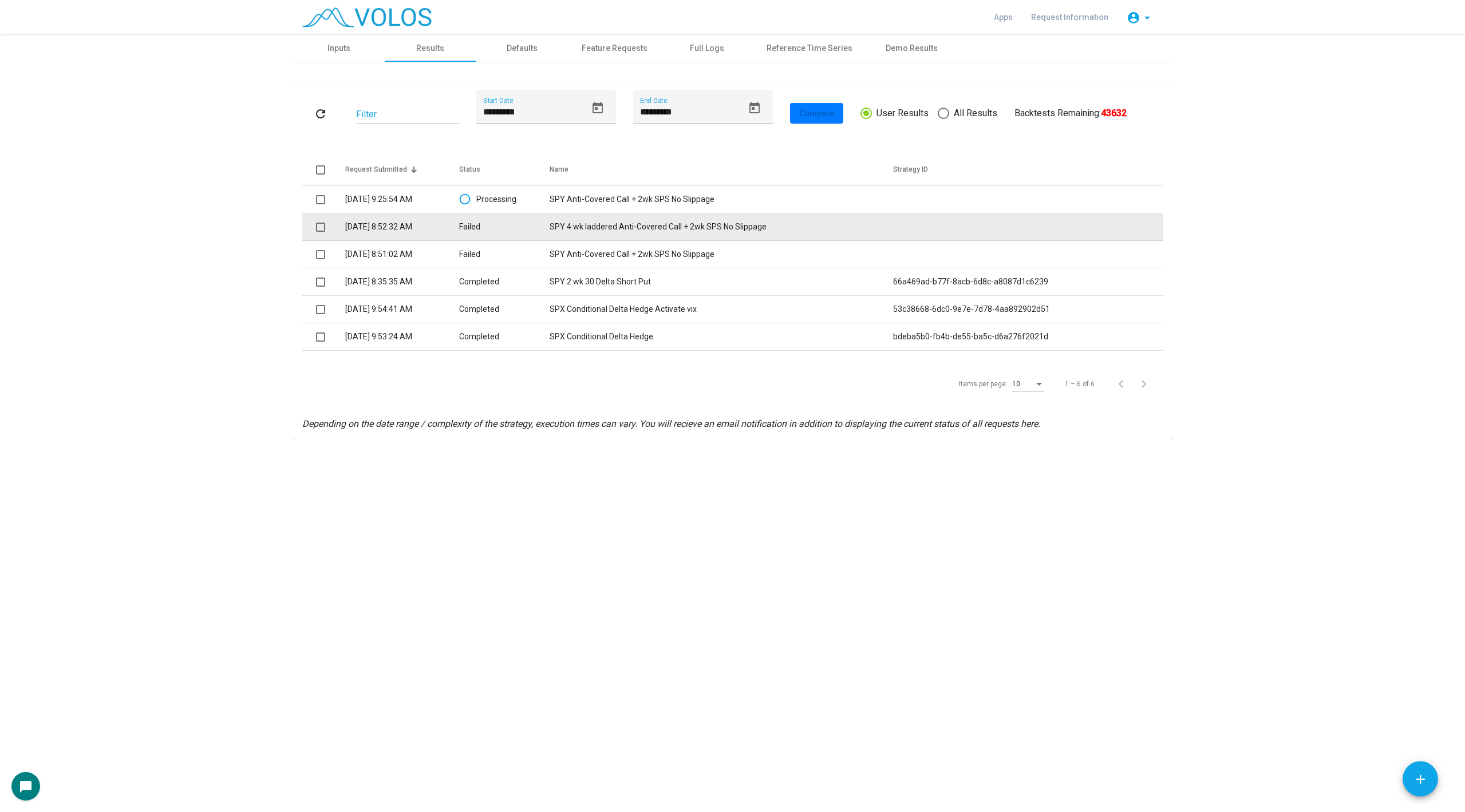
click at [770, 215] on td "SPY 4 wk laddered Anti-Covered Call + 2wk SPS No Slippage" at bounding box center [721, 227] width 344 height 27
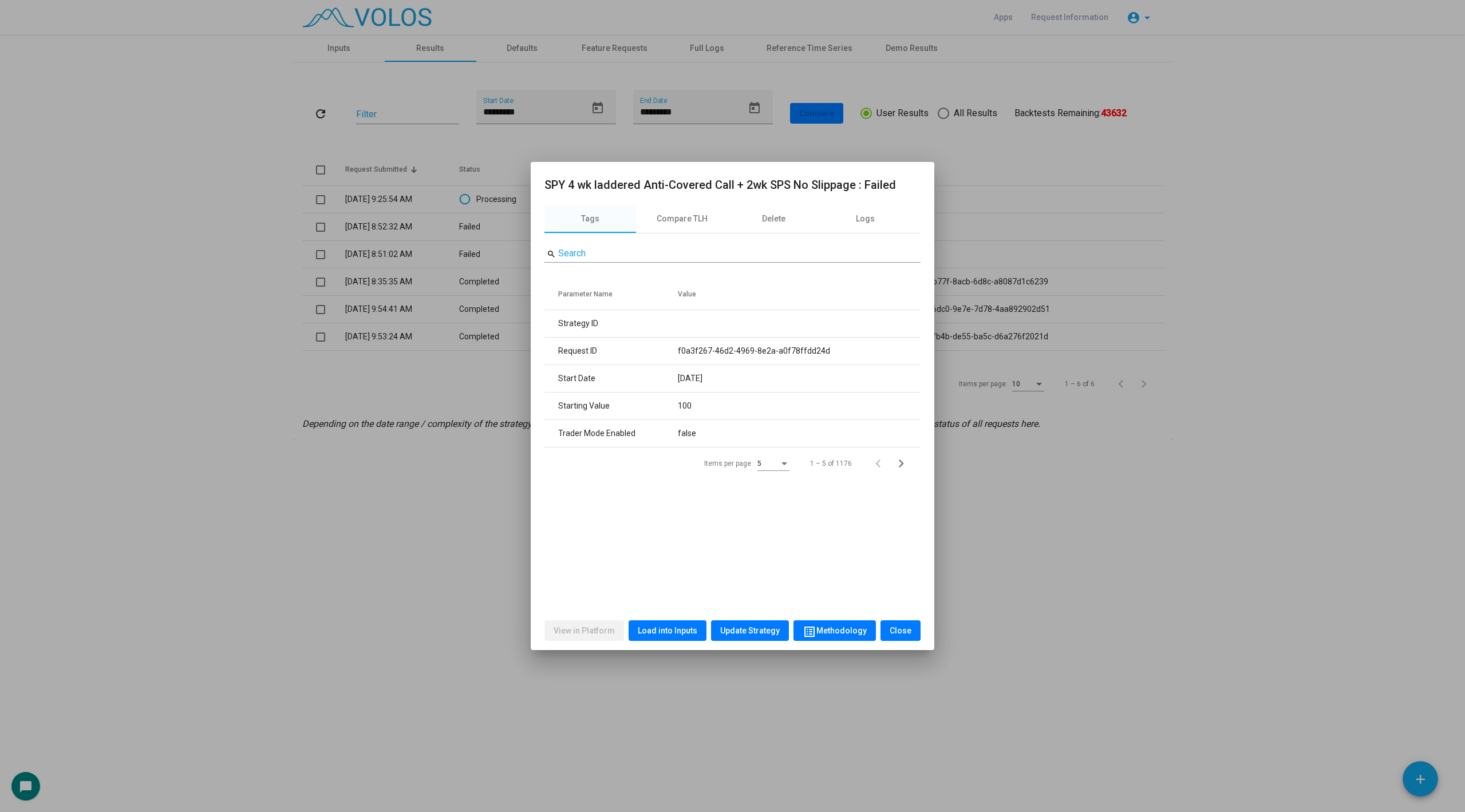
click at [405, 548] on div at bounding box center [732, 406] width 1465 height 812
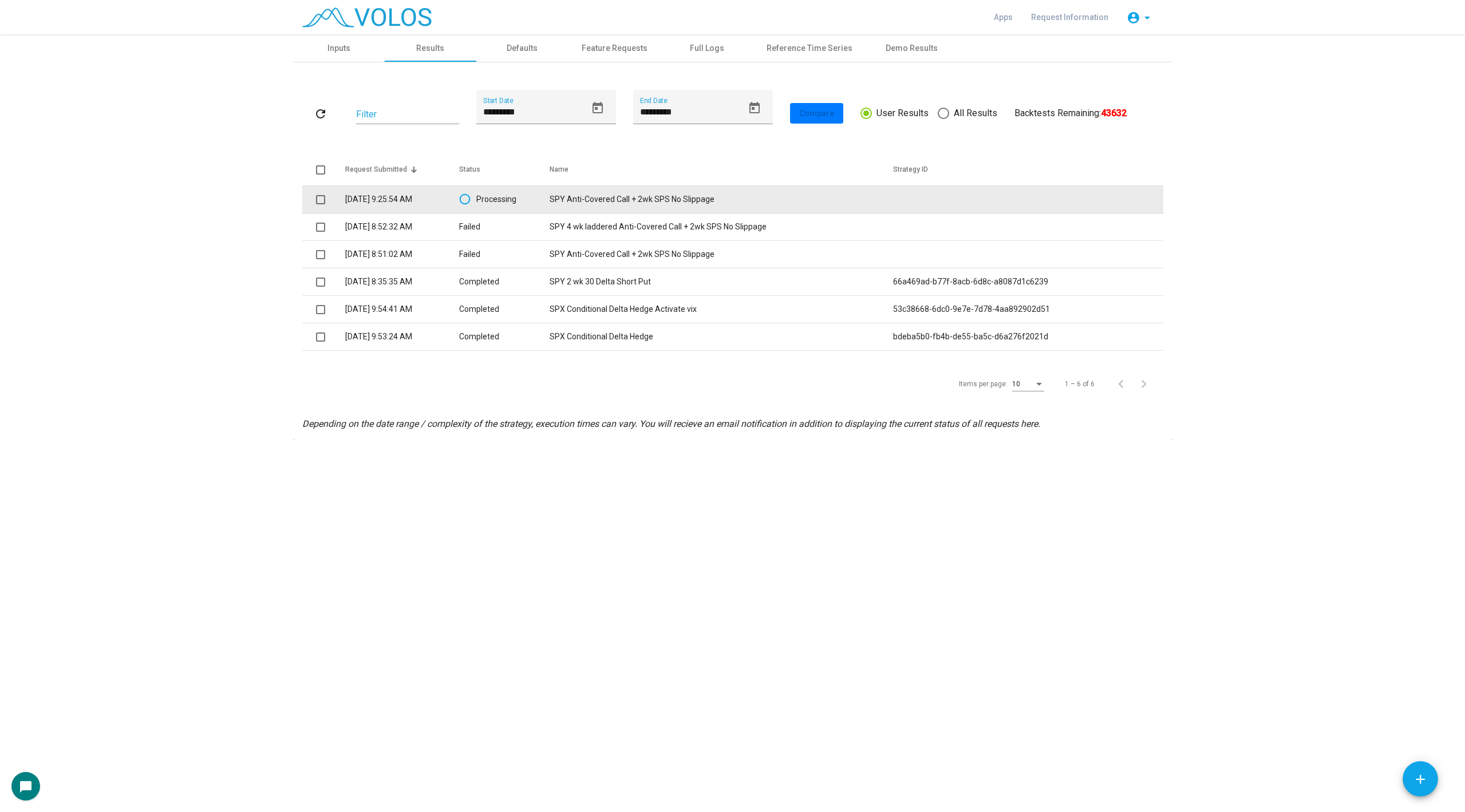
click at [635, 193] on td "SPY Anti-Covered Call + 2wk SPS No Slippage" at bounding box center [721, 200] width 344 height 27
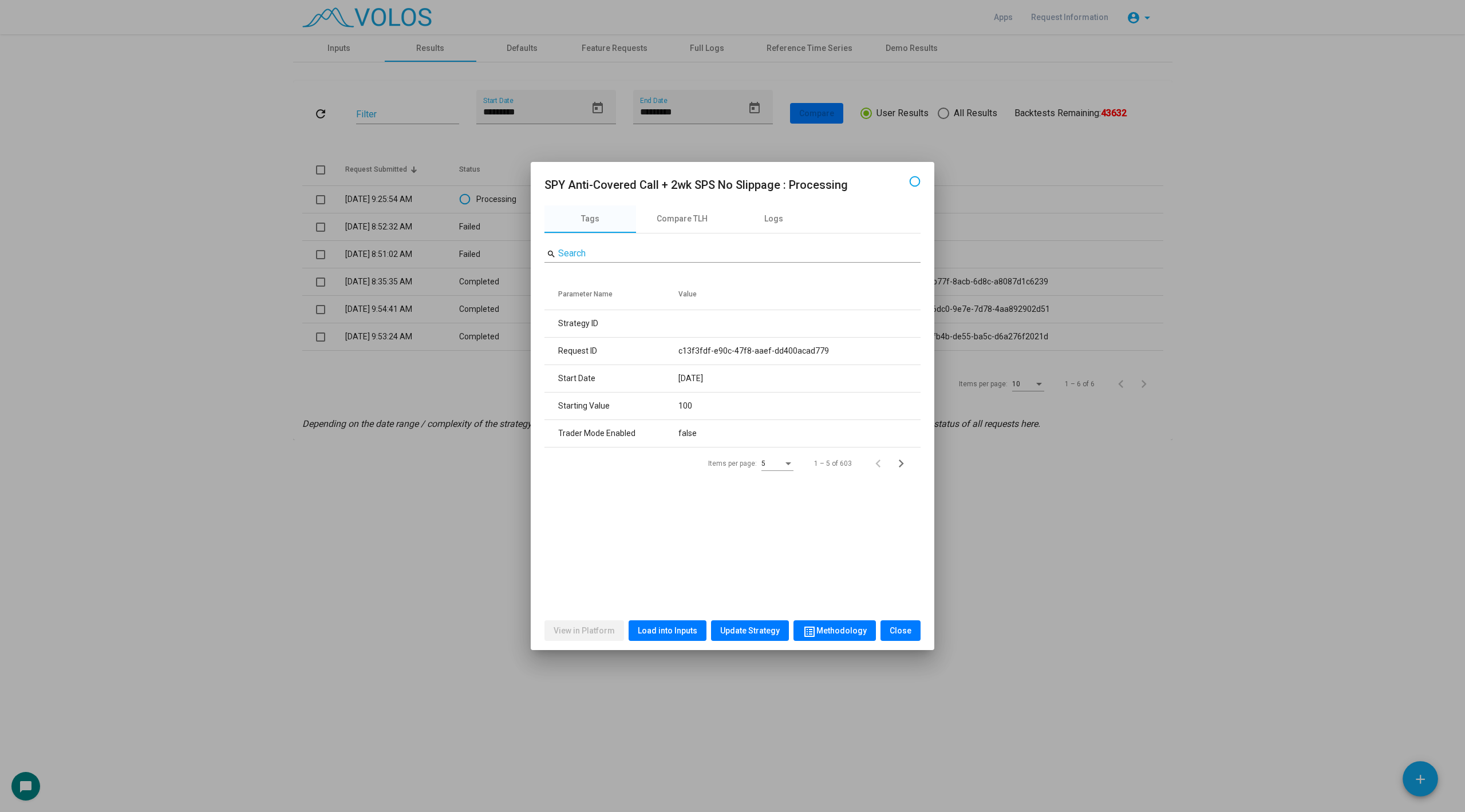
click at [442, 399] on div at bounding box center [732, 406] width 1465 height 812
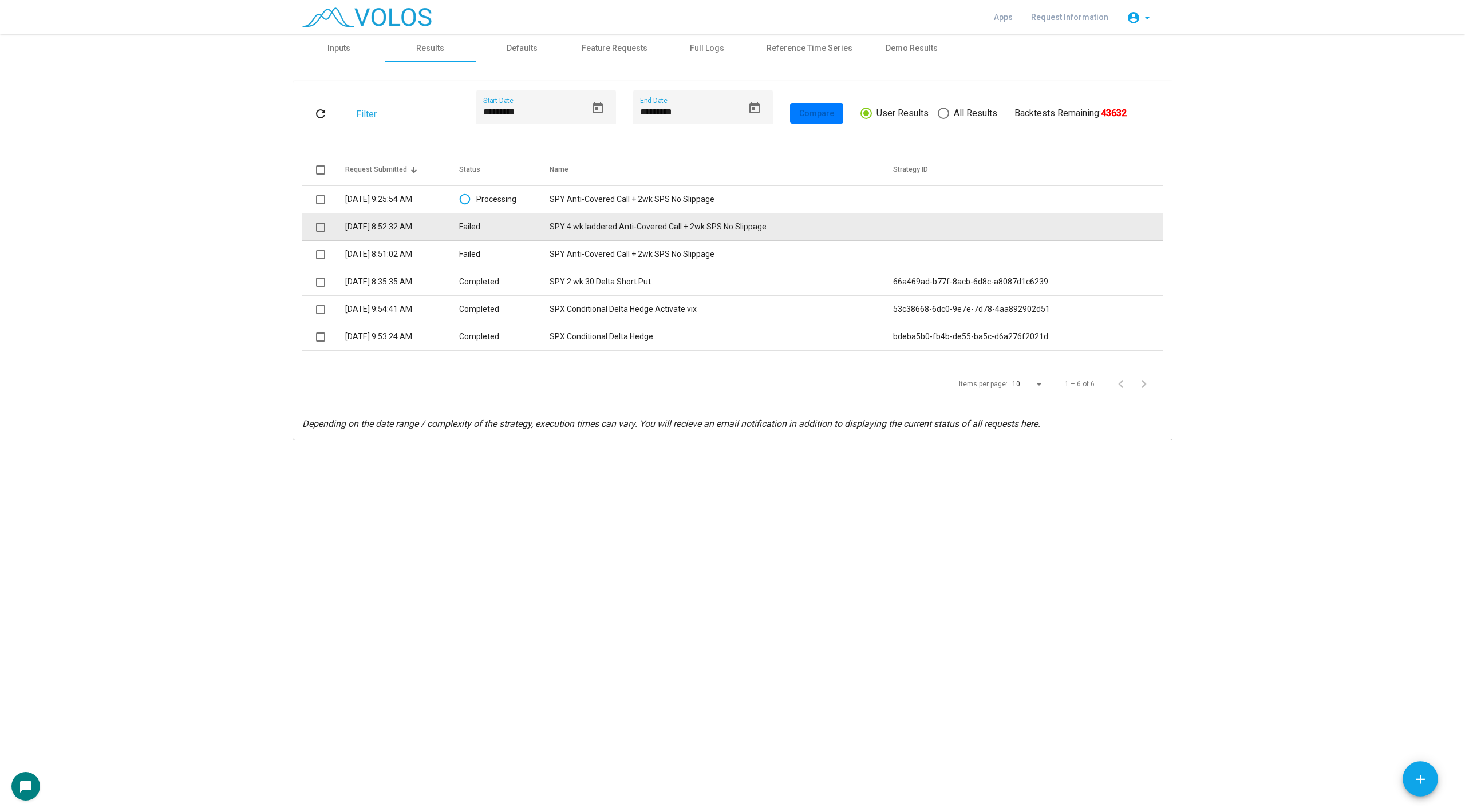
click at [649, 226] on td "SPY 4 wk laddered Anti-Covered Call + 2wk SPS No Slippage" at bounding box center [721, 227] width 344 height 27
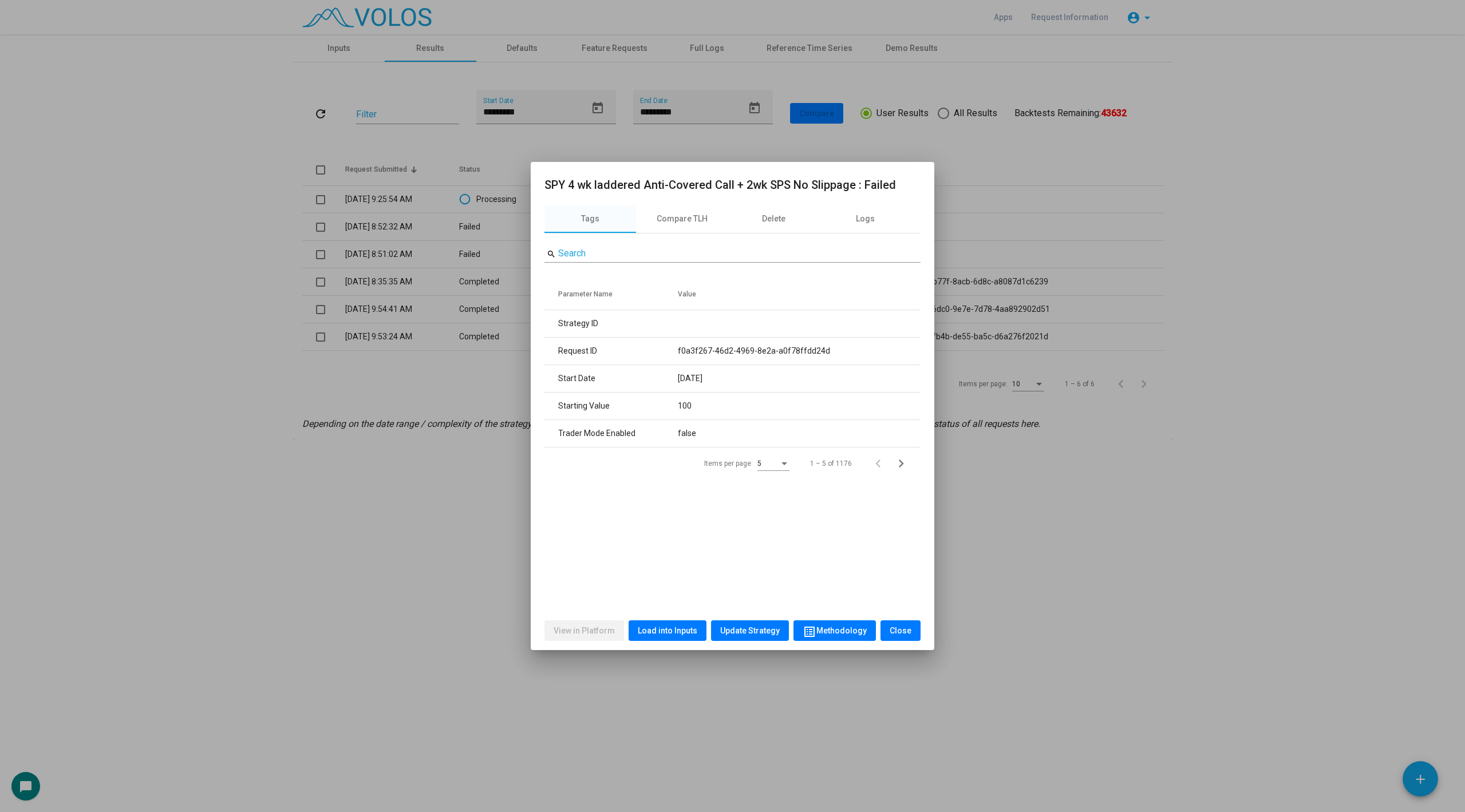
click at [671, 635] on button "Load into Inputs" at bounding box center [668, 630] width 78 height 21
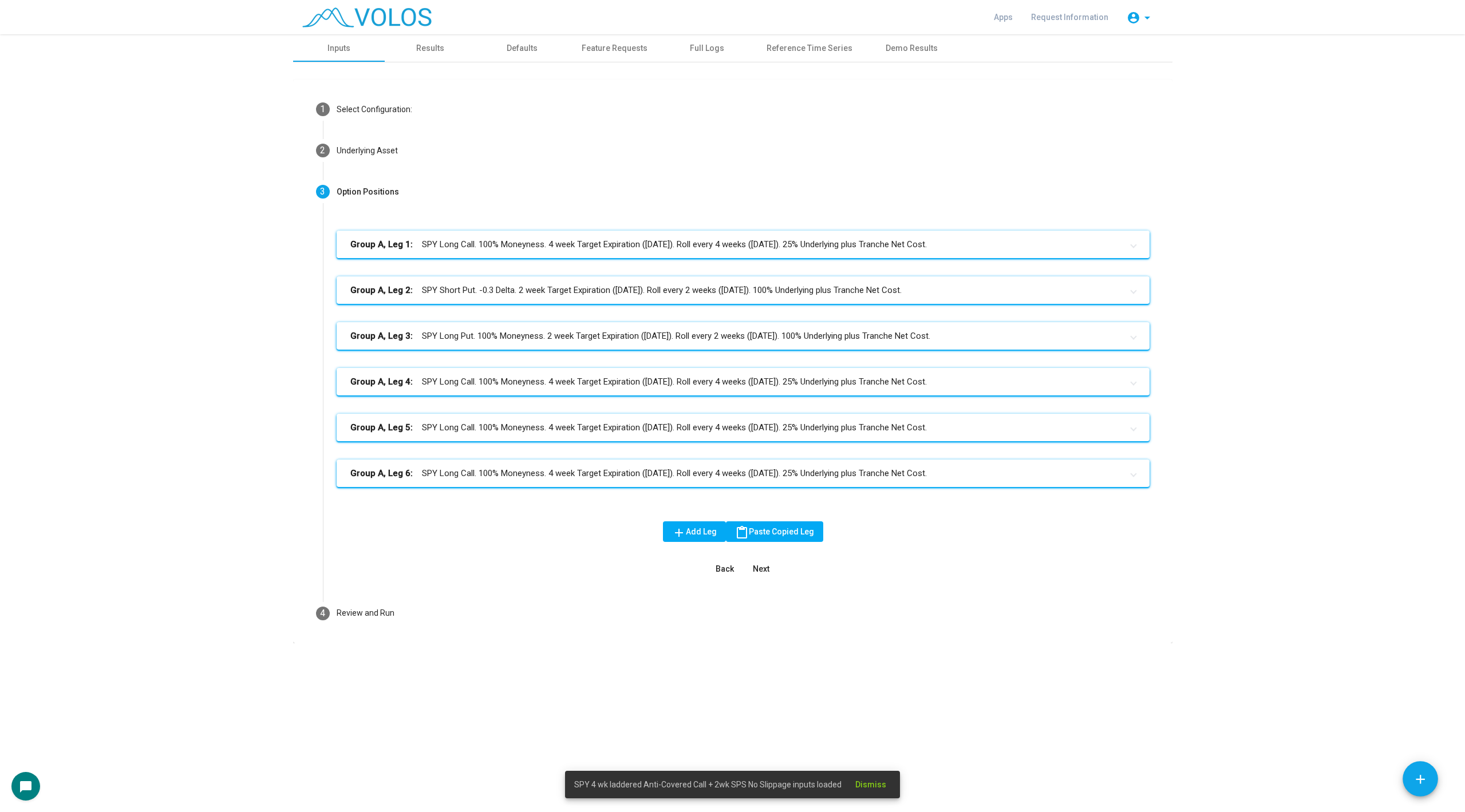
click at [461, 244] on mat-panel-title "Group A, Leg 1: SPY Long Call. 100% Moneyness. 4 week Target Expiration ([DATE]…" at bounding box center [736, 244] width 772 height 13
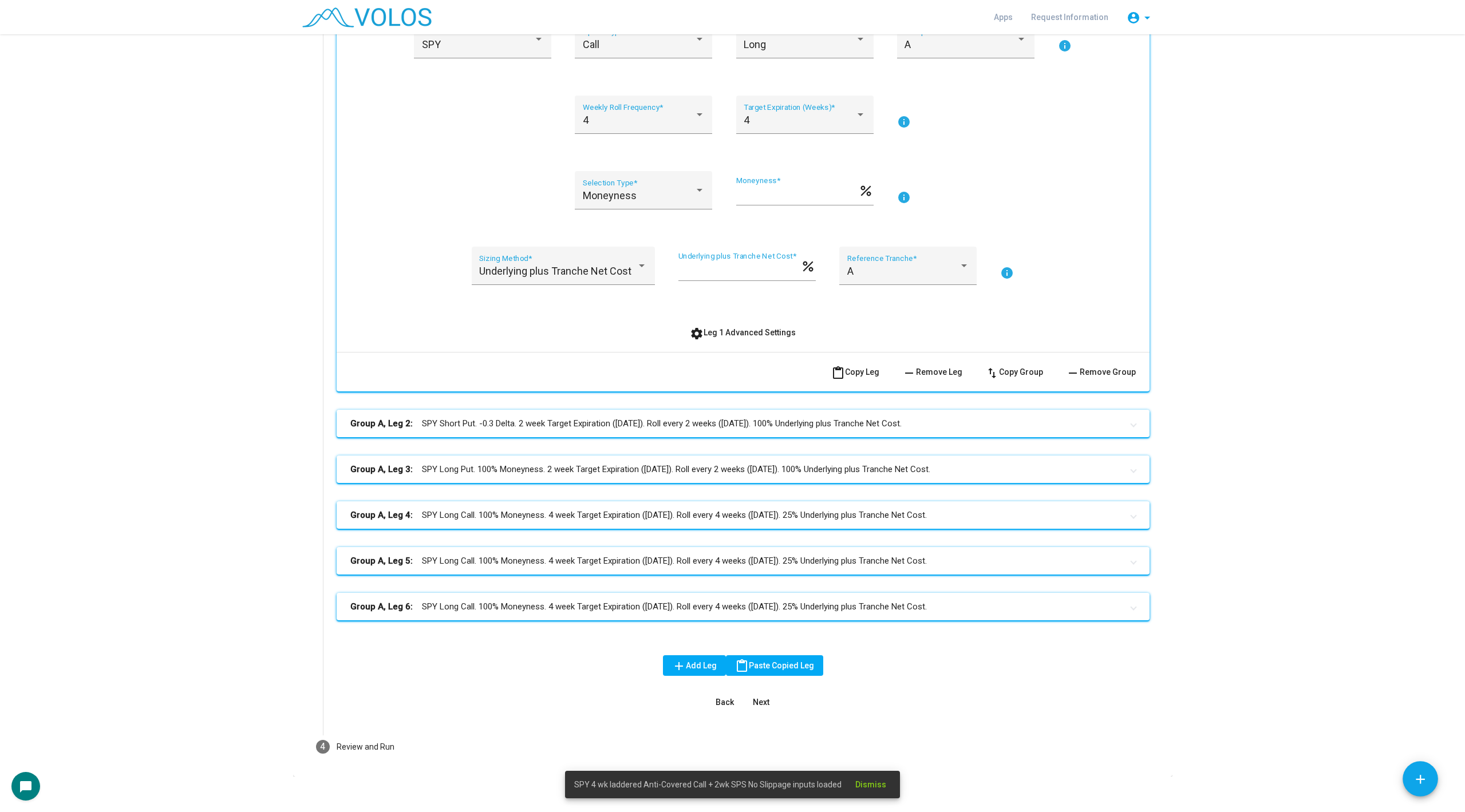
scroll to position [257, 0]
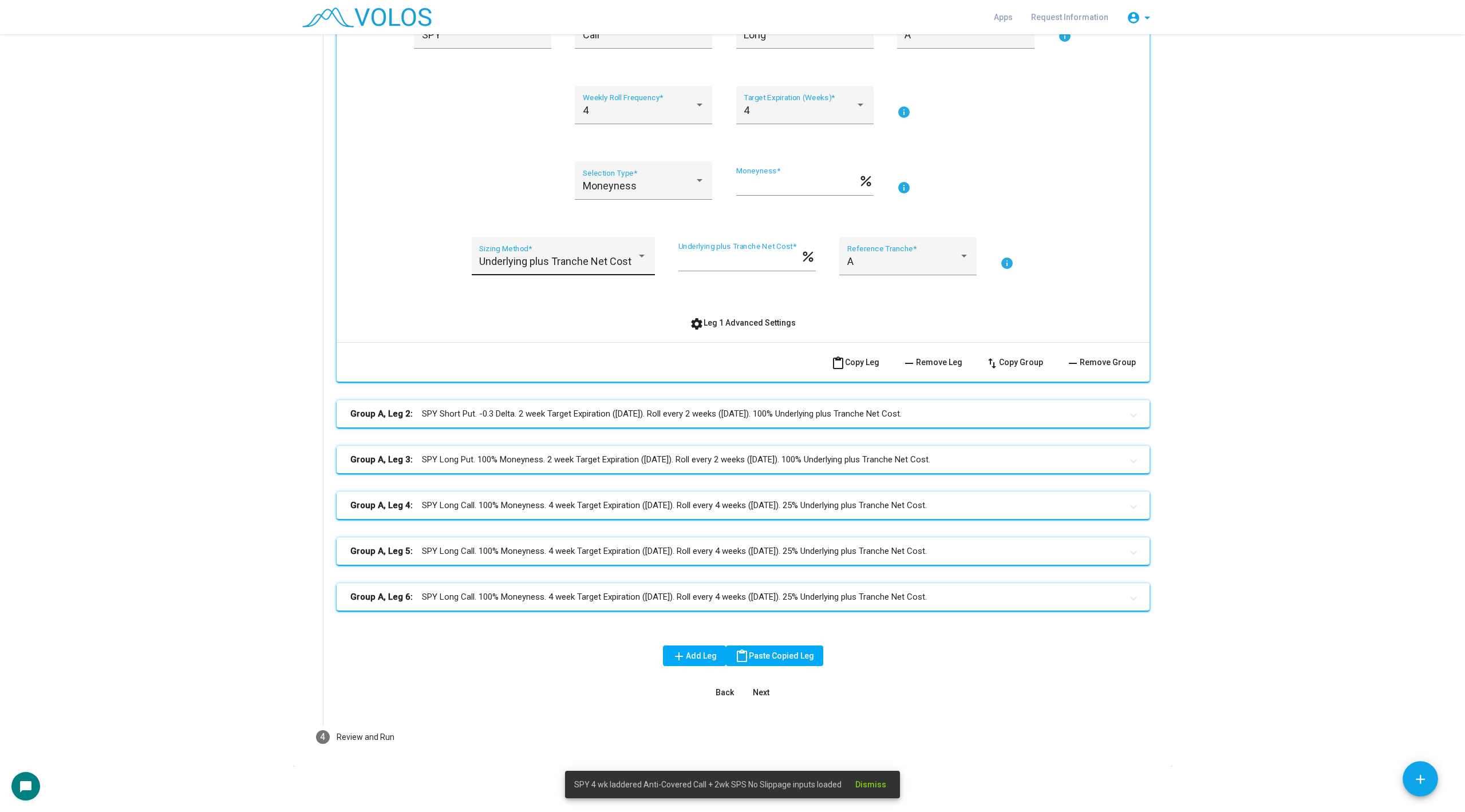
click at [618, 252] on div "Underlying plus Tranche Net Cost Sizing Method *" at bounding box center [563, 260] width 168 height 31
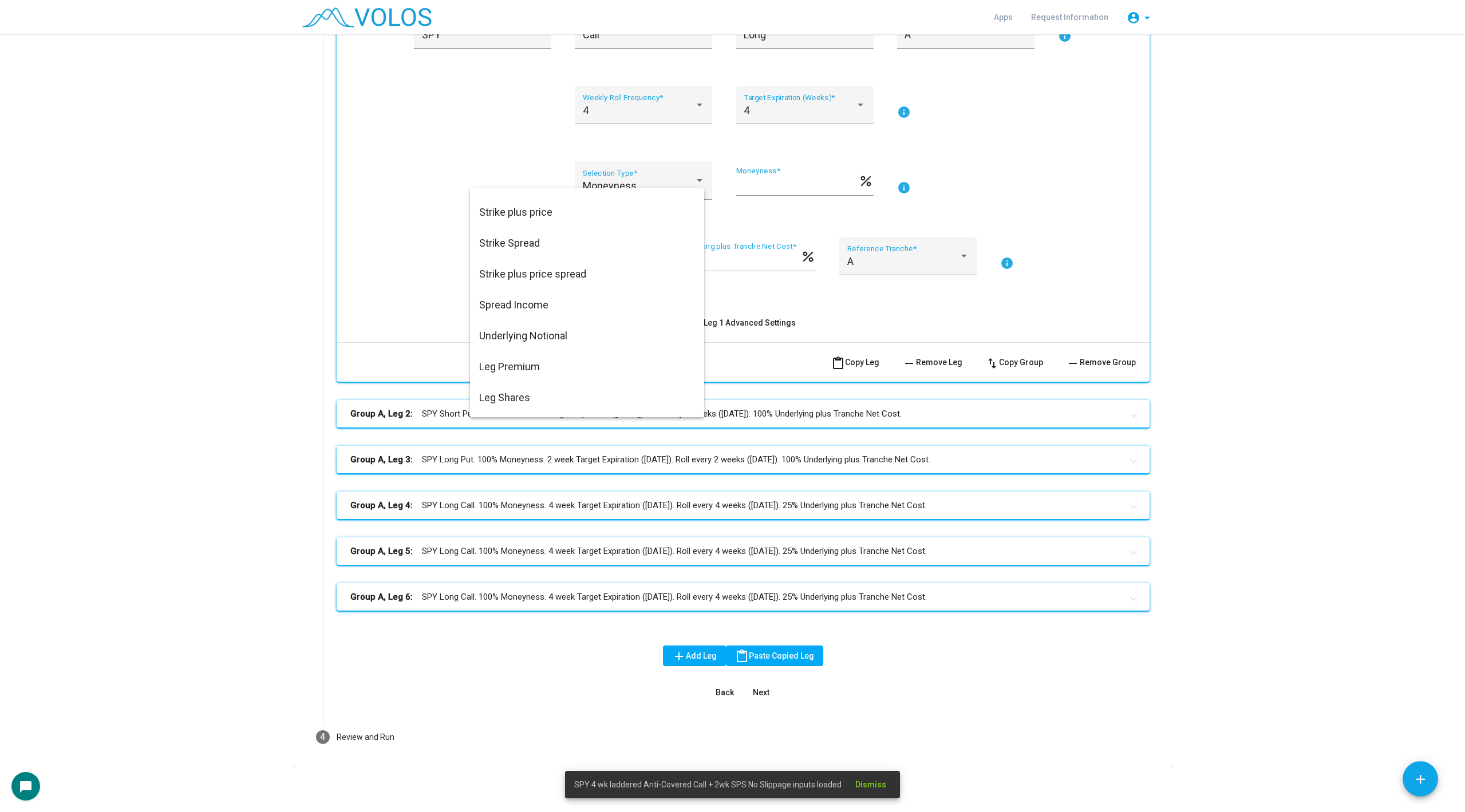
scroll to position [0, 0]
click at [612, 193] on span "Target Exposure" at bounding box center [587, 203] width 216 height 31
type input "***"
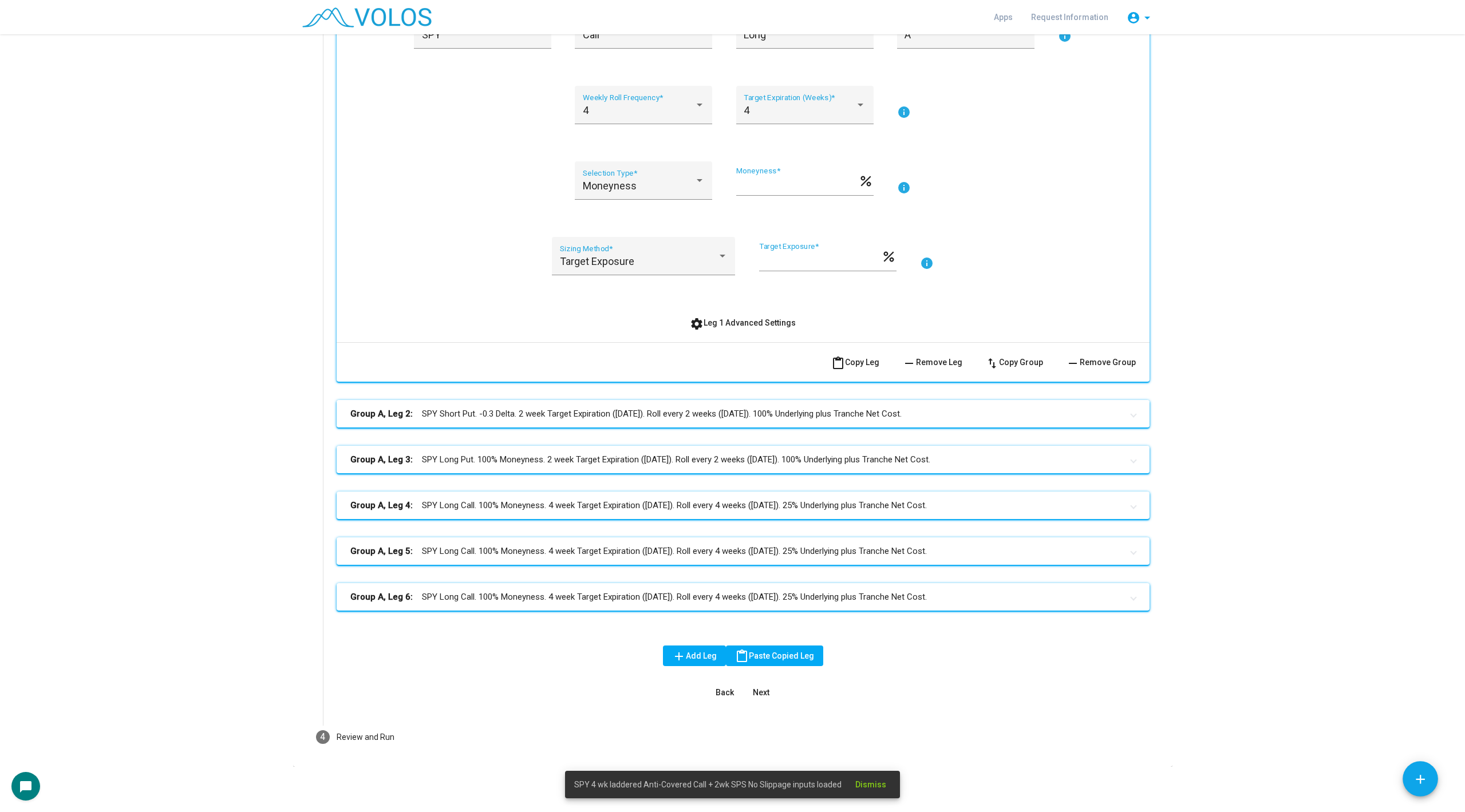
click at [516, 418] on mat-panel-title "Group A, Leg 2: SPY Short Put. -0.3 Delta. 2 week Target Expiration ([DATE]). R…" at bounding box center [736, 413] width 772 height 13
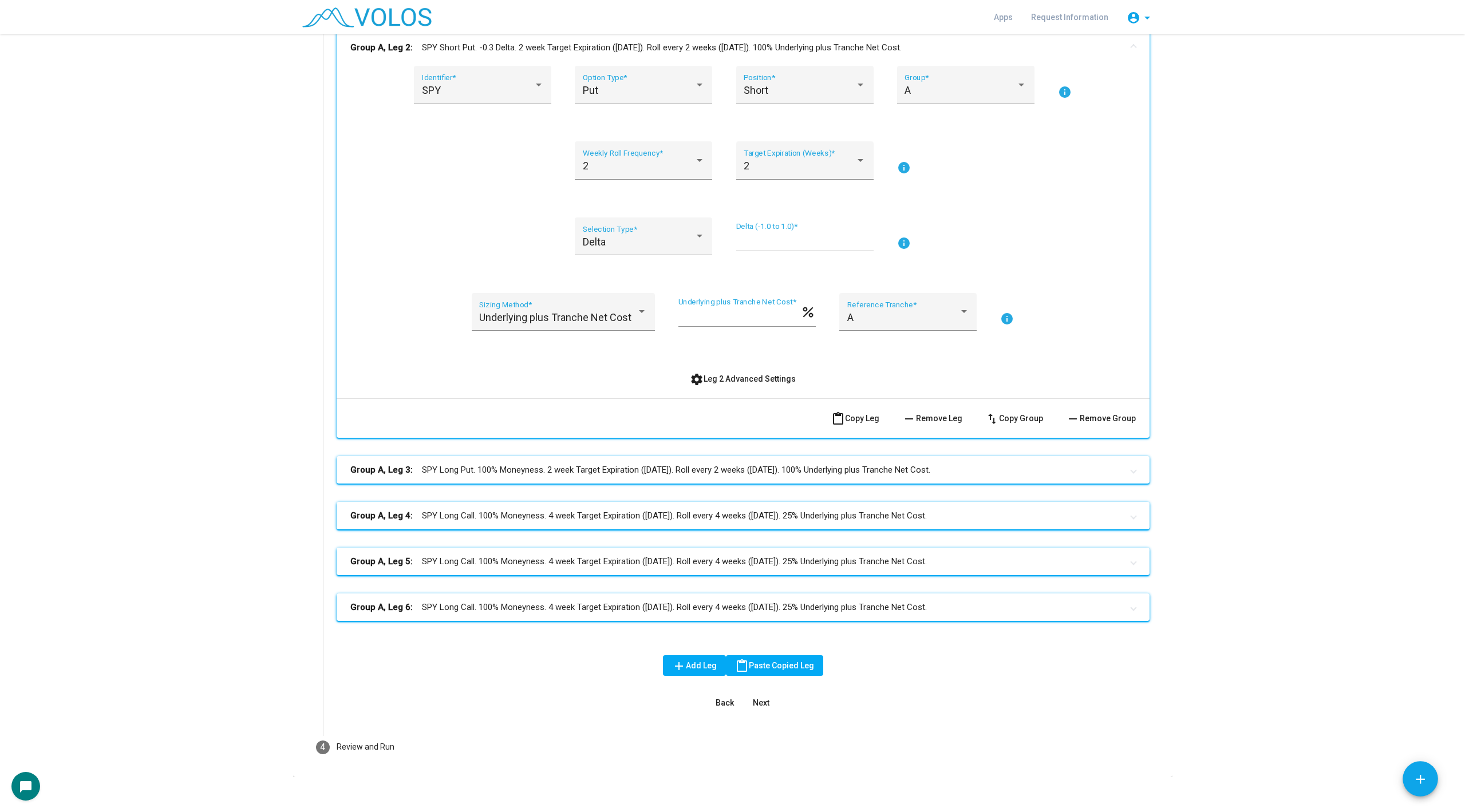
scroll to position [638, 0]
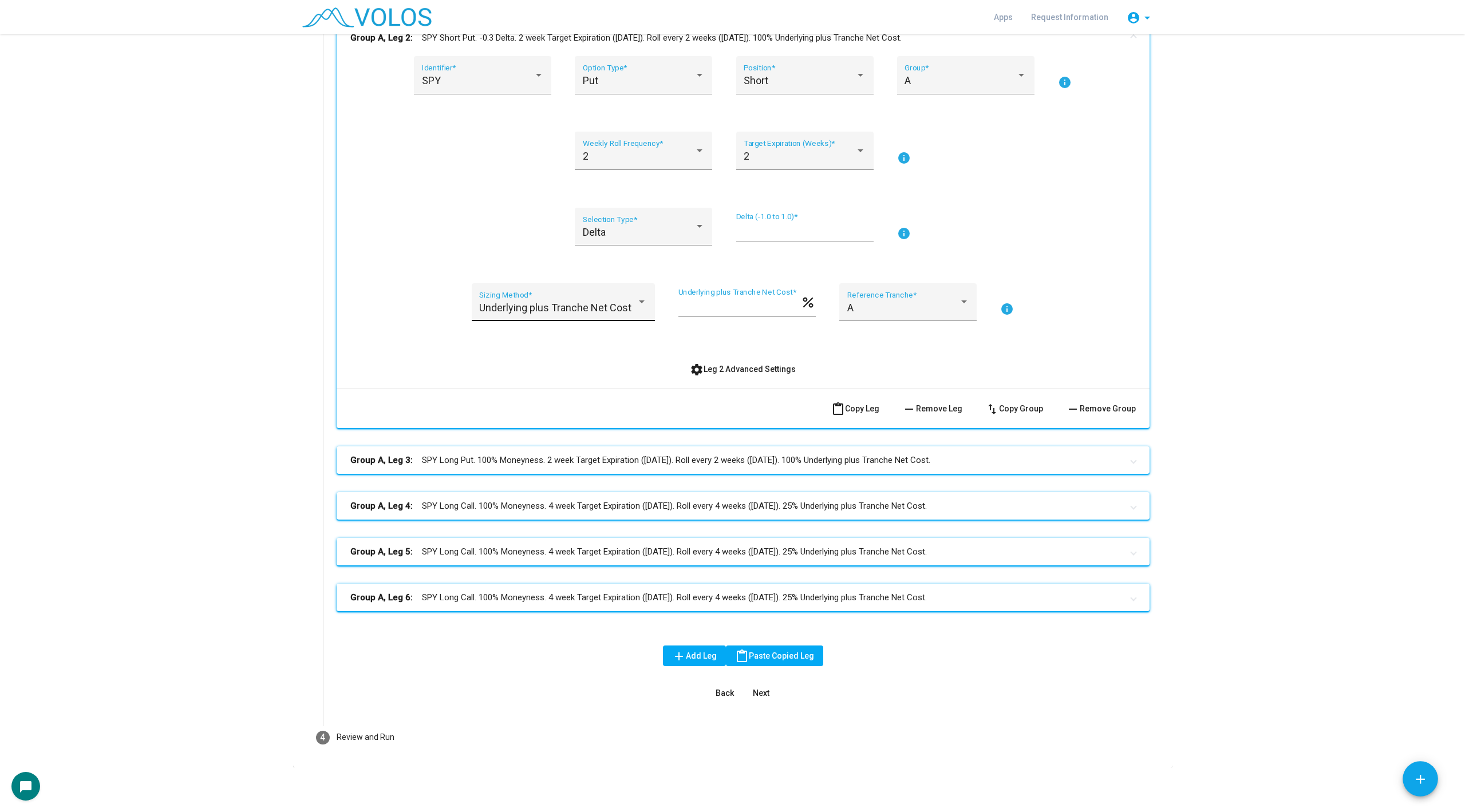
click at [554, 299] on div "Underlying plus Tranche Net Cost Sizing Method *" at bounding box center [563, 305] width 168 height 31
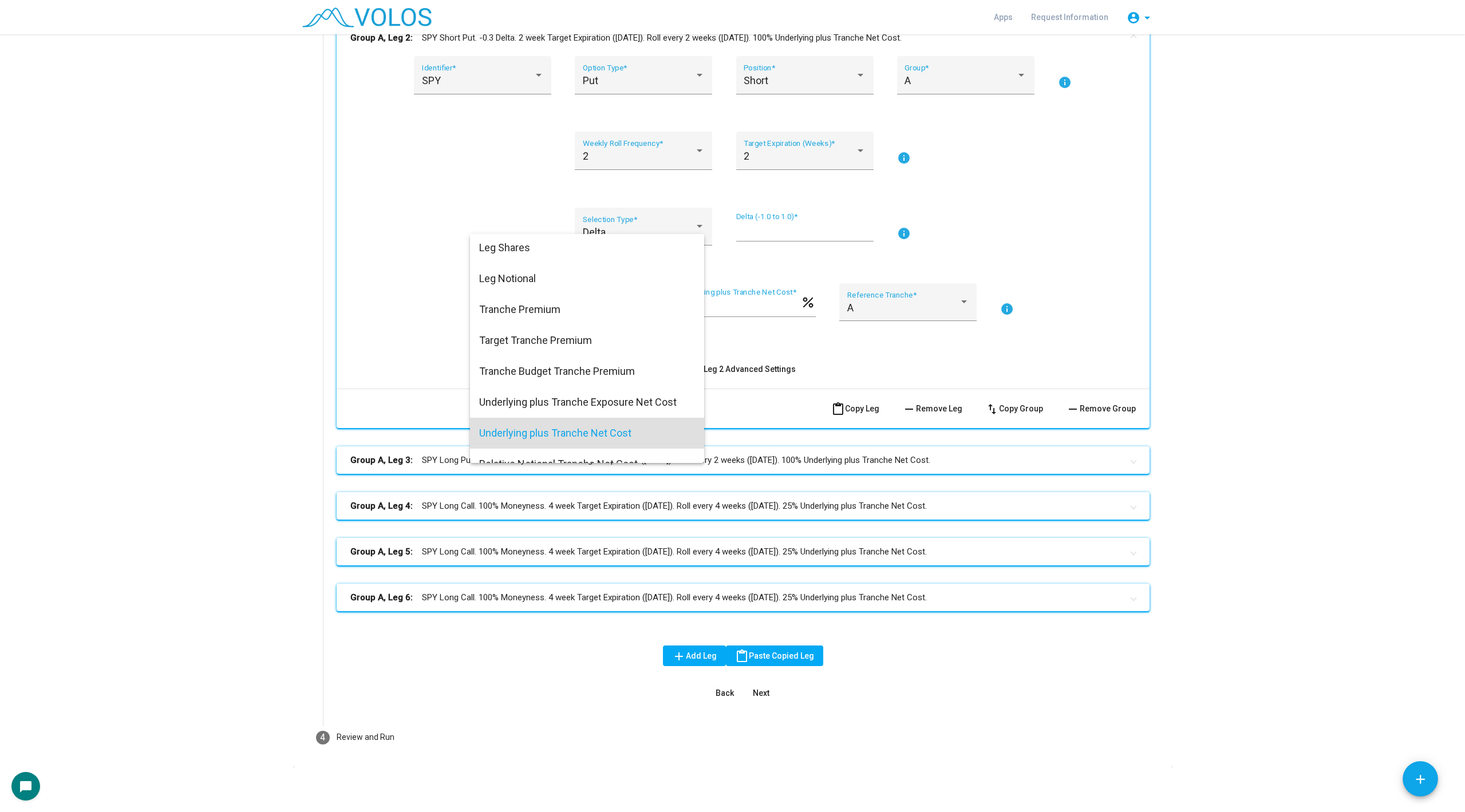
scroll to position [0, 0]
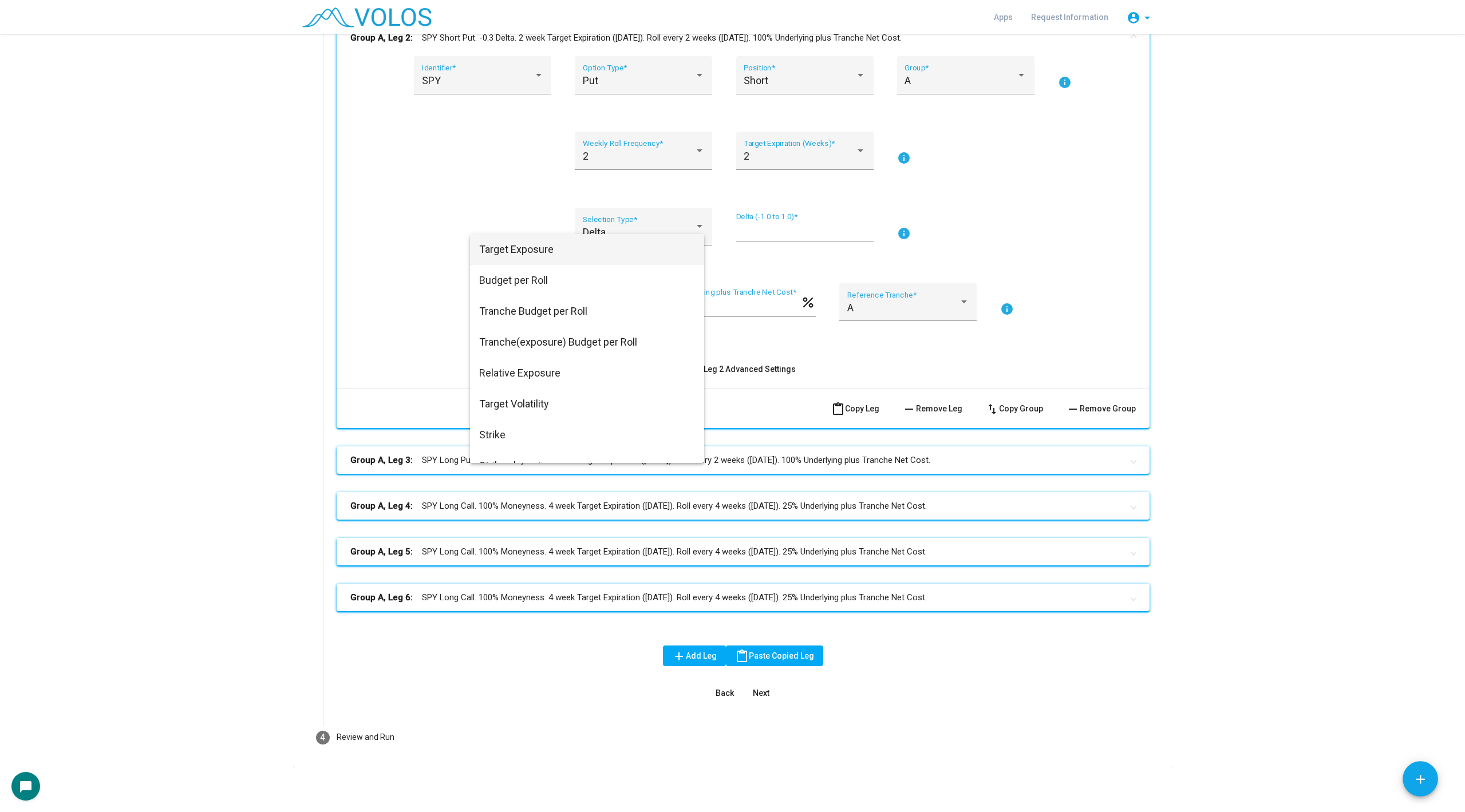
click at [552, 246] on span "Target Exposure" at bounding box center [587, 249] width 216 height 31
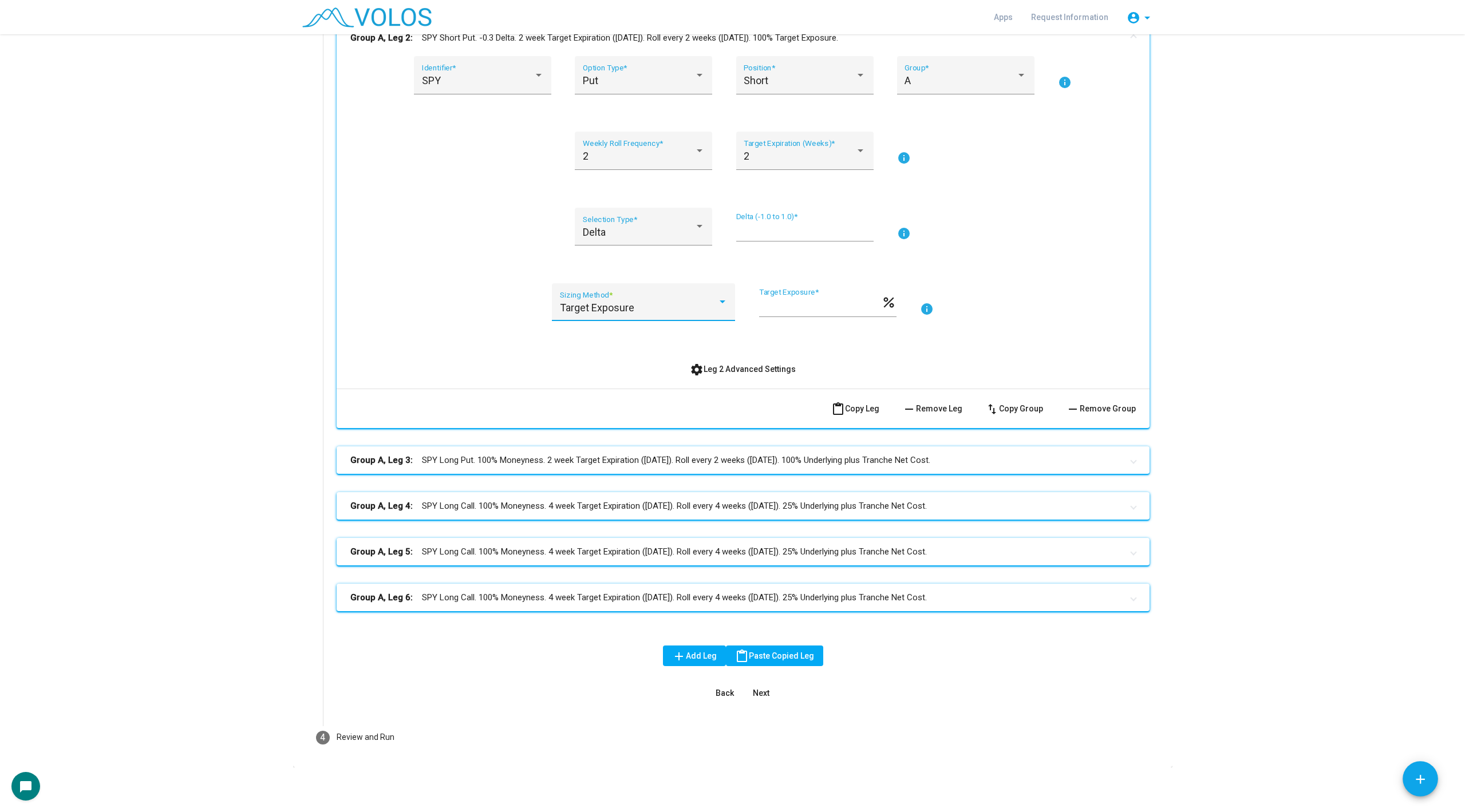
click at [461, 392] on mat-action-row "content_paste Copy Leg remove Remove Leg swap_vert Copy Group remove Remove Gro…" at bounding box center [743, 408] width 813 height 39
click at [476, 462] on mat-panel-title "Group A, Leg 3: SPY Long Put. 100% Moneyness. 2 week Target Expiration ([DATE])…" at bounding box center [736, 460] width 772 height 13
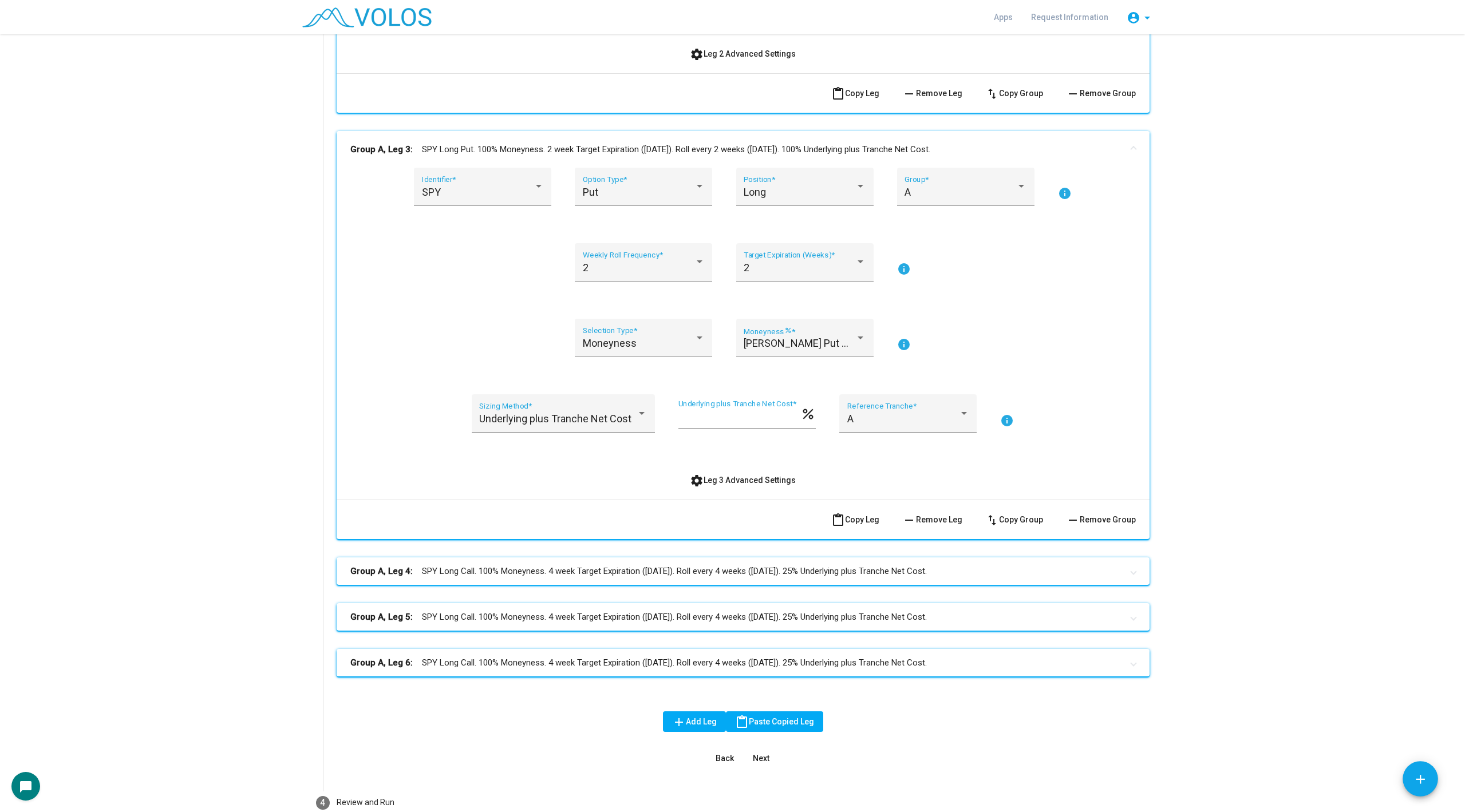
scroll to position [1018, 0]
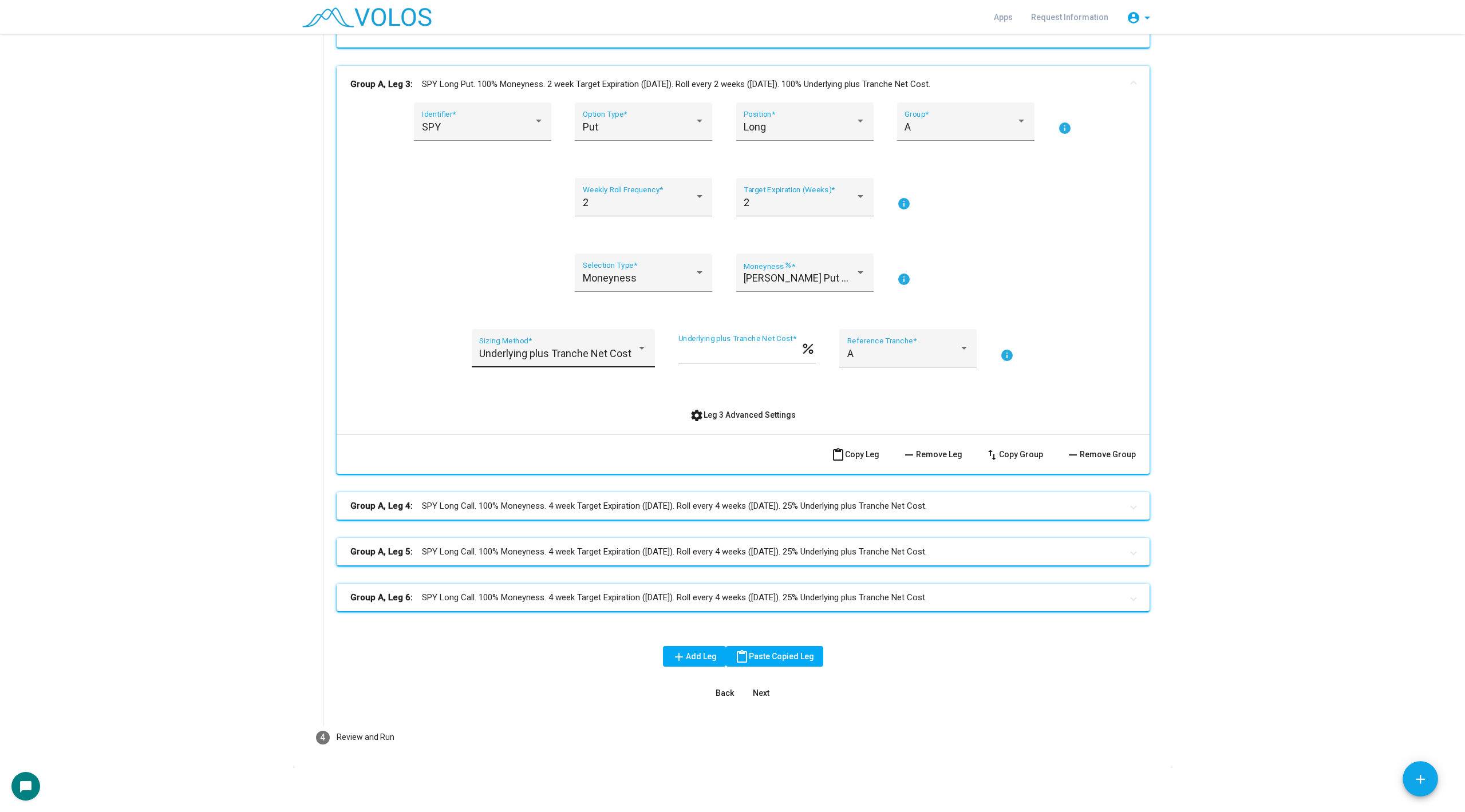
click at [550, 351] on span "Underlying plus Tranche Net Cost" at bounding box center [556, 353] width 152 height 12
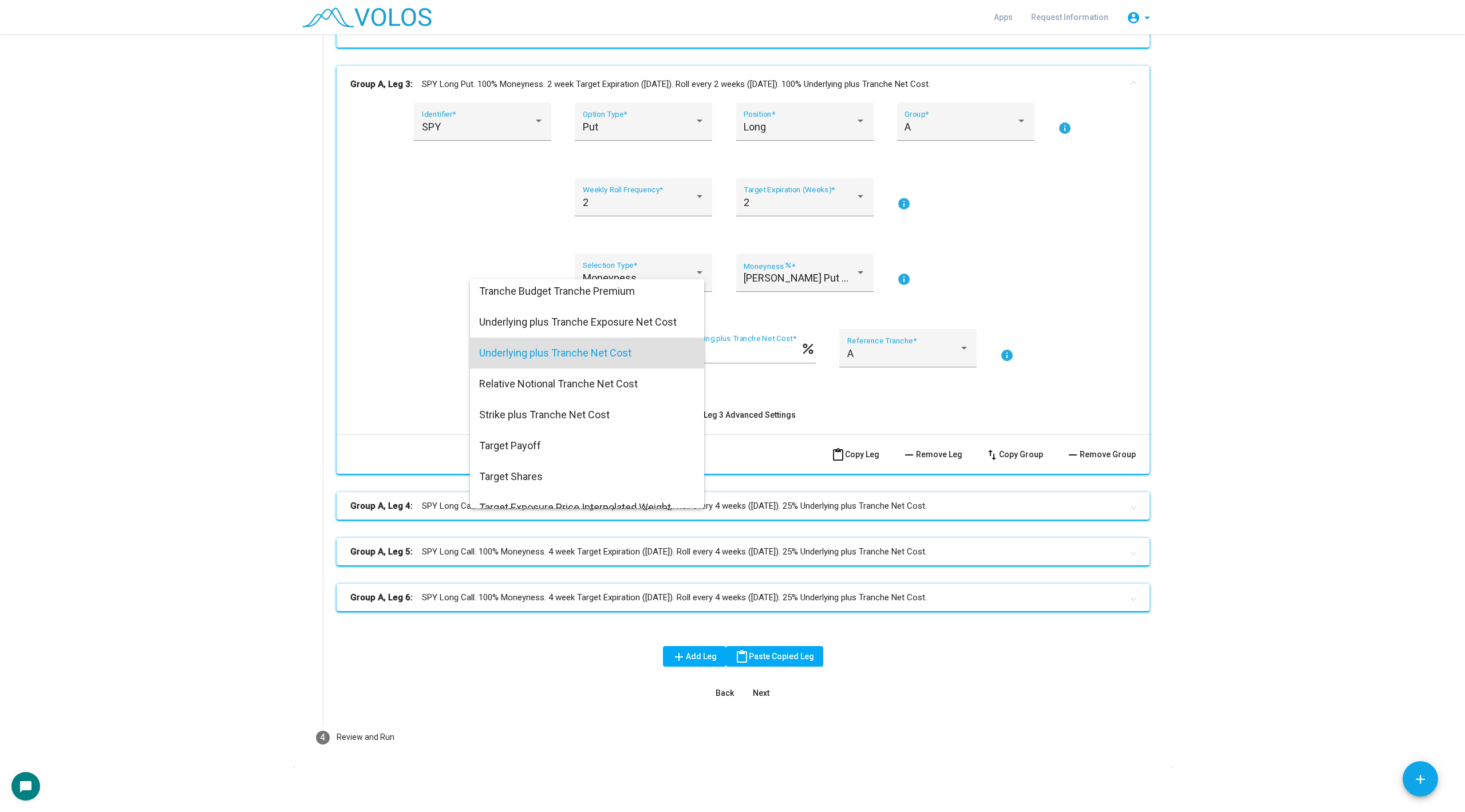
scroll to position [0, 0]
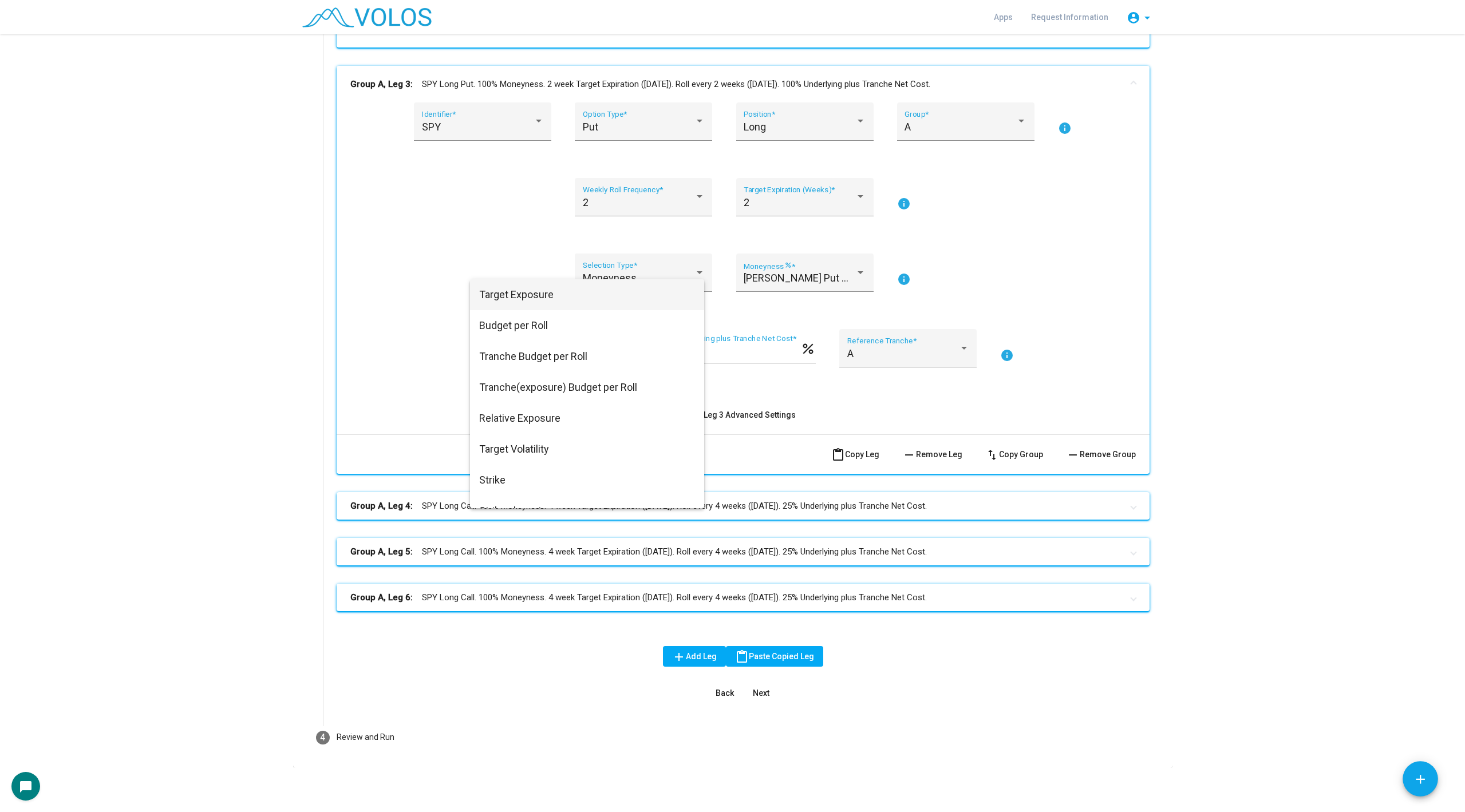
click at [549, 288] on span "Target Exposure" at bounding box center [587, 294] width 216 height 31
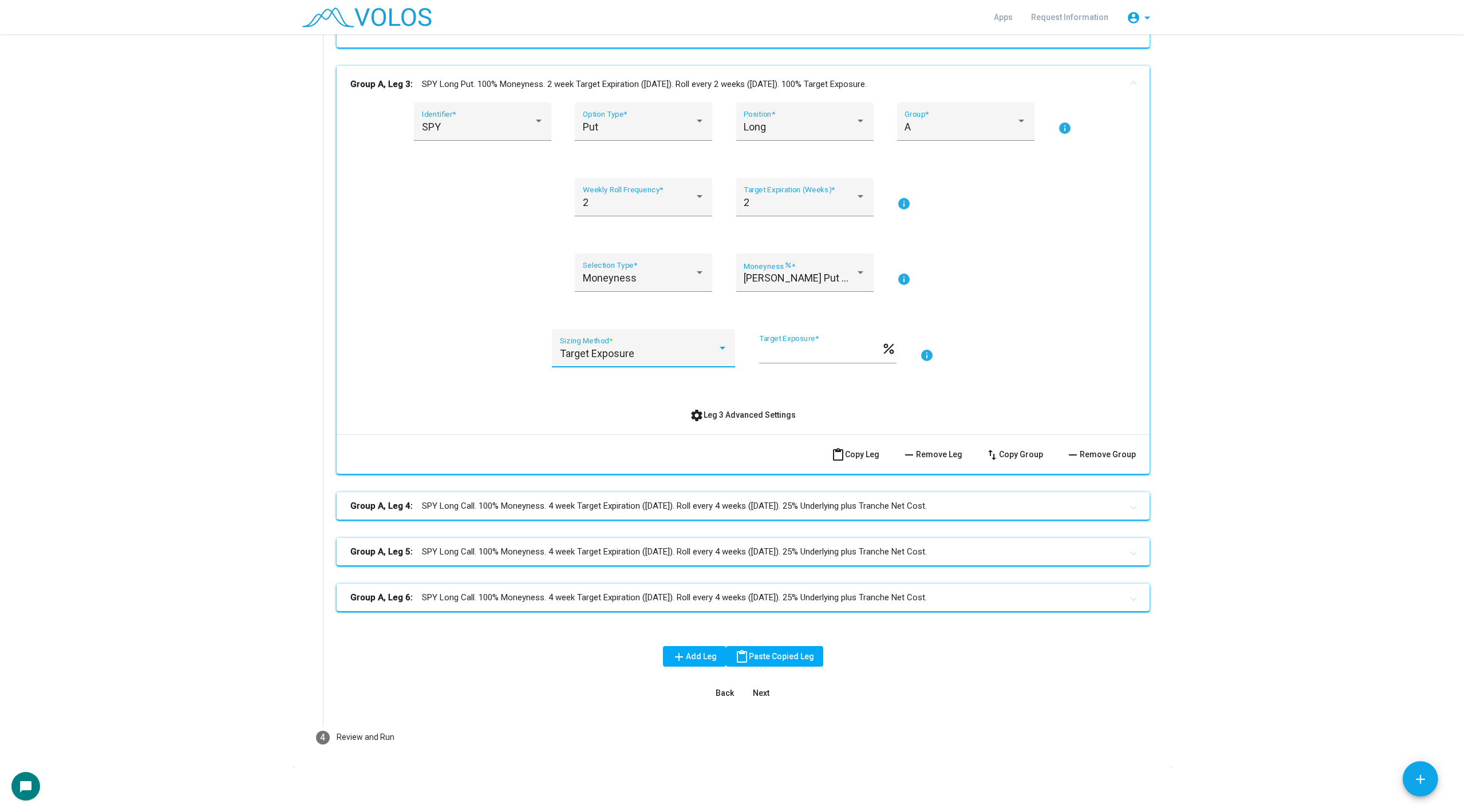
click at [505, 426] on div "SPY Identifier * Put Option Type * Long Position * A Group * info 2 Weekly Roll…" at bounding box center [743, 268] width 813 height 332
click at [509, 516] on mat-expansion-panel-header "Group A, Leg 4: SPY Long Call. 100% Moneyness. 4 week Target Expiration ([DATE]…" at bounding box center [743, 506] width 813 height 27
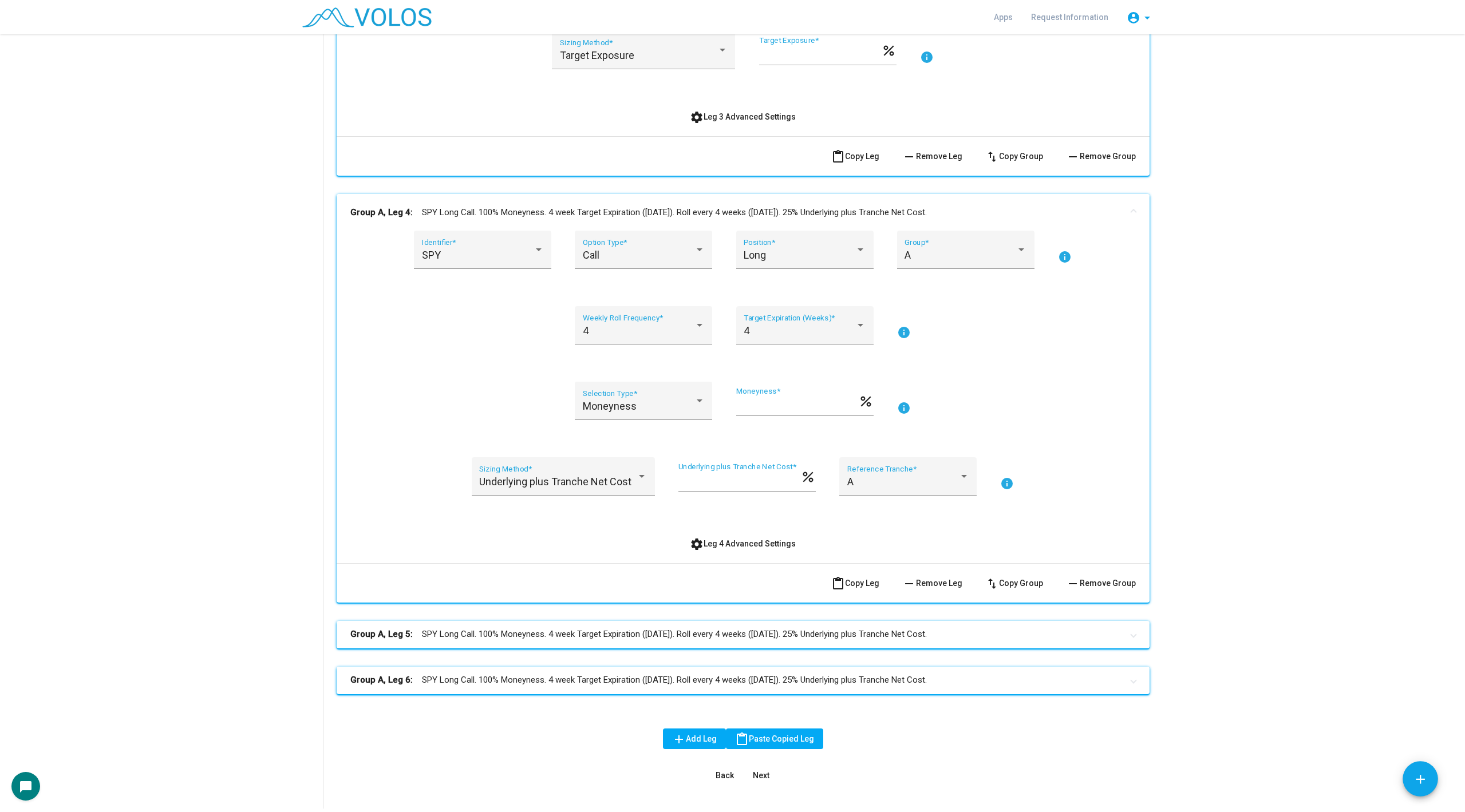
scroll to position [1399, 0]
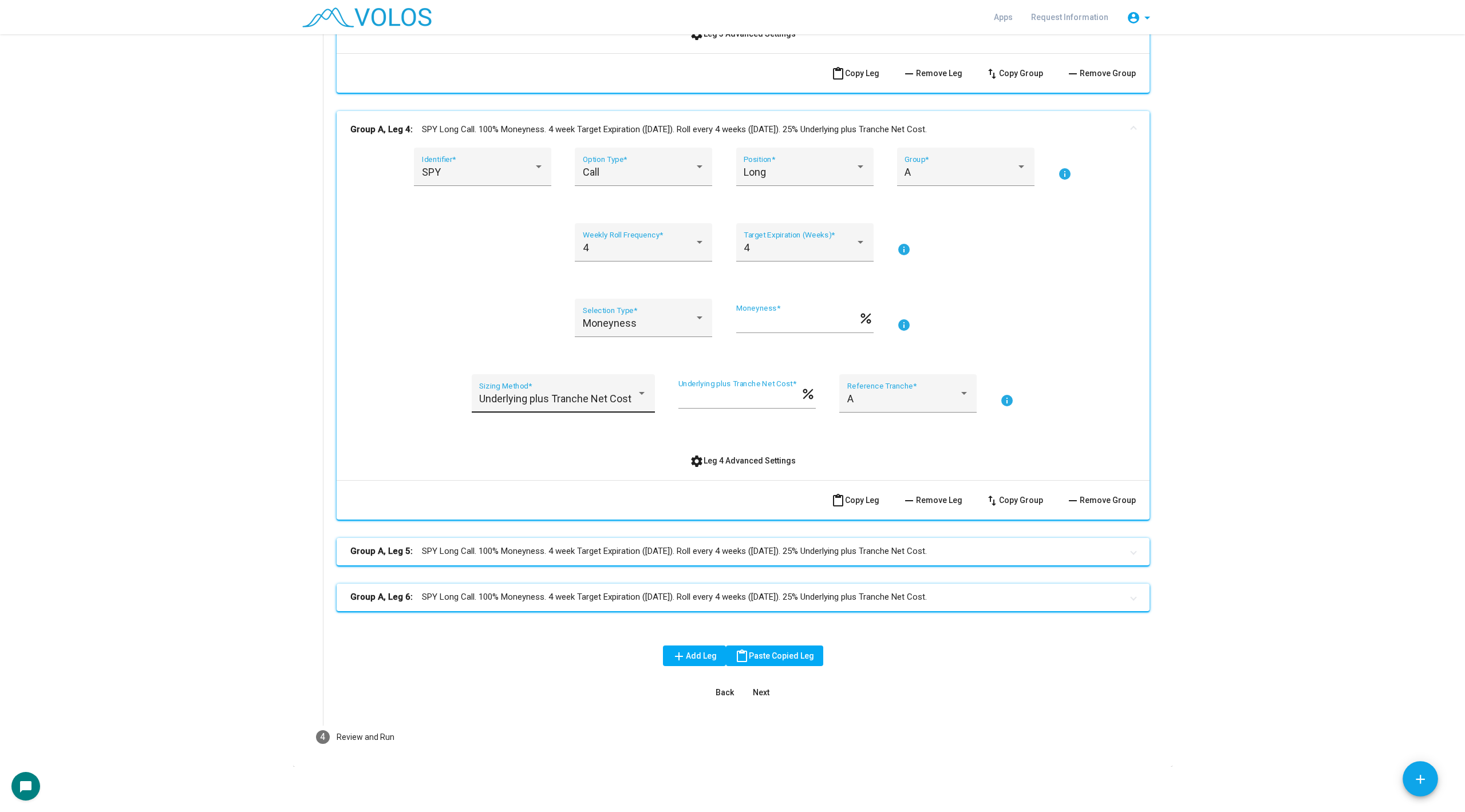
click at [567, 398] on span "Underlying plus Tranche Net Cost" at bounding box center [556, 398] width 152 height 12
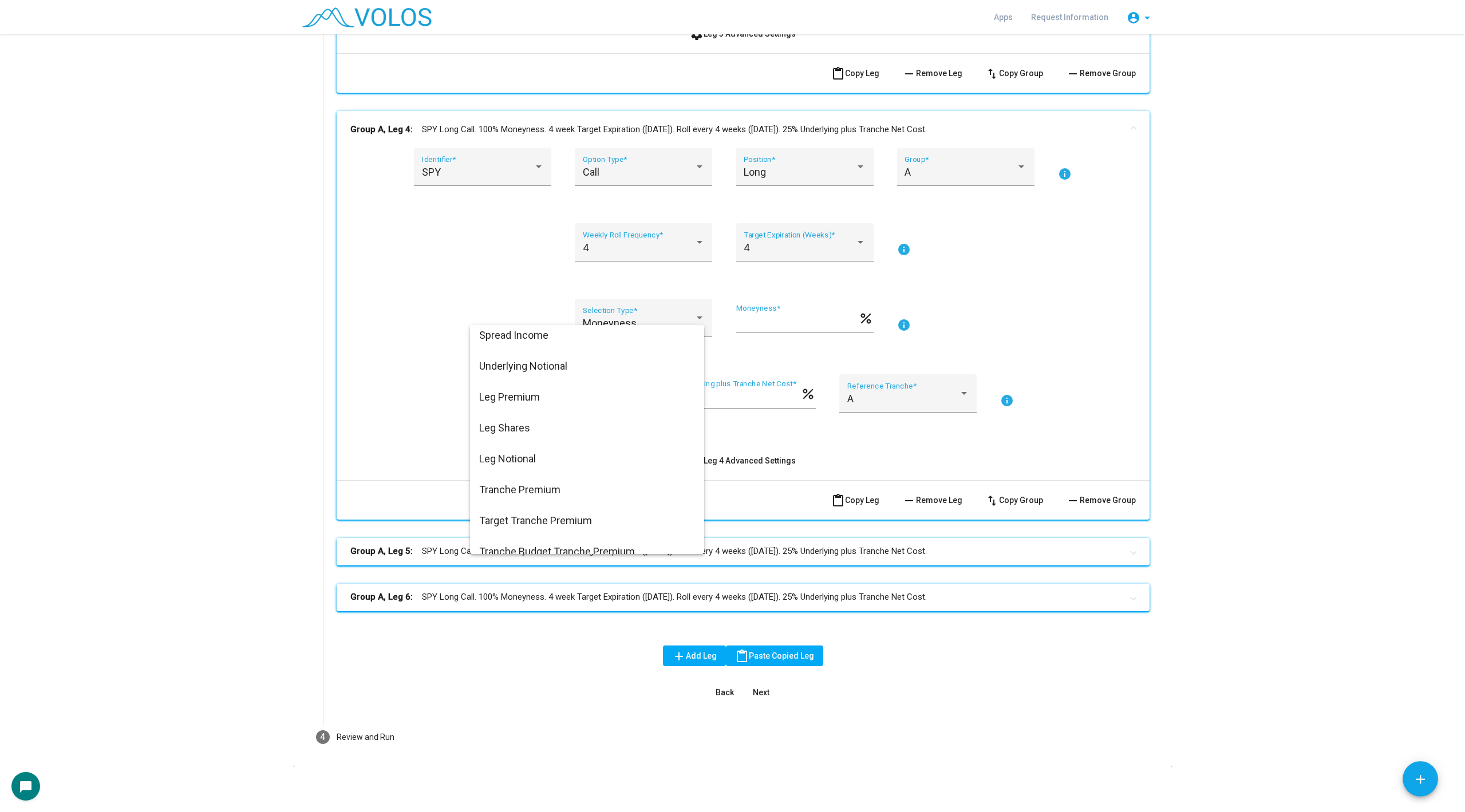
scroll to position [0, 0]
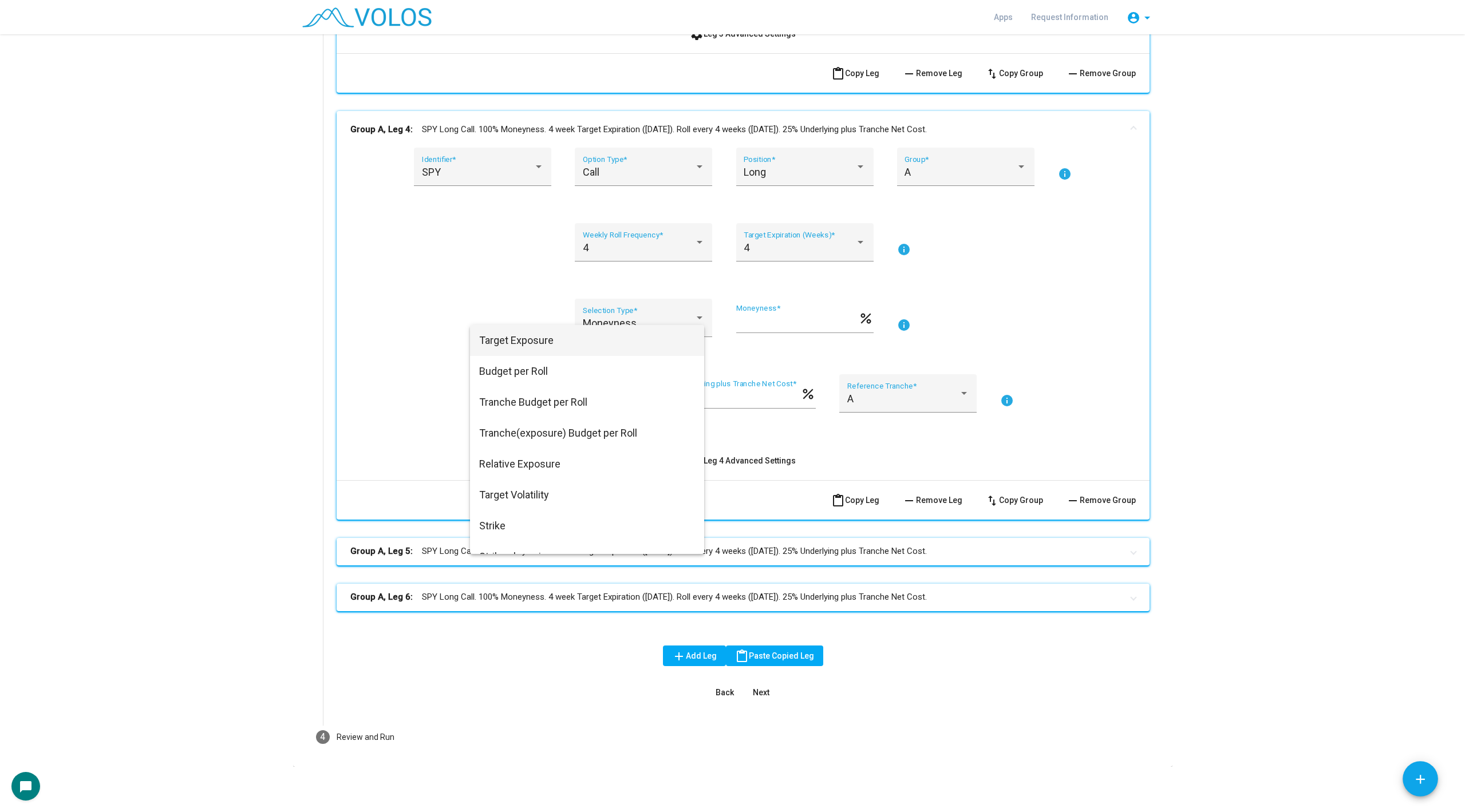
click at [561, 345] on span "Target Exposure" at bounding box center [587, 340] width 216 height 31
type input "***"
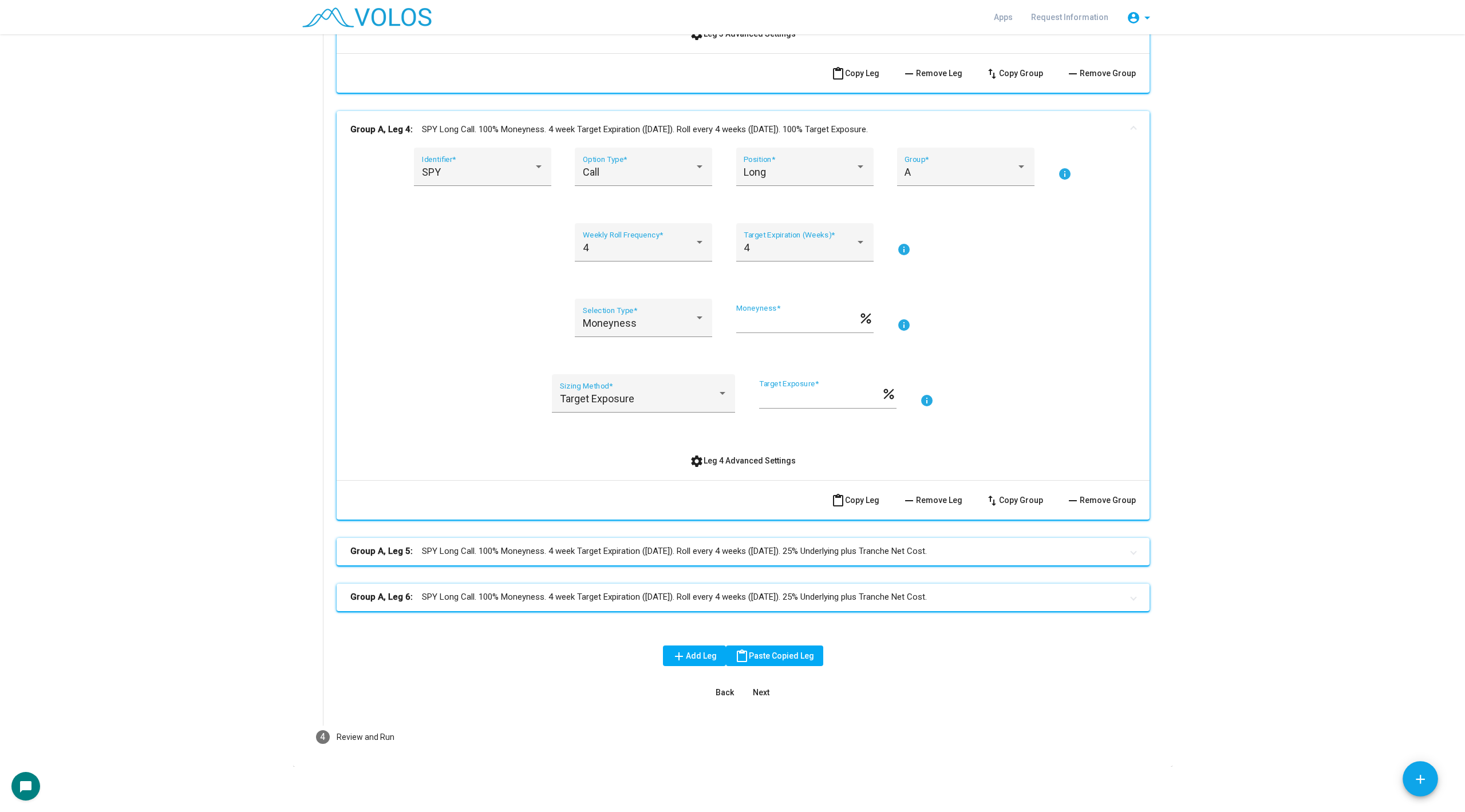
click at [511, 487] on mat-action-row "content_paste Copy Leg remove Remove Leg swap_vert Copy Group remove Remove Gro…" at bounding box center [743, 500] width 813 height 39
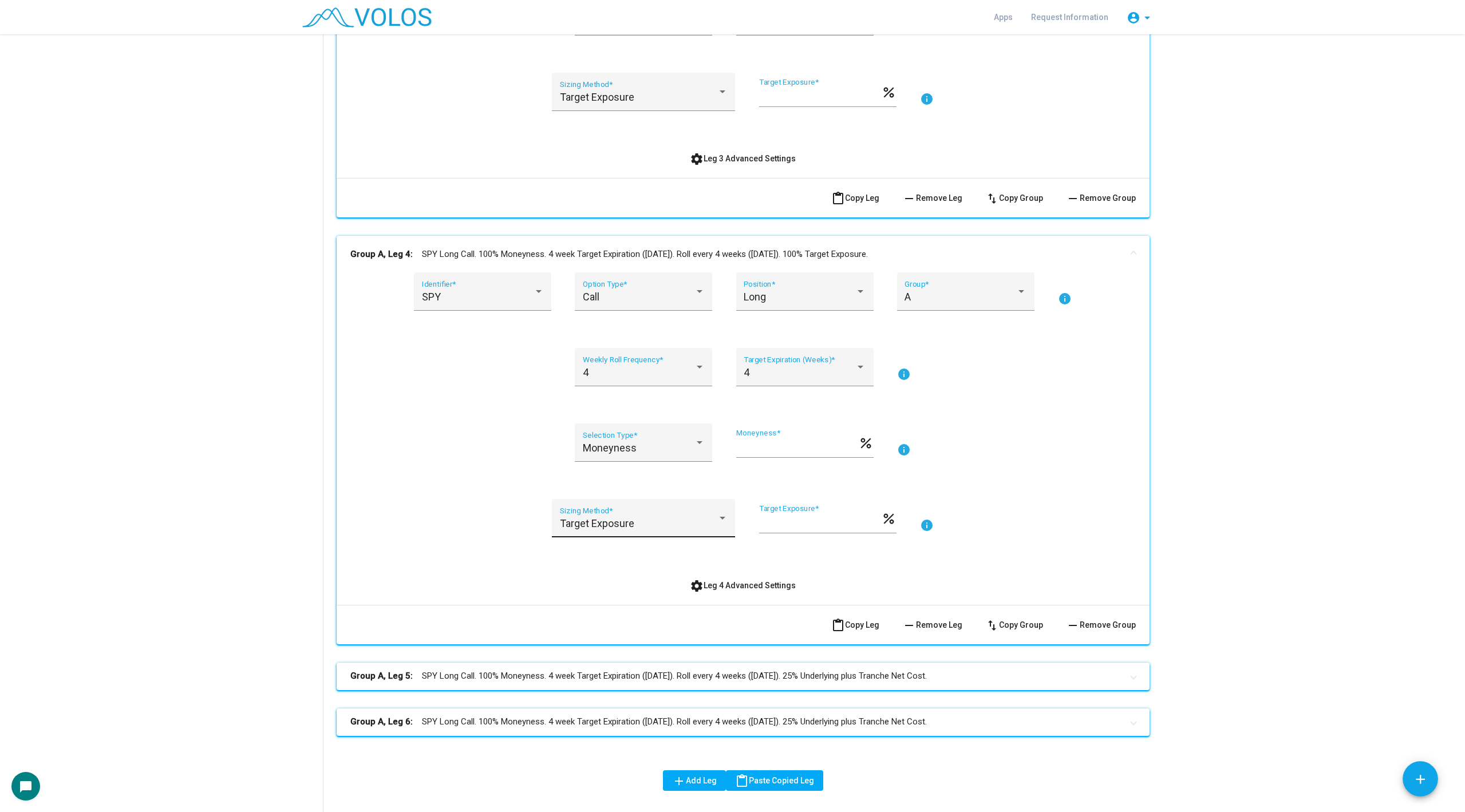
scroll to position [1399, 0]
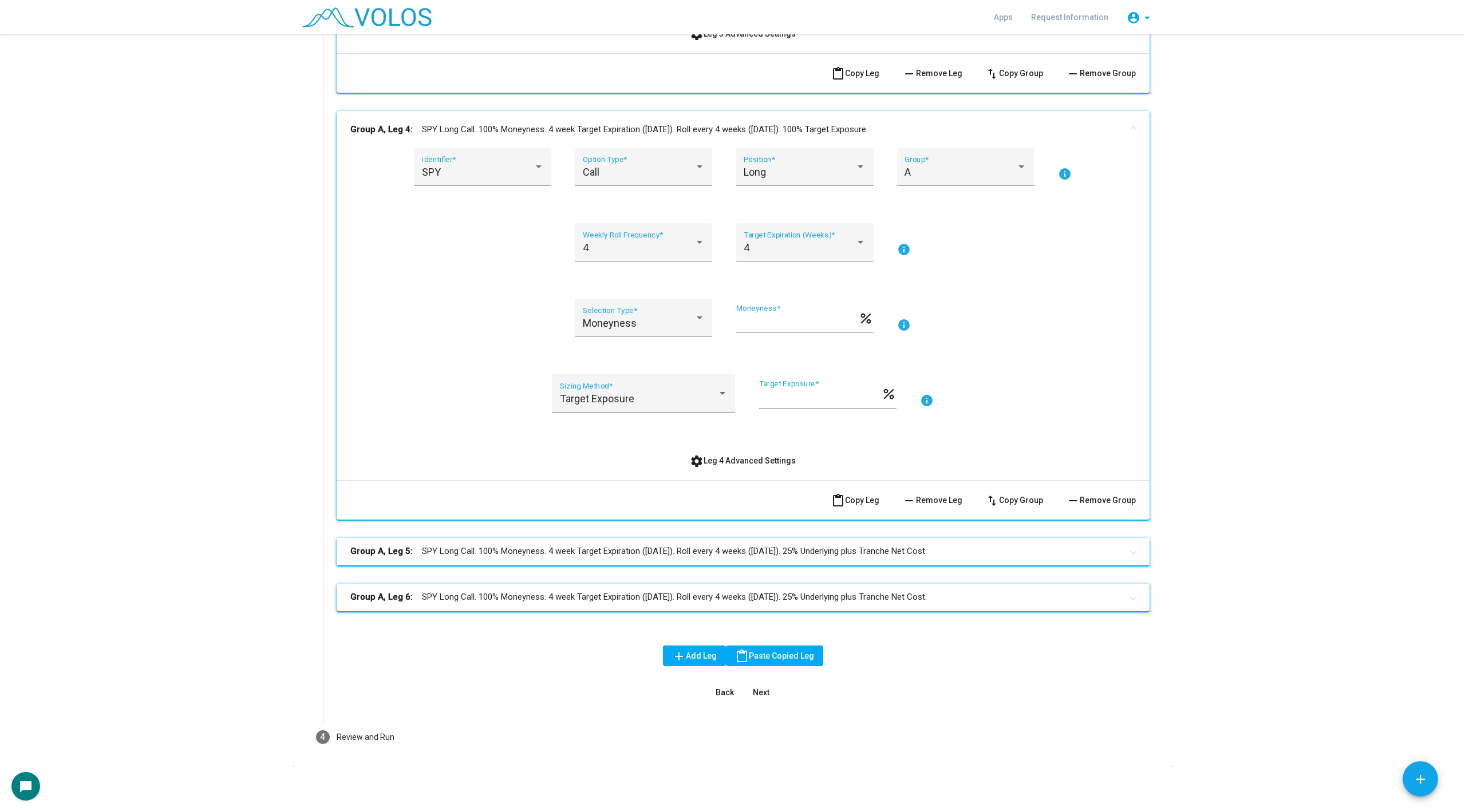
click at [511, 563] on mat-expansion-panel-header "Group A, Leg 5: SPY Long Call. 100% Moneyness. 4 week Target Expiration ([DATE]…" at bounding box center [743, 552] width 813 height 27
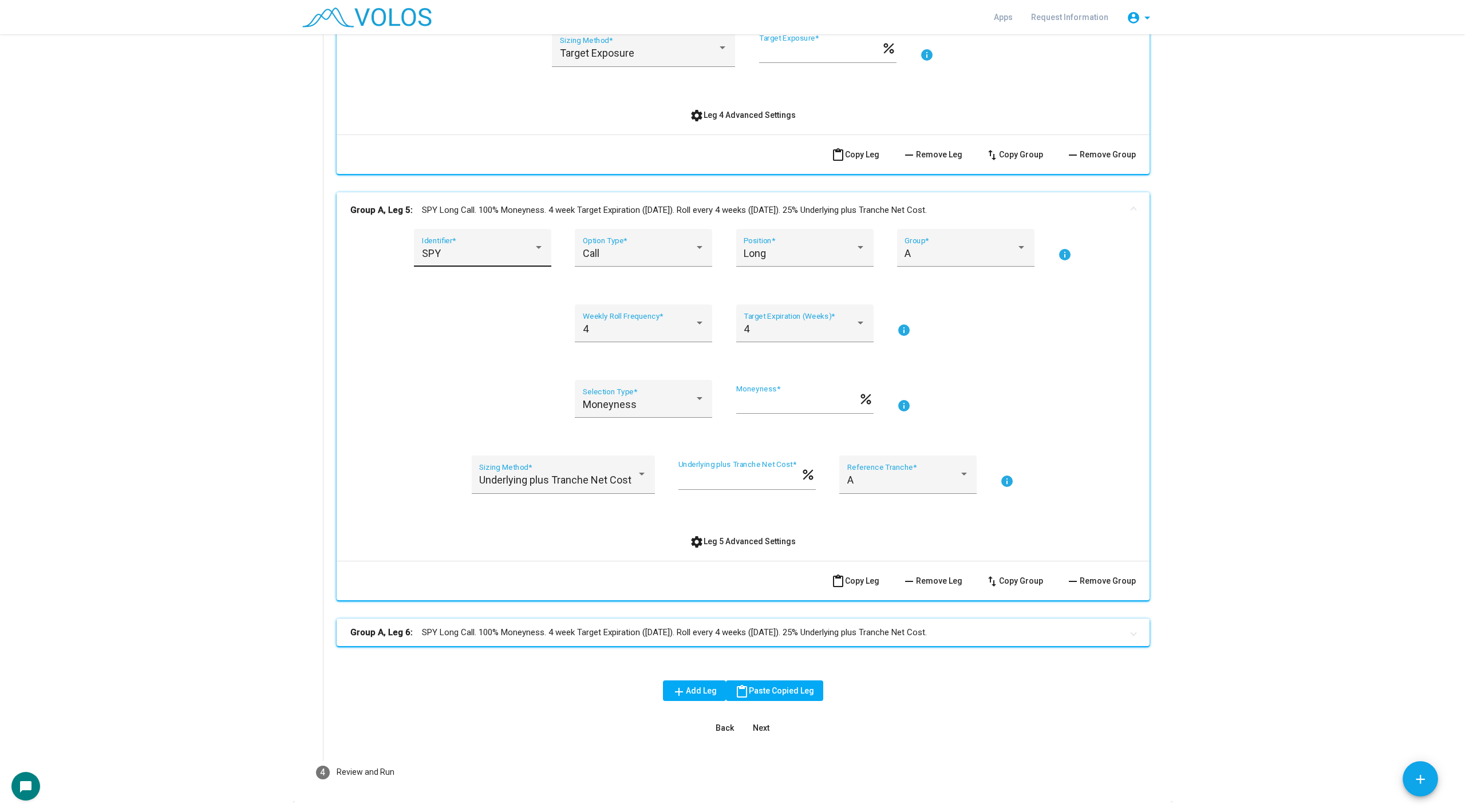
scroll to position [1780, 0]
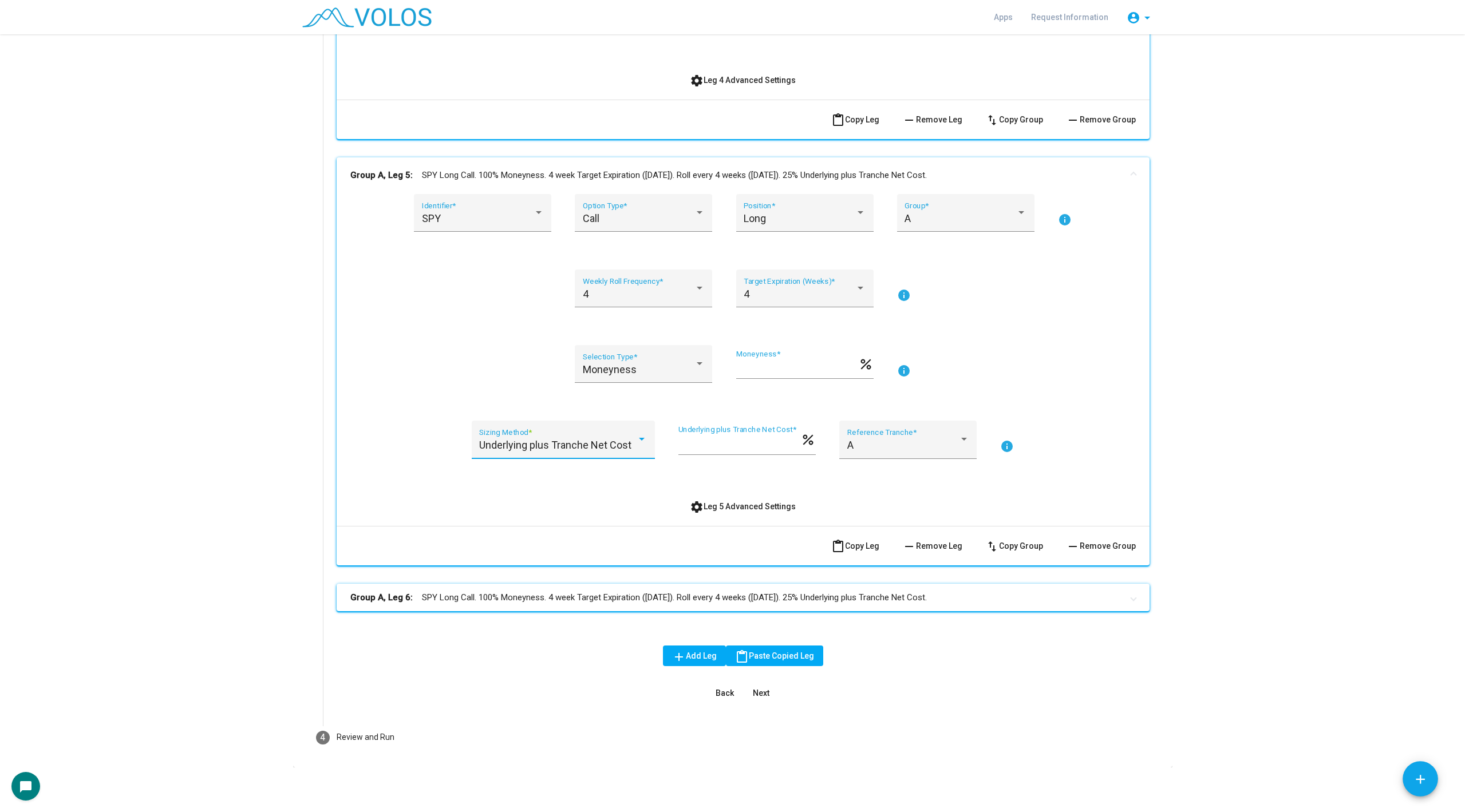
click at [525, 446] on span "Underlying plus Tranche Net Cost" at bounding box center [556, 445] width 152 height 12
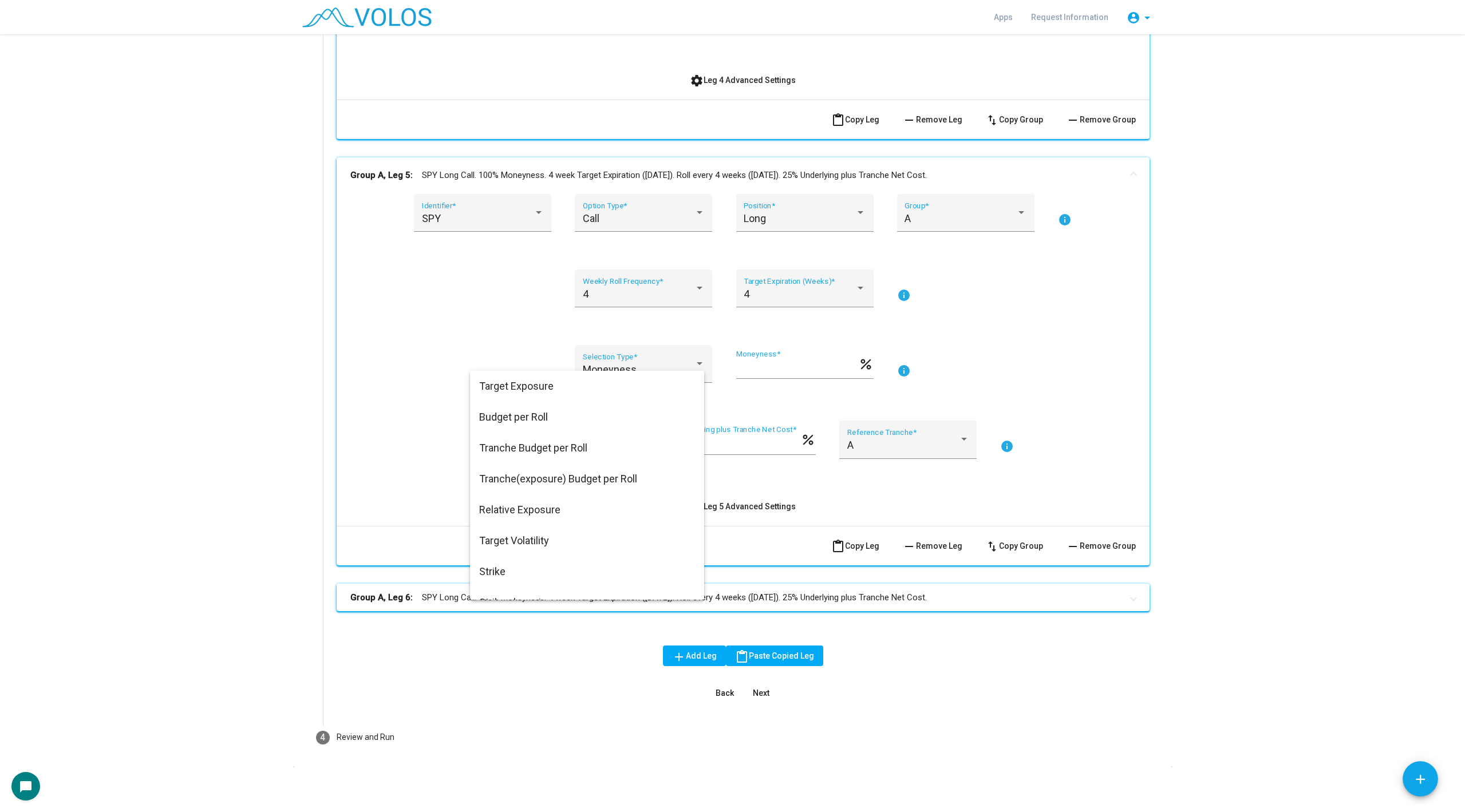
scroll to position [0, 0]
click at [526, 385] on span "Target Exposure" at bounding box center [587, 386] width 216 height 31
type input "***"
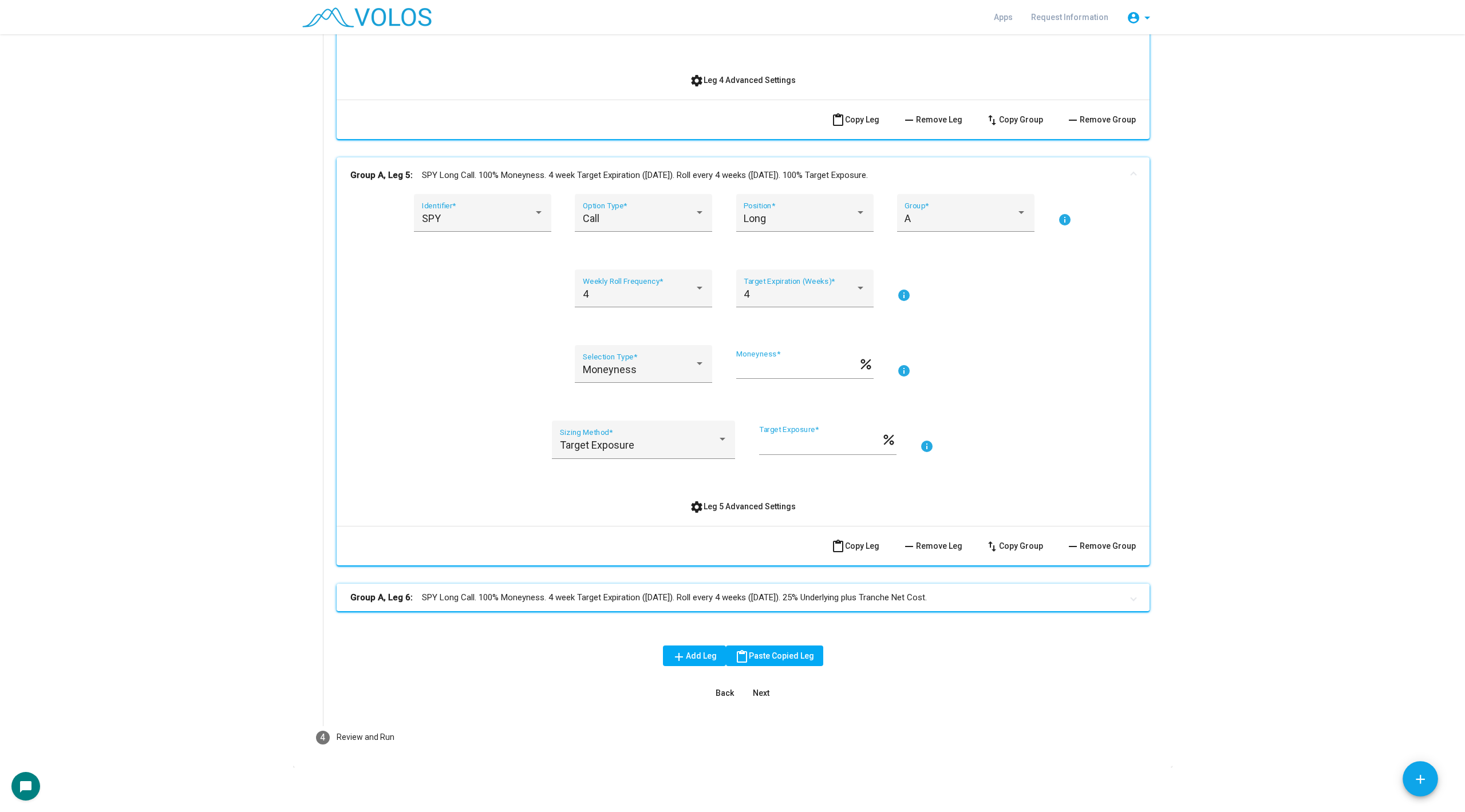
click at [529, 599] on mat-panel-title "Group A, Leg 6: SPY Long Call. 100% Moneyness. 4 week Target Expiration ([DATE]…" at bounding box center [736, 597] width 772 height 13
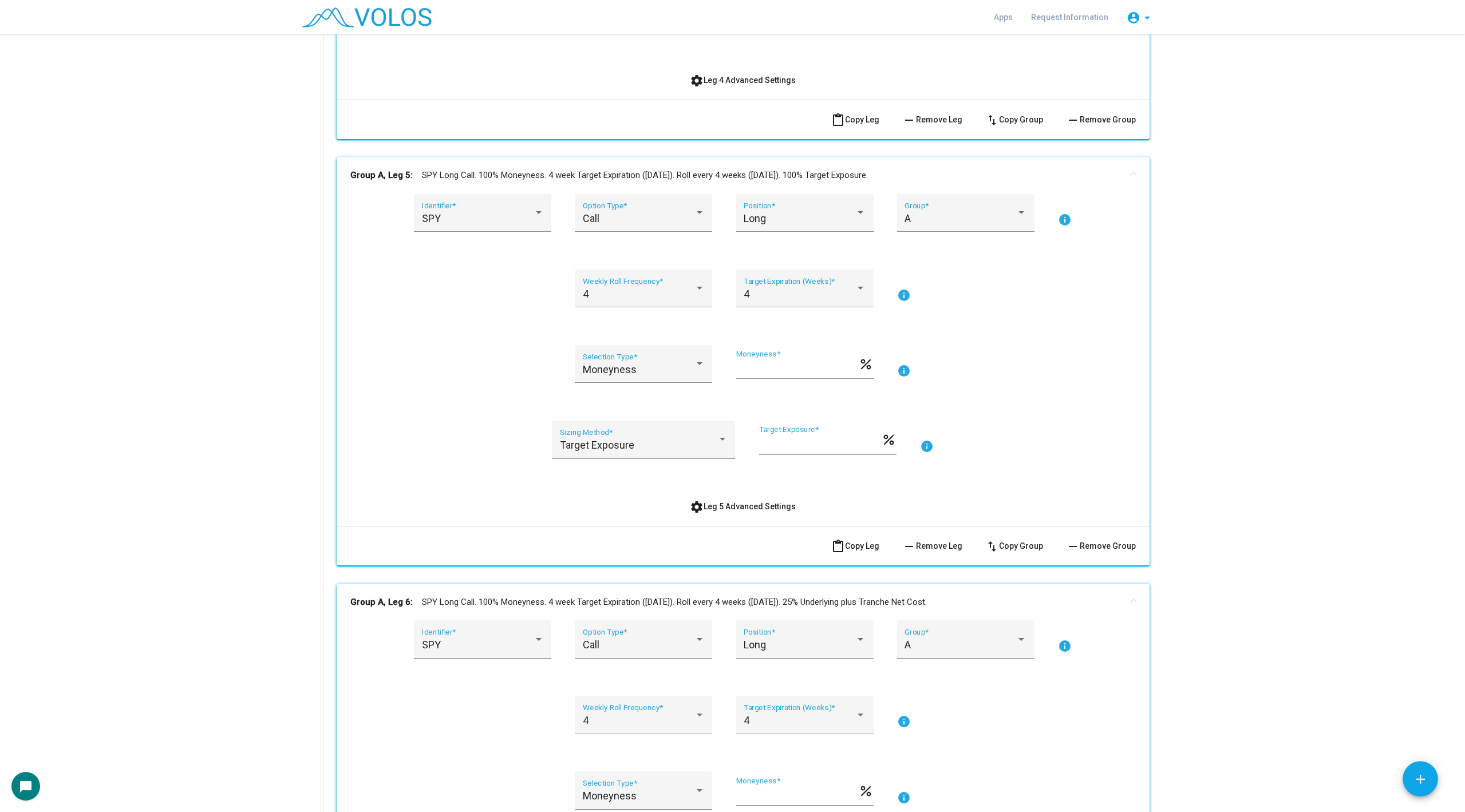
scroll to position [2160, 0]
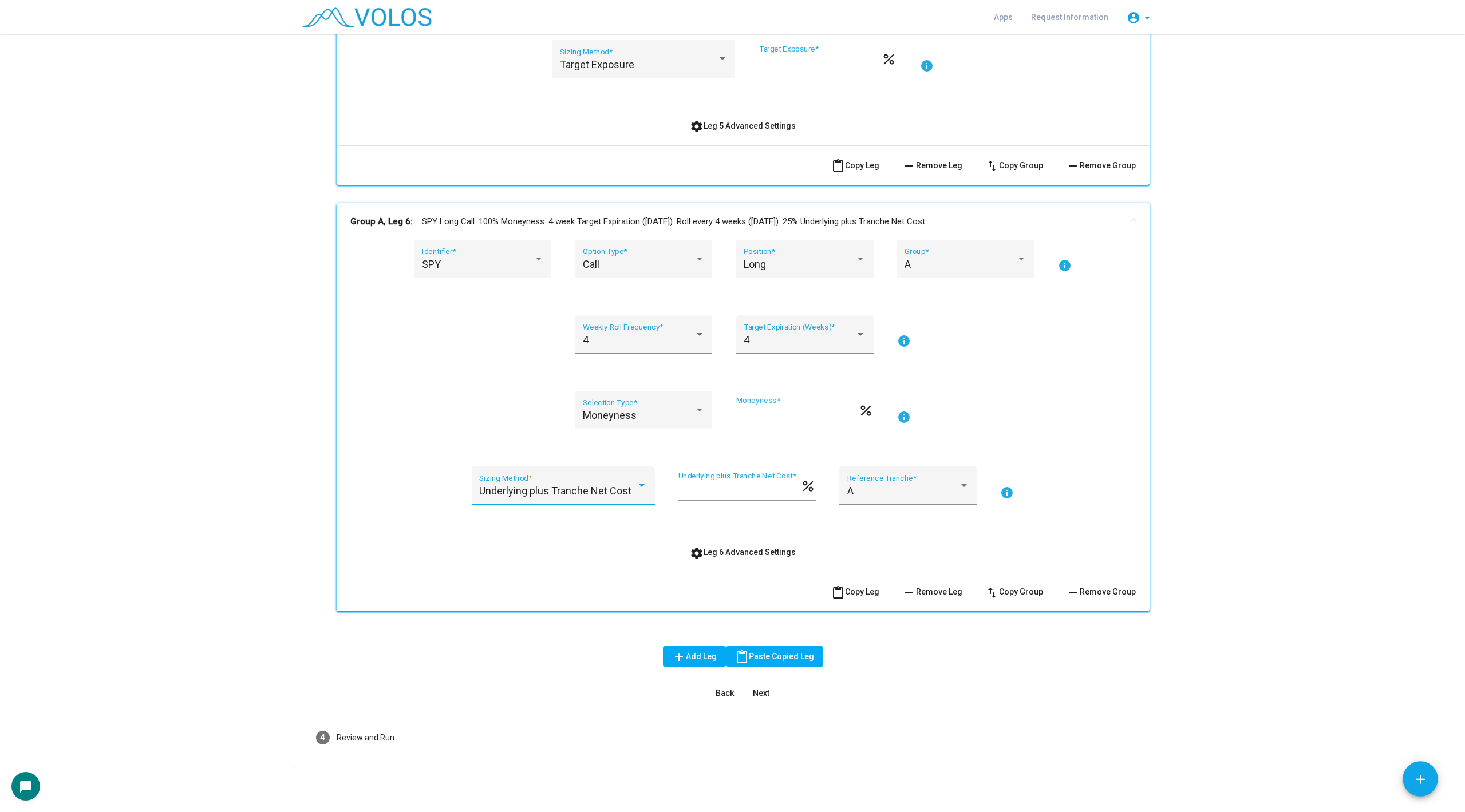
click at [588, 495] on span "Underlying plus Tranche Net Cost" at bounding box center [556, 490] width 152 height 12
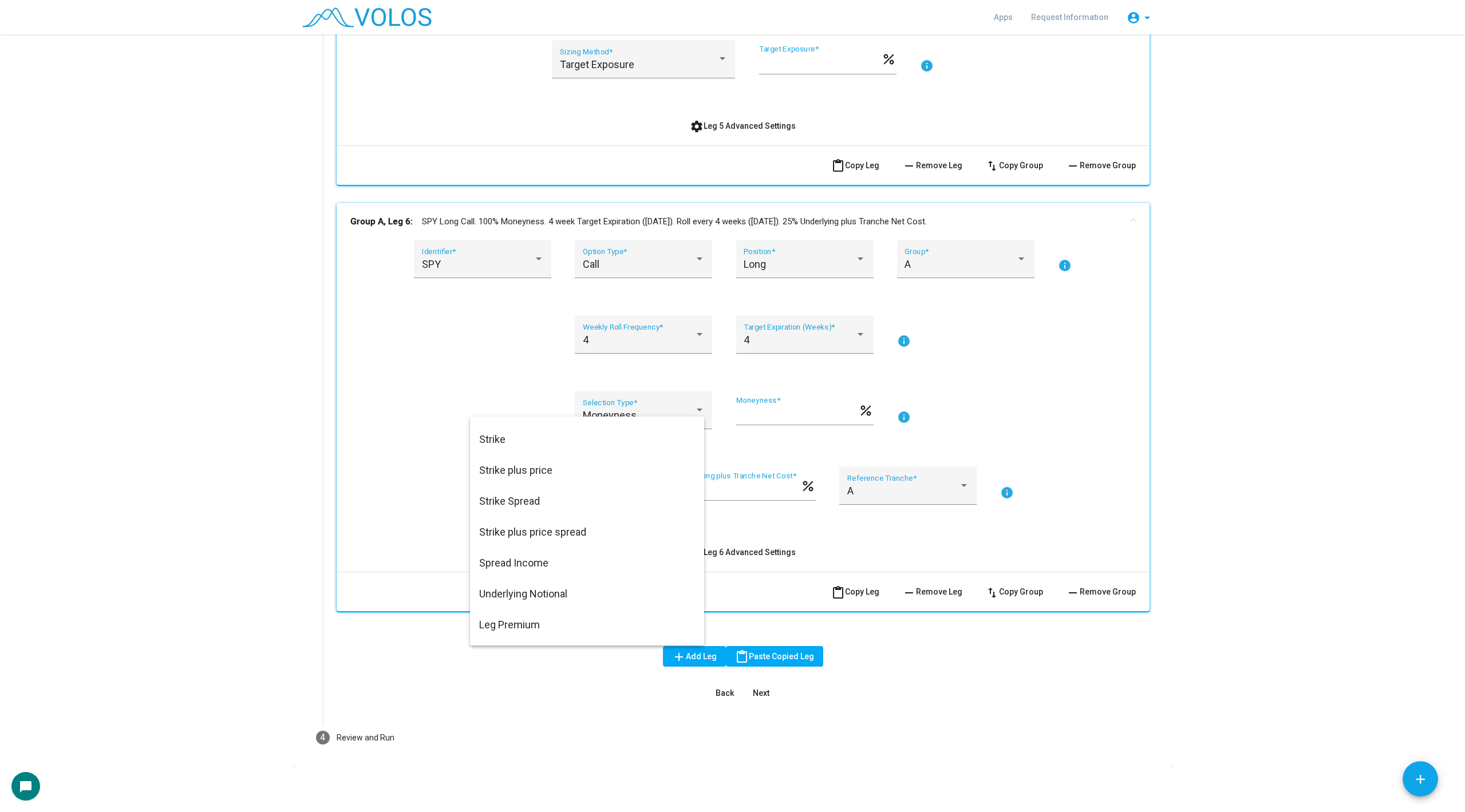
scroll to position [0, 0]
click at [588, 440] on span "Target Exposure" at bounding box center [587, 432] width 216 height 31
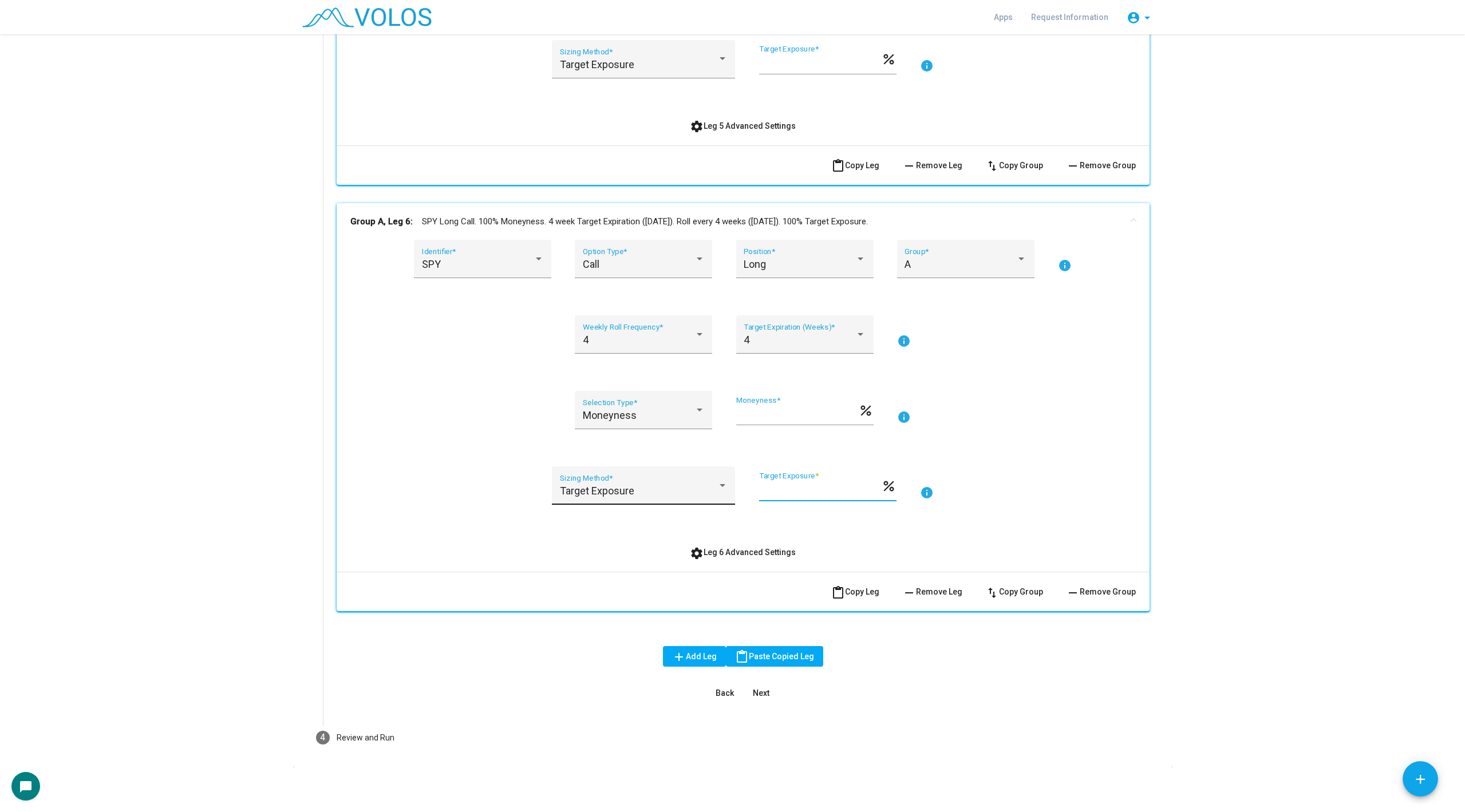
drag, startPoint x: 815, startPoint y: 487, endPoint x: 732, endPoint y: 487, distance: 83.0
click at [732, 487] on div "Target Exposure Sizing Method * *** Target Exposure * percent info" at bounding box center [743, 492] width 786 height 52
type input "**"
click at [472, 402] on div "Moneyness Selection Type * *** Moneyness * percent info" at bounding box center [743, 417] width 786 height 52
drag, startPoint x: 790, startPoint y: 65, endPoint x: 722, endPoint y: 66, distance: 68.0
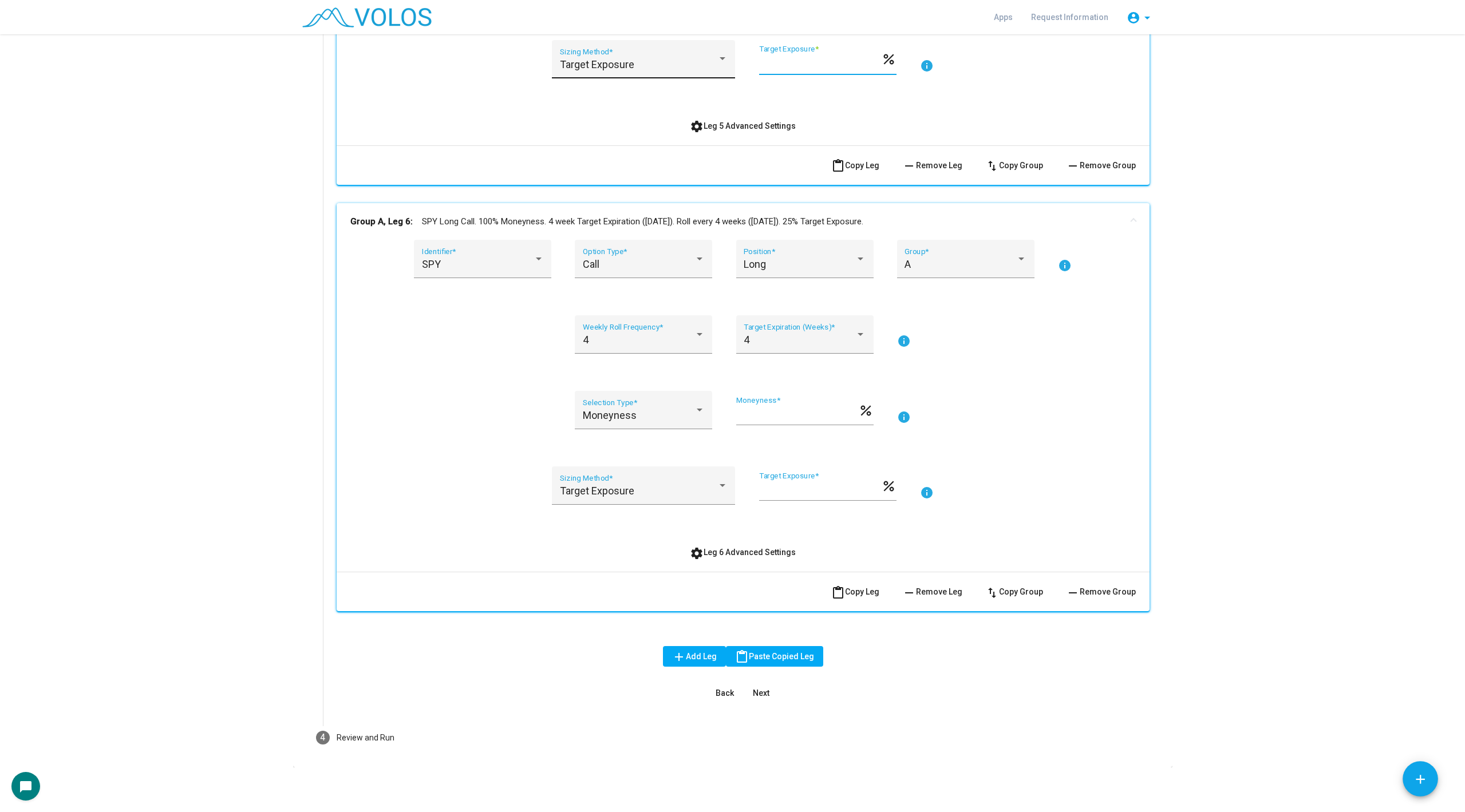
click at [722, 66] on div "Target Exposure Sizing Method * *** Target Exposure * percent info" at bounding box center [743, 66] width 786 height 52
type input "**"
click at [472, 146] on mat-action-row "content_paste Copy Leg remove Remove Leg swap_vert Copy Group remove Remove Gro…" at bounding box center [743, 165] width 813 height 39
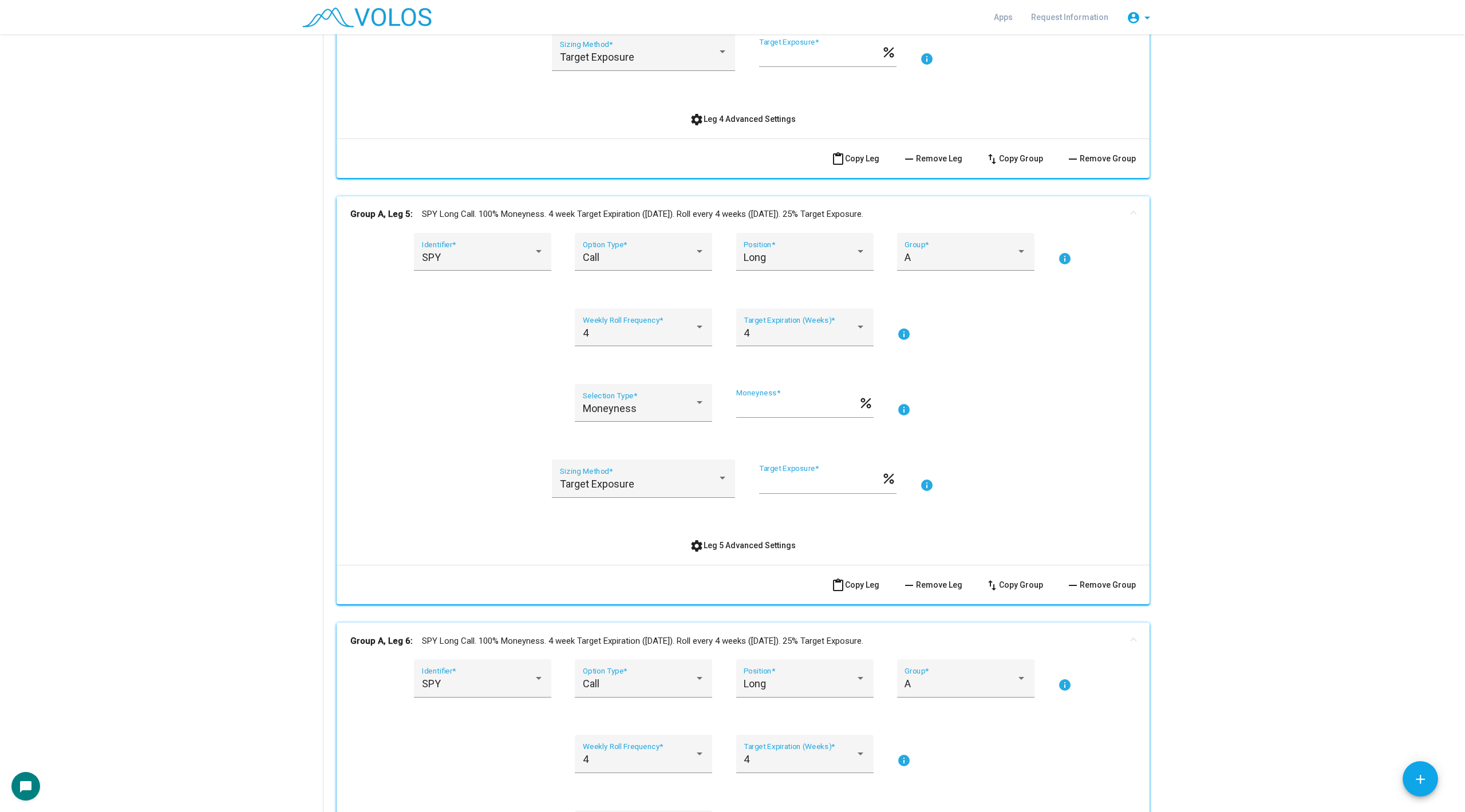
scroll to position [1703, 0]
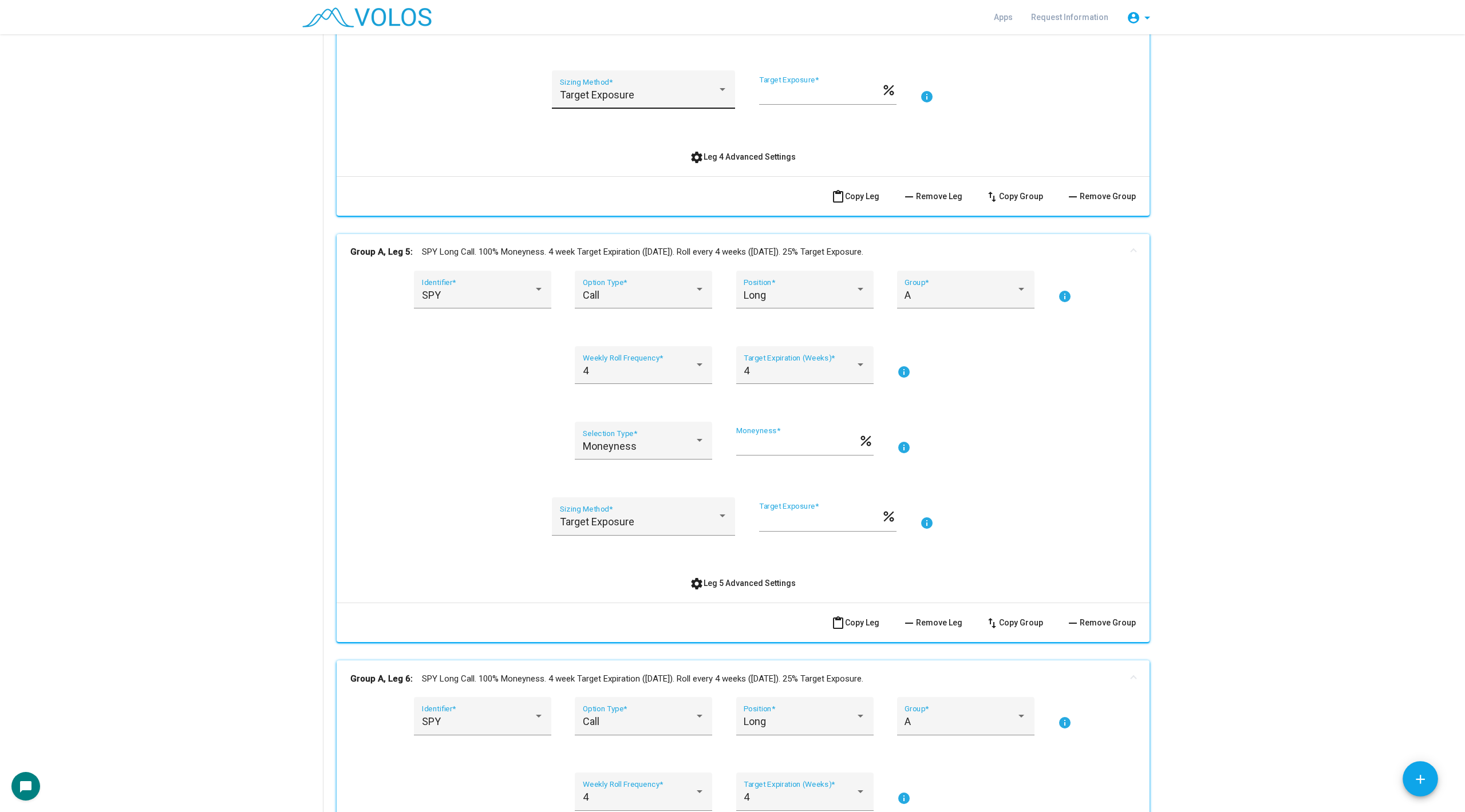
drag, startPoint x: 791, startPoint y: 87, endPoint x: 729, endPoint y: 87, distance: 62.0
click at [729, 87] on div "Target Exposure Sizing Method * *** Target Exposure * percent info" at bounding box center [743, 96] width 786 height 52
drag, startPoint x: 796, startPoint y: 90, endPoint x: 687, endPoint y: 106, distance: 110.2
click at [687, 106] on div "Target Exposure Sizing Method * *** Target Exposure * percent info" at bounding box center [743, 96] width 786 height 52
drag, startPoint x: 818, startPoint y: 97, endPoint x: 686, endPoint y: 97, distance: 132.0
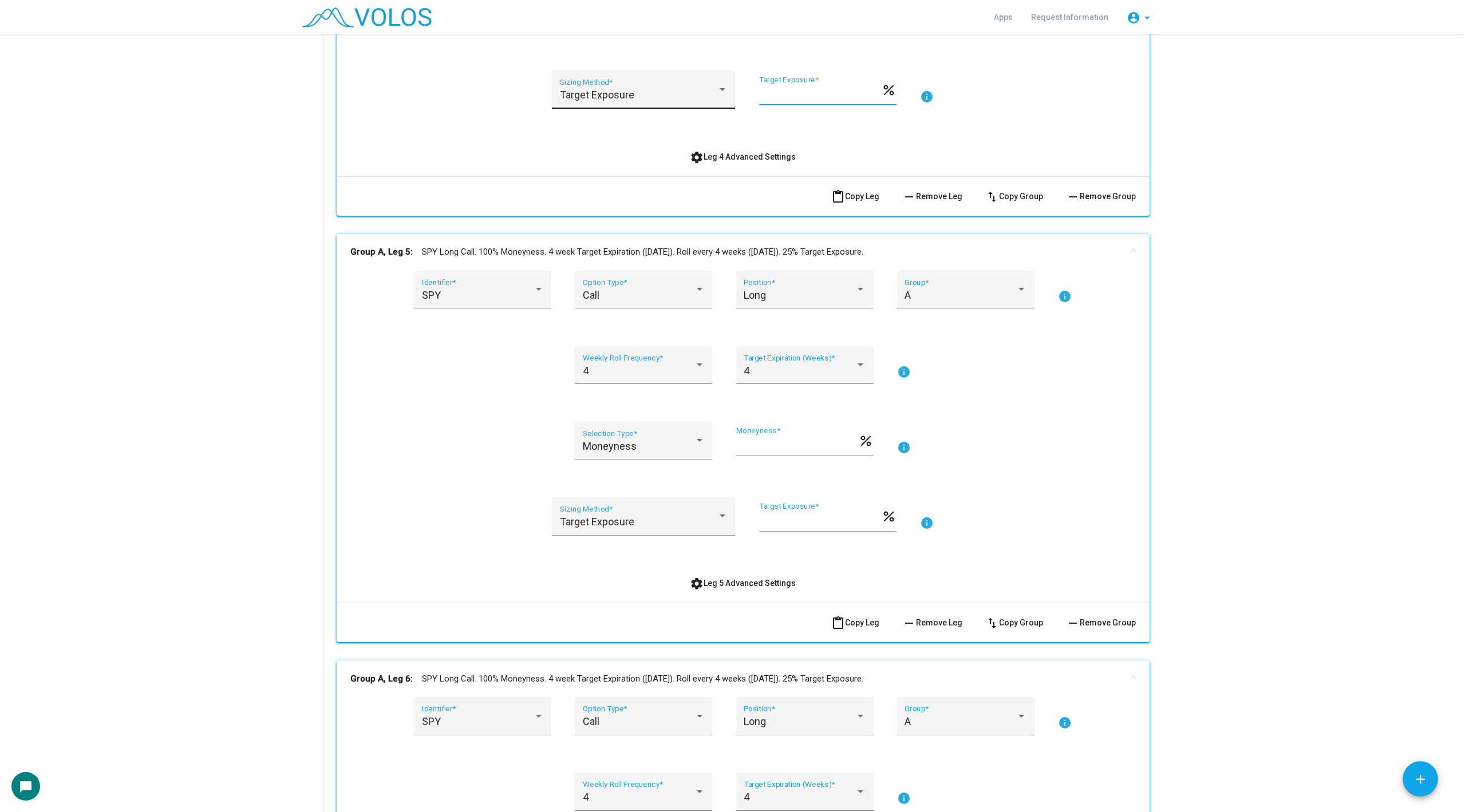
click at [686, 97] on div "Target Exposure Sizing Method * *** Target Exposure * percent info" at bounding box center [743, 96] width 786 height 52
type input "**"
click at [459, 114] on div "Target Exposure Sizing Method * ** Target Exposure * percent info" at bounding box center [743, 96] width 786 height 52
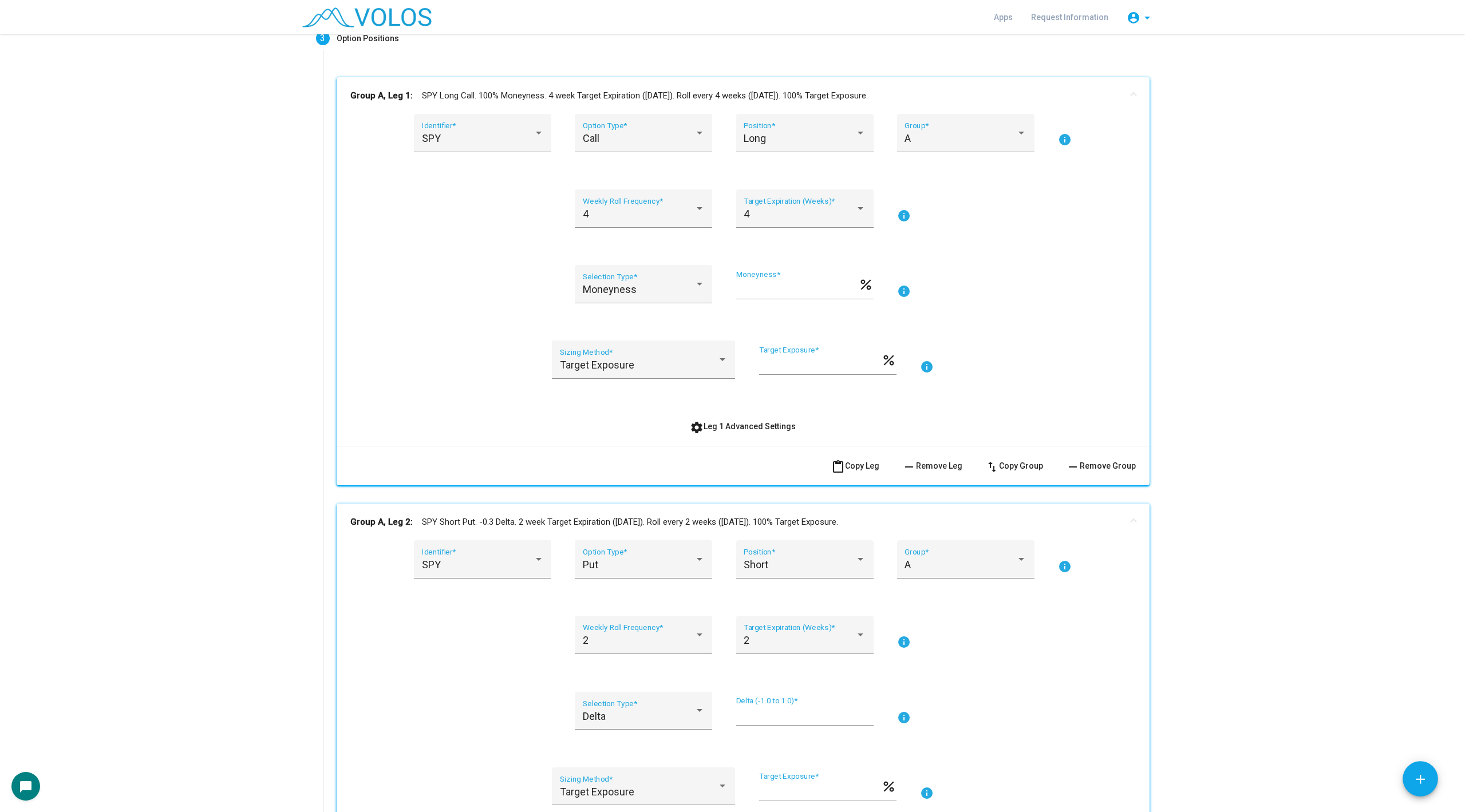
scroll to position [106, 0]
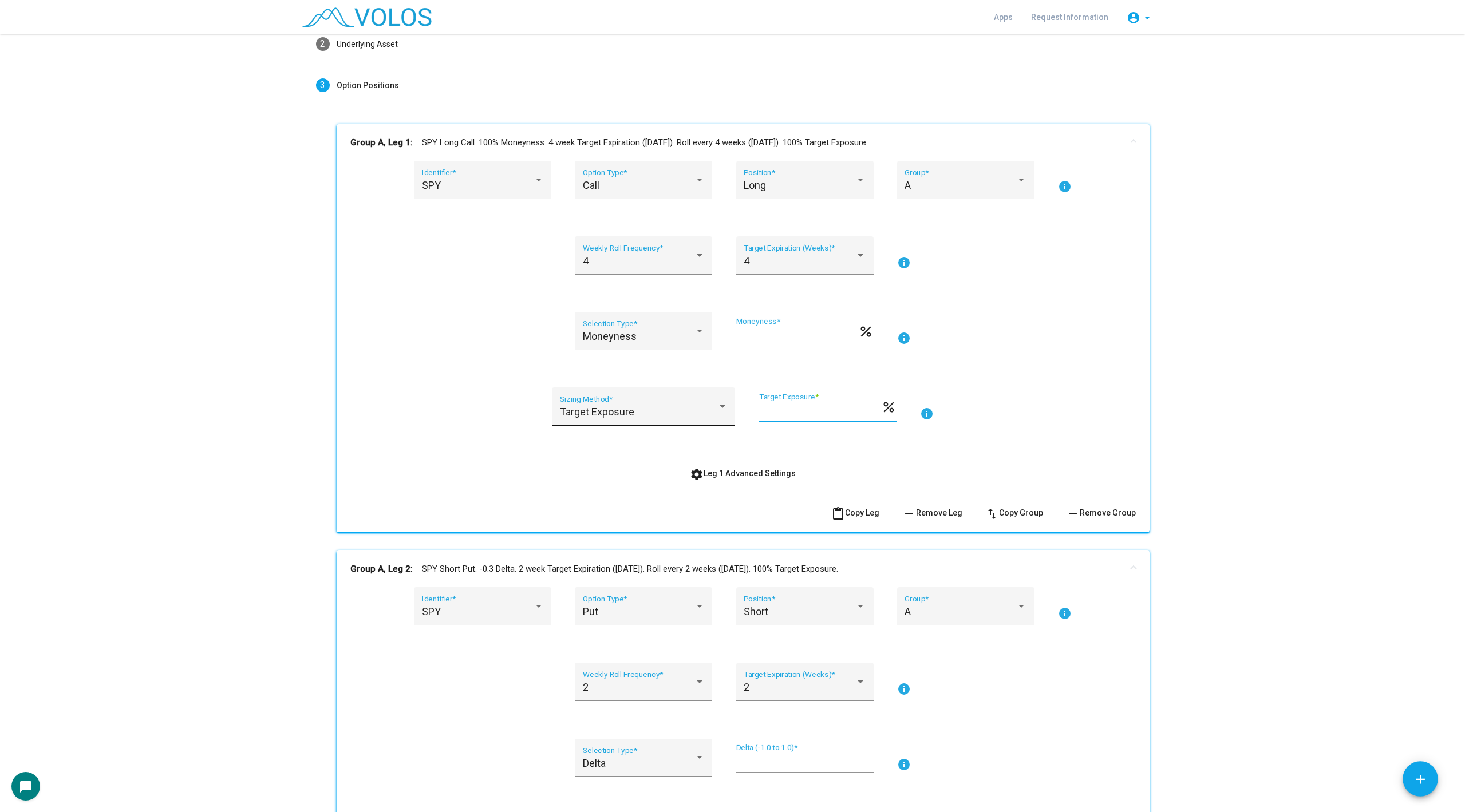
drag, startPoint x: 801, startPoint y: 409, endPoint x: 714, endPoint y: 409, distance: 87.0
click at [714, 409] on div "Target Exposure Sizing Method * *** Target Exposure * percent info" at bounding box center [743, 413] width 786 height 52
type input "**"
click at [430, 403] on div "Target Exposure Sizing Method * ** Target Exposure * percent info" at bounding box center [743, 413] width 786 height 52
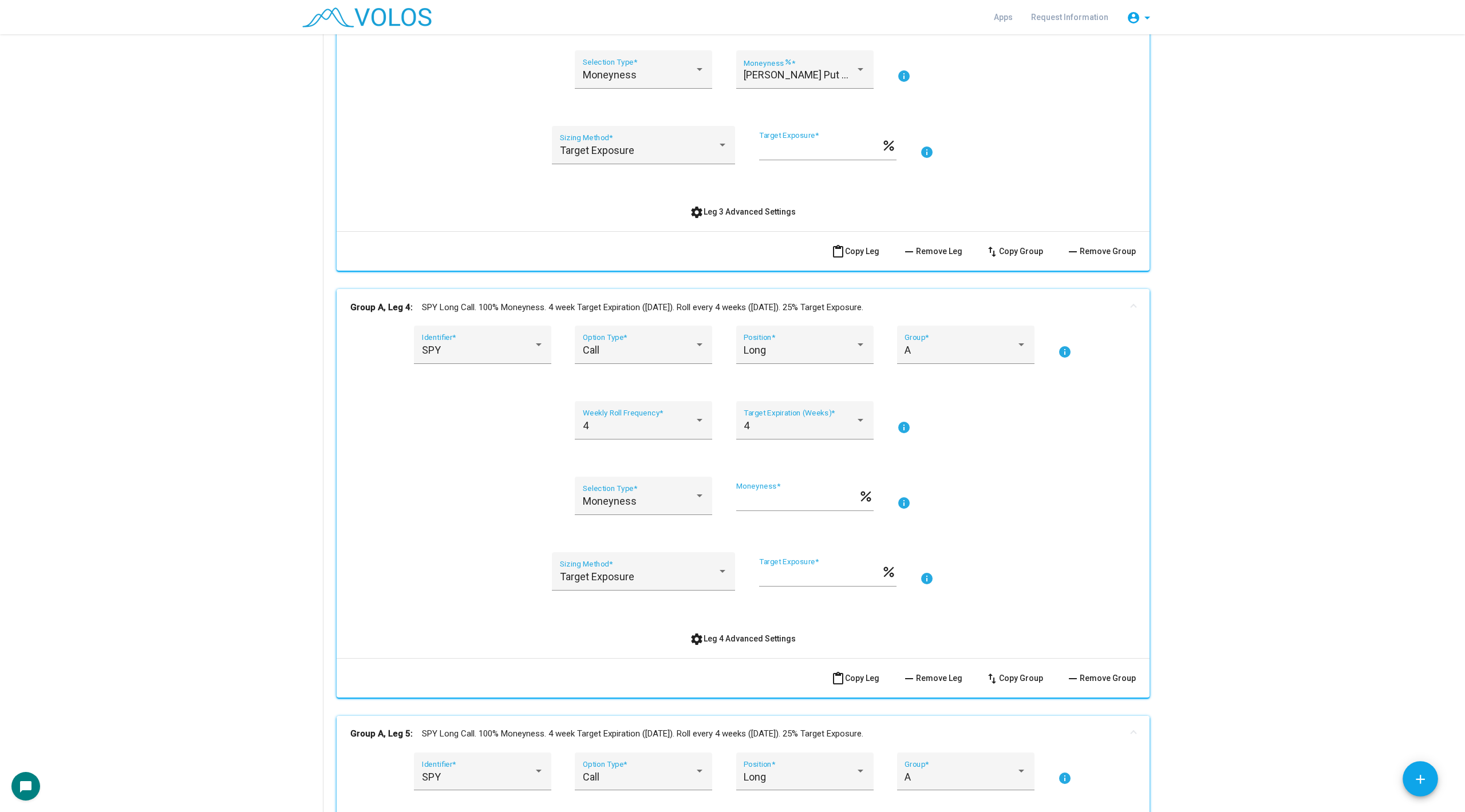
scroll to position [2160, 0]
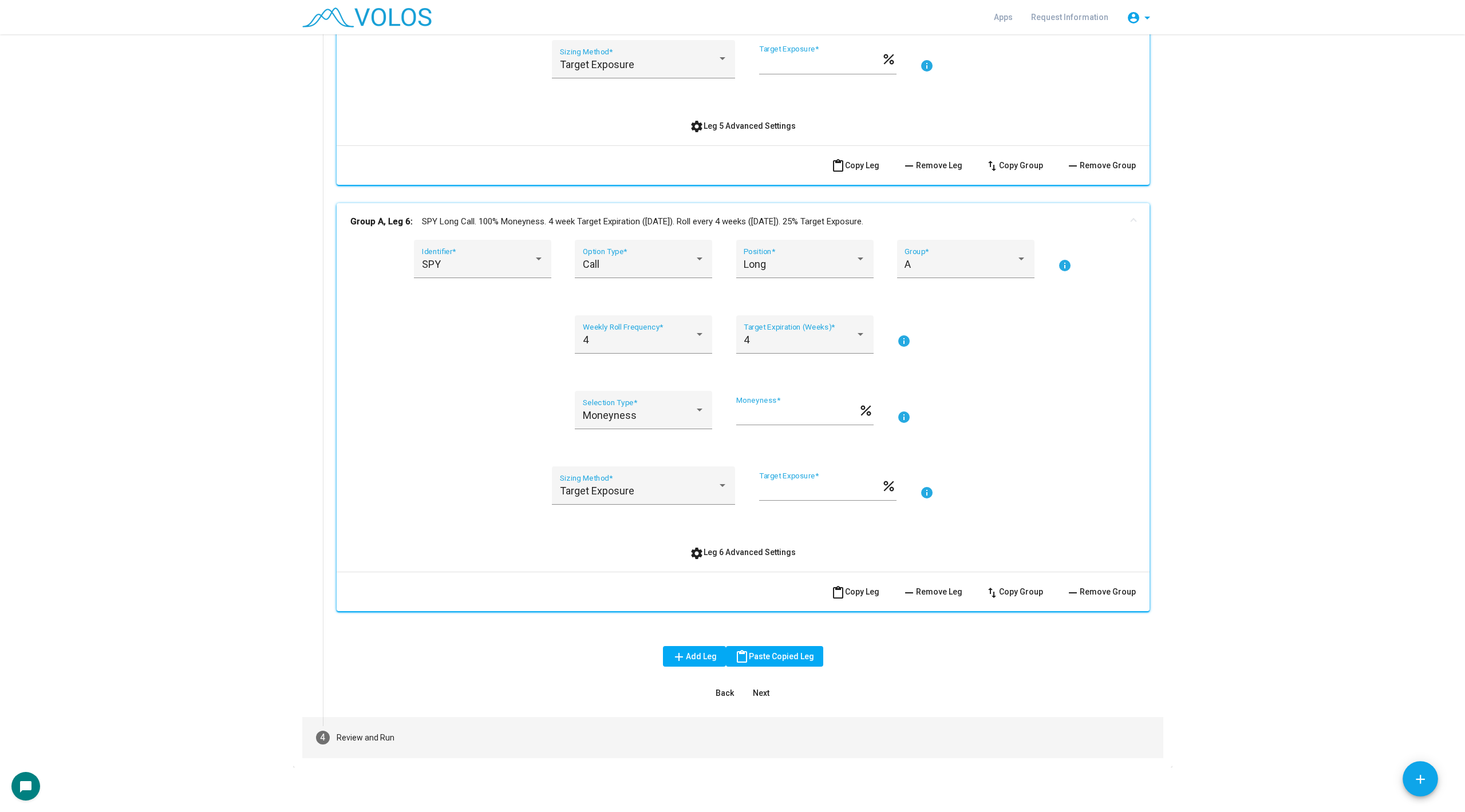
click at [378, 718] on mat-step-header "4 Review and Run" at bounding box center [733, 738] width 861 height 41
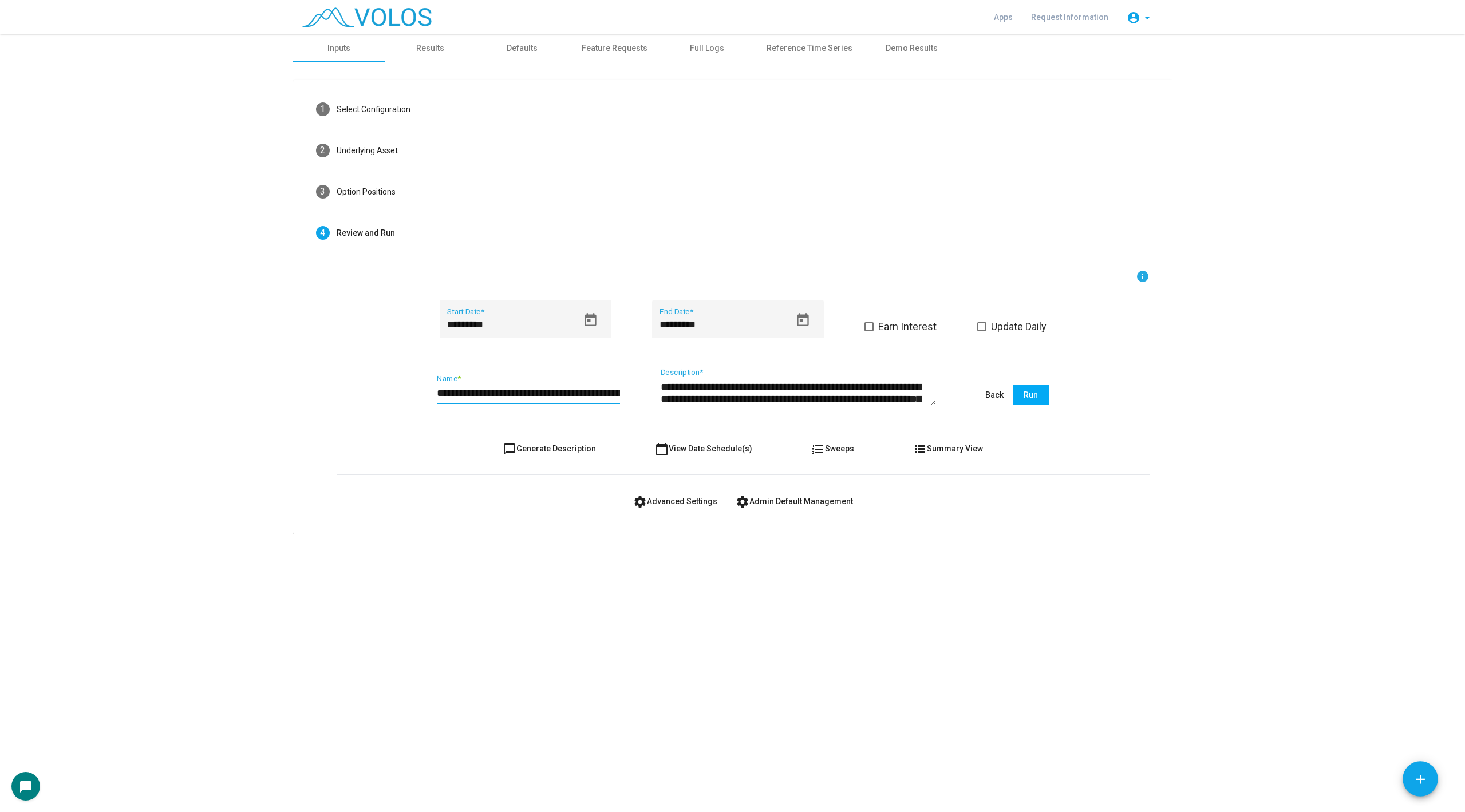
scroll to position [0, 94]
drag, startPoint x: 572, startPoint y: 392, endPoint x: 653, endPoint y: 391, distance: 81.0
click at [653, 391] on div "**********" at bounding box center [743, 395] width 813 height 54
click at [616, 391] on input "**********" at bounding box center [528, 393] width 183 height 11
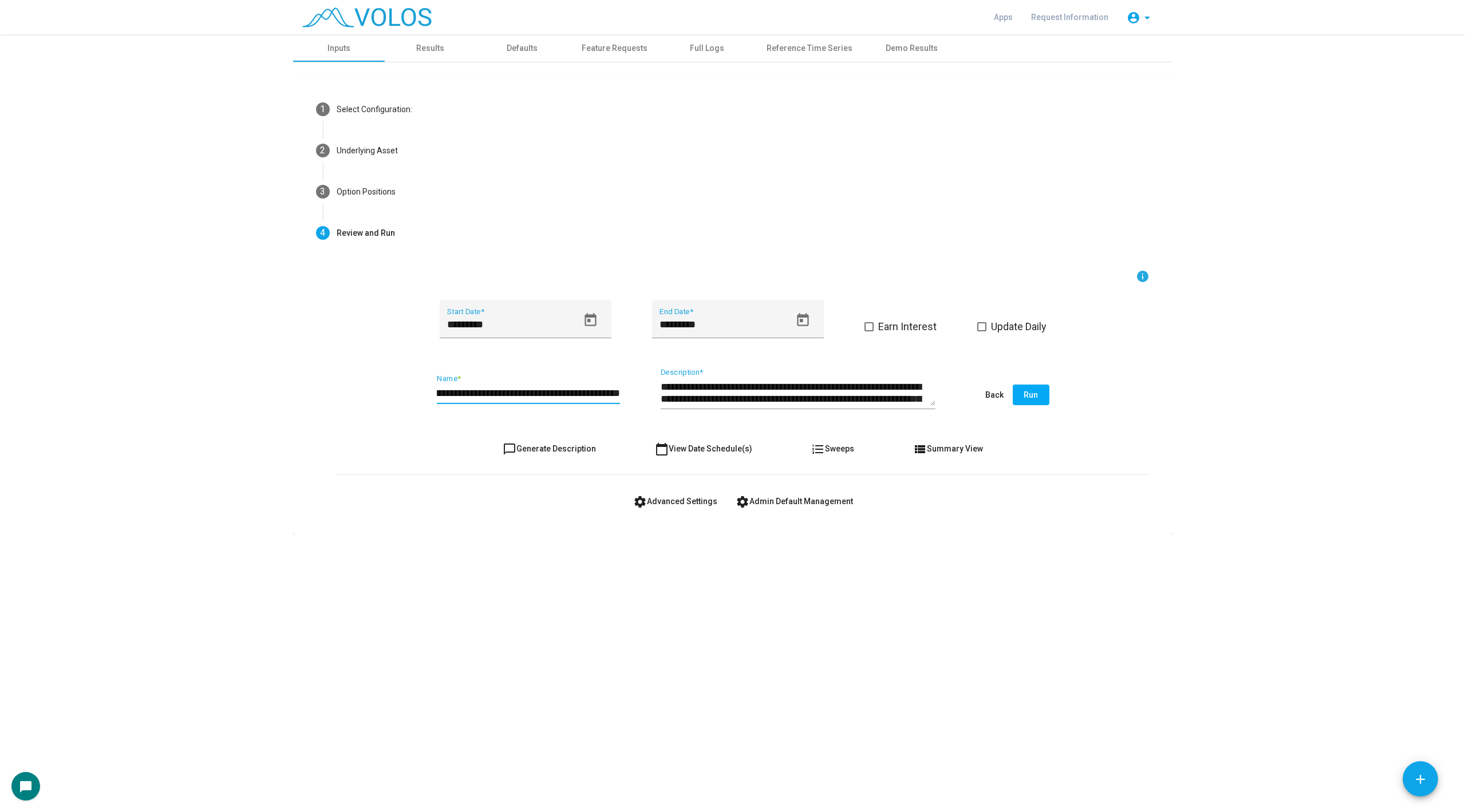
type input "**********"
click at [1041, 396] on button "Run" at bounding box center [1031, 395] width 37 height 21
